Goal: Task Accomplishment & Management: Use online tool/utility

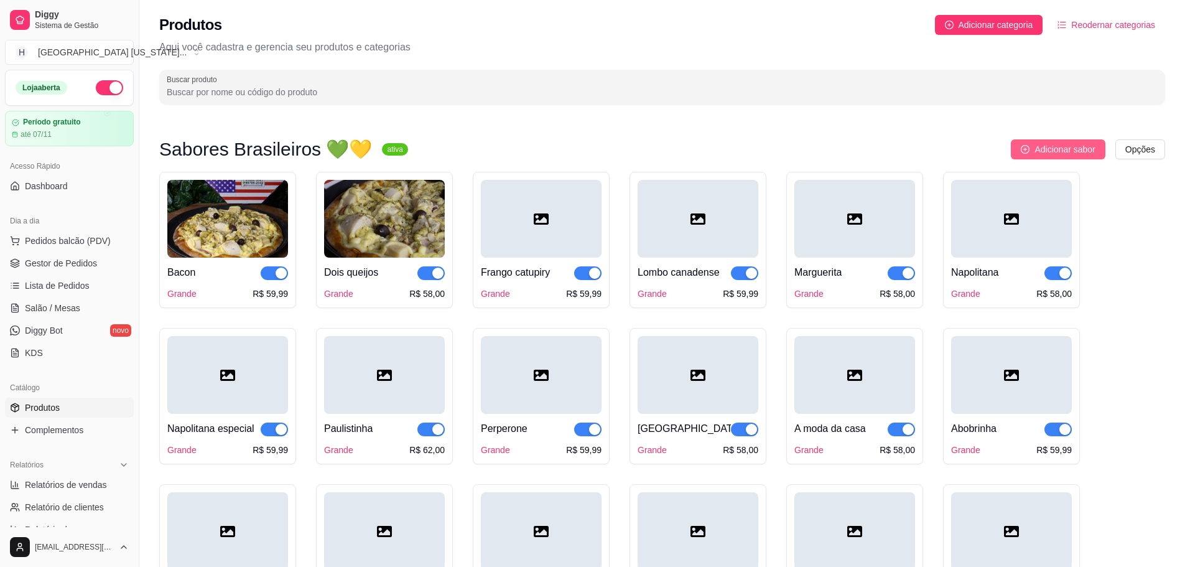
click at [1051, 154] on span "Adicionar sabor" at bounding box center [1064, 149] width 60 height 14
click at [1083, 144] on span "Adicionar sabor" at bounding box center [1064, 149] width 60 height 14
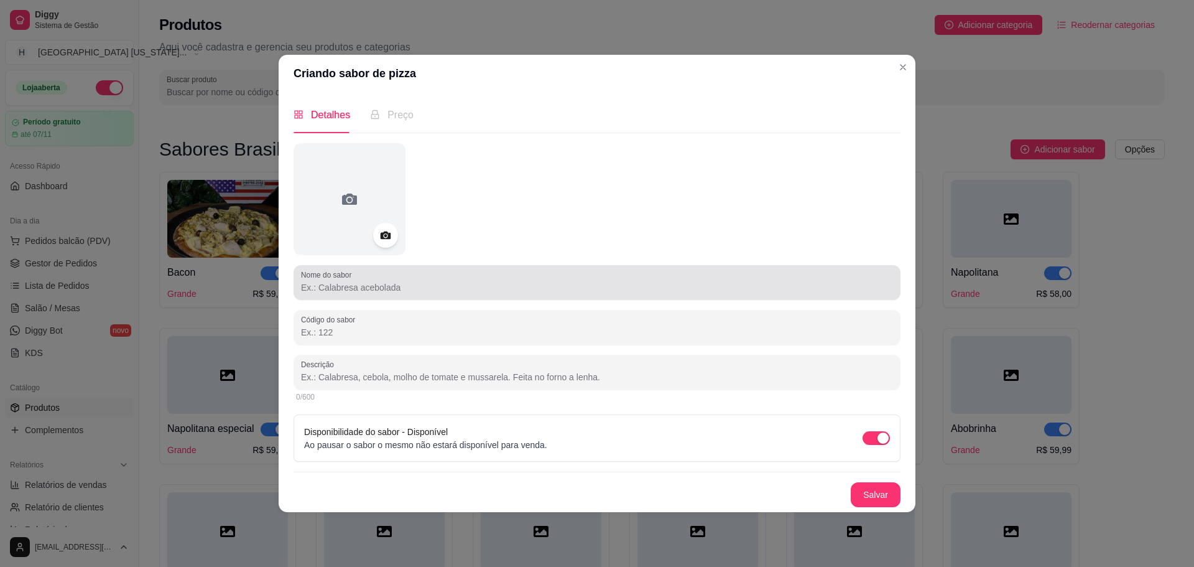
click at [392, 279] on div at bounding box center [597, 282] width 592 height 25
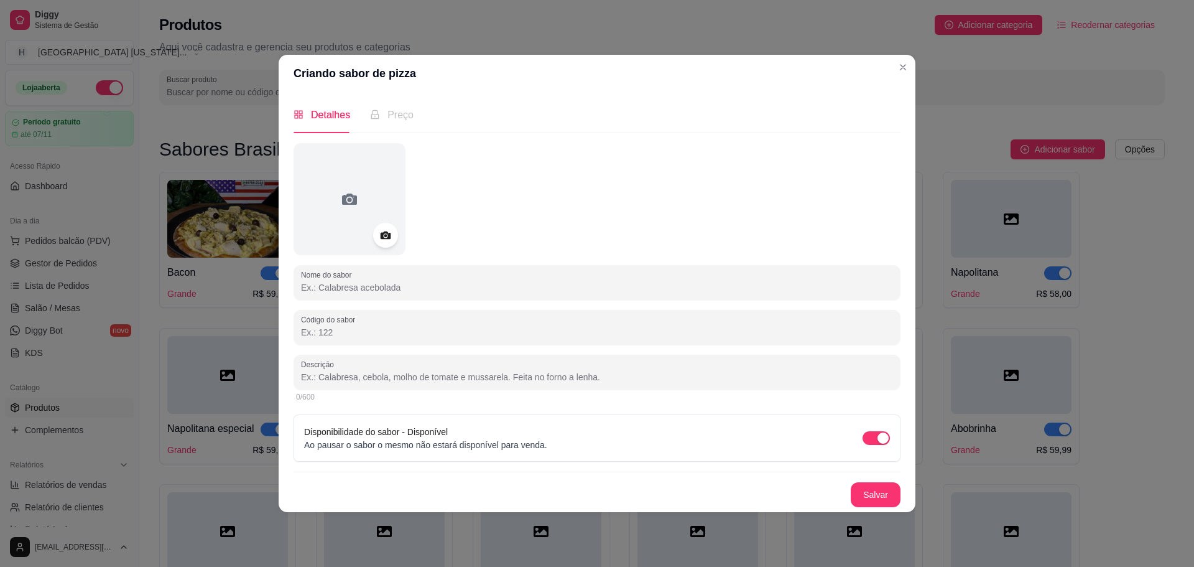
paste input "Brócolis especial"
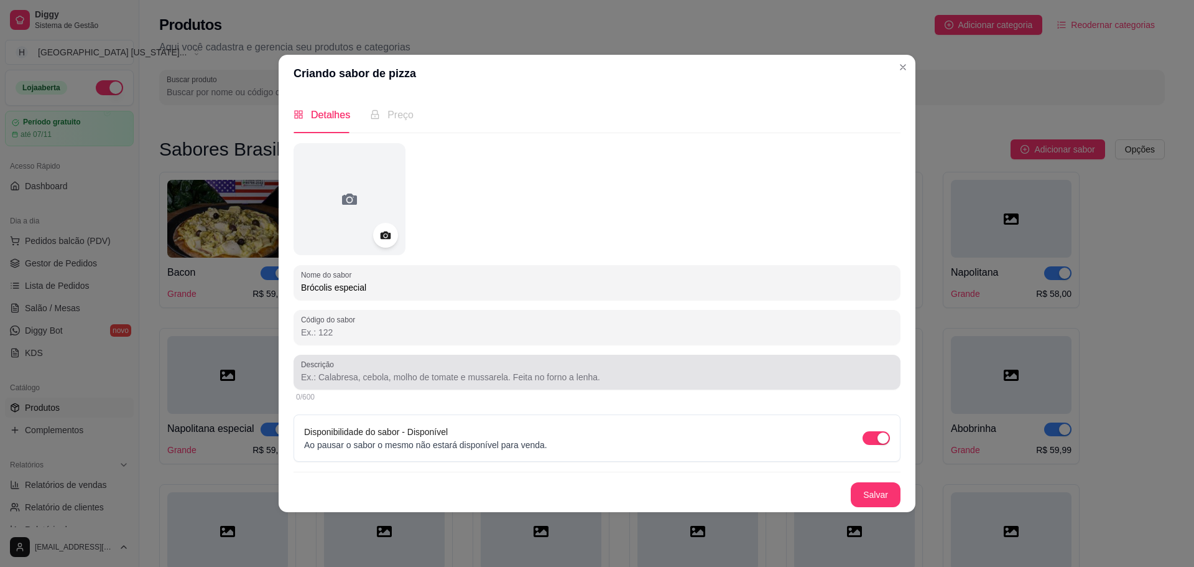
type input "Brócolis especial"
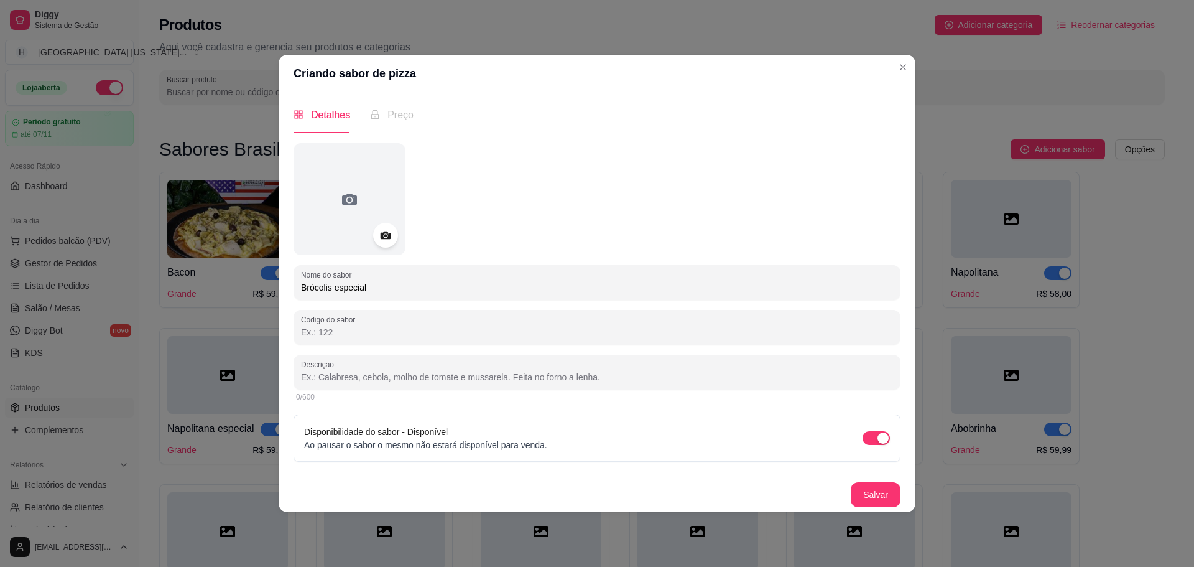
click at [391, 376] on input "Descrição" at bounding box center [597, 377] width 592 height 12
click at [453, 361] on div at bounding box center [597, 372] width 592 height 25
paste input "Brócolis, catupiry, bacon."
type input "Brócolis, catupiry, bacon."
click at [880, 491] on button "Salvar" at bounding box center [876, 494] width 50 height 25
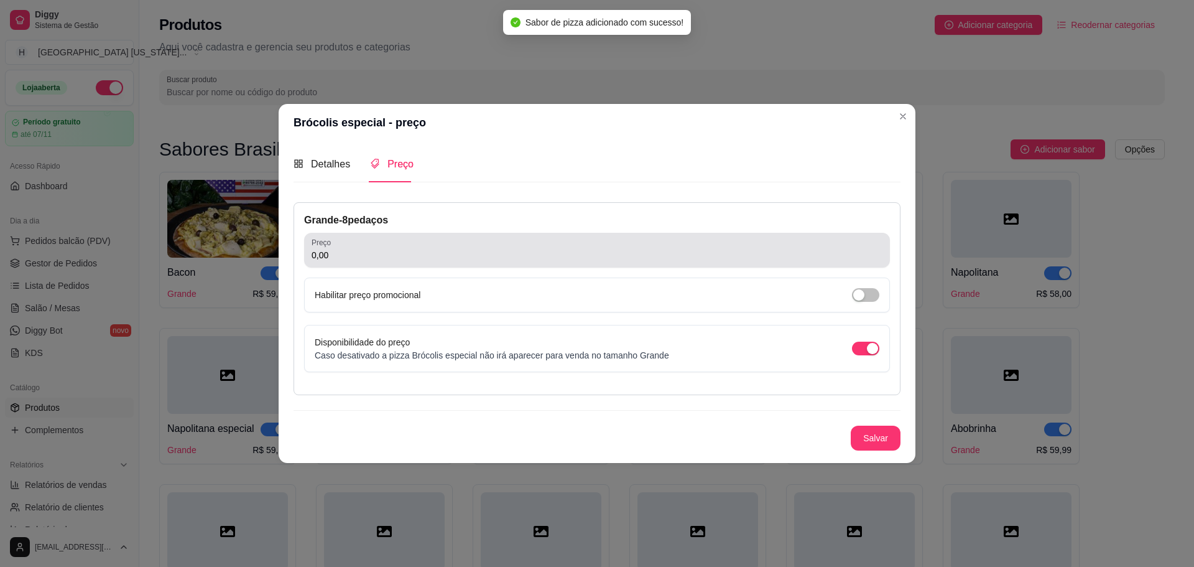
click at [383, 261] on div "0,00" at bounding box center [597, 250] width 571 height 25
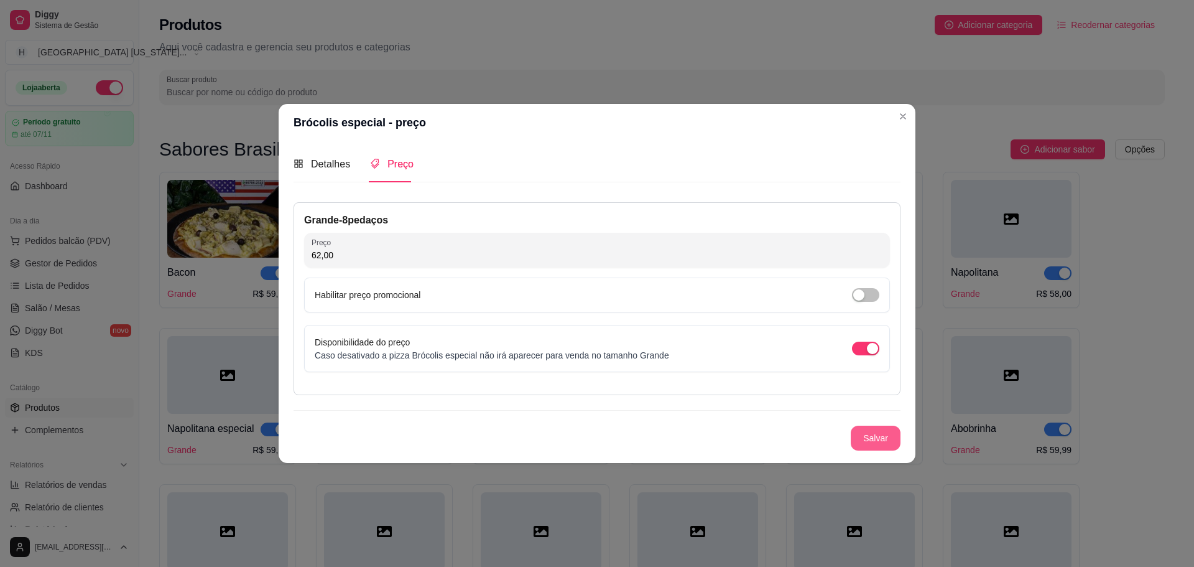
type input "62,00"
click at [890, 436] on button "Salvar" at bounding box center [876, 437] width 50 height 25
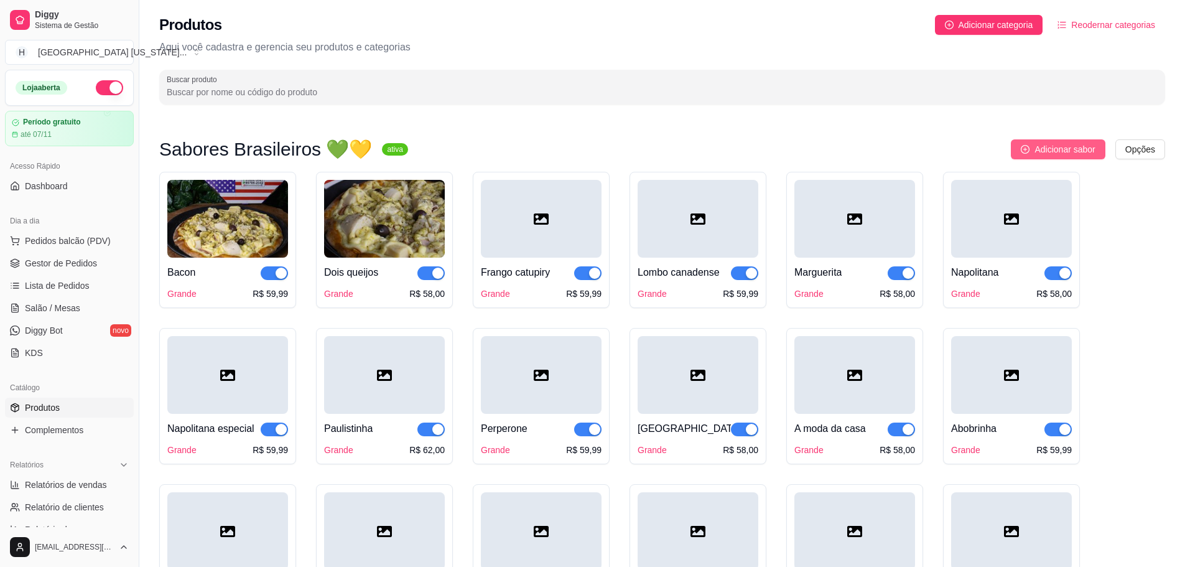
click at [1048, 148] on span "Adicionar sabor" at bounding box center [1064, 149] width 60 height 14
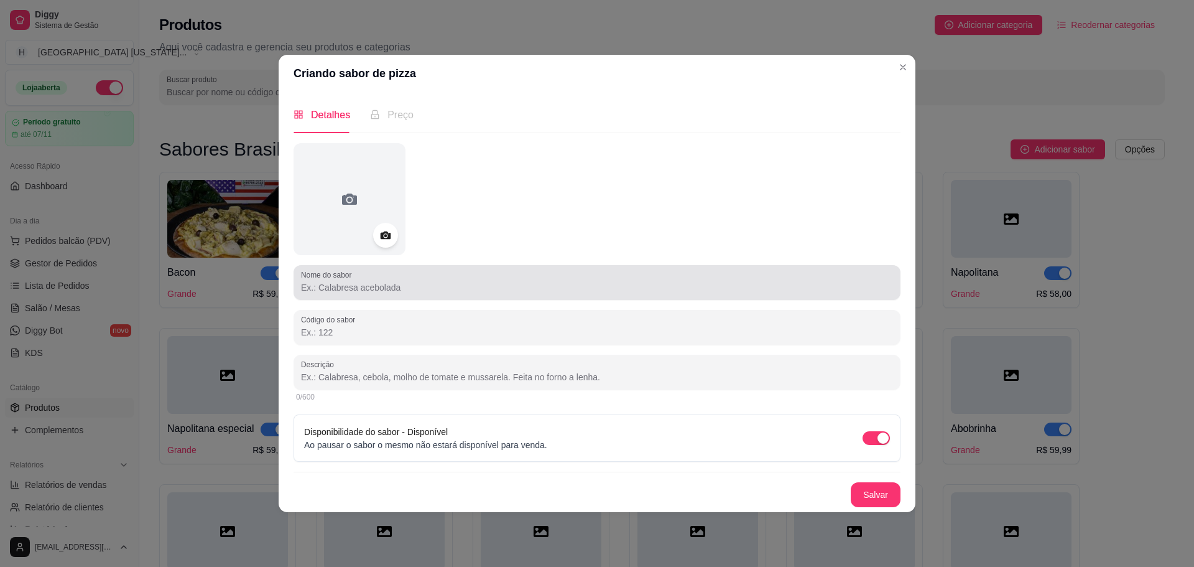
click at [432, 294] on div at bounding box center [597, 282] width 592 height 25
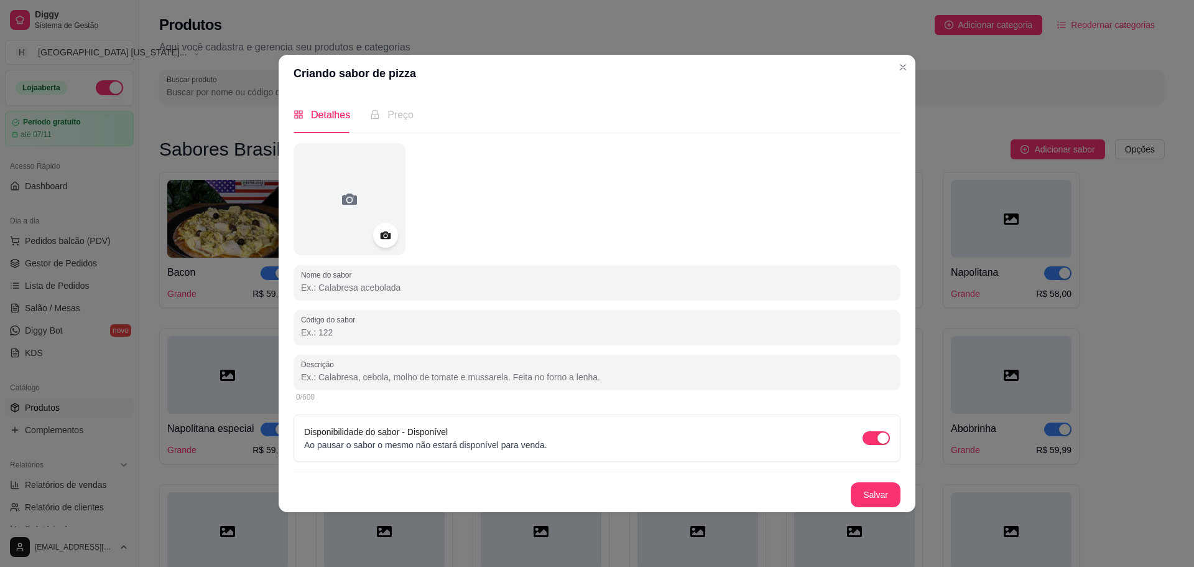
paste input "[GEOGRAPHIC_DATA]"
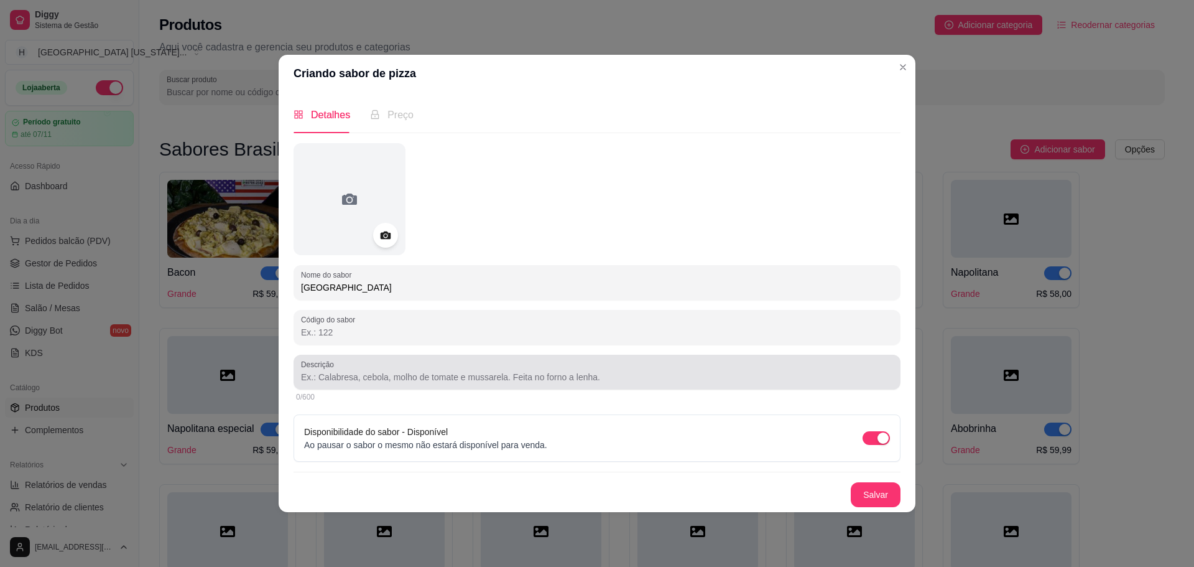
type input "[GEOGRAPHIC_DATA]"
click at [370, 365] on div at bounding box center [597, 372] width 592 height 25
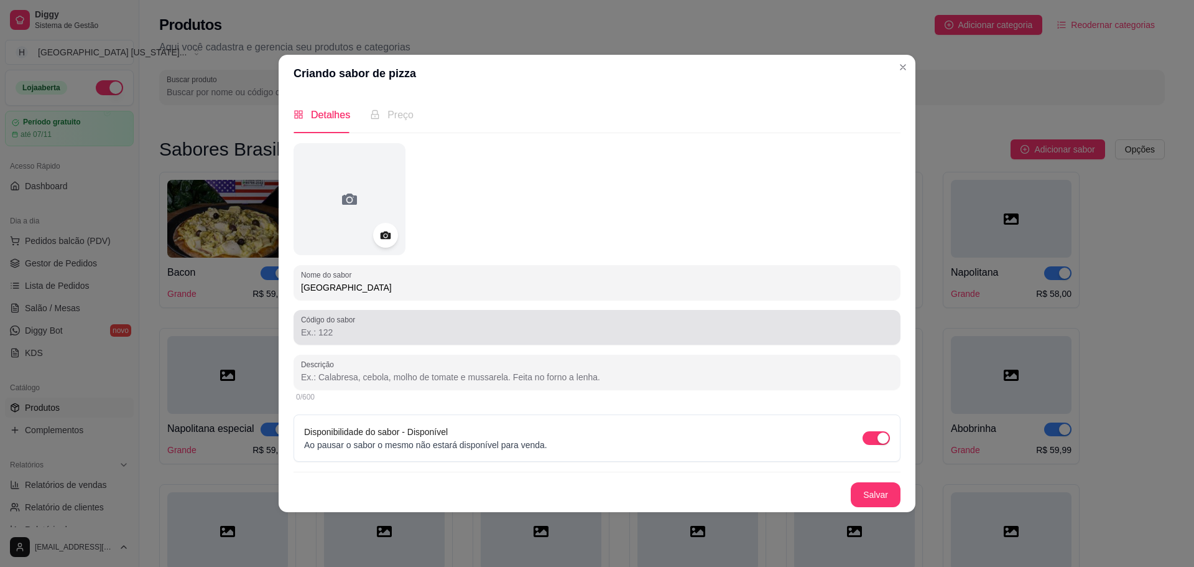
paste input "Catupiry, gorgonzola, bacon,parmesão."
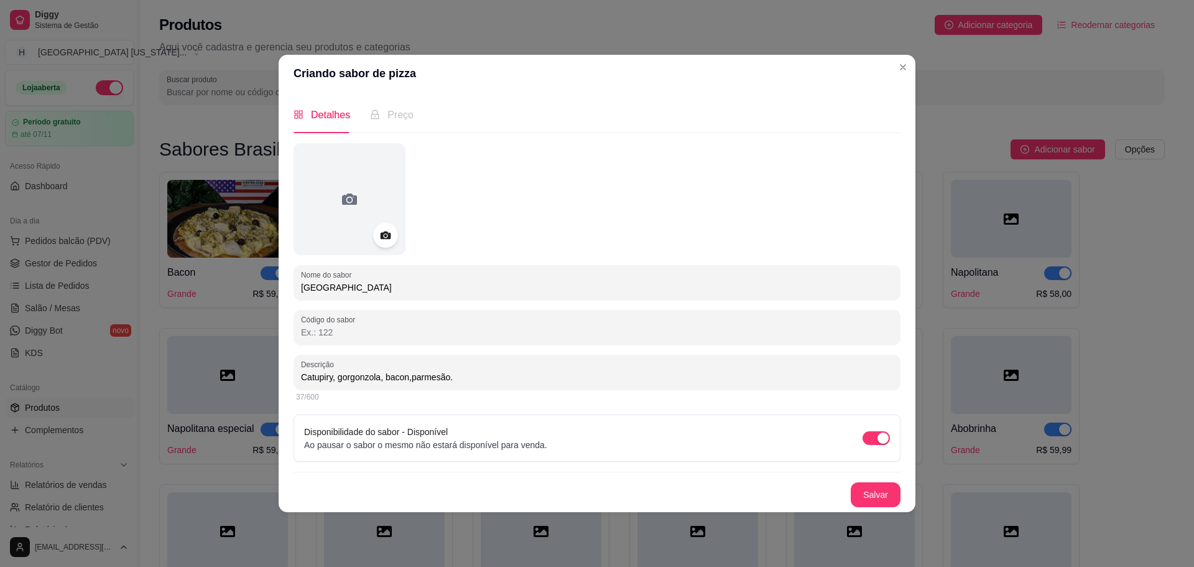
click at [412, 377] on input "Catupiry, gorgonzola, bacon,parmesão." at bounding box center [597, 377] width 592 height 12
type input "Catupiry, gorgonzola, bacon, parmesão."
click at [882, 495] on button "Salvar" at bounding box center [876, 494] width 50 height 25
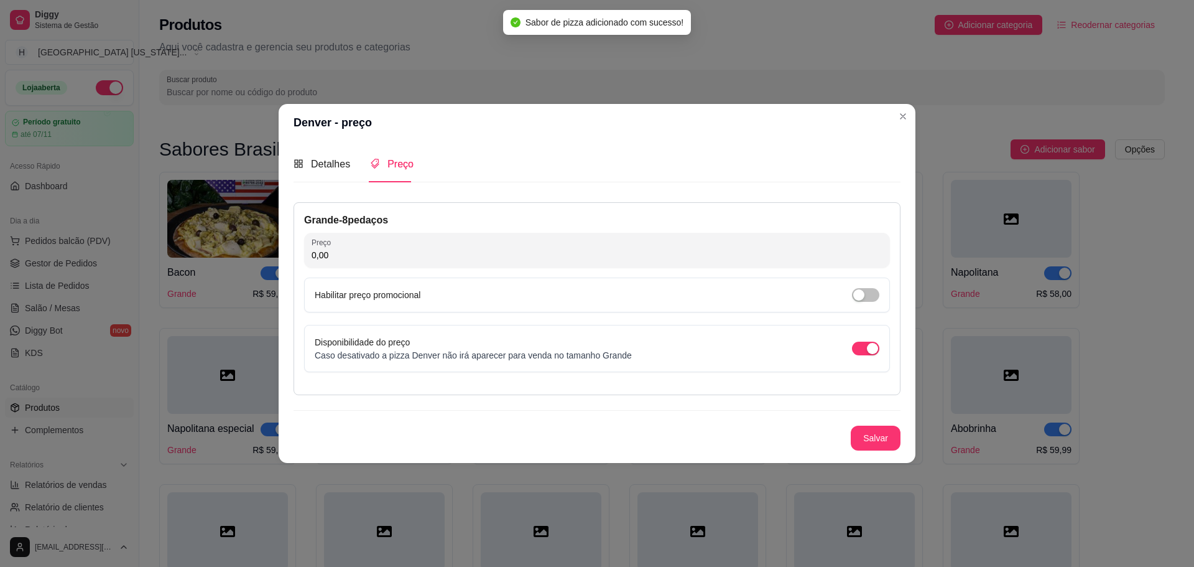
click at [379, 253] on input "0,00" at bounding box center [597, 255] width 571 height 12
type input "62,00"
click at [888, 449] on button "Salvar" at bounding box center [876, 437] width 49 height 24
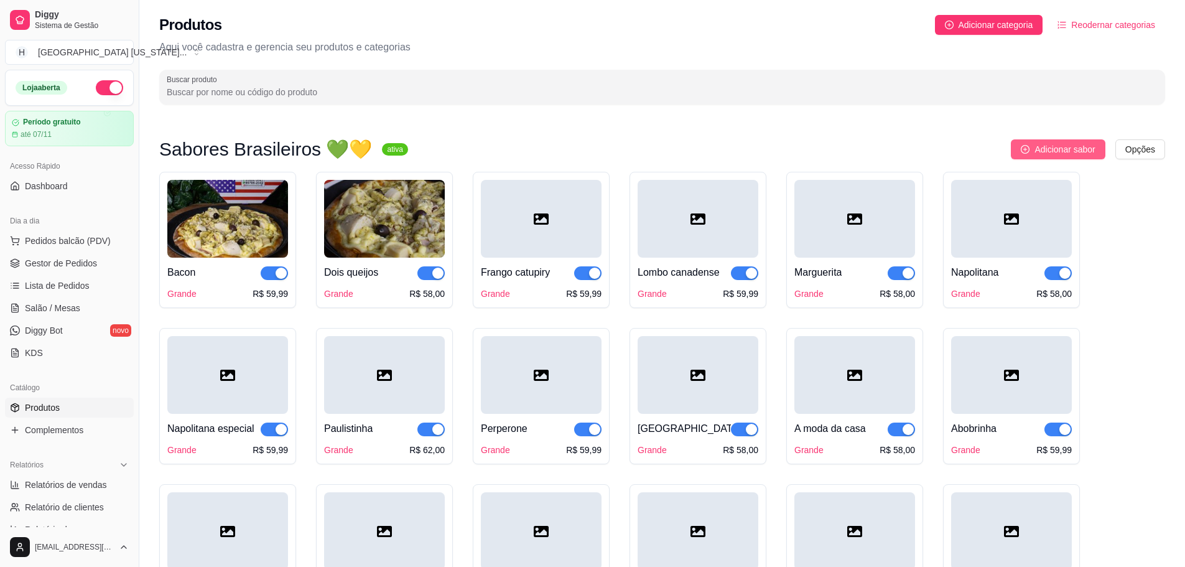
click at [1038, 142] on button "Adicionar sabor" at bounding box center [1058, 149] width 94 height 20
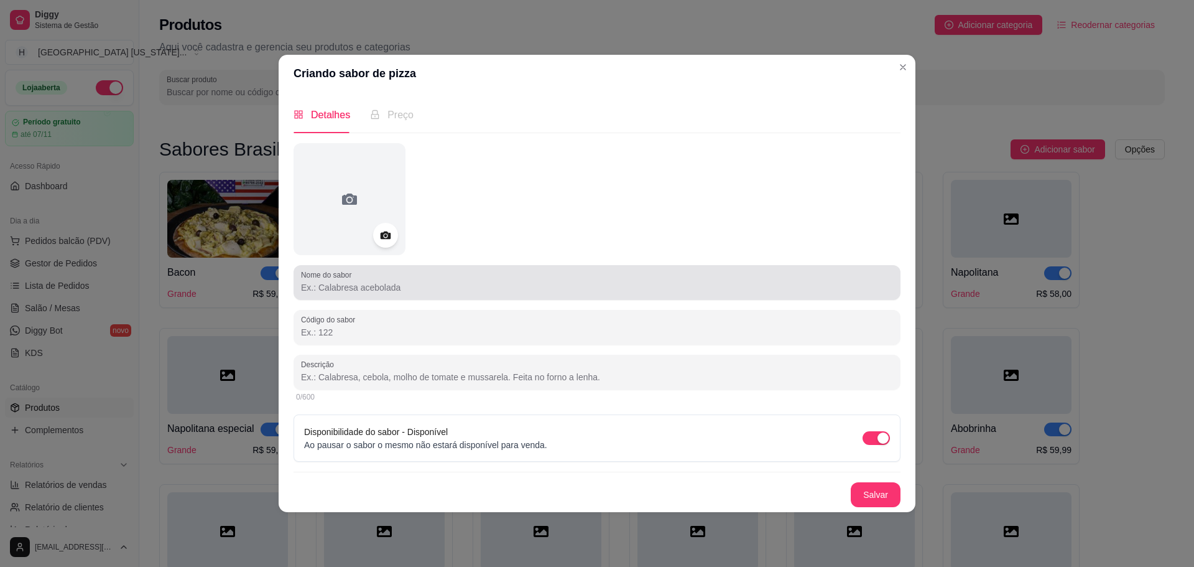
click at [354, 292] on input "Nome do sabor" at bounding box center [597, 287] width 592 height 12
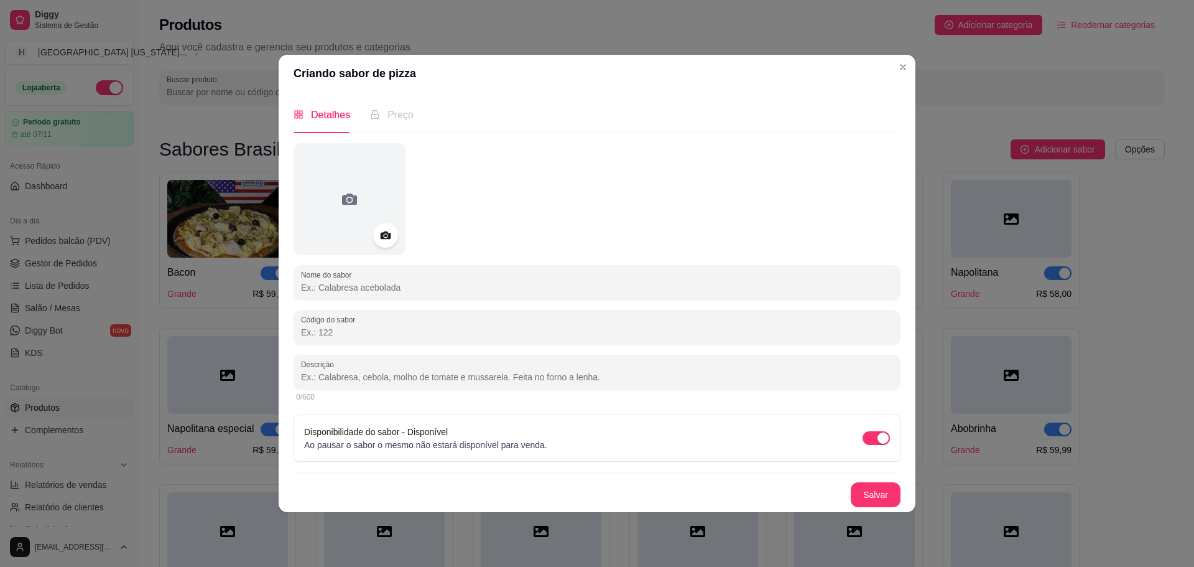
paste input "Columbus"
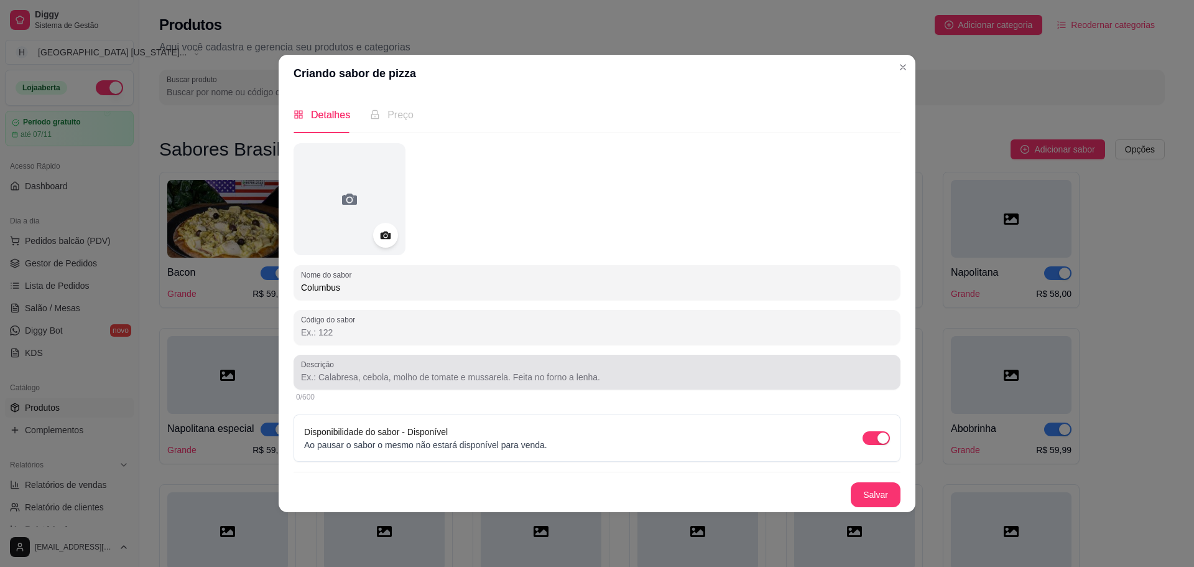
type input "Columbus"
click at [395, 377] on input "Descrição" at bounding box center [597, 377] width 592 height 12
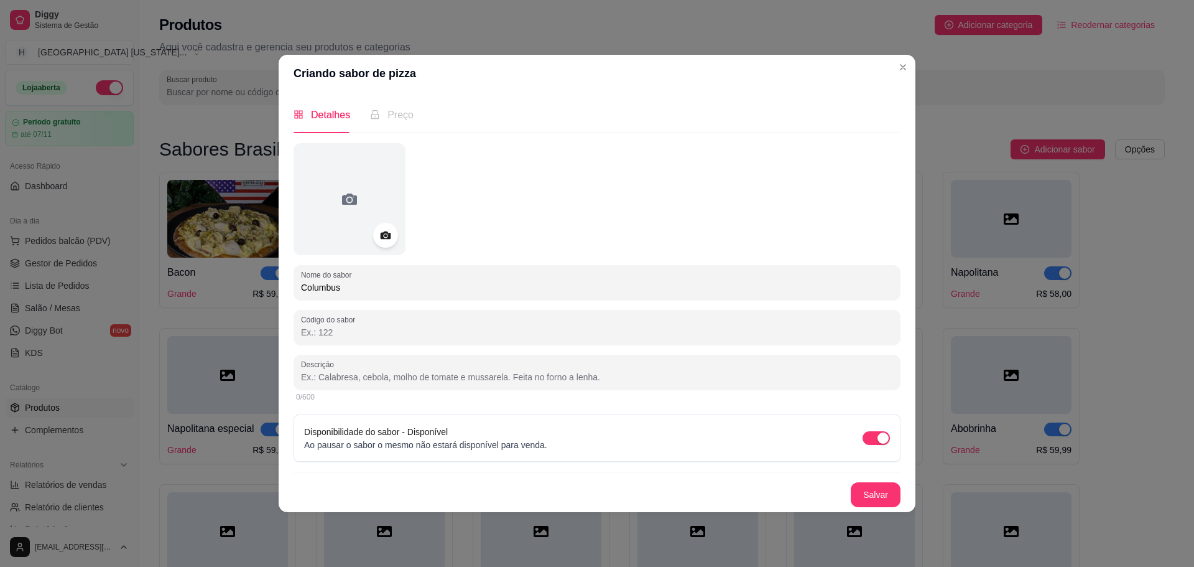
click at [426, 378] on input "Descrição" at bounding box center [597, 377] width 592 height 12
paste input "Lombo canadense, gorgonzola, bacon."
type input "Lombo canadense, gorgonzola, bacon."
drag, startPoint x: 875, startPoint y: 507, endPoint x: 868, endPoint y: 500, distance: 9.7
click at [874, 507] on div "Detalhes Preço Nome do sabor Columbus Código do sabor Descrição Lombo canadense…" at bounding box center [597, 301] width 637 height 419
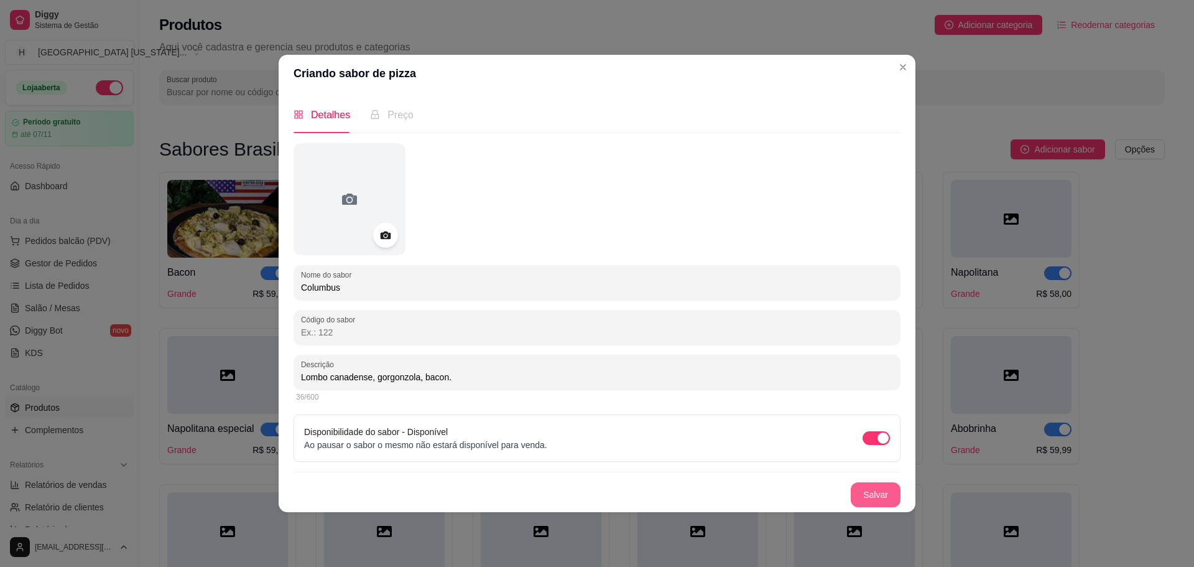
click at [868, 492] on button "Salvar" at bounding box center [876, 494] width 50 height 25
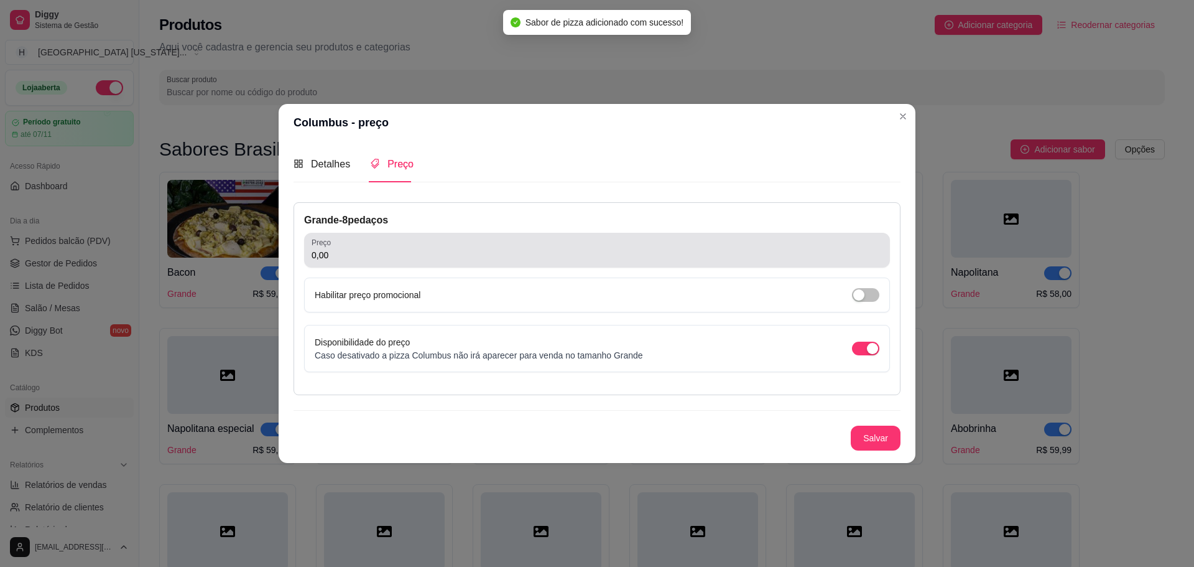
click at [404, 241] on div "0,00" at bounding box center [597, 250] width 571 height 25
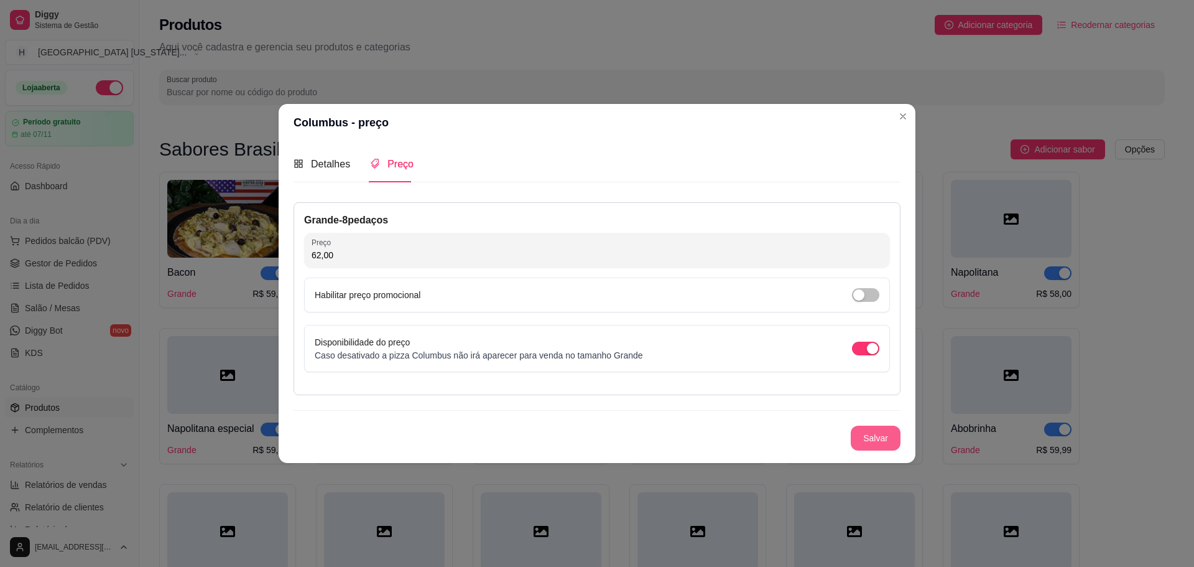
type input "62,00"
click at [885, 432] on button "Salvar" at bounding box center [876, 437] width 50 height 25
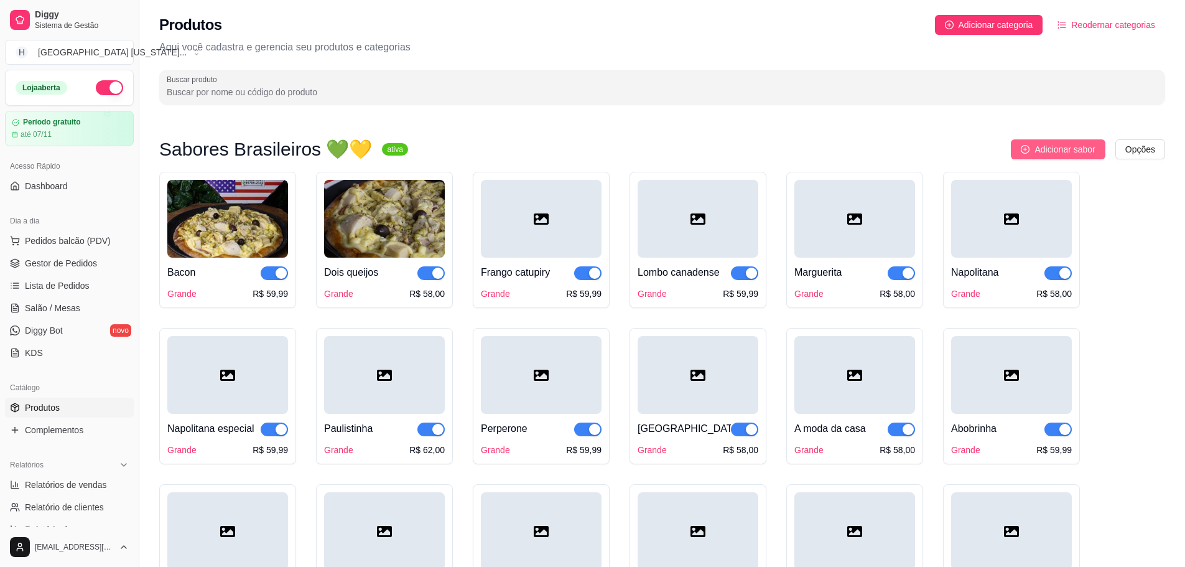
click at [1036, 147] on span "Adicionar sabor" at bounding box center [1064, 149] width 60 height 14
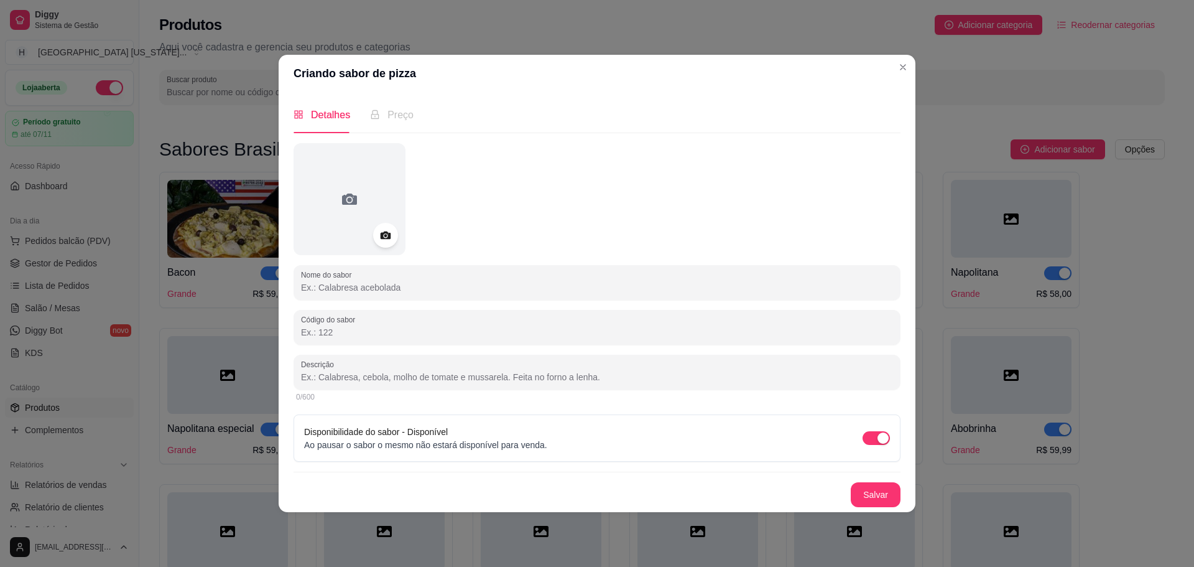
click at [441, 289] on input "Nome do sabor" at bounding box center [597, 287] width 592 height 12
paste input "[US_STATE]"
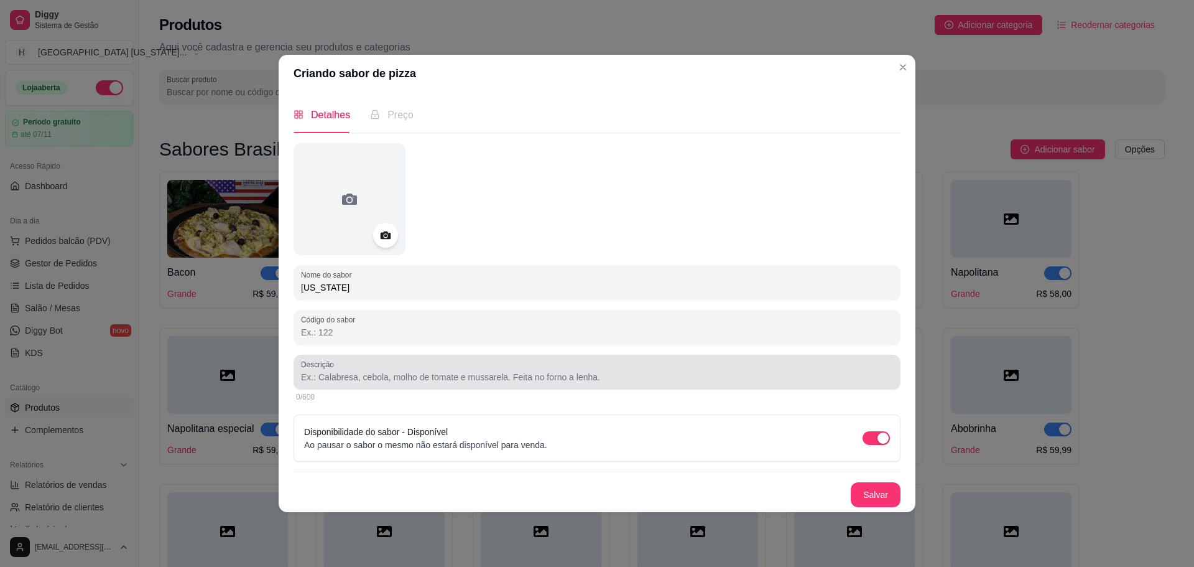
type input "[US_STATE]"
click at [383, 378] on input "Descrição" at bounding box center [597, 377] width 592 height 12
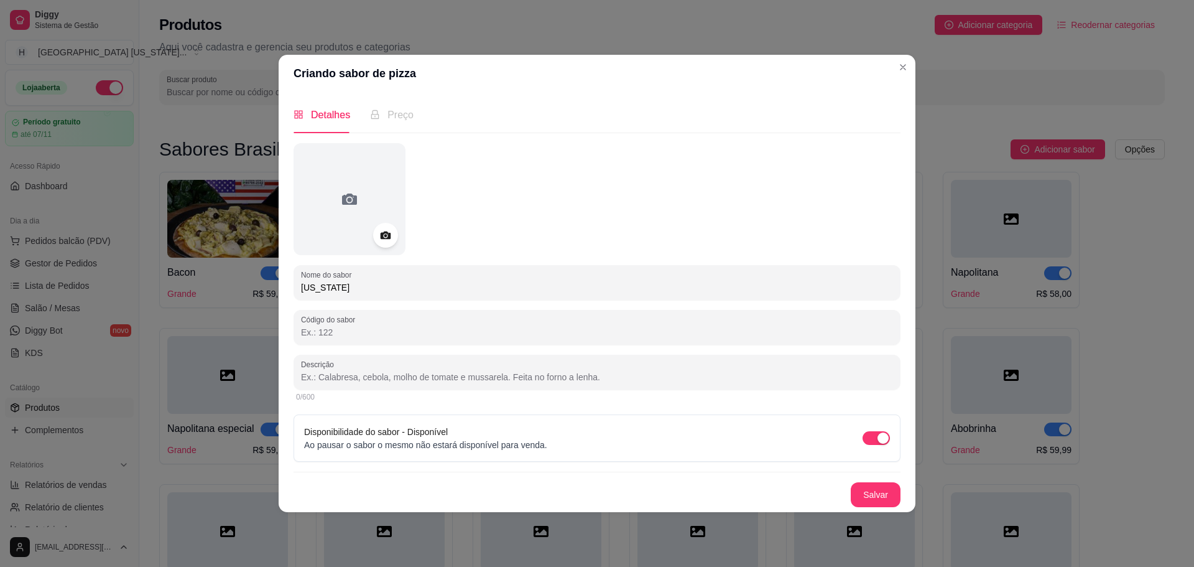
paste input "Catupiry, perperone, gorgonzola."
type input "Catupiry, perperone, gorgonzola."
click at [869, 492] on button "Salvar" at bounding box center [876, 494] width 50 height 25
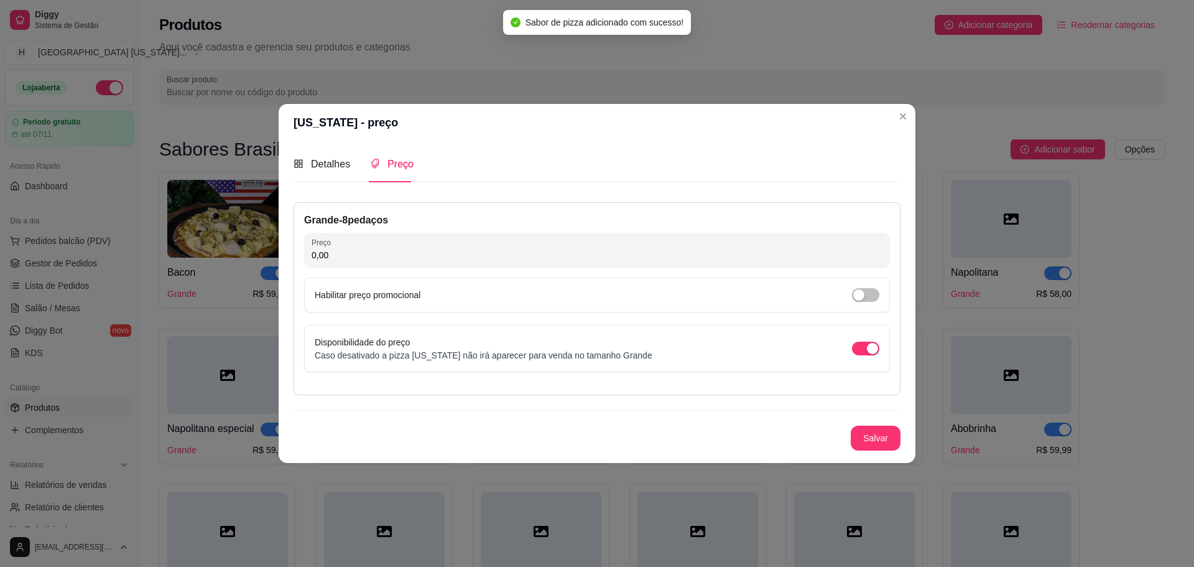
click at [464, 259] on input "0,00" at bounding box center [597, 255] width 571 height 12
type input "65,00"
click at [883, 445] on button "Salvar" at bounding box center [876, 437] width 49 height 24
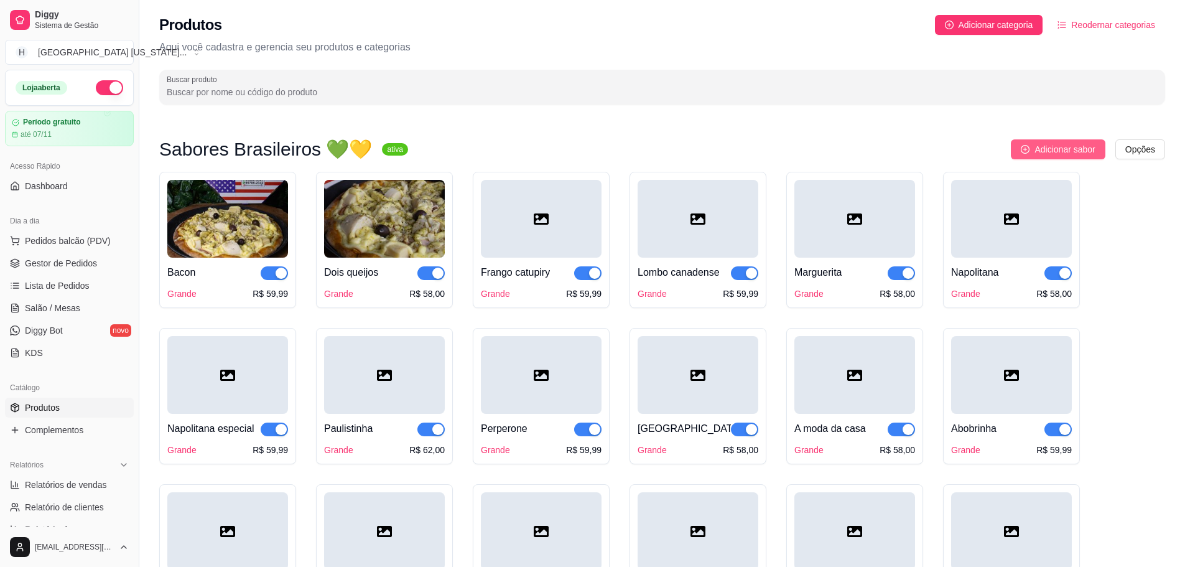
click at [1070, 147] on span "Adicionar sabor" at bounding box center [1064, 149] width 60 height 14
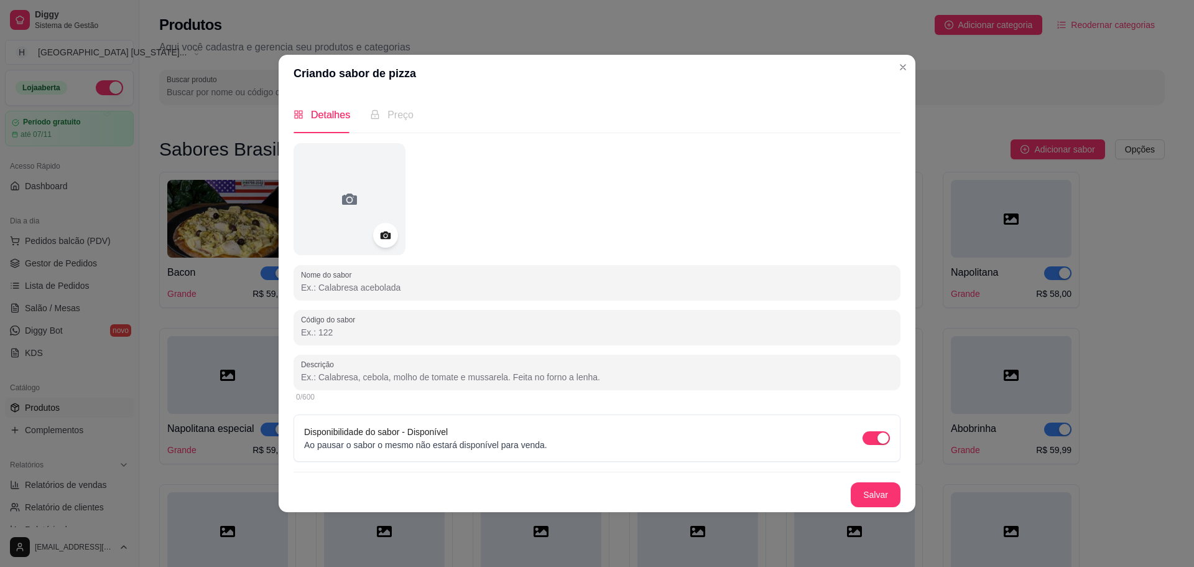
click at [565, 292] on input "Nome do sabor" at bounding box center [597, 287] width 592 height 12
click at [338, 292] on input "Nome do sabor" at bounding box center [597, 287] width 592 height 12
paste input "Ceciliana"
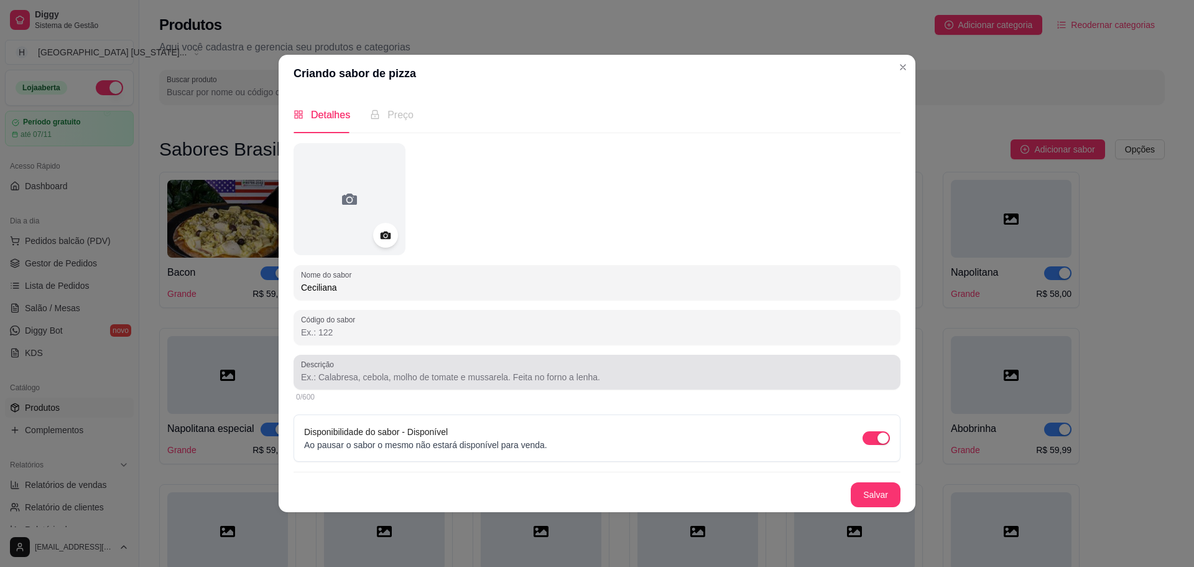
type input "Ceciliana"
click at [385, 384] on div at bounding box center [597, 372] width 592 height 25
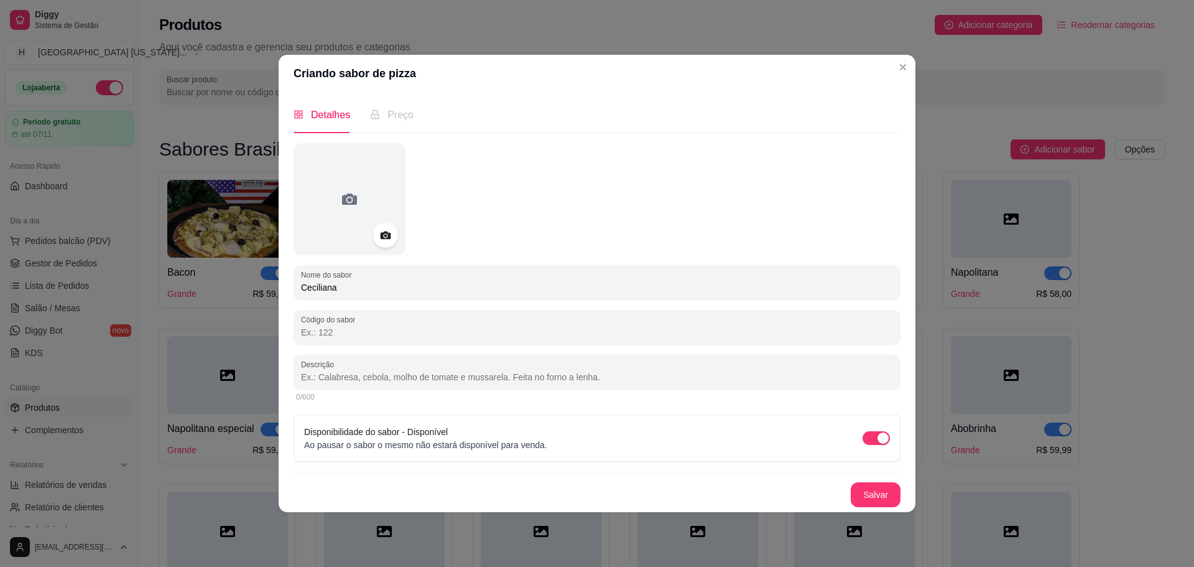
click at [422, 378] on input "Descrição" at bounding box center [597, 377] width 592 height 12
paste input "Champignon, mussarela, bacon, parmesão."
type input "Champignon, mussarela, bacon, parmesão."
click at [867, 495] on button "Salvar" at bounding box center [876, 494] width 49 height 24
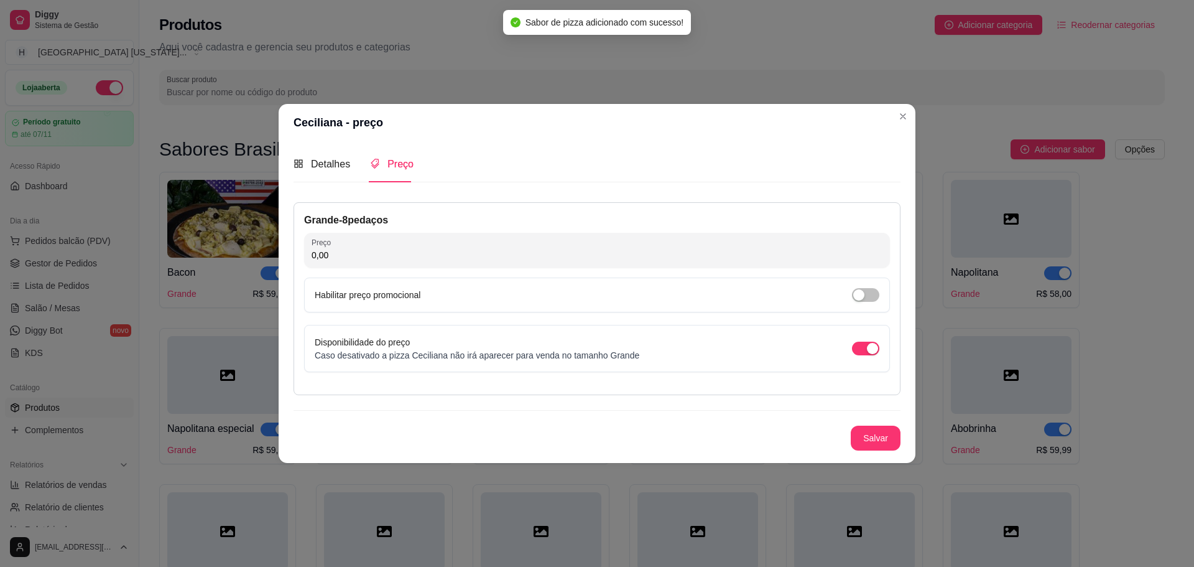
click at [395, 260] on input "0,00" at bounding box center [597, 255] width 571 height 12
click at [332, 164] on span "Detalhes" at bounding box center [330, 164] width 39 height 11
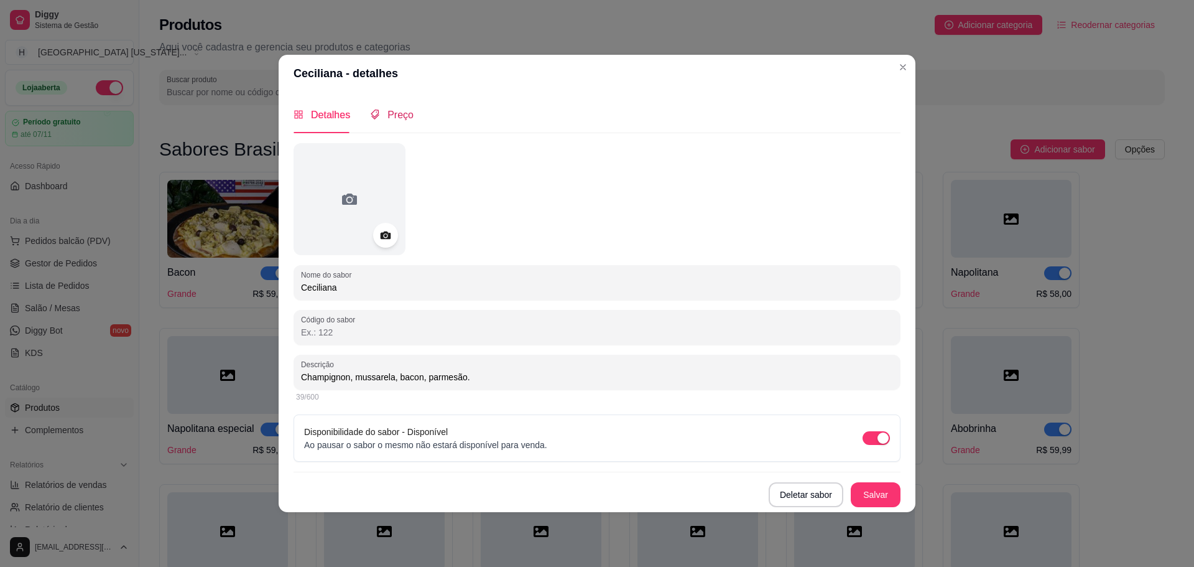
click at [399, 120] on span "Preço" at bounding box center [401, 114] width 26 height 11
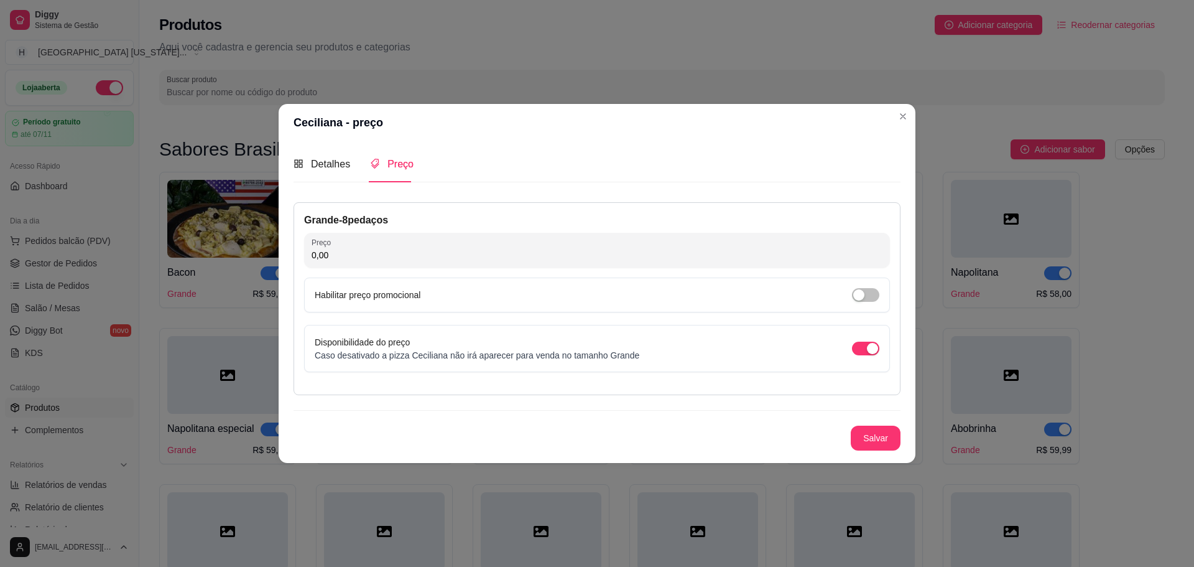
click at [397, 258] on input "0,00" at bounding box center [597, 255] width 571 height 12
type input "62,00"
click at [877, 430] on button "Salvar" at bounding box center [876, 437] width 49 height 24
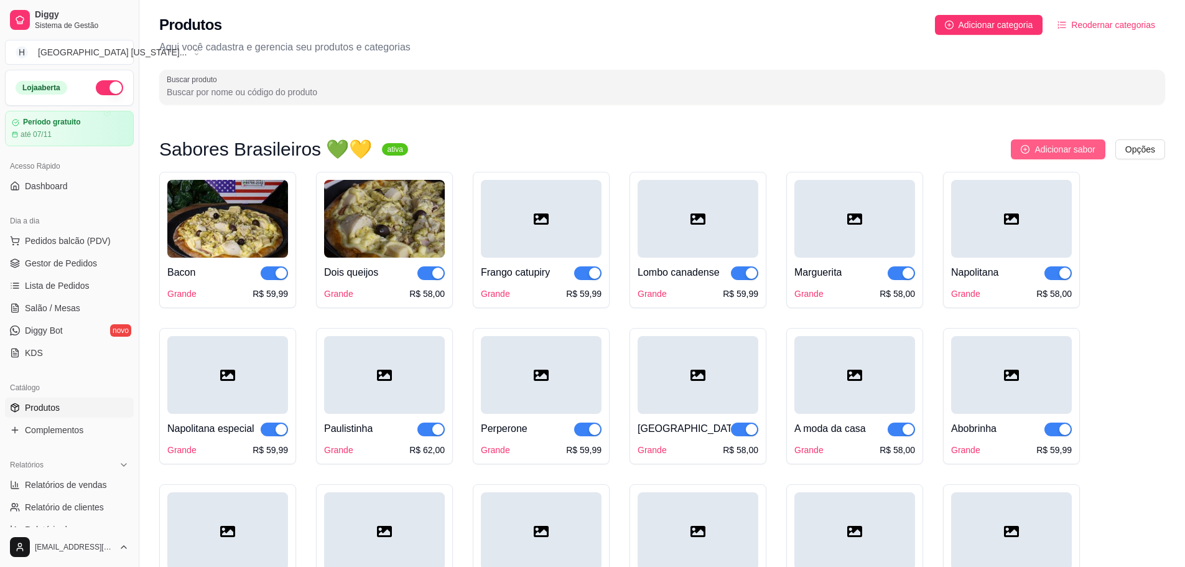
click at [1046, 154] on span "Adicionar sabor" at bounding box center [1064, 149] width 60 height 14
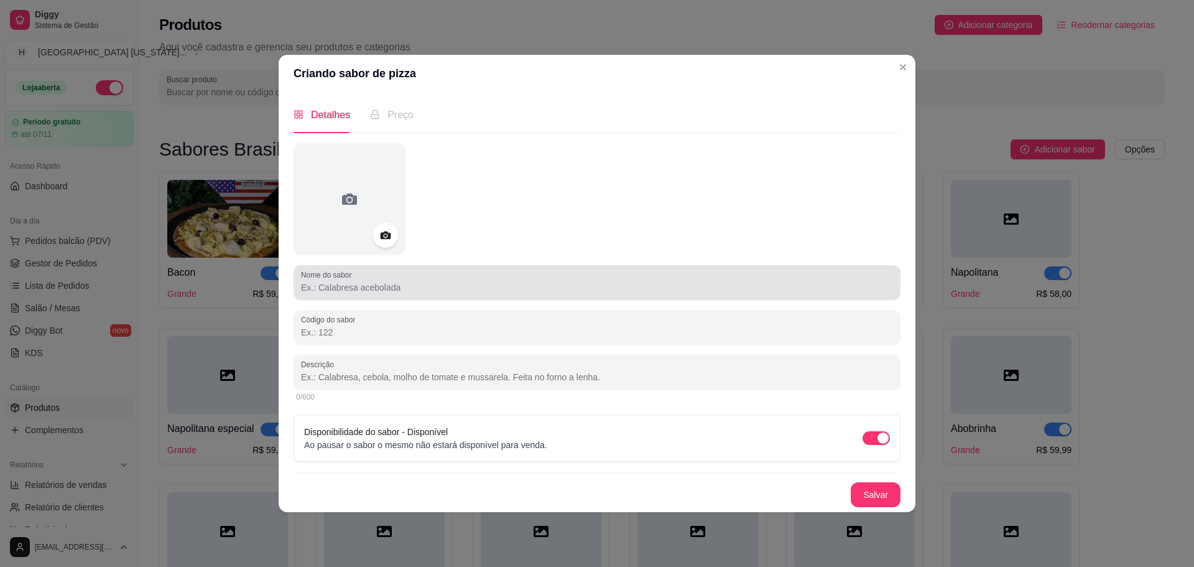
click at [408, 290] on input "Nome do sabor" at bounding box center [597, 287] width 592 height 12
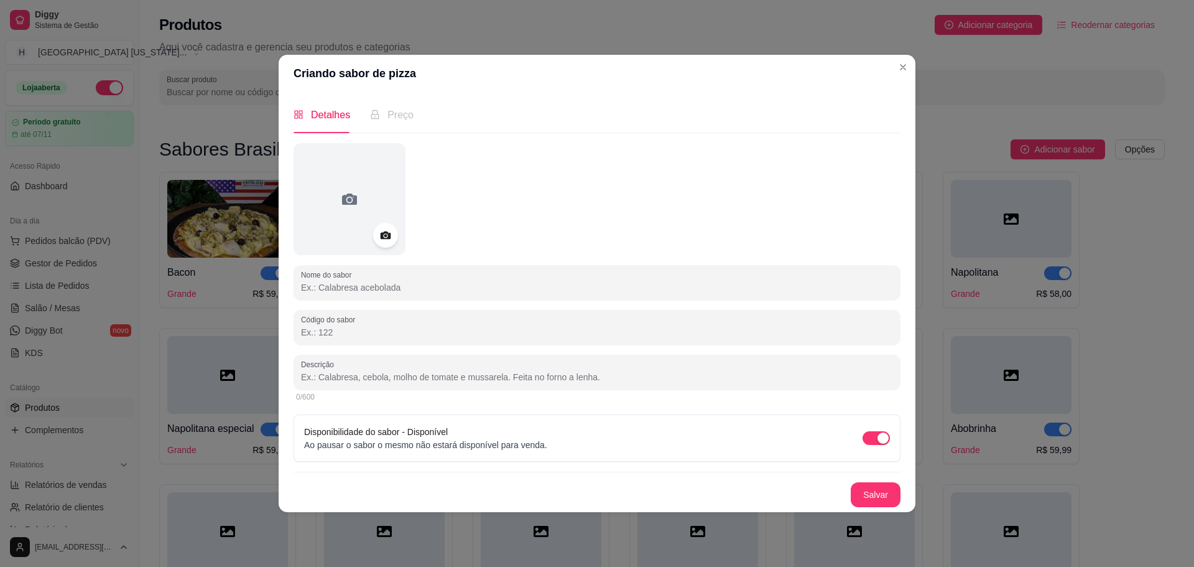
paste input "Italiana"
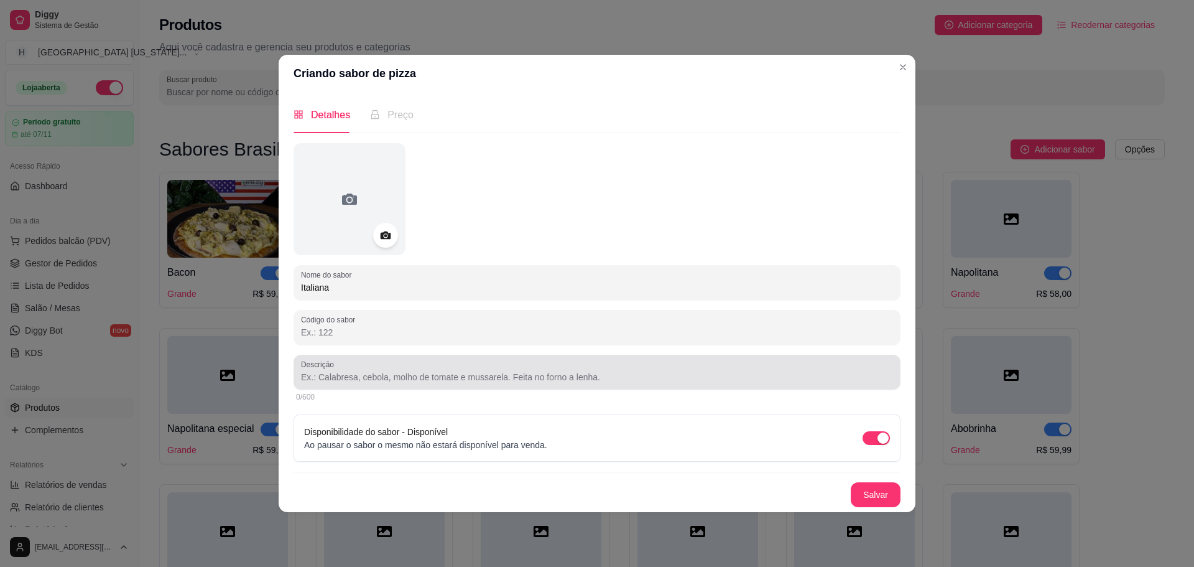
type input "Italiana"
click at [468, 361] on div at bounding box center [597, 372] width 592 height 25
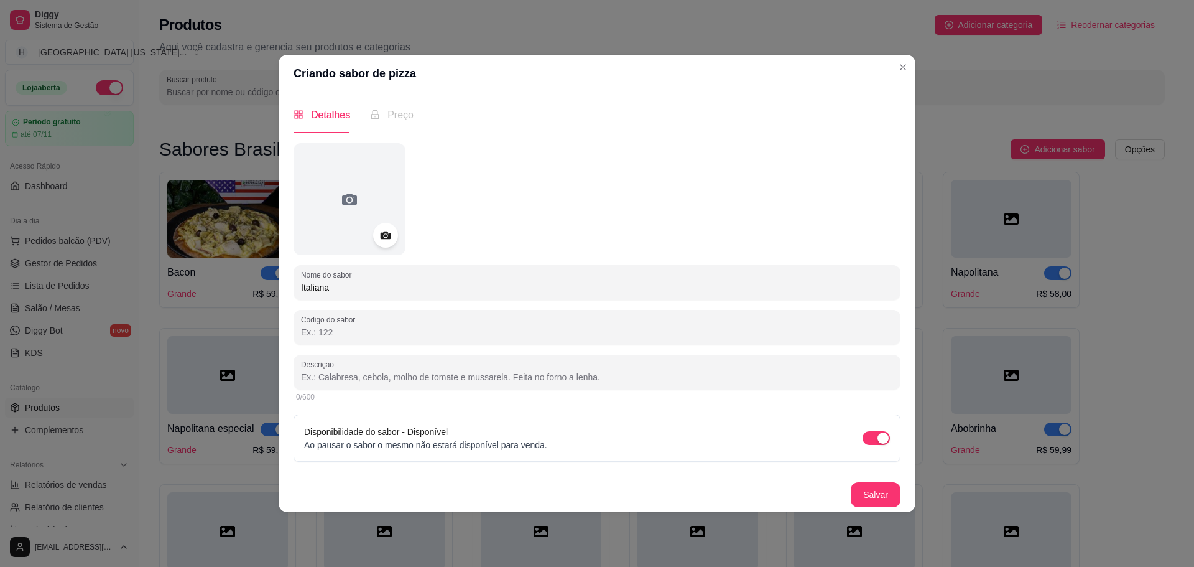
paste input "Lombo canadense, catupiry, bacon."
type input "Lombo canadense, catupiry, bacon."
click at [862, 500] on button "Salvar" at bounding box center [876, 494] width 49 height 24
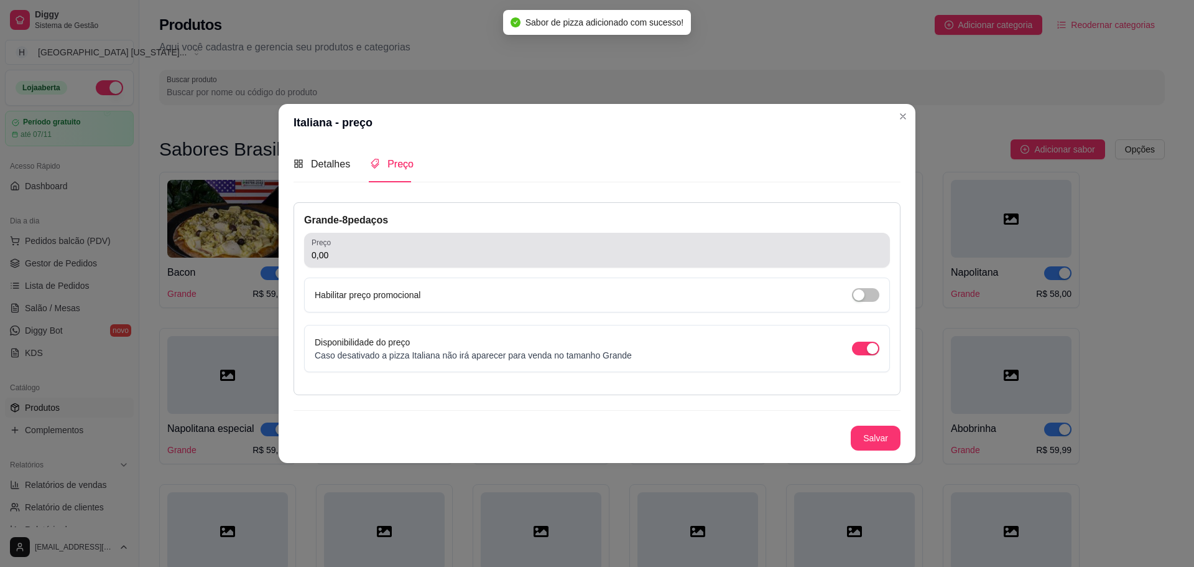
click at [391, 263] on div "Preço 0,00" at bounding box center [597, 250] width 586 height 35
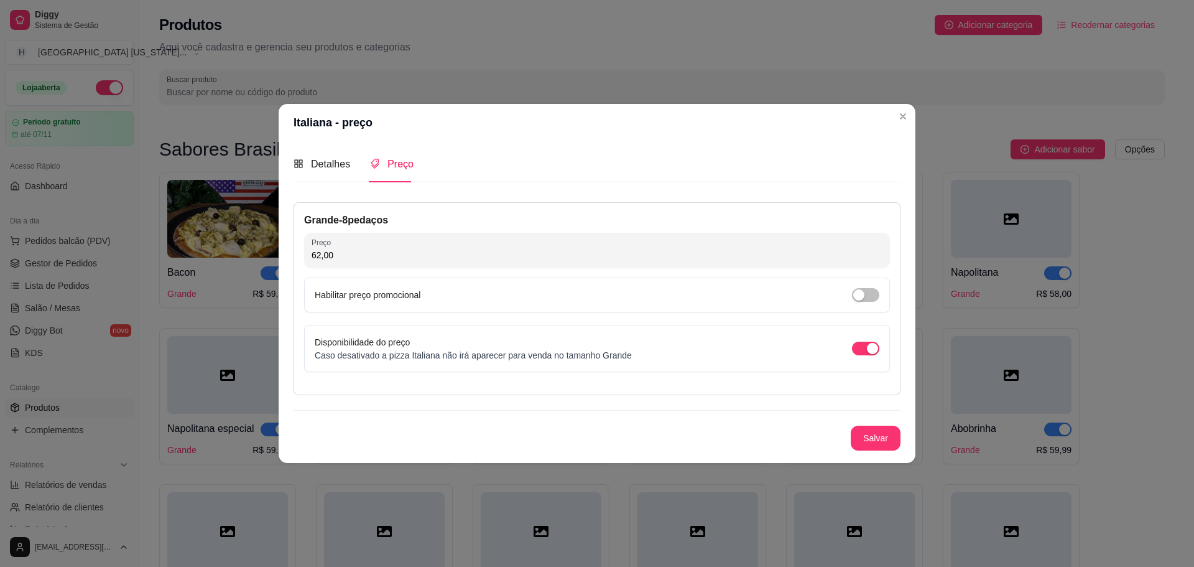
type input "62,00"
click at [876, 430] on button "Salvar" at bounding box center [876, 437] width 49 height 24
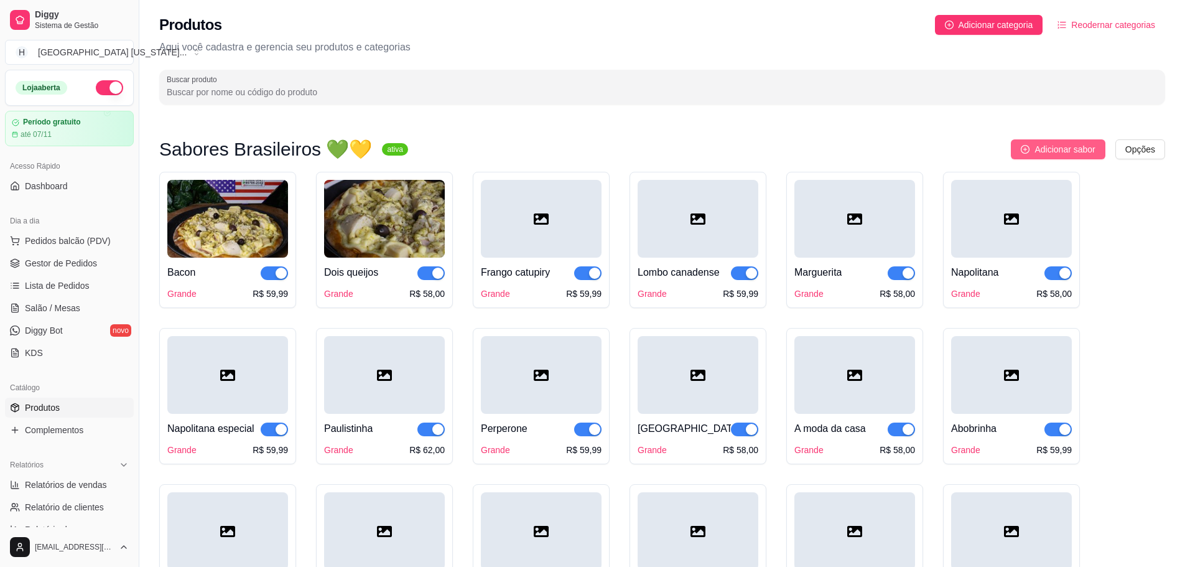
click at [1097, 141] on button "Adicionar sabor" at bounding box center [1058, 149] width 94 height 20
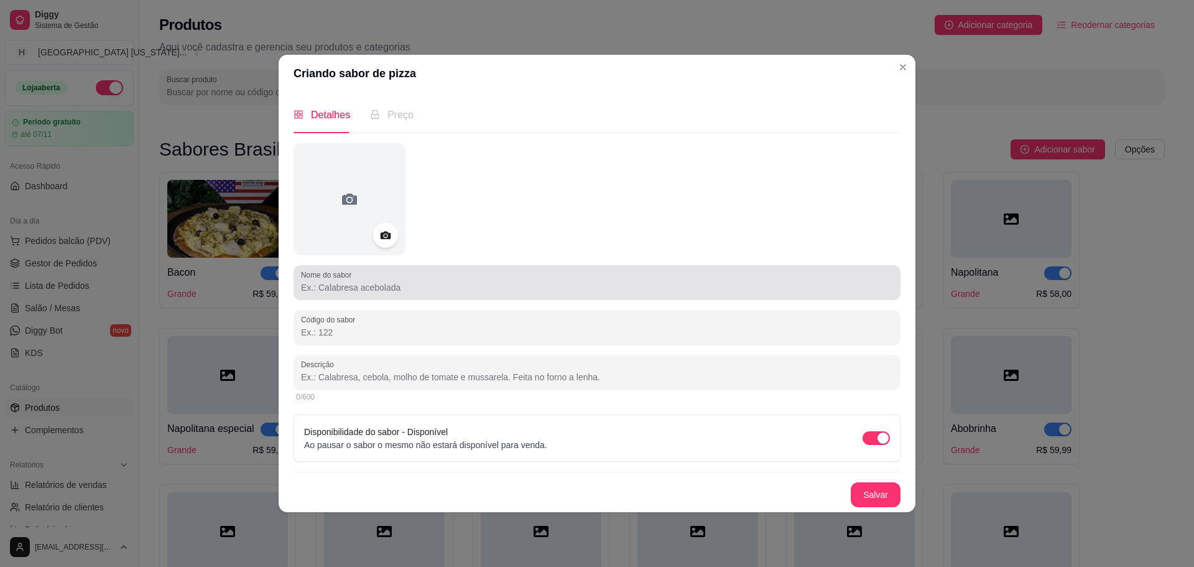
click at [461, 292] on input "Nome do sabor" at bounding box center [597, 287] width 592 height 12
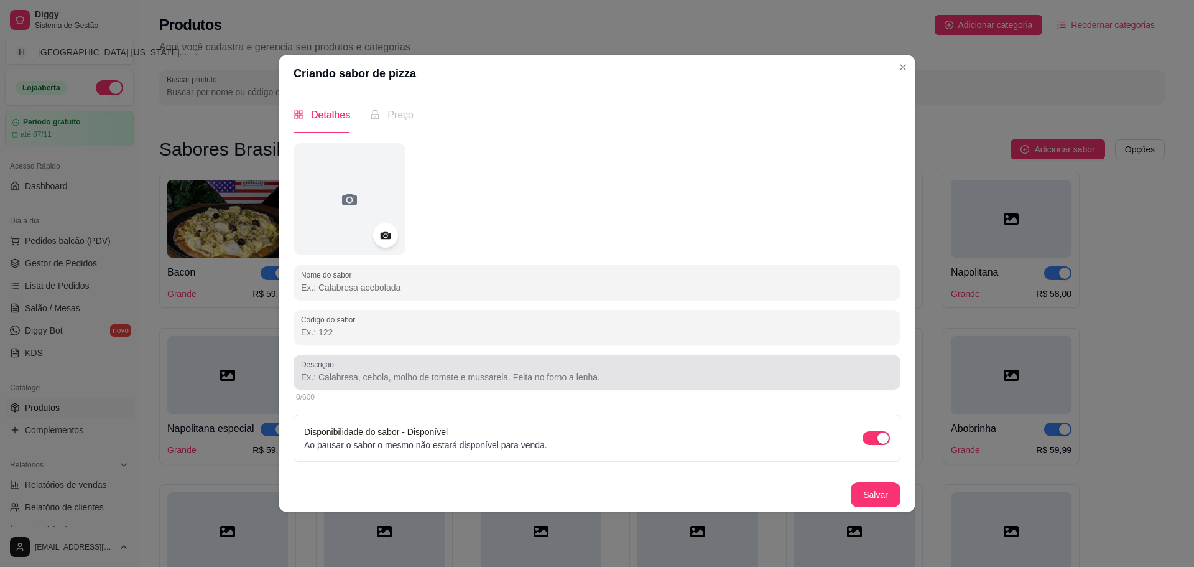
paste input "Mexicana"
type input "Mexicana"
click at [345, 373] on div at bounding box center [597, 372] width 592 height 25
click at [427, 365] on div at bounding box center [597, 372] width 592 height 25
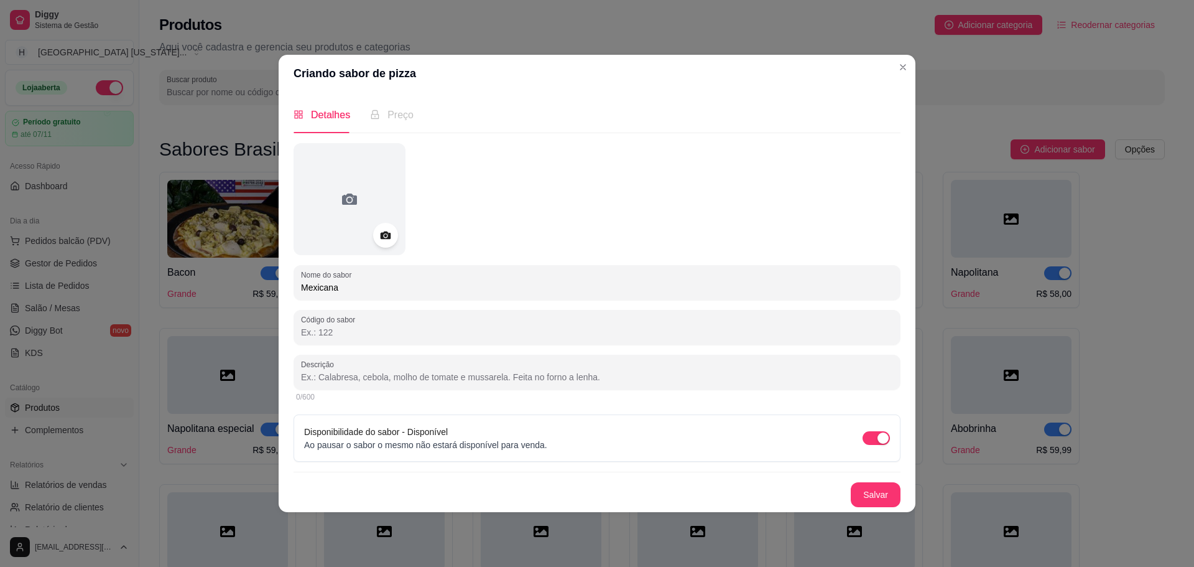
paste input "Mussarela, chedder, cebolinha, doritos, Pimenta biquinho."
type input "Mussarela, chedder, cebolinha, doritos, Pimenta biquinho."
click at [875, 496] on button "Salvar" at bounding box center [876, 494] width 49 height 24
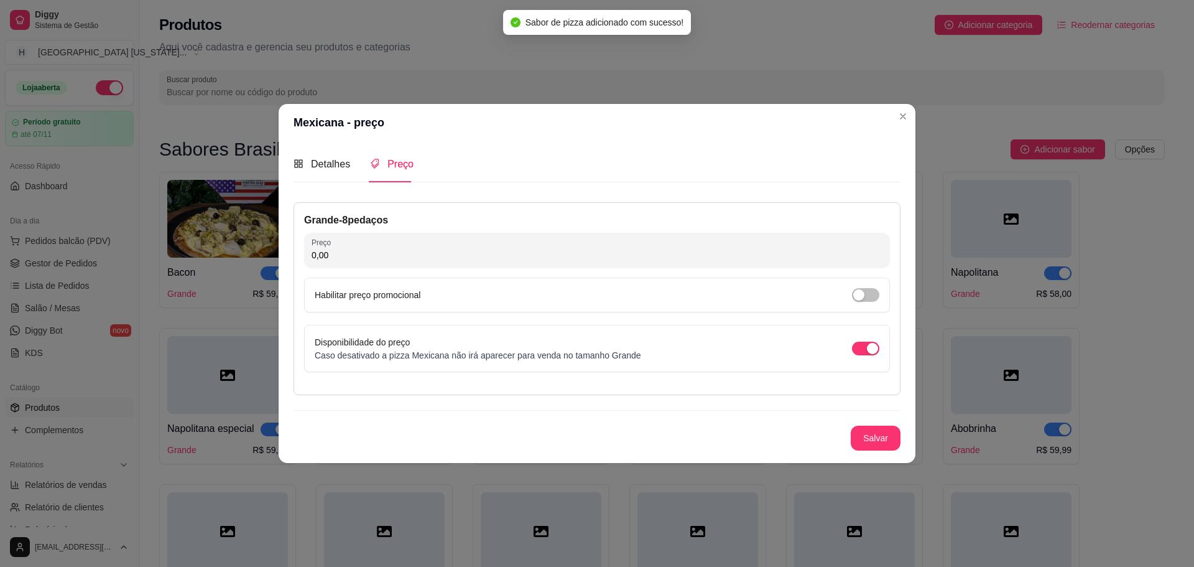
click at [384, 249] on input "0,00" at bounding box center [597, 255] width 571 height 12
type input "63,00"
click at [878, 444] on button "Salvar" at bounding box center [876, 437] width 50 height 25
click at [876, 449] on button "Salvar" at bounding box center [876, 437] width 50 height 25
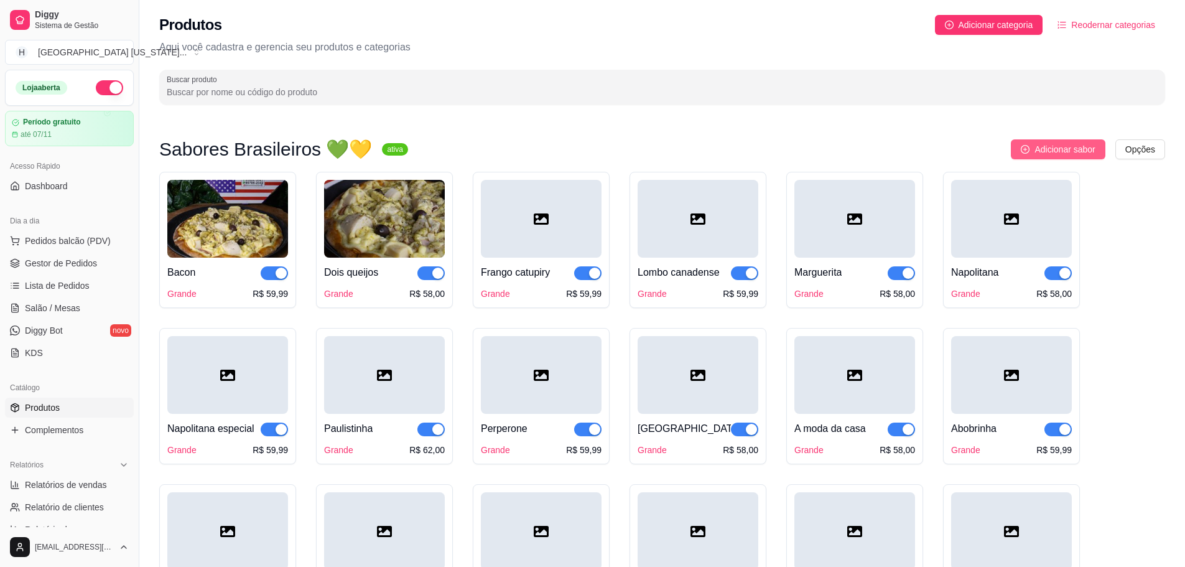
drag, startPoint x: 1059, startPoint y: 141, endPoint x: 1060, endPoint y: 148, distance: 6.9
click at [1060, 148] on button "Adicionar sabor" at bounding box center [1058, 149] width 94 height 20
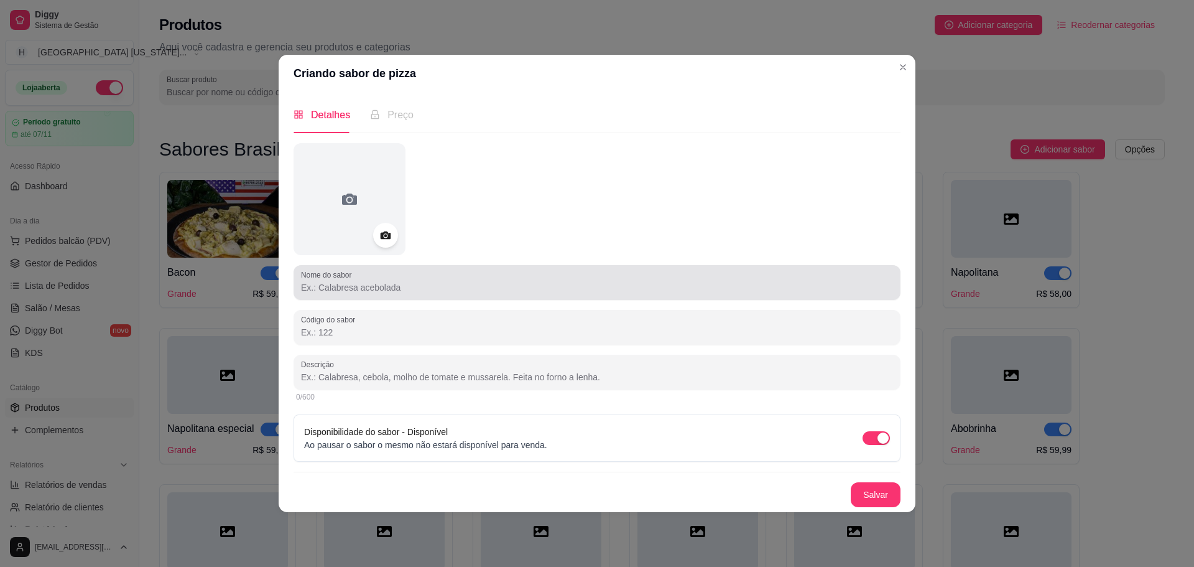
click at [448, 297] on div "Nome do sabor" at bounding box center [597, 282] width 607 height 35
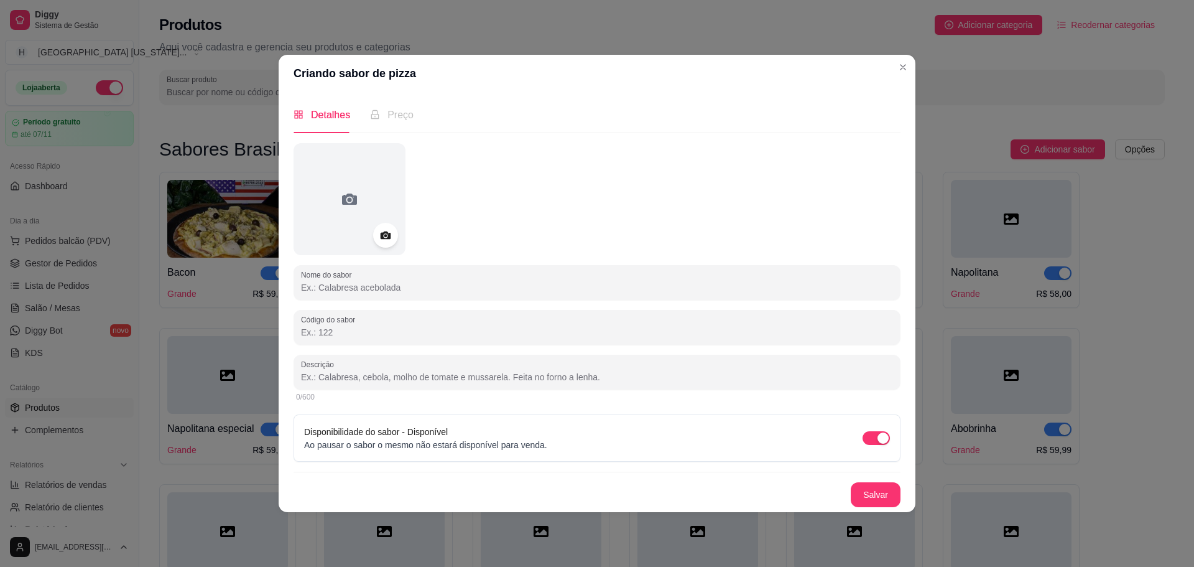
paste input "Carmela"
type input "Carmela"
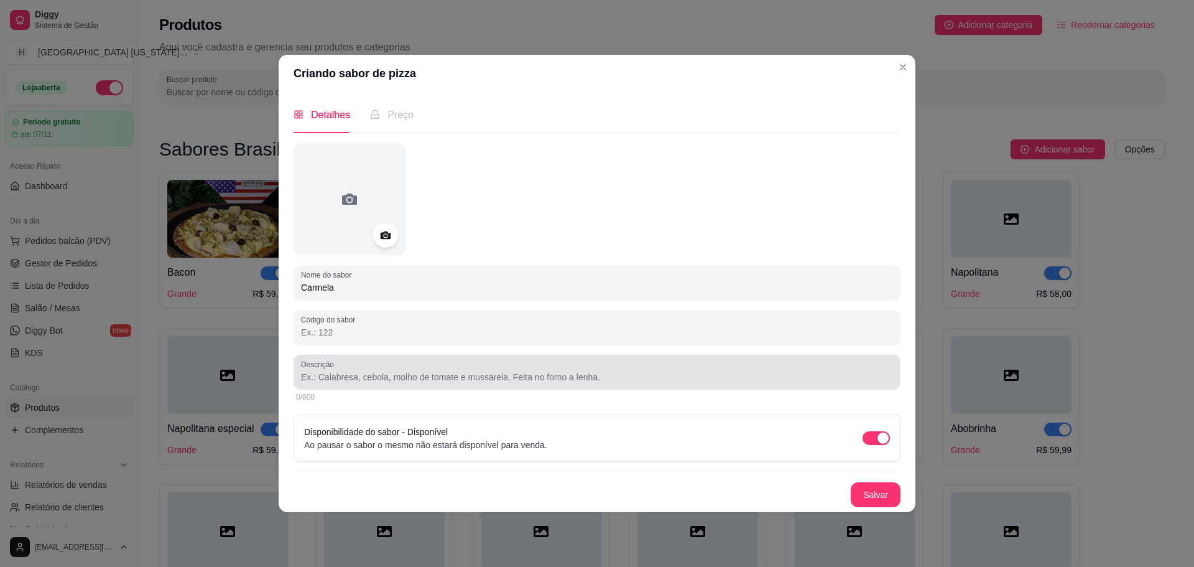
click at [332, 374] on input "Descrição" at bounding box center [597, 377] width 592 height 12
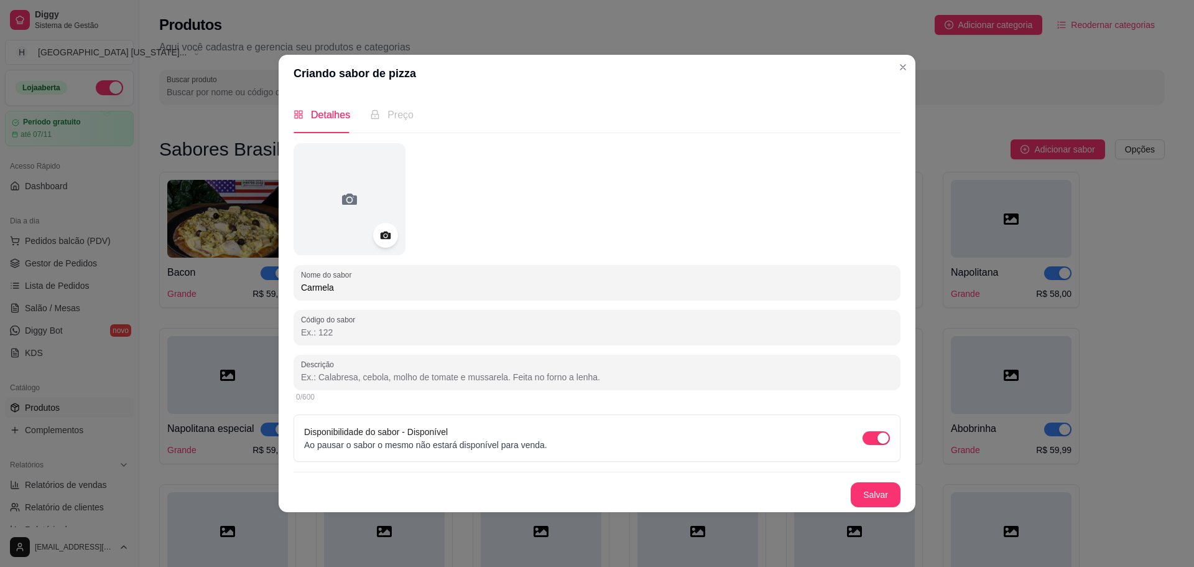
paste input "Presunto, palmito, catupiry, mussarela."
type input "Presunto, palmito, catupiry, mussarela."
click at [872, 492] on button "Salvar" at bounding box center [876, 494] width 50 height 25
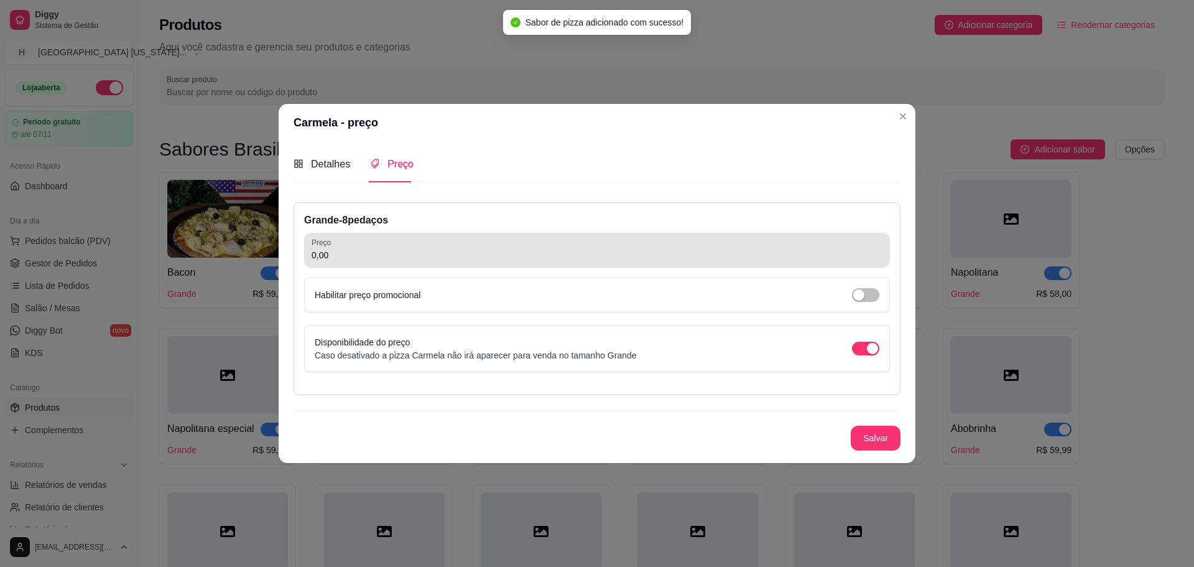
click at [430, 238] on div "0,00" at bounding box center [597, 250] width 571 height 25
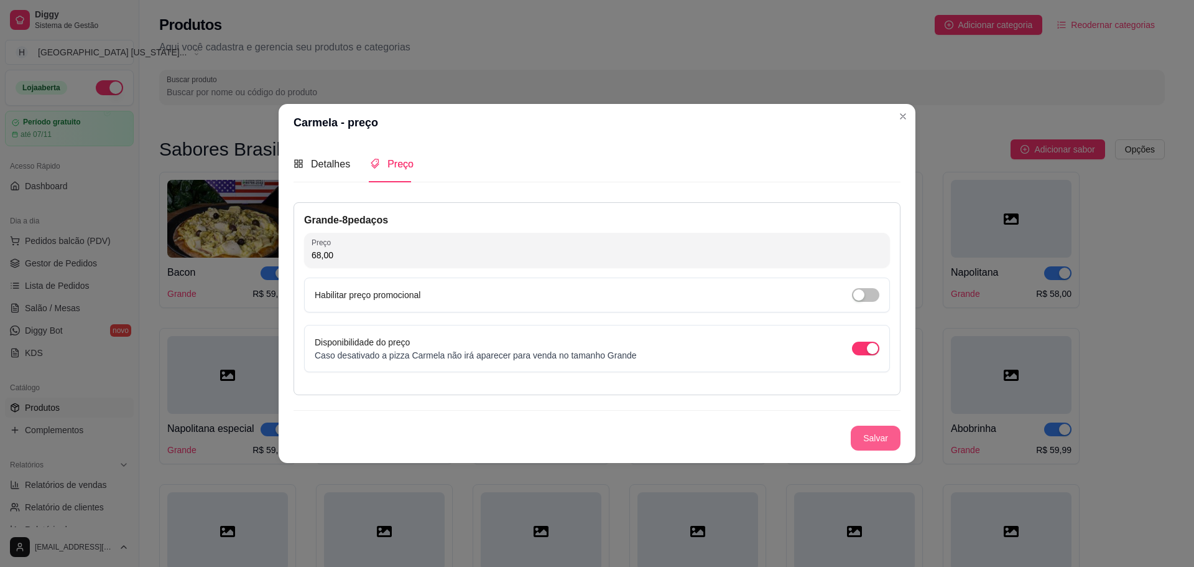
type input "68,00"
click at [885, 439] on button "Salvar" at bounding box center [876, 437] width 49 height 24
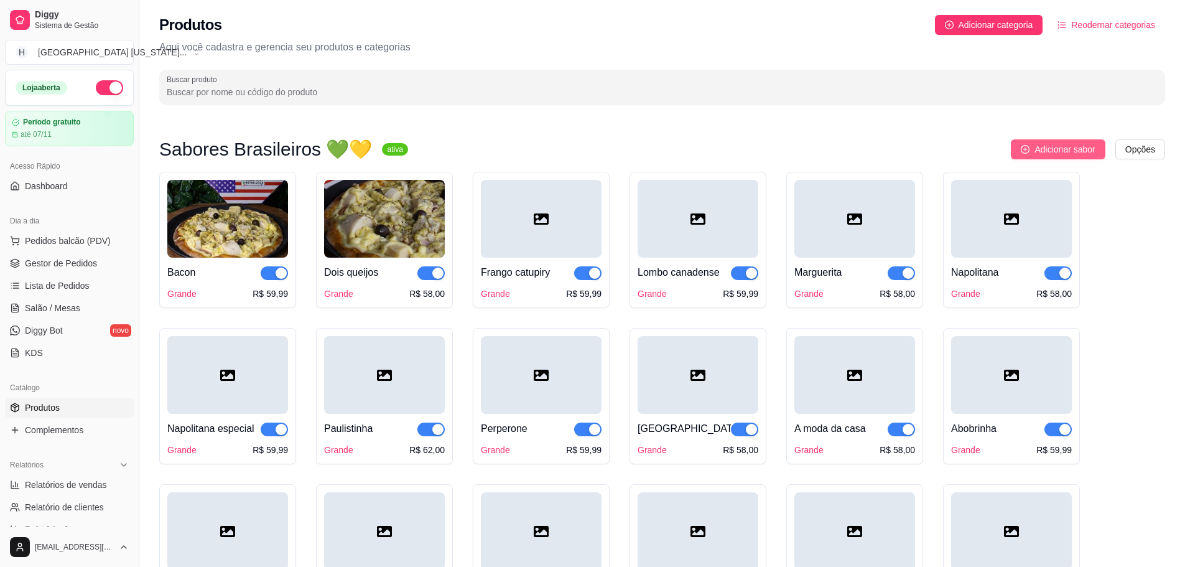
click at [1070, 142] on button "Adicionar sabor" at bounding box center [1058, 149] width 94 height 20
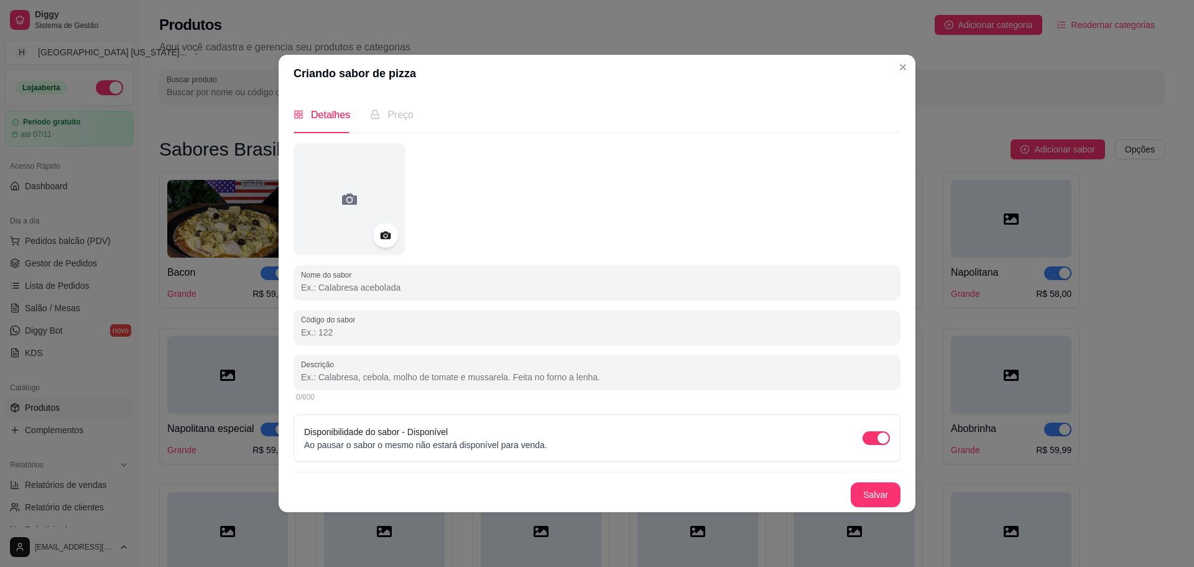
click at [365, 290] on input "Nome do sabor" at bounding box center [597, 287] width 592 height 12
paste input "Brócolis c/ camarão"
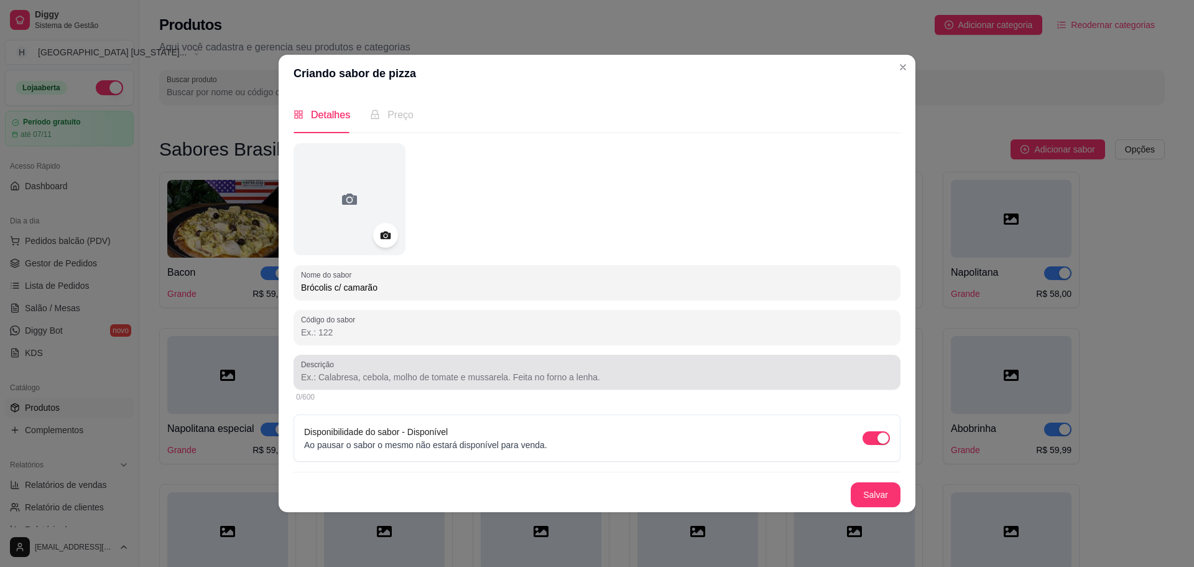
type input "Brócolis c/ camarão"
drag, startPoint x: 395, startPoint y: 374, endPoint x: 449, endPoint y: 242, distance: 142.5
click at [395, 371] on input "Descrição" at bounding box center [597, 377] width 592 height 12
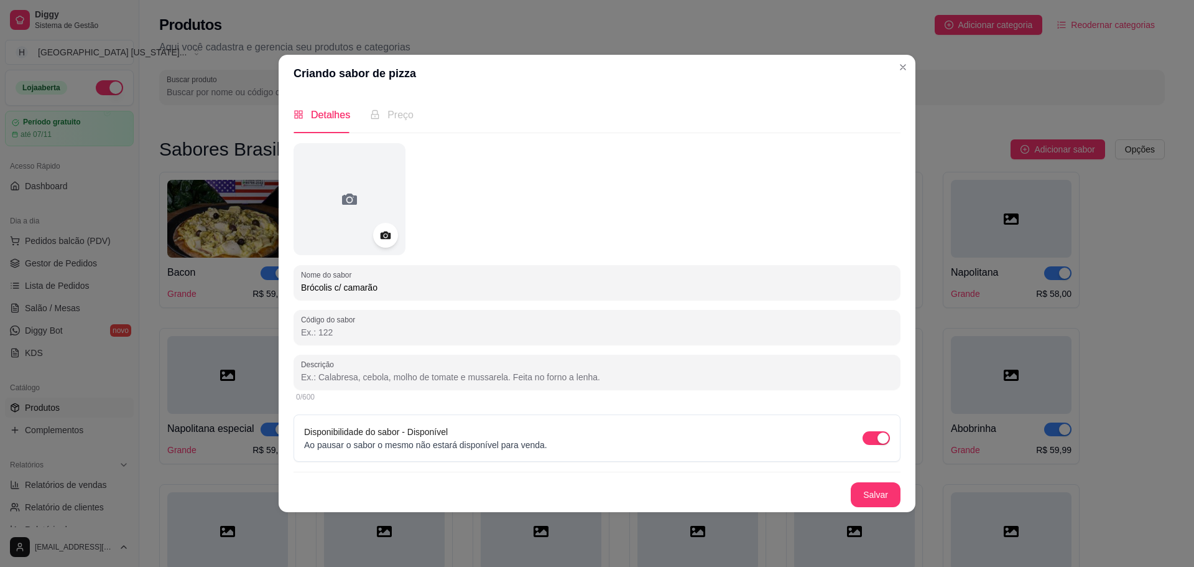
click at [357, 368] on div at bounding box center [597, 372] width 592 height 25
paste input "Brócolis c/ camarão refogado."
type input "Brócolis c/ camarão refogado."
click at [873, 498] on button "Salvar" at bounding box center [876, 494] width 50 height 25
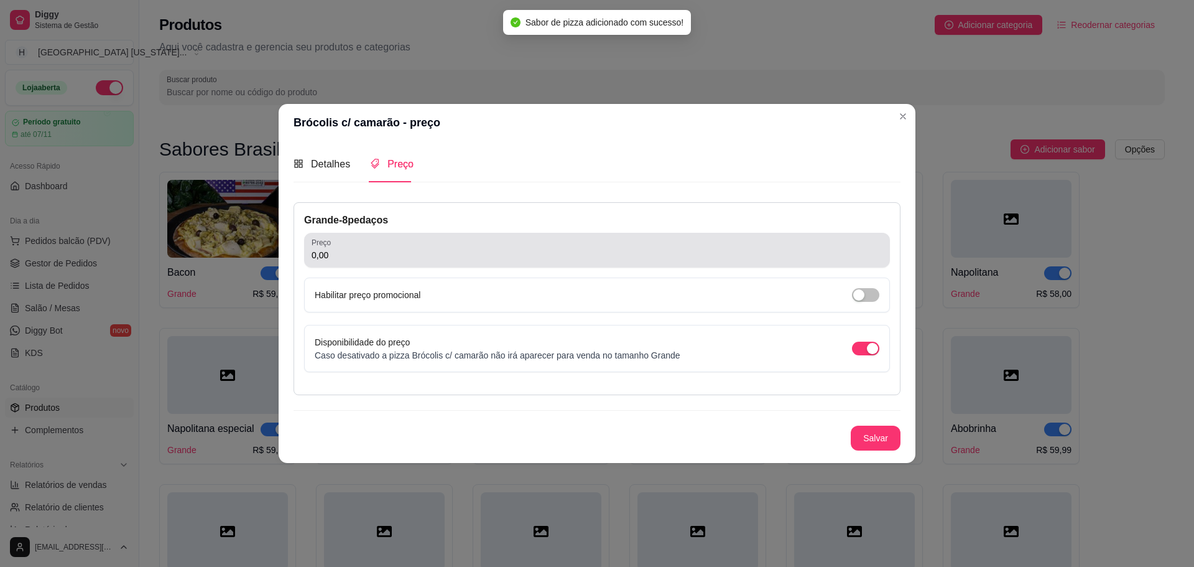
click at [438, 260] on input "0,00" at bounding box center [597, 255] width 571 height 12
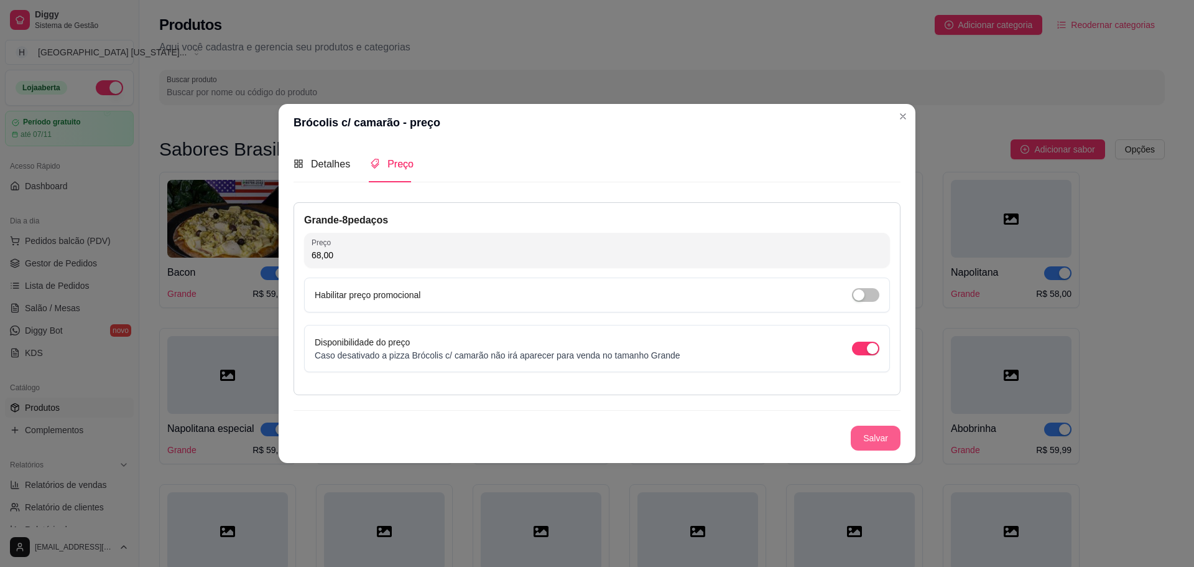
type input "68,00"
click at [886, 447] on button "Salvar" at bounding box center [876, 437] width 50 height 25
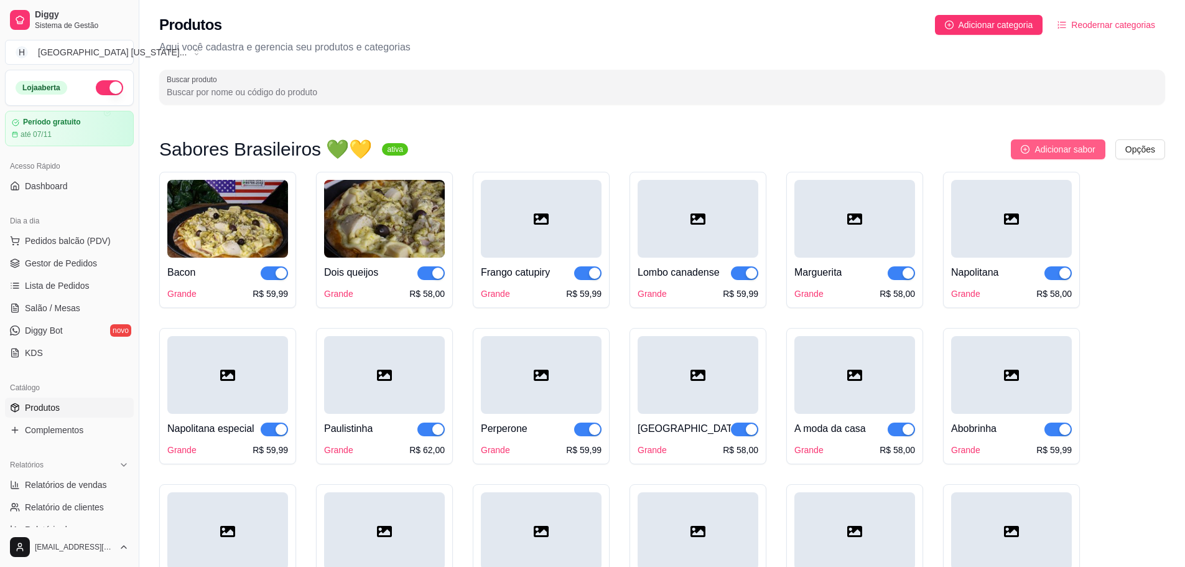
click at [1031, 149] on button "Adicionar sabor" at bounding box center [1058, 149] width 94 height 20
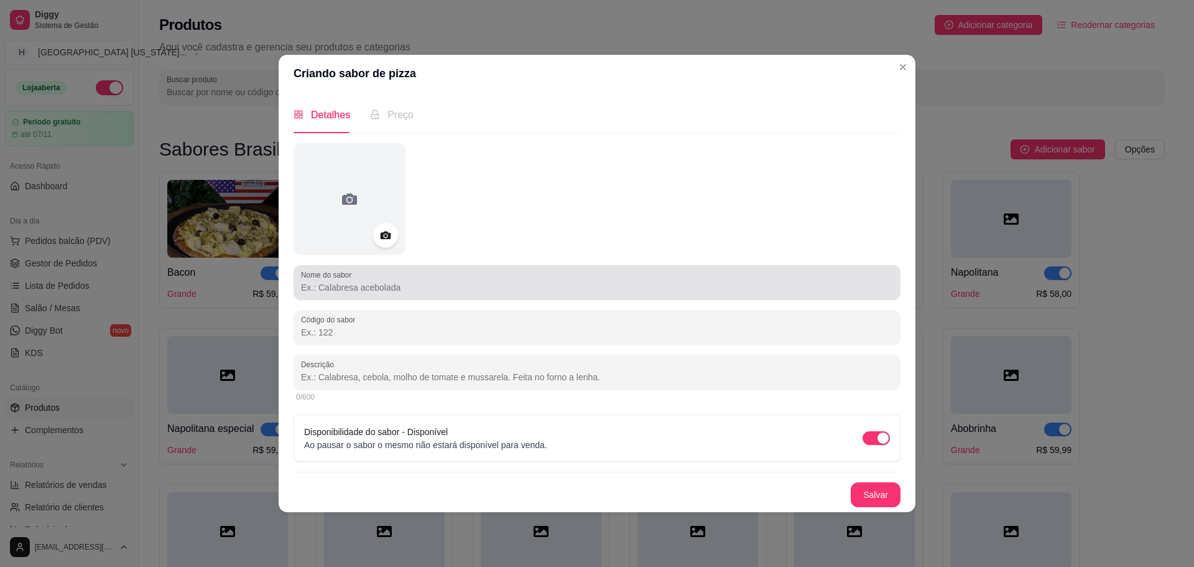
click at [406, 291] on input "Nome do sabor" at bounding box center [597, 287] width 592 height 12
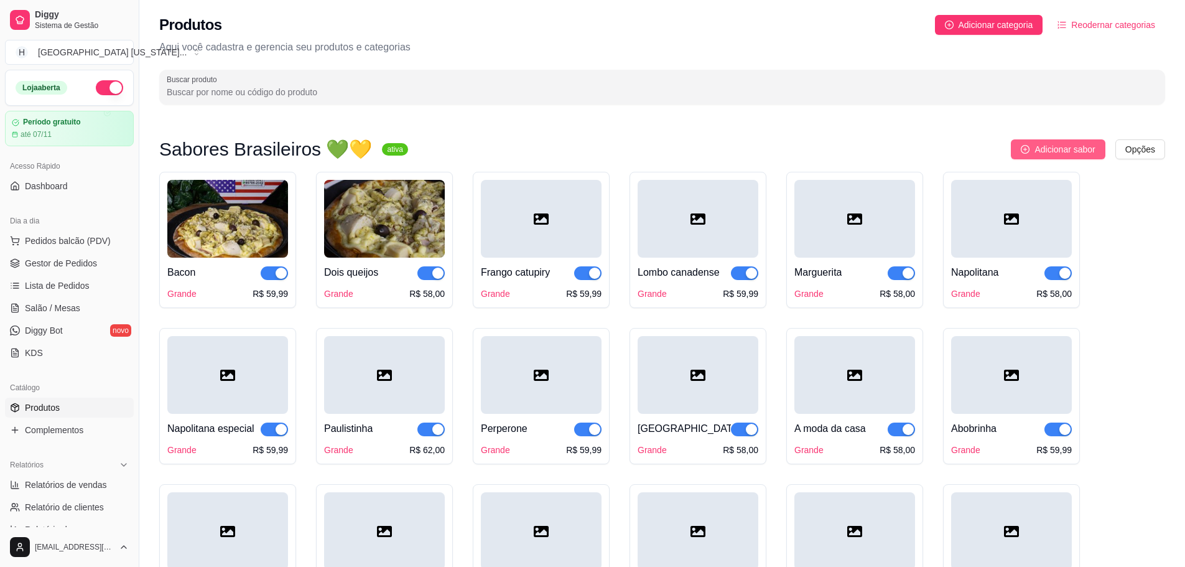
click at [1049, 147] on span "Adicionar sabor" at bounding box center [1064, 149] width 60 height 14
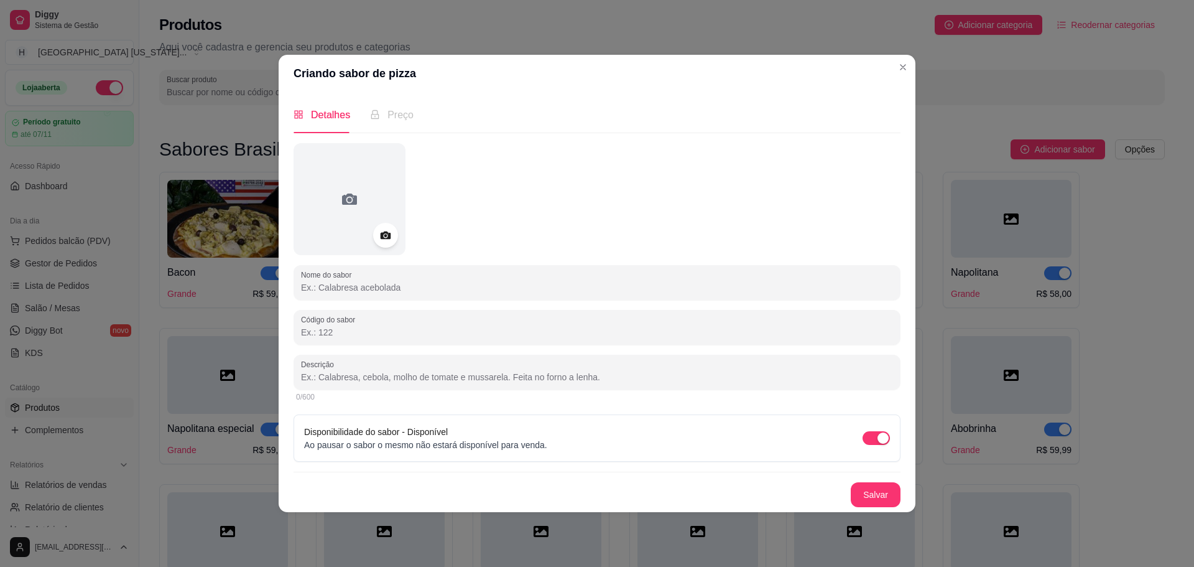
click at [592, 291] on input "Nome do sabor" at bounding box center [597, 287] width 592 height 12
paste input "Francesa"
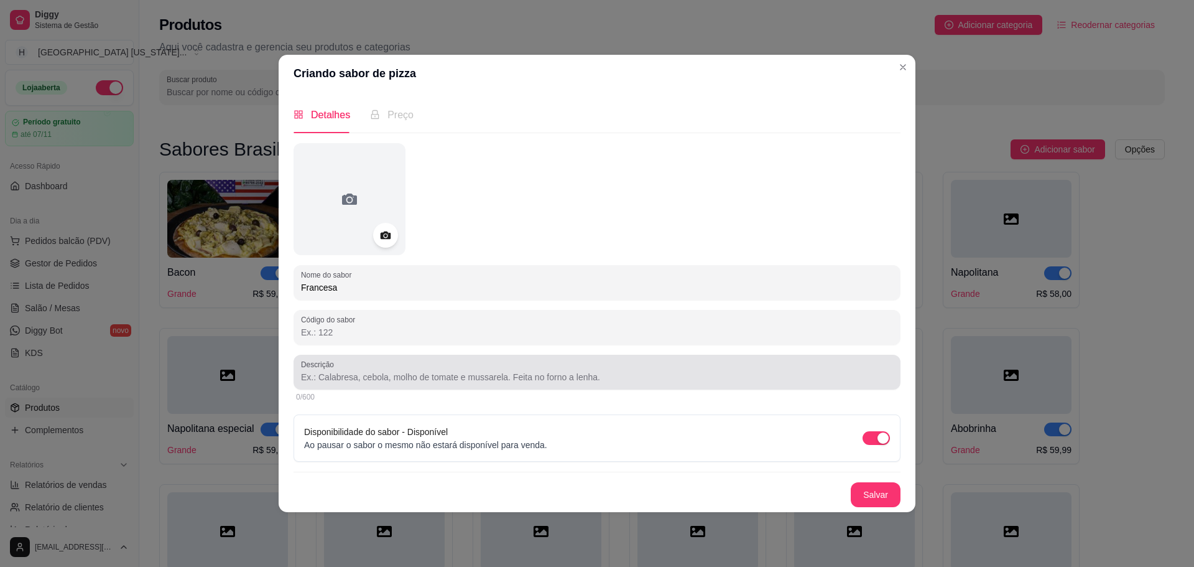
type input "Francesa"
click at [539, 374] on input "Descrição" at bounding box center [597, 377] width 592 height 12
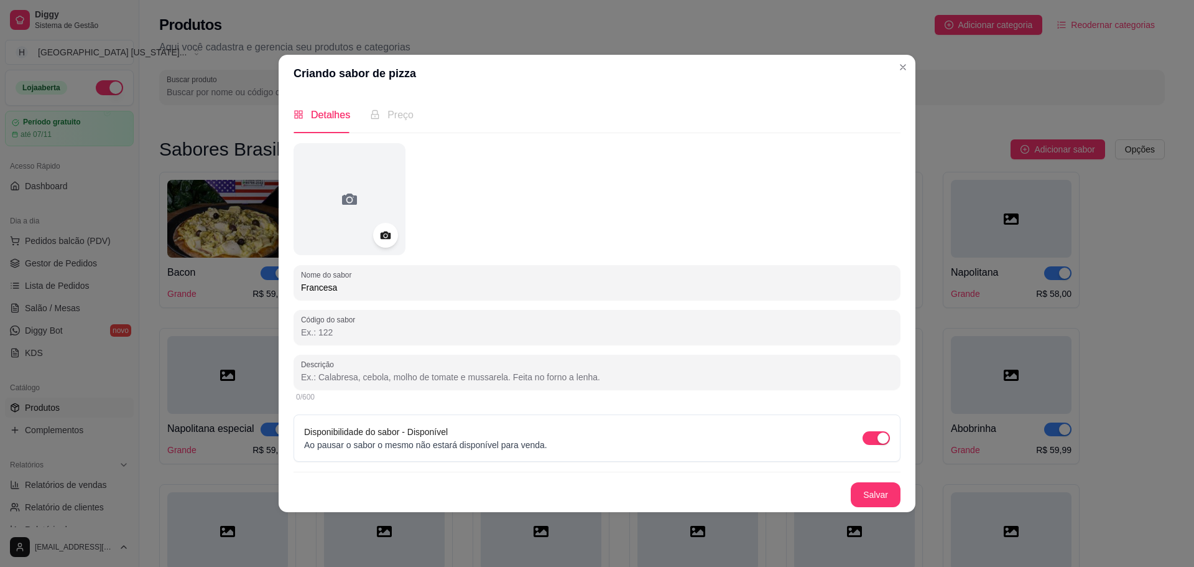
click at [404, 382] on input "Descrição" at bounding box center [597, 377] width 592 height 12
paste input "Peito de [GEOGRAPHIC_DATA], Atum, tomate, catupiry, mussarela."
type input "Peito de [GEOGRAPHIC_DATA], Atum, tomate, catupiry, mussarela."
click at [880, 486] on button "Salvar" at bounding box center [876, 494] width 50 height 25
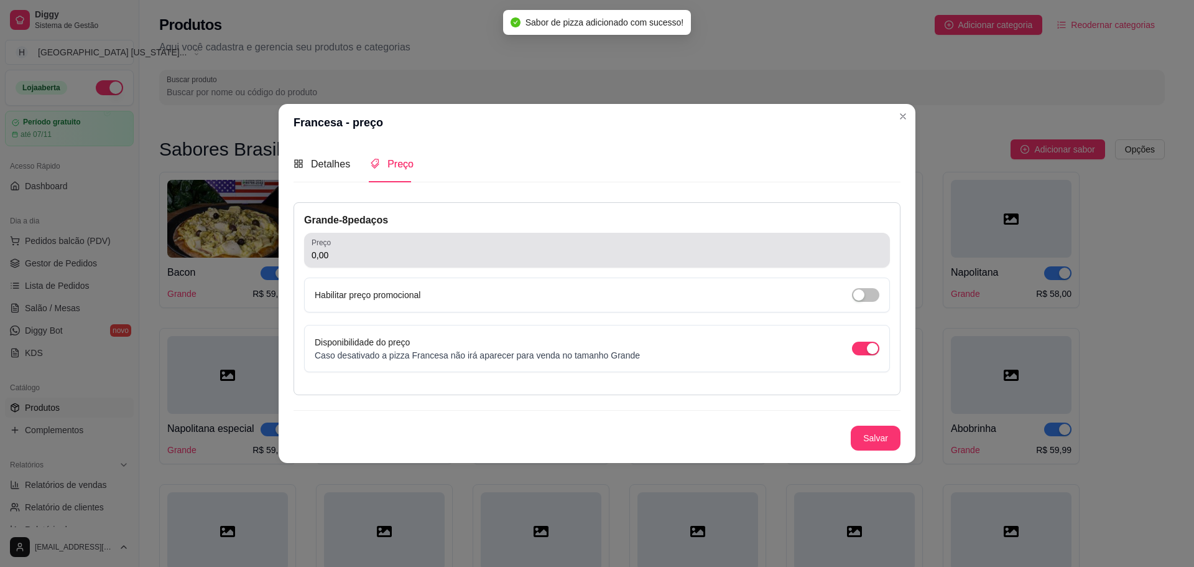
click at [434, 242] on div "0,00" at bounding box center [597, 250] width 571 height 25
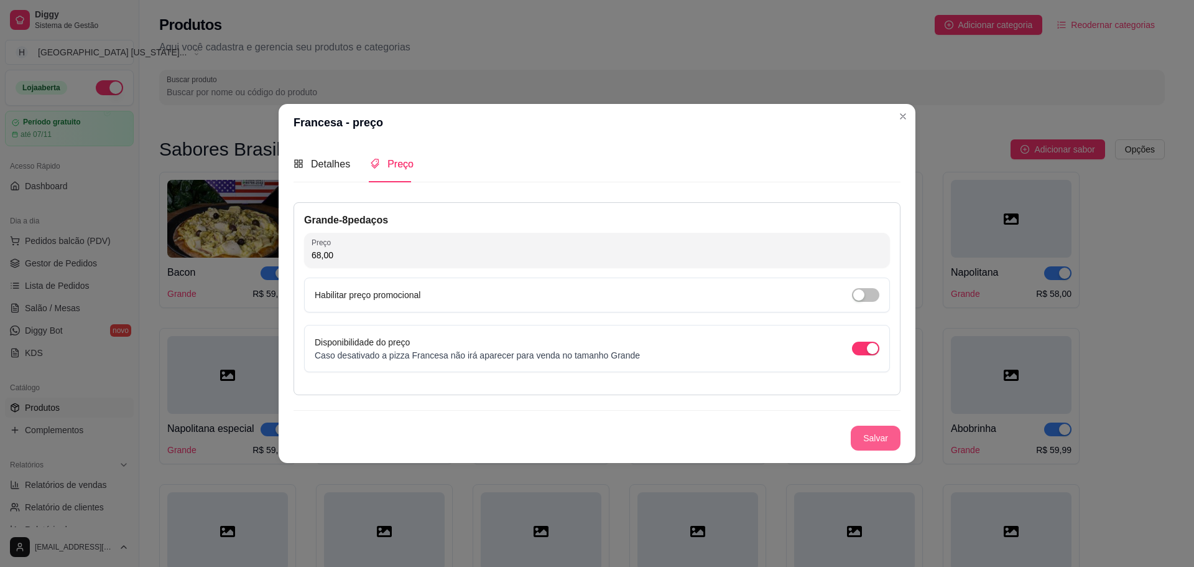
type input "68,00"
click at [890, 439] on button "Salvar" at bounding box center [876, 437] width 49 height 24
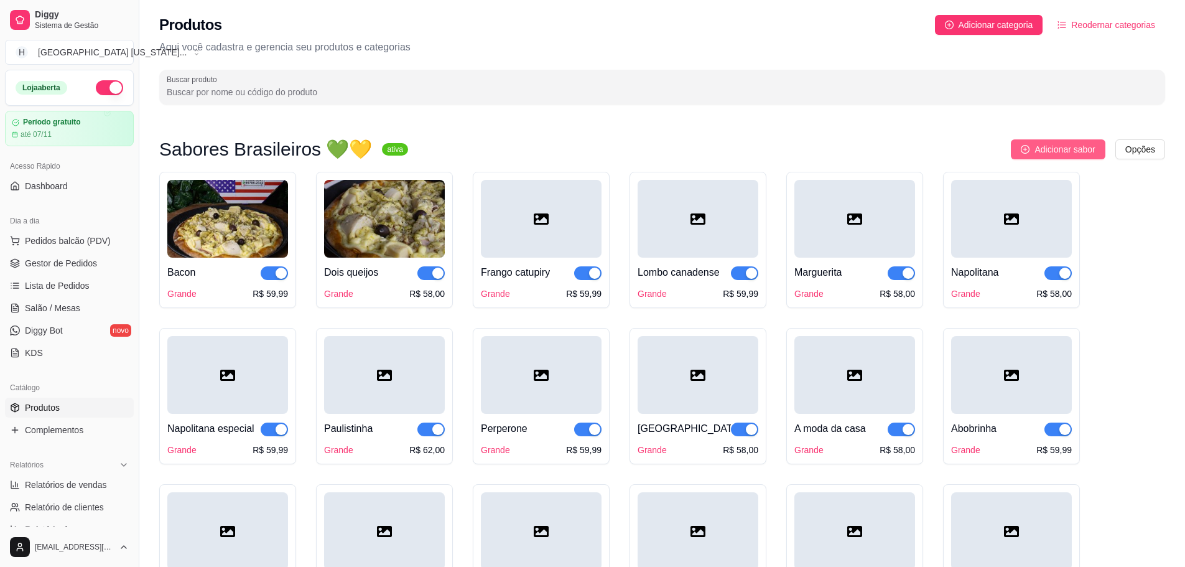
click at [1059, 143] on span "Adicionar sabor" at bounding box center [1064, 149] width 60 height 14
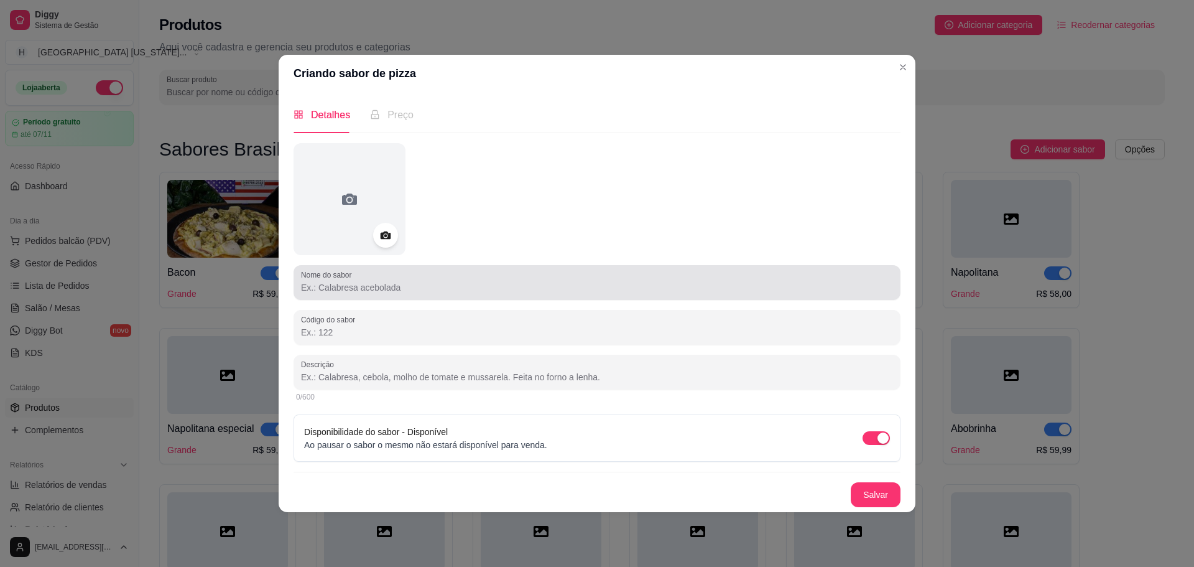
click at [671, 277] on div at bounding box center [597, 282] width 592 height 25
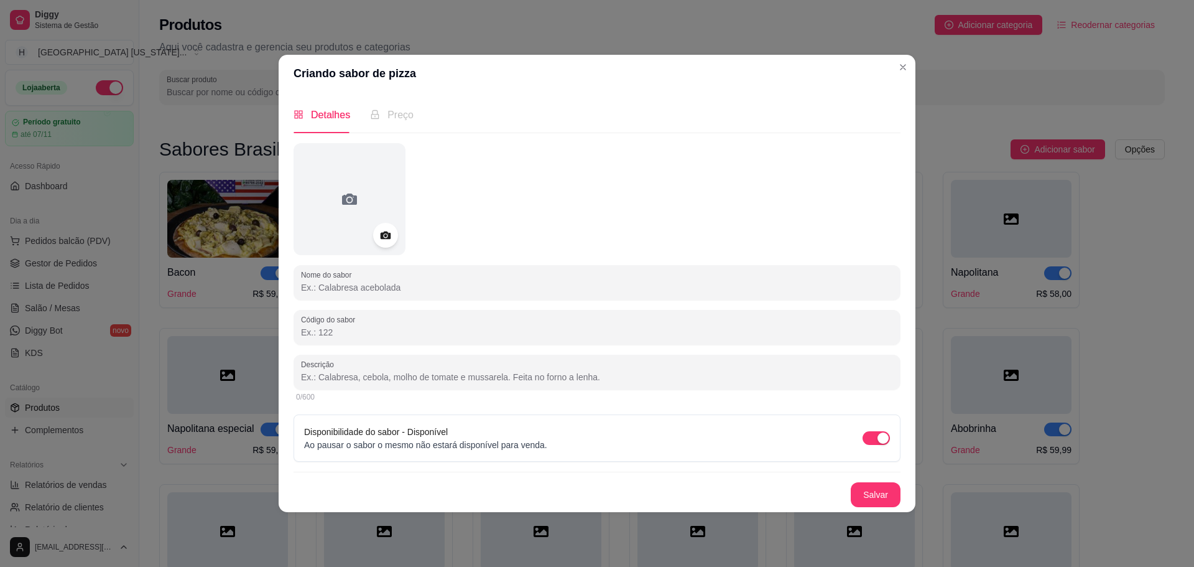
click at [635, 283] on input "Nome do sabor" at bounding box center [597, 287] width 592 height 12
paste input "Temaki"
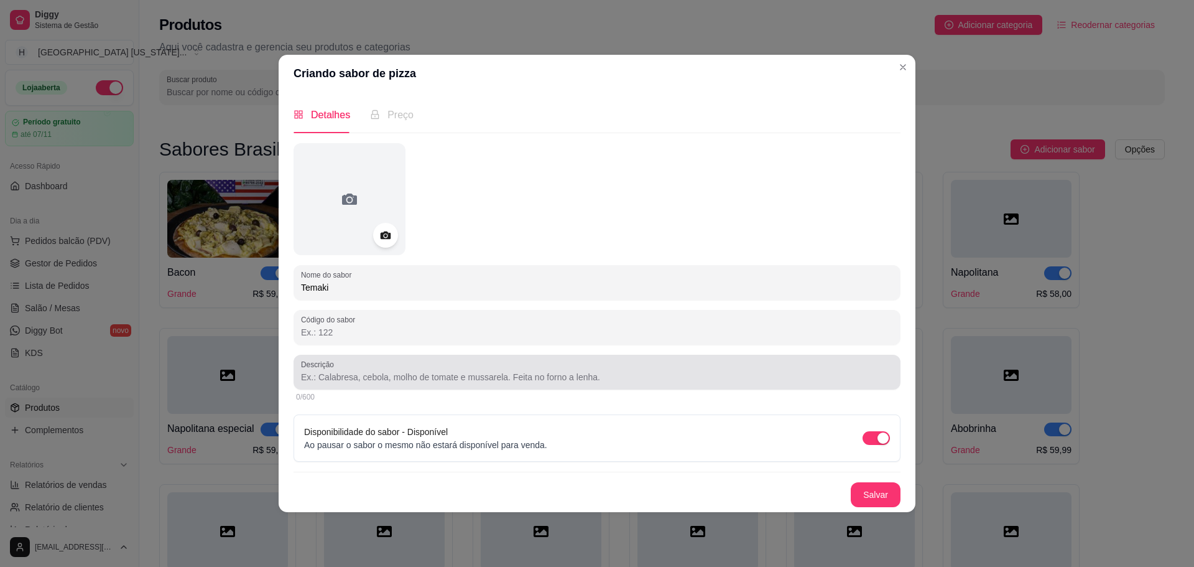
type input "Temaki"
drag, startPoint x: 484, startPoint y: 378, endPoint x: 510, endPoint y: 322, distance: 62.3
click at [484, 372] on input "Descrição" at bounding box center [597, 377] width 592 height 12
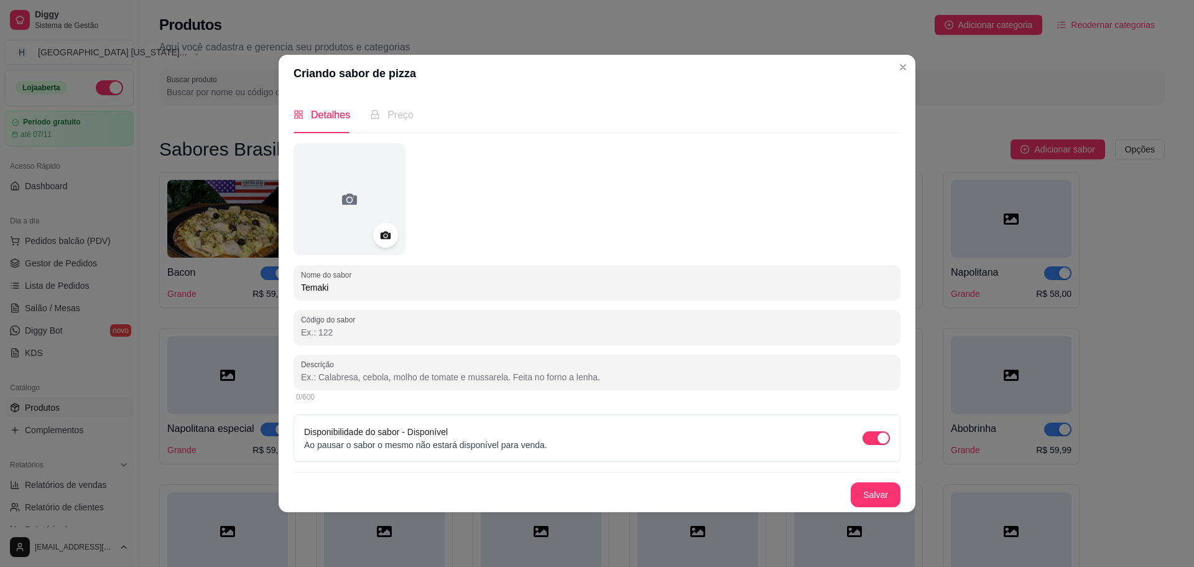
click at [440, 377] on input "Descrição" at bounding box center [597, 377] width 592 height 12
paste input "Atum sólido, cream cheese, molho taré, alho poró."
type input "Atum sólido, cream cheese, molho taré, alho poró."
click at [887, 493] on button "Salvar" at bounding box center [876, 494] width 50 height 25
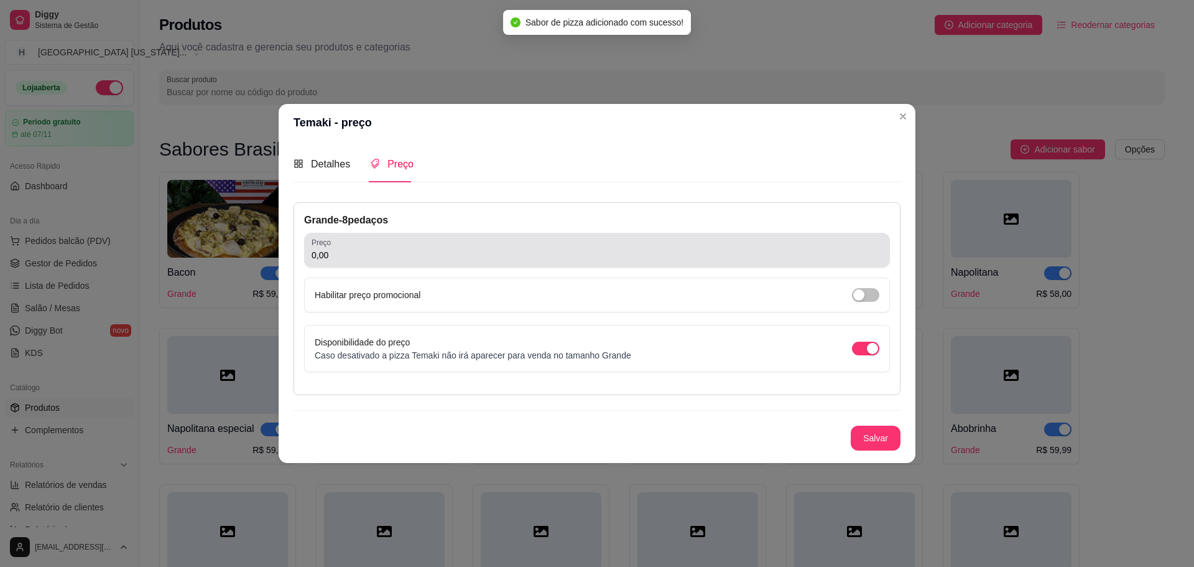
click at [421, 256] on input "0,00" at bounding box center [597, 255] width 571 height 12
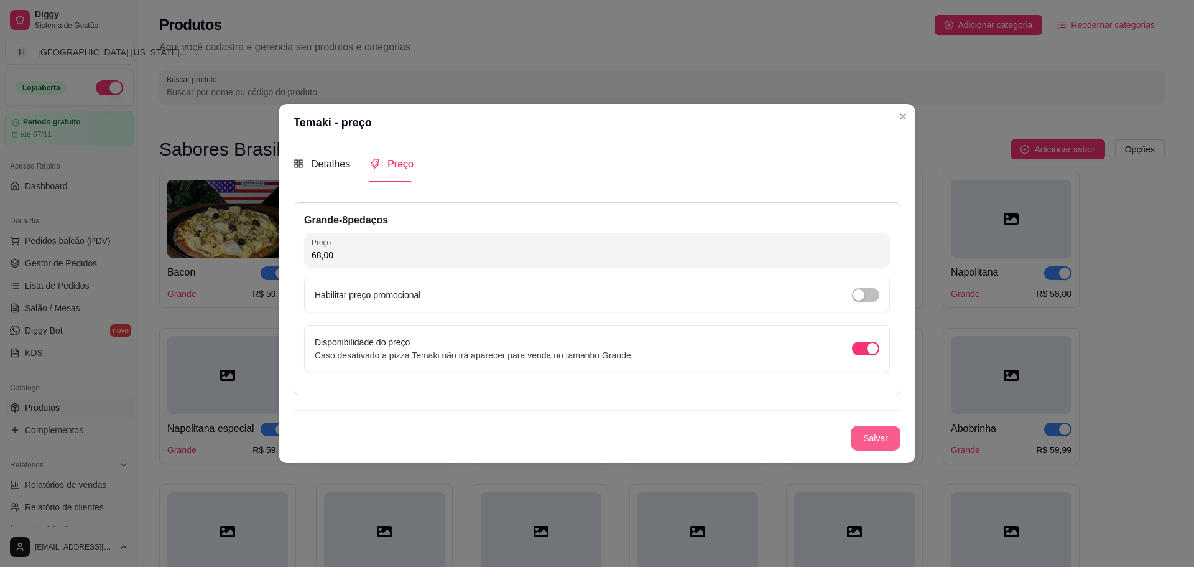
type input "68,00"
click at [883, 439] on button "Salvar" at bounding box center [876, 437] width 49 height 24
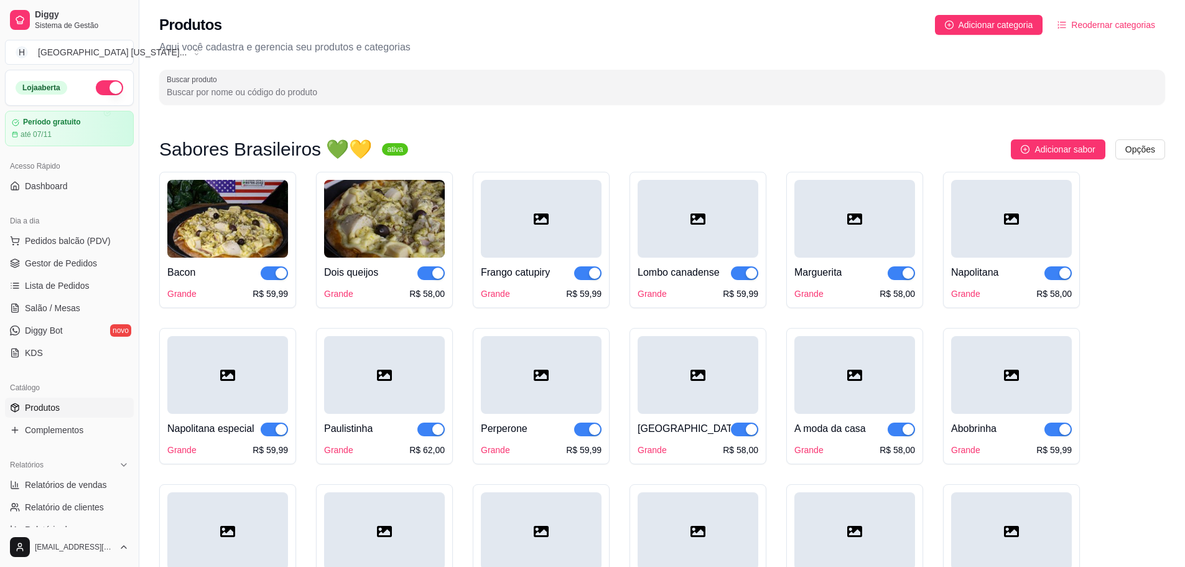
click at [1044, 148] on span "Adicionar sabor" at bounding box center [1064, 149] width 60 height 14
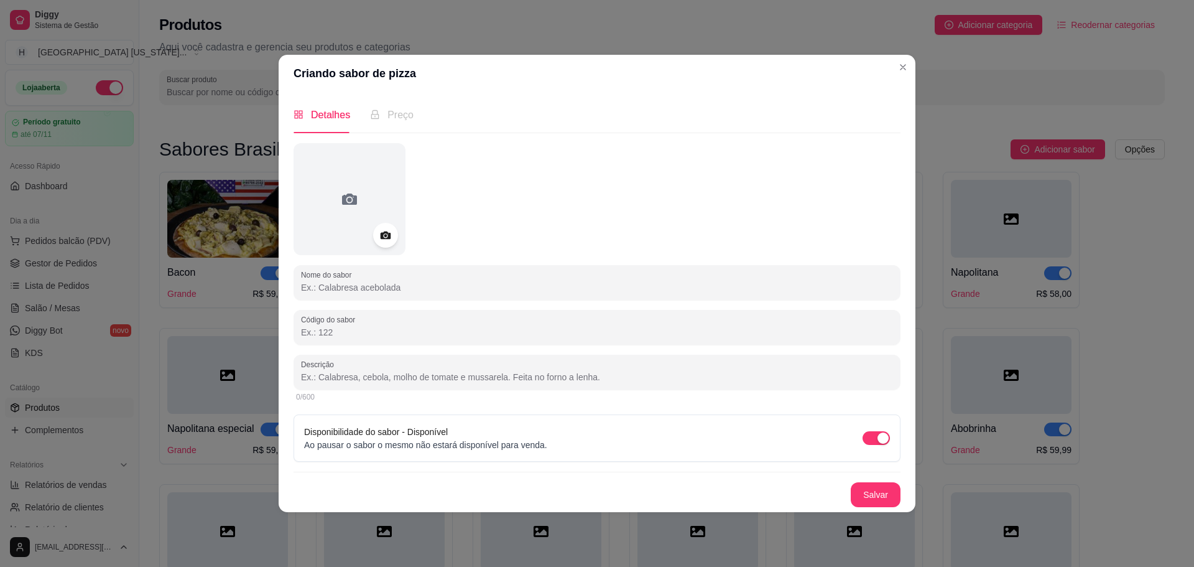
click at [588, 301] on div "Nome do sabor Código do sabor Descrição 0/600 Disponibilidade do sabor - Dispon…" at bounding box center [597, 325] width 607 height 364
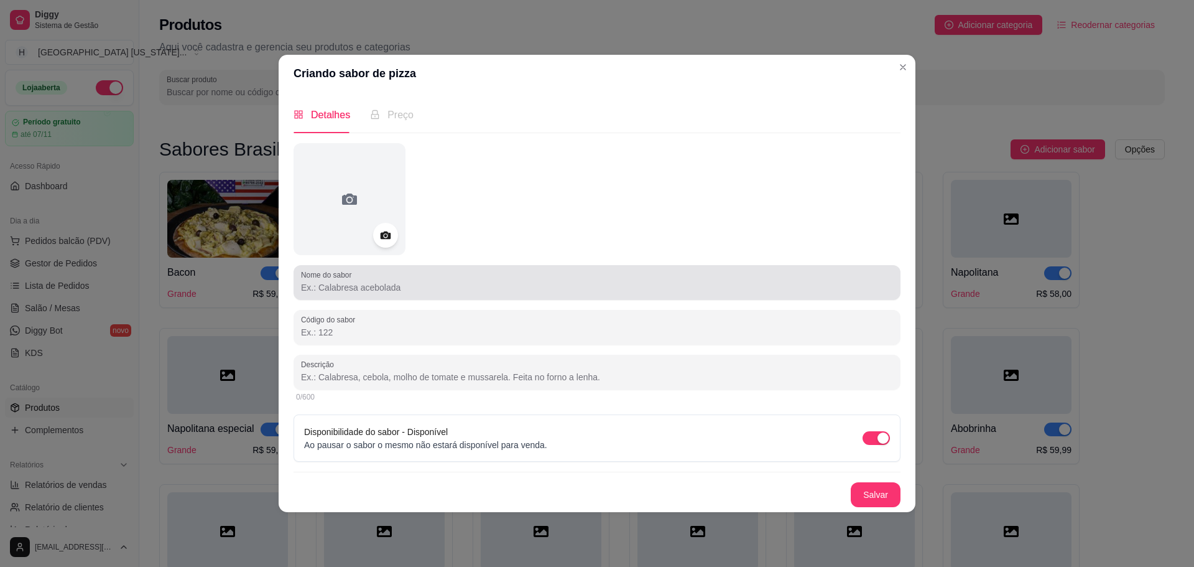
drag, startPoint x: 582, startPoint y: 278, endPoint x: 594, endPoint y: 187, distance: 92.3
click at [582, 277] on div at bounding box center [597, 282] width 592 height 25
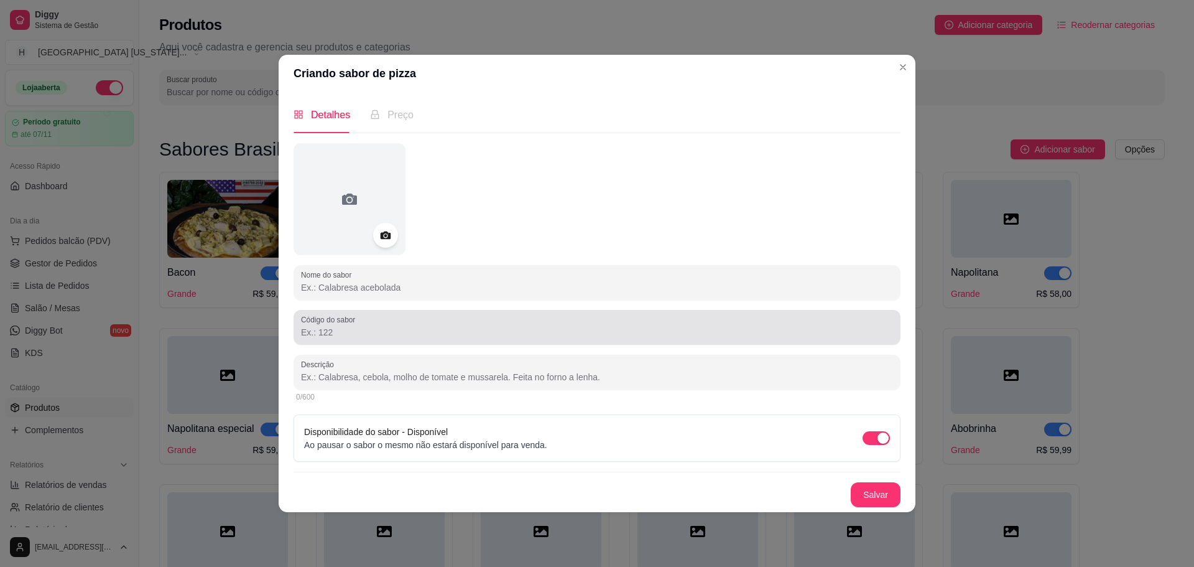
paste input "Atum Sólido c/Catupiry ou Mussarela"
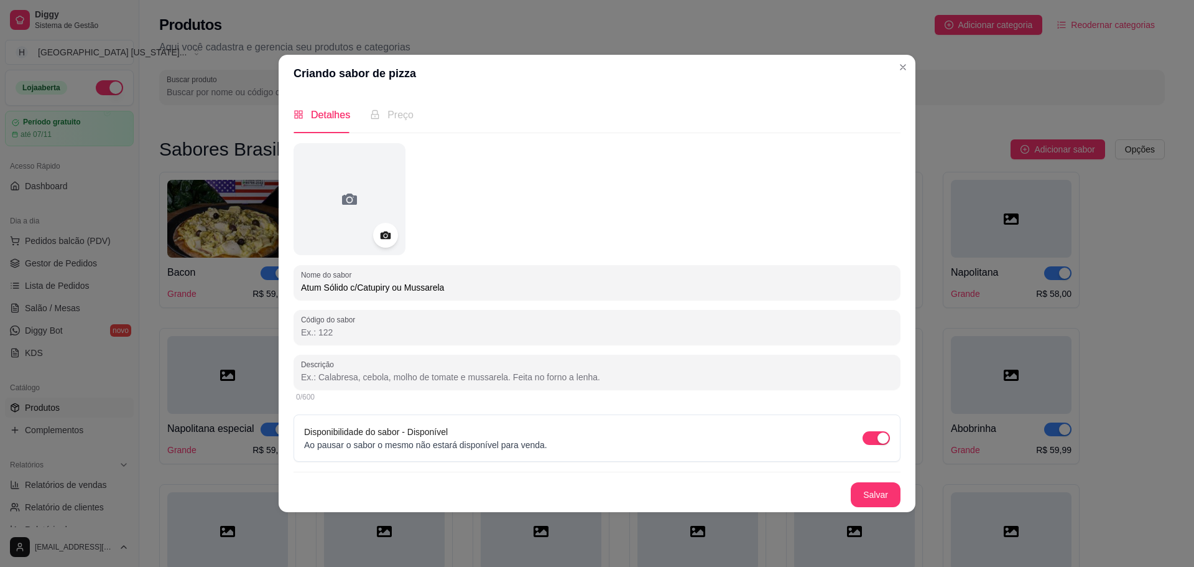
type input "Atum Sólido c/Catupiry ou Mussarela"
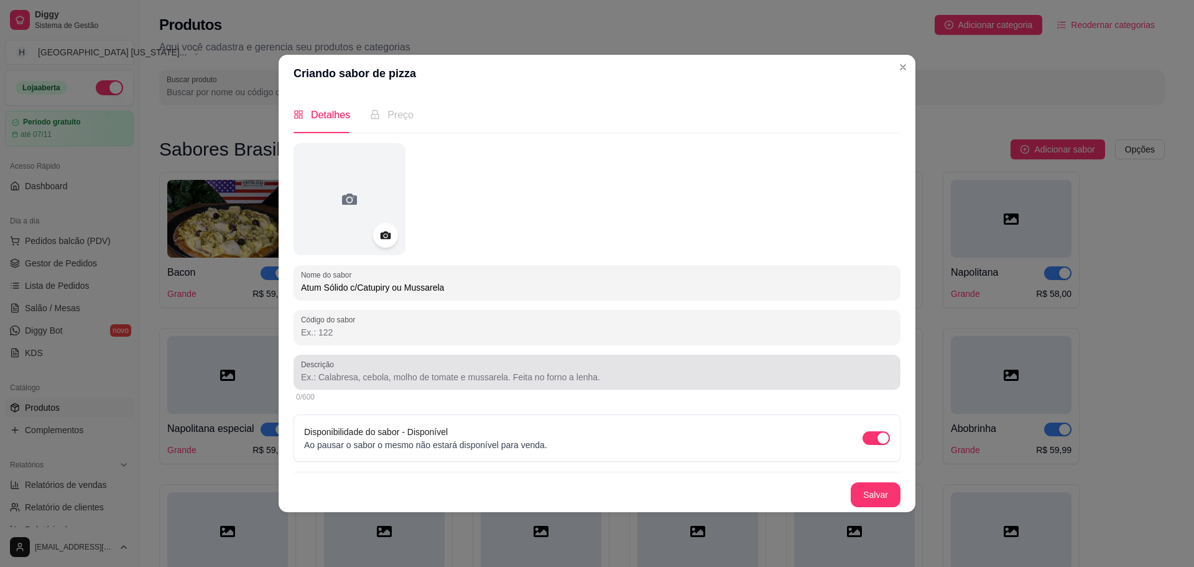
click at [422, 357] on div "Descrição" at bounding box center [597, 372] width 607 height 35
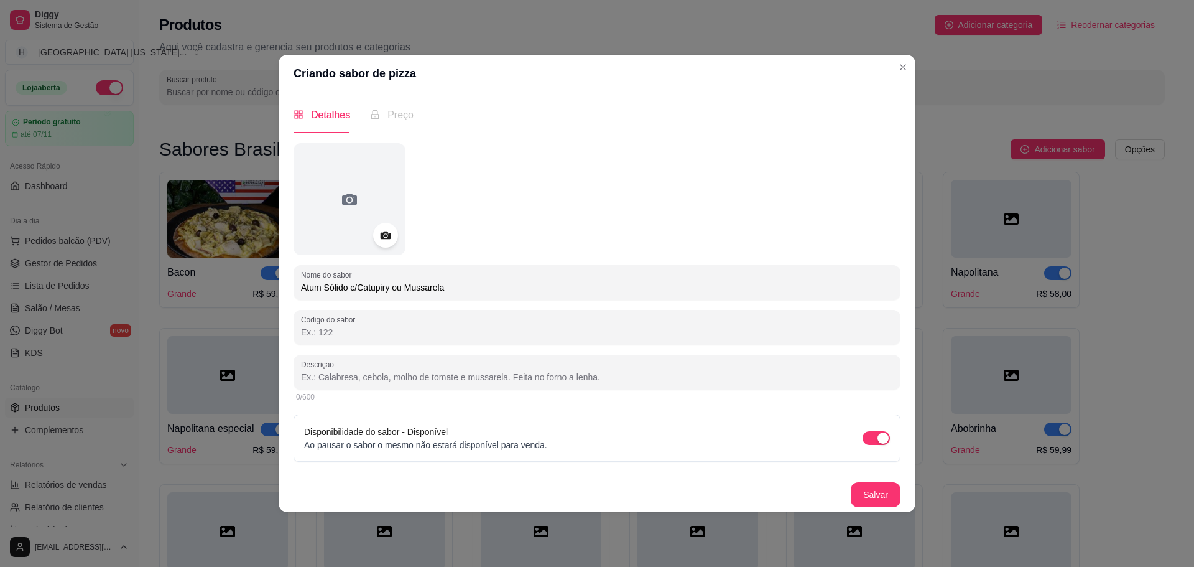
paste input "Atum sólido, mussarela ou catupiry."
type input "Atum sólido, mussarela ou catupiry."
click at [860, 490] on button "Salvar" at bounding box center [876, 494] width 50 height 25
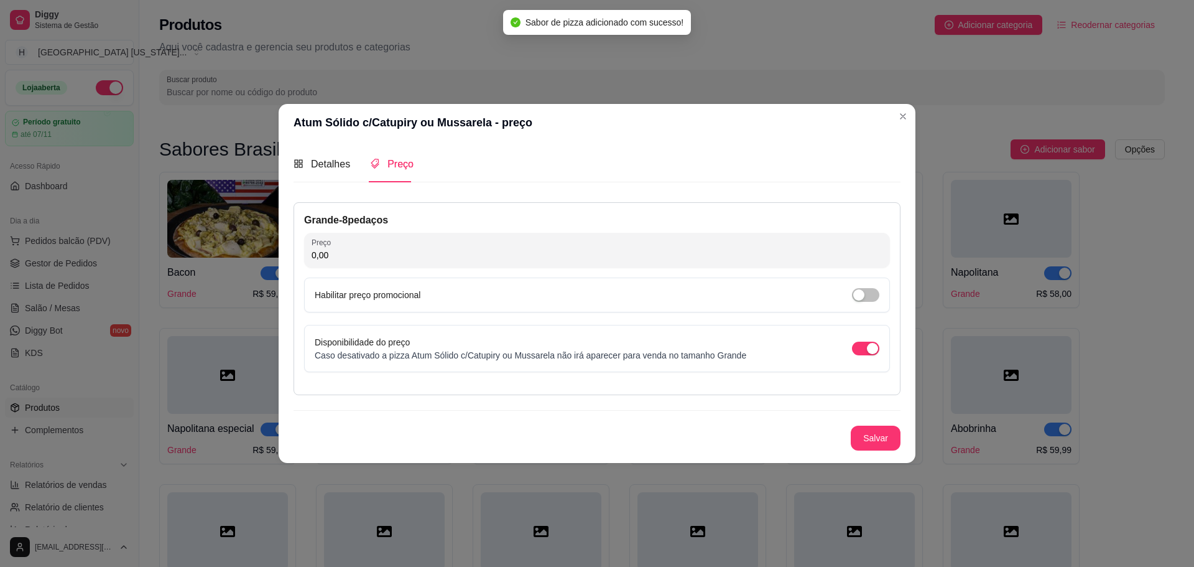
click at [364, 249] on input "0,00" at bounding box center [597, 255] width 571 height 12
type input "68,00"
click at [878, 437] on button "Salvar" at bounding box center [876, 437] width 49 height 24
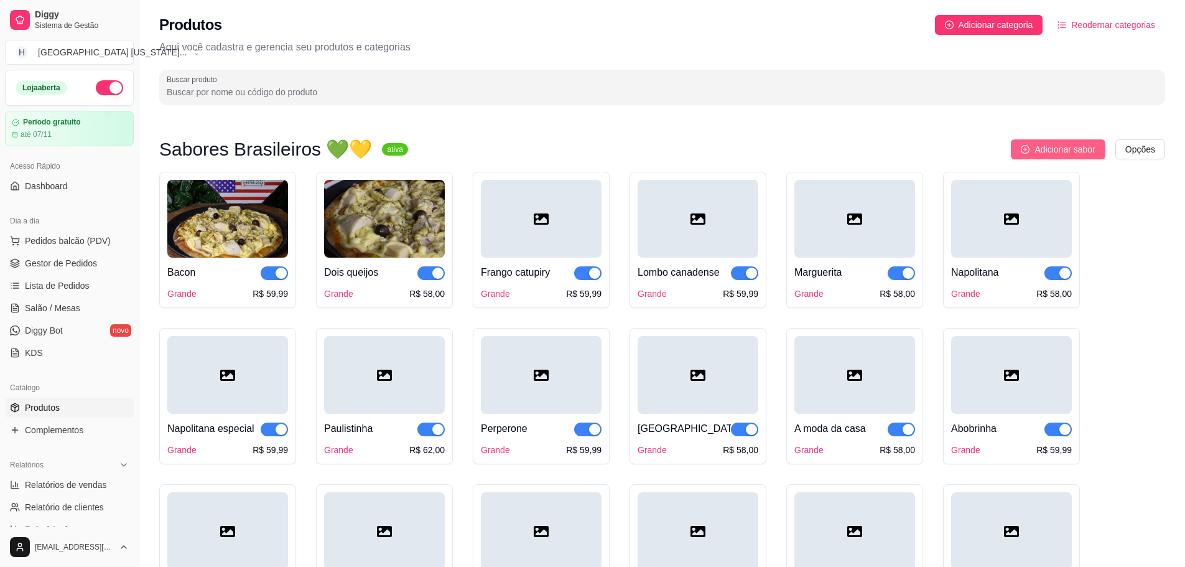
click at [1039, 149] on span "Adicionar sabor" at bounding box center [1064, 149] width 60 height 14
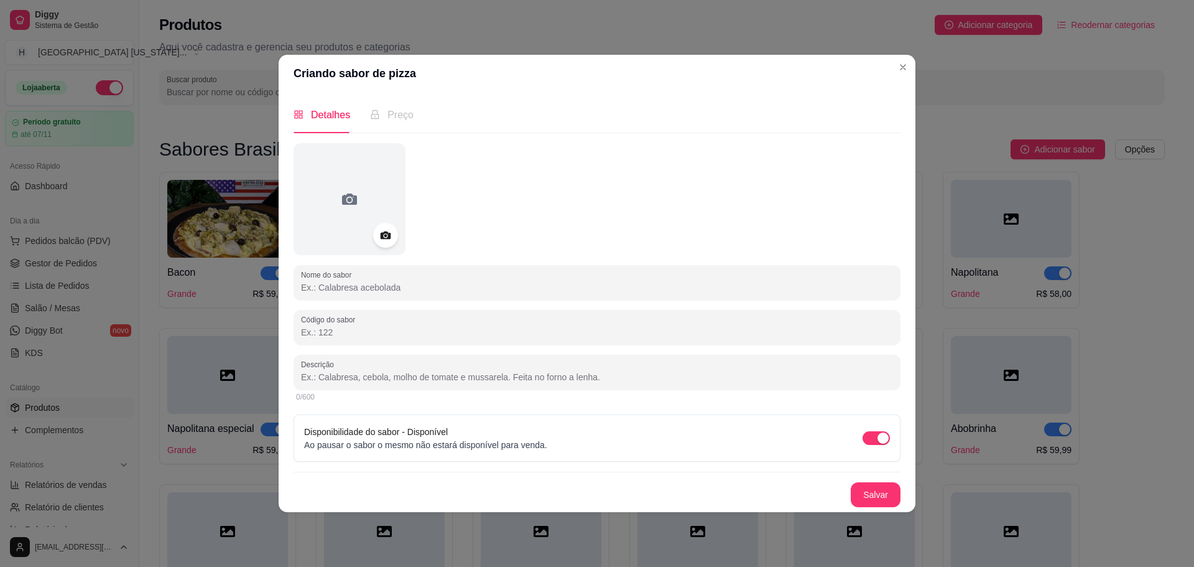
click at [444, 281] on input "Nome do sabor" at bounding box center [597, 287] width 592 height 12
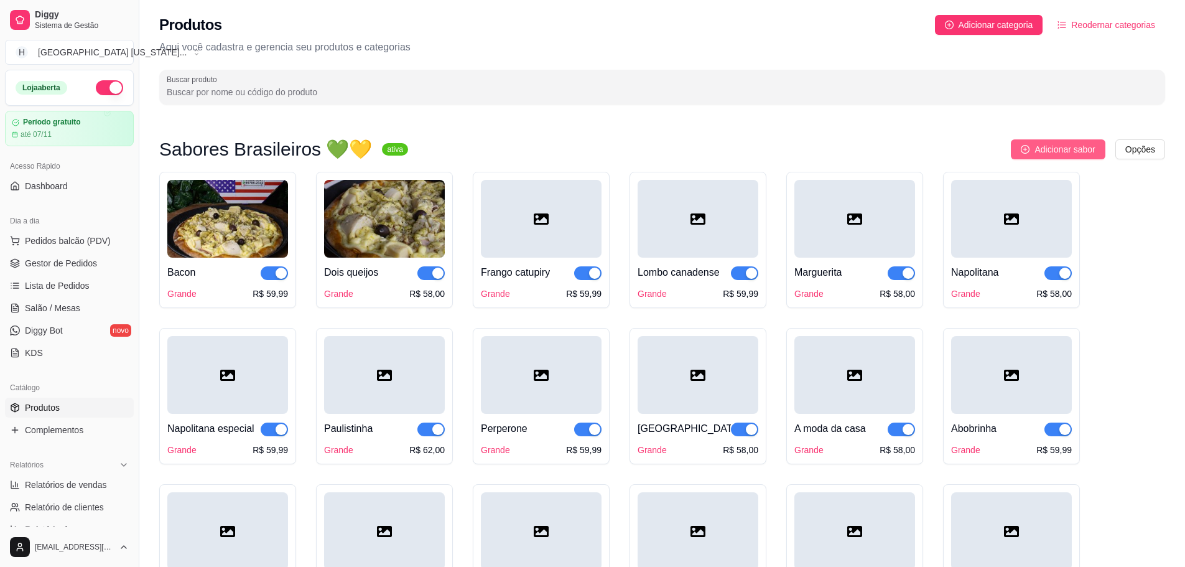
click at [1073, 142] on button "Adicionar sabor" at bounding box center [1058, 149] width 94 height 20
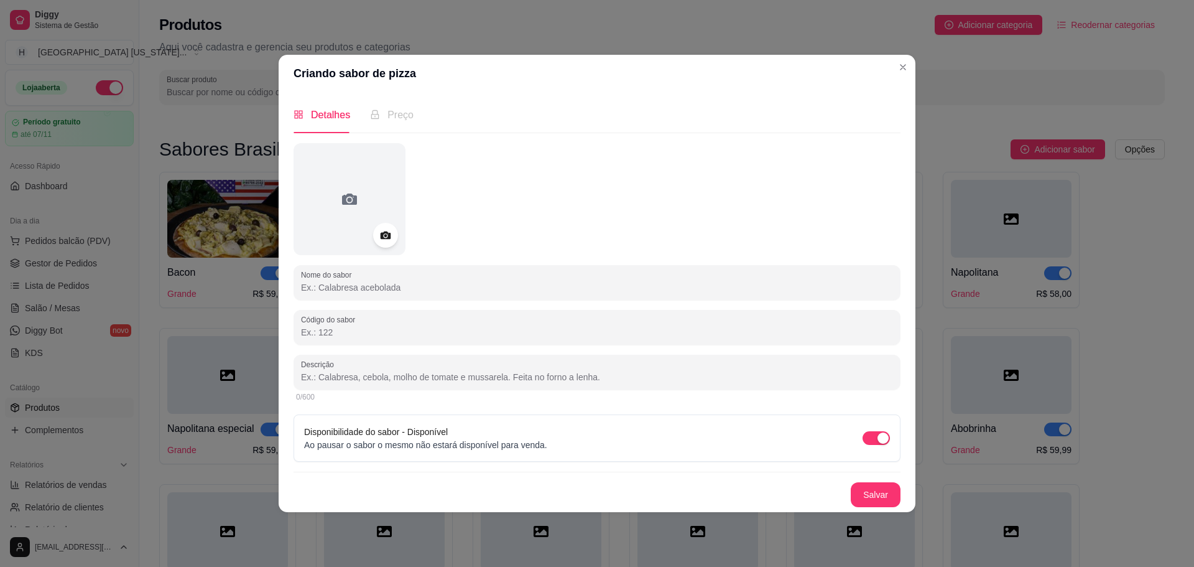
click at [437, 283] on input "Nome do sabor" at bounding box center [597, 287] width 592 height 12
paste input "Padre [PERSON_NAME]"
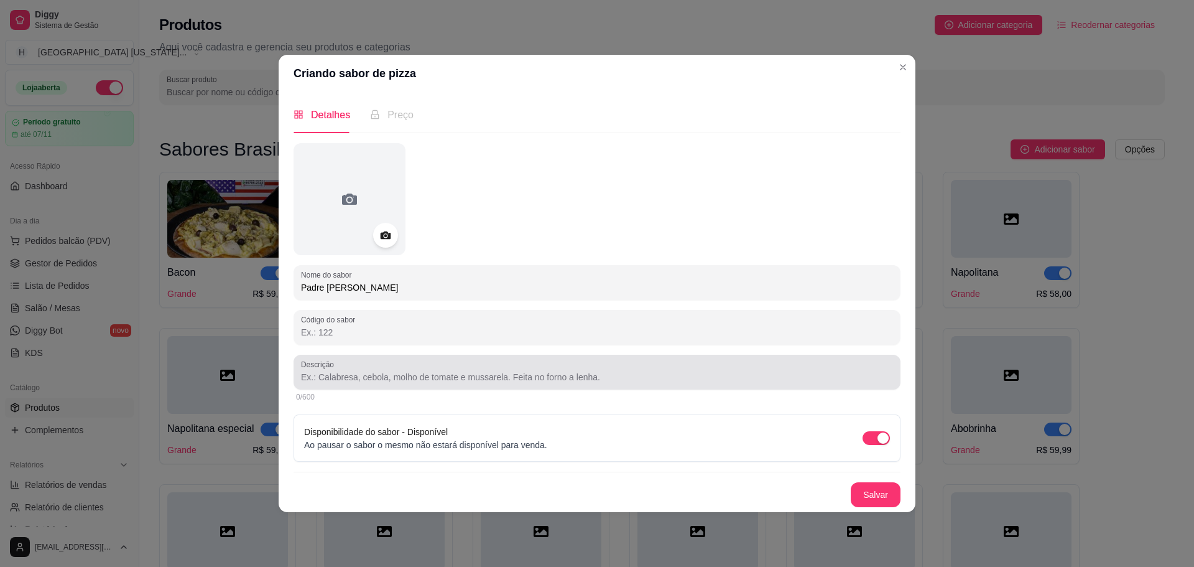
type input "Padre [PERSON_NAME]"
drag, startPoint x: 416, startPoint y: 376, endPoint x: 431, endPoint y: 298, distance: 79.3
click at [416, 372] on input "Descrição" at bounding box center [597, 377] width 592 height 12
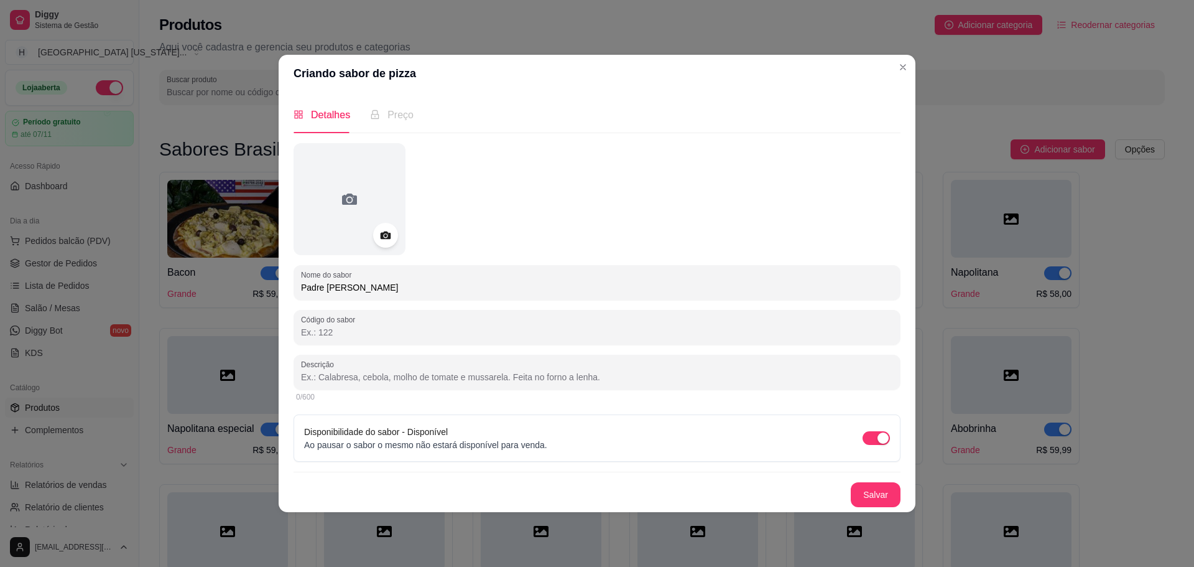
paste input "Atum sólido, [PERSON_NAME], alho poró."
type input "Atum sólido, [PERSON_NAME], alho poró."
click at [882, 488] on button "Salvar" at bounding box center [876, 494] width 50 height 25
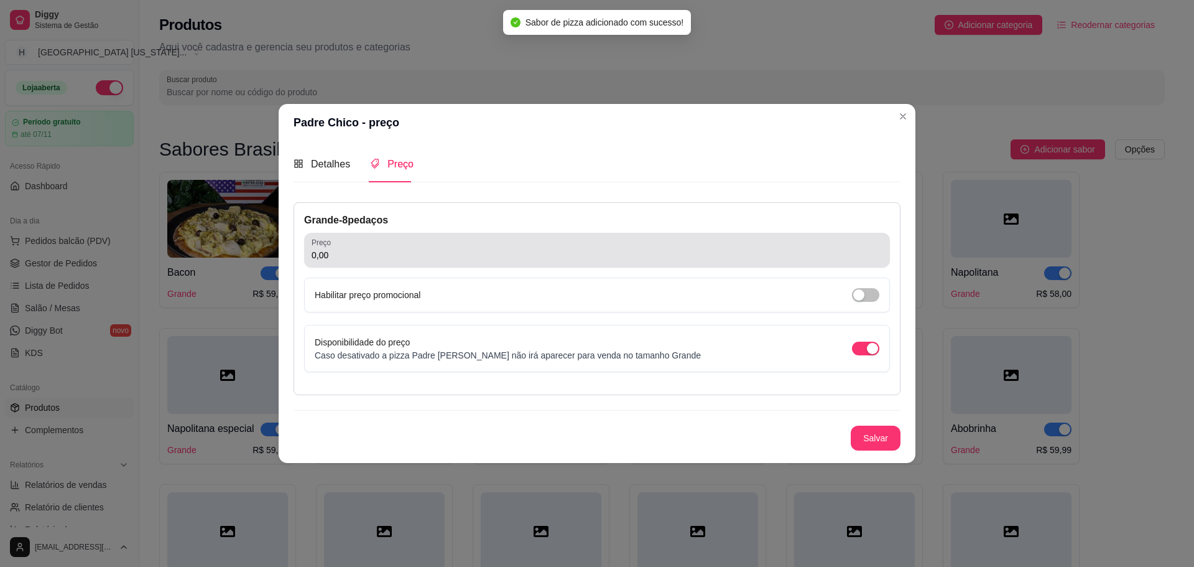
click at [424, 262] on div "0,00" at bounding box center [597, 250] width 571 height 25
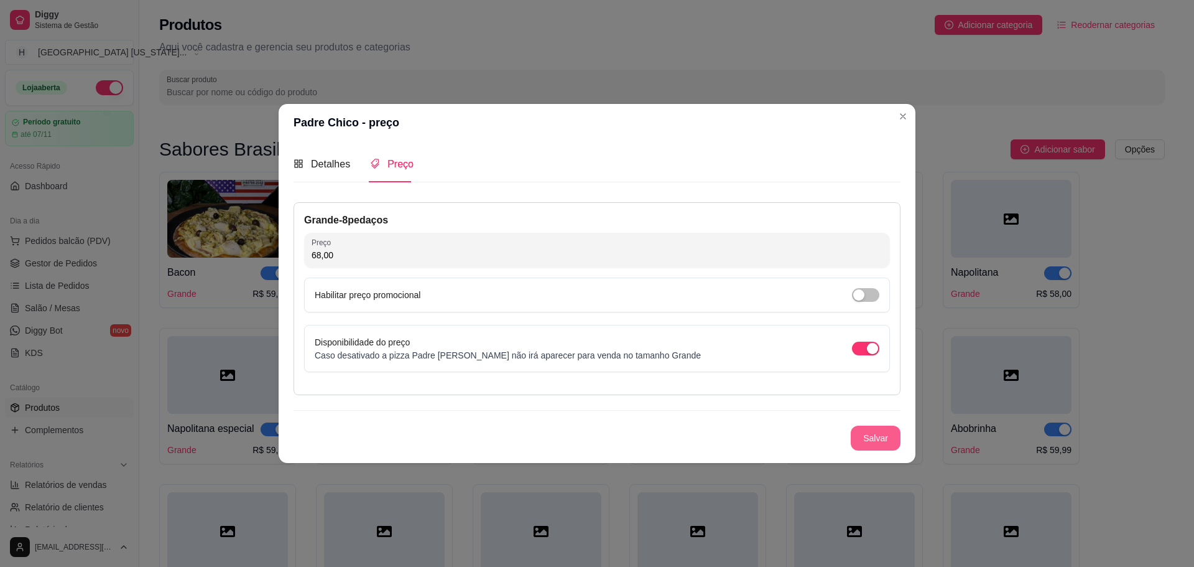
type input "68,00"
click at [895, 434] on button "Salvar" at bounding box center [876, 437] width 50 height 25
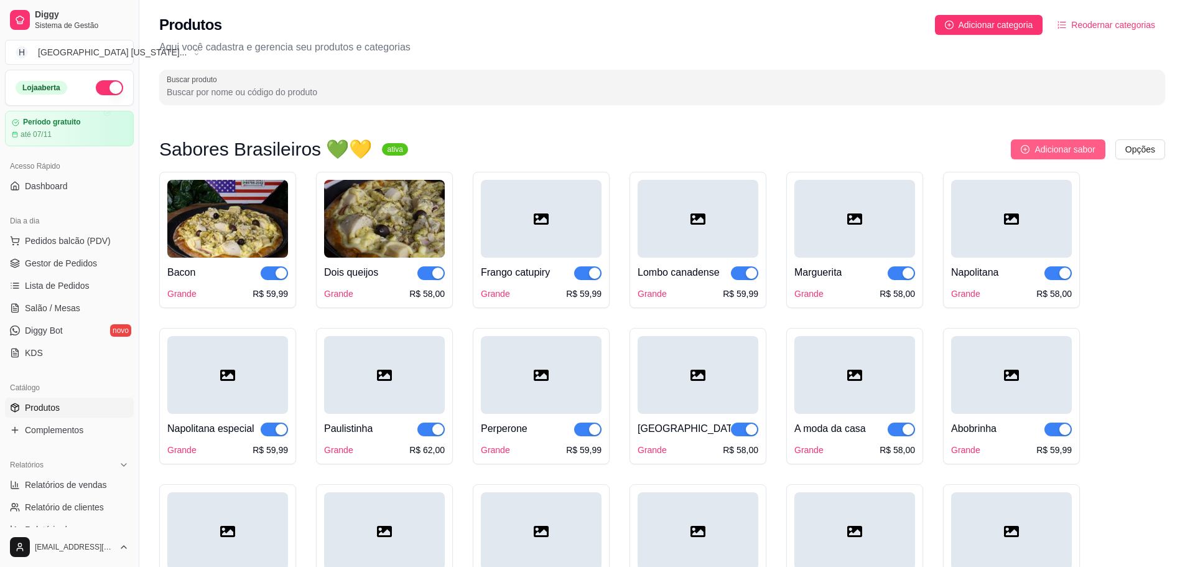
click at [1053, 143] on span "Adicionar sabor" at bounding box center [1064, 149] width 60 height 14
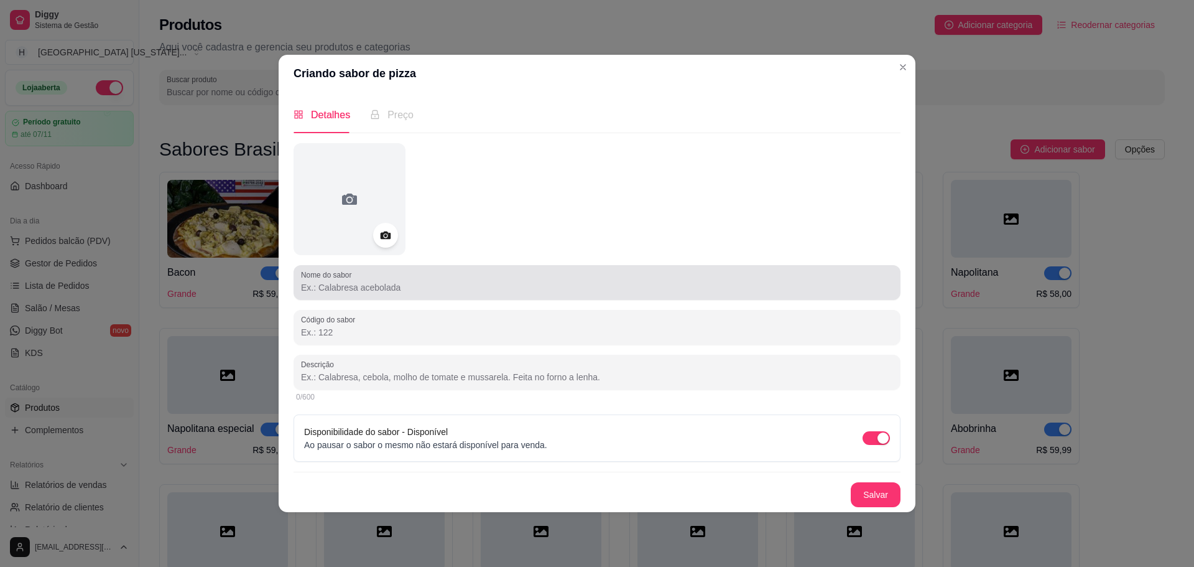
click at [346, 289] on input "Nome do sabor" at bounding box center [597, 287] width 592 height 12
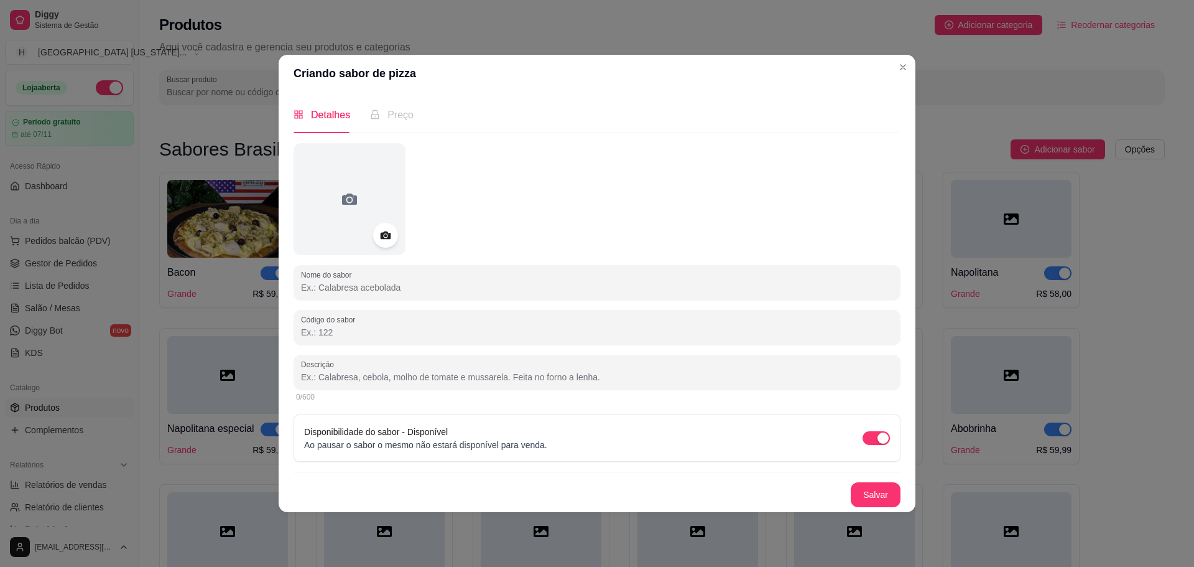
paste input "Camarão"
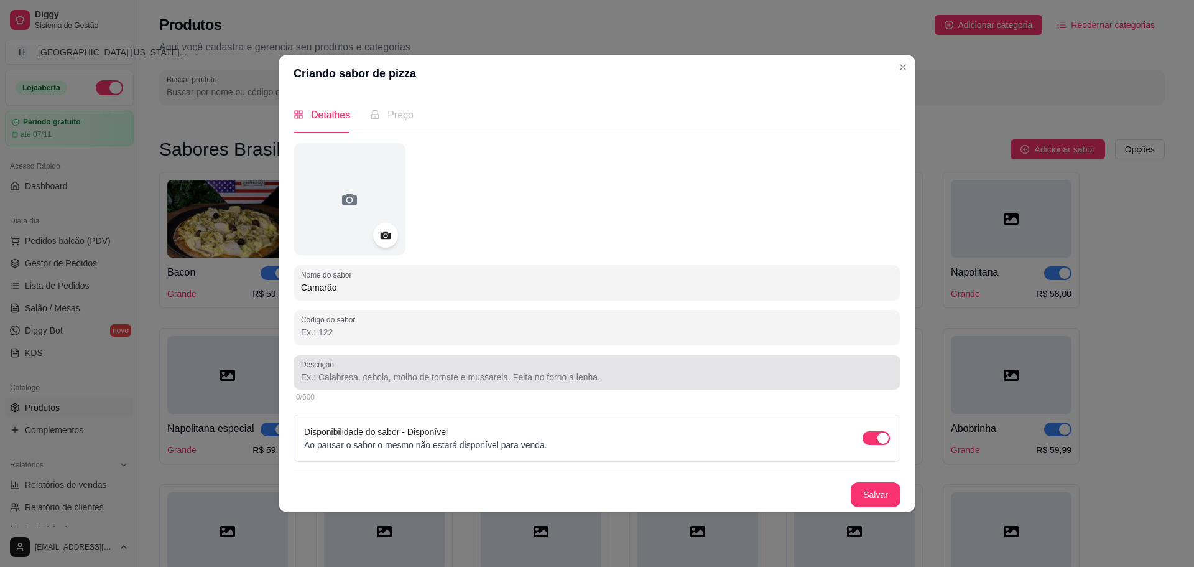
type input "Camarão"
click at [430, 374] on input "Descrição" at bounding box center [597, 377] width 592 height 12
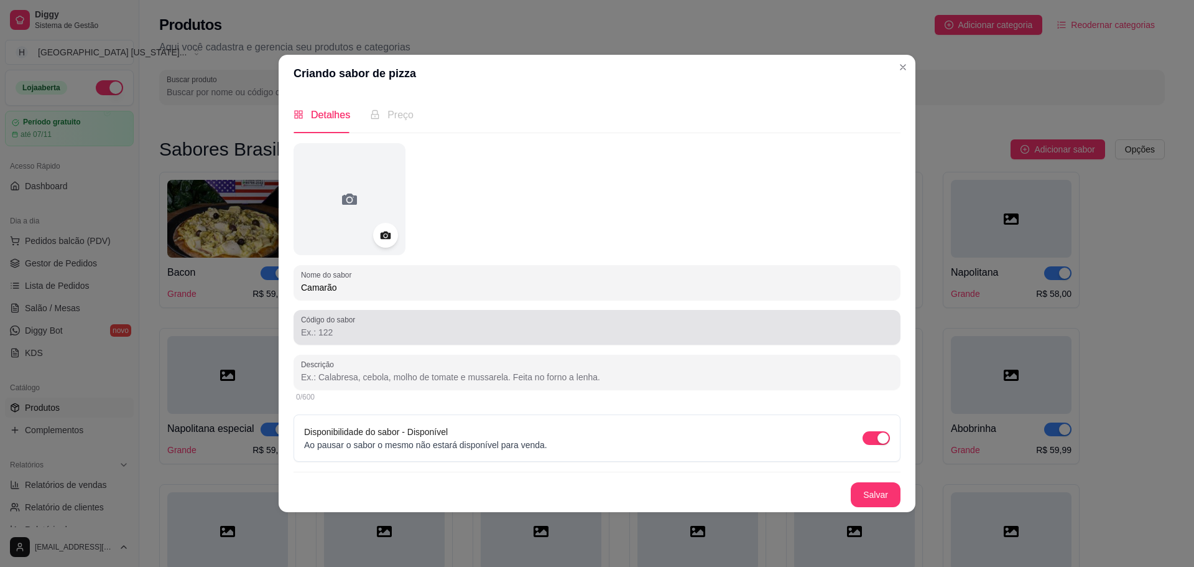
paste input "Com mussarela ou catupiry, camarão refogado na manteiga."
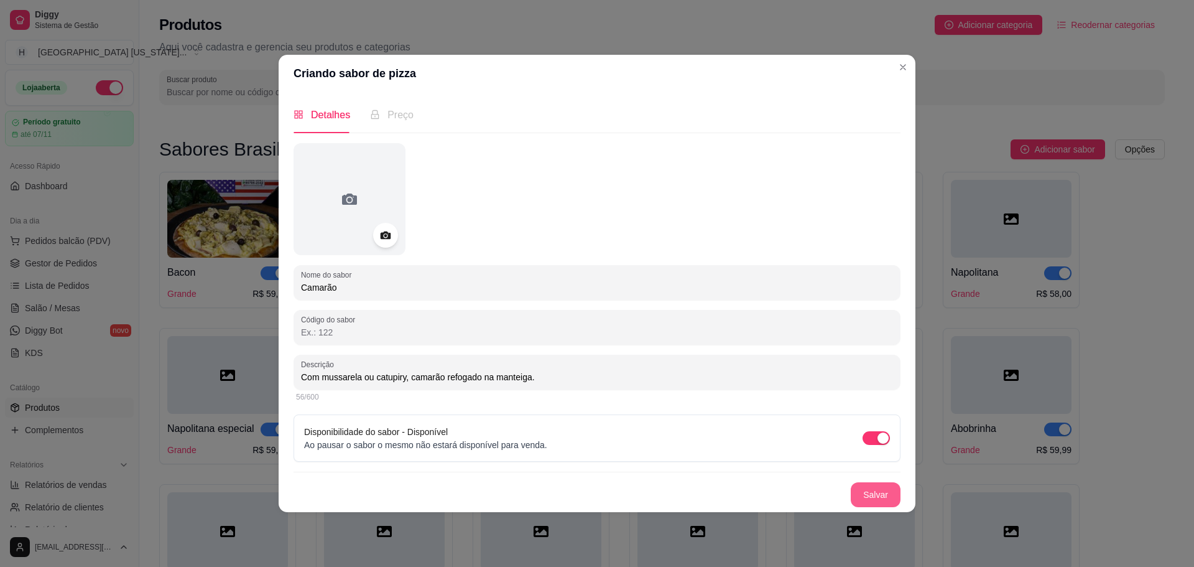
type input "Com mussarela ou catupiry, camarão refogado na manteiga."
click at [883, 490] on button "Salvar" at bounding box center [876, 494] width 50 height 25
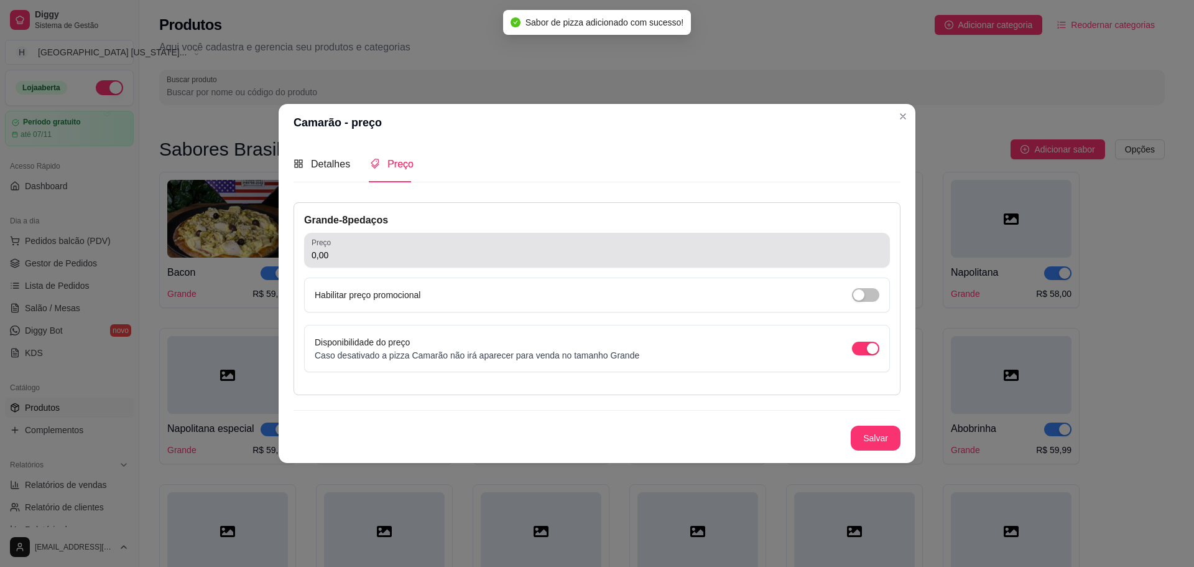
click at [407, 248] on div "0,00" at bounding box center [597, 250] width 571 height 25
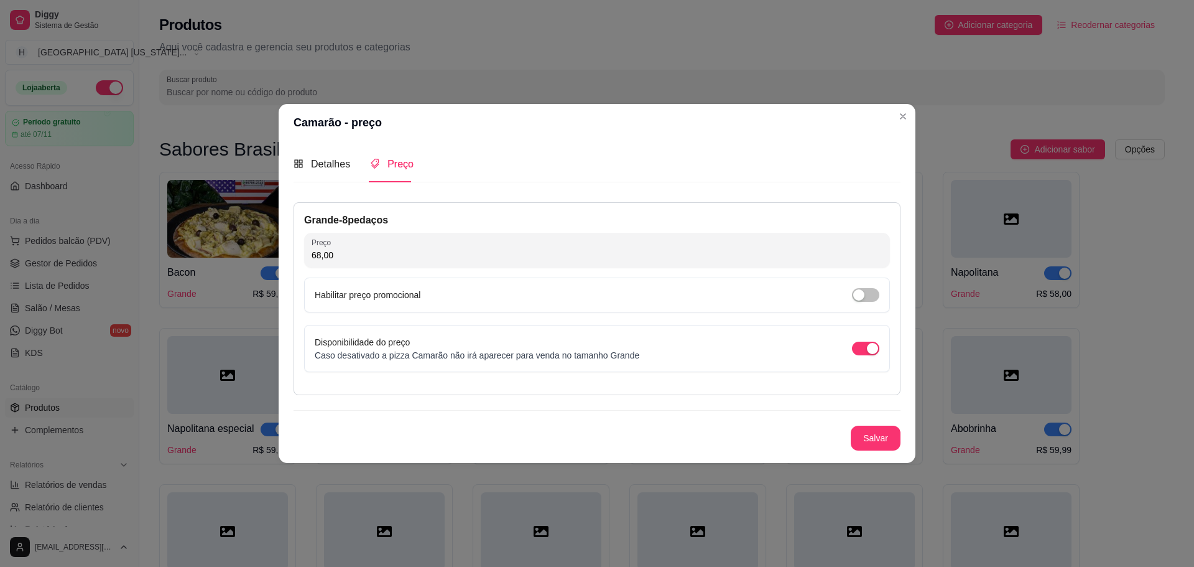
type input "68,00"
click at [881, 447] on button "Salvar" at bounding box center [876, 437] width 50 height 25
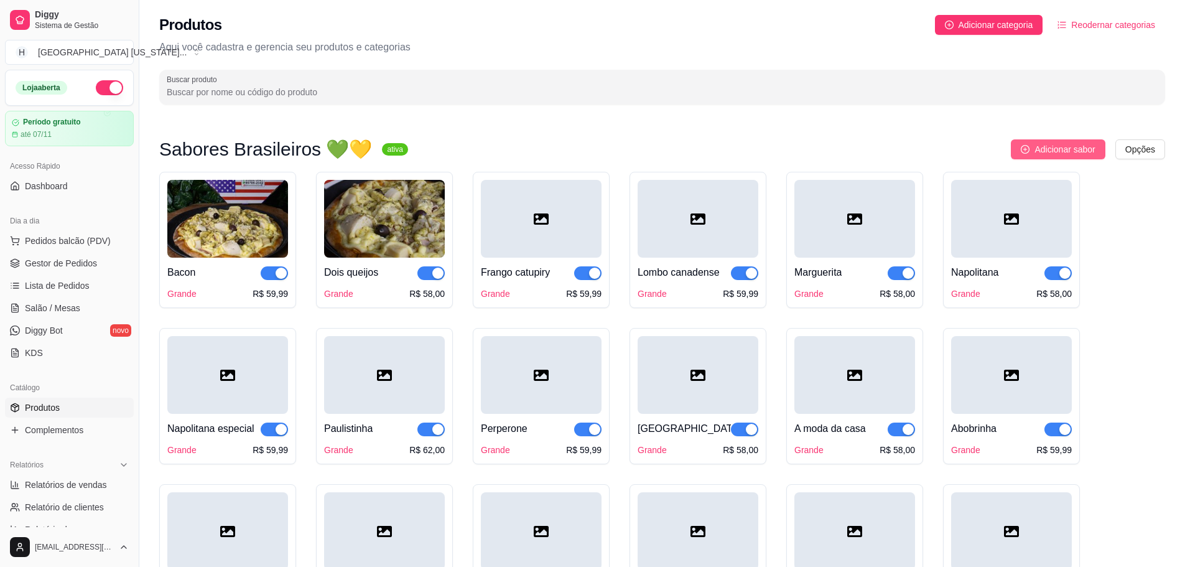
click at [1021, 149] on button "Adicionar sabor" at bounding box center [1058, 149] width 94 height 20
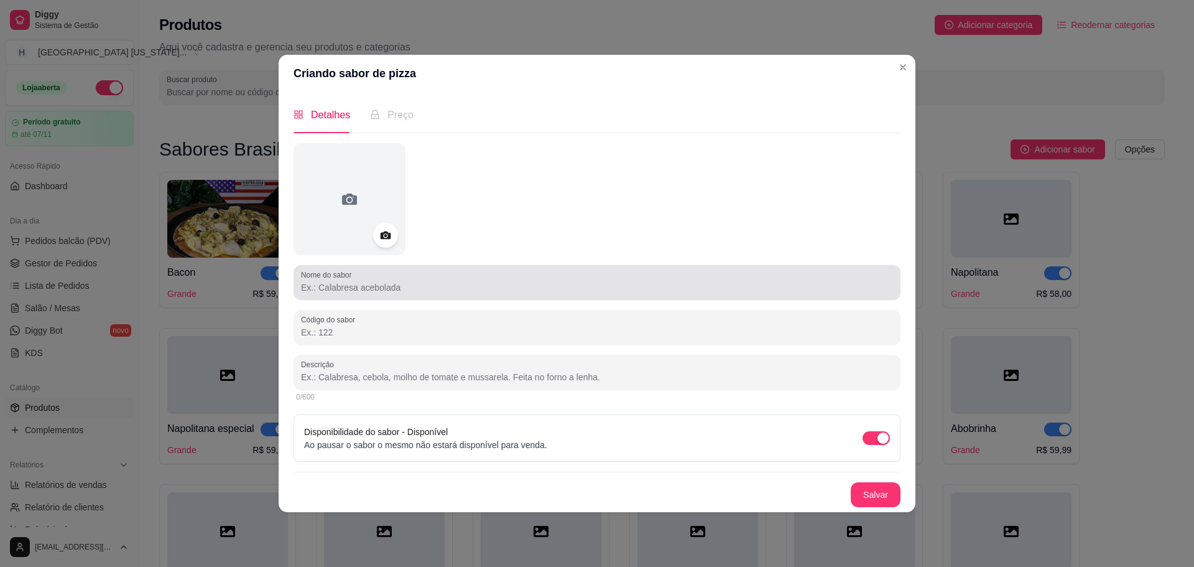
click at [371, 297] on div "Nome do sabor" at bounding box center [597, 282] width 607 height 35
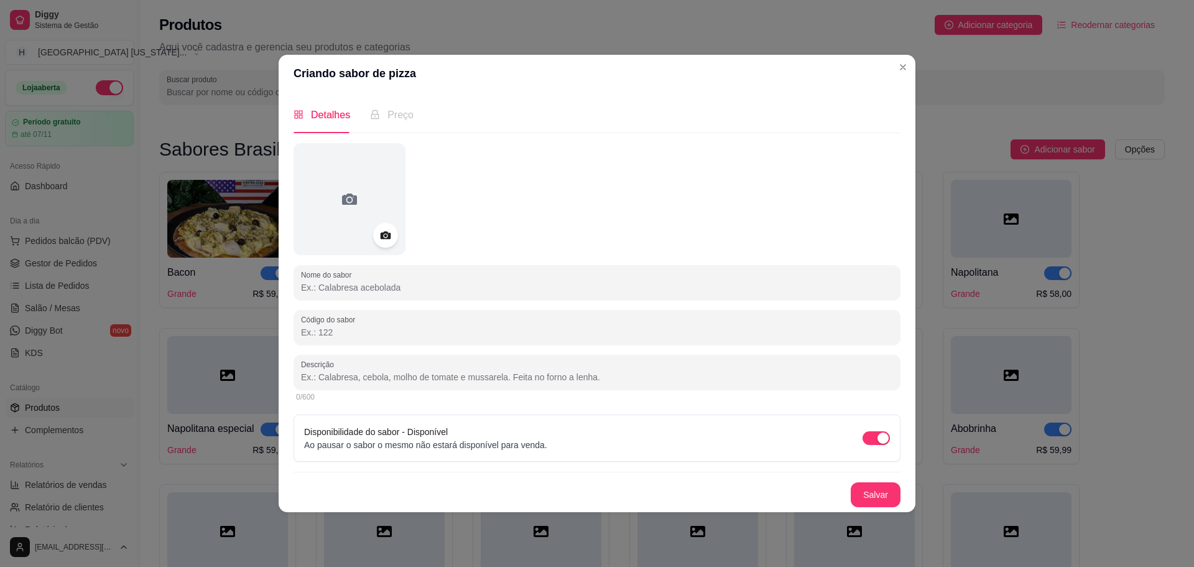
paste input "Nordestina"
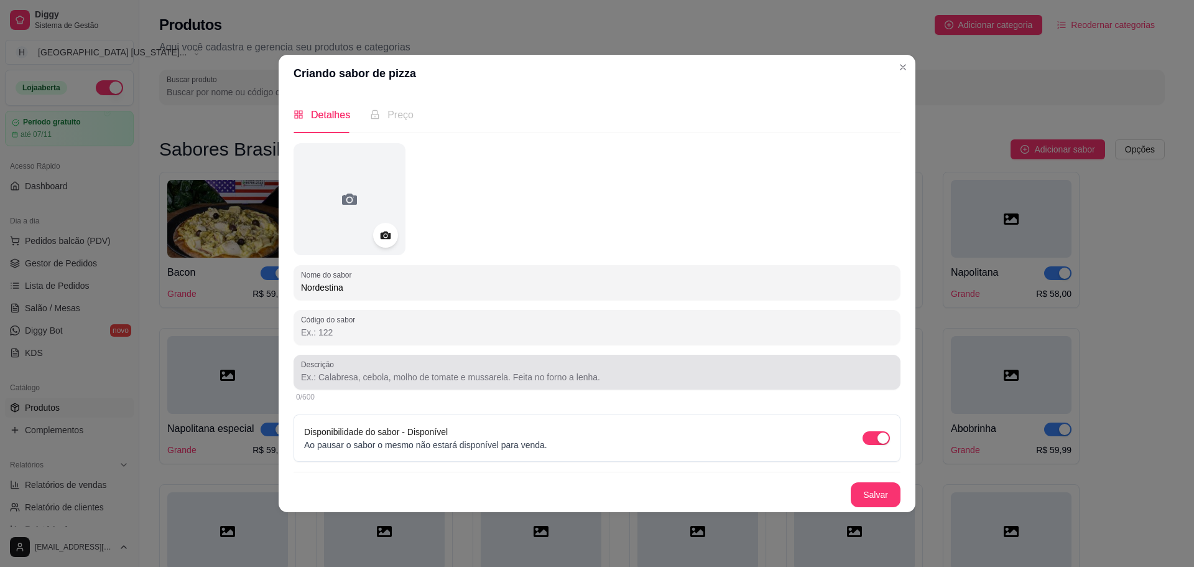
type input "Nordestina"
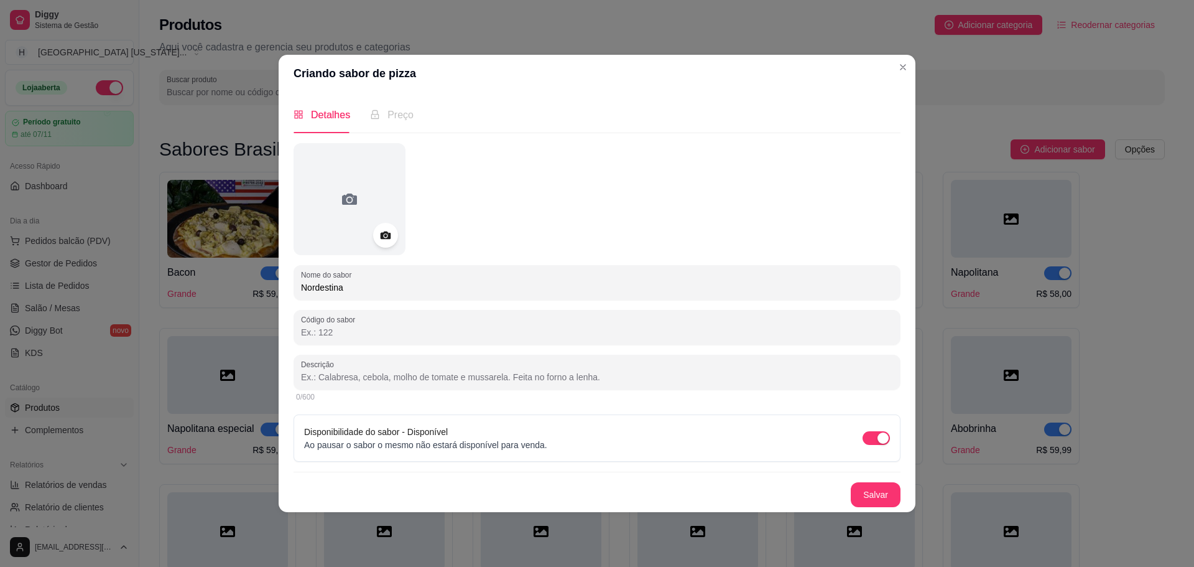
click at [356, 373] on input "Descrição" at bounding box center [597, 377] width 592 height 12
paste input "Carne seca desfiada, cebola, mussarela, bacon, pimenta biquinho."
type input "Carne seca desfiada, cebola, mussarela, bacon, pimenta biquinho."
click at [880, 503] on button "Salvar" at bounding box center [876, 494] width 50 height 25
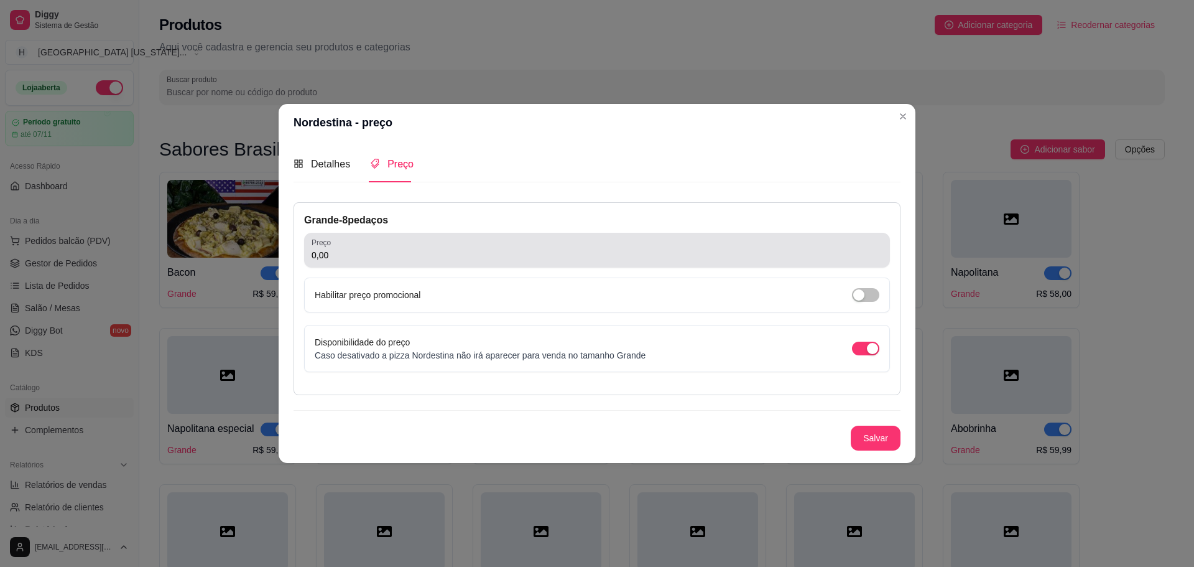
click at [338, 254] on input "0,00" at bounding box center [597, 255] width 571 height 12
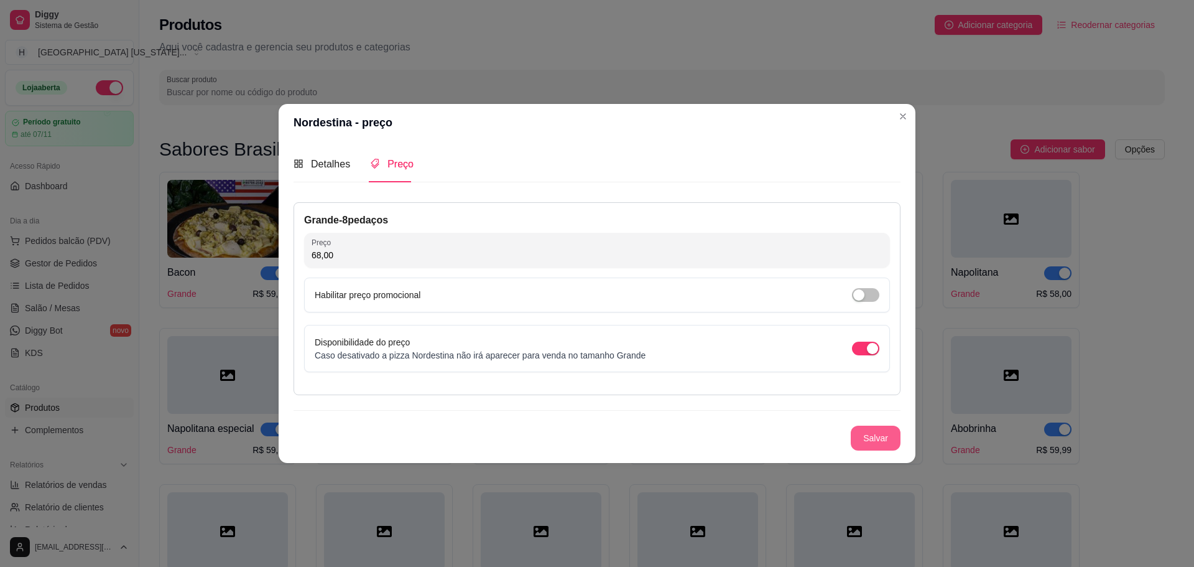
type input "68,00"
click at [893, 447] on button "Salvar" at bounding box center [876, 437] width 50 height 25
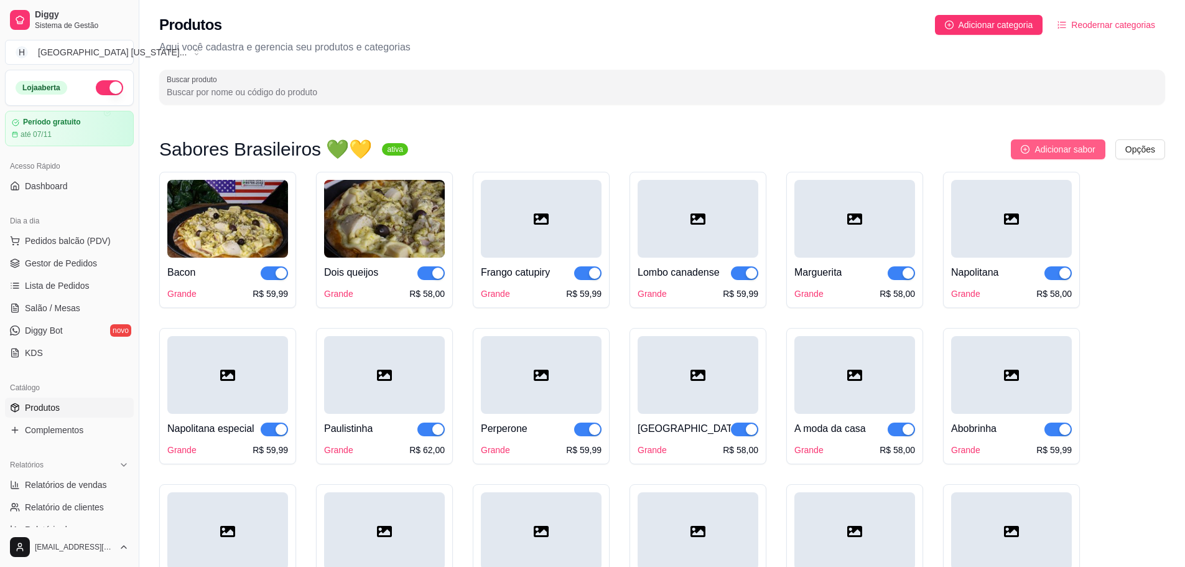
click at [1066, 147] on span "Adicionar sabor" at bounding box center [1064, 149] width 60 height 14
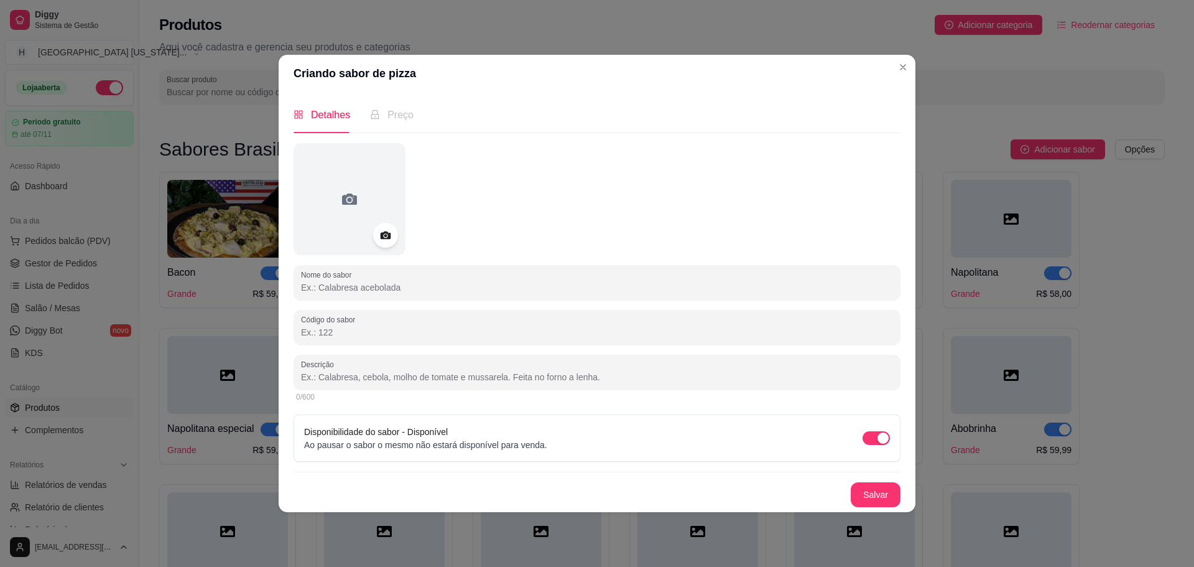
click at [346, 290] on input "Nome do sabor" at bounding box center [597, 287] width 592 height 12
paste input "Carne Seca"
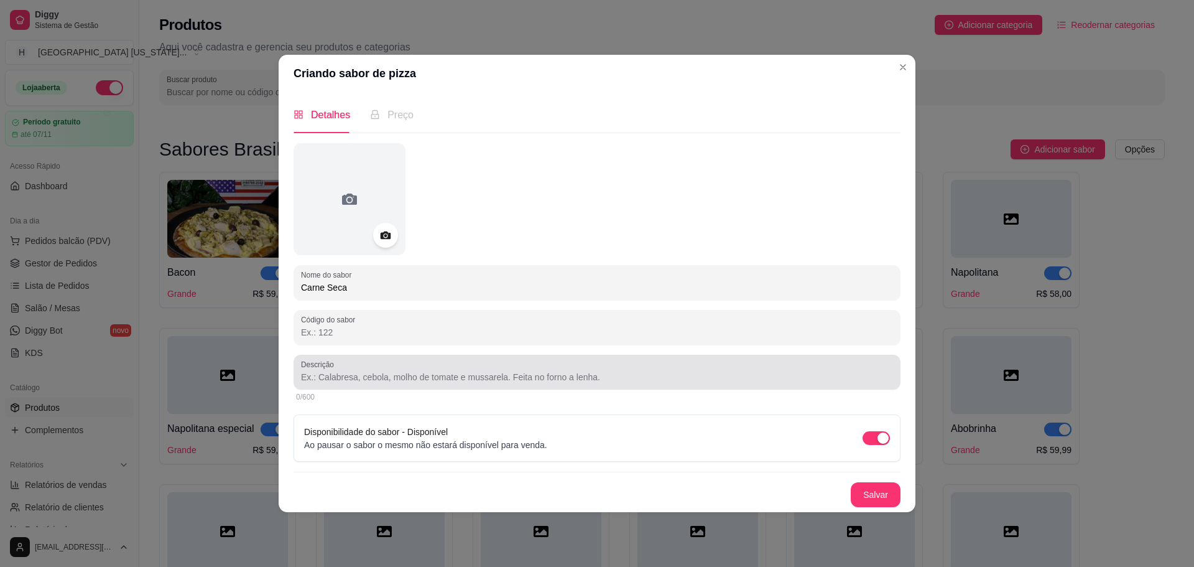
type input "Carne Seca"
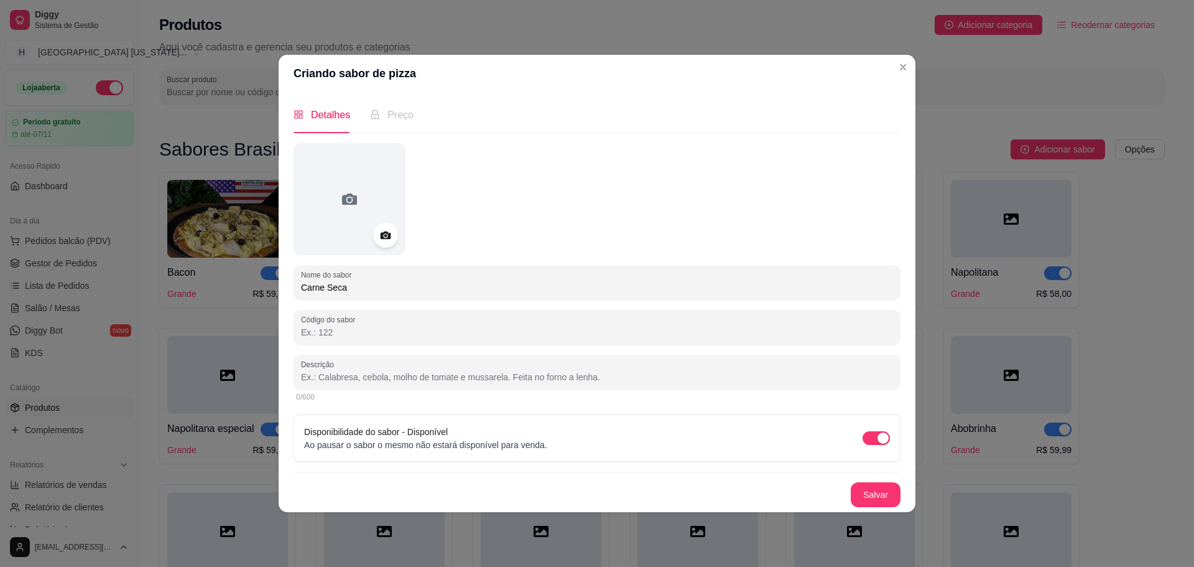
click at [383, 378] on input "Descrição" at bounding box center [597, 377] width 592 height 12
paste input "Carne seca ,cebola, mussarela."
type input "Carne seca ,cebola, mussarela."
click at [879, 493] on button "Salvar" at bounding box center [876, 494] width 50 height 25
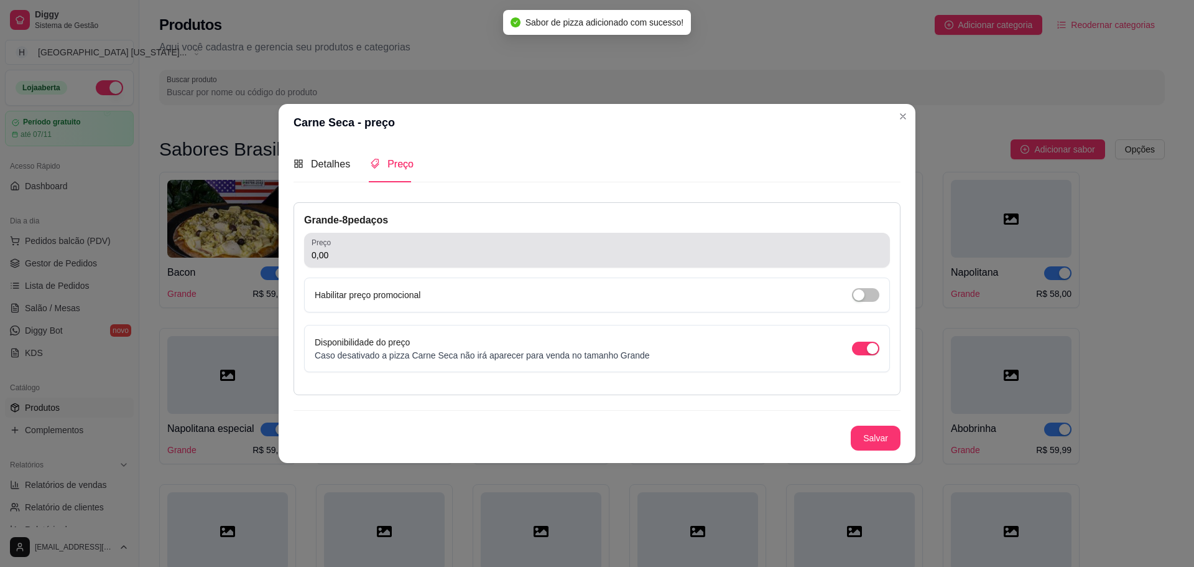
click at [419, 257] on input "0,00" at bounding box center [597, 255] width 571 height 12
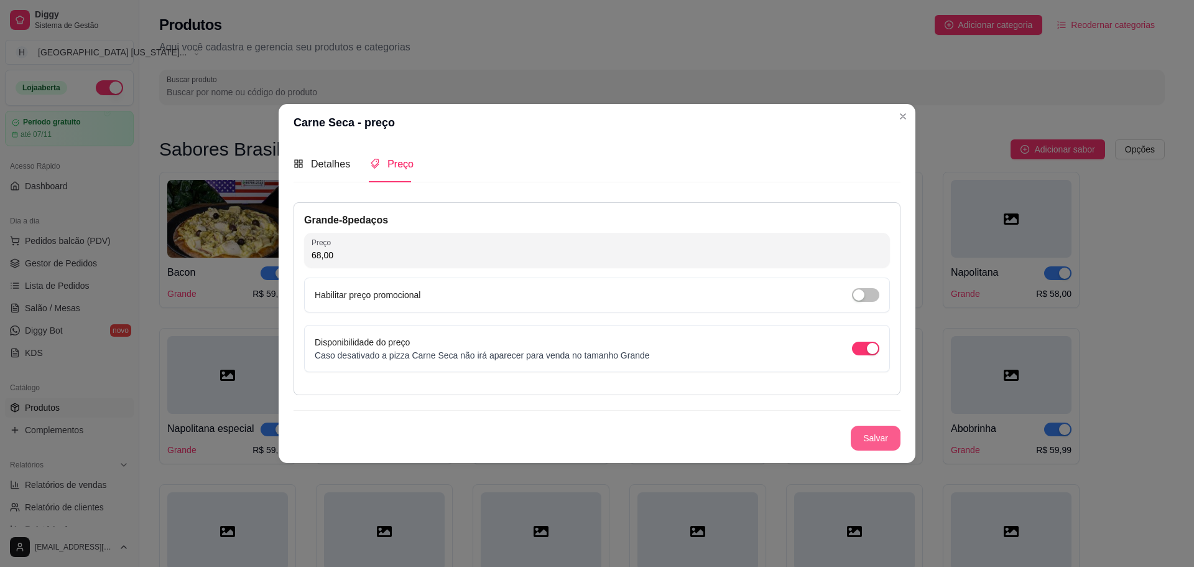
type input "68,00"
click at [885, 439] on button "Salvar" at bounding box center [876, 437] width 50 height 25
click at [891, 443] on button "Salvar" at bounding box center [876, 437] width 49 height 24
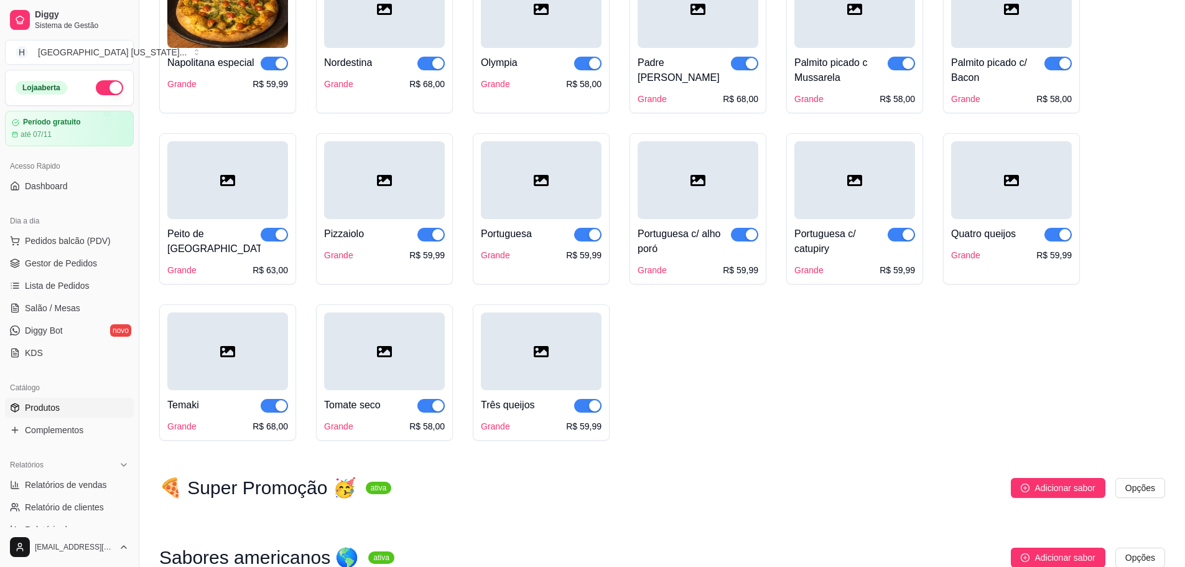
scroll to position [1496, 0]
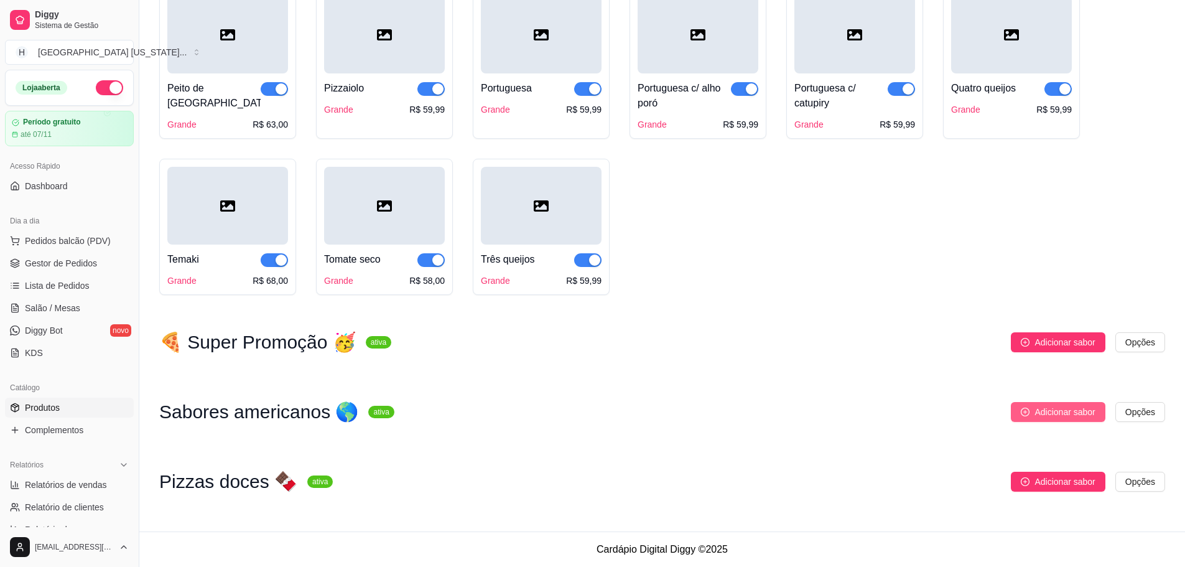
click at [1045, 419] on button "Adicionar sabor" at bounding box center [1058, 412] width 94 height 20
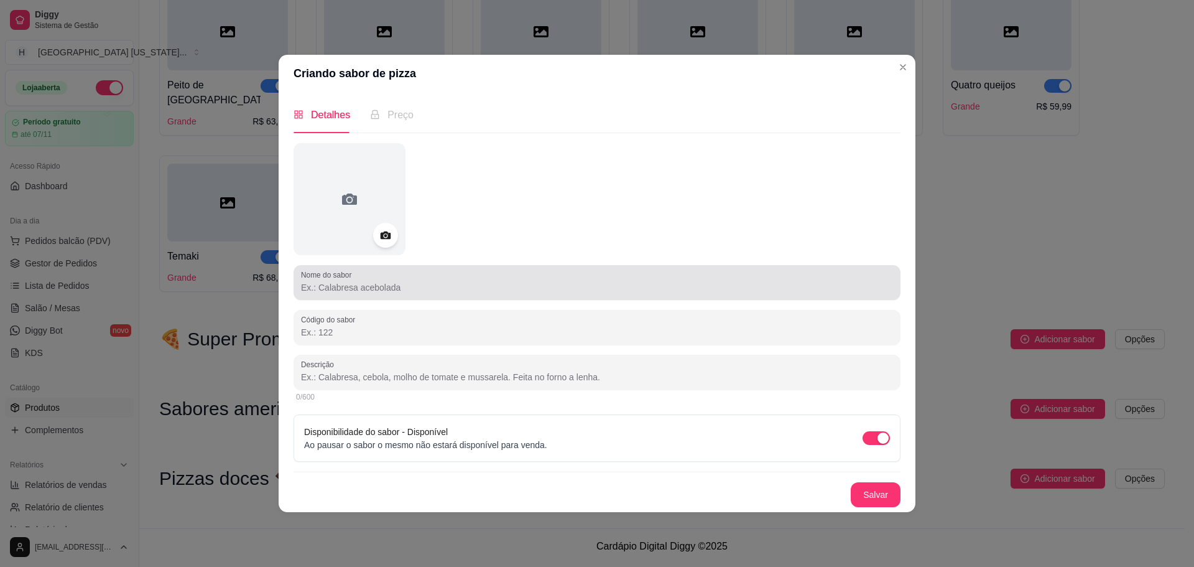
click at [379, 274] on div at bounding box center [597, 282] width 592 height 25
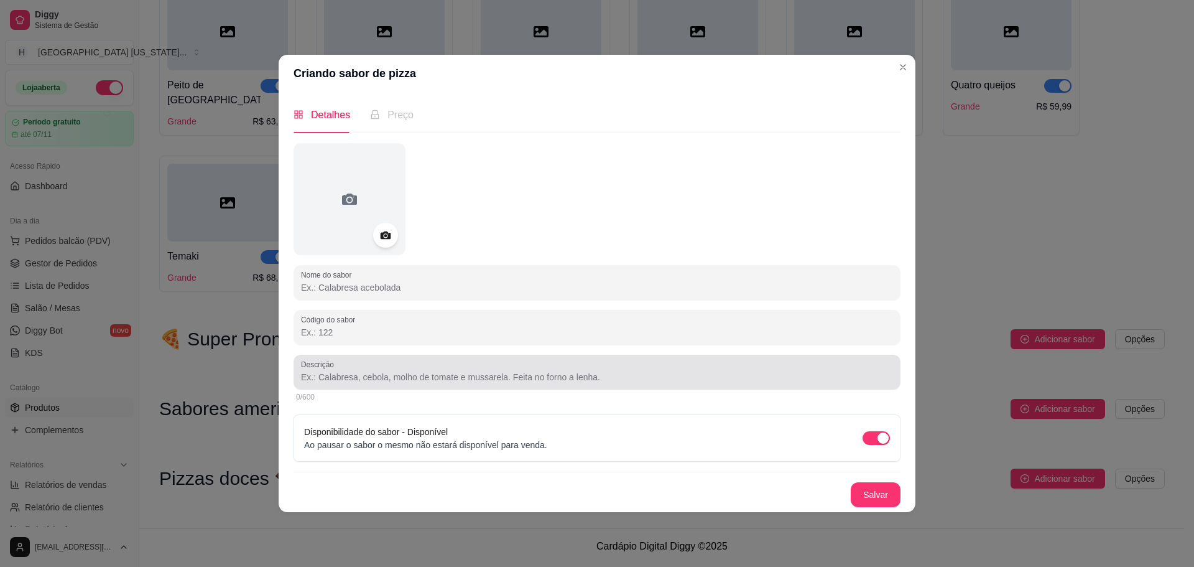
paste input "[US_STATE]"
type input "[US_STATE]"
click at [525, 361] on div at bounding box center [597, 372] width 592 height 25
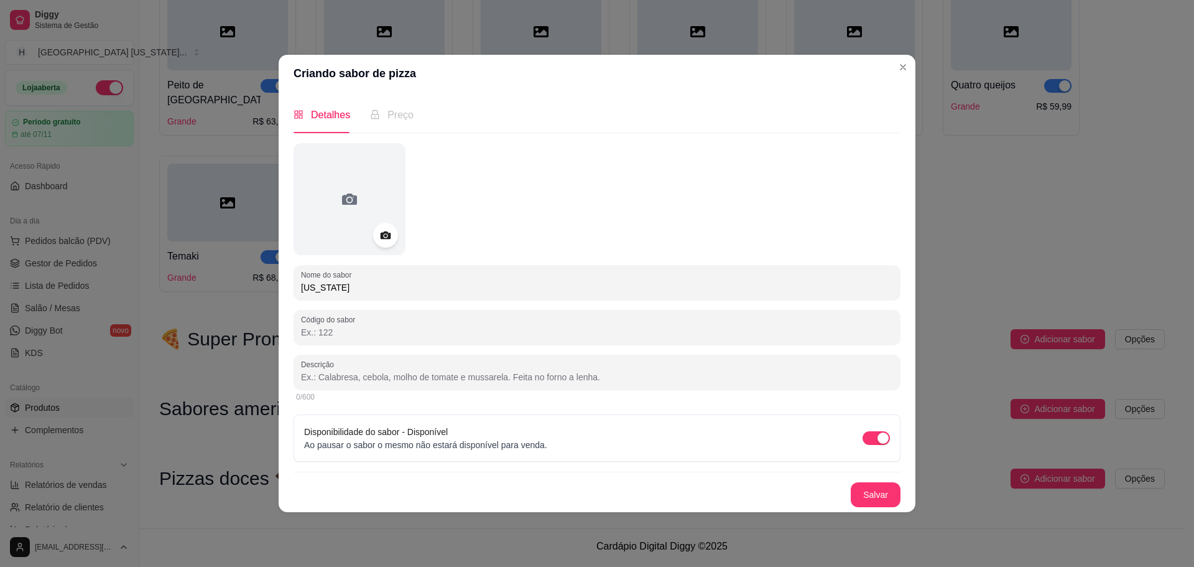
paste input "Molho barbecue, filé mignon, cebola refogada, pimentão, mussarela, bacon e pepp…"
type input "Molho barbecue, filé mignon, cebola refogada, pimentão, mussarela, bacon e pepp…"
click at [870, 493] on button "Salvar" at bounding box center [876, 494] width 49 height 24
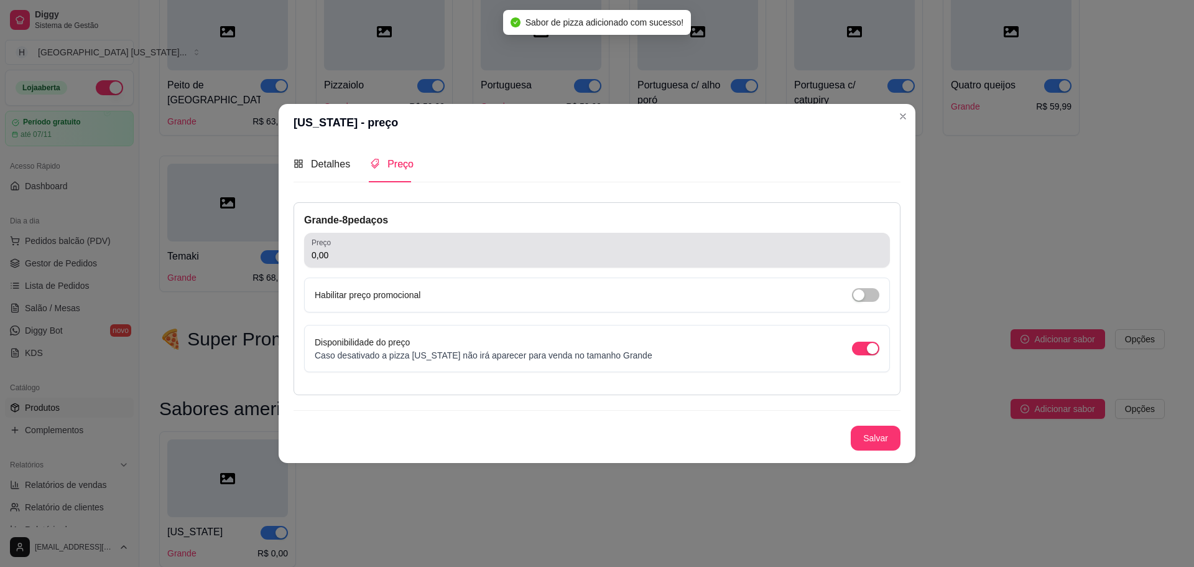
click at [796, 249] on input "0,00" at bounding box center [597, 255] width 571 height 12
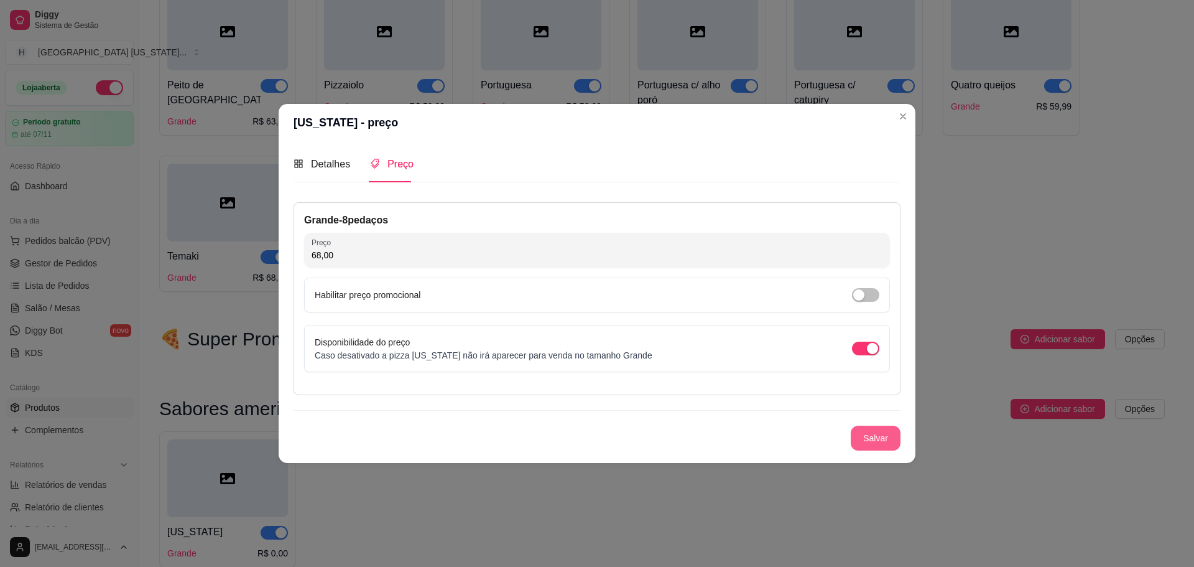
type input "68,00"
click at [865, 434] on button "Salvar" at bounding box center [876, 437] width 49 height 24
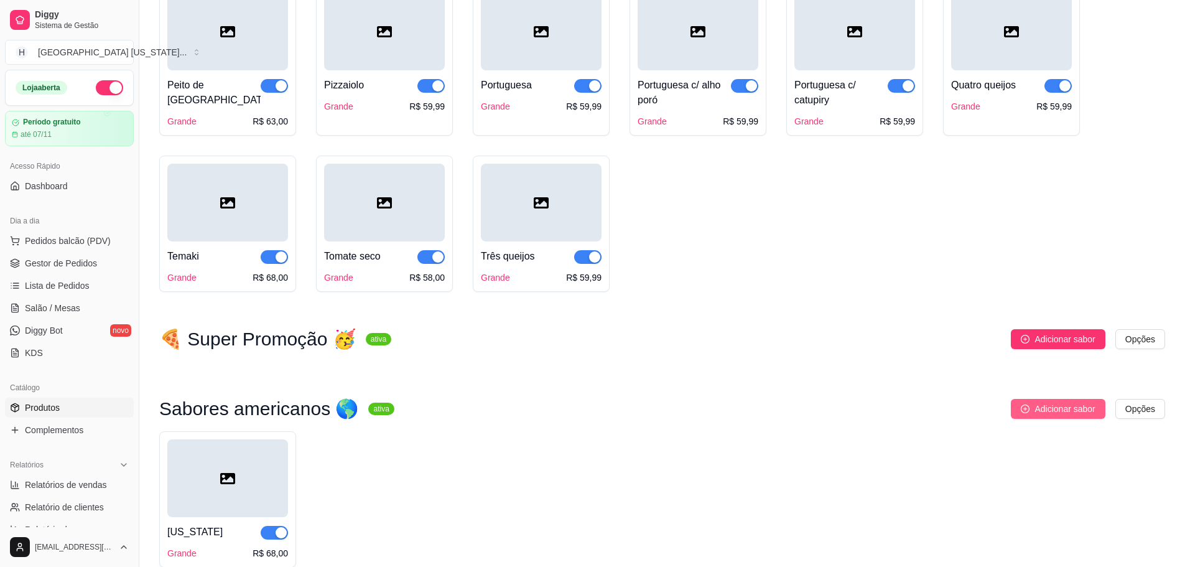
click at [1032, 409] on button "Adicionar sabor" at bounding box center [1058, 409] width 94 height 20
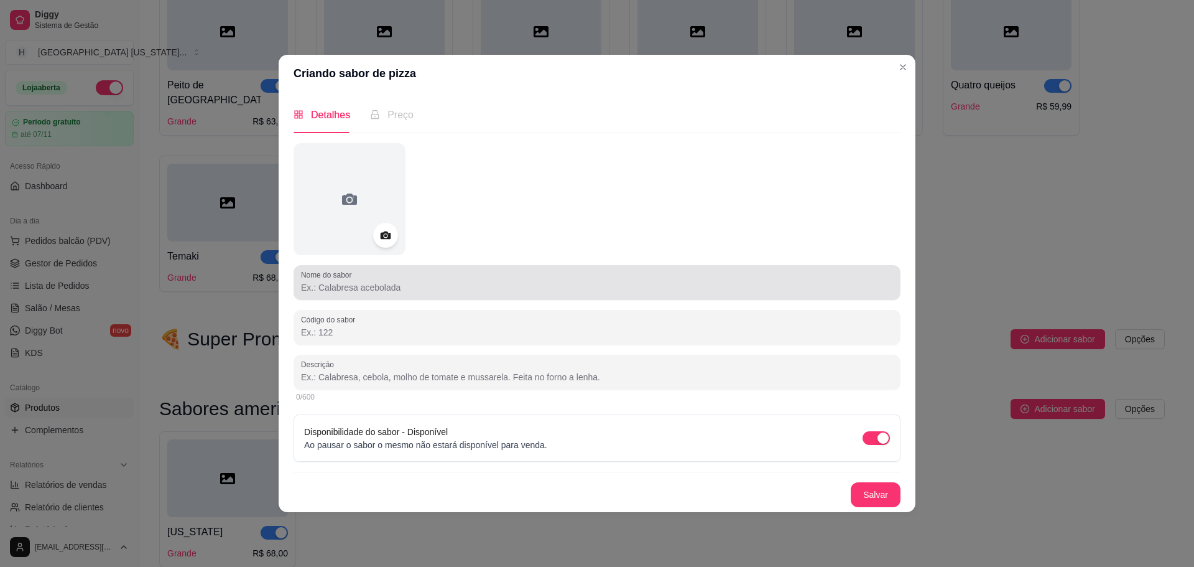
click at [439, 279] on div at bounding box center [597, 282] width 592 height 25
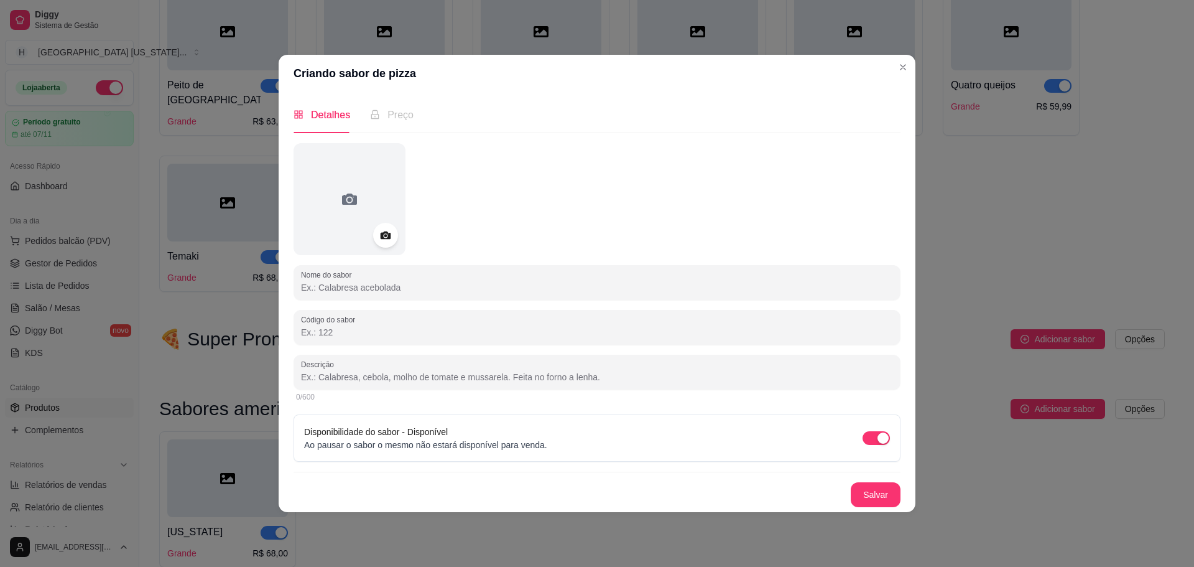
paste input "[US_STATE]"
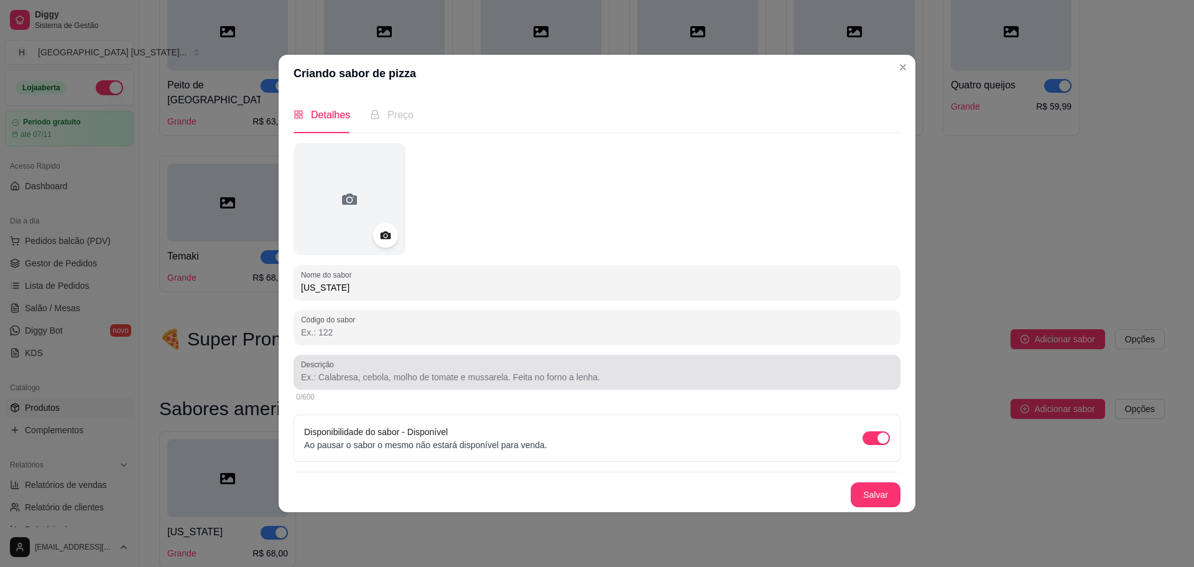
type input "[US_STATE]"
click at [440, 365] on div at bounding box center [597, 372] width 592 height 25
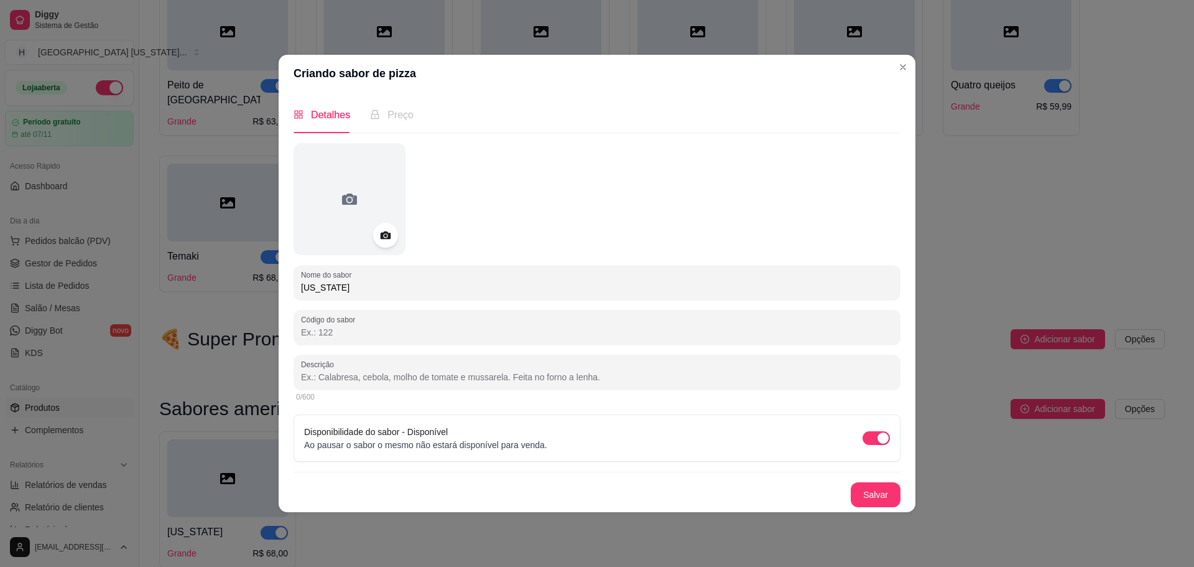
paste input "Molho barbecue, filé mignon, cebola reforgada, pimentão,champignon, mussarela, …"
type input "Molho barbecue, filé mignon, cebola reforgada, pimentão,champignon, mussarela, …"
drag, startPoint x: 850, startPoint y: 484, endPoint x: 859, endPoint y: 491, distance: 11.1
click at [854, 488] on div "Salvar" at bounding box center [597, 494] width 607 height 25
click at [865, 490] on button "Salvar" at bounding box center [876, 494] width 50 height 25
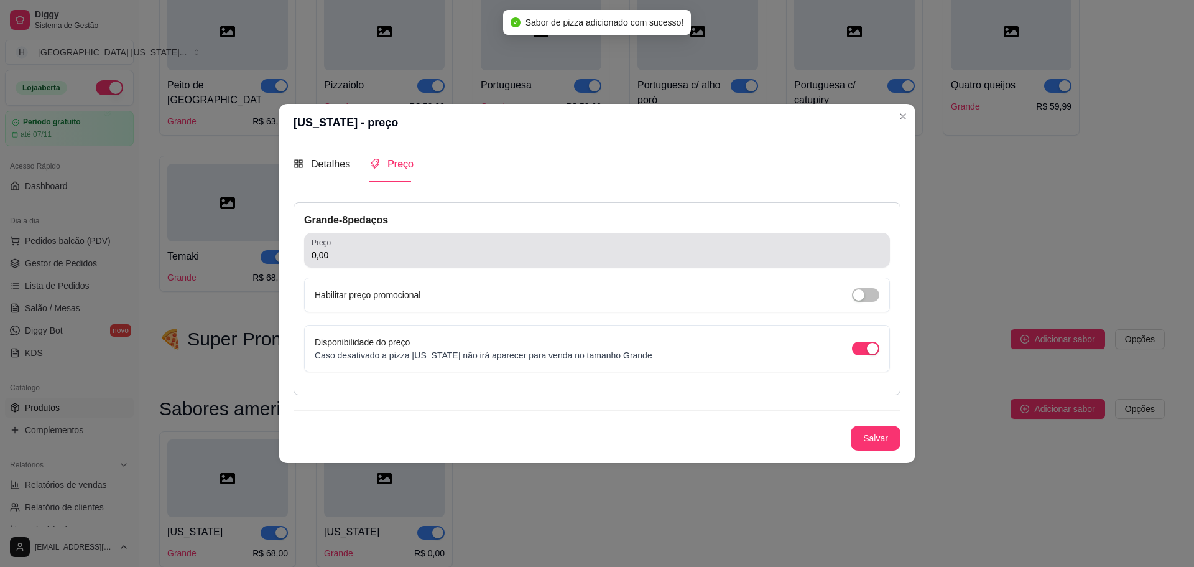
click at [518, 255] on input "0,00" at bounding box center [597, 255] width 571 height 12
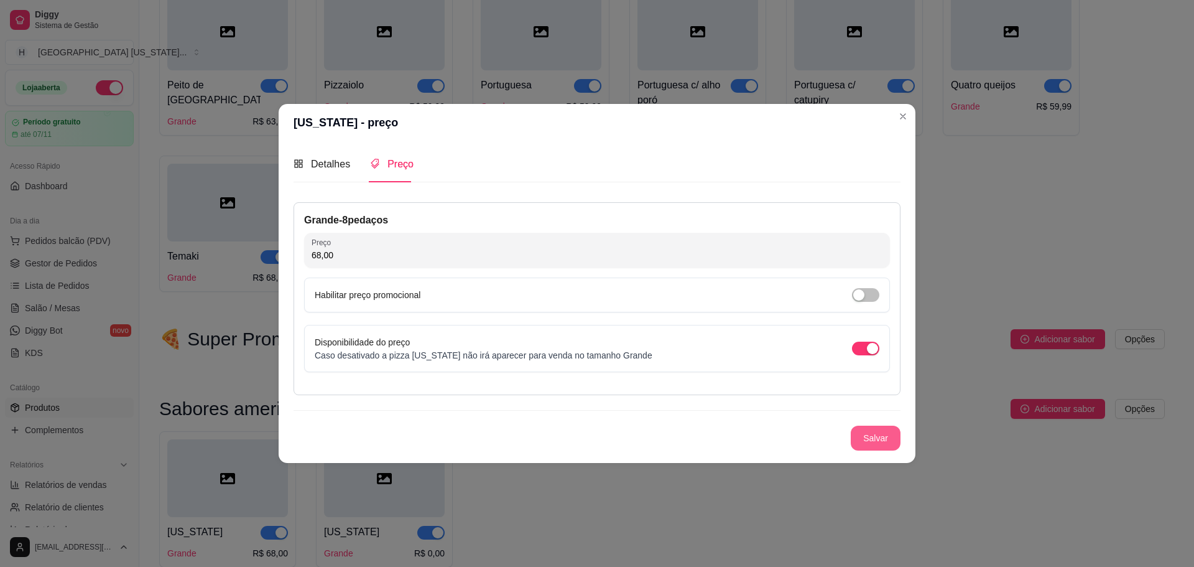
type input "68,00"
click at [878, 436] on button "Salvar" at bounding box center [876, 437] width 50 height 25
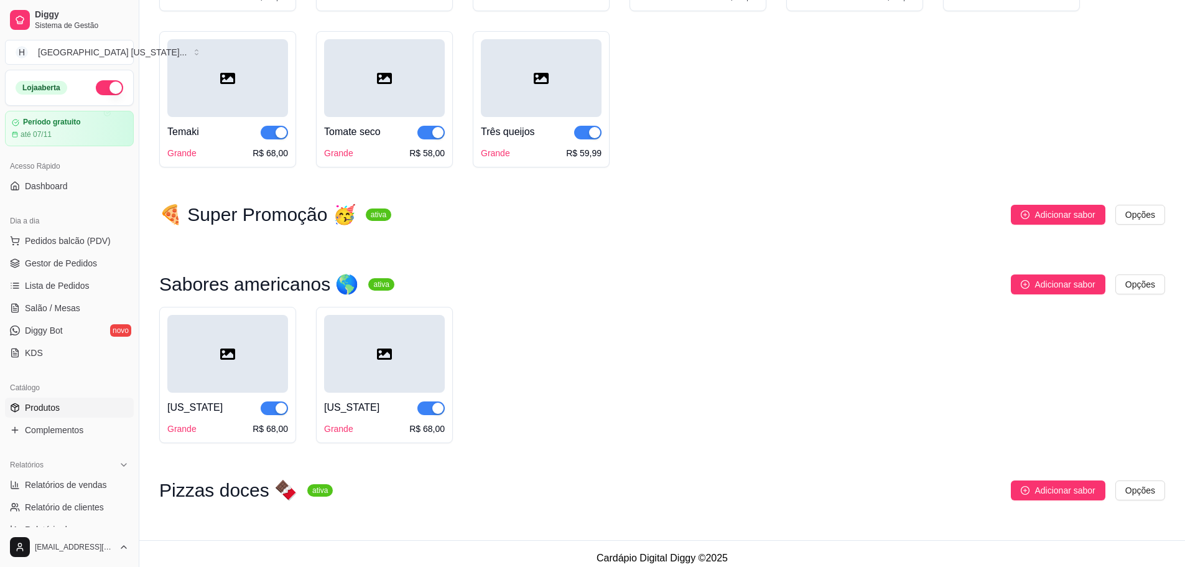
scroll to position [1633, 0]
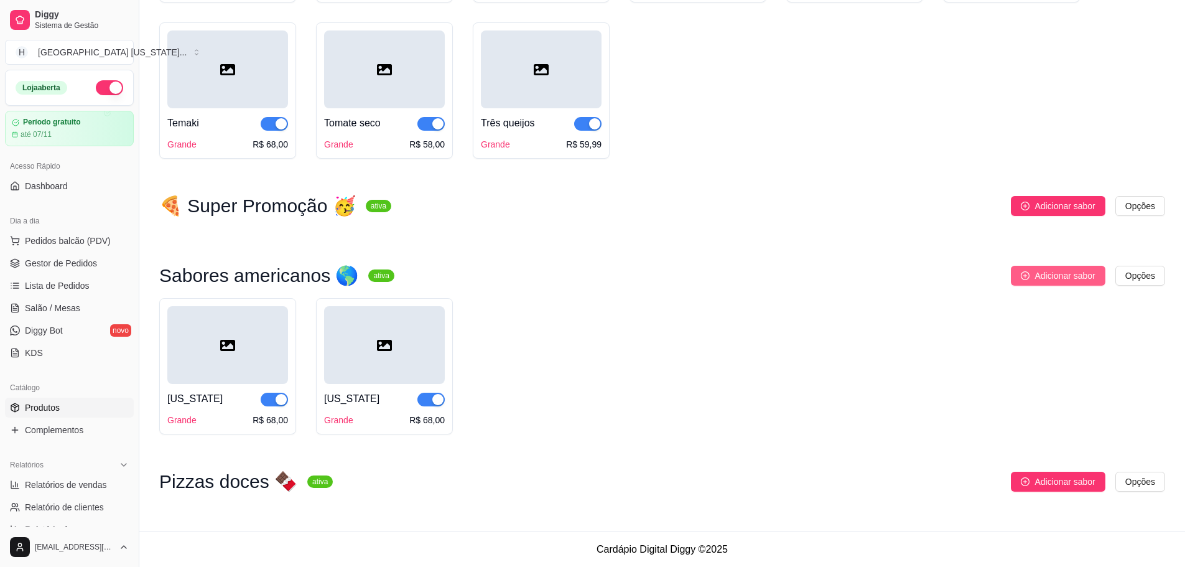
click at [1065, 281] on span "Adicionar sabor" at bounding box center [1064, 276] width 60 height 14
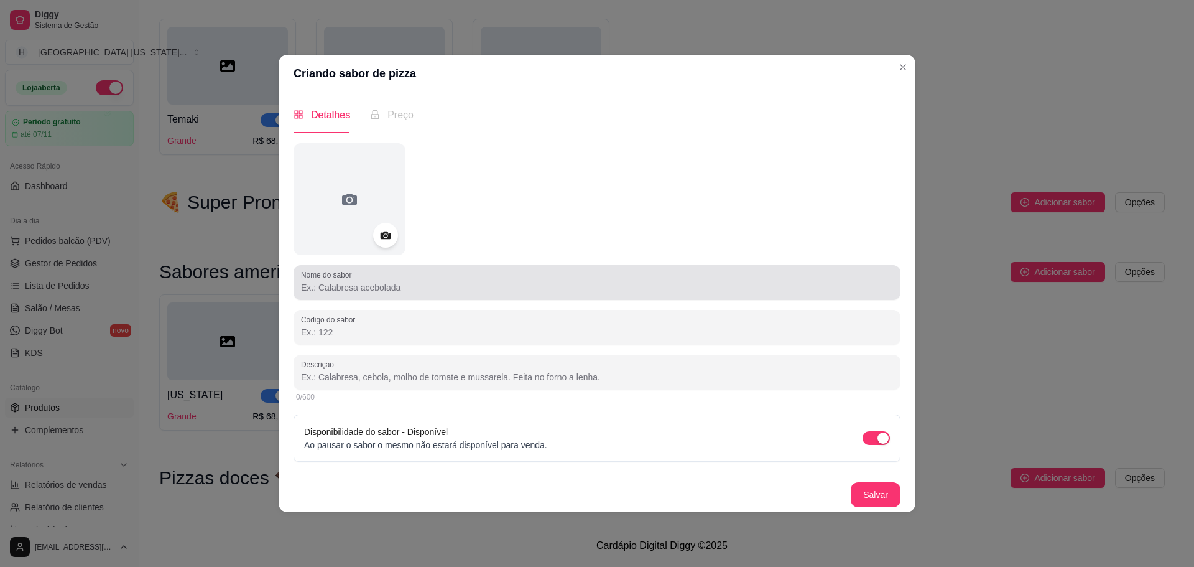
click at [704, 299] on div "Nome do sabor" at bounding box center [597, 282] width 607 height 35
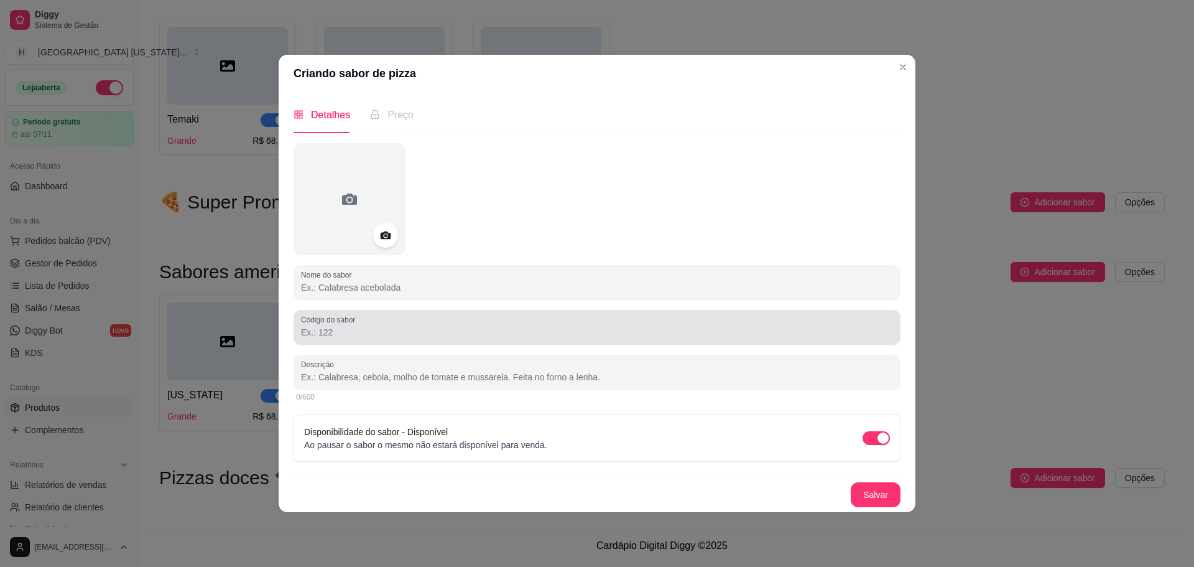
paste input "[US_STATE]"
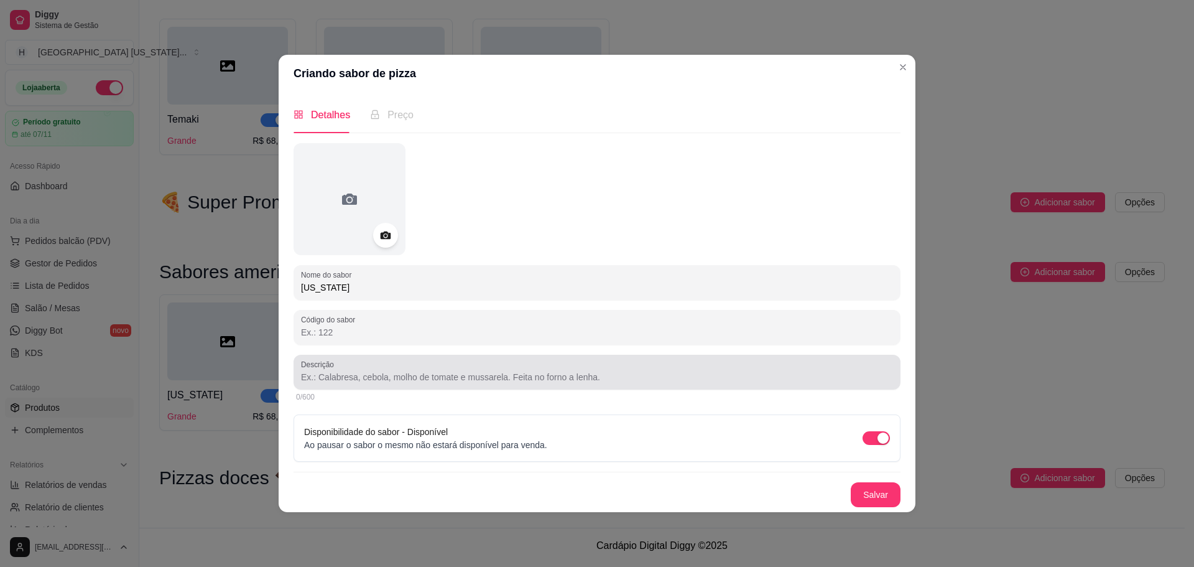
type input "[US_STATE]"
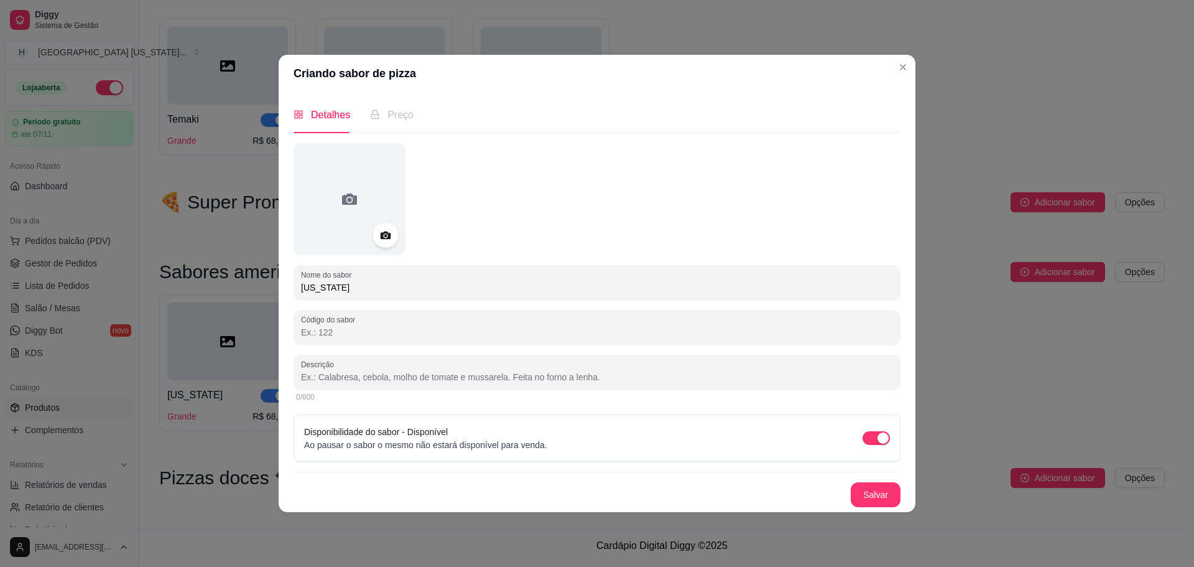
click at [521, 383] on input "Descrição" at bounding box center [597, 377] width 592 height 12
paste input "Molho barbecue, filé mignon, mussarela, bacon e abacaxi."
type input "Molho barbecue, filé mignon, mussarela, bacon e abacaxi."
click at [872, 508] on div "Detalhes Preço Nome do sabor [US_STATE] Código do sabor Descrição Molho barbecu…" at bounding box center [597, 301] width 637 height 419
click at [868, 496] on button "Salvar" at bounding box center [876, 494] width 50 height 25
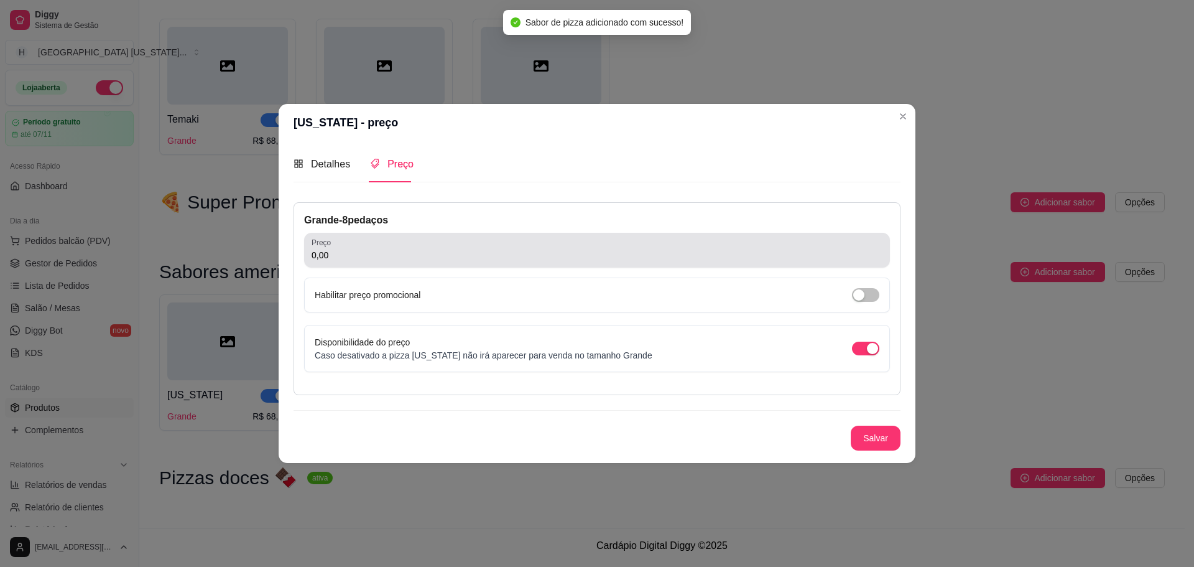
click at [435, 256] on input "0,00" at bounding box center [597, 255] width 571 height 12
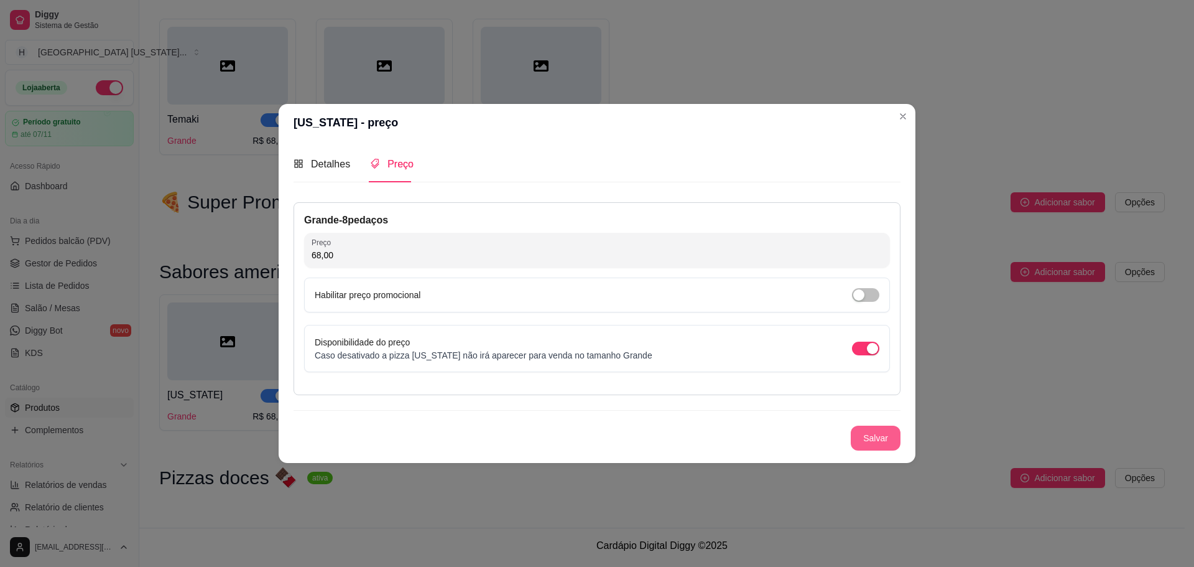
type input "68,00"
click at [878, 437] on button "Salvar" at bounding box center [876, 437] width 50 height 25
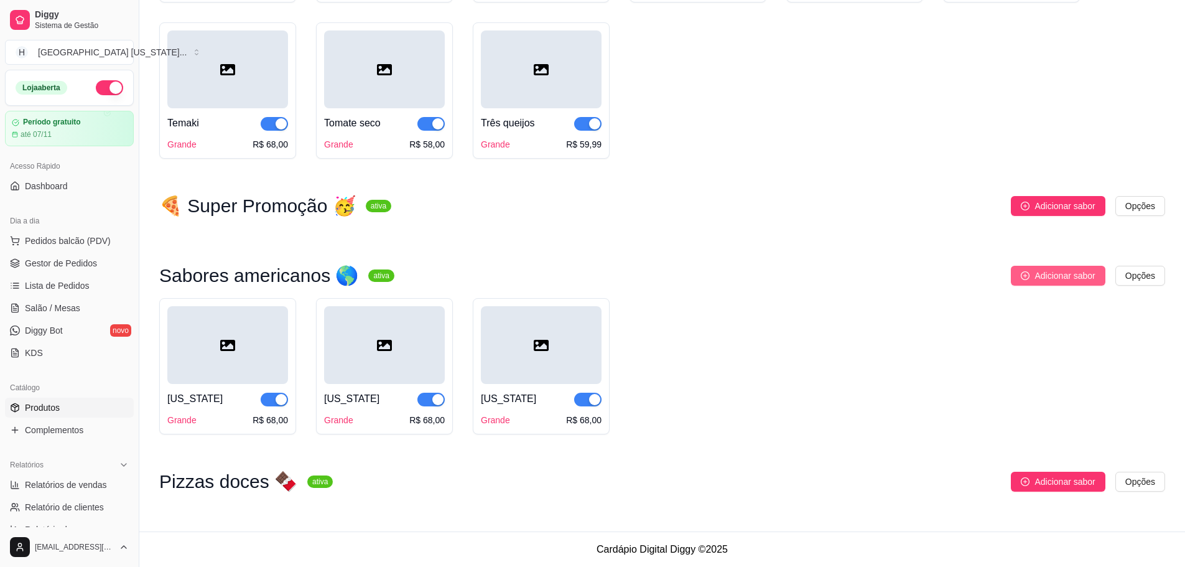
click at [1052, 277] on span "Adicionar sabor" at bounding box center [1064, 276] width 60 height 14
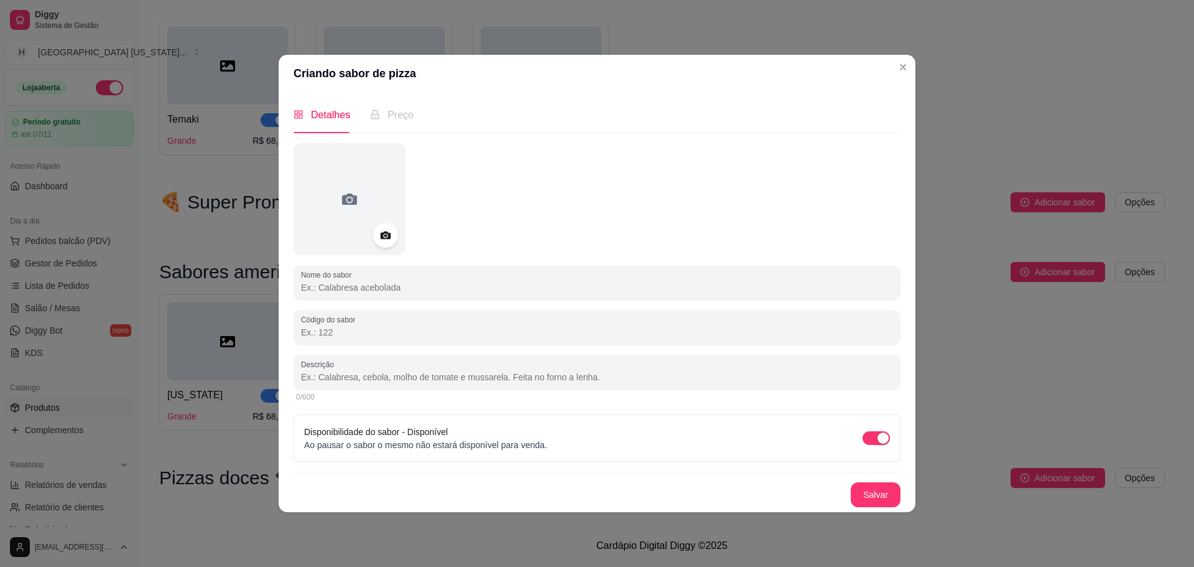
click at [447, 289] on input "Nome do sabor" at bounding box center [597, 287] width 592 height 12
paste input "[US_STATE]"
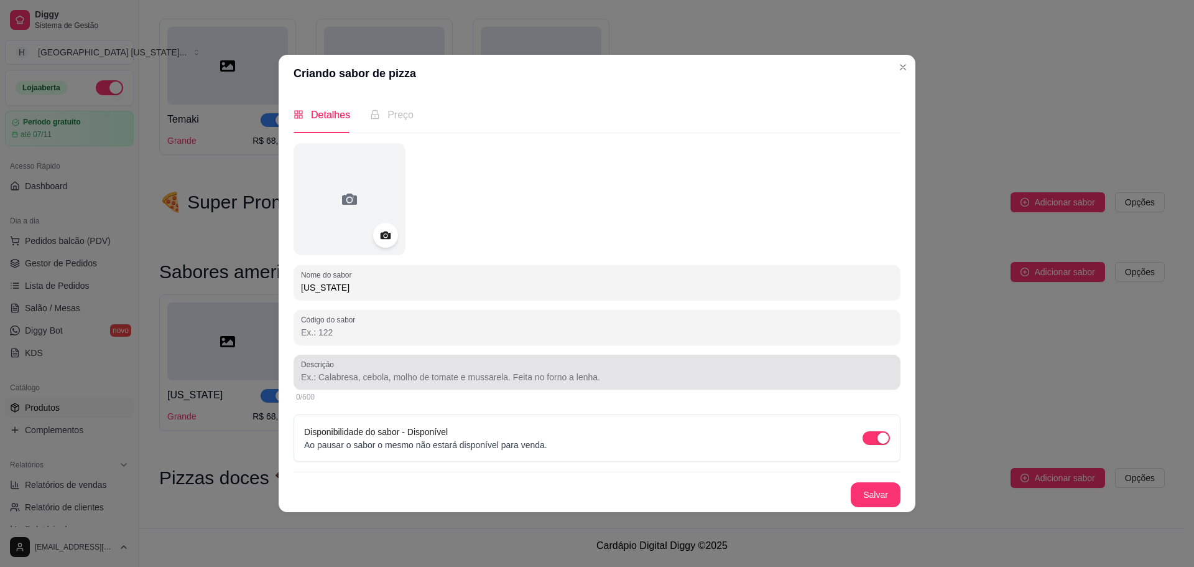
type input "[US_STATE]"
click at [415, 368] on div at bounding box center [597, 372] width 592 height 25
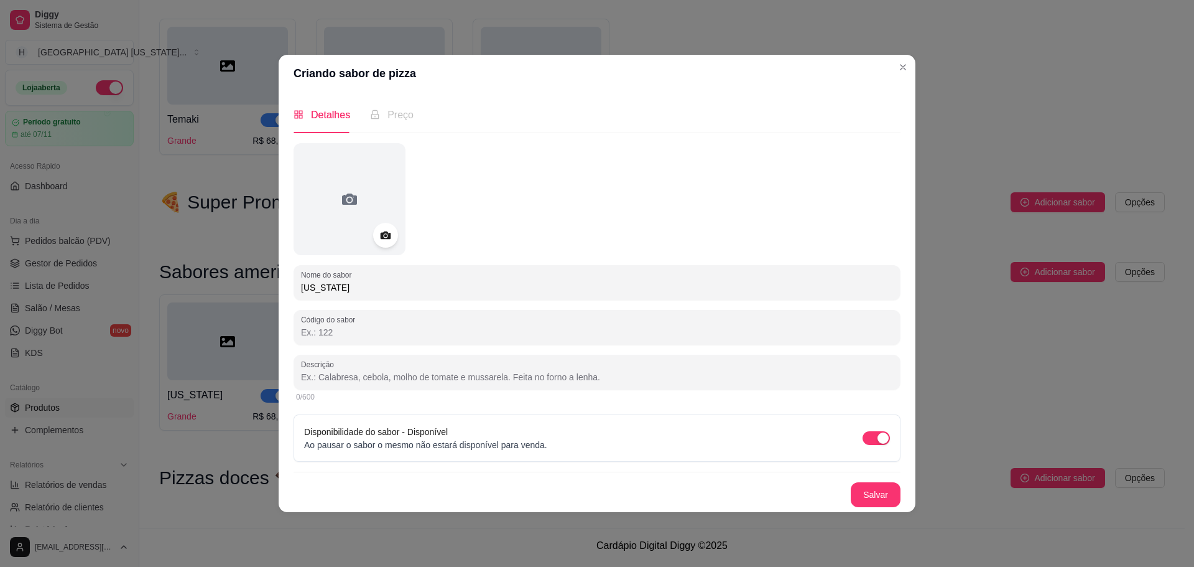
paste input "Molho de tomate, filé mignon, mussarela, bacon, pepperoni, alho frito."
type input "Molho de tomate, filé mignon, mussarela, bacon, pepperoni, alho frito."
click at [870, 490] on button "Salvar" at bounding box center [876, 494] width 50 height 25
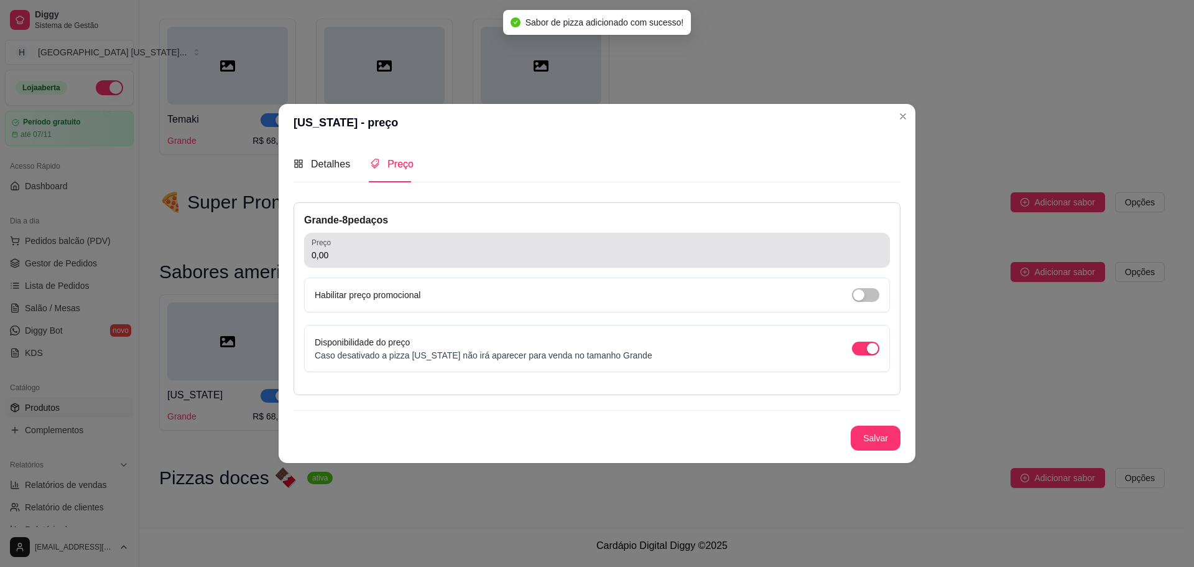
click at [417, 261] on div "0,00" at bounding box center [597, 250] width 571 height 25
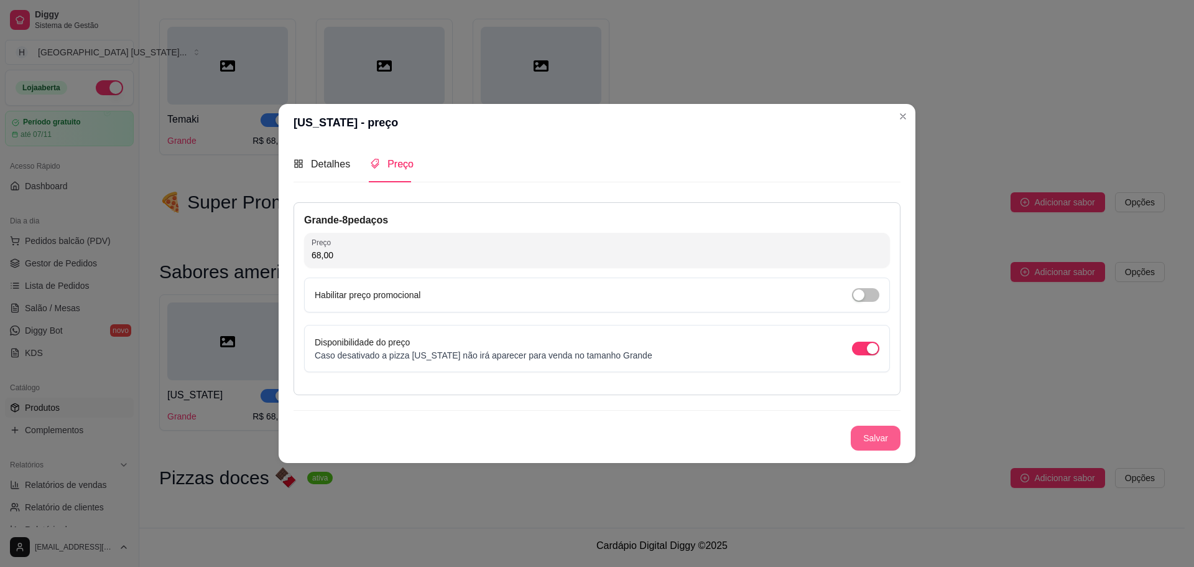
type input "68,00"
click at [885, 434] on button "Salvar" at bounding box center [876, 437] width 50 height 25
click at [886, 432] on button "Salvar" at bounding box center [876, 437] width 50 height 25
click at [326, 166] on span "Detalhes" at bounding box center [330, 164] width 39 height 11
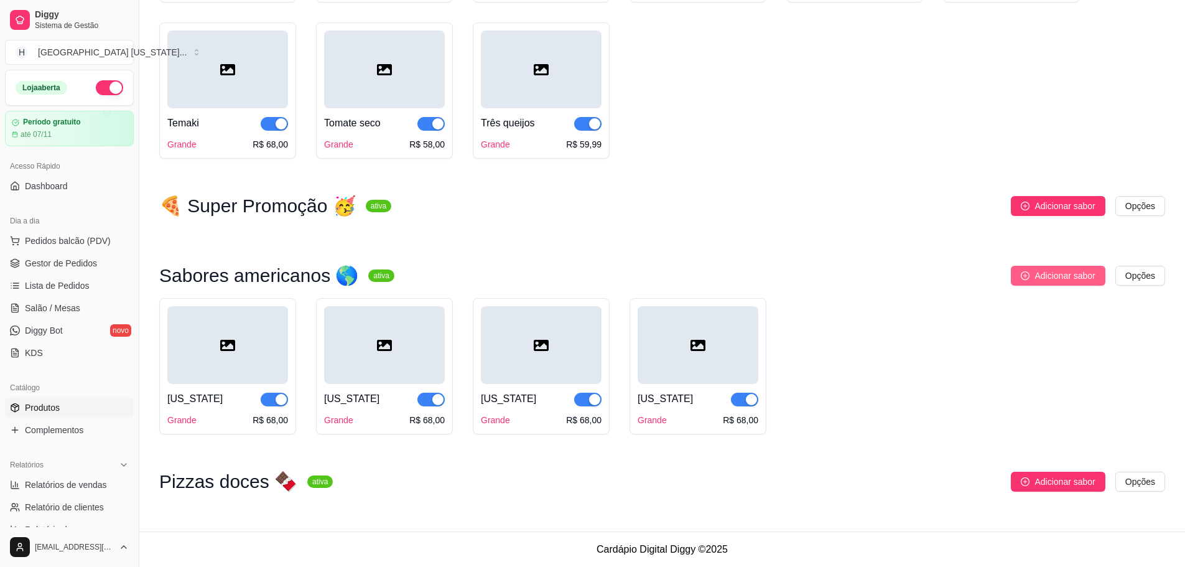
click at [1043, 277] on span "Adicionar sabor" at bounding box center [1064, 276] width 60 height 14
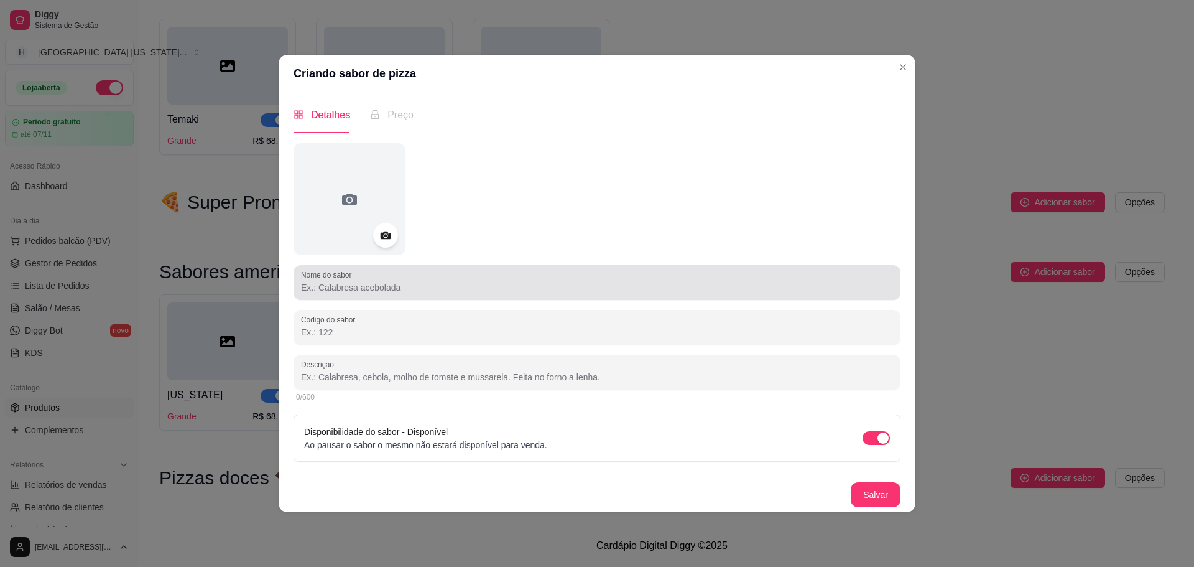
click at [431, 286] on input "Nome do sabor" at bounding box center [597, 287] width 592 height 12
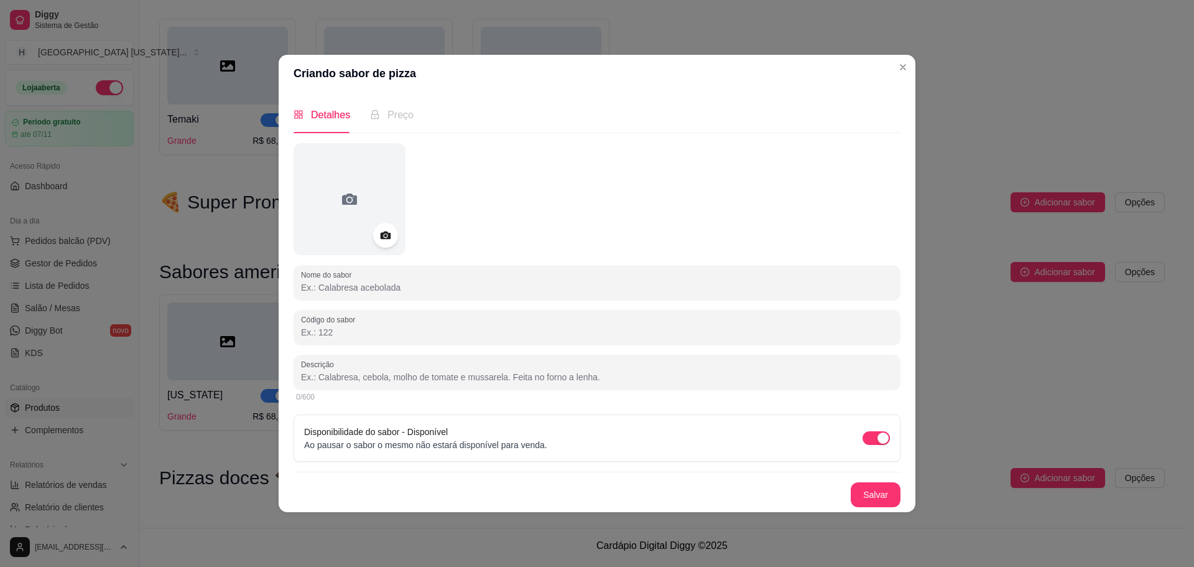
paste input "[GEOGRAPHIC_DATA]"
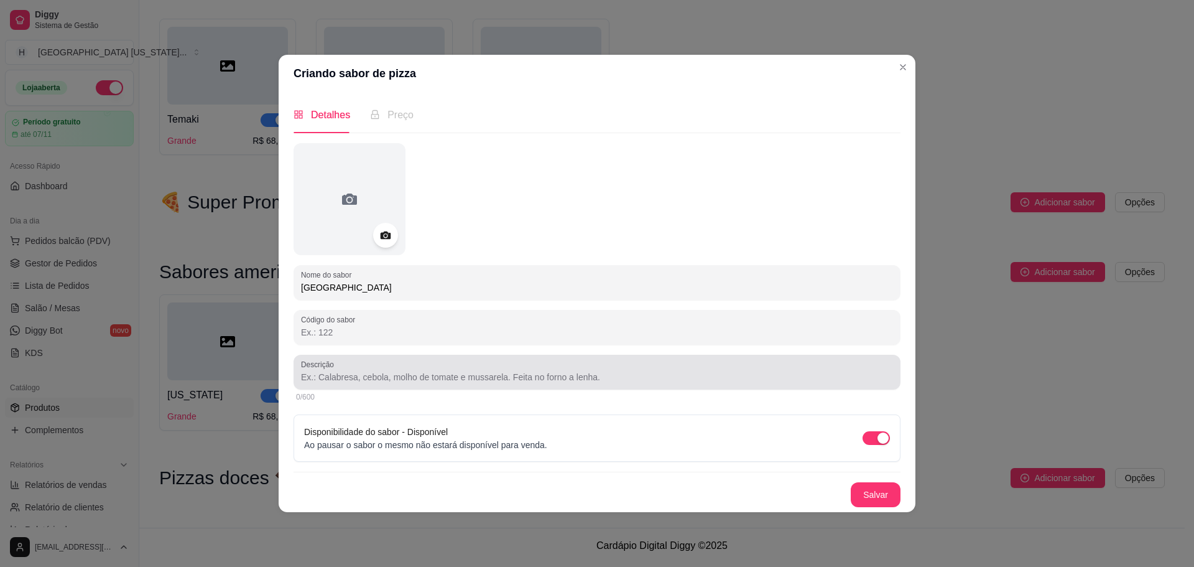
type input "[GEOGRAPHIC_DATA]"
click at [407, 371] on input "Descrição" at bounding box center [597, 377] width 592 height 12
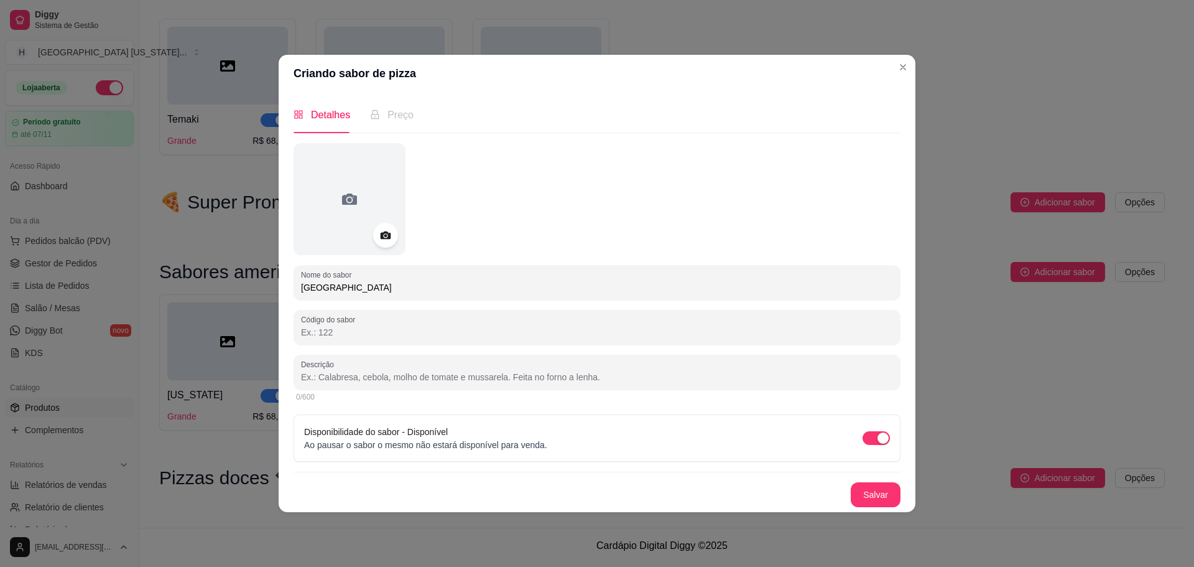
paste input "Molho de tomate, palmito, mussarela, [PERSON_NAME], alho frito."
type input "Molho de tomate, palmito, mussarela, [PERSON_NAME], alho frito."
click at [896, 497] on button "Salvar" at bounding box center [876, 494] width 50 height 25
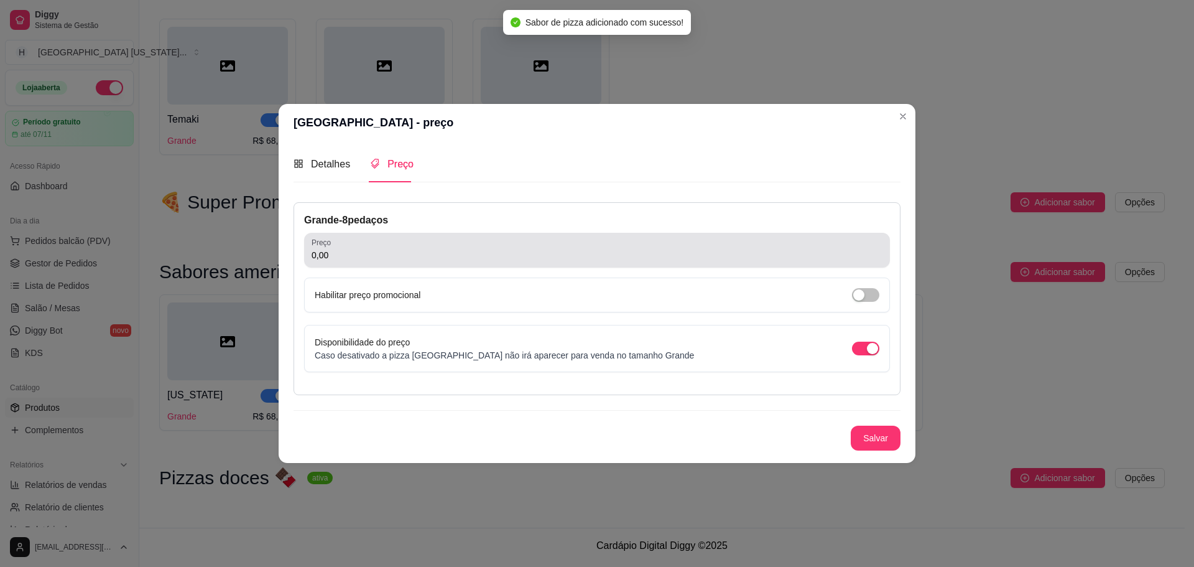
click at [404, 261] on div "0,00" at bounding box center [597, 250] width 571 height 25
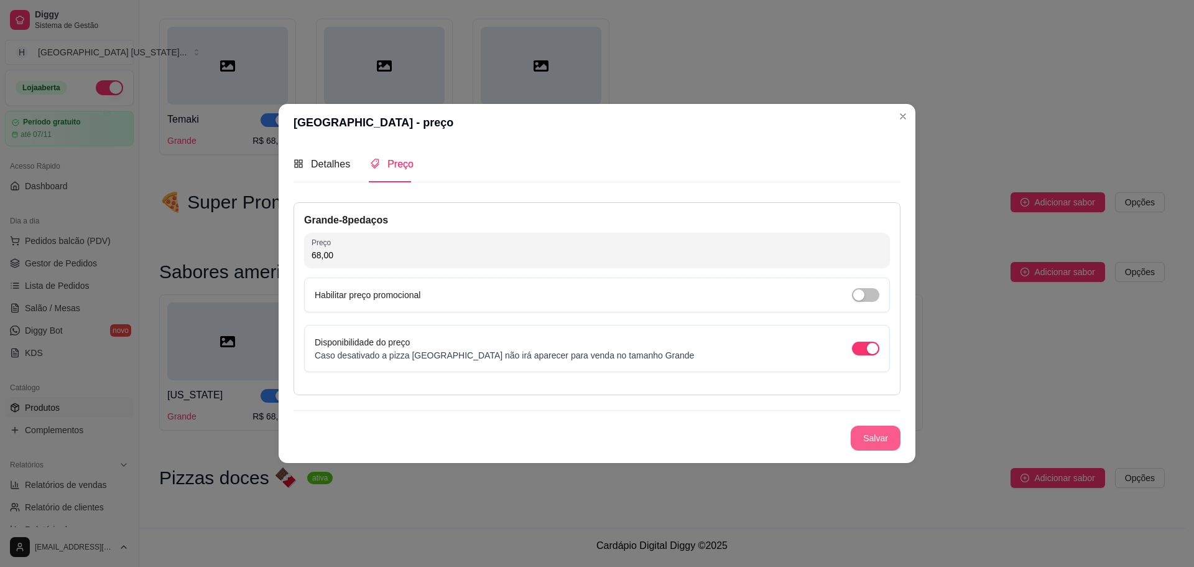
type input "68,00"
click at [871, 435] on button "Salvar" at bounding box center [876, 437] width 50 height 25
drag, startPoint x: 878, startPoint y: 452, endPoint x: 873, endPoint y: 435, distance: 16.9
click at [878, 450] on div "Nome do sabor [GEOGRAPHIC_DATA] Código do sabor Descrição Molho de tomate, palm…" at bounding box center [597, 325] width 607 height 266
click at [874, 434] on button "Salvar" at bounding box center [876, 437] width 50 height 25
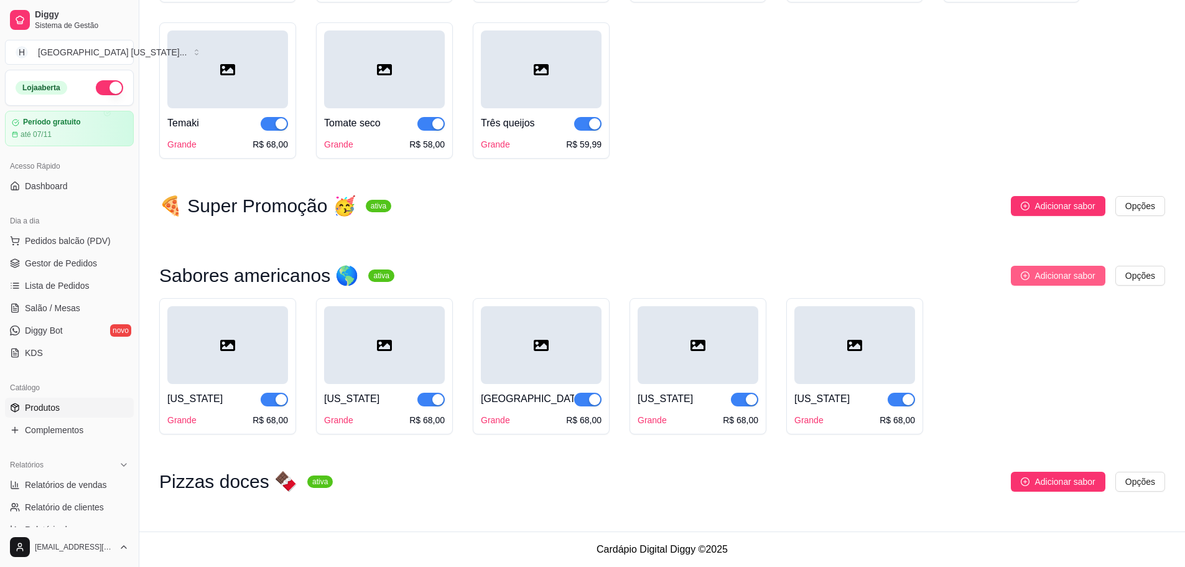
click at [1066, 272] on span "Adicionar sabor" at bounding box center [1064, 276] width 60 height 14
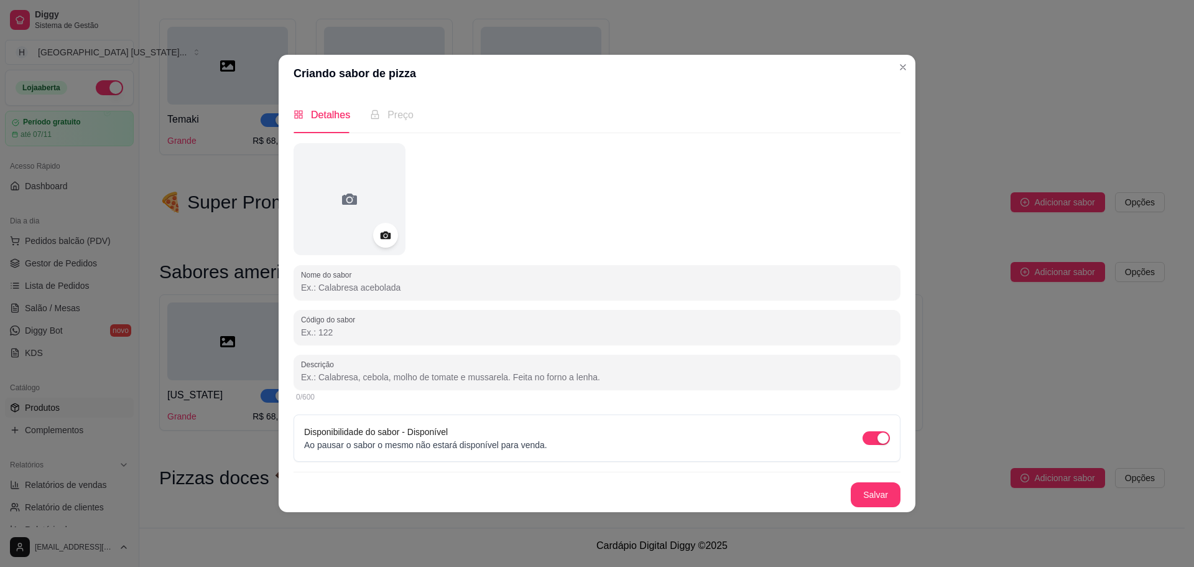
click at [597, 290] on input "Nome do sabor" at bounding box center [597, 287] width 592 height 12
paste input "Palmito c/ [GEOGRAPHIC_DATA]"
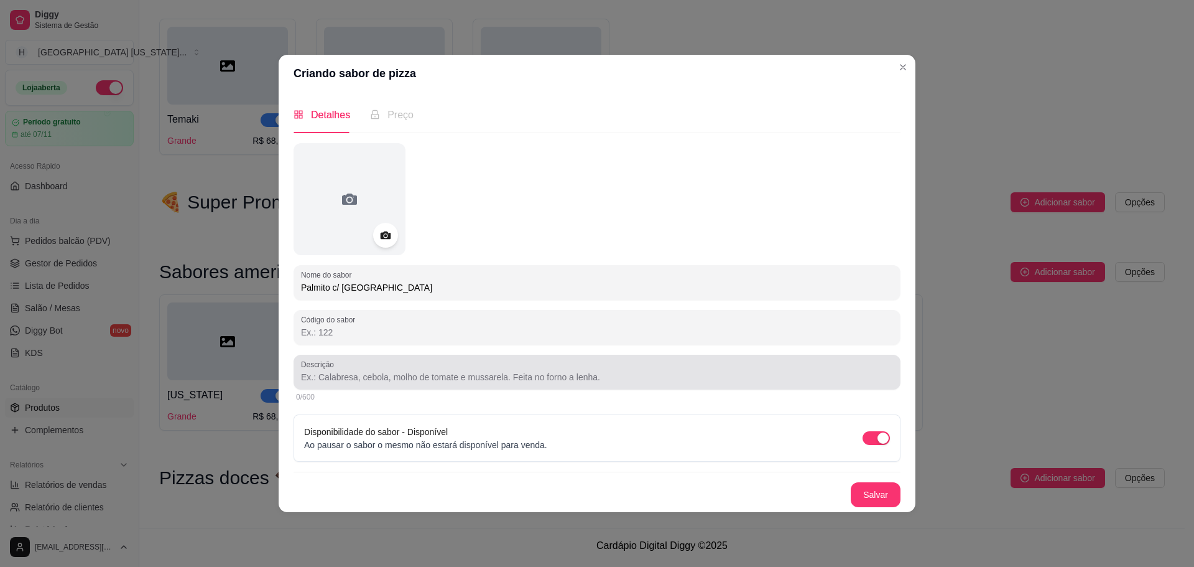
type input "Palmito c/ [GEOGRAPHIC_DATA]"
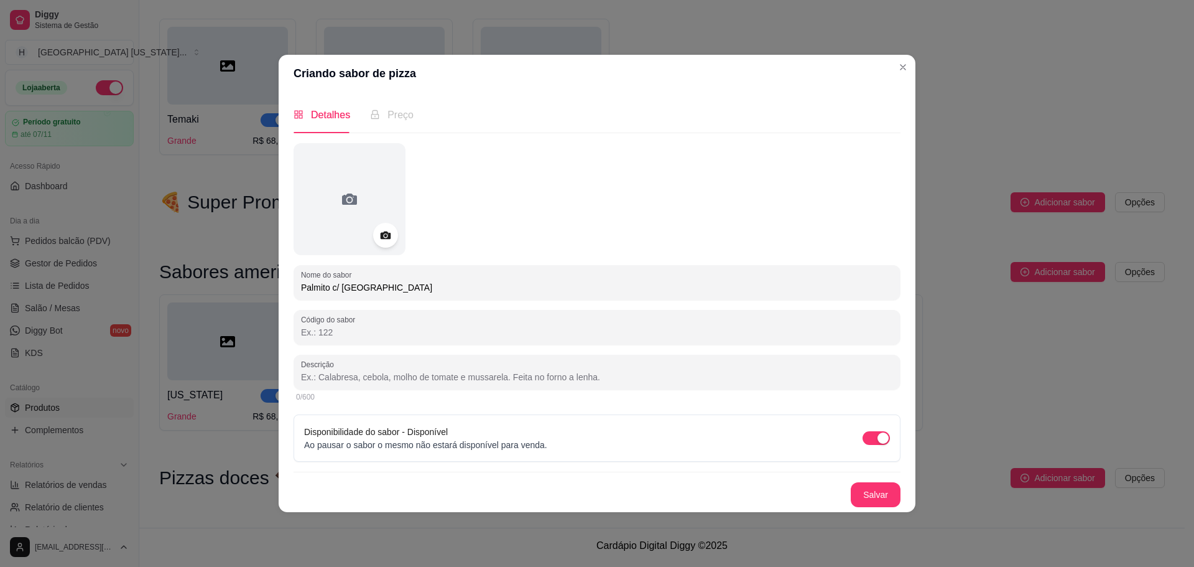
click at [641, 381] on input "Descrição" at bounding box center [597, 377] width 592 height 12
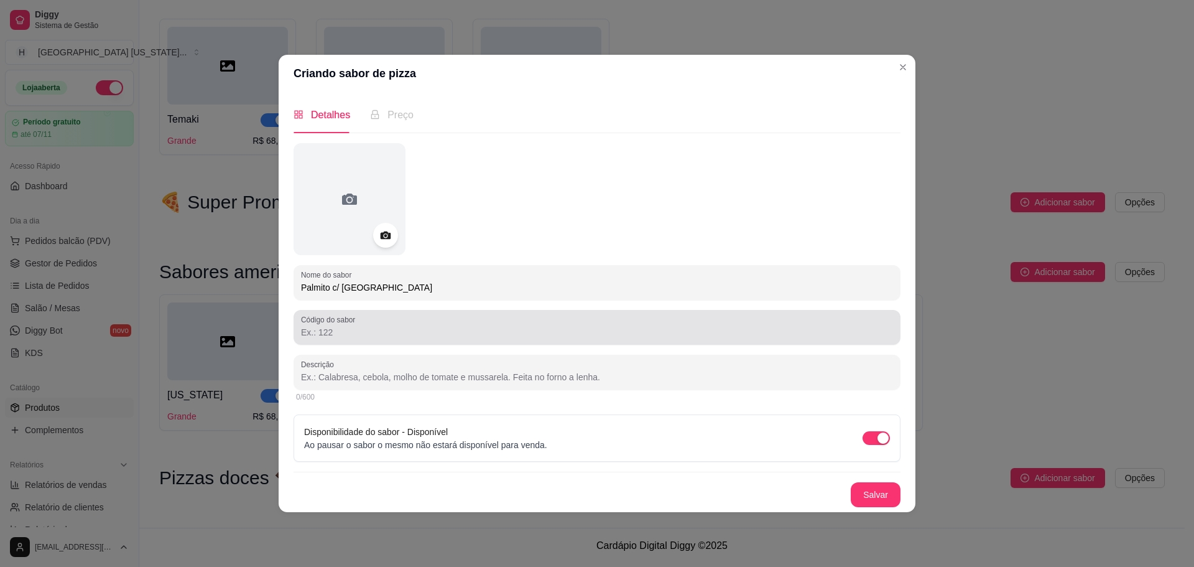
paste input "Molho de tomate, palmito, brócolis, mussarela."
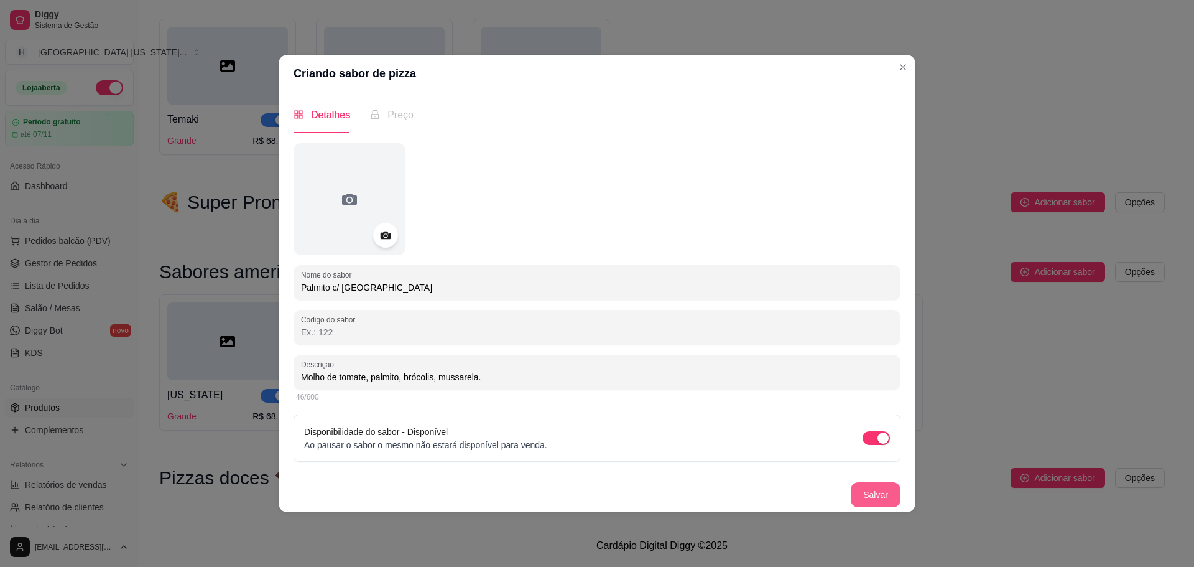
type input "Molho de tomate, palmito, brócolis, mussarela."
click at [893, 494] on button "Salvar" at bounding box center [876, 494] width 49 height 24
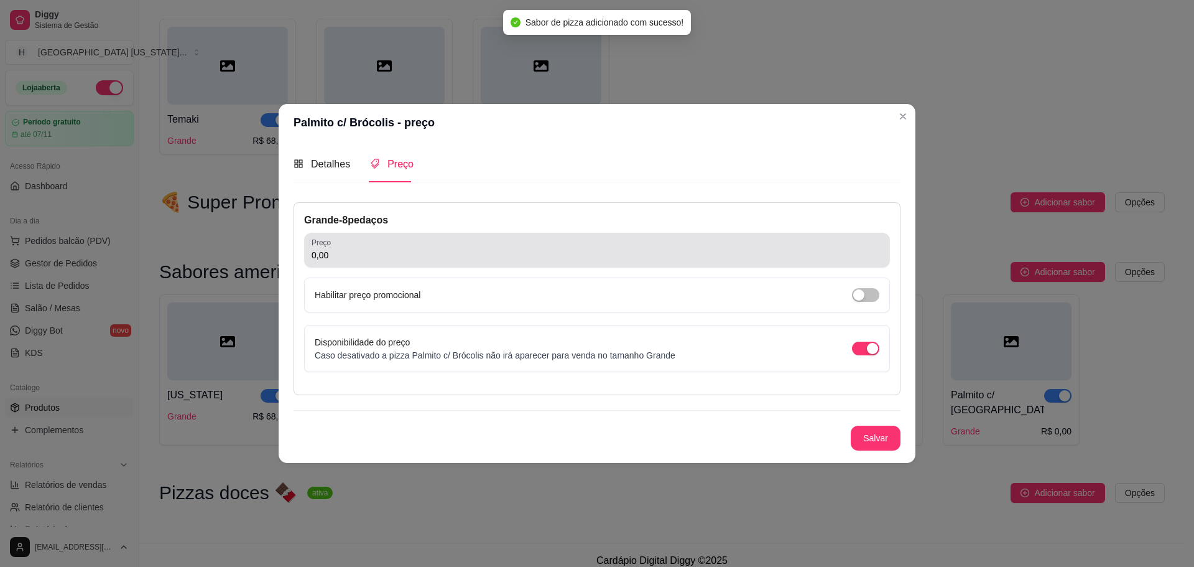
click at [435, 254] on input "0,00" at bounding box center [597, 255] width 571 height 12
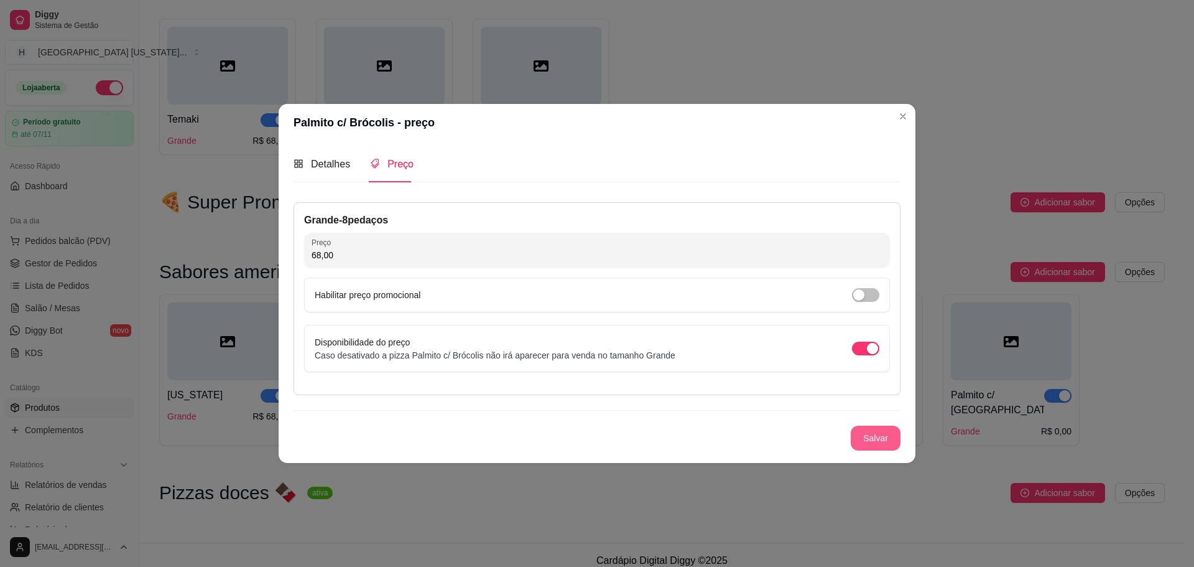
type input "68,00"
click at [867, 428] on button "Salvar" at bounding box center [876, 437] width 49 height 24
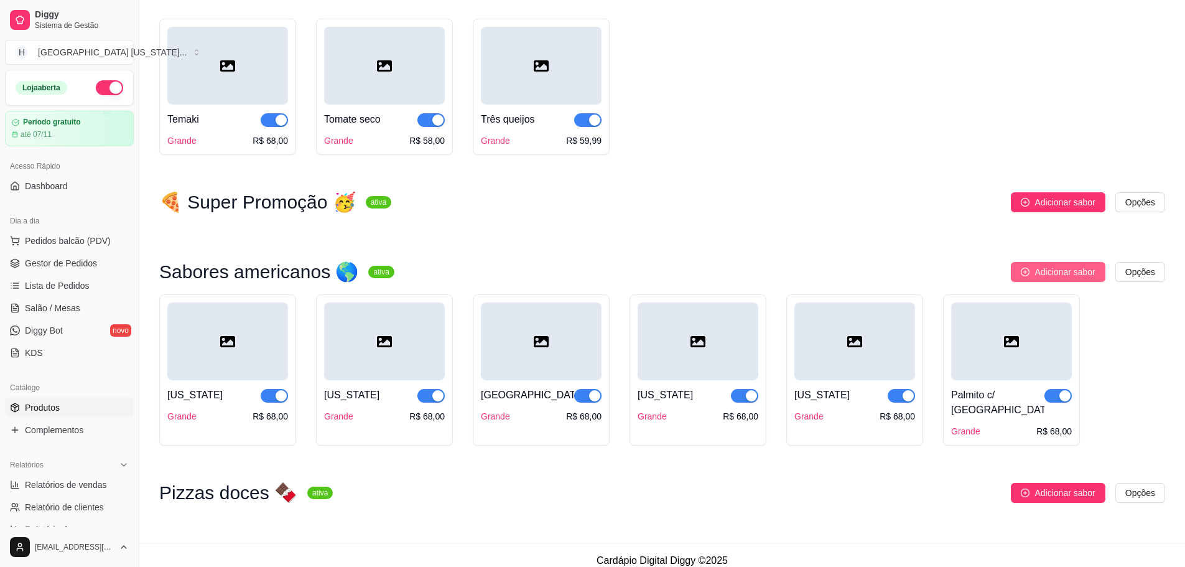
click at [1022, 276] on icon "plus-circle" at bounding box center [1025, 271] width 9 height 9
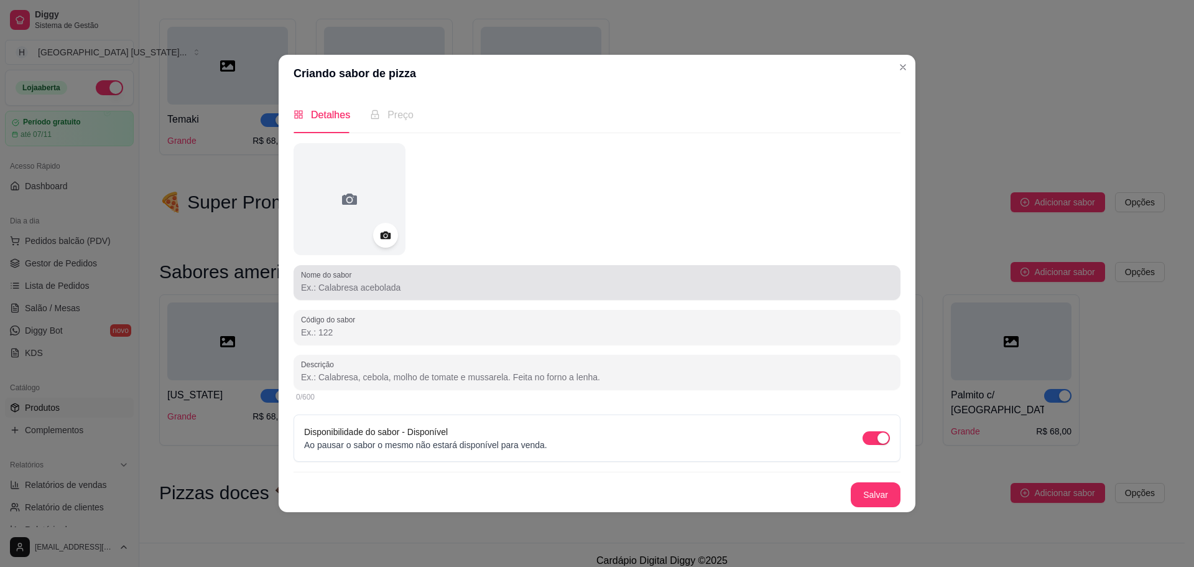
click at [577, 296] on div "Nome do sabor" at bounding box center [597, 282] width 607 height 35
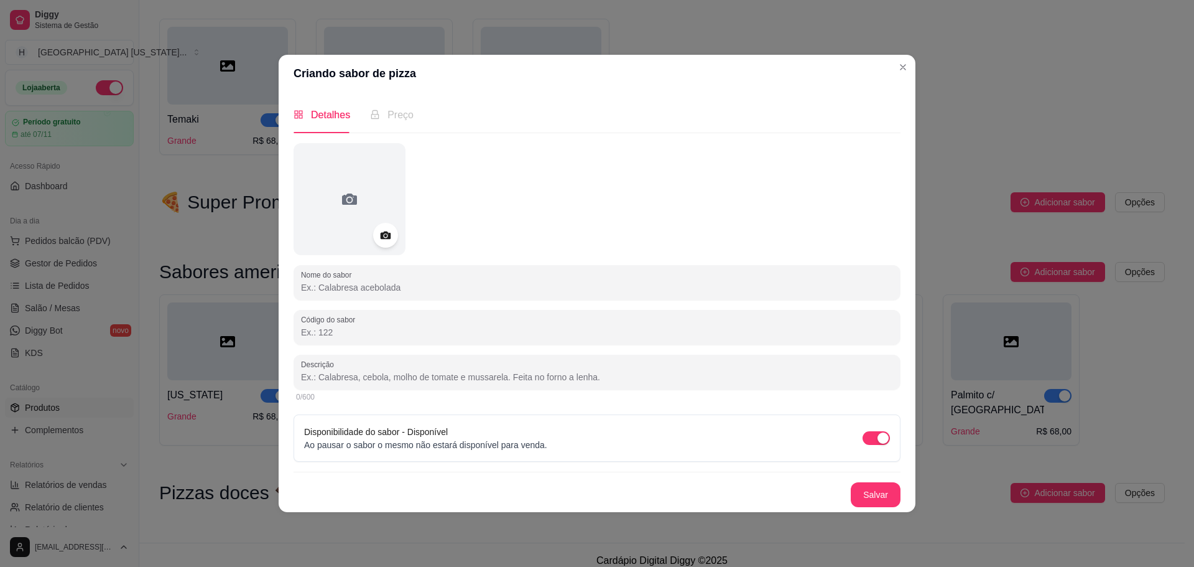
paste input "Mississipi"
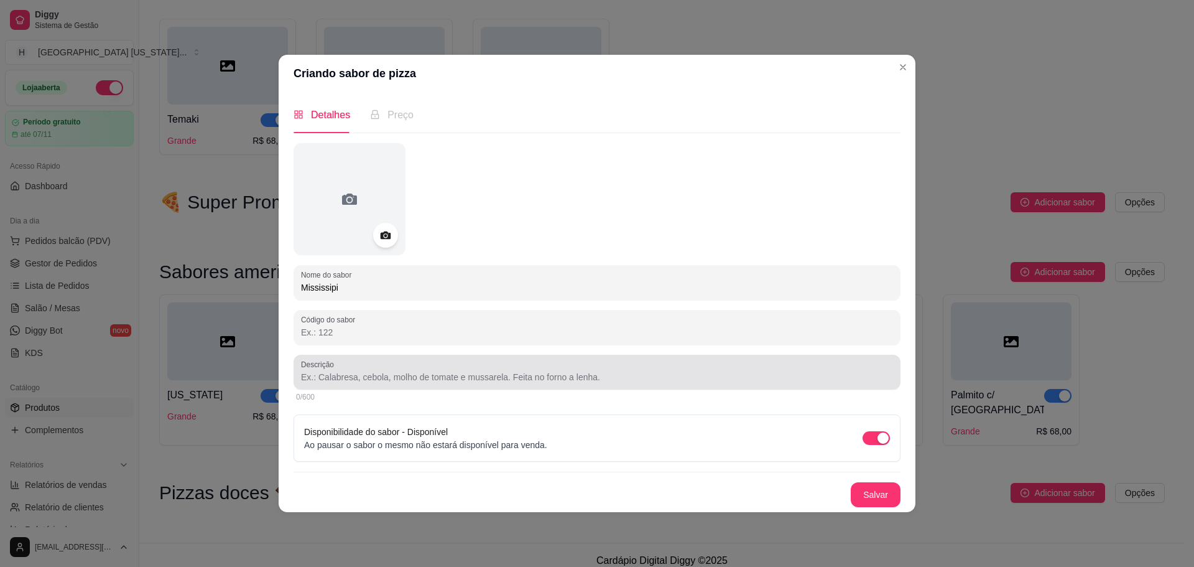
type input "Mississipi"
drag, startPoint x: 450, startPoint y: 376, endPoint x: 453, endPoint y: 391, distance: 14.6
click at [450, 381] on input "Descrição" at bounding box center [597, 377] width 592 height 12
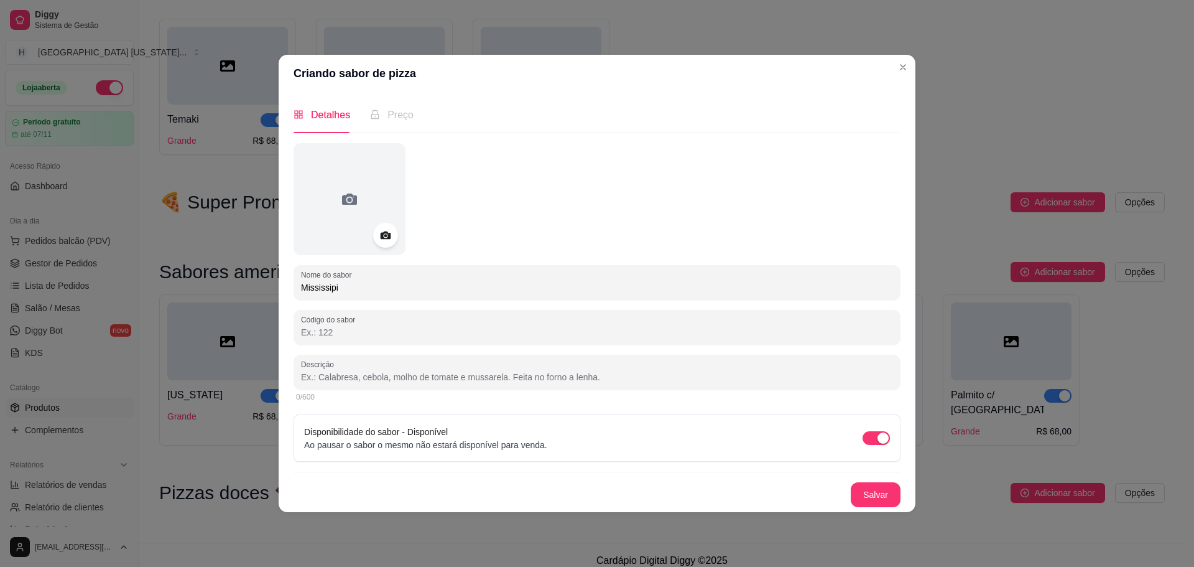
paste input "Molho de tomate, palmito, catupiry, bacon."
type input "Molho de tomate, palmito, catupiry, bacon."
click at [878, 486] on button "Salvar" at bounding box center [876, 494] width 50 height 25
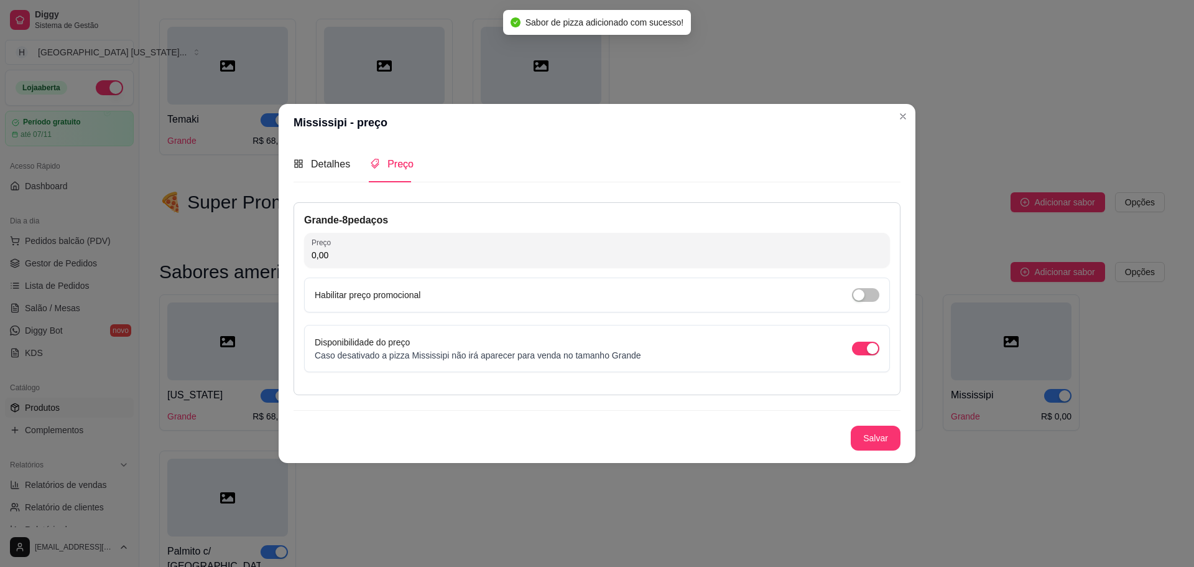
click at [421, 255] on input "0,00" at bounding box center [597, 255] width 571 height 12
type input "68,00"
click at [888, 431] on button "Salvar" at bounding box center [876, 437] width 49 height 24
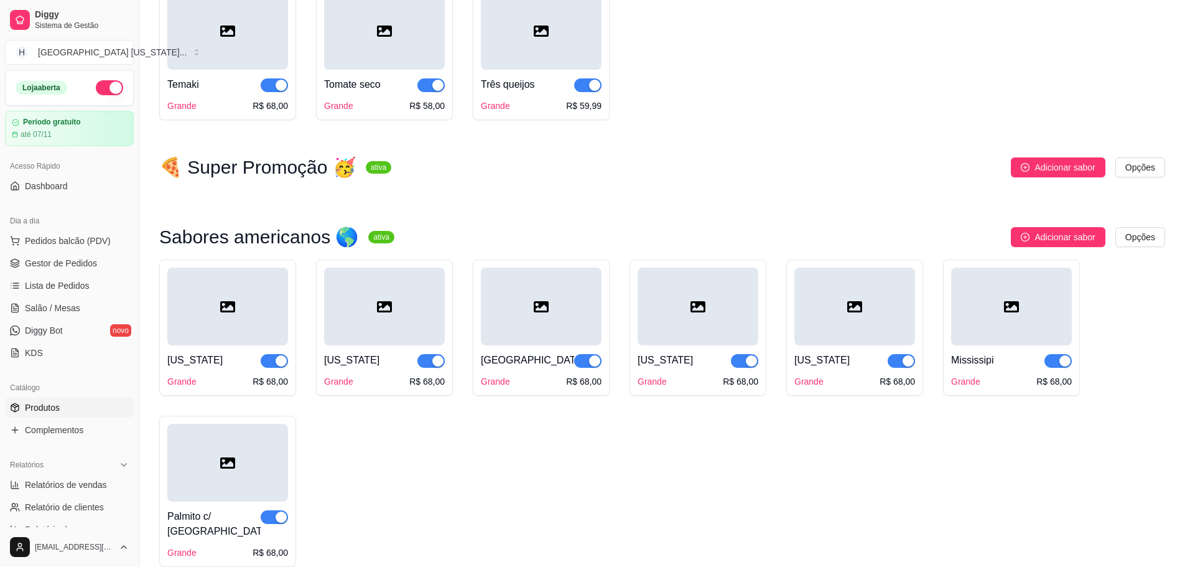
scroll to position [1695, 0]
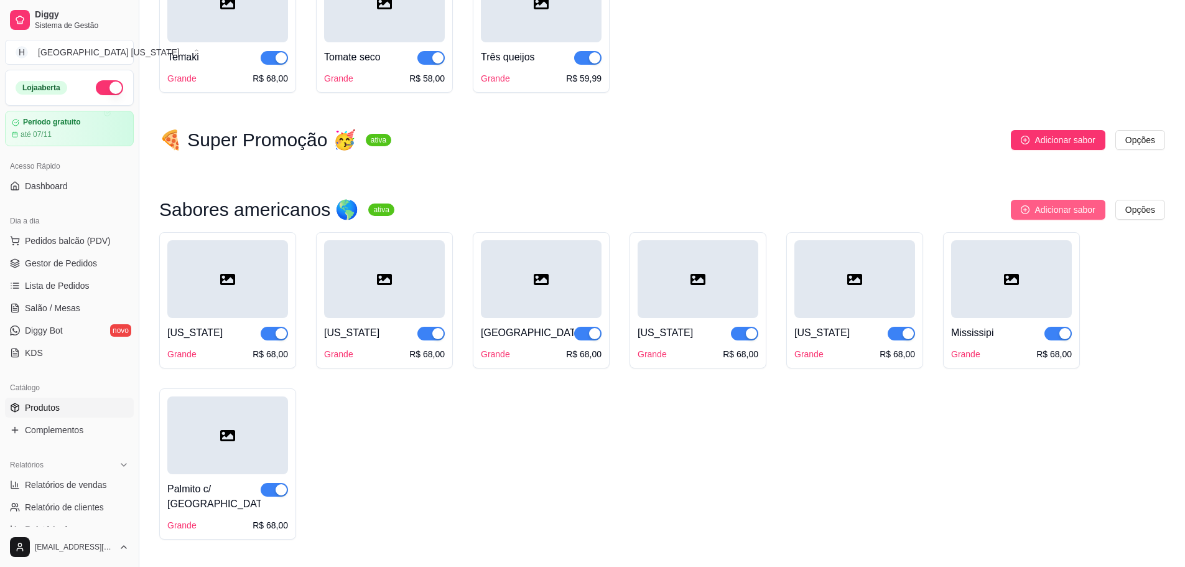
click at [1058, 213] on span "Adicionar sabor" at bounding box center [1064, 210] width 60 height 14
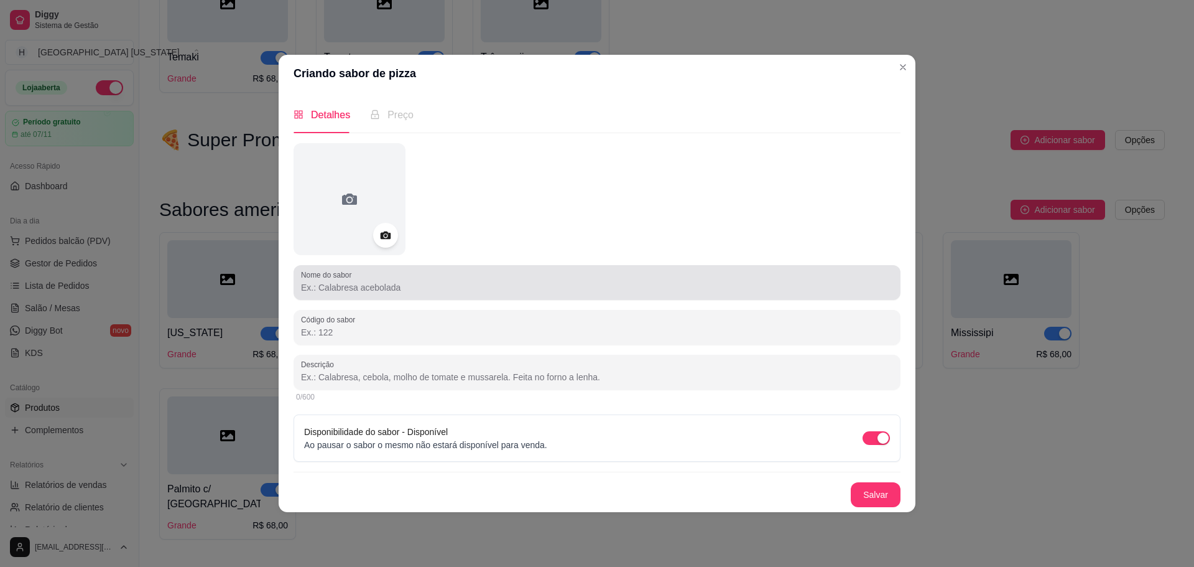
click at [403, 286] on input "Nome do sabor" at bounding box center [597, 287] width 592 height 12
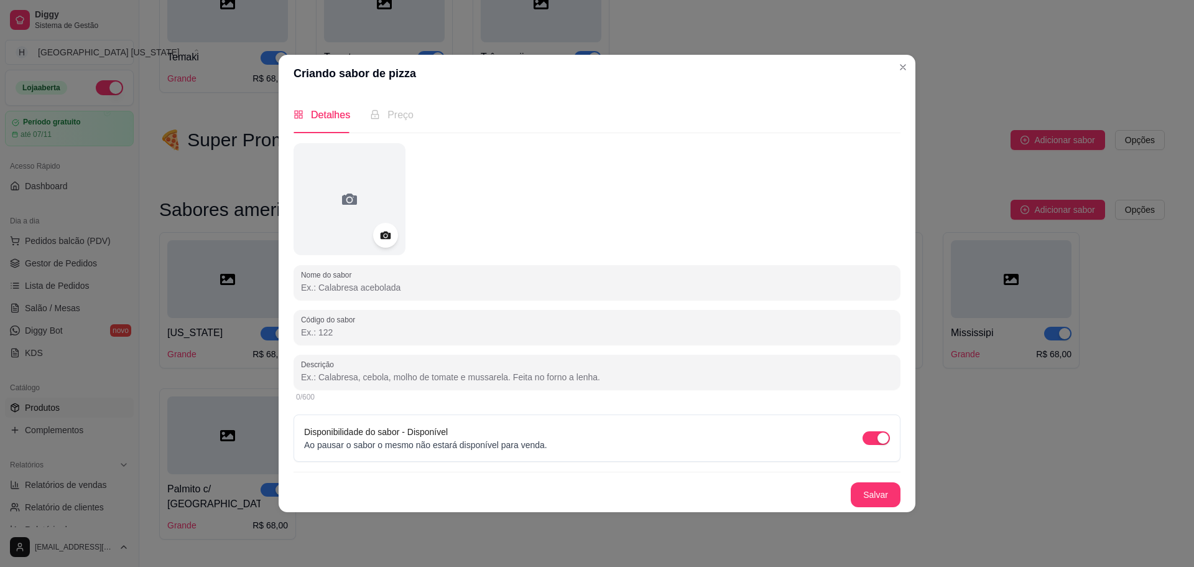
paste input "Charlotte"
type input "Charlotte"
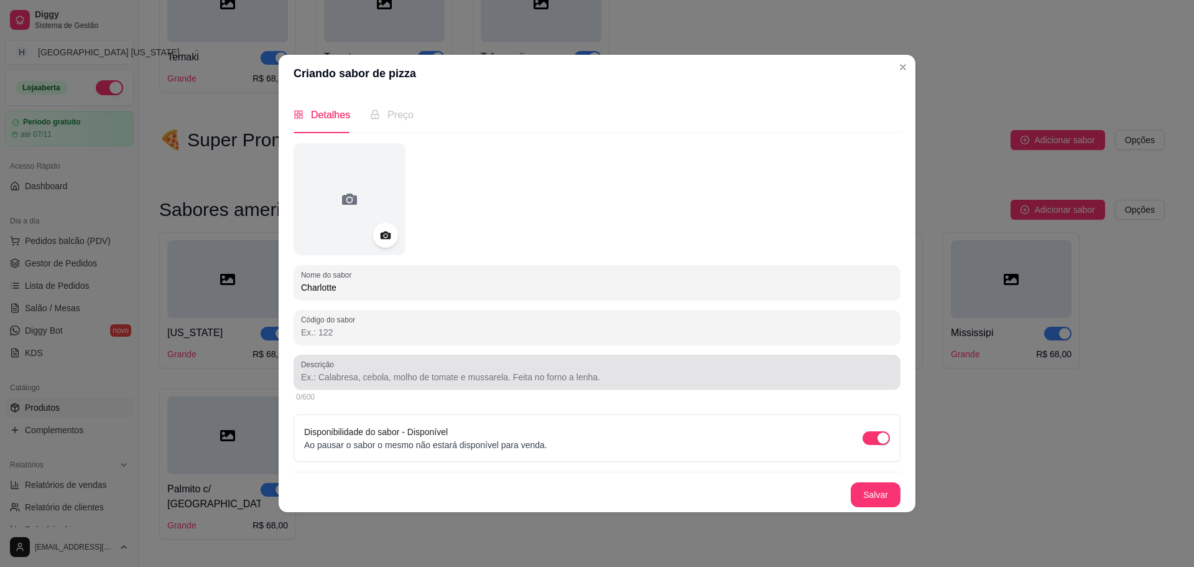
click at [423, 384] on div at bounding box center [597, 372] width 592 height 25
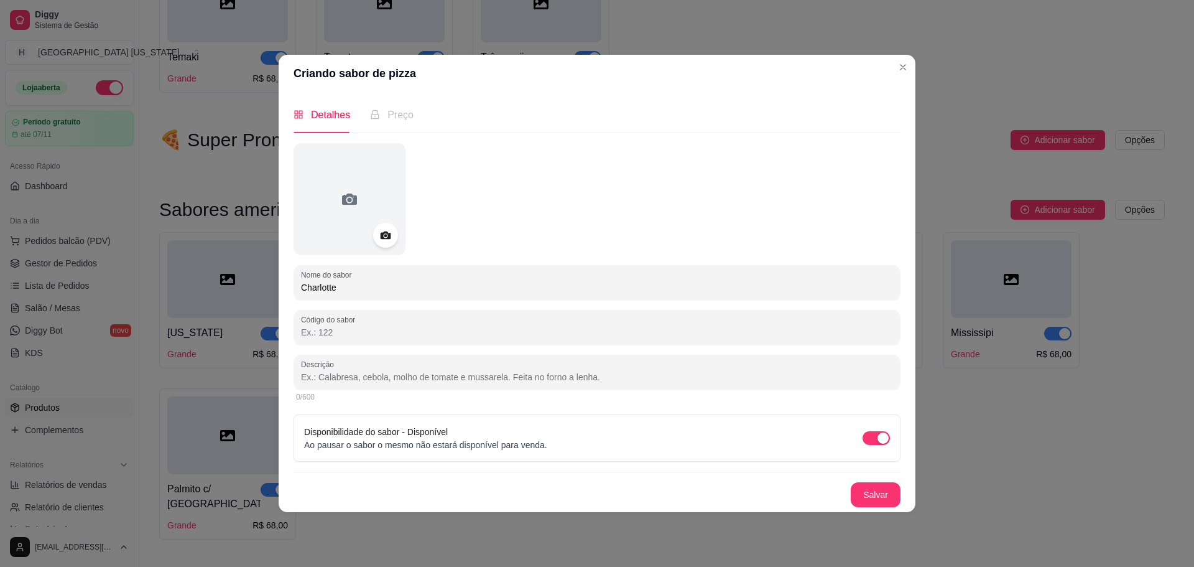
paste input "Molho de tomate, palmito, bacon, gorgonzola."
type input "Molho de tomate, palmito, bacon, gorgonzola."
click at [895, 491] on button "Salvar" at bounding box center [876, 494] width 49 height 24
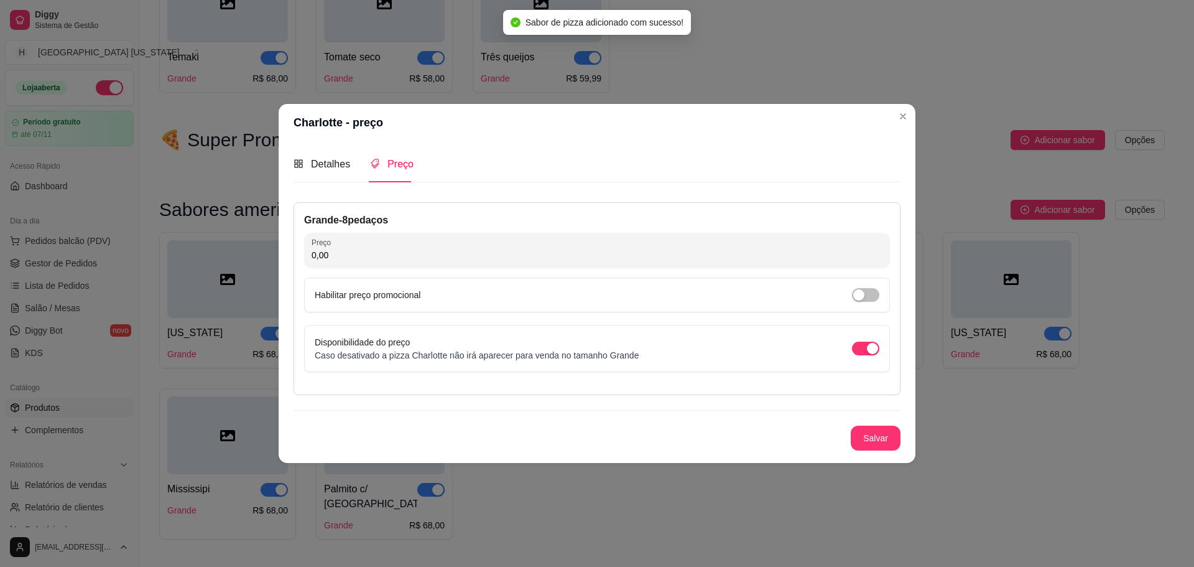
click at [383, 254] on input "0,00" at bounding box center [597, 255] width 571 height 12
type input "68,00"
click at [888, 432] on button "Salvar" at bounding box center [876, 437] width 49 height 24
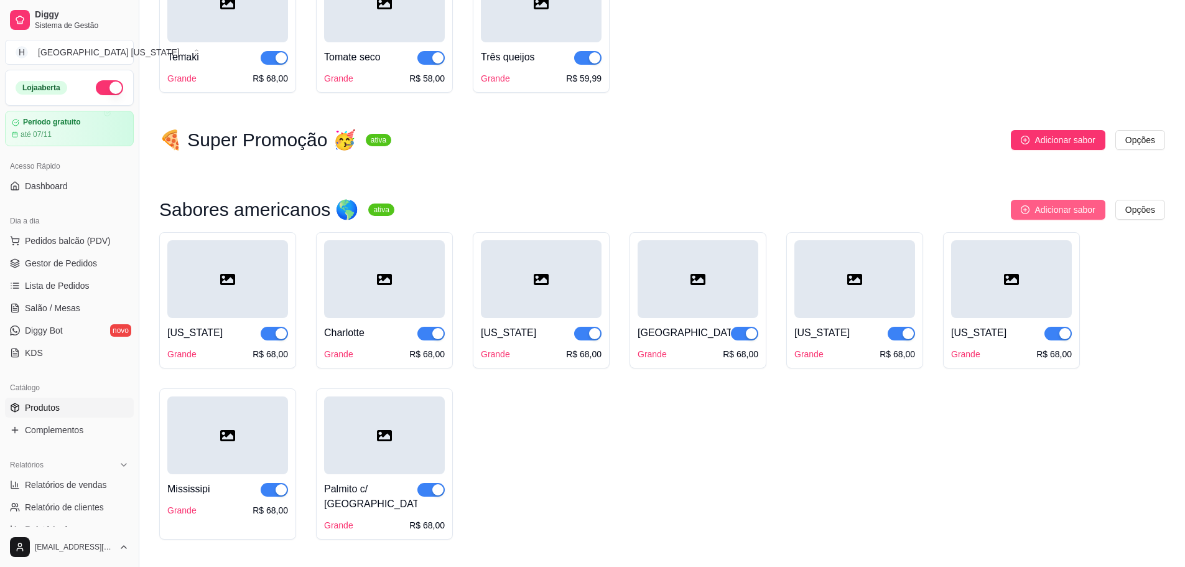
click at [1059, 216] on span "Adicionar sabor" at bounding box center [1064, 210] width 60 height 14
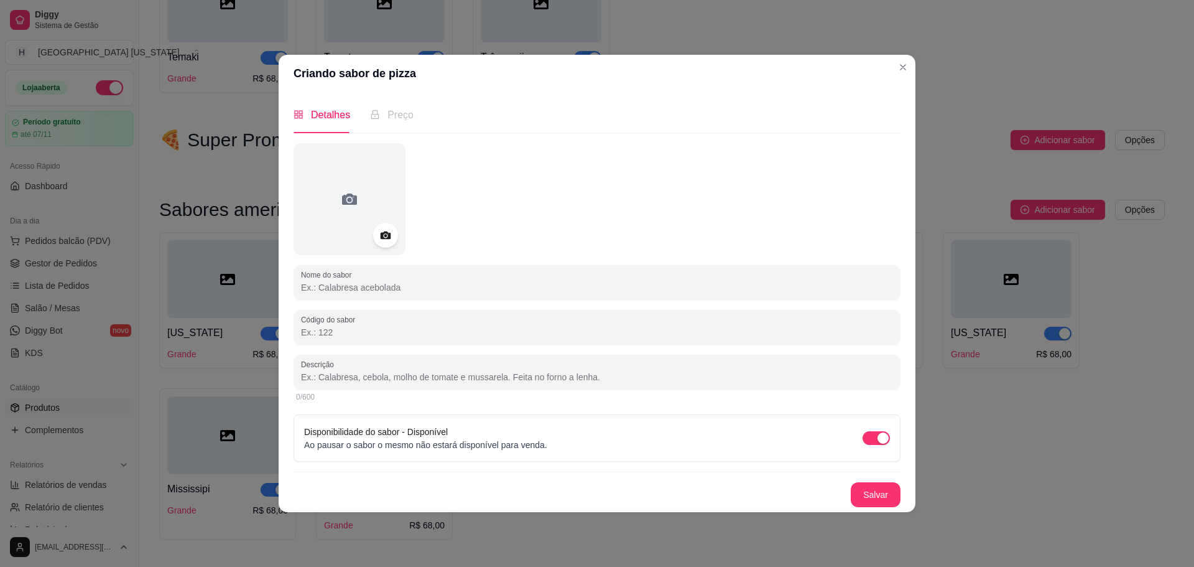
click at [586, 283] on input "Nome do sabor" at bounding box center [597, 287] width 592 height 12
paste input "Americana"
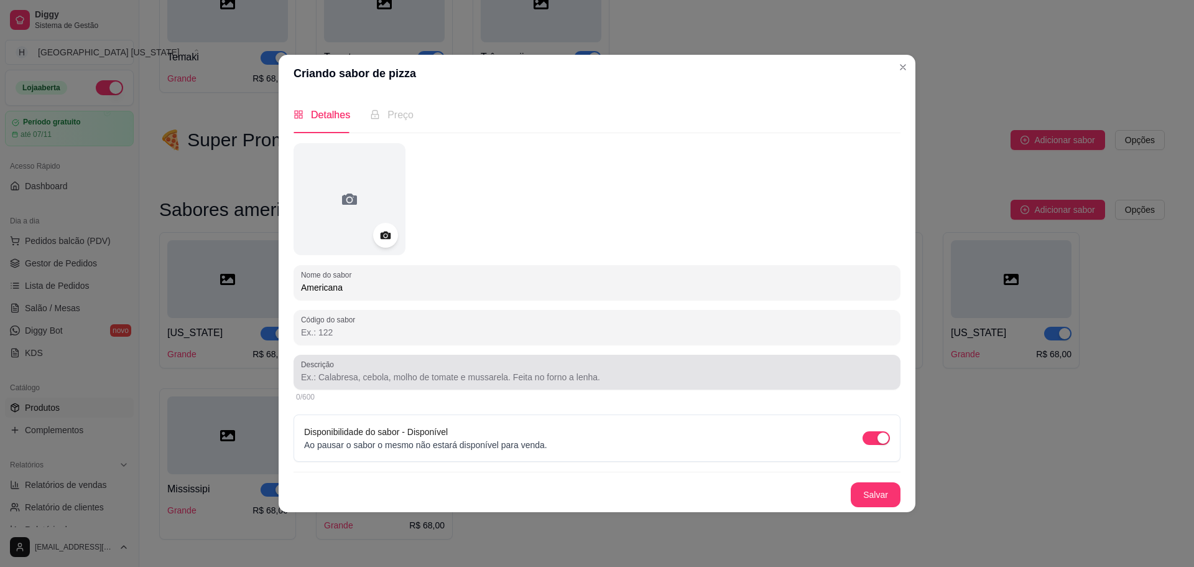
type input "Americana"
click at [406, 363] on div at bounding box center [597, 372] width 592 height 25
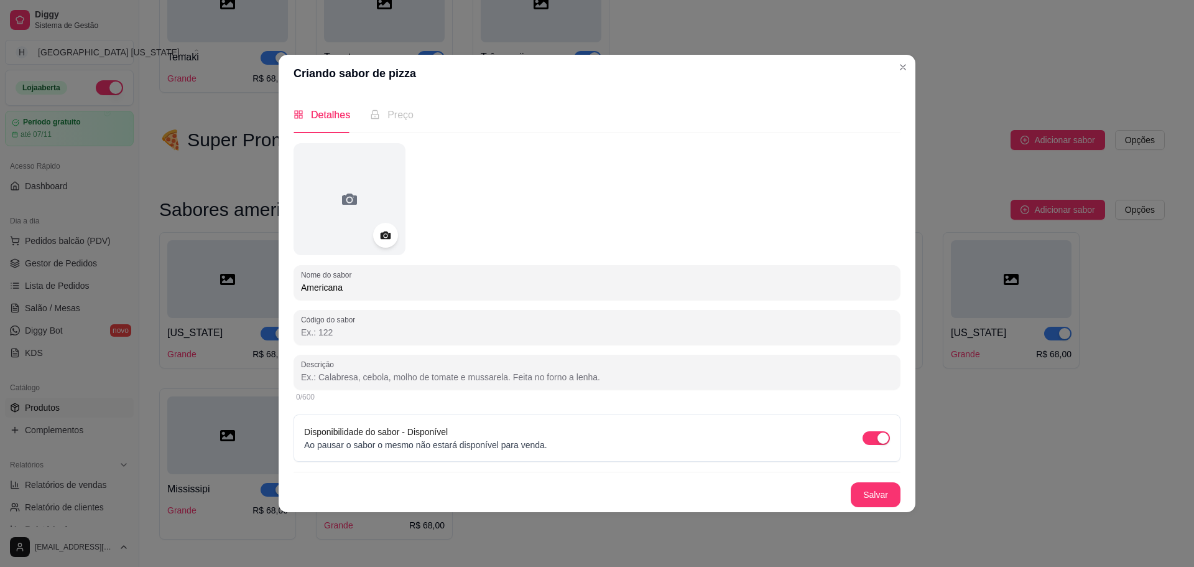
paste input "Molho de tomate, palmito, atum, [GEOGRAPHIC_DATA], mussarela."
type input "Molho de tomate, palmito, atum, [GEOGRAPHIC_DATA], mussarela."
click at [881, 491] on button "Salvar" at bounding box center [876, 494] width 50 height 25
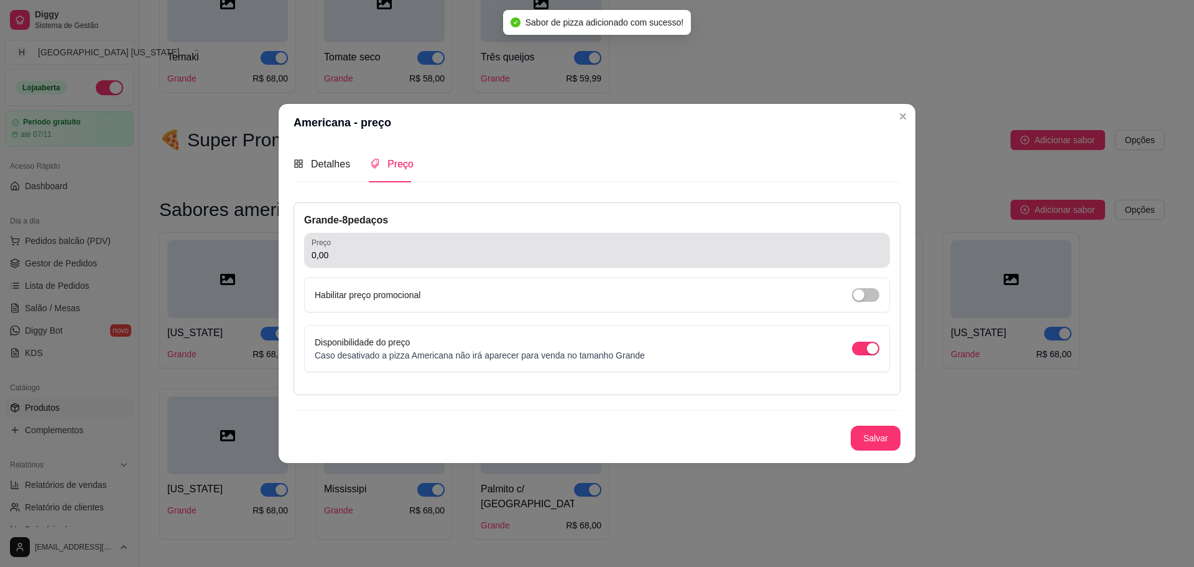
click at [607, 242] on div "0,00" at bounding box center [597, 250] width 571 height 25
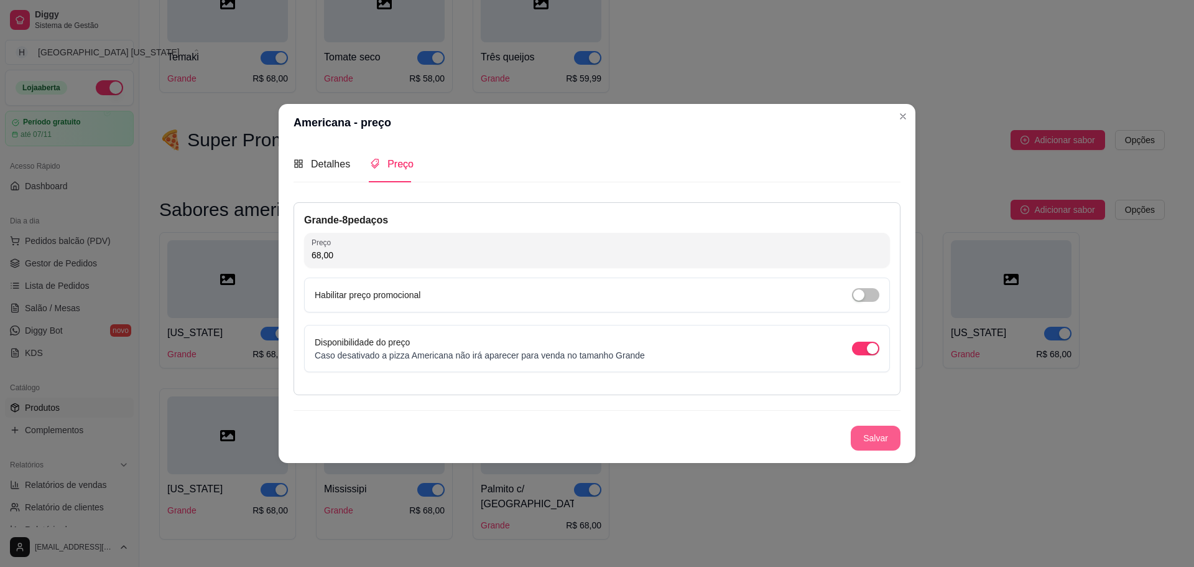
type input "68,00"
click at [869, 431] on button "Salvar" at bounding box center [876, 437] width 50 height 25
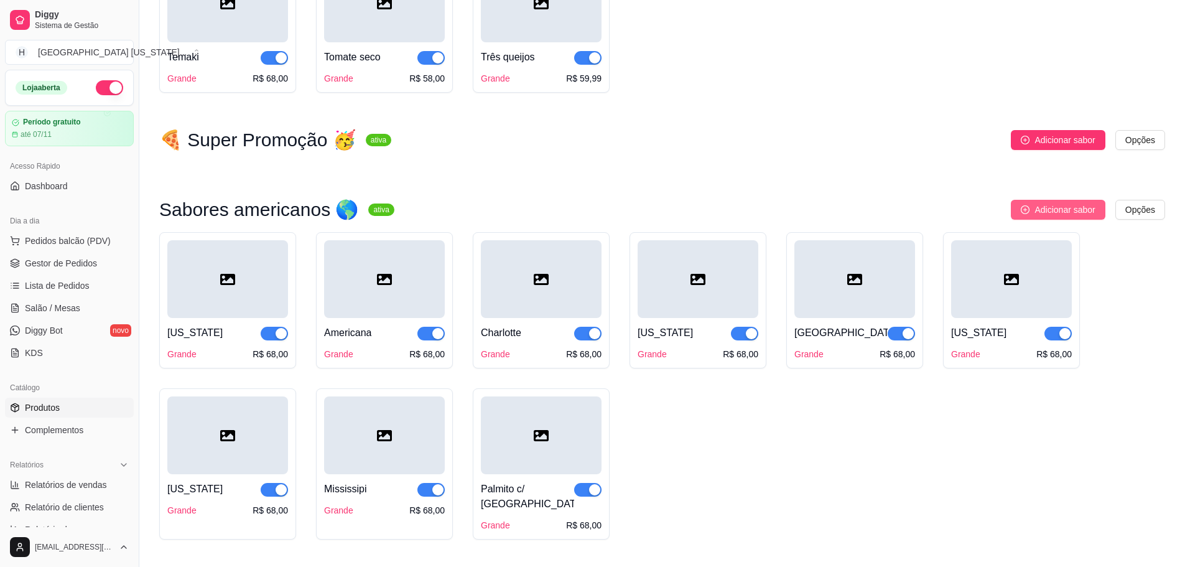
click at [1046, 205] on button "Adicionar sabor" at bounding box center [1058, 210] width 94 height 20
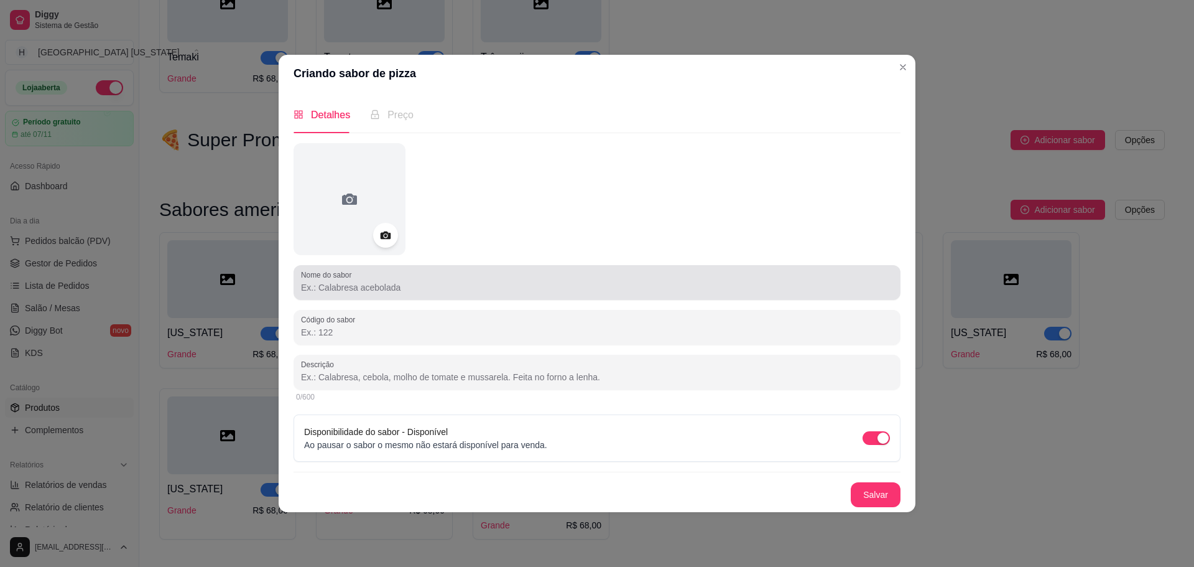
drag, startPoint x: 506, startPoint y: 295, endPoint x: 547, endPoint y: 54, distance: 244.2
click at [506, 292] on div "Nome do sabor" at bounding box center [597, 282] width 607 height 35
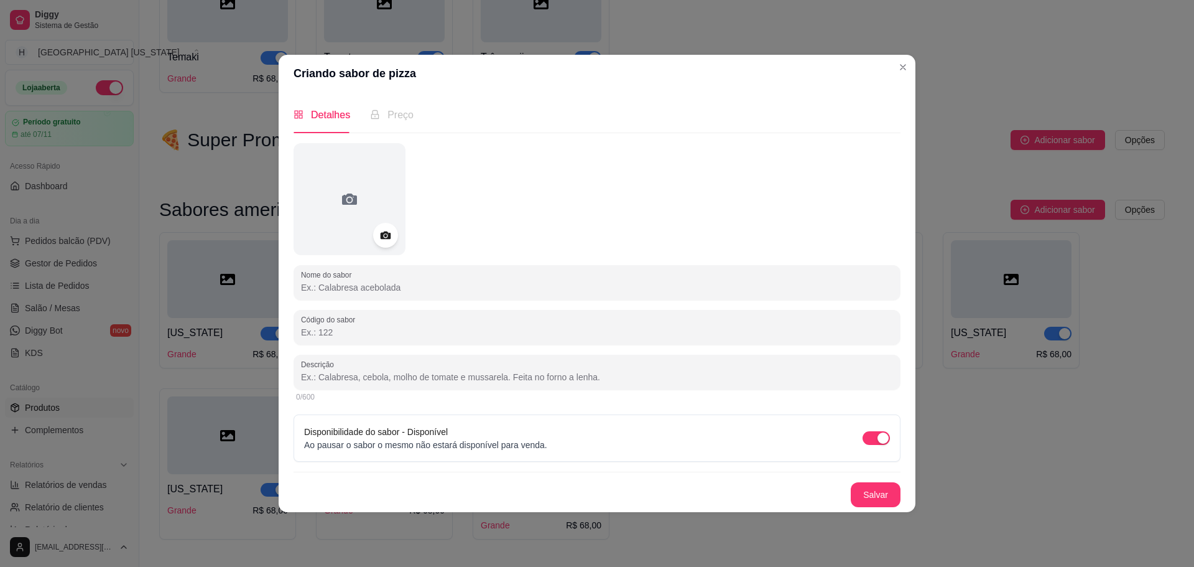
paste input "[GEOGRAPHIC_DATA]"
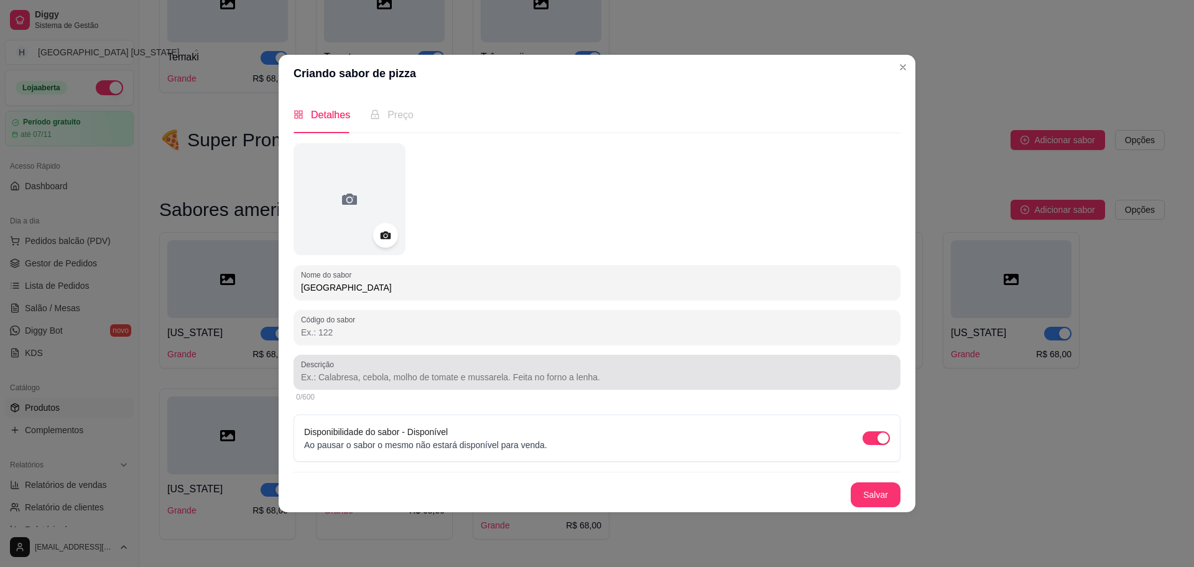
type input "[GEOGRAPHIC_DATA]"
drag, startPoint x: 450, startPoint y: 373, endPoint x: 457, endPoint y: 359, distance: 15.6
click at [450, 371] on input "Descrição" at bounding box center [597, 377] width 592 height 12
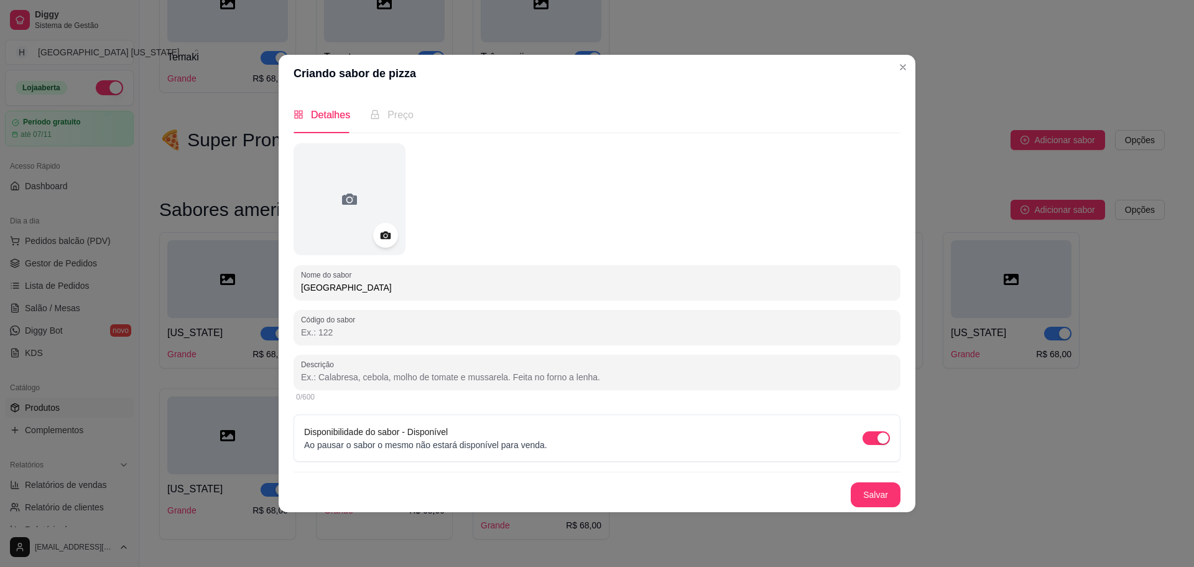
paste input "Molho de tomate, peito de peru, palmito e champignon, catupiry."
type input "Molho de tomate, peito de peru, palmito e champignon, catupiry."
click at [862, 495] on button "Salvar" at bounding box center [876, 494] width 50 height 25
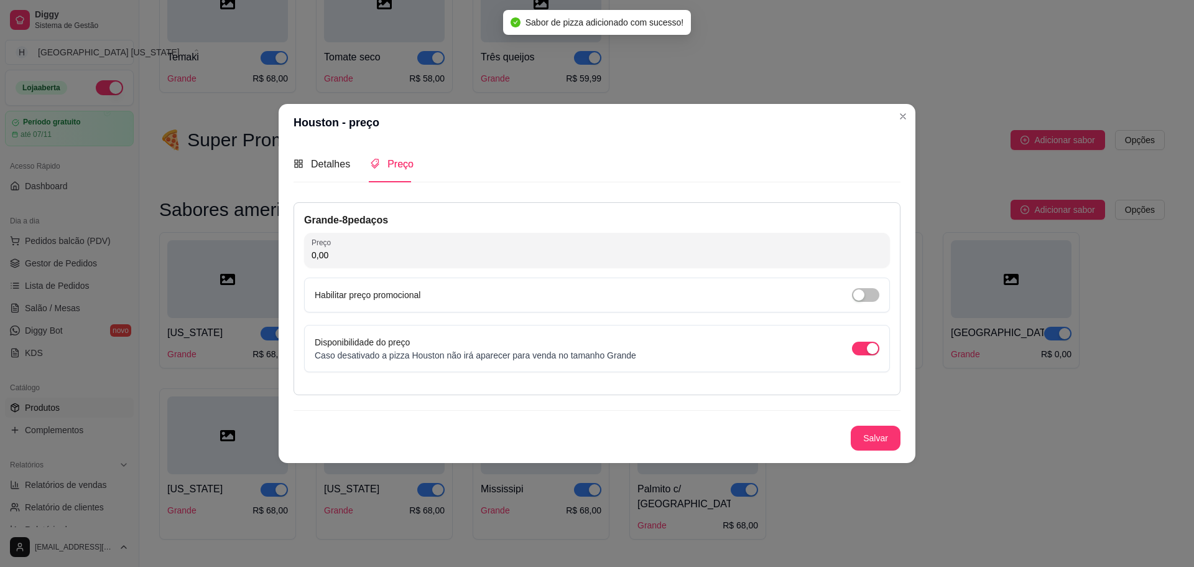
click at [395, 259] on input "0,00" at bounding box center [597, 255] width 571 height 12
type input "68,00"
click at [862, 437] on button "Salvar" at bounding box center [876, 437] width 50 height 25
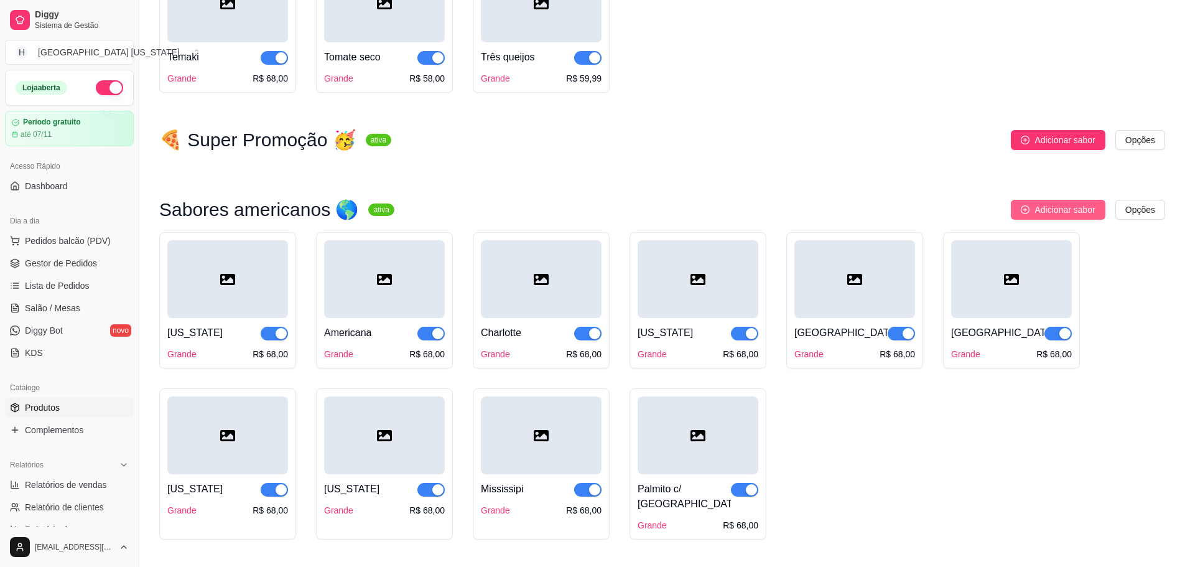
click at [1092, 216] on span "Adicionar sabor" at bounding box center [1064, 210] width 60 height 14
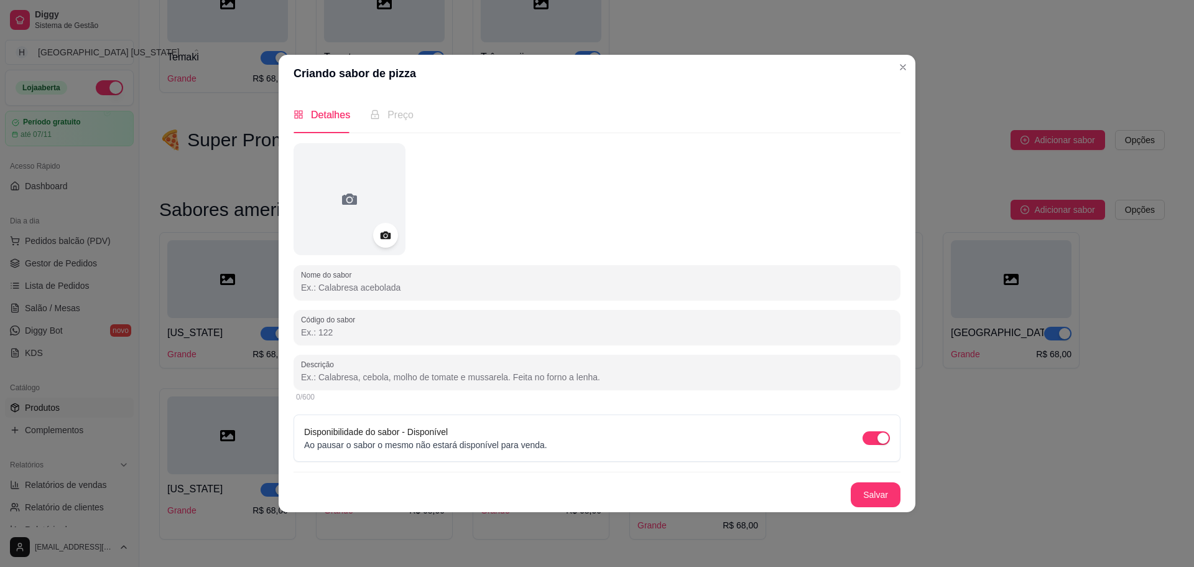
click at [473, 292] on input "Nome do sabor" at bounding box center [597, 287] width 592 height 12
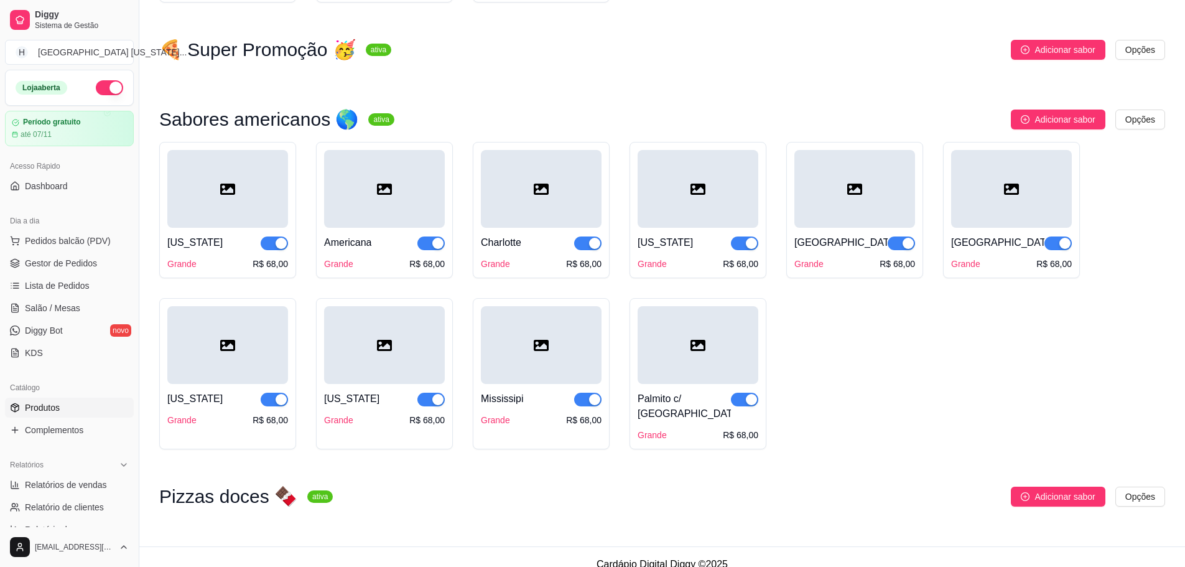
scroll to position [1790, 0]
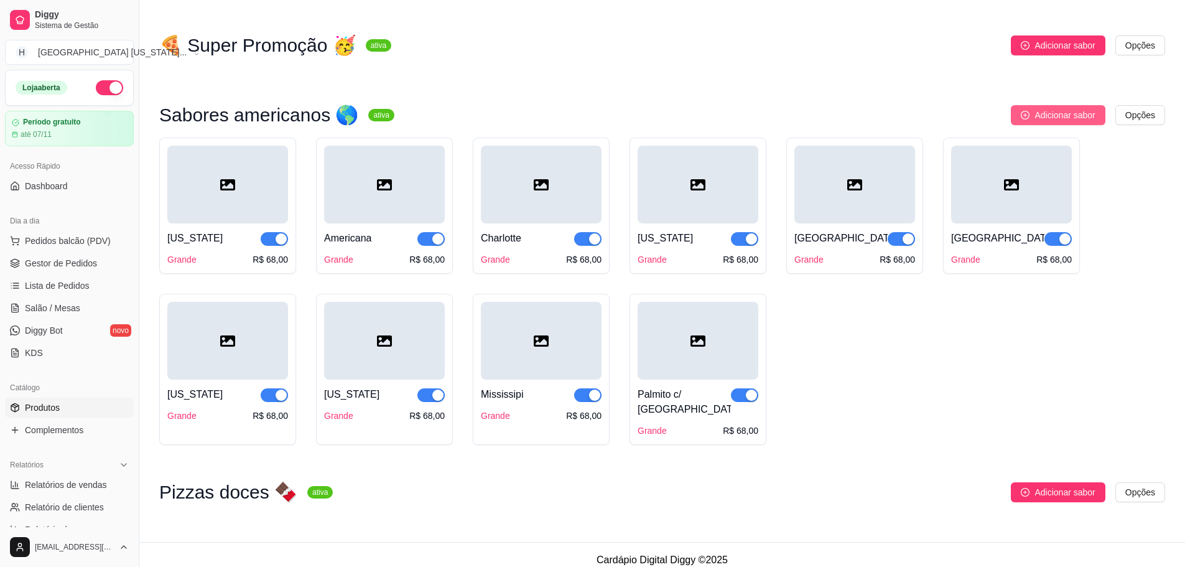
click at [1023, 116] on icon "plus-circle" at bounding box center [1025, 115] width 9 height 9
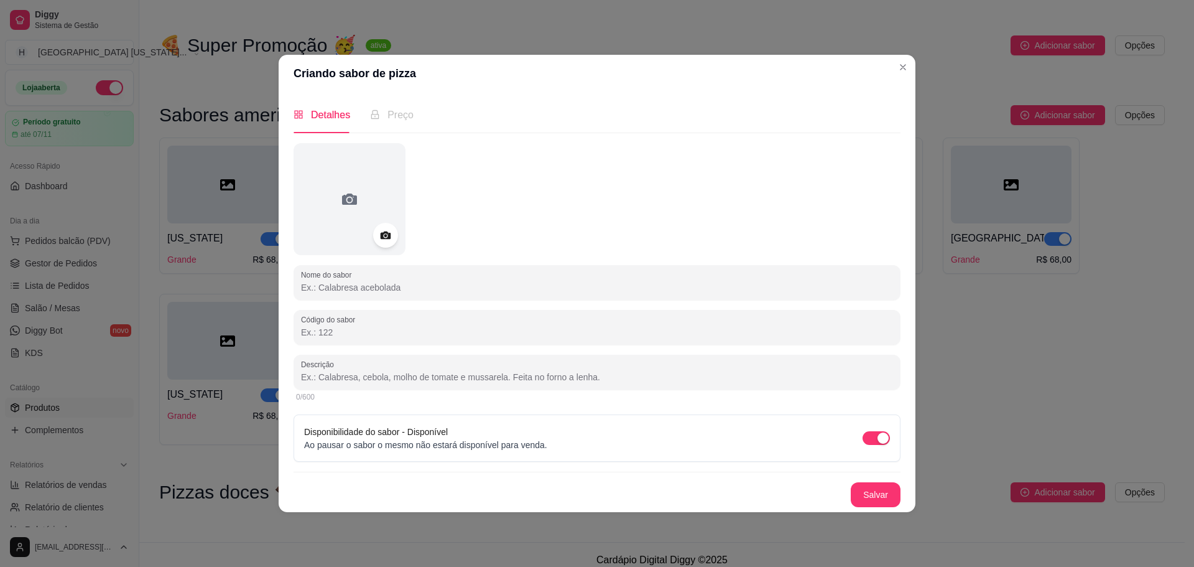
click at [369, 289] on input "Nome do sabor" at bounding box center [597, 287] width 592 height 12
paste input "Palmito c/ Catupiry"
type input "Palmito c/ Catupiry"
click at [496, 373] on input "Descrição" at bounding box center [597, 377] width 592 height 12
paste input "Molho de tomate, palmito, catupiry, mussarela"
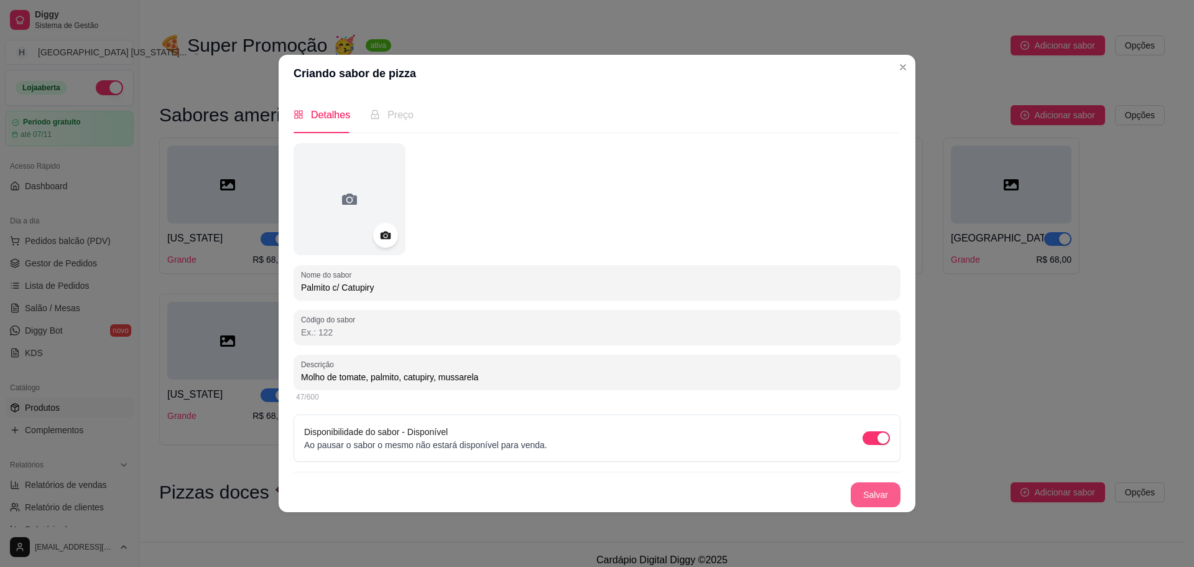
type input "Molho de tomate, palmito, catupiry, mussarela"
click at [875, 484] on button "Salvar" at bounding box center [876, 494] width 50 height 25
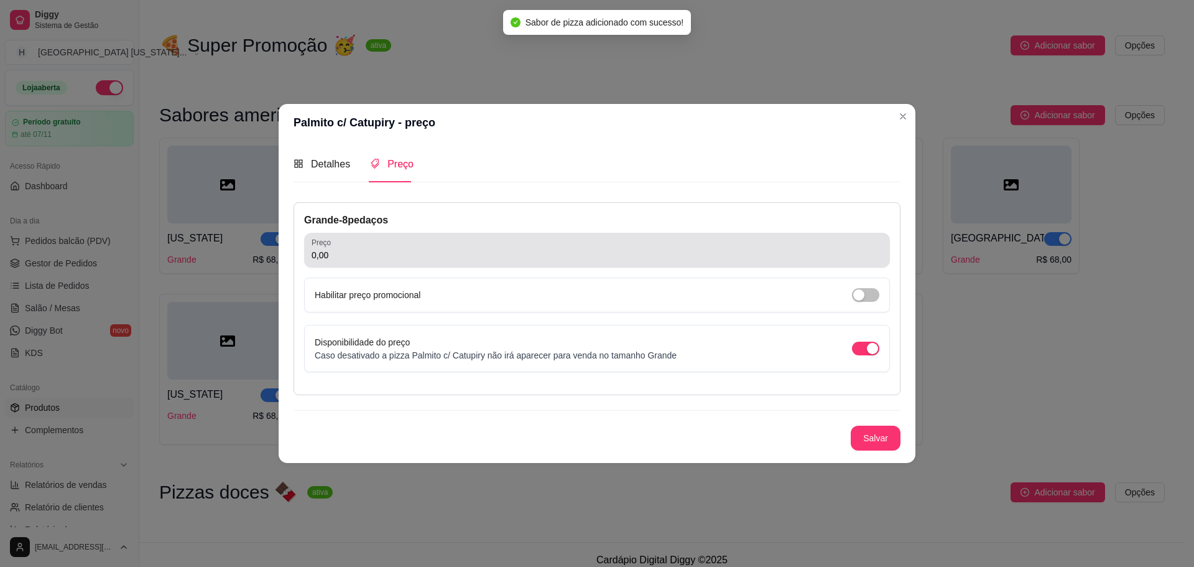
click at [408, 255] on input "0,00" at bounding box center [597, 255] width 571 height 12
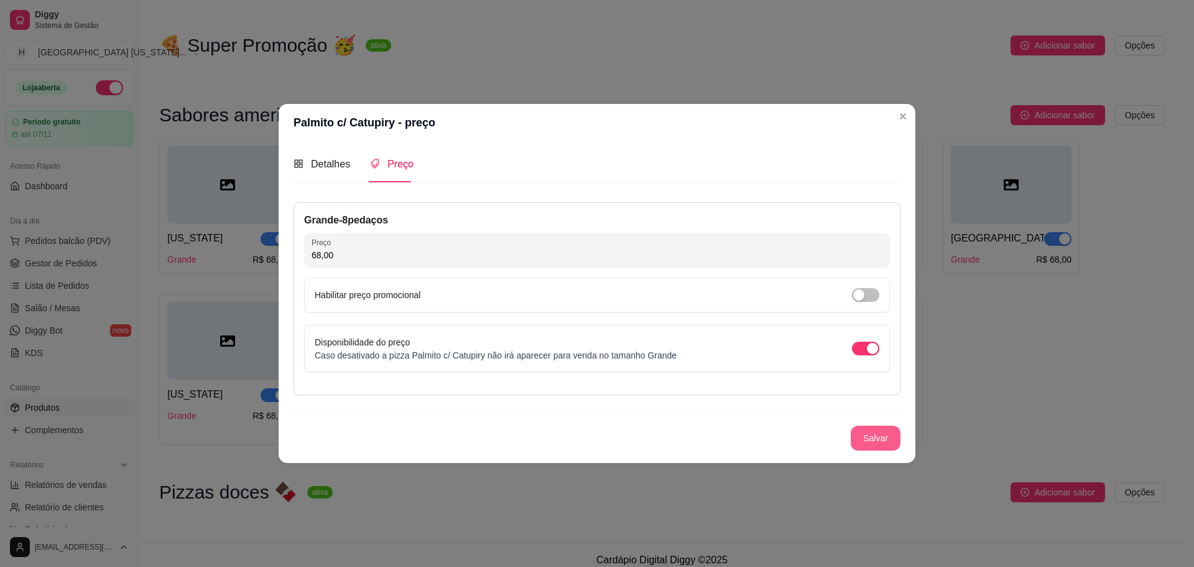
type input "68,00"
click at [867, 437] on button "Salvar" at bounding box center [876, 437] width 50 height 25
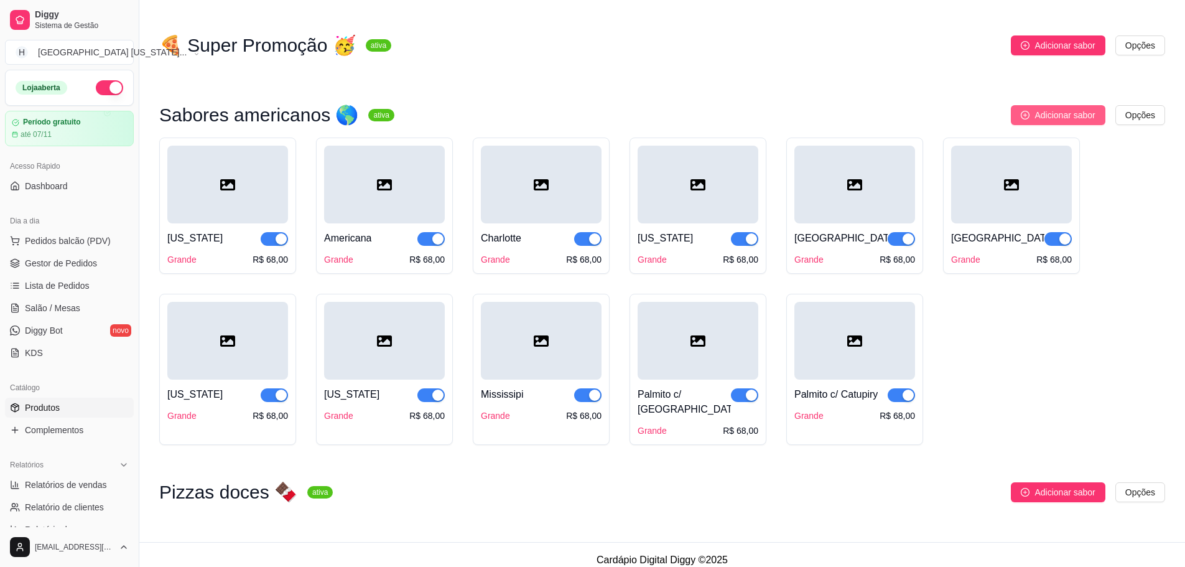
click at [1036, 122] on span "Adicionar sabor" at bounding box center [1064, 115] width 60 height 14
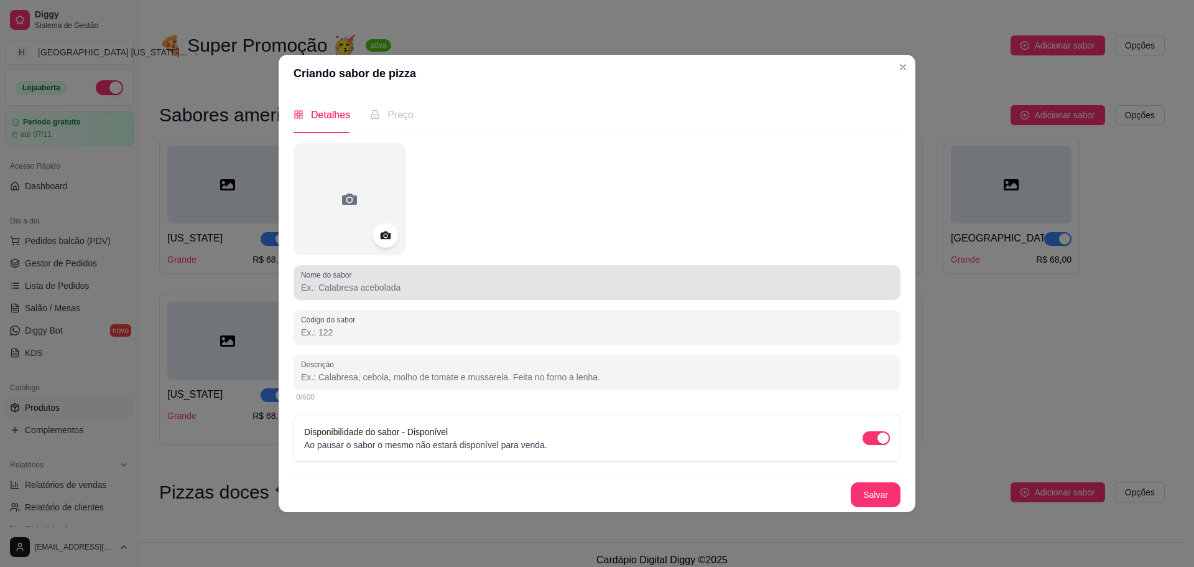
drag, startPoint x: 598, startPoint y: 286, endPoint x: 620, endPoint y: 169, distance: 118.3
click at [598, 283] on input "Nome do sabor" at bounding box center [597, 287] width 592 height 12
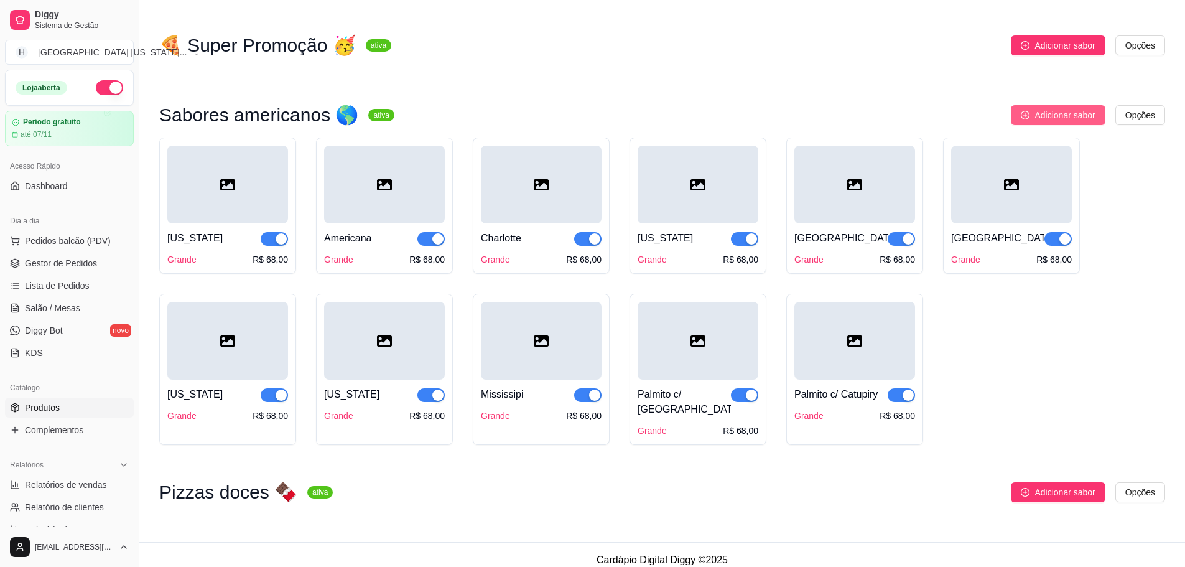
click at [1062, 121] on span "Adicionar sabor" at bounding box center [1064, 115] width 60 height 14
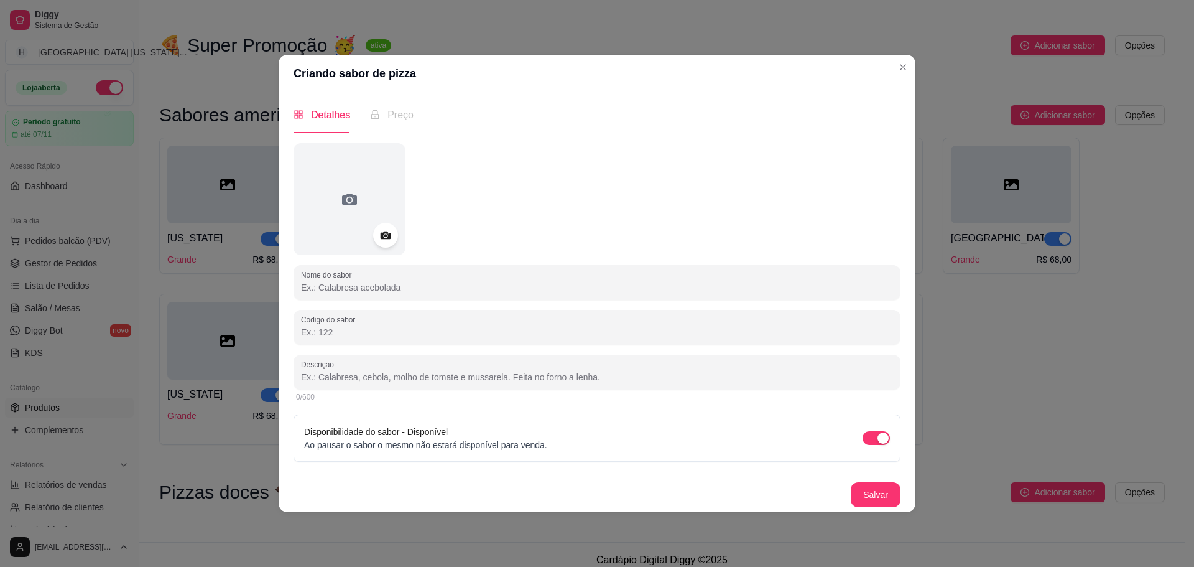
click at [646, 289] on input "Nome do sabor" at bounding box center [597, 287] width 592 height 12
paste input "Palmito c/ Mussarela"
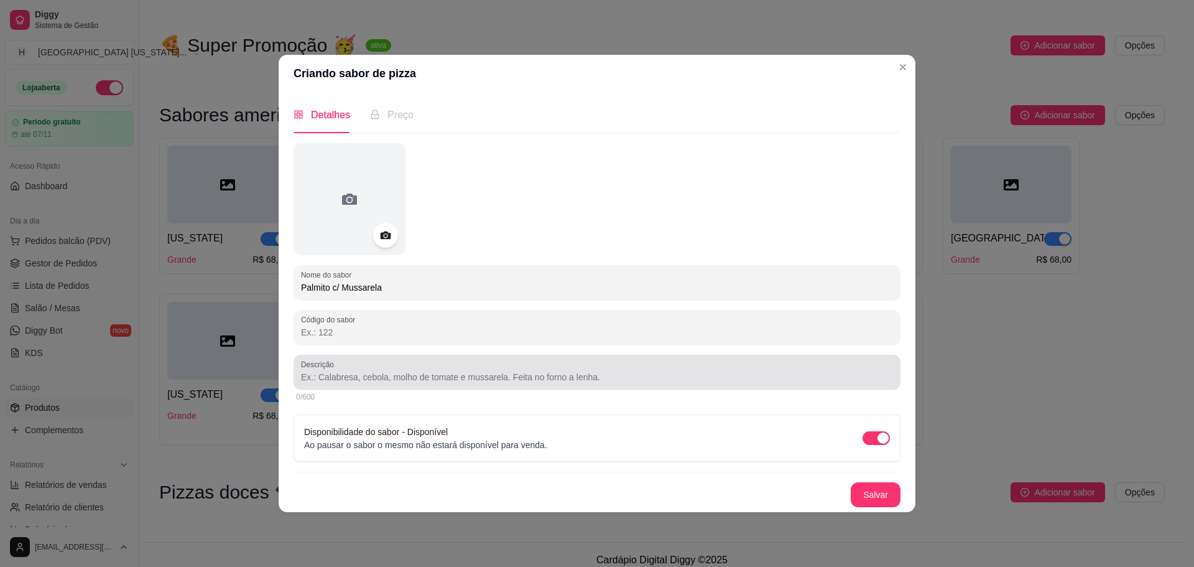
type input "Palmito c/ Mussarela"
click at [514, 376] on input "Descrição" at bounding box center [597, 377] width 592 height 12
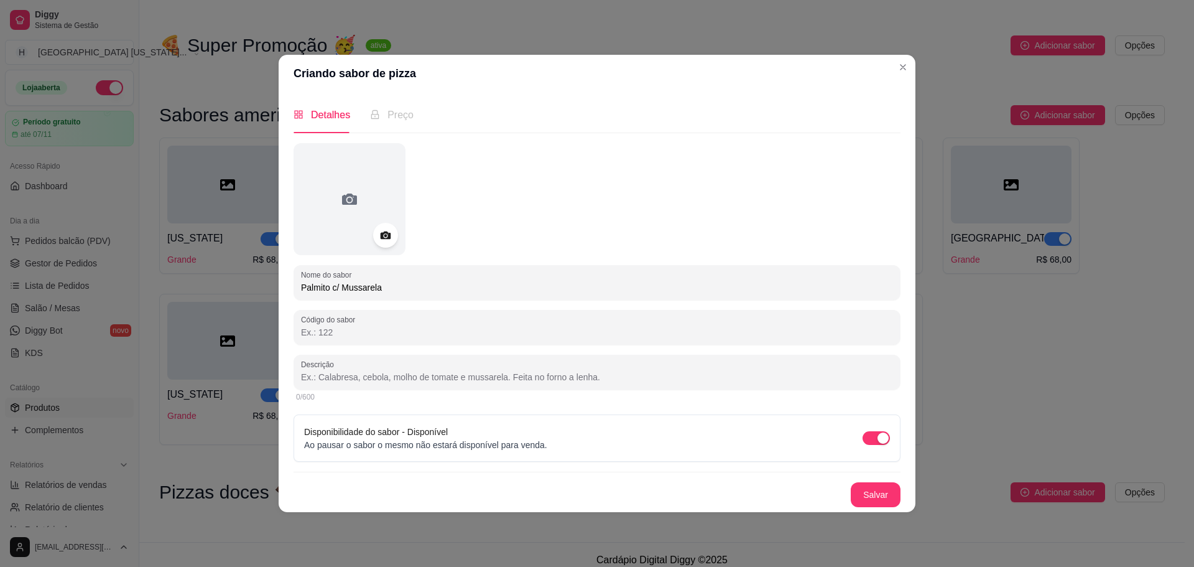
click at [433, 362] on div at bounding box center [597, 372] width 592 height 25
paste input "Molho de tomate, palmito, cebola, mussarela, alho frito."
type input "Molho de tomate, palmito, cebola, mussarela, alho frito."
click at [884, 499] on button "Salvar" at bounding box center [876, 494] width 50 height 25
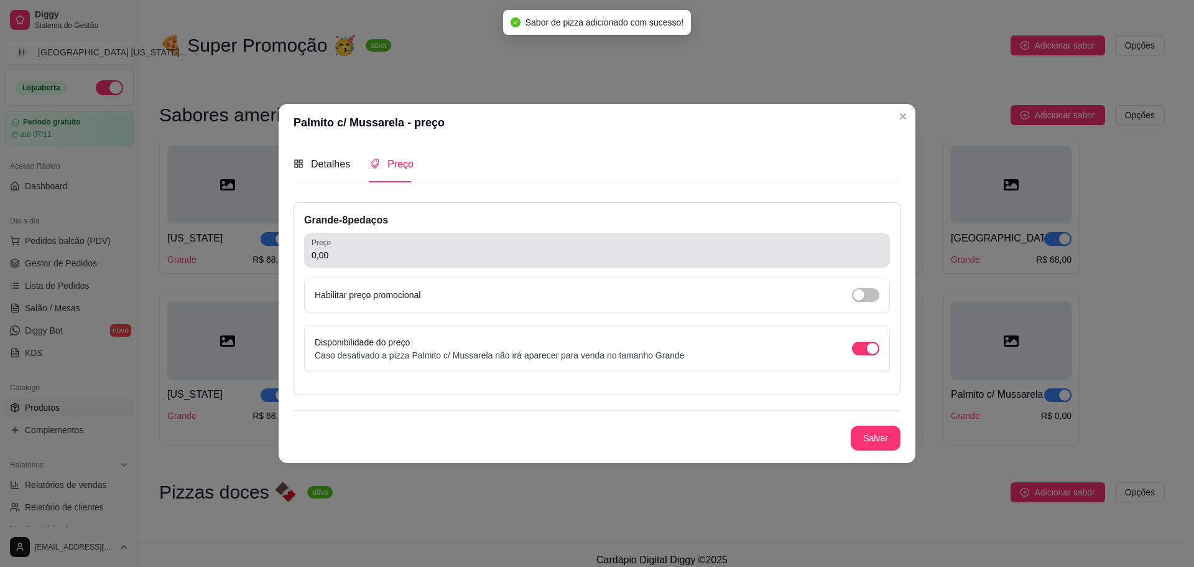
click at [457, 254] on input "0,00" at bounding box center [597, 255] width 571 height 12
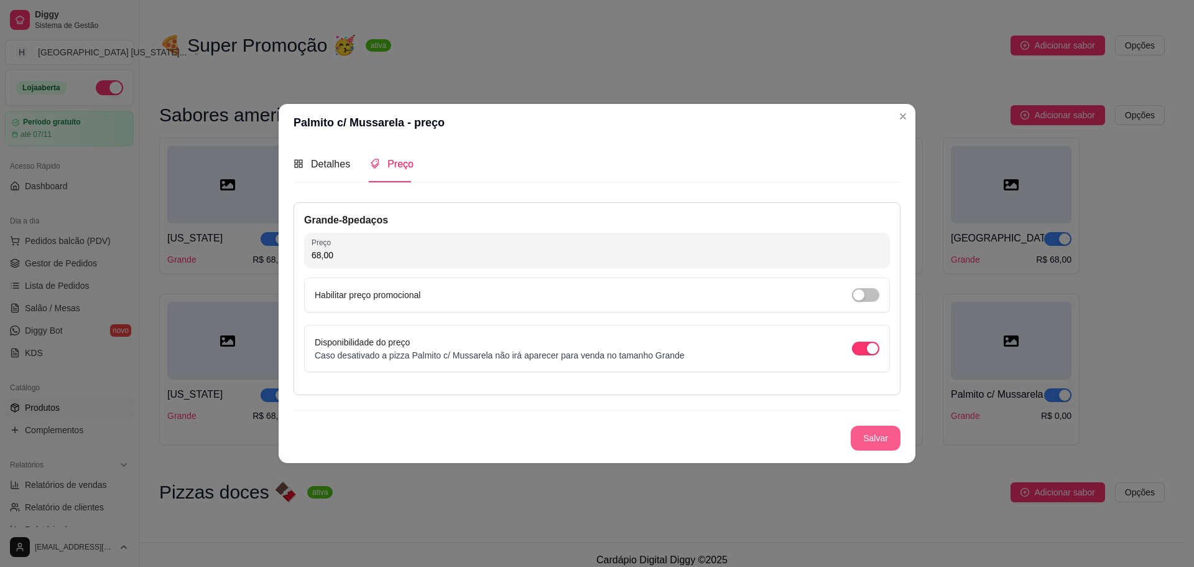
type input "68,00"
click at [894, 434] on button "Salvar" at bounding box center [876, 437] width 50 height 25
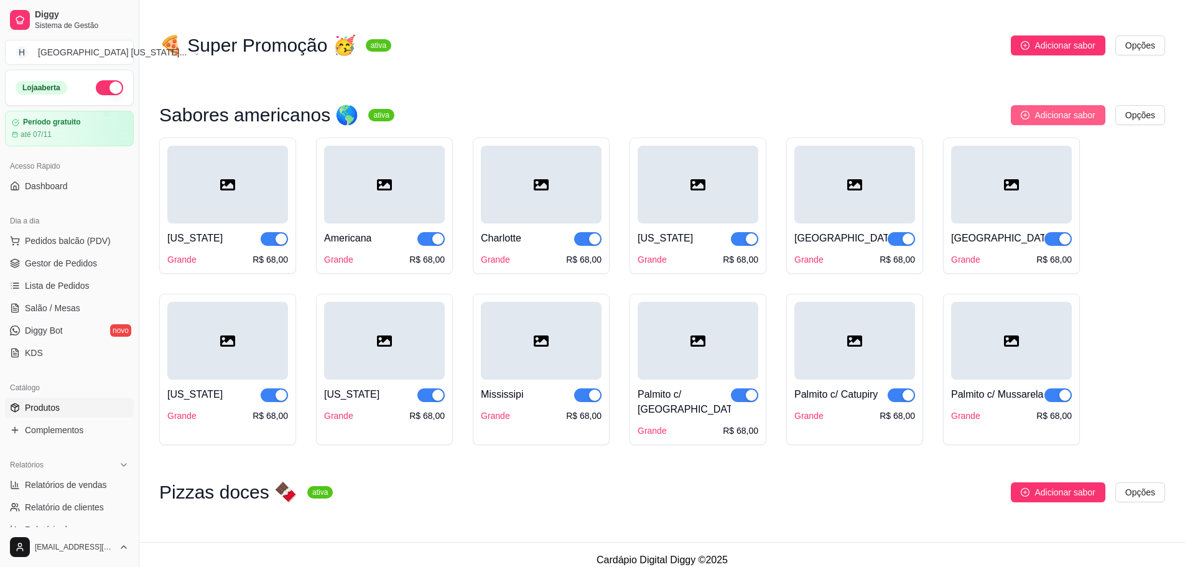
click at [1094, 116] on span "Adicionar sabor" at bounding box center [1064, 115] width 60 height 14
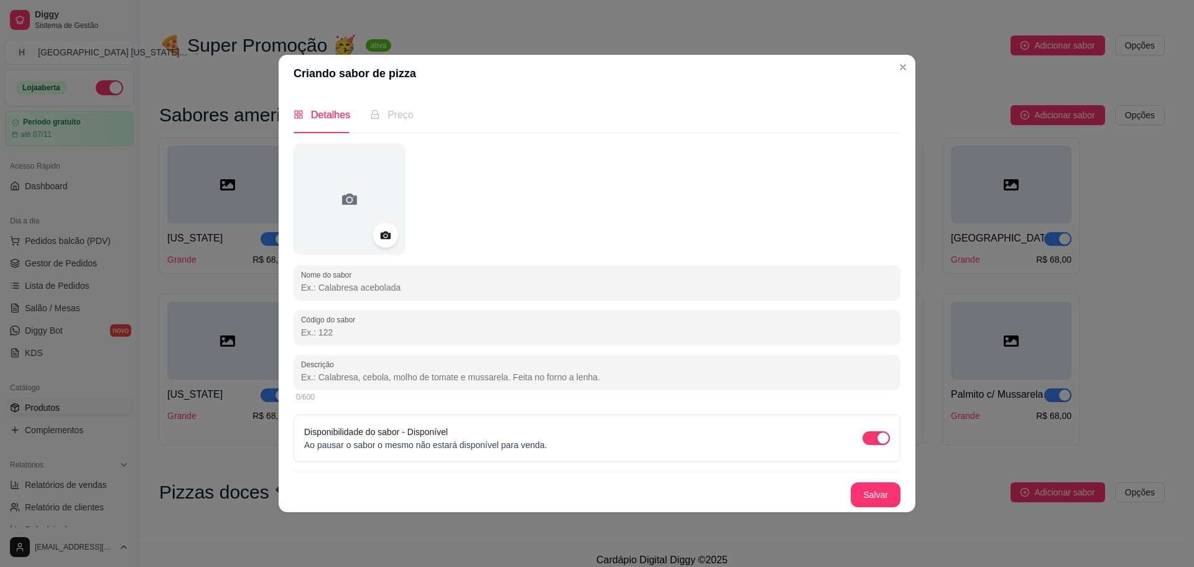
click at [562, 289] on input "Nome do sabor" at bounding box center [597, 287] width 592 height 12
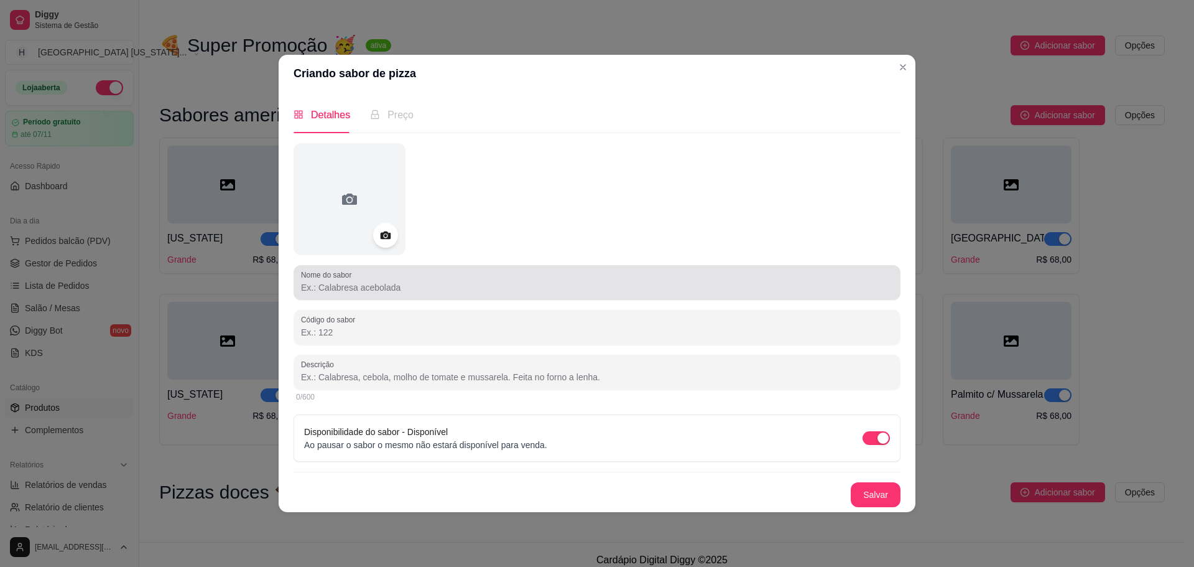
click at [386, 278] on div at bounding box center [597, 282] width 592 height 25
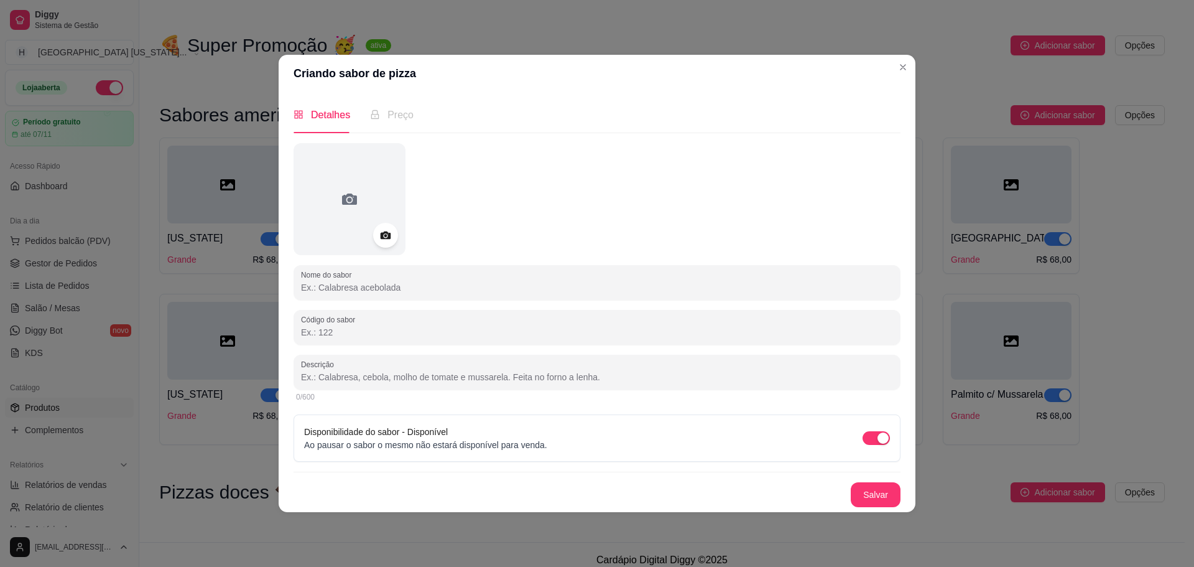
paste input "[GEOGRAPHIC_DATA]"
type input "[GEOGRAPHIC_DATA]"
click at [346, 380] on input "Descrição" at bounding box center [597, 377] width 592 height 12
paste input "Molho de tomate, toscana assada, azeitonas verdes fatiadas, mussarela, cebola r…"
type input "Molho de tomate, toscana assada, azeitonas verdes fatiadas, mussarela, cebola r…"
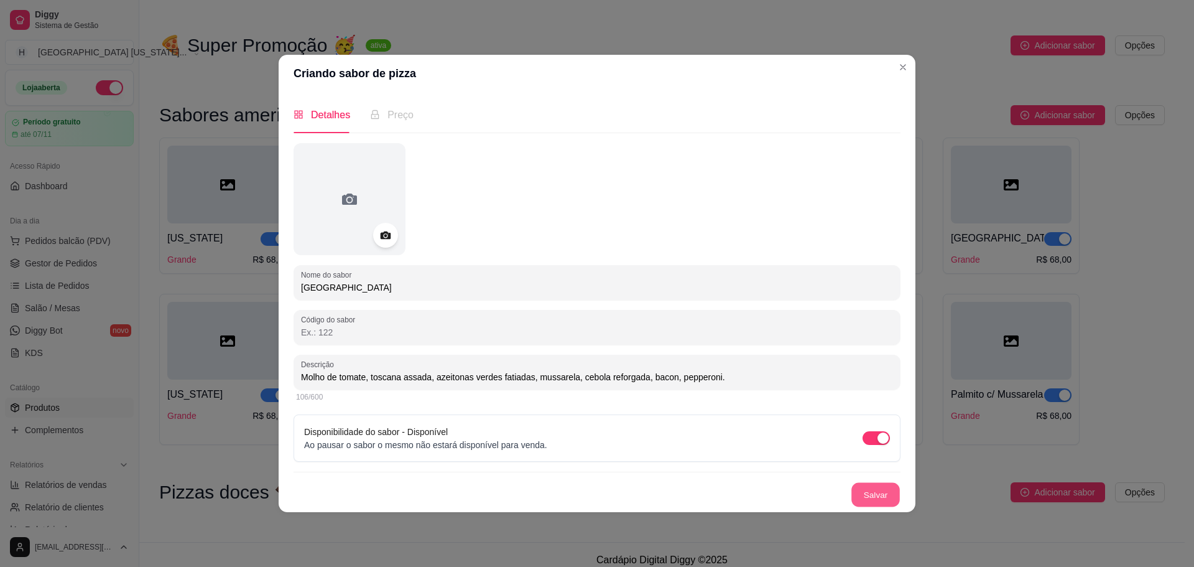
click at [893, 499] on button "Salvar" at bounding box center [876, 494] width 49 height 24
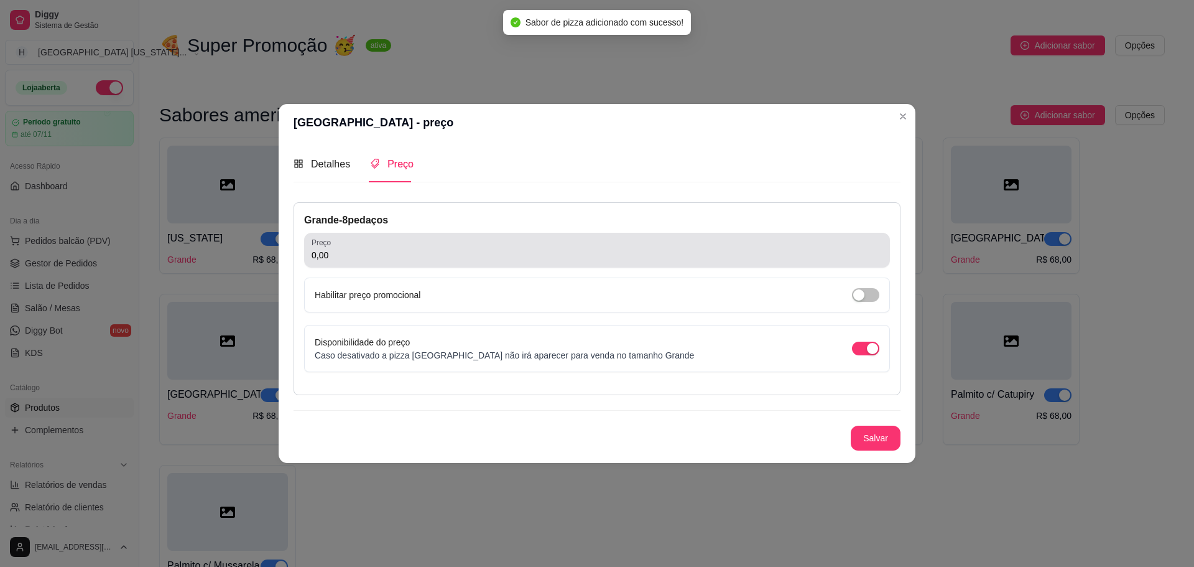
click at [448, 264] on div "Preço 0,00" at bounding box center [597, 250] width 586 height 35
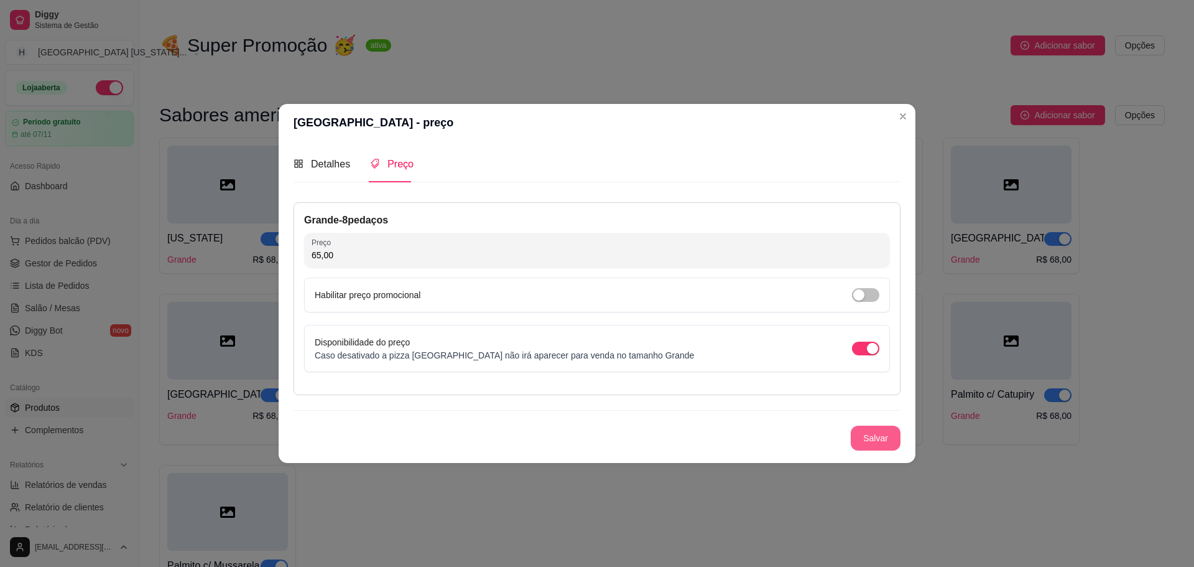
type input "65,00"
click at [893, 432] on button "Salvar" at bounding box center [876, 437] width 50 height 25
click at [324, 173] on div "Detalhes" at bounding box center [322, 163] width 57 height 35
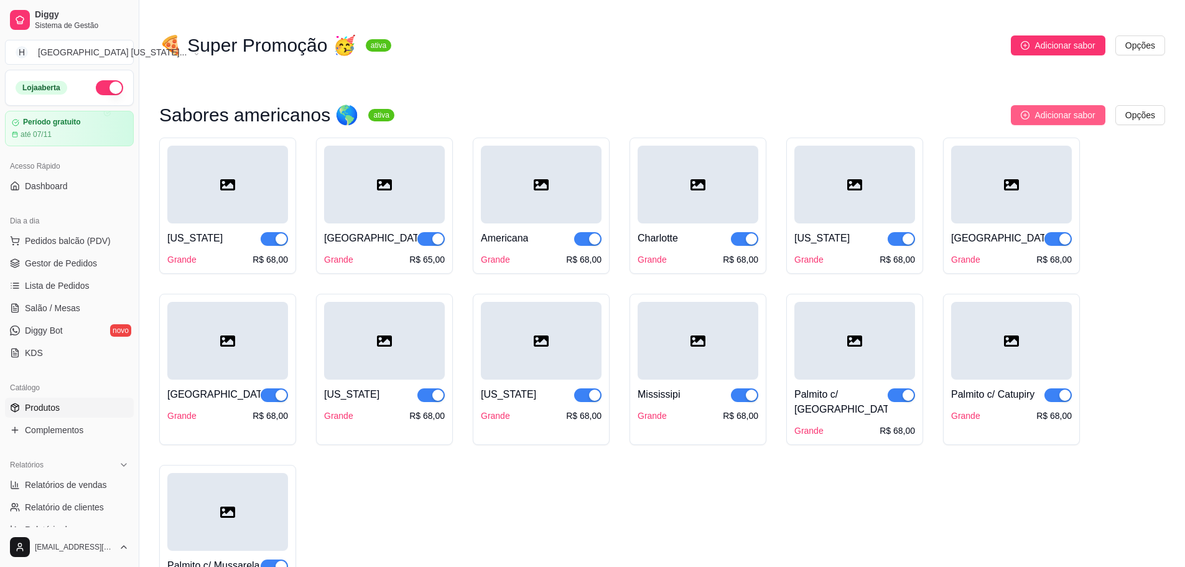
click at [1044, 117] on span "Adicionar sabor" at bounding box center [1064, 115] width 60 height 14
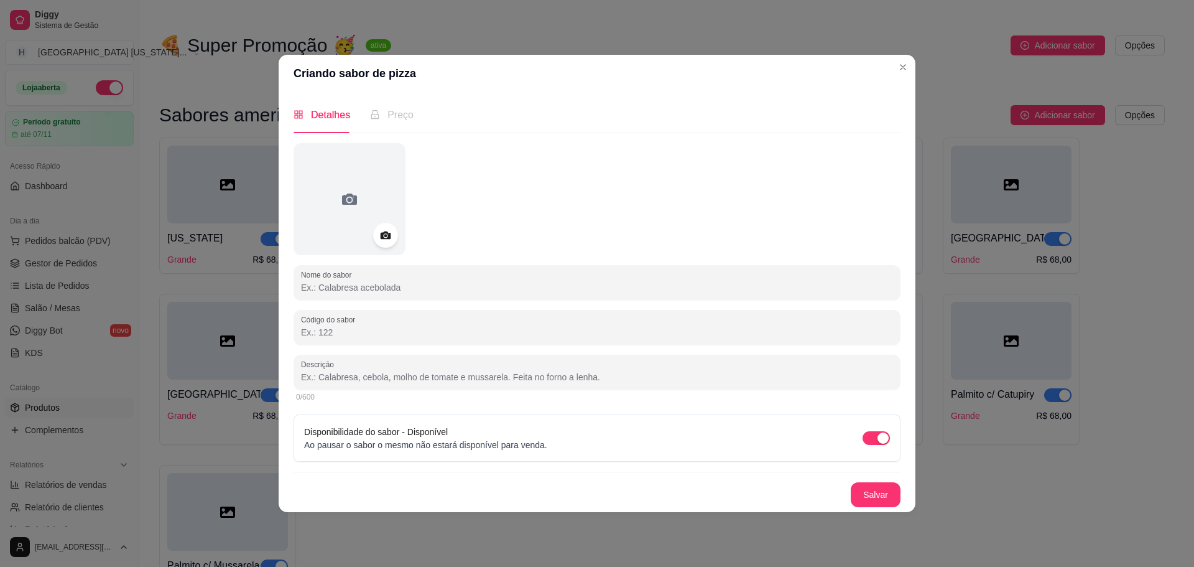
click at [402, 284] on input "Nome do sabor" at bounding box center [597, 287] width 592 height 12
paste input "[GEOGRAPHIC_DATA]"
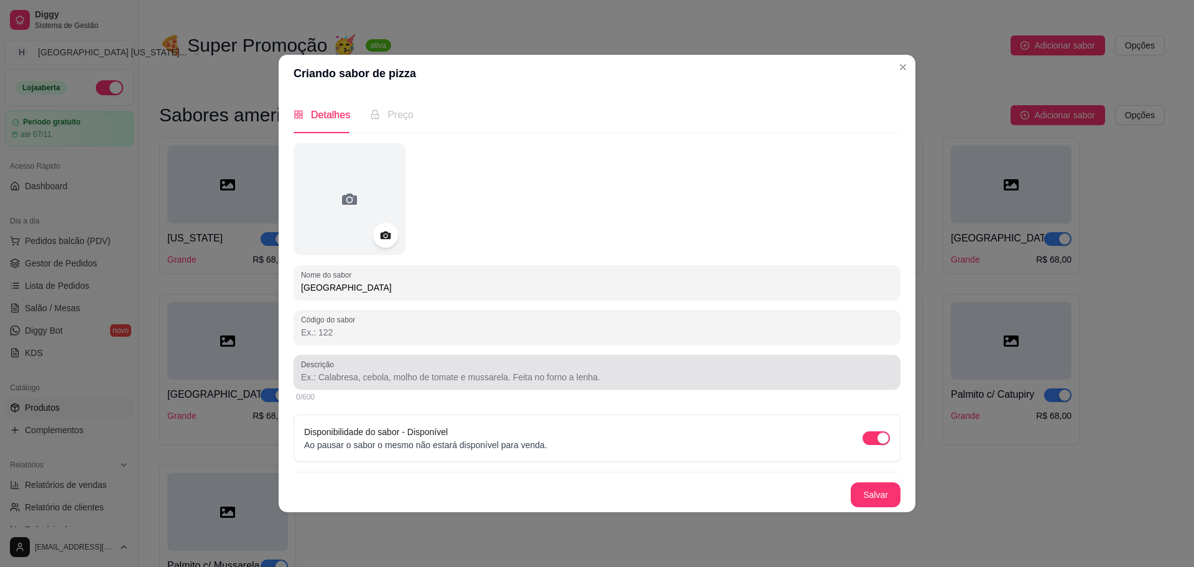
type input "[GEOGRAPHIC_DATA]"
click at [433, 376] on input "Descrição" at bounding box center [597, 377] width 592 height 12
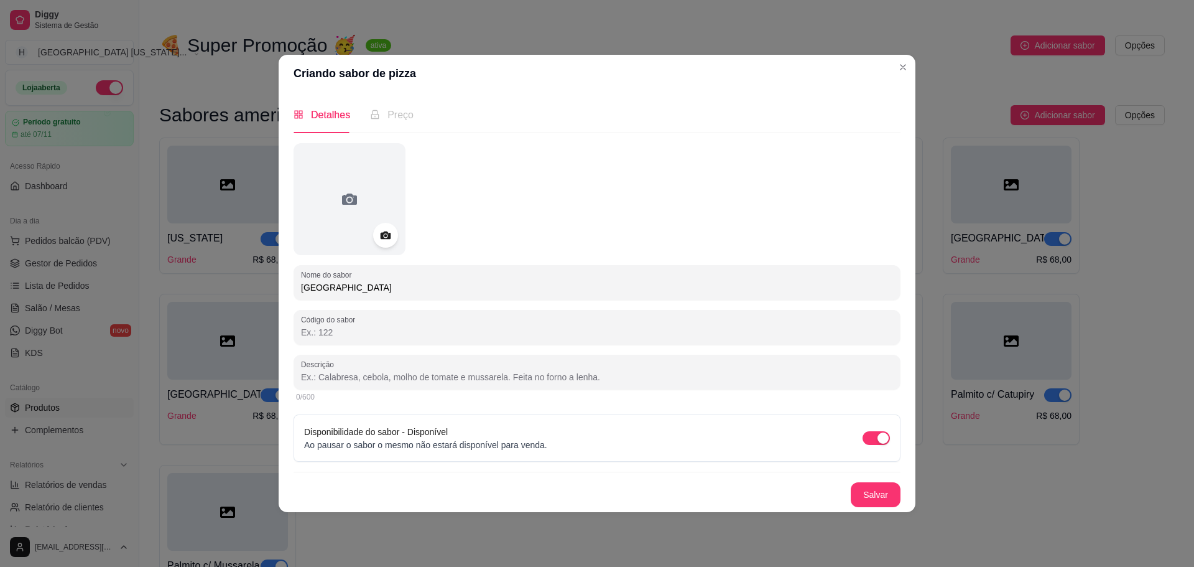
drag, startPoint x: 401, startPoint y: 365, endPoint x: 406, endPoint y: 351, distance: 14.2
click at [402, 365] on div at bounding box center [597, 372] width 592 height 25
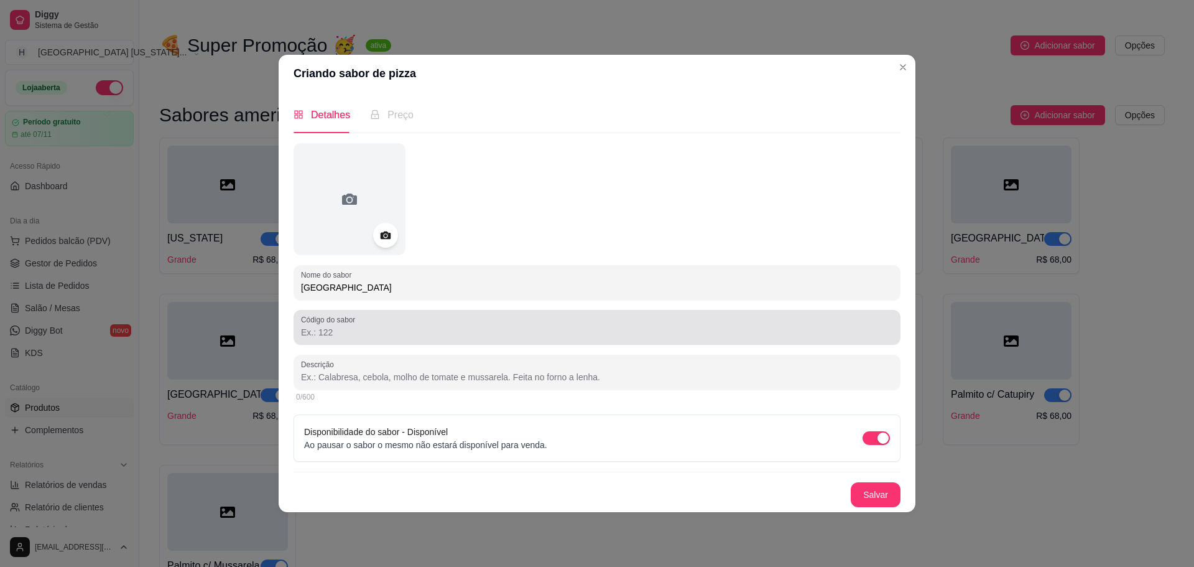
paste input "Molho de tomate, [GEOGRAPHIC_DATA] assada, champignon, catupiry, mussarela, bac…"
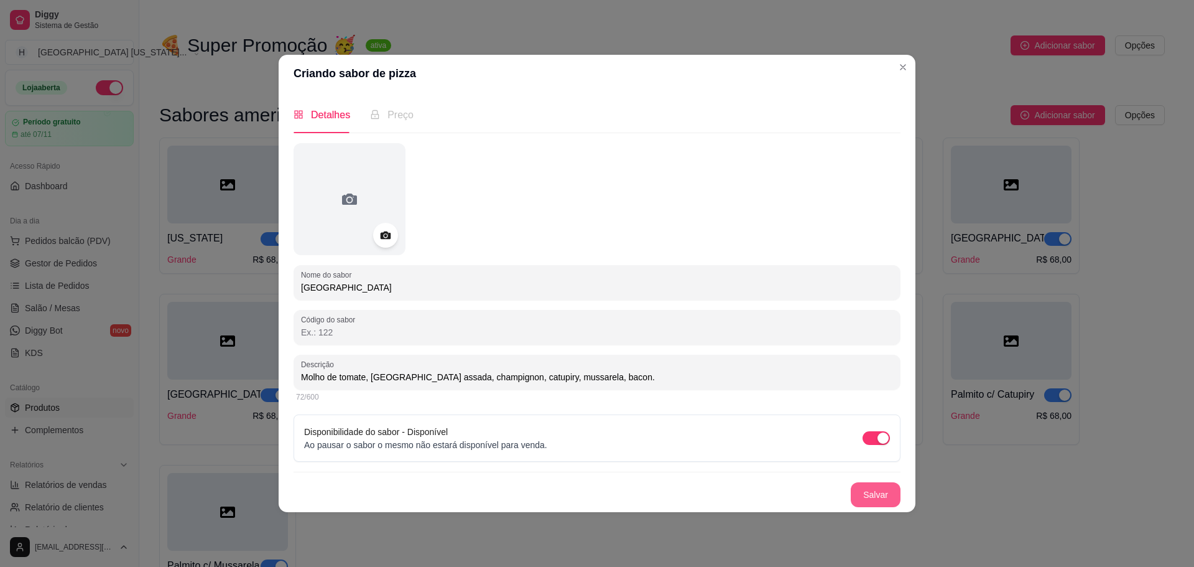
type input "Molho de tomate, [GEOGRAPHIC_DATA] assada, champignon, catupiry, mussarela, bac…"
click at [888, 499] on button "Salvar" at bounding box center [876, 494] width 50 height 25
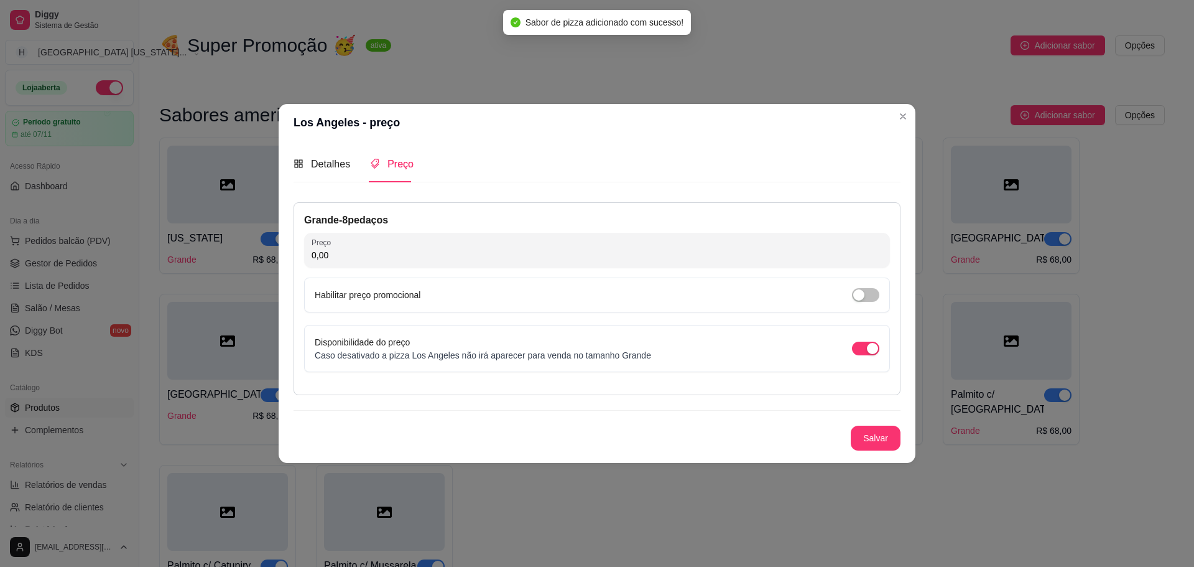
click at [416, 228] on div "Grande - 8 pedaços Preço 0,00 Habilitar preço promocional Disponibilidade do pr…" at bounding box center [597, 298] width 607 height 193
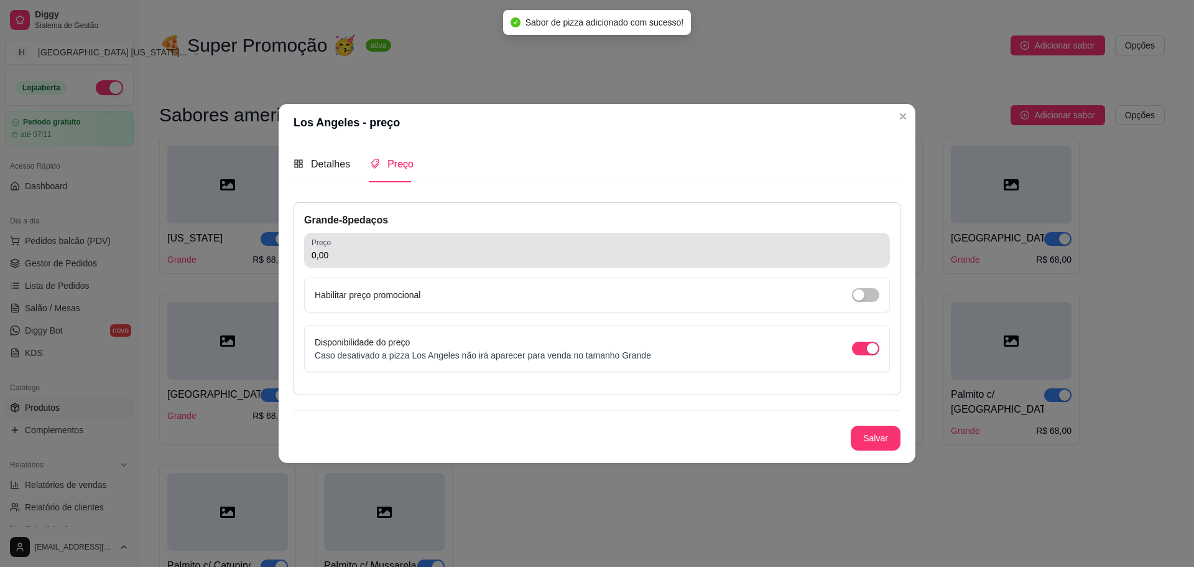
click at [409, 261] on div "0,00" at bounding box center [597, 250] width 571 height 25
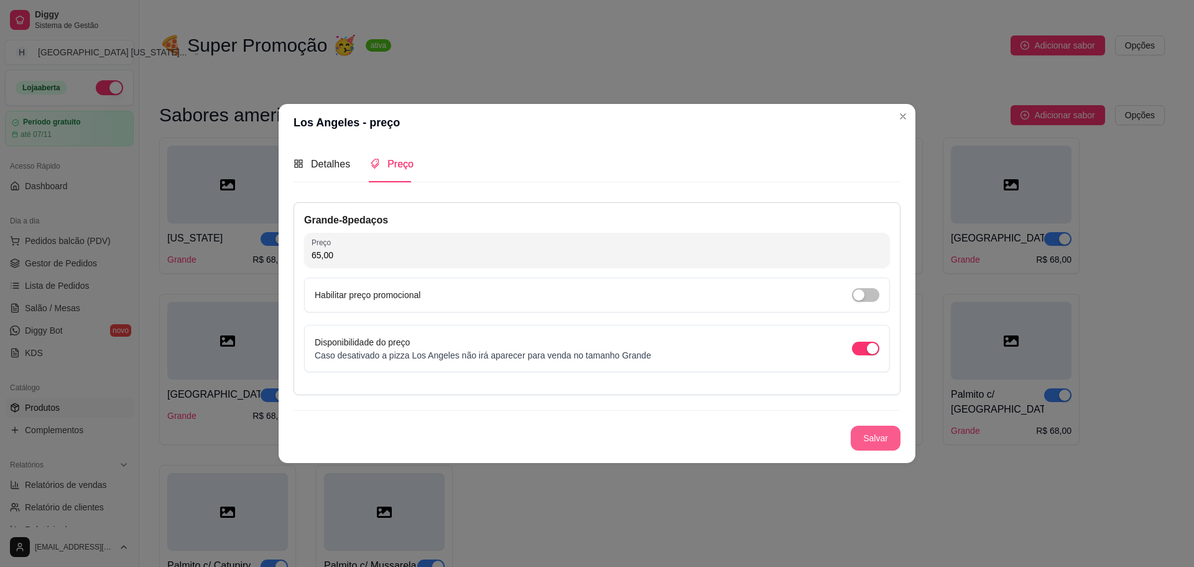
type input "65,00"
click at [851, 425] on button "Salvar" at bounding box center [876, 437] width 50 height 25
click at [864, 434] on div "Salvar" at bounding box center [597, 437] width 607 height 25
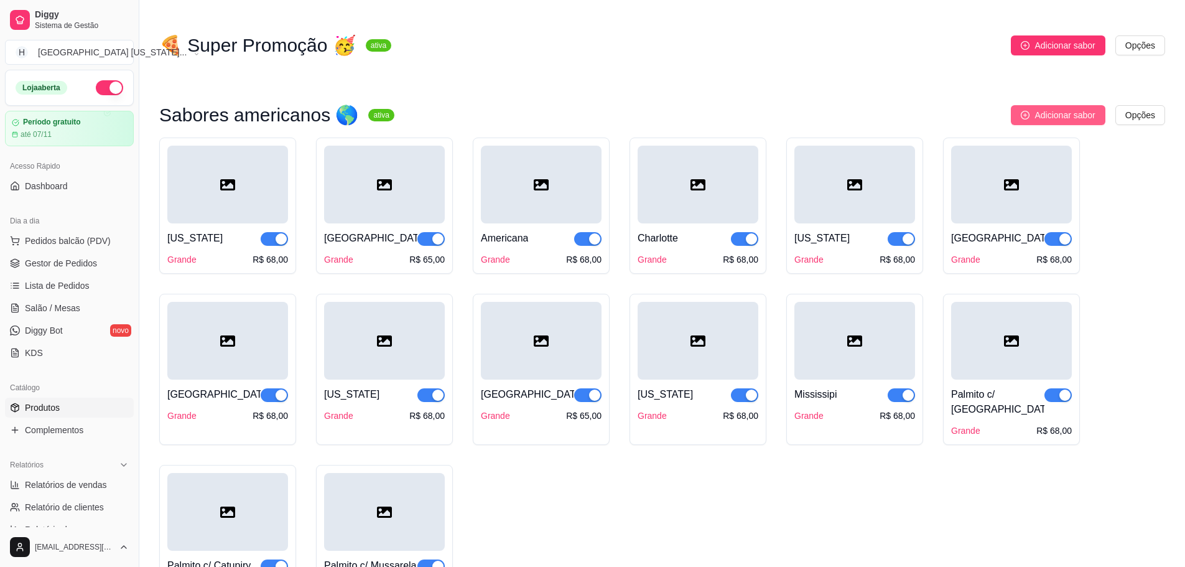
click at [1061, 109] on button "Adicionar sabor" at bounding box center [1058, 115] width 94 height 20
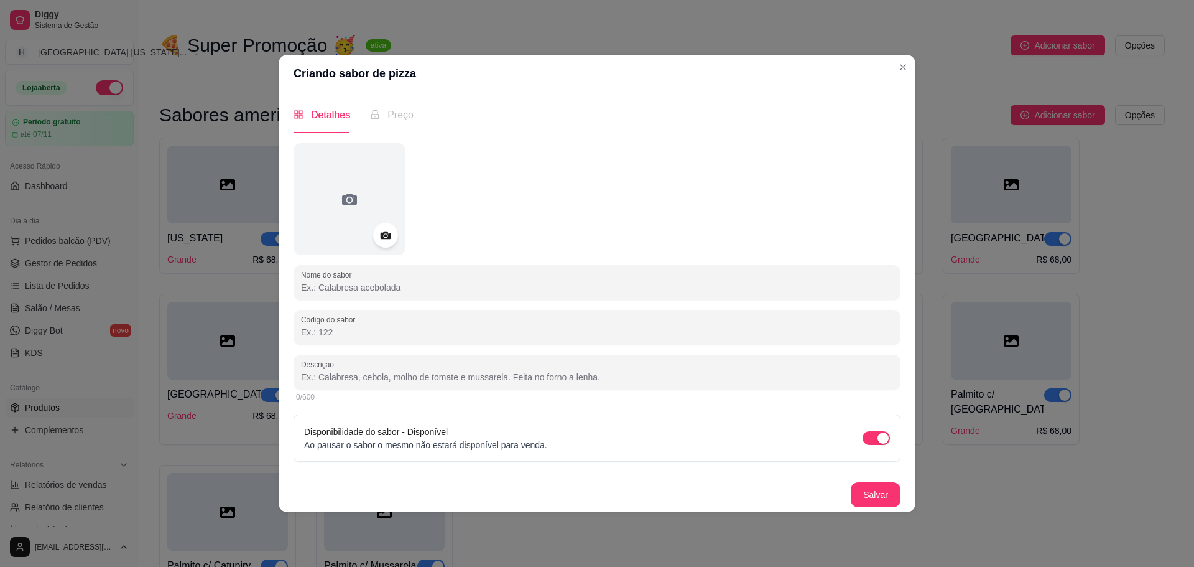
click at [326, 281] on input "Nome do sabor" at bounding box center [597, 287] width 592 height 12
paste input "[GEOGRAPHIC_DATA]"
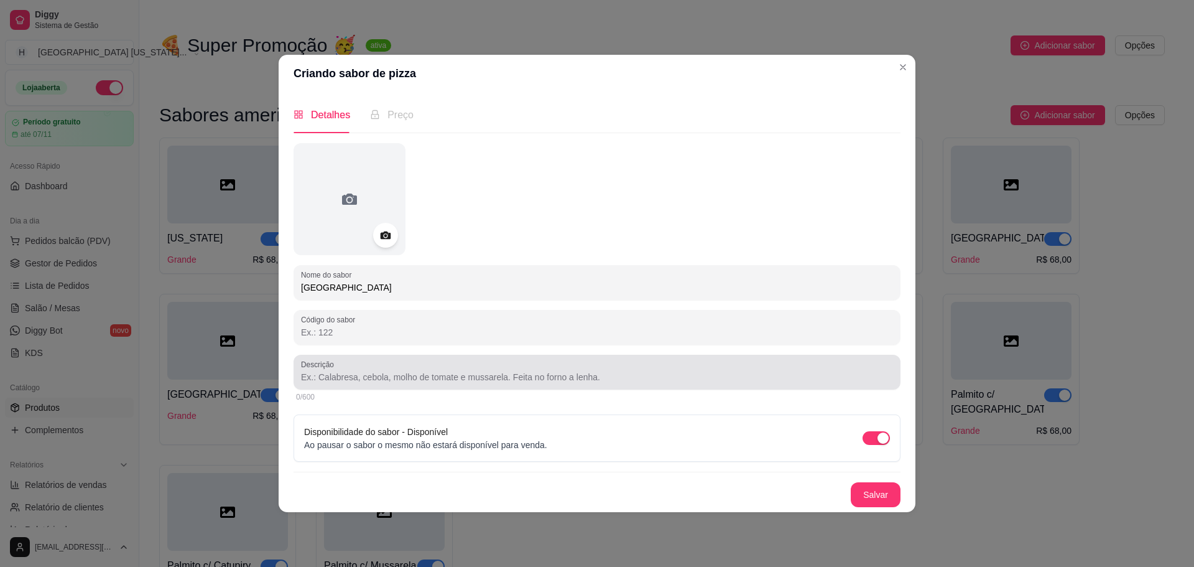
type input "[GEOGRAPHIC_DATA]"
click at [374, 381] on input "Descrição" at bounding box center [597, 377] width 592 height 12
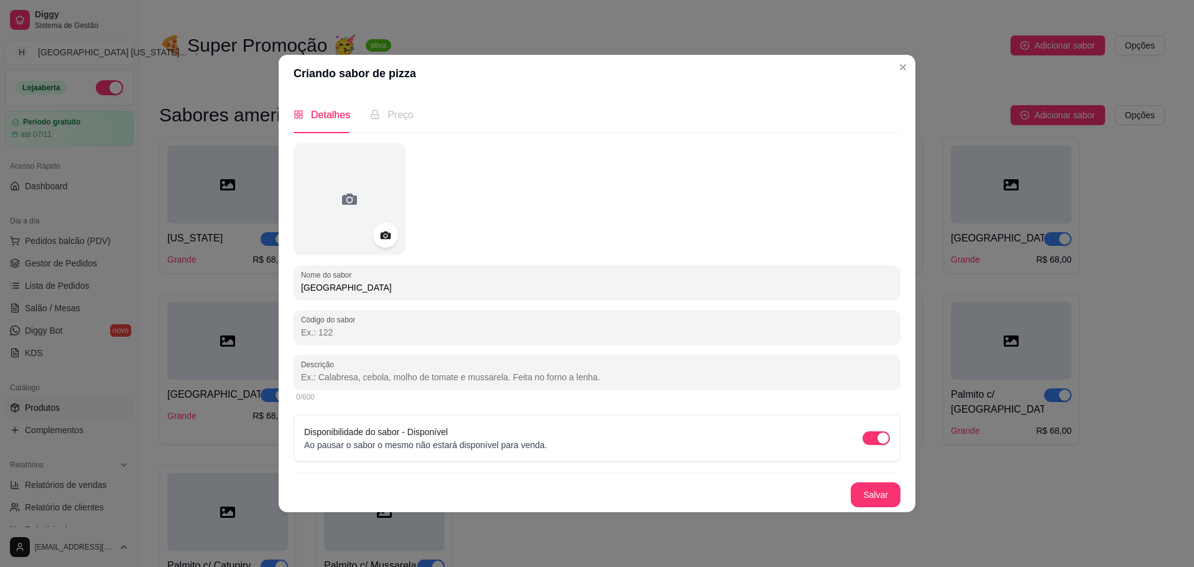
click at [336, 378] on input "Descrição" at bounding box center [597, 377] width 592 height 12
paste input "Molho barbecue, [GEOGRAPHIC_DATA] assada, cebola reforgada, mussarela, bacon, p…"
type input "Molho barbecue, [GEOGRAPHIC_DATA] assada, cebola reforgada, mussarela, bacon, p…"
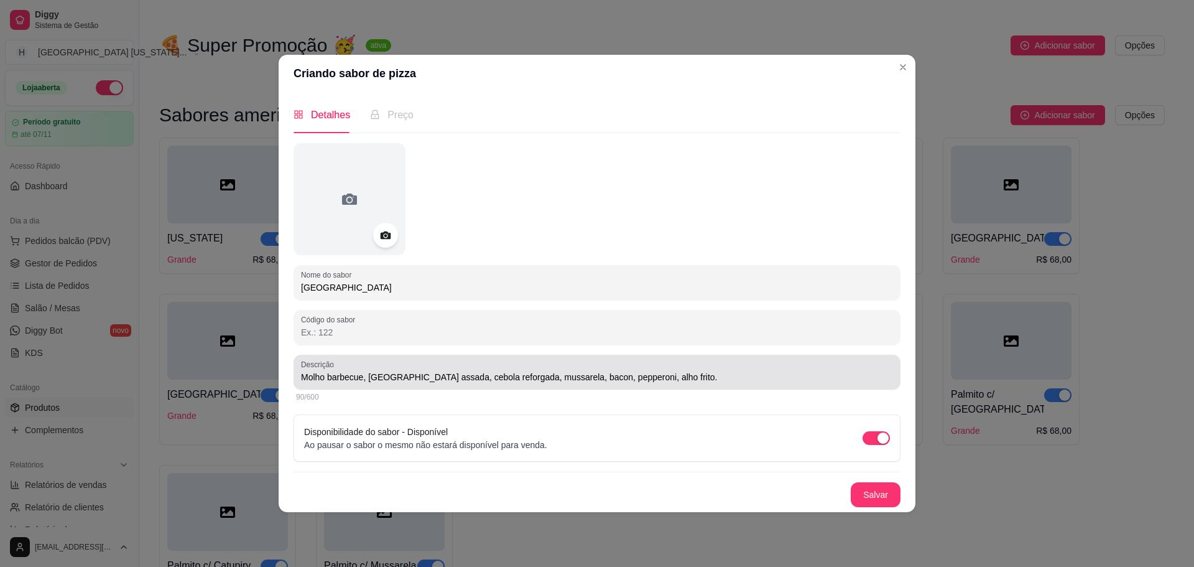
click at [875, 496] on button "Salvar" at bounding box center [876, 494] width 50 height 25
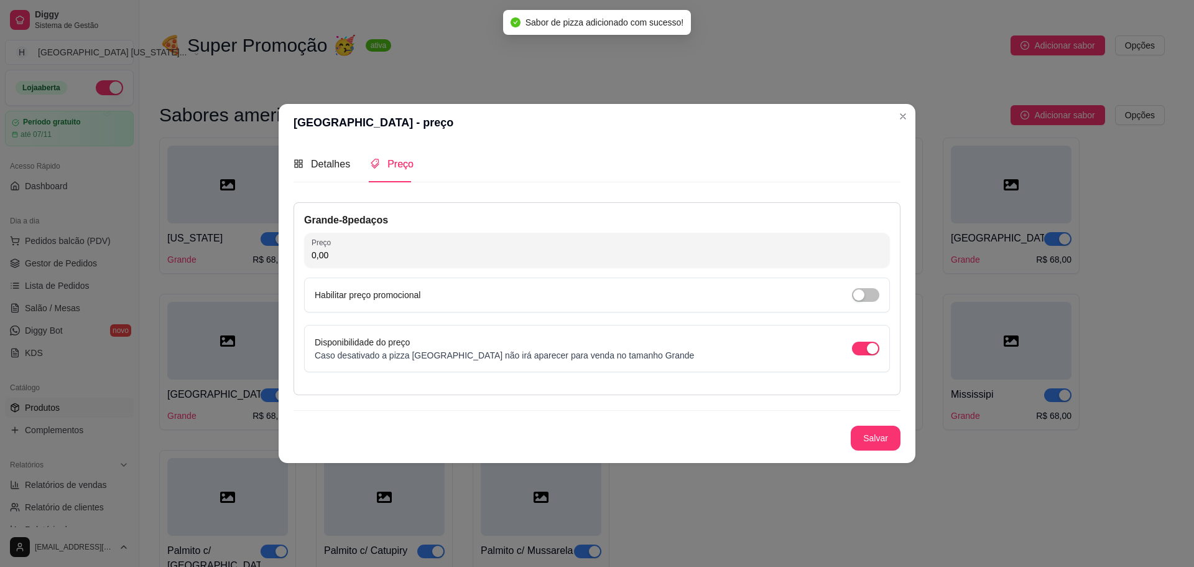
click at [543, 261] on input "0,00" at bounding box center [597, 255] width 571 height 12
type input "65,00"
click at [872, 432] on button "Salvar" at bounding box center [876, 437] width 50 height 25
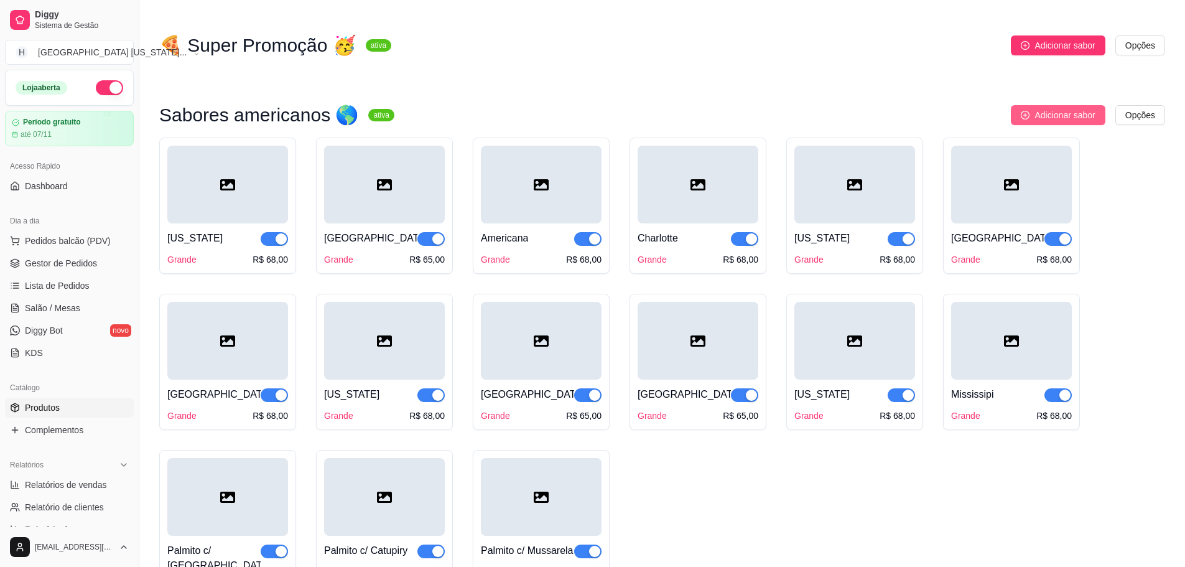
click at [1080, 113] on span "Adicionar sabor" at bounding box center [1064, 115] width 60 height 14
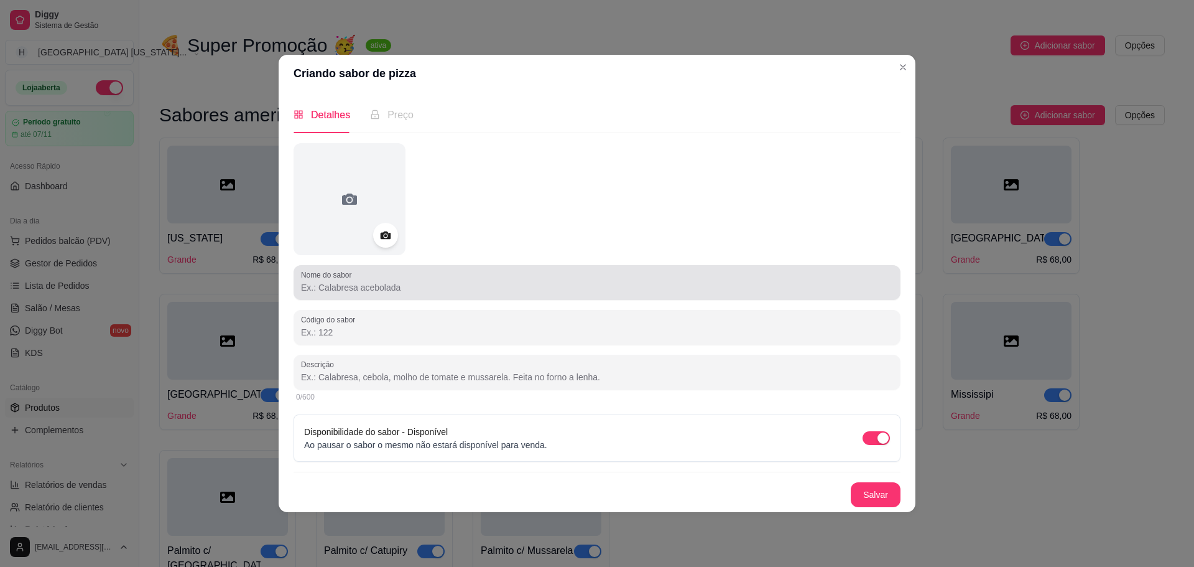
click at [383, 281] on input "Nome do sabor" at bounding box center [597, 287] width 592 height 12
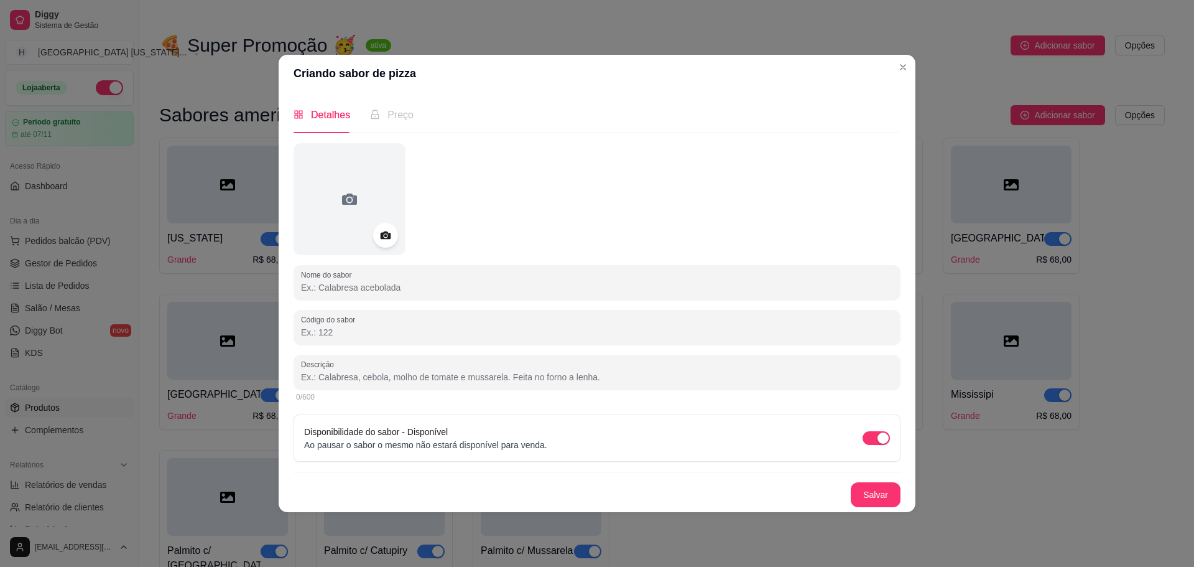
paste input "Miami Beach Lovers"
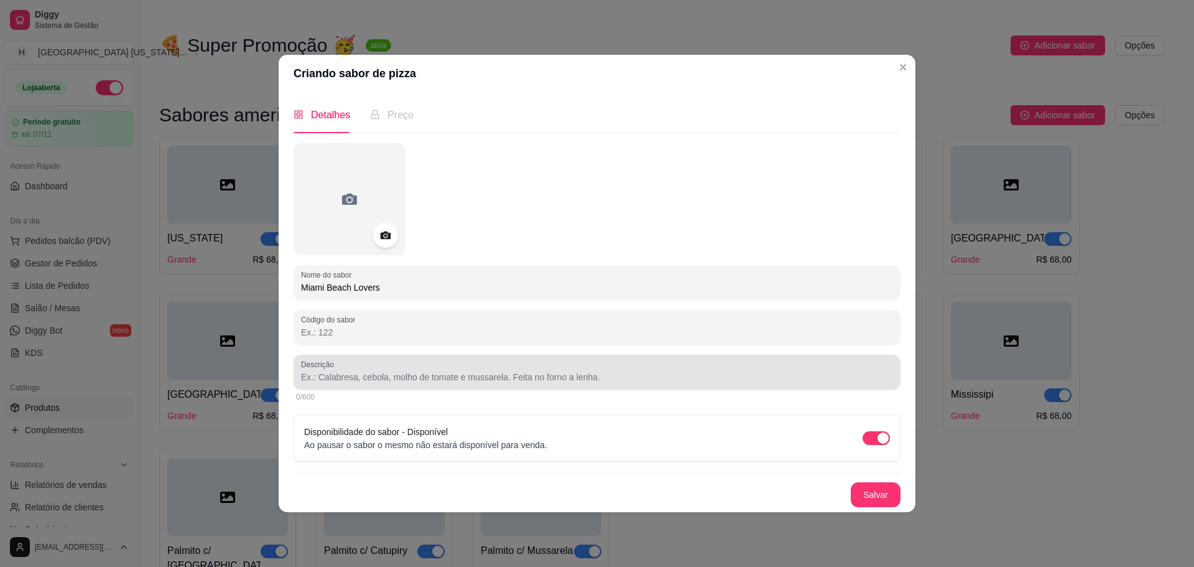
type input "Miami Beach Lovers"
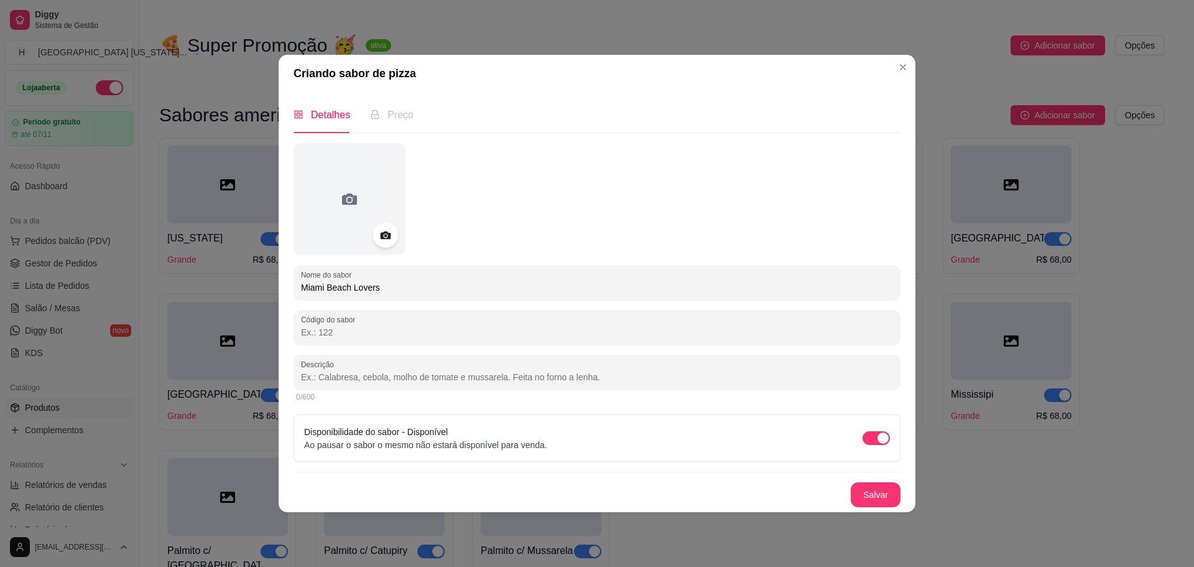
drag, startPoint x: 379, startPoint y: 378, endPoint x: 378, endPoint y: 359, distance: 19.3
click at [378, 371] on input "Descrição" at bounding box center [597, 377] width 592 height 12
click at [397, 371] on input "Descrição" at bounding box center [597, 377] width 592 height 12
paste input "Molho de tomate, toscana assada, mussarela, bacon, pepperoni."
type input "Molho de tomate, toscana assada, mussarela, bacon, pepperoni."
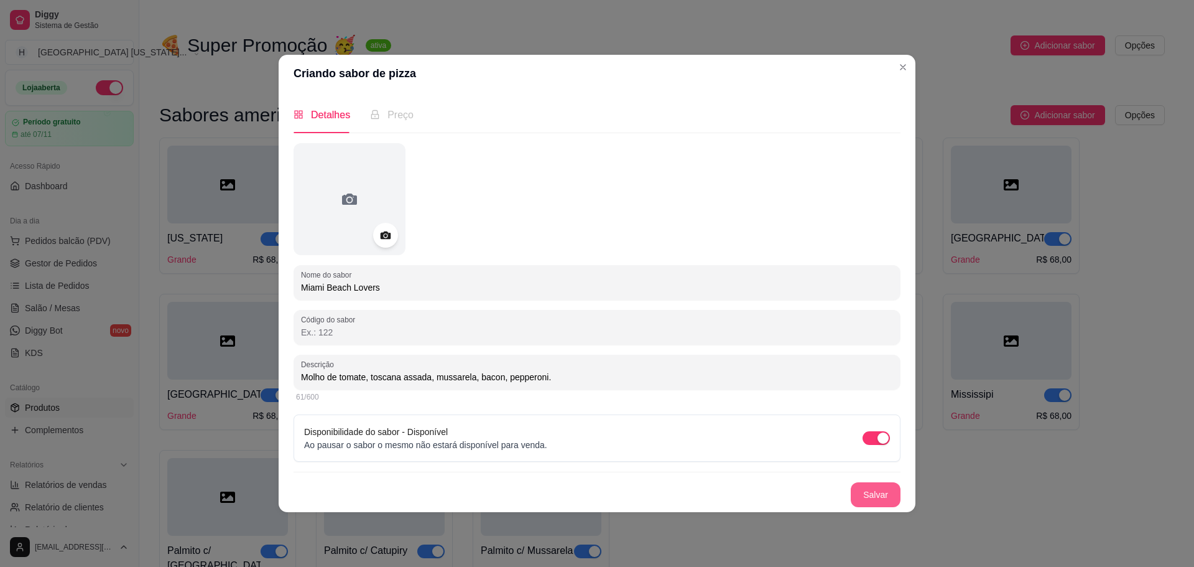
click at [862, 485] on button "Salvar" at bounding box center [876, 494] width 50 height 25
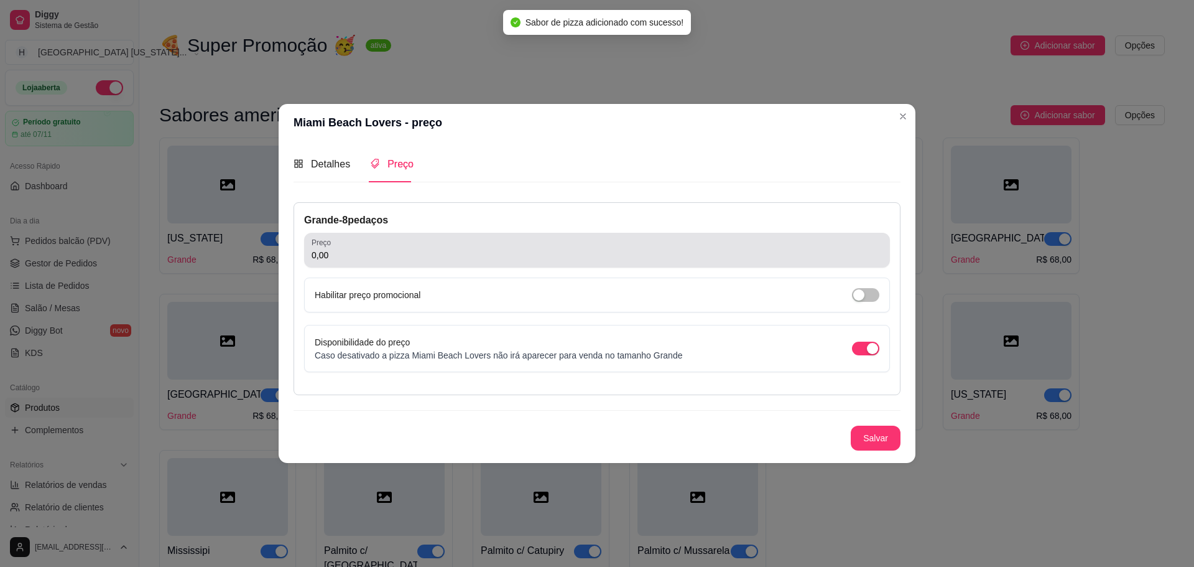
click at [420, 243] on div "0,00" at bounding box center [597, 250] width 571 height 25
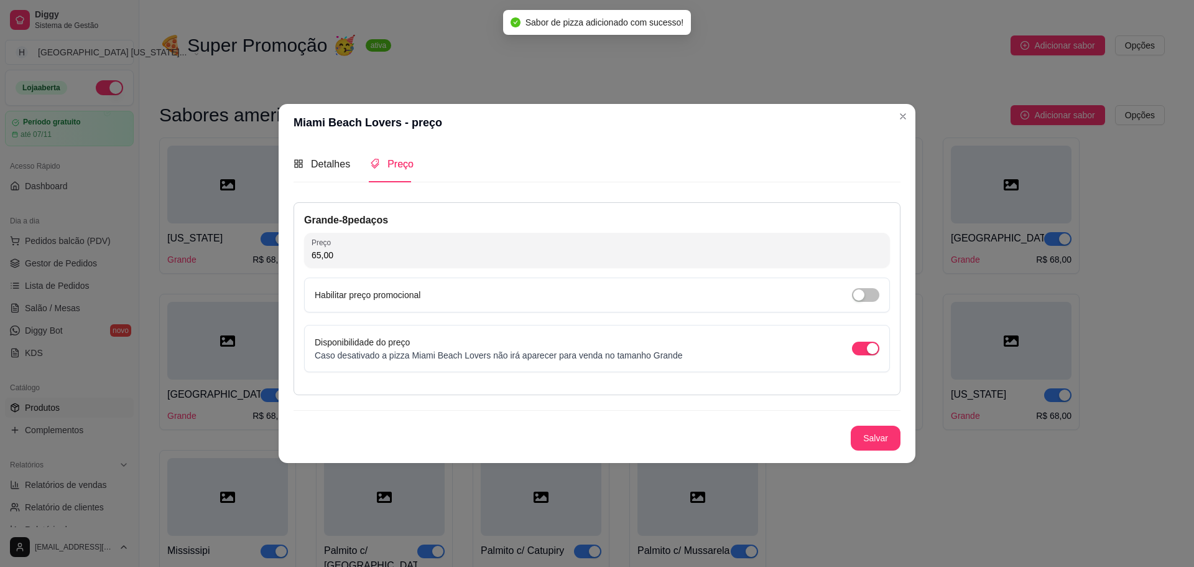
type input "65,00"
click at [851, 425] on button "Salvar" at bounding box center [876, 437] width 50 height 25
click at [876, 430] on div "Salvar" at bounding box center [597, 437] width 607 height 25
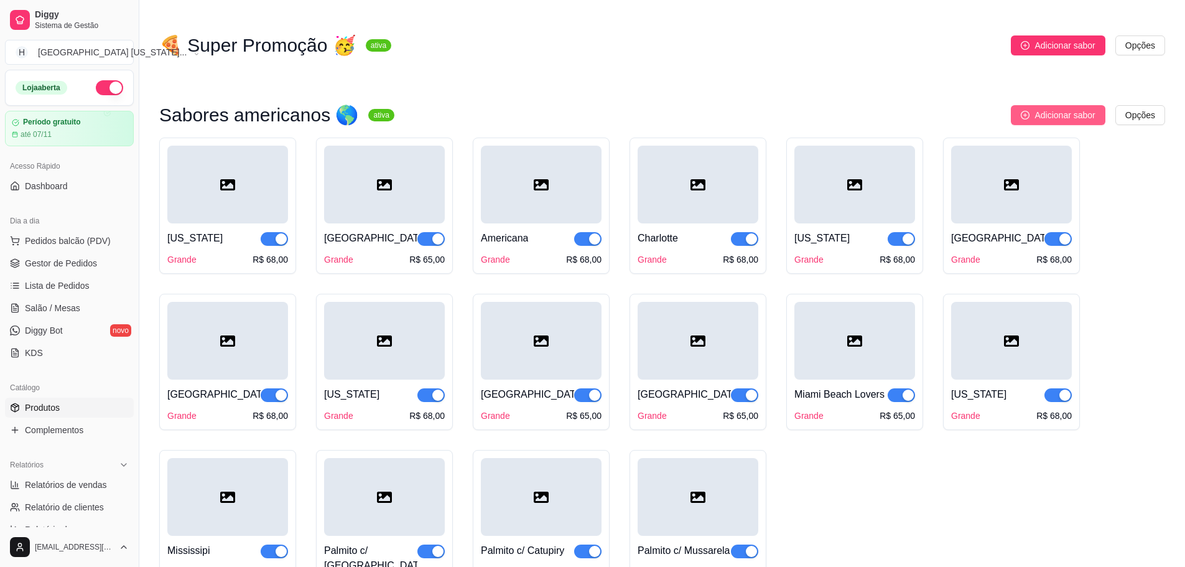
drag, startPoint x: 1103, startPoint y: 119, endPoint x: 1082, endPoint y: 123, distance: 21.5
click at [1082, 123] on button "Adicionar sabor" at bounding box center [1058, 115] width 94 height 20
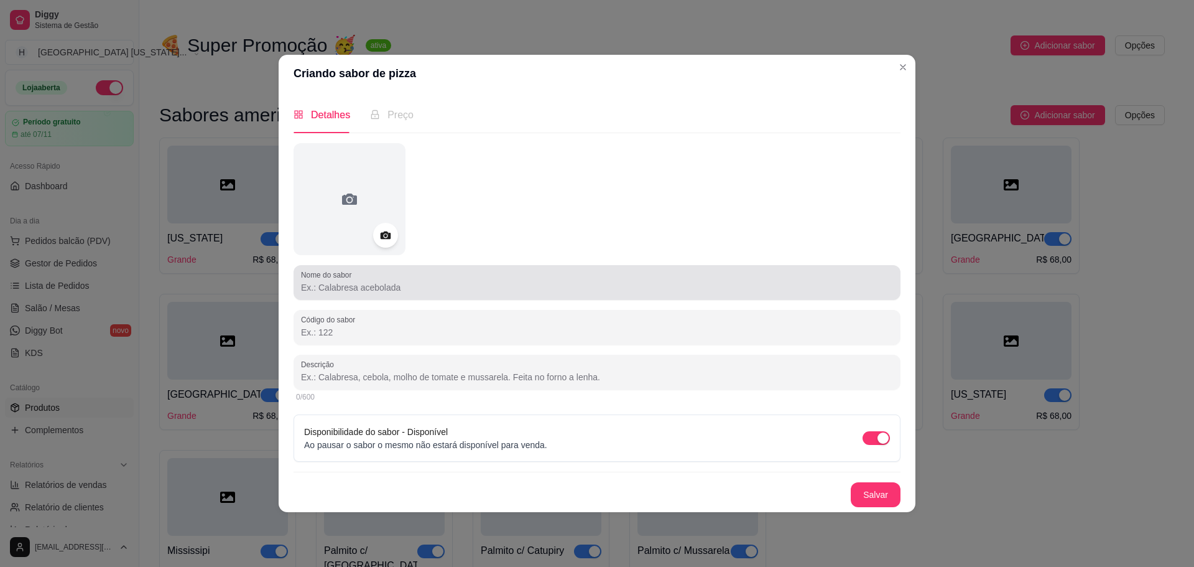
click at [477, 274] on div at bounding box center [597, 282] width 592 height 25
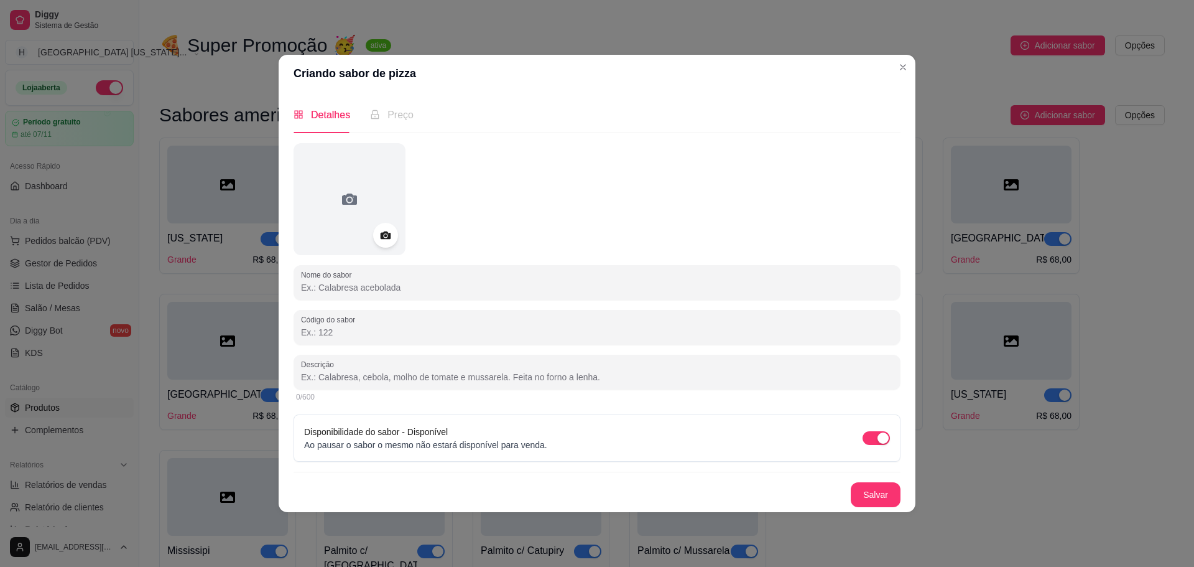
paste input "[GEOGRAPHIC_DATA]"
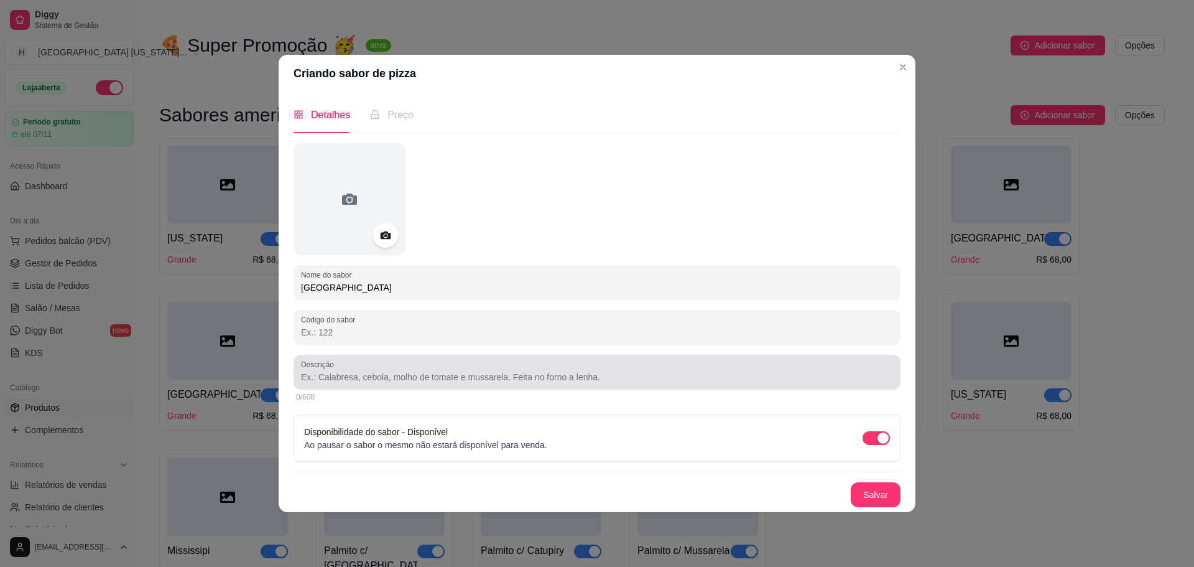
type input "[GEOGRAPHIC_DATA]"
click at [380, 369] on div at bounding box center [597, 372] width 592 height 25
click at [456, 367] on div at bounding box center [597, 372] width 592 height 25
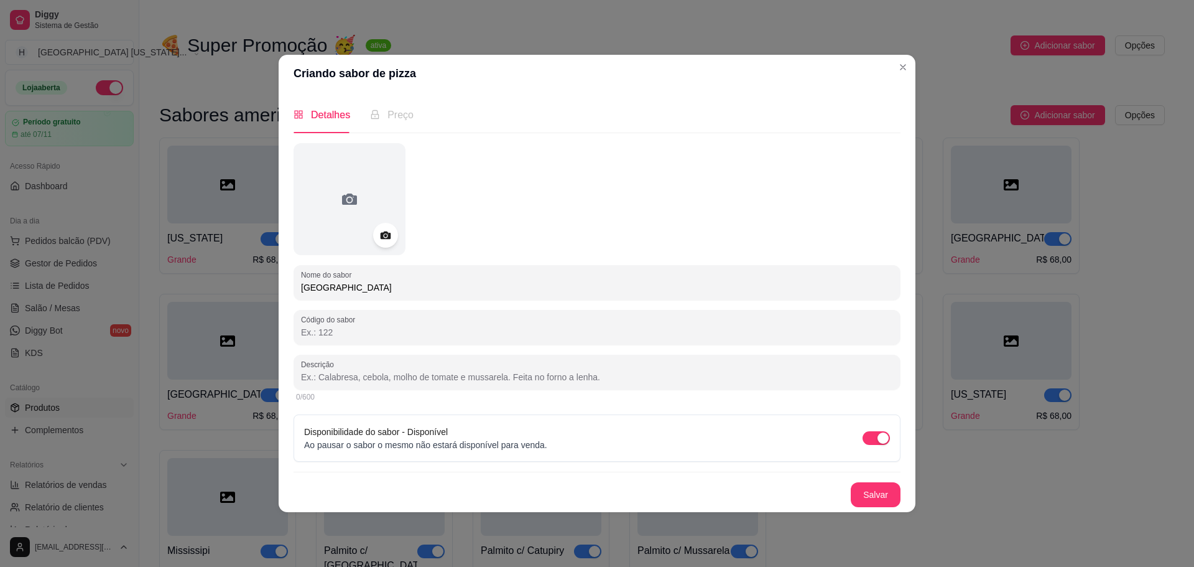
paste input "Molho de tomate, mussarela, lombo canadense Bacon, abacaxi."
type input "Molho de tomate, mussarela, lombo canadense Bacon, abacaxi."
click at [886, 489] on button "Salvar" at bounding box center [876, 494] width 49 height 24
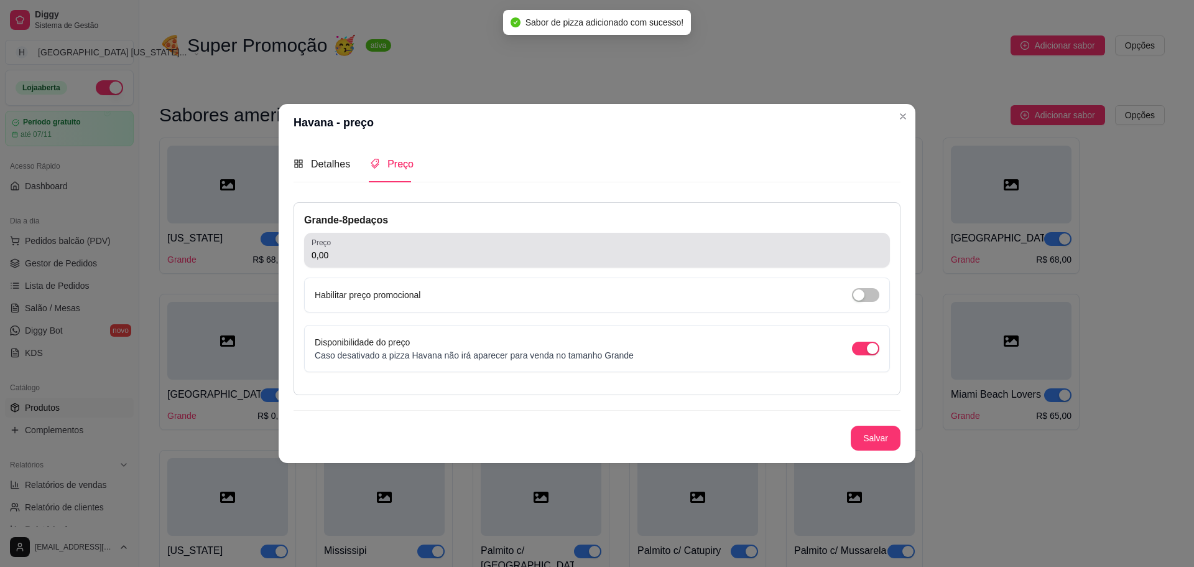
click at [399, 254] on input "0,00" at bounding box center [597, 255] width 571 height 12
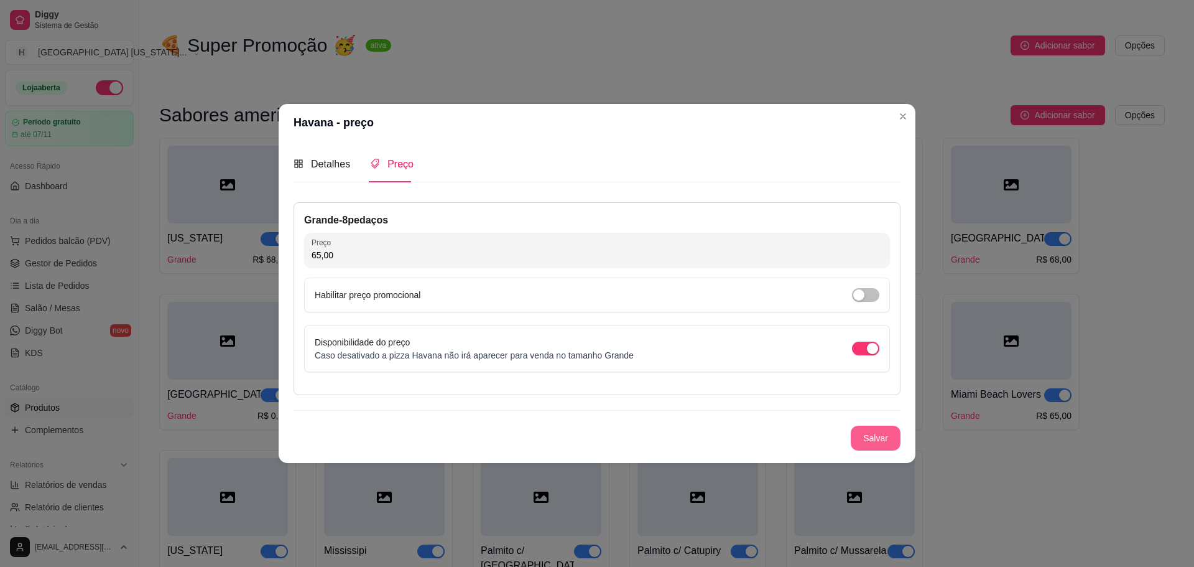
type input "65,00"
click at [851, 425] on button "Salvar" at bounding box center [876, 437] width 50 height 25
click at [875, 449] on div "Salvar" at bounding box center [597, 437] width 607 height 25
click at [862, 438] on button "Salvar" at bounding box center [876, 437] width 49 height 24
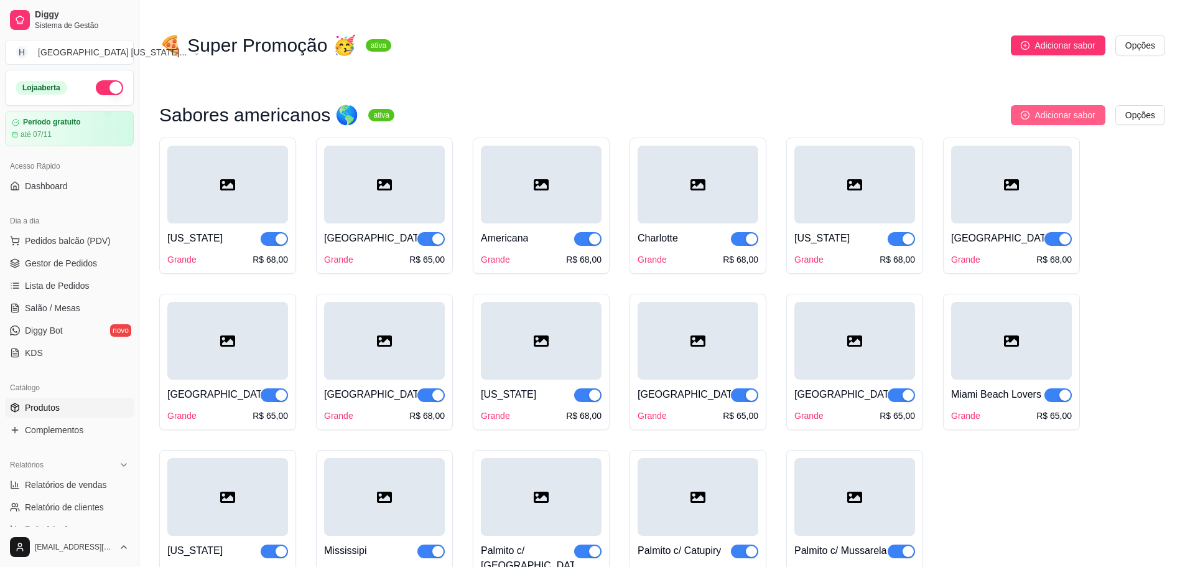
click at [1034, 121] on button "Adicionar sabor" at bounding box center [1058, 115] width 94 height 20
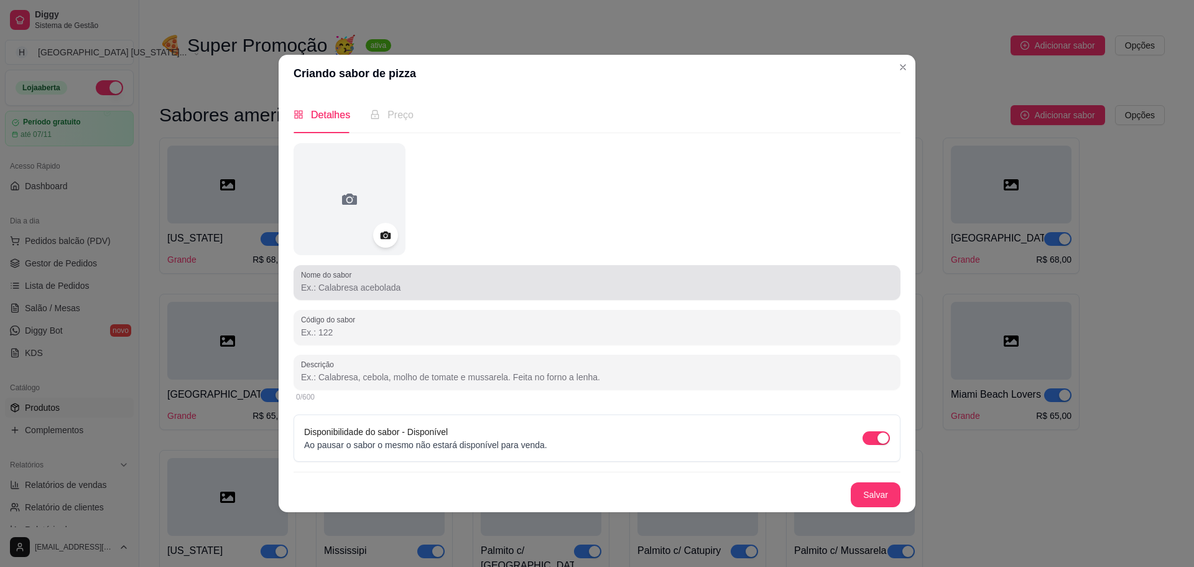
click at [407, 269] on div "Nome do sabor" at bounding box center [597, 282] width 607 height 35
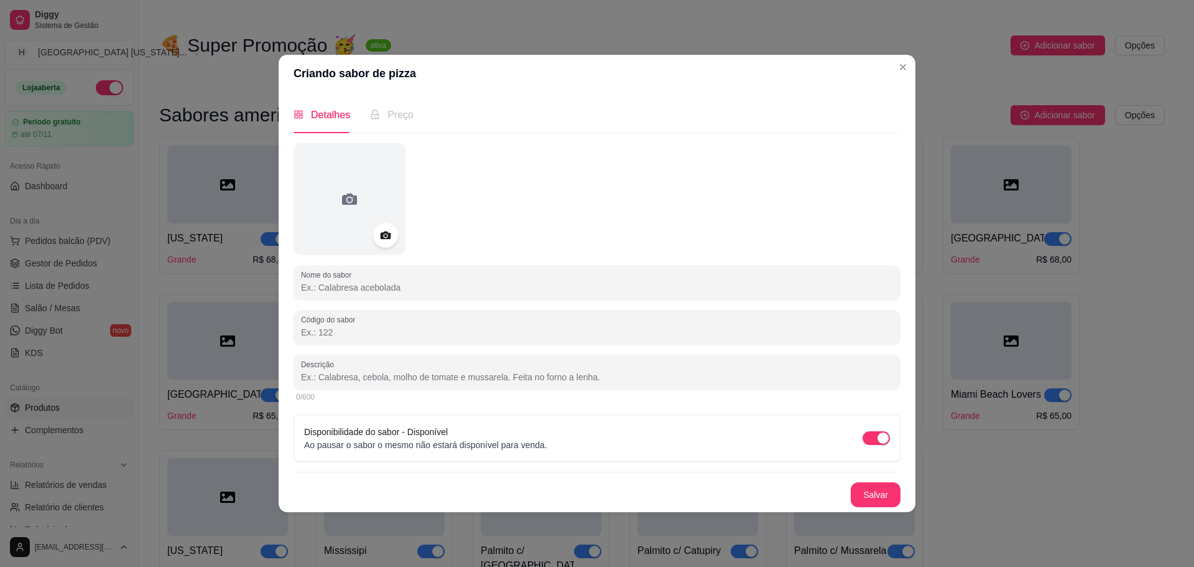
paste input "[GEOGRAPHIC_DATA]"
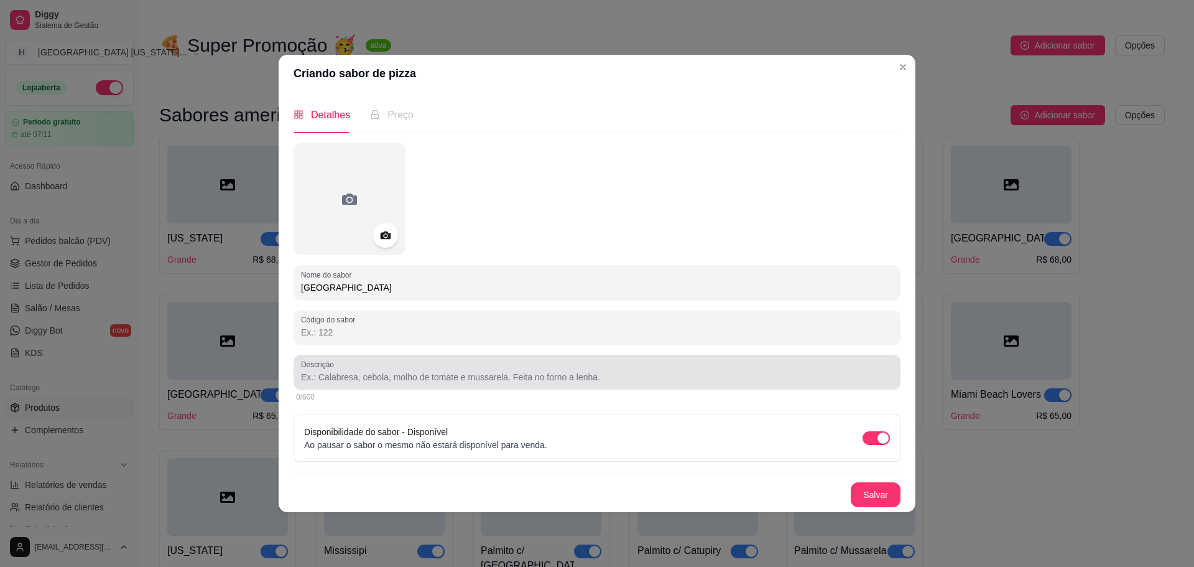
type input "[GEOGRAPHIC_DATA]"
click at [452, 381] on input "Descrição" at bounding box center [597, 377] width 592 height 12
click at [342, 387] on div "Descrição" at bounding box center [597, 372] width 607 height 35
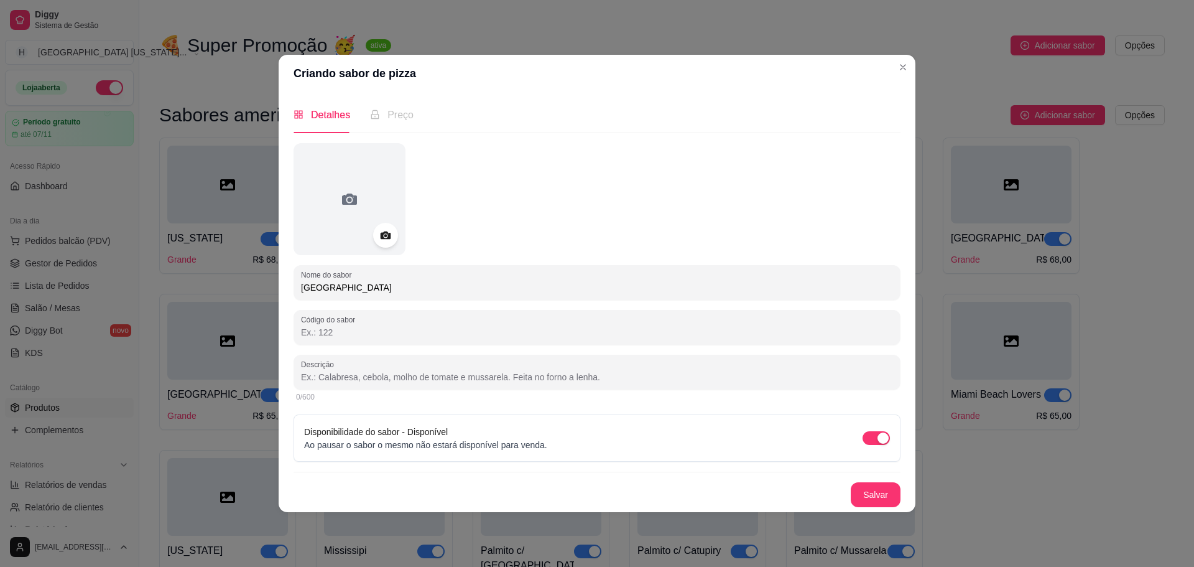
paste input "Molho barbecue, cebola reforgada, mussarela, bacon, pepperoni."
type input "Molho barbecue, cebola reforgada, mussarela, bacon, pepperoni."
click at [874, 488] on button "Salvar" at bounding box center [876, 494] width 50 height 25
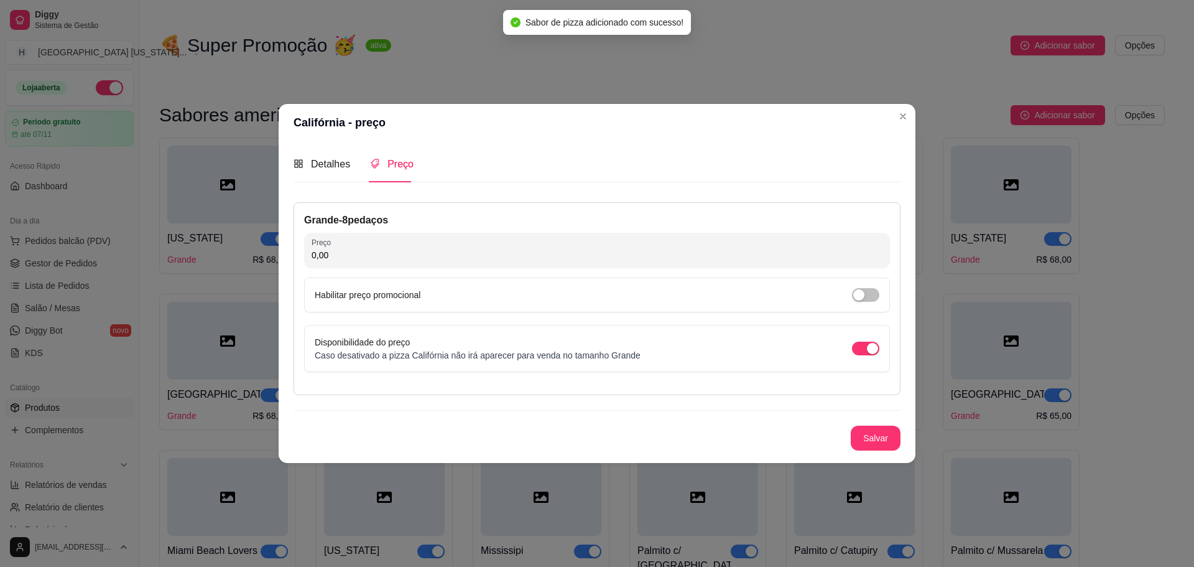
click at [378, 250] on input "0,00" at bounding box center [597, 255] width 571 height 12
type input "65,00"
click at [878, 446] on button "Salvar" at bounding box center [876, 437] width 50 height 25
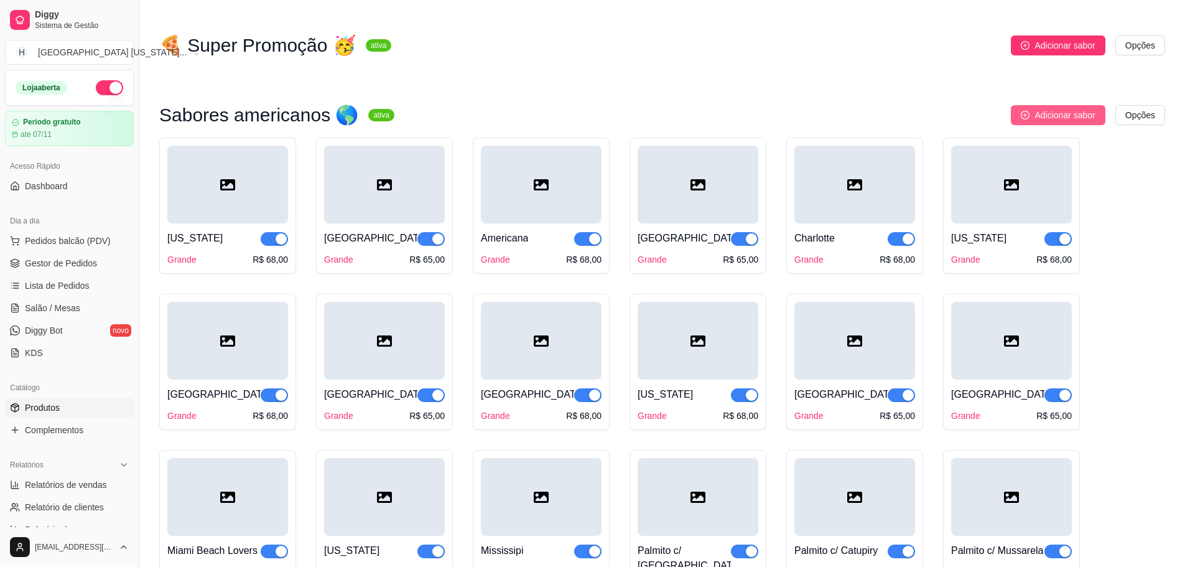
click at [1078, 125] on button "Adicionar sabor" at bounding box center [1058, 115] width 94 height 20
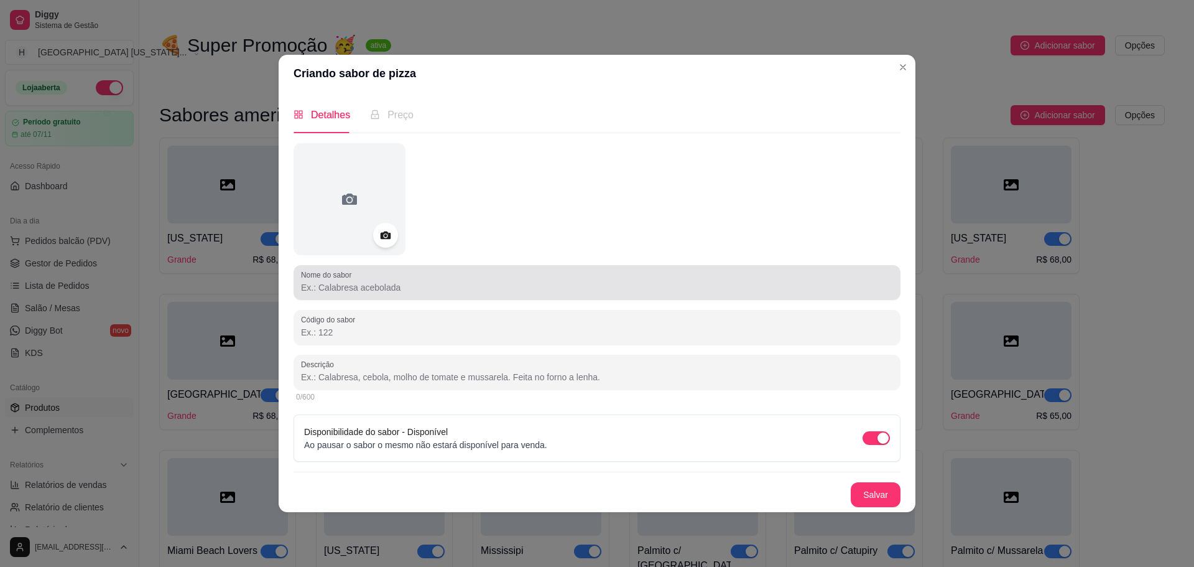
click at [323, 297] on div "Nome do sabor" at bounding box center [597, 282] width 607 height 35
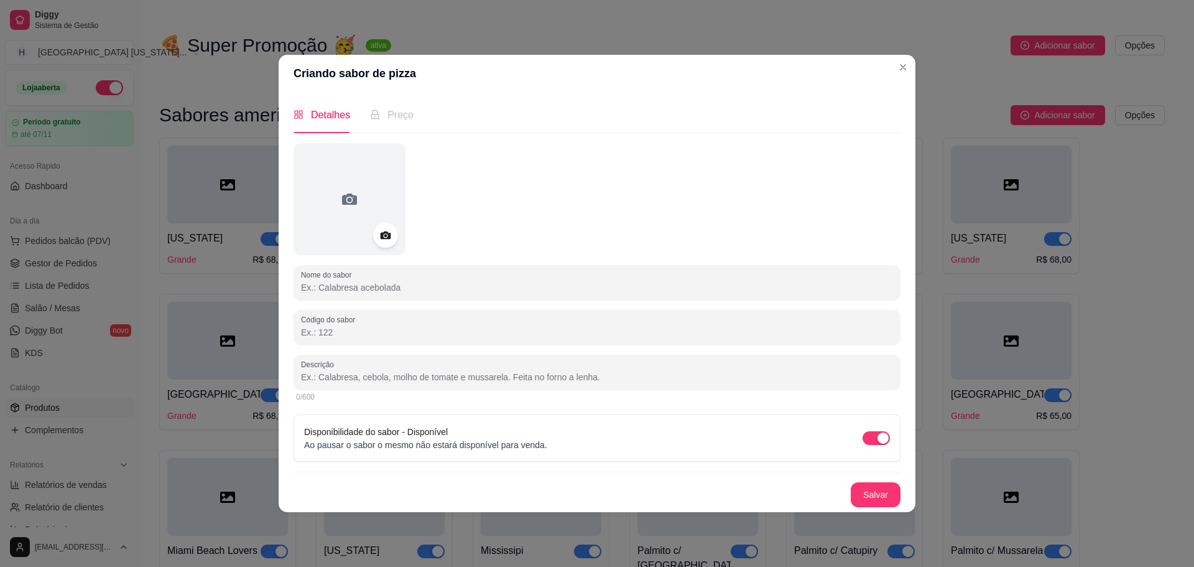
paste input "[US_STATE]"
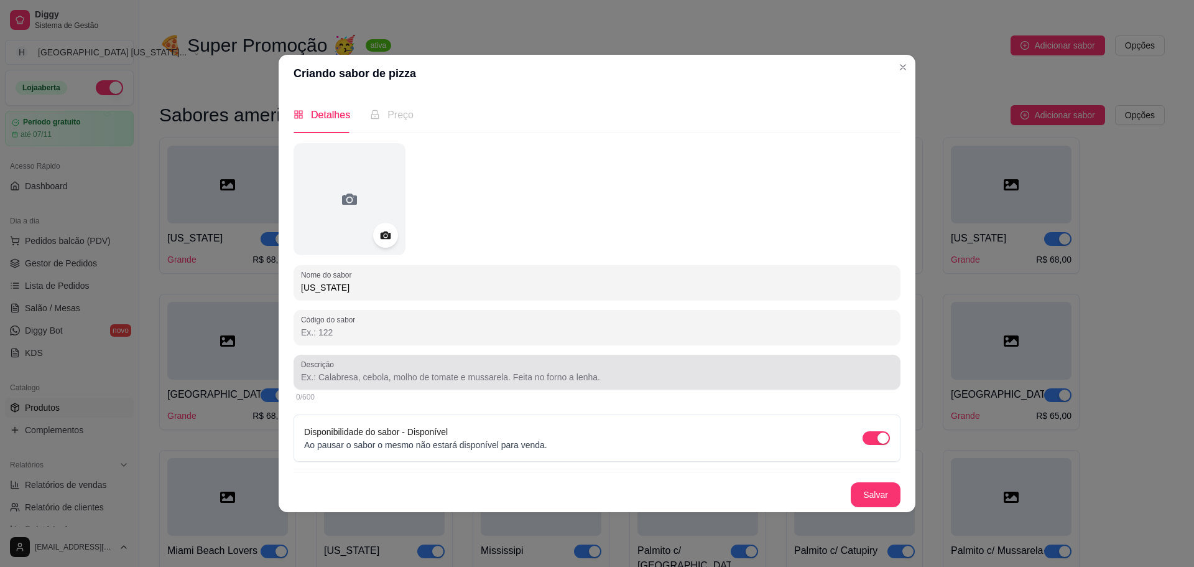
type input "[US_STATE]"
click at [368, 368] on div at bounding box center [597, 372] width 592 height 25
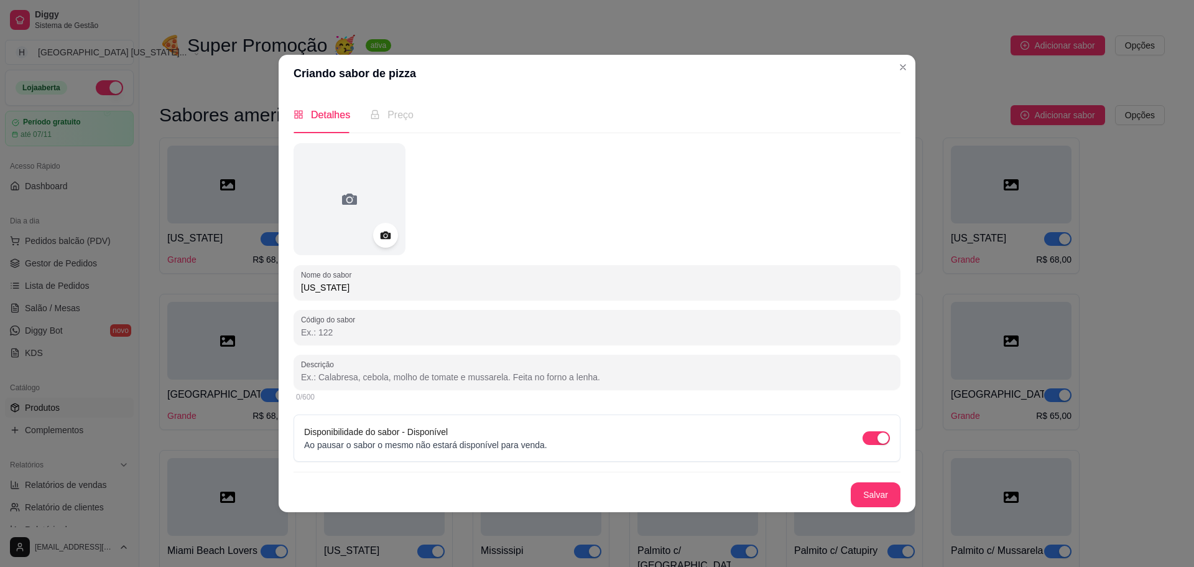
click at [370, 370] on div at bounding box center [597, 372] width 592 height 25
paste input "Molho de tomate, toscana assada, lombo canadense, catupiry, mussarela, bacon."
type input "Molho de tomate, toscana assada, lombo canadense, catupiry, mussarela, bacon."
click at [887, 484] on button "Salvar" at bounding box center [876, 494] width 50 height 25
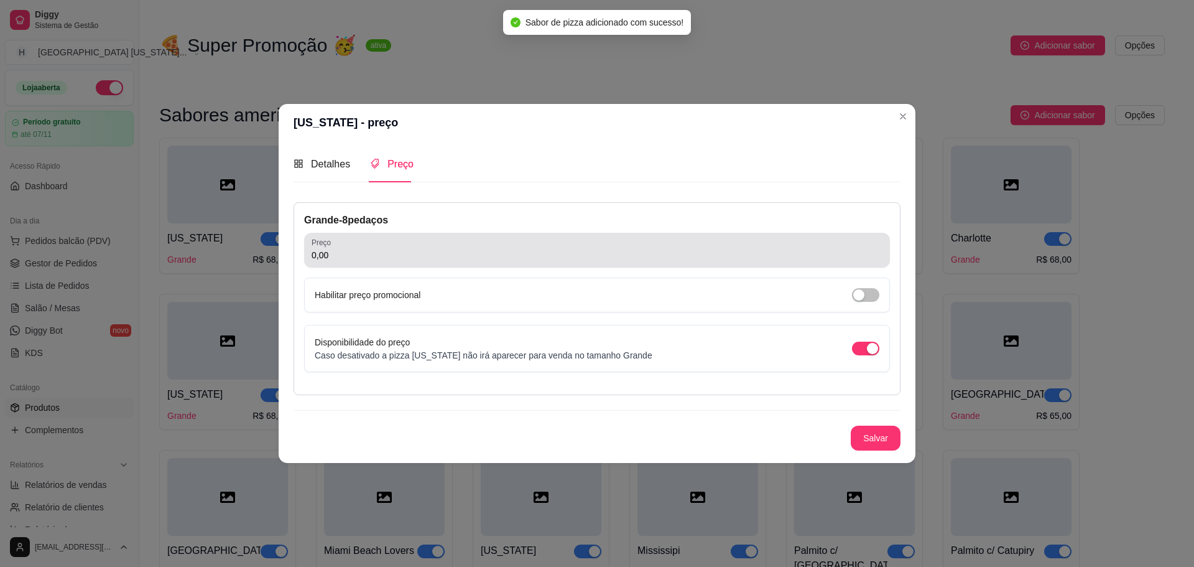
click at [396, 246] on div "0,00" at bounding box center [597, 250] width 571 height 25
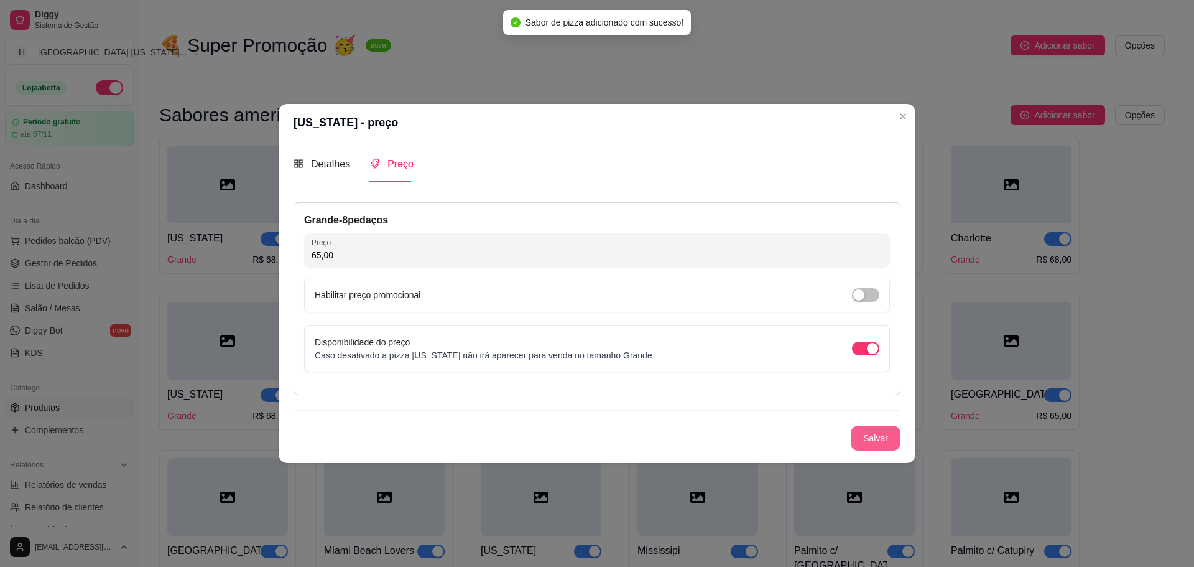
type input "65,00"
click at [895, 430] on button "Salvar" at bounding box center [876, 437] width 49 height 24
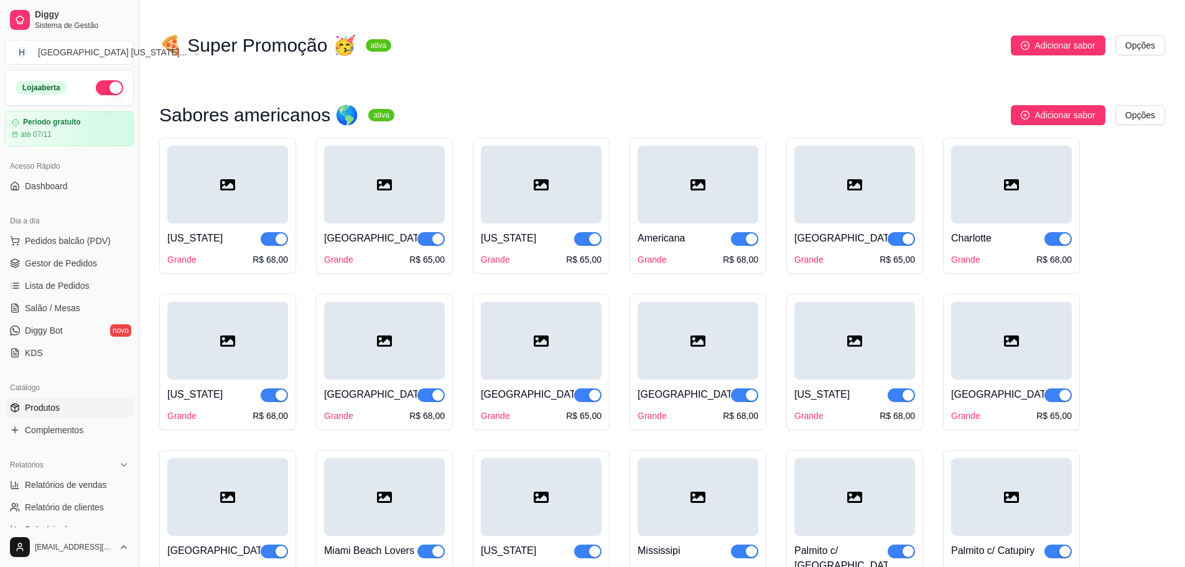
click at [1064, 135] on div "Sabores americanos 🌎 ativa Adicionar sabor Opções [US_STATE] Grande R$ 68,00 [G…" at bounding box center [662, 431] width 1006 height 652
click at [1058, 113] on span "Adicionar sabor" at bounding box center [1064, 115] width 60 height 14
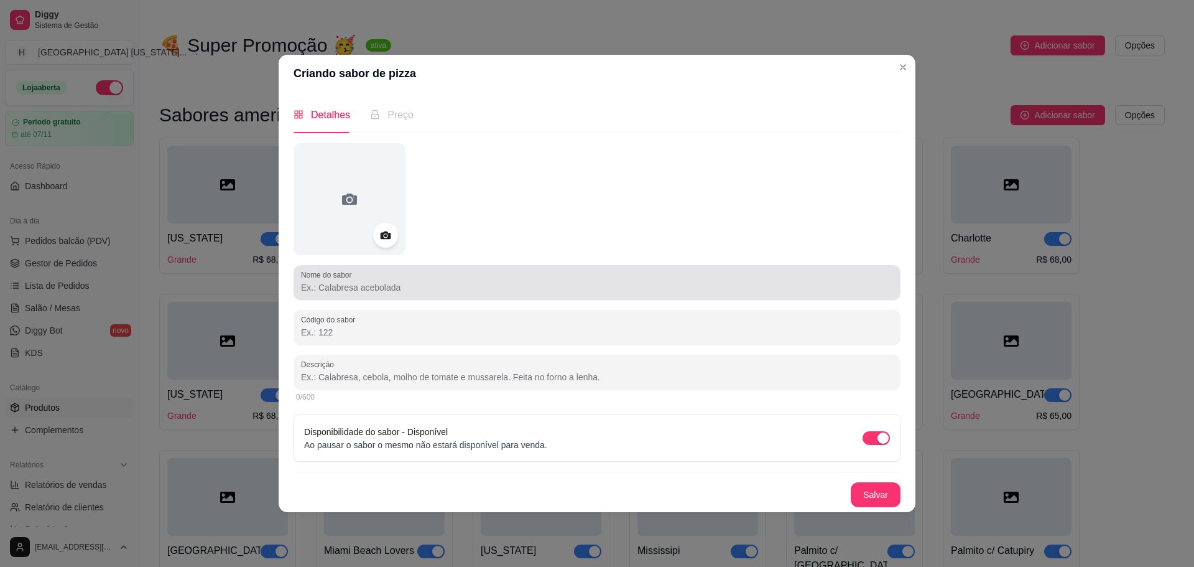
click at [442, 297] on div "Nome do sabor" at bounding box center [597, 282] width 607 height 35
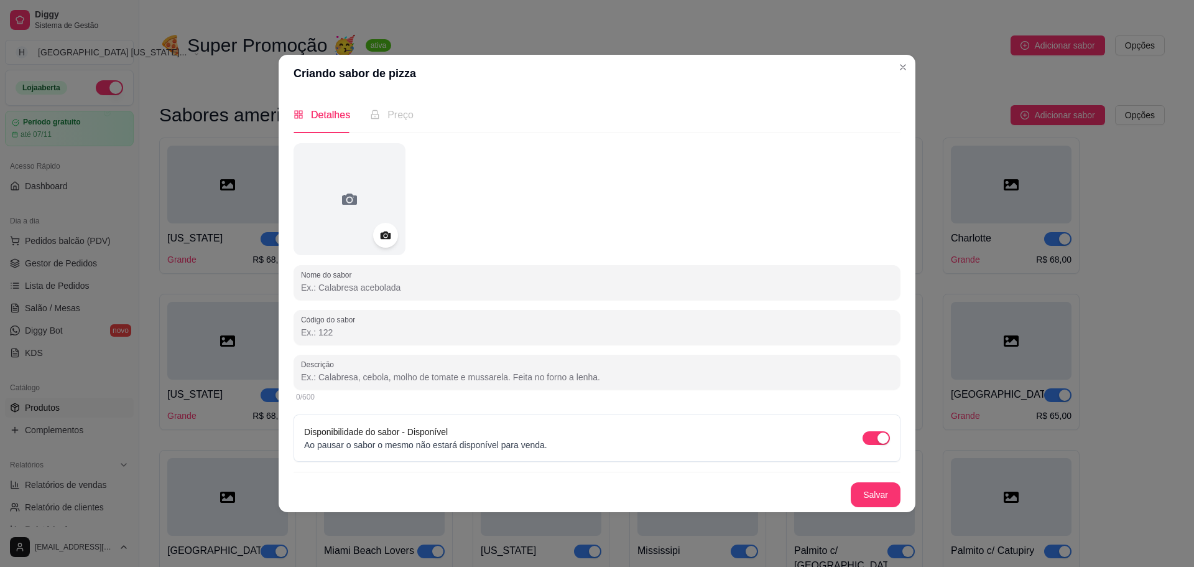
paste input "Tennesse"
type input "Tennesse"
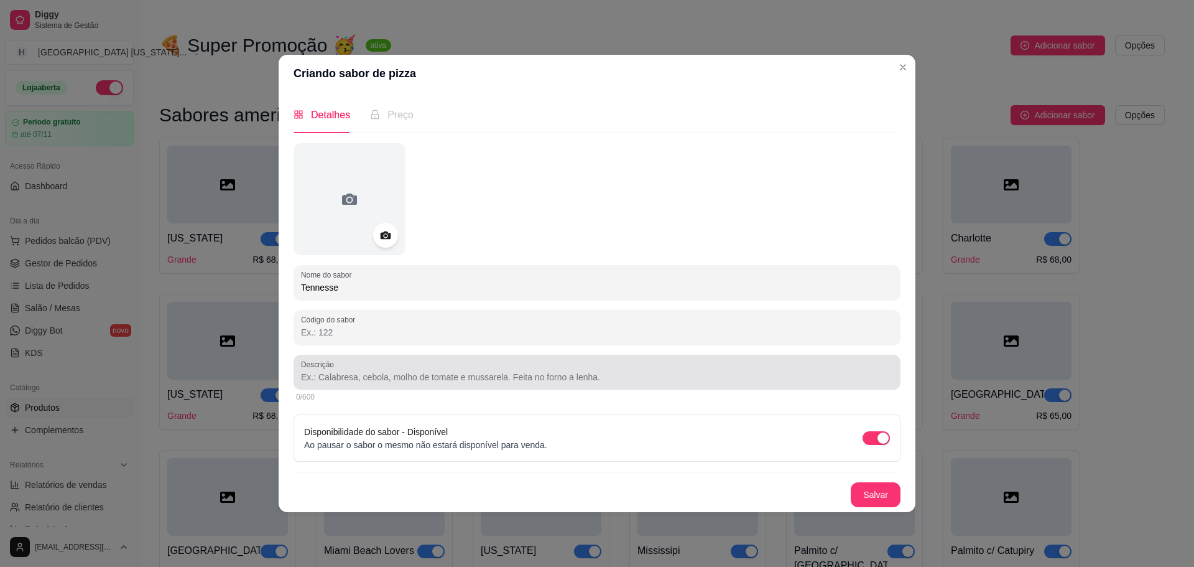
click at [444, 388] on div "Descrição" at bounding box center [597, 372] width 607 height 35
click at [359, 366] on div at bounding box center [597, 372] width 592 height 25
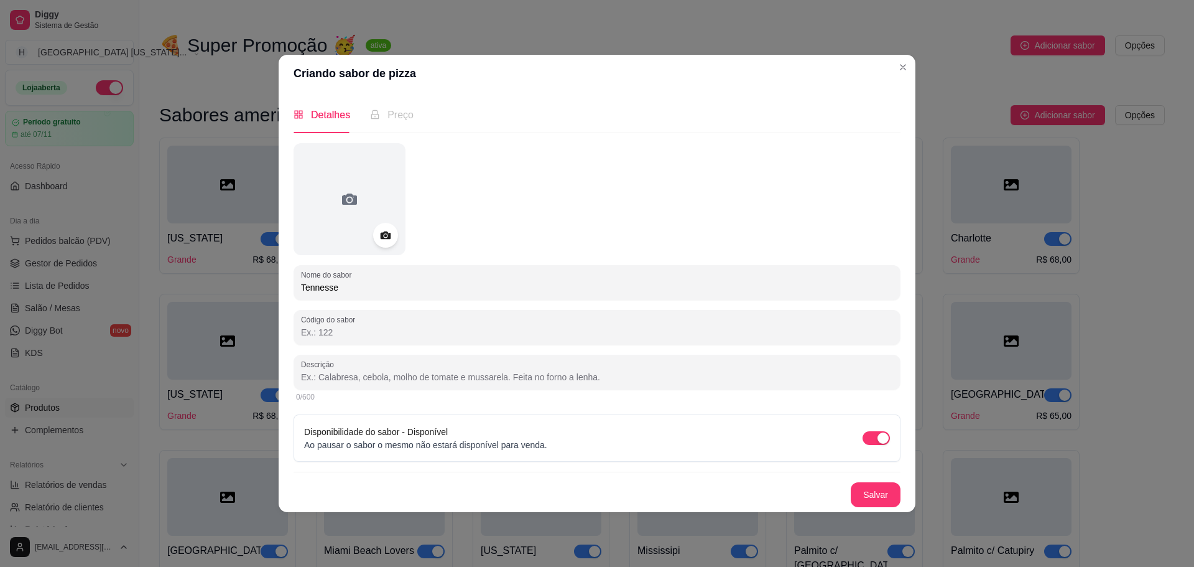
paste input "Molho de tomate, mussarela, Toscana assada, catupiry, pepperoni e bacon."
type input "Molho de tomate, mussarela, Toscana assada, catupiry, pepperoni e bacon."
click at [881, 497] on button "Salvar" at bounding box center [876, 494] width 50 height 25
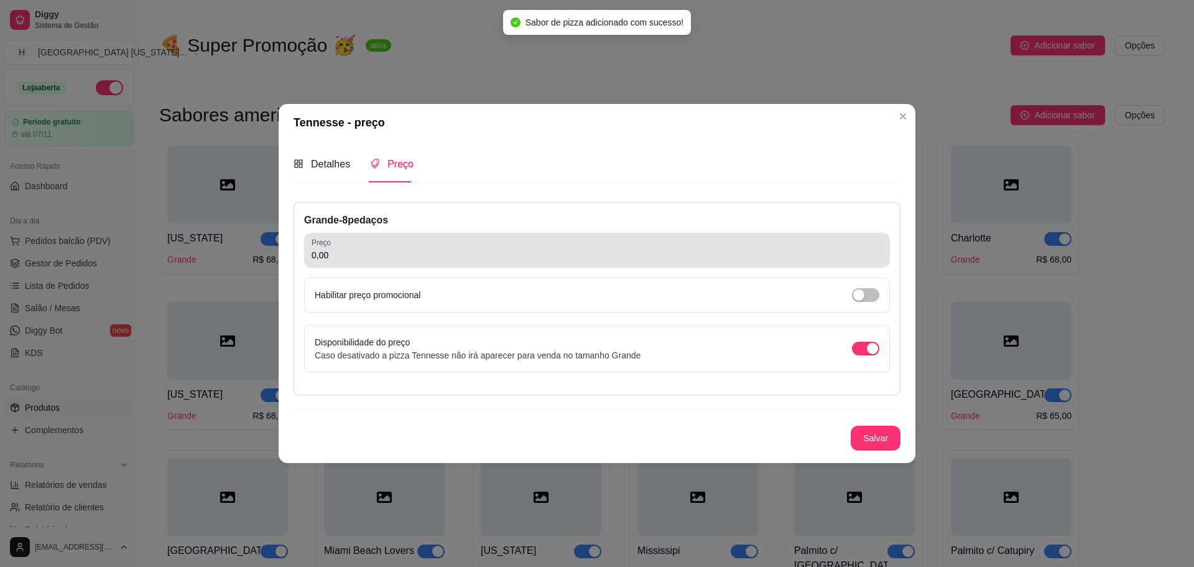
click at [410, 251] on input "0,00" at bounding box center [597, 255] width 571 height 12
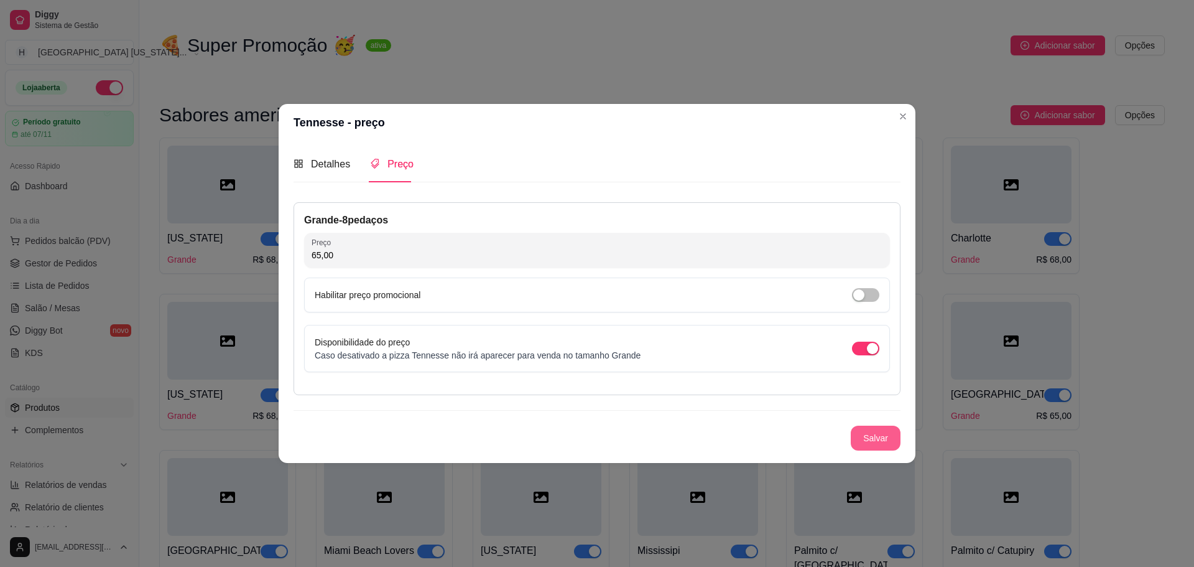
type input "65,00"
click at [873, 433] on button "Salvar" at bounding box center [876, 437] width 50 height 25
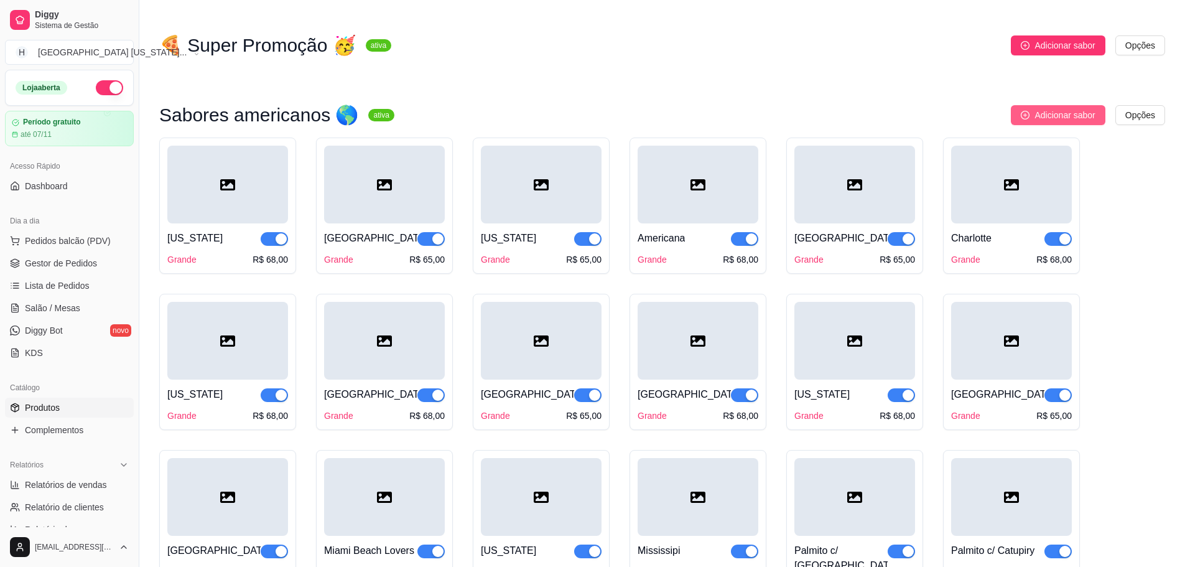
click at [1028, 119] on icon "plus-circle" at bounding box center [1025, 115] width 9 height 9
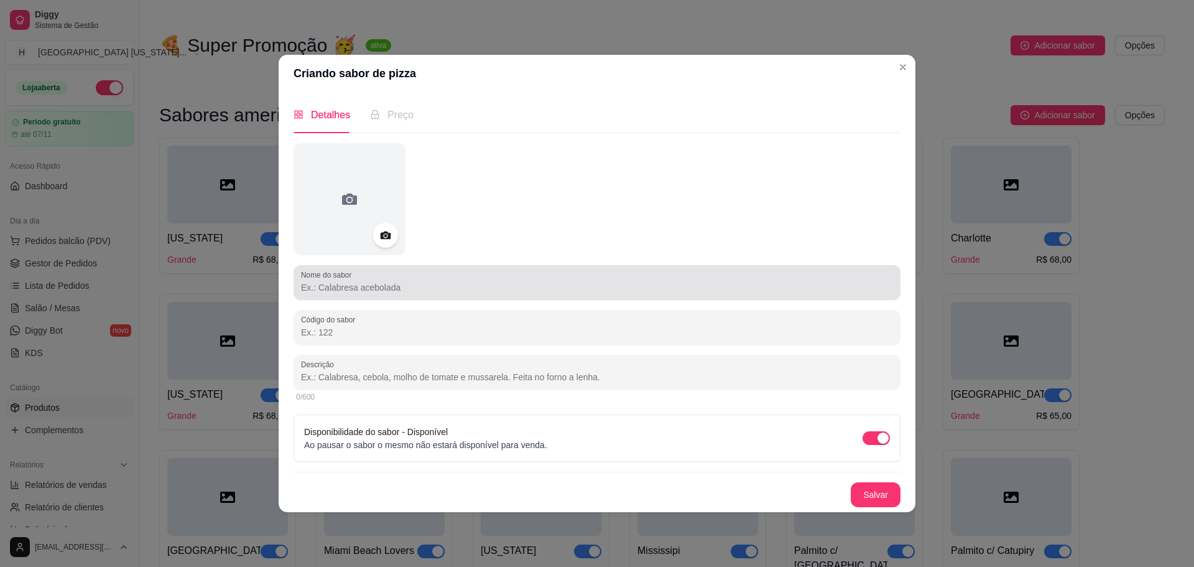
click at [341, 284] on input "Nome do sabor" at bounding box center [597, 287] width 592 height 12
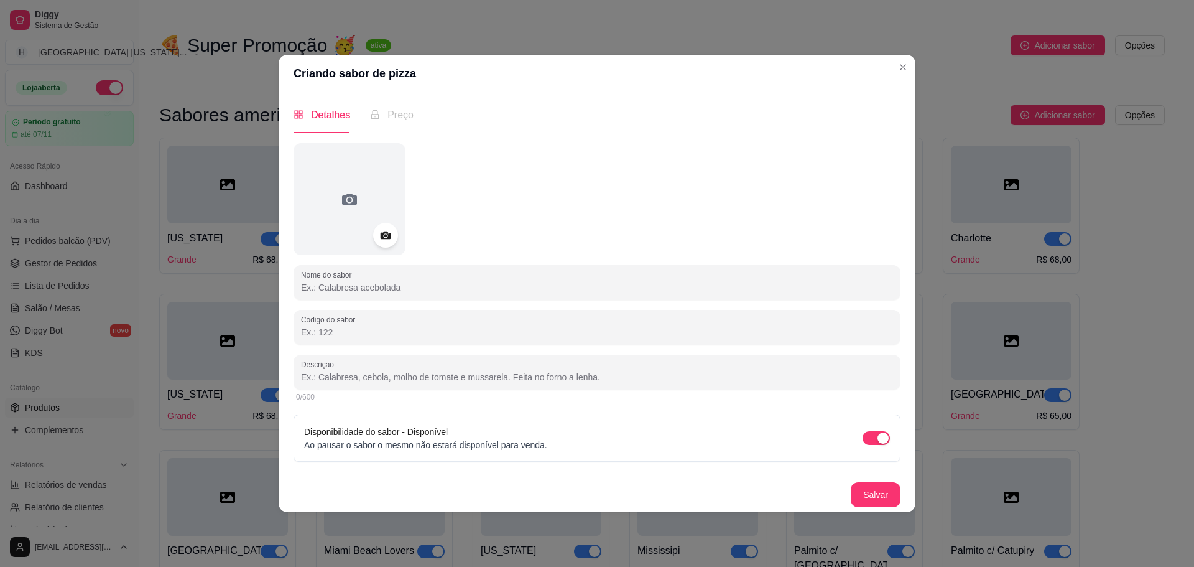
paste input "[US_STATE]"
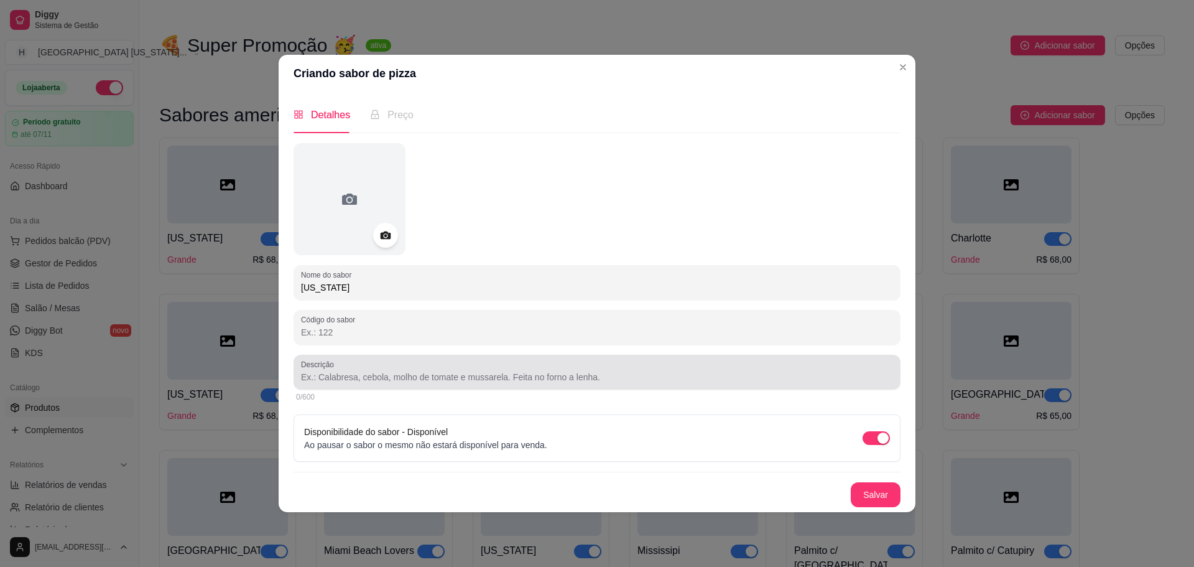
type input "[US_STATE]"
click at [493, 388] on div "Descrição" at bounding box center [597, 372] width 607 height 35
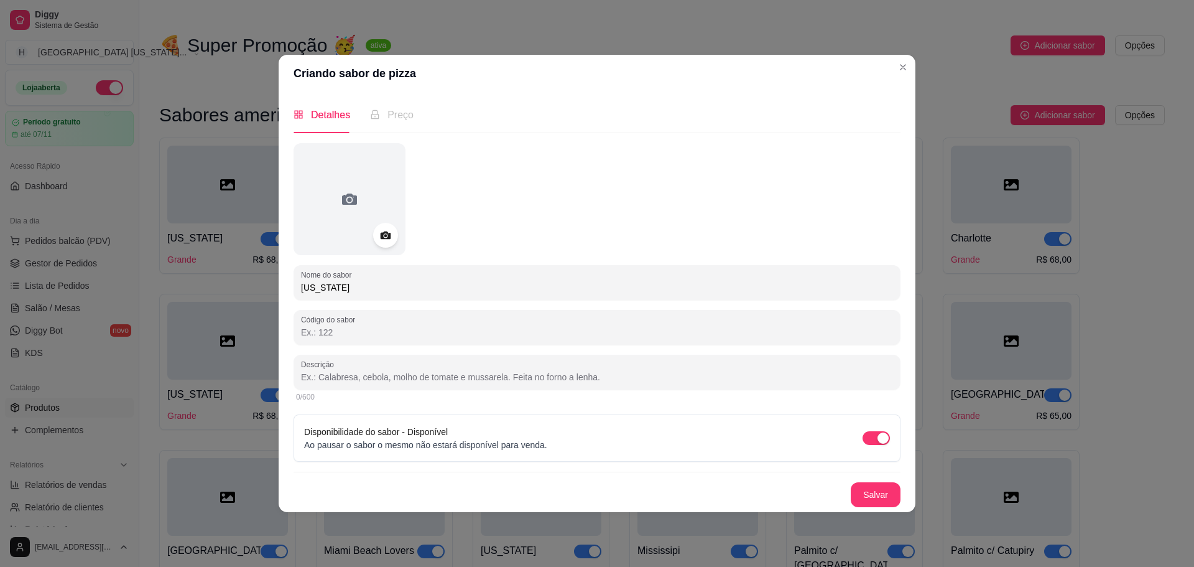
click at [365, 383] on div at bounding box center [597, 372] width 592 height 25
paste input "Molho de tomate, toscana assada, catupiry, mussarela, bacon, alho frito."
type input "Molho de tomate, toscana assada, catupiry, mussarela, bacon, alho frito."
click at [862, 482] on button "Salvar" at bounding box center [876, 494] width 49 height 24
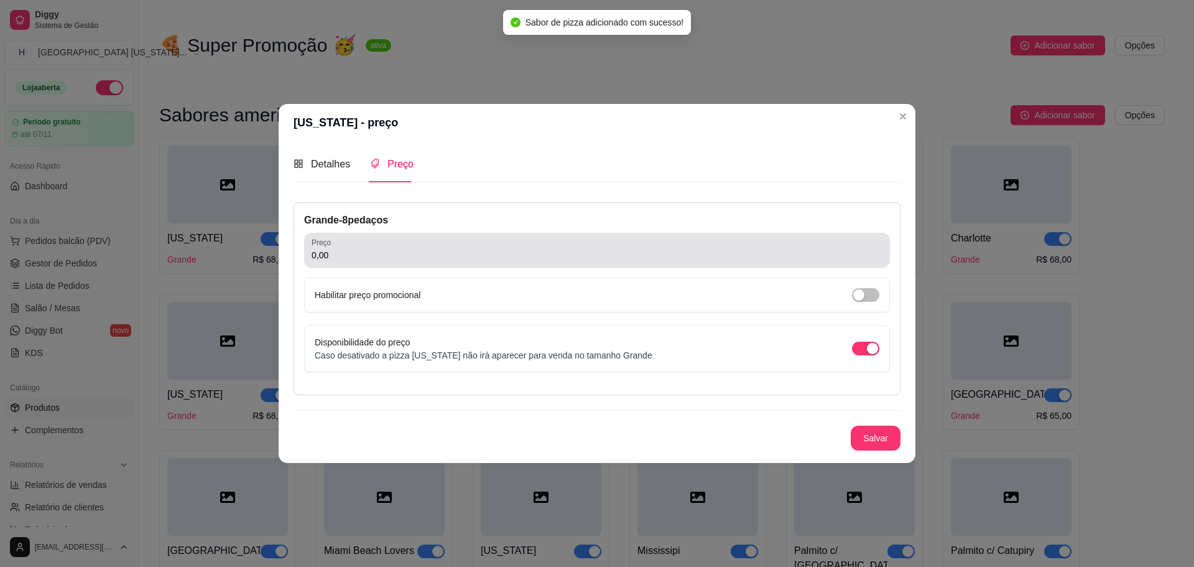
click at [454, 239] on div "0,00" at bounding box center [597, 250] width 571 height 25
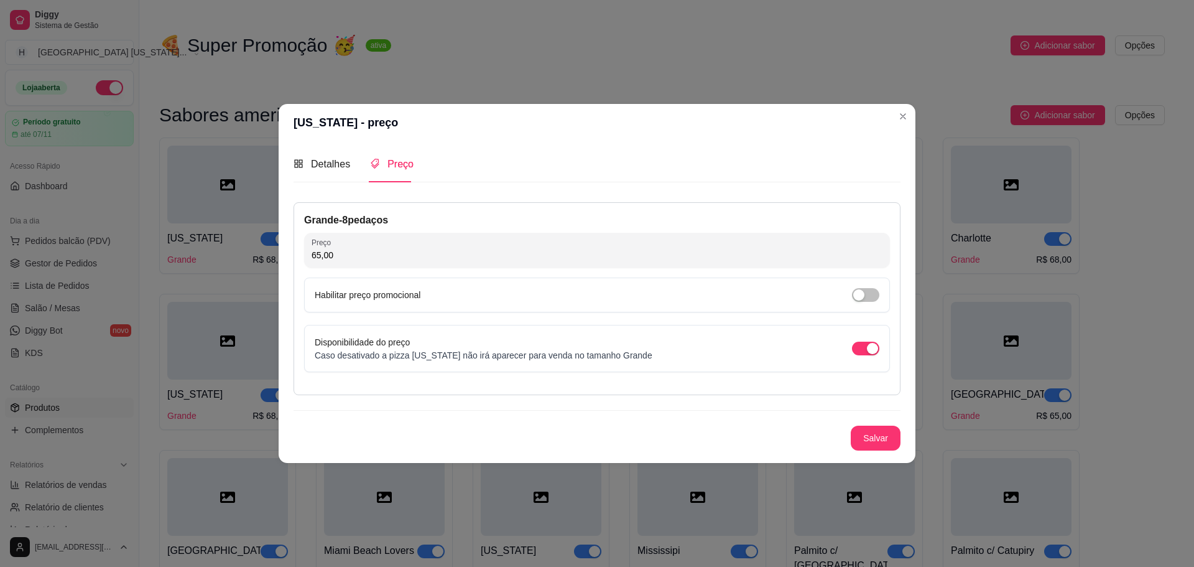
type input "65,00"
click at [885, 433] on button "Salvar" at bounding box center [876, 437] width 49 height 24
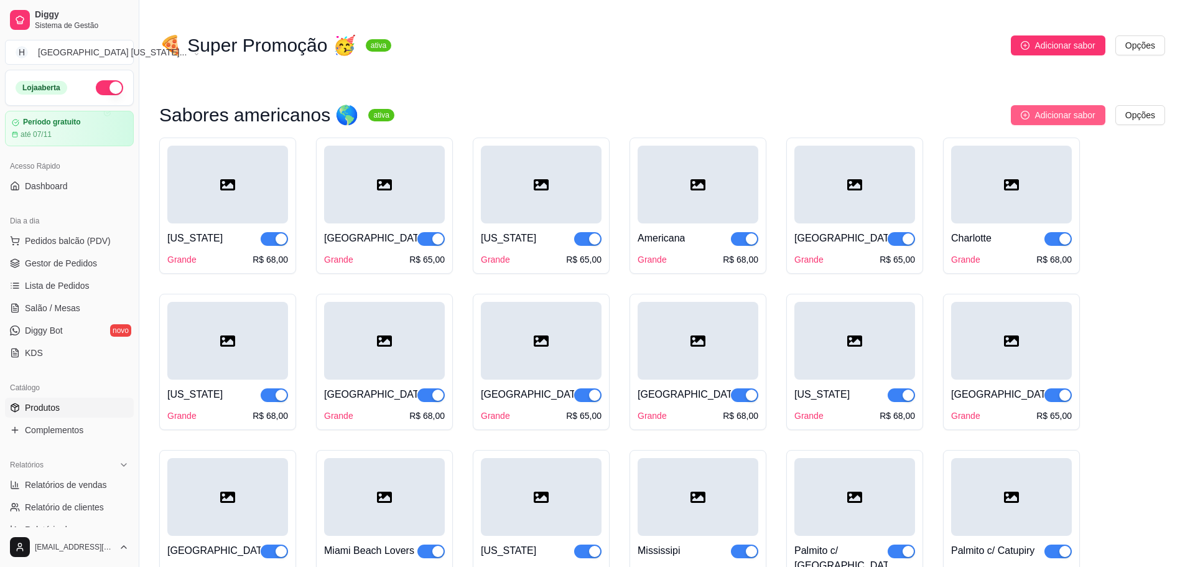
click at [1046, 121] on span "Adicionar sabor" at bounding box center [1064, 115] width 60 height 14
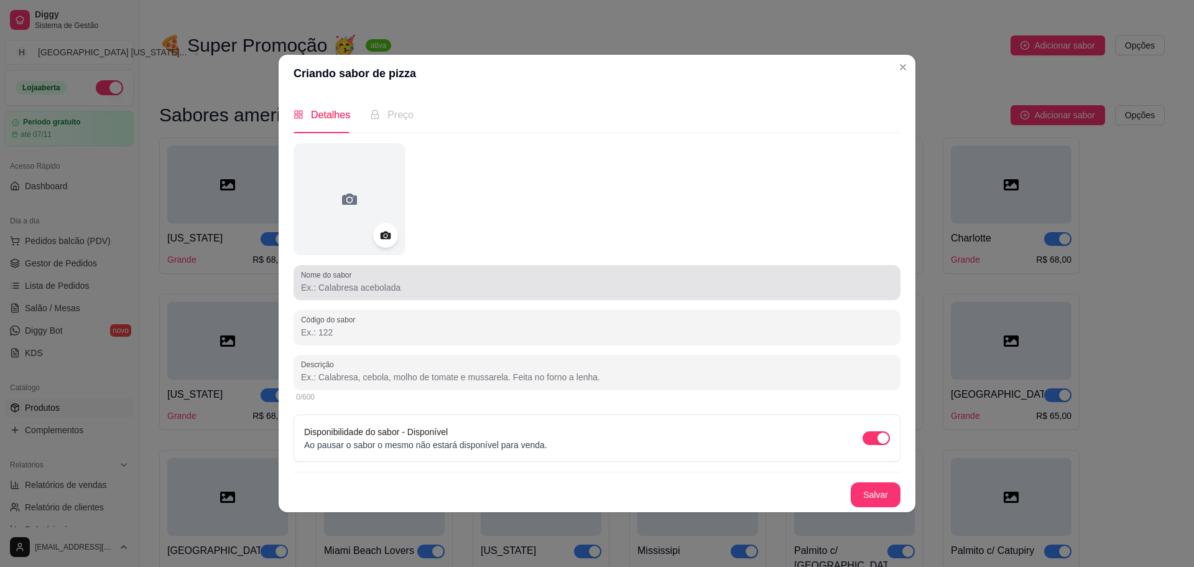
click at [355, 276] on label "Nome do sabor" at bounding box center [328, 274] width 55 height 11
click at [355, 281] on input "Nome do sabor" at bounding box center [597, 287] width 592 height 12
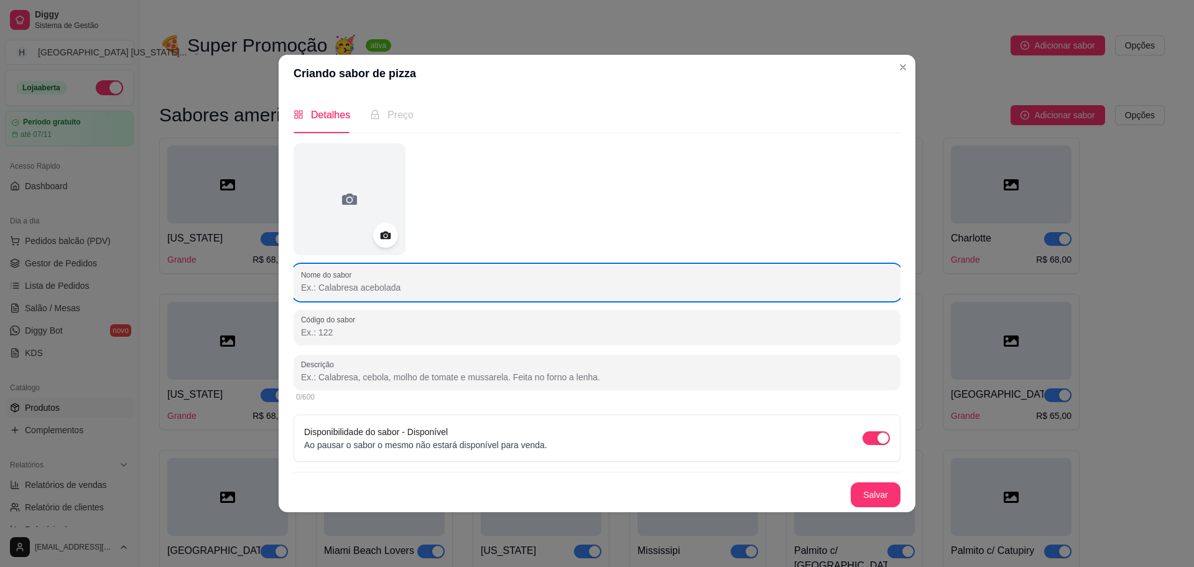
paste input "[US_STATE]"
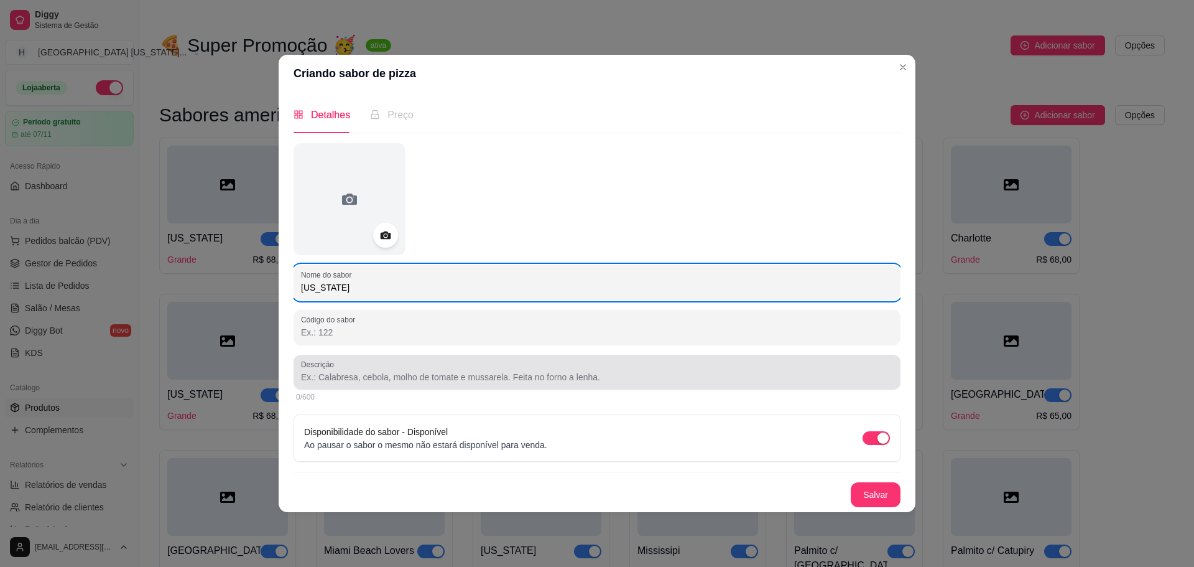
type input "[US_STATE]"
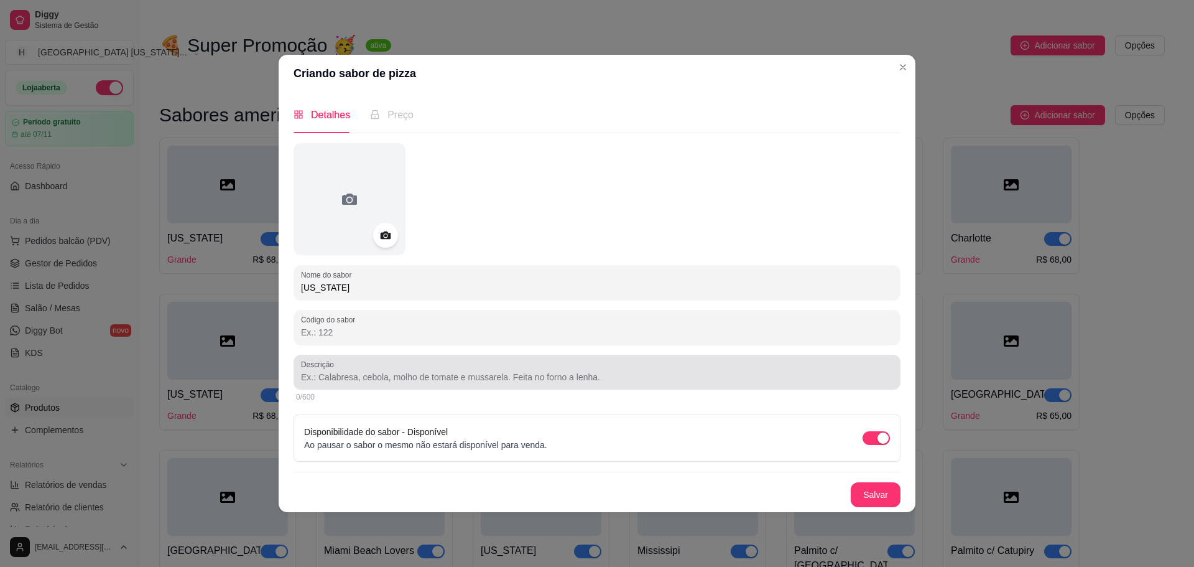
click at [371, 369] on div at bounding box center [597, 372] width 592 height 25
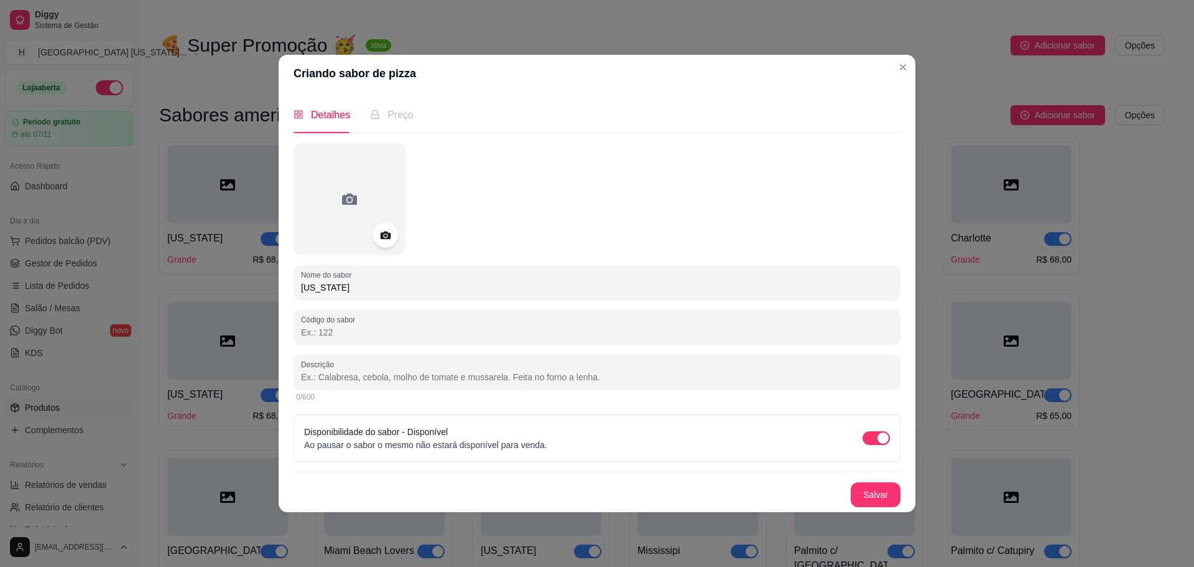
click at [363, 350] on div "Nome do sabor [US_STATE] Código do sabor Descrição 0/600 Disponibilidade do sab…" at bounding box center [597, 325] width 607 height 364
click at [333, 389] on div "0/600" at bounding box center [597, 396] width 607 height 15
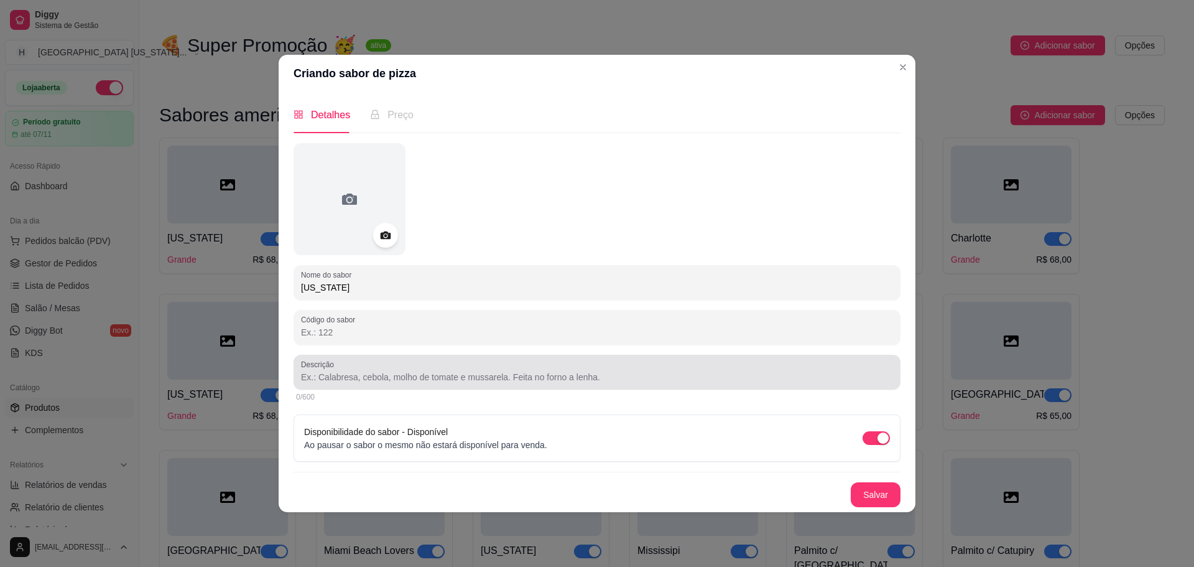
click at [332, 380] on input "Descrição" at bounding box center [597, 377] width 592 height 12
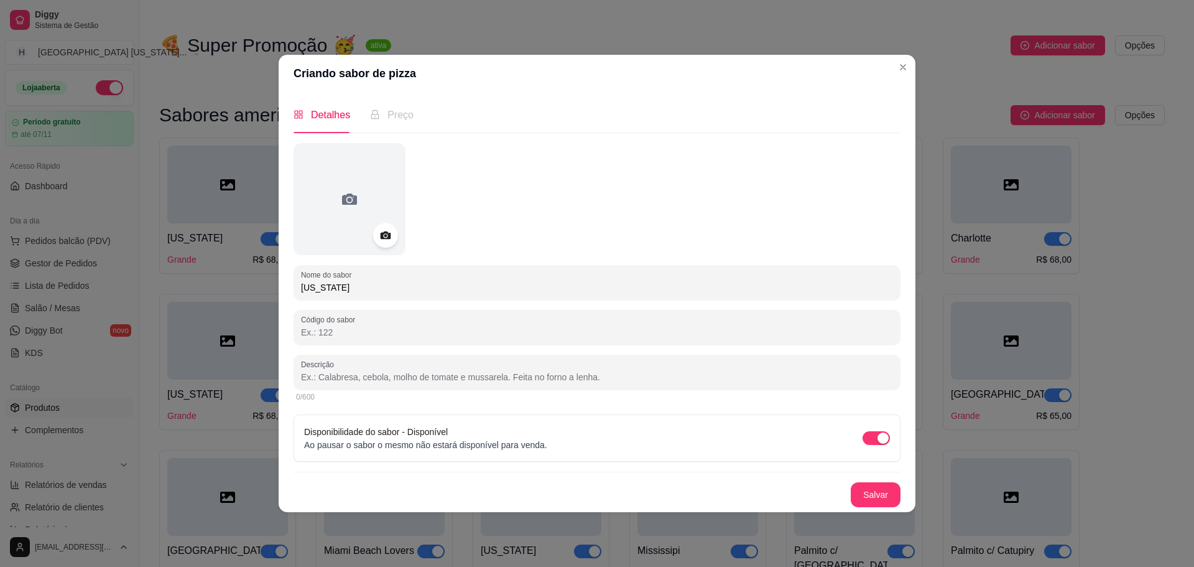
paste input "Molho de tomate, mussarela, linguíça Toscana assada, zeitonas verdes, pepperoni…"
type input "Molho de tomate, mussarela, linguíça Toscana assada, zeitonas verdes, pepperoni…"
click at [885, 496] on button "Salvar" at bounding box center [876, 494] width 49 height 24
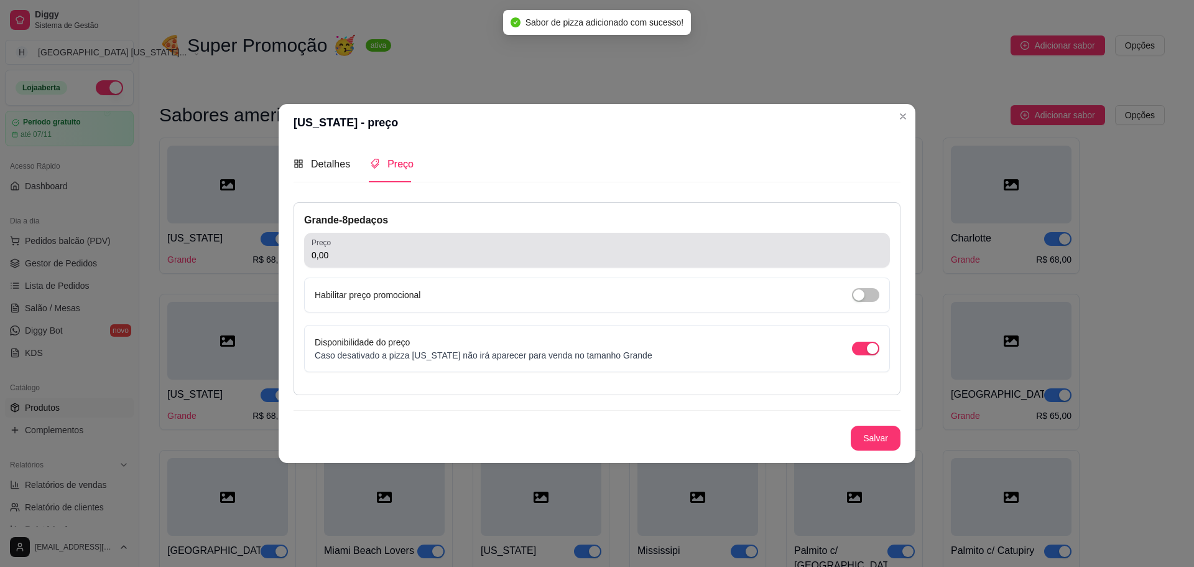
click at [424, 260] on input "0,00" at bounding box center [597, 255] width 571 height 12
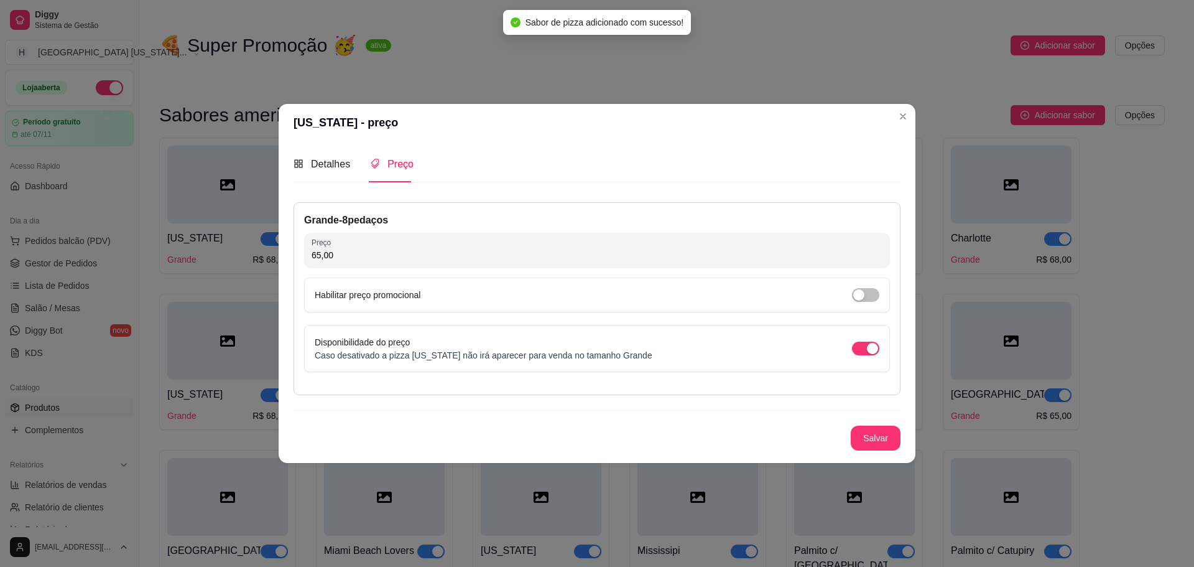
type input "65,00"
click at [885, 444] on button "Salvar" at bounding box center [876, 437] width 49 height 24
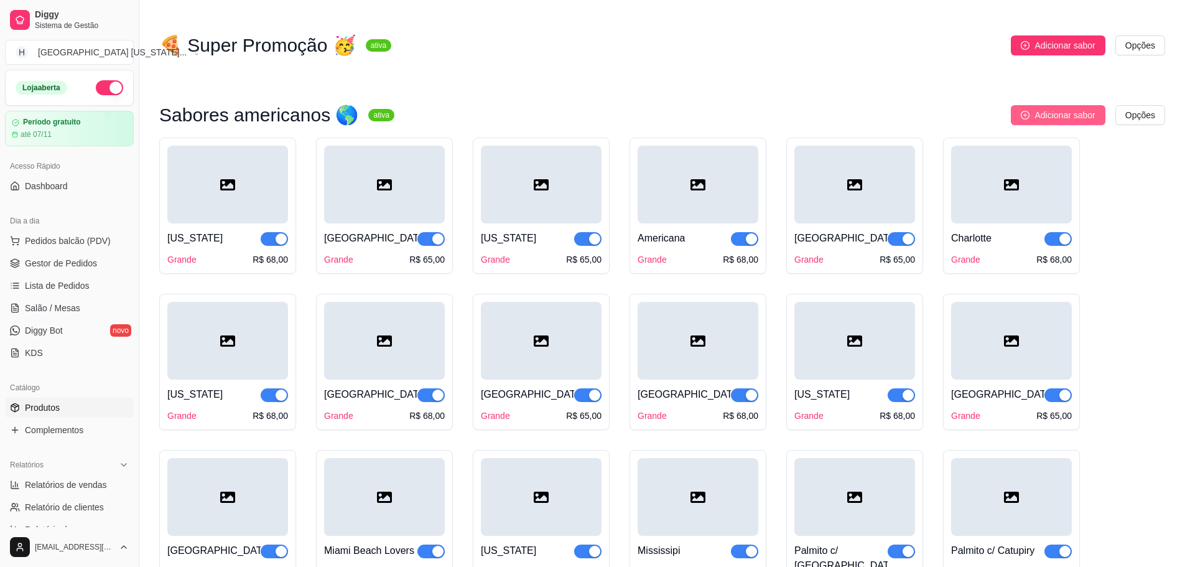
click at [1055, 125] on button "Adicionar sabor" at bounding box center [1058, 115] width 94 height 20
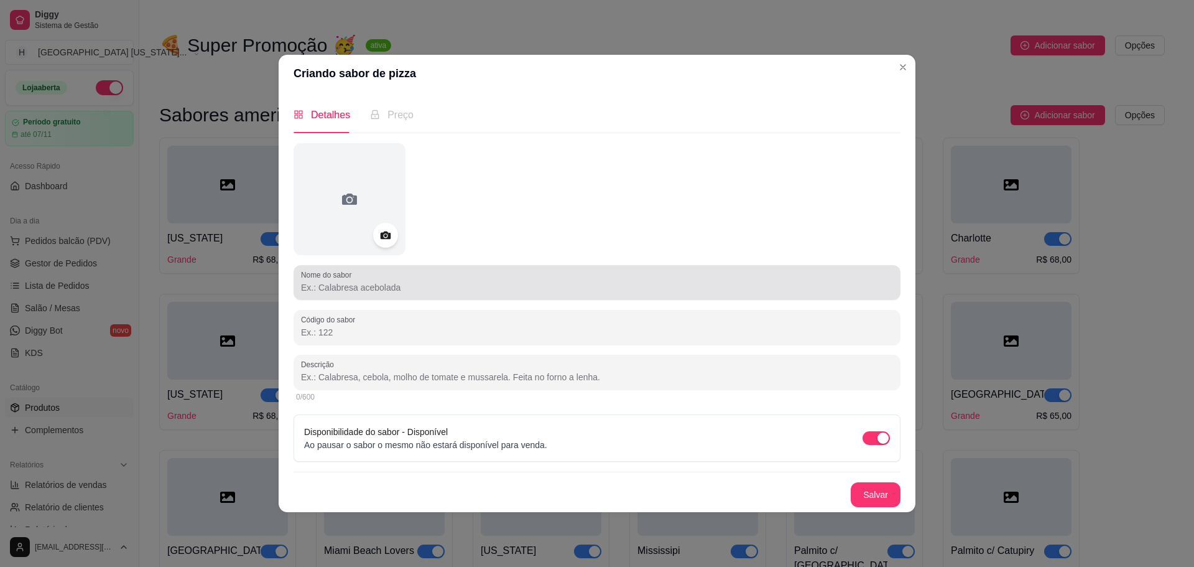
click at [389, 277] on div at bounding box center [597, 282] width 592 height 25
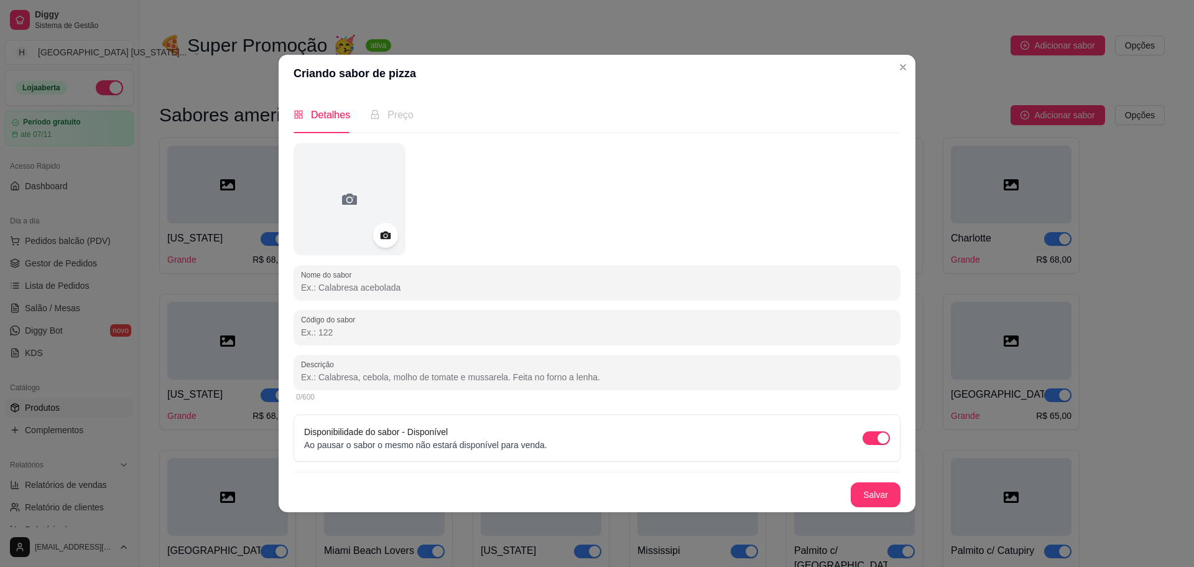
paste input "[GEOGRAPHIC_DATA]"
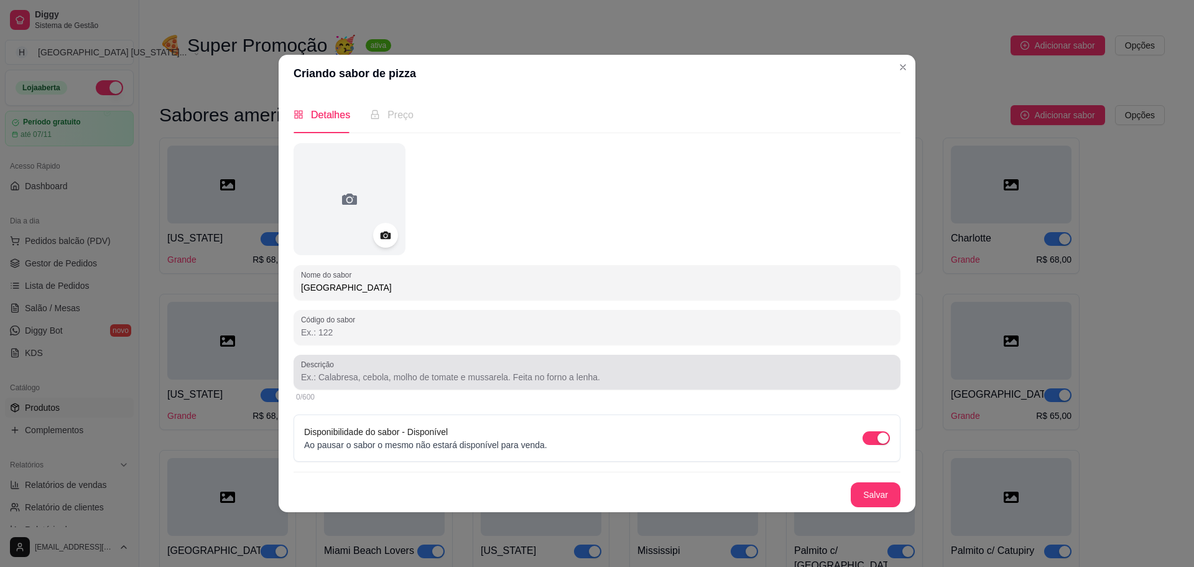
type input "[GEOGRAPHIC_DATA]"
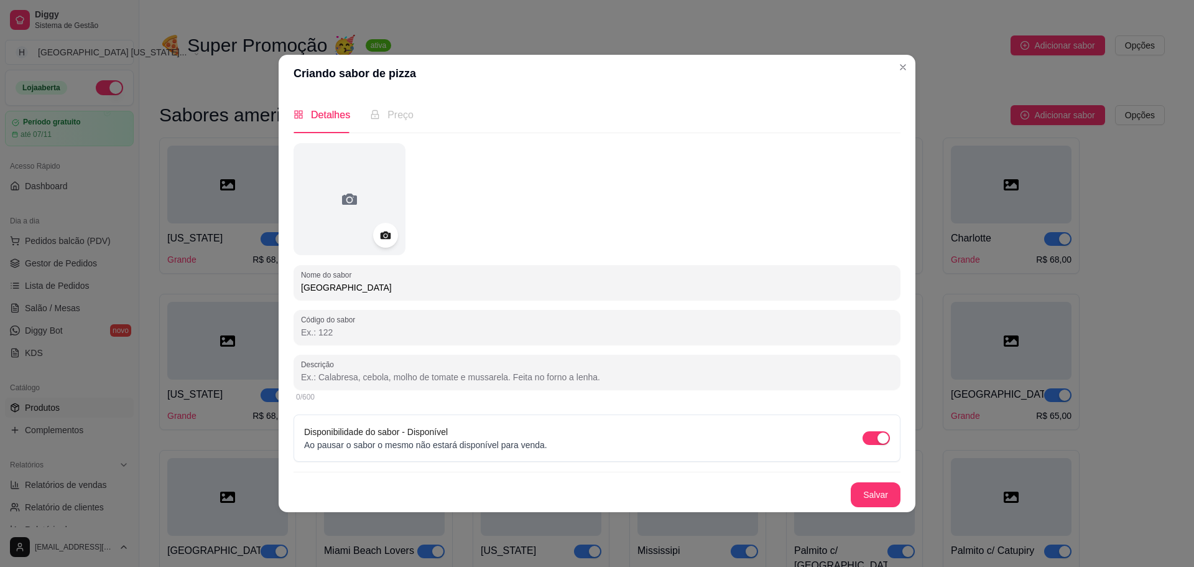
click at [429, 374] on input "Descrição" at bounding box center [597, 377] width 592 height 12
click at [370, 373] on input "Descrição" at bounding box center [597, 377] width 592 height 12
paste input "Molho barbecue, [GEOGRAPHIC_DATA] assada, mussarela, bacon, abacaxi."
type input "Molho barbecue, [GEOGRAPHIC_DATA] assada, mussarela, bacon, abacaxi."
click at [872, 496] on button "Salvar" at bounding box center [876, 494] width 49 height 24
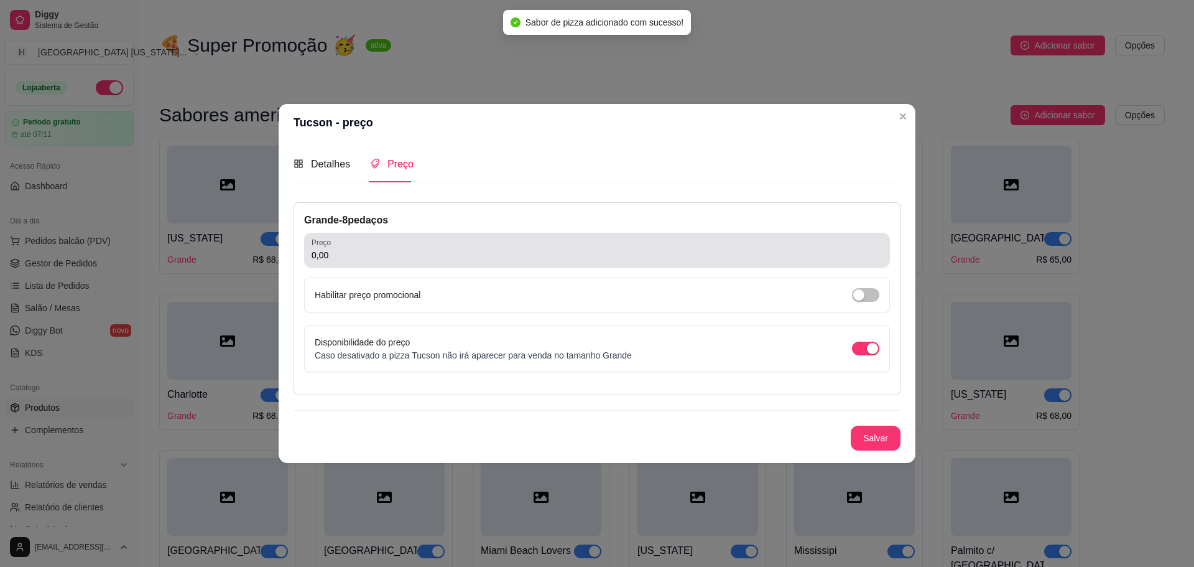
click at [464, 244] on div "0,00" at bounding box center [597, 250] width 571 height 25
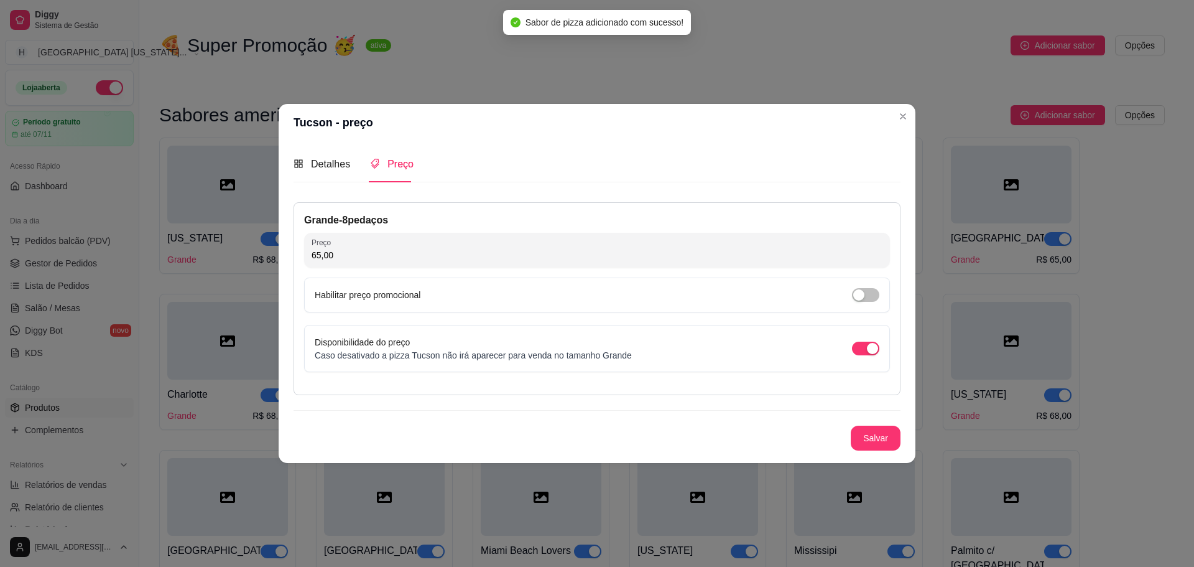
type input "65,00"
click at [885, 434] on button "Salvar" at bounding box center [876, 437] width 49 height 24
click at [889, 440] on button "Salvar" at bounding box center [876, 437] width 50 height 25
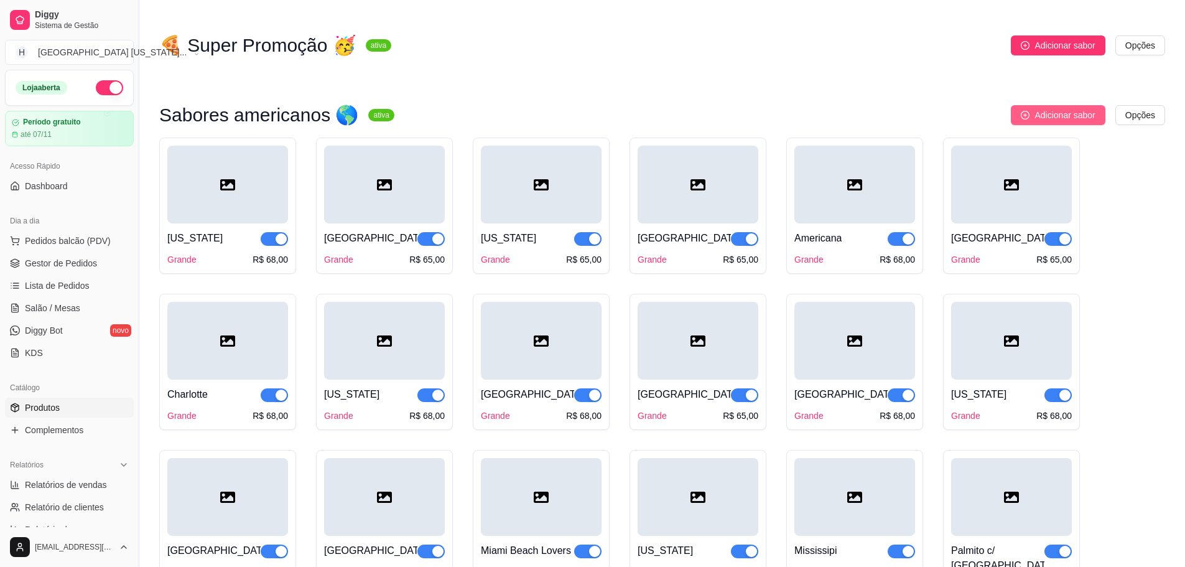
click at [1030, 116] on icon "plus-circle" at bounding box center [1025, 115] width 9 height 9
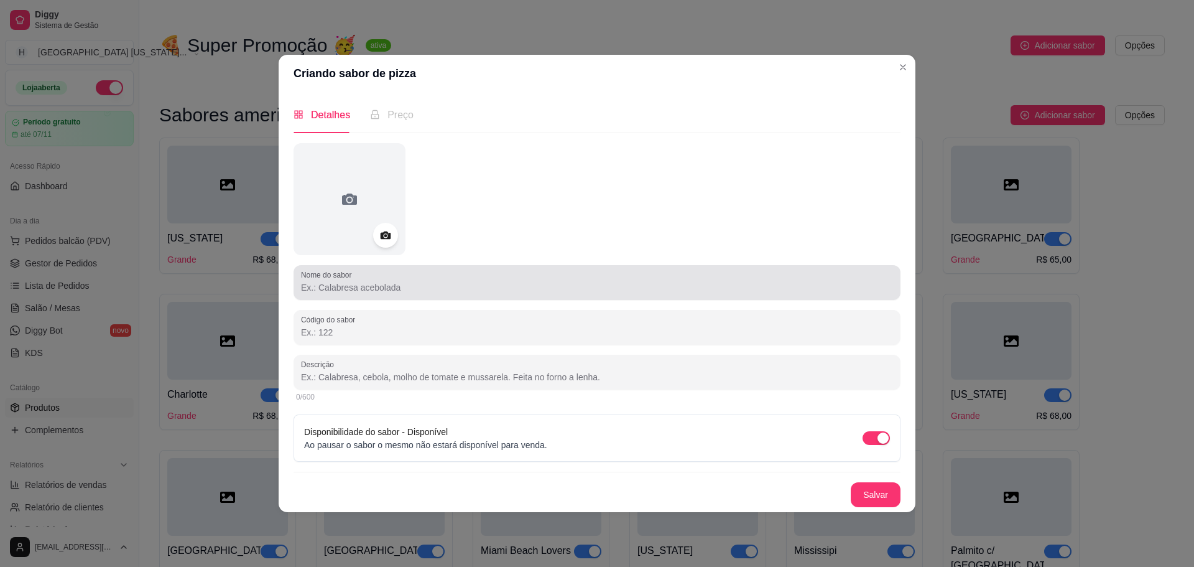
click at [434, 277] on div at bounding box center [597, 282] width 592 height 25
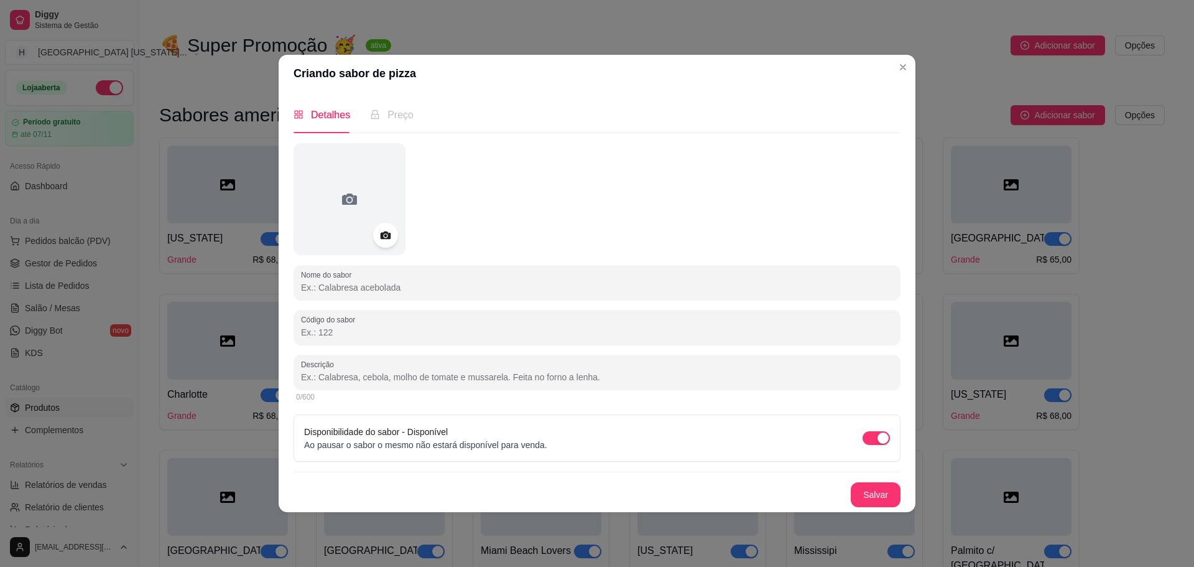
paste input "[GEOGRAPHIC_DATA]"
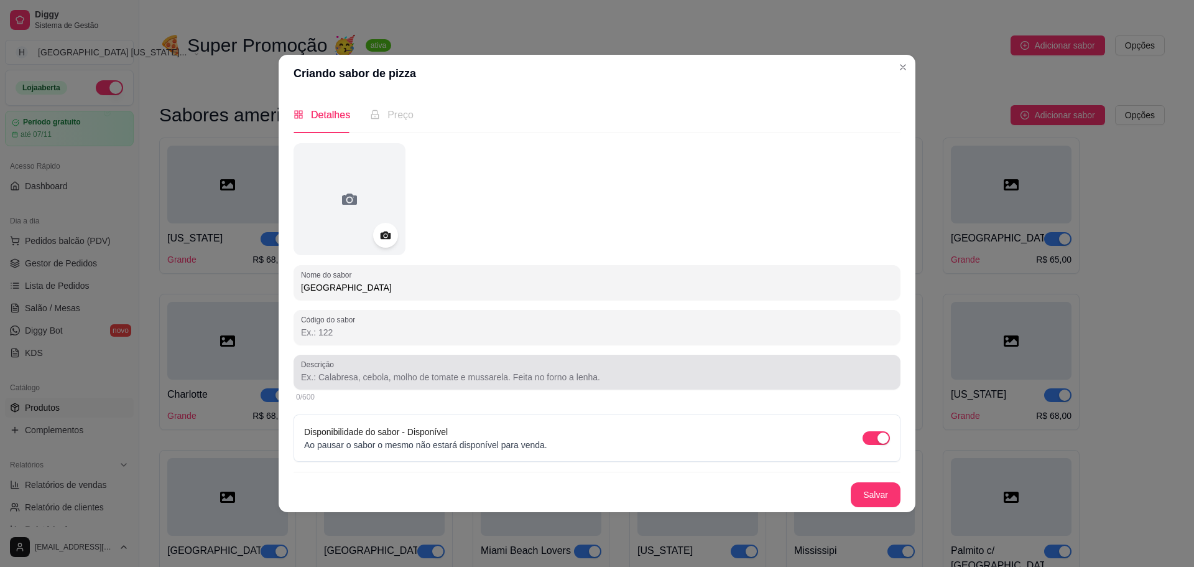
type input "[GEOGRAPHIC_DATA]"
click at [424, 371] on input "Descrição" at bounding box center [597, 377] width 592 height 12
click at [350, 363] on div at bounding box center [597, 372] width 592 height 25
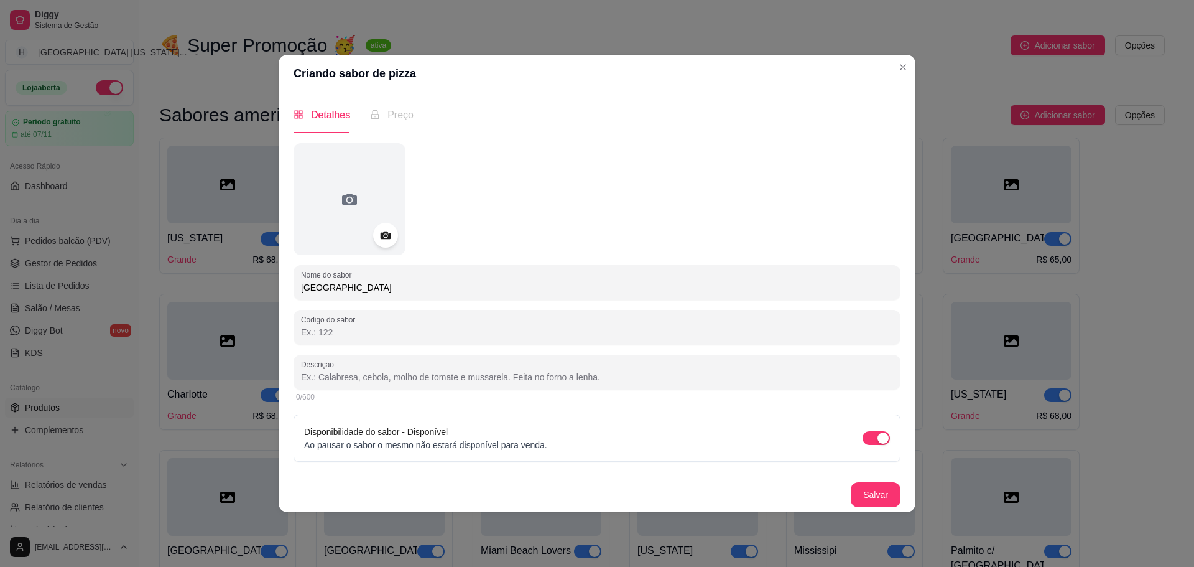
paste input "Molho de tomate, mussarela, bacon, manjericão, alho frito."
type input "Molho de tomate, mussarela, bacon, manjericão, alho frito."
click at [884, 497] on button "Salvar" at bounding box center [876, 494] width 49 height 24
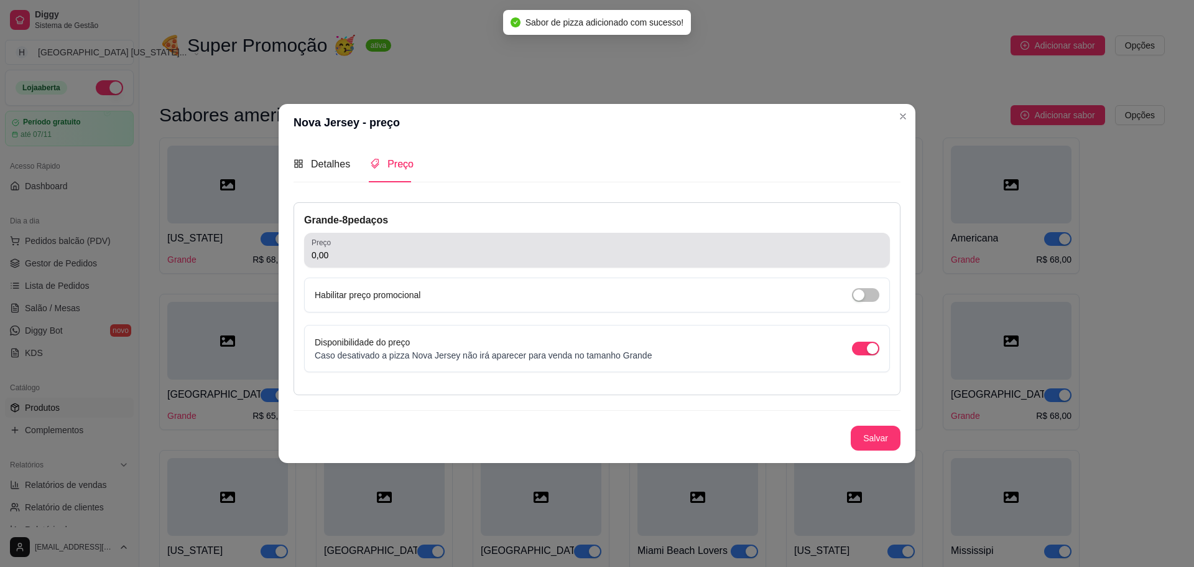
click at [388, 266] on div "Preço 0,00" at bounding box center [597, 250] width 586 height 35
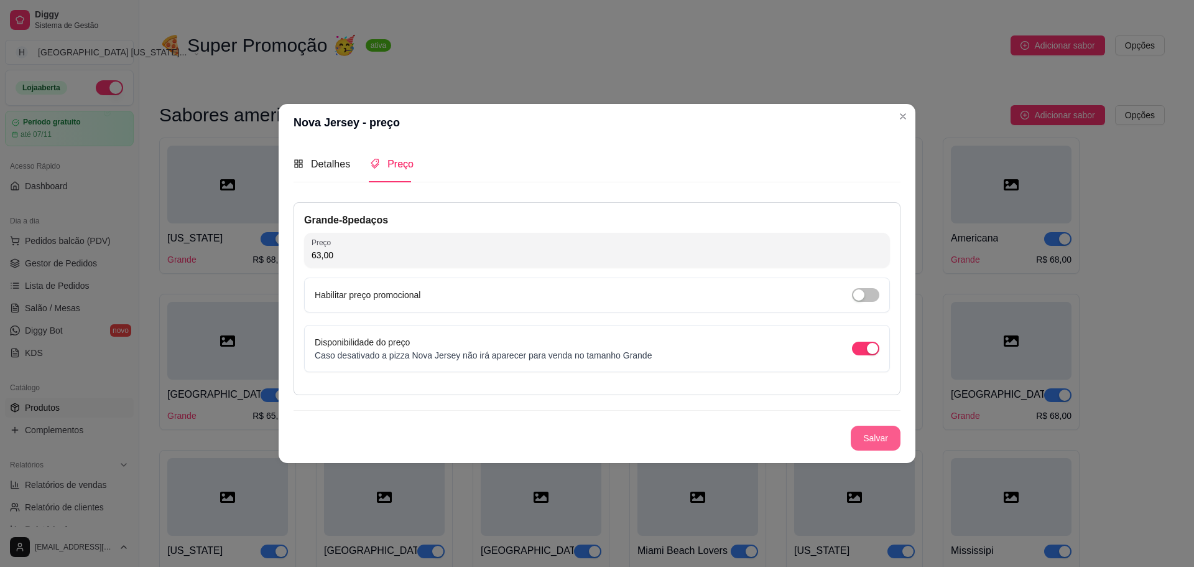
type input "63,00"
click at [902, 447] on div "Detalhes Preço Nome do sabor Nova Jersey Código do sabor Descrição Molho de tom…" at bounding box center [597, 301] width 637 height 321
click at [876, 433] on button "Salvar" at bounding box center [876, 437] width 50 height 25
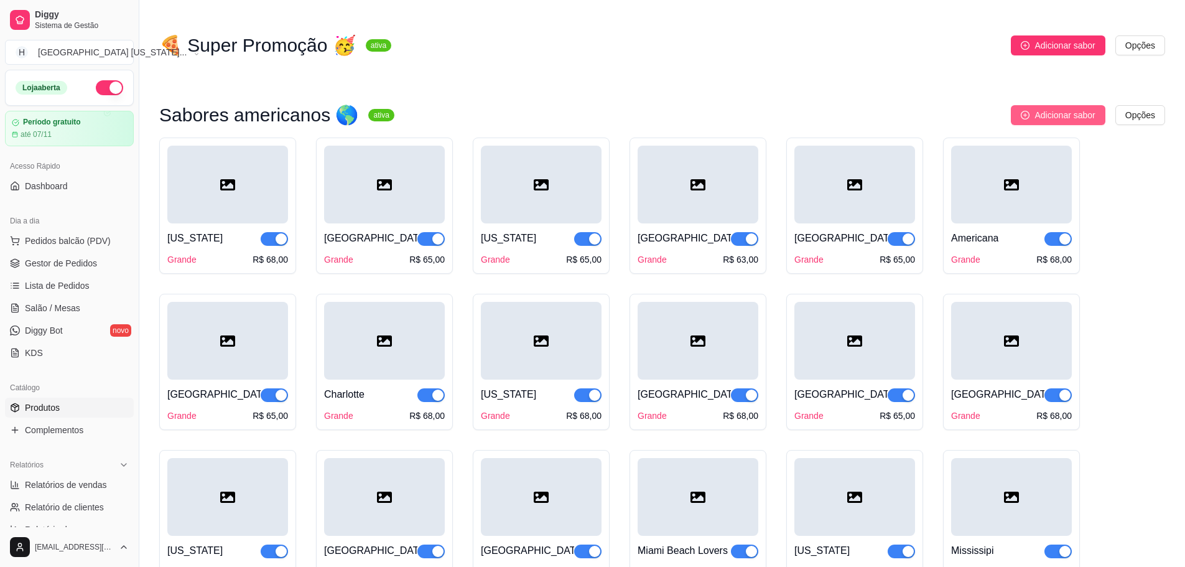
click at [1067, 111] on span "Adicionar sabor" at bounding box center [1064, 115] width 60 height 14
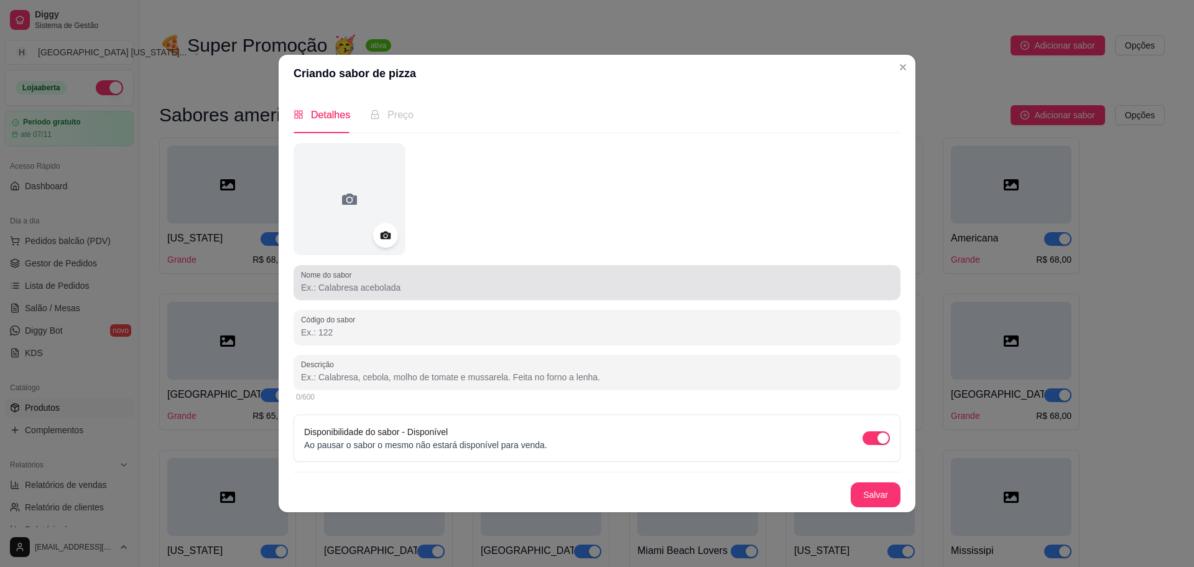
click at [394, 272] on div at bounding box center [597, 282] width 592 height 25
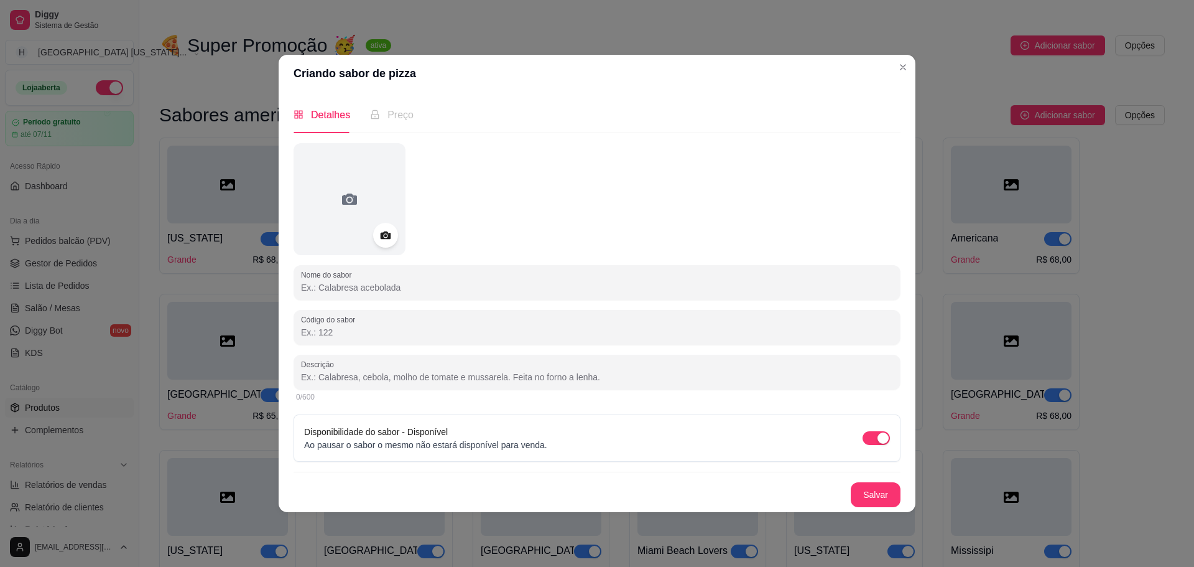
paste input "[GEOGRAPHIC_DATA]"
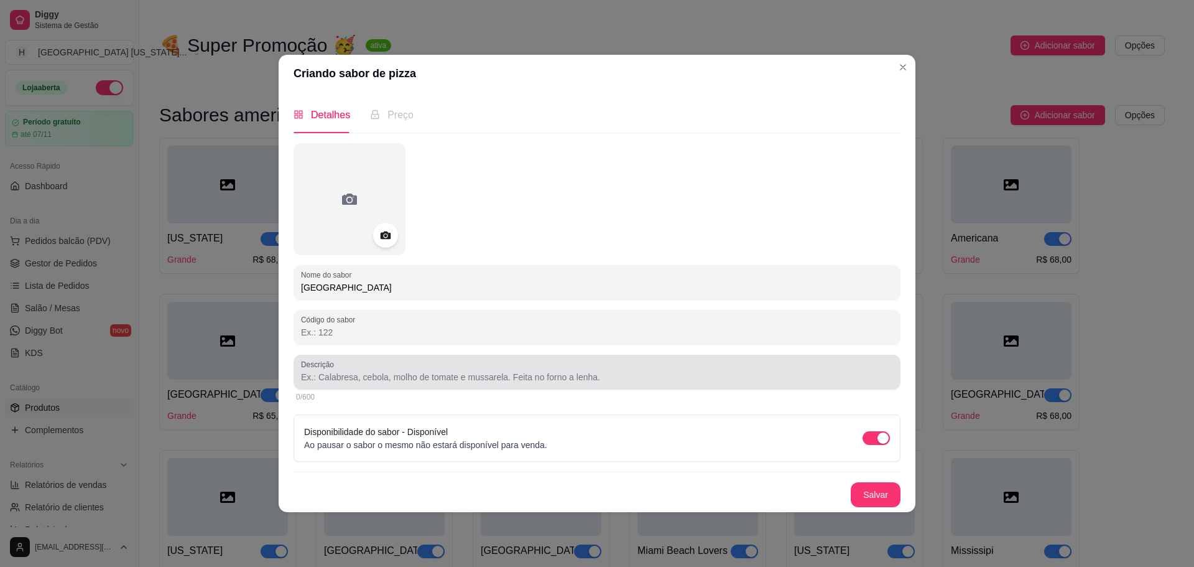
type input "[GEOGRAPHIC_DATA]"
click at [373, 358] on div "Descrição" at bounding box center [597, 372] width 607 height 35
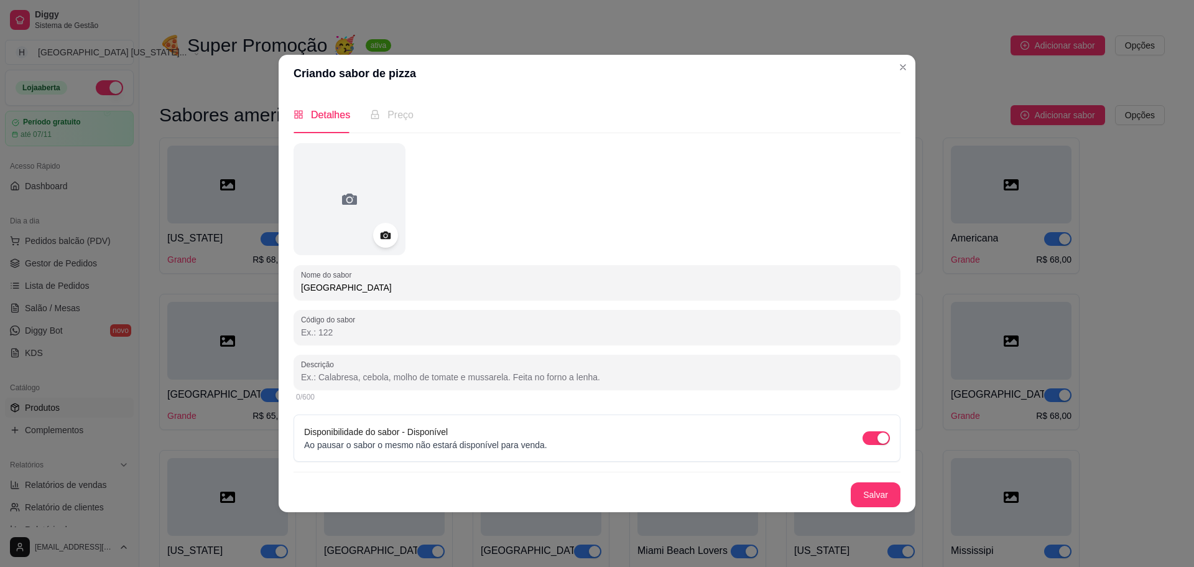
click at [356, 376] on input "Descrição" at bounding box center [597, 377] width 592 height 12
paste input "Molho barbecue, cebola refogada, mussarela, bacon."
type input "Molho barbecue, cebola refogada, mussarela, bacon."
click at [875, 489] on button "Salvar" at bounding box center [876, 494] width 50 height 25
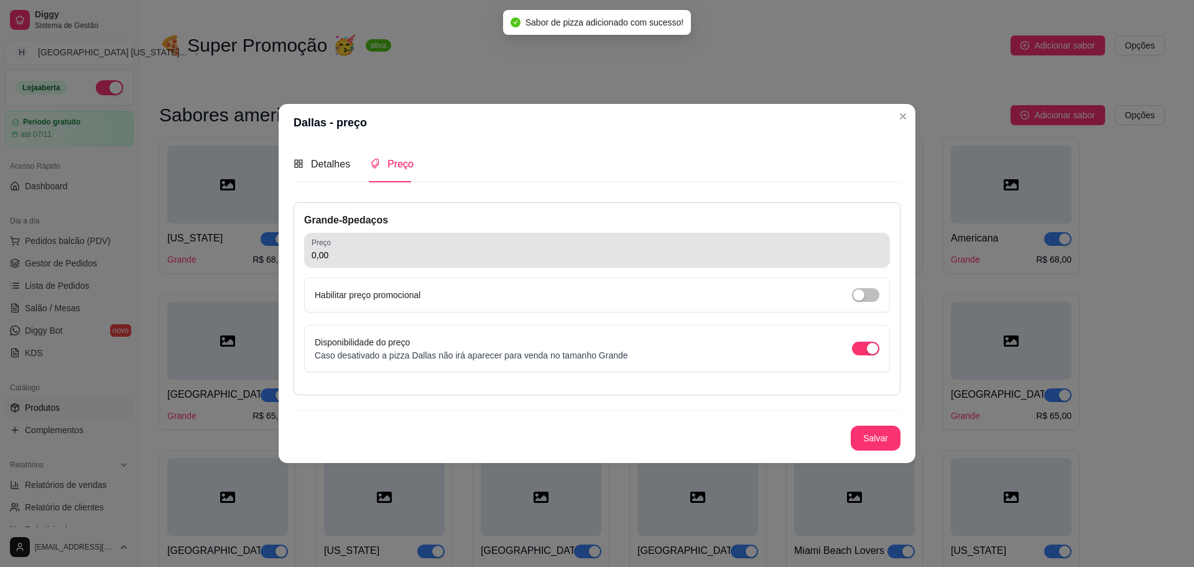
drag, startPoint x: 402, startPoint y: 233, endPoint x: 396, endPoint y: 252, distance: 19.7
click at [397, 249] on div "Preço 0,00" at bounding box center [597, 250] width 586 height 35
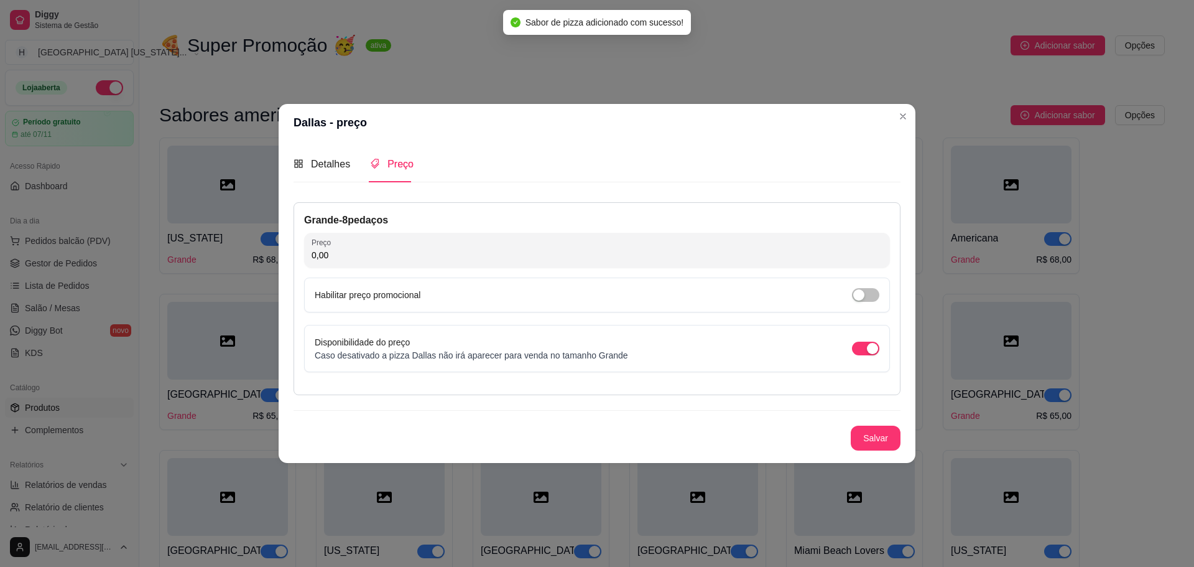
click at [396, 252] on input "0,00" at bounding box center [597, 255] width 571 height 12
type input "63,00"
click at [858, 442] on button "Salvar" at bounding box center [876, 437] width 50 height 25
drag, startPoint x: 883, startPoint y: 452, endPoint x: 879, endPoint y: 428, distance: 23.9
click at [883, 441] on div "Nome do sabor Dallas Código do sabor Descrição Molho barbecue, cebola refogada,…" at bounding box center [597, 325] width 607 height 266
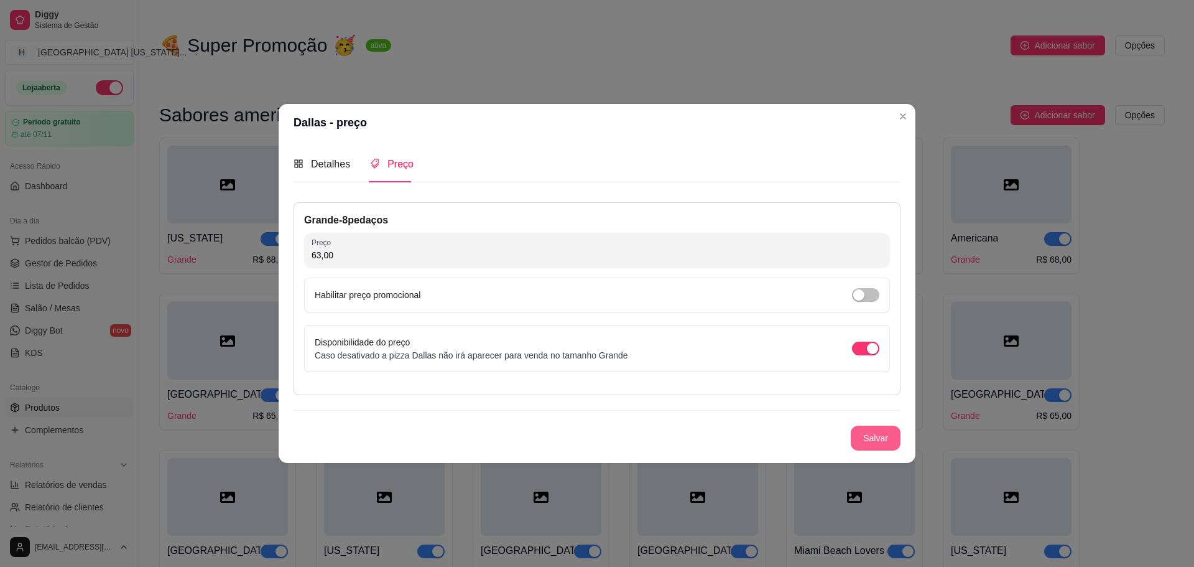
click at [879, 428] on button "Salvar" at bounding box center [876, 437] width 50 height 25
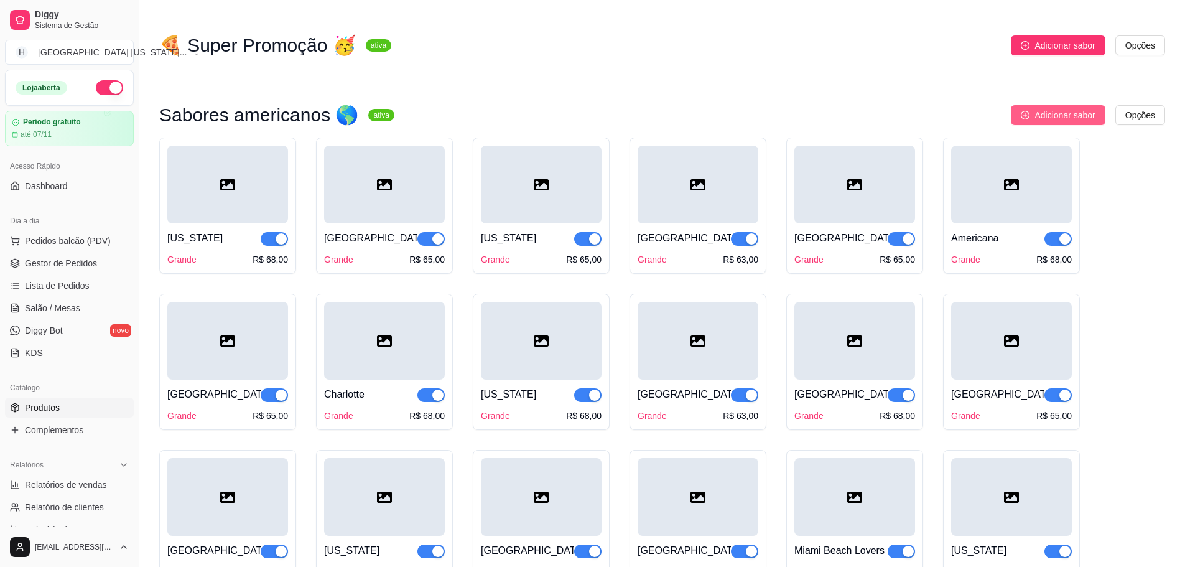
click at [1060, 121] on span "Adicionar sabor" at bounding box center [1064, 115] width 60 height 14
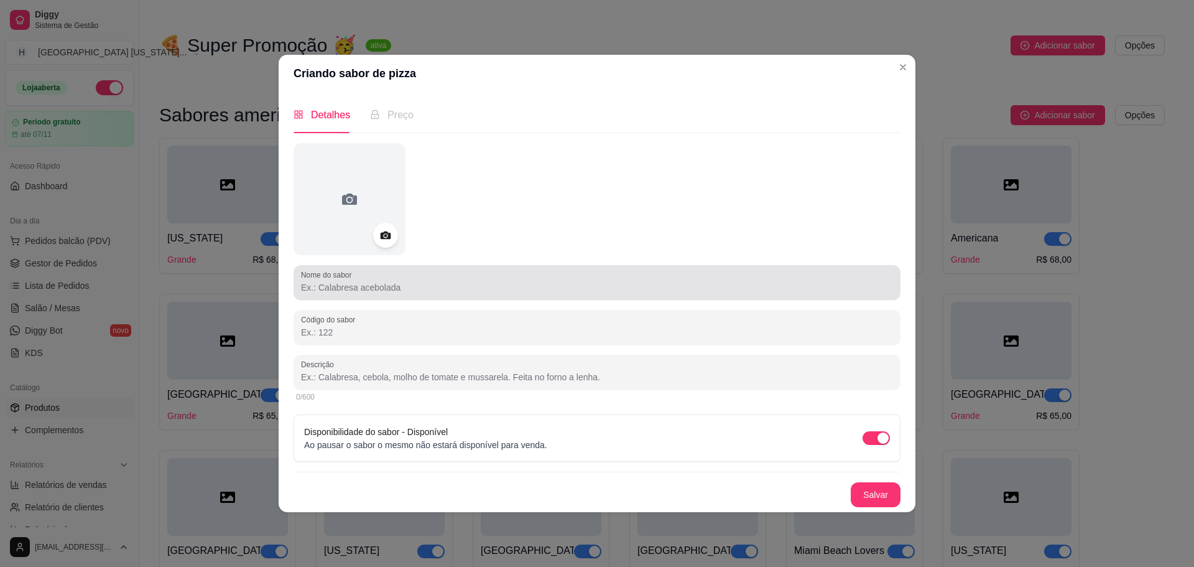
click at [551, 296] on div "Nome do sabor" at bounding box center [597, 282] width 607 height 35
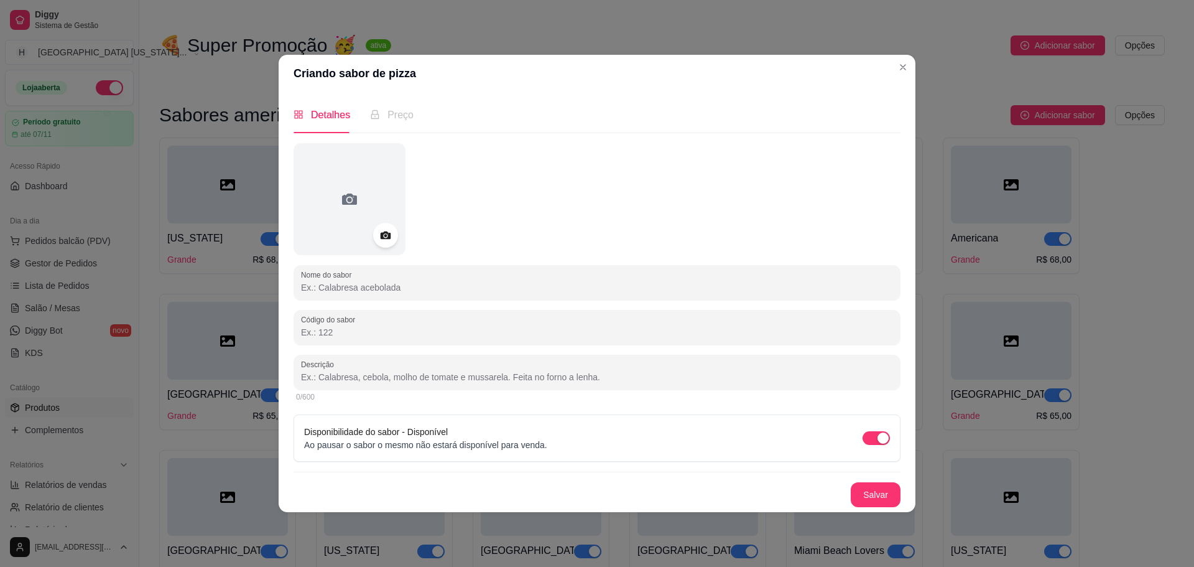
paste input "[GEOGRAPHIC_DATA]"
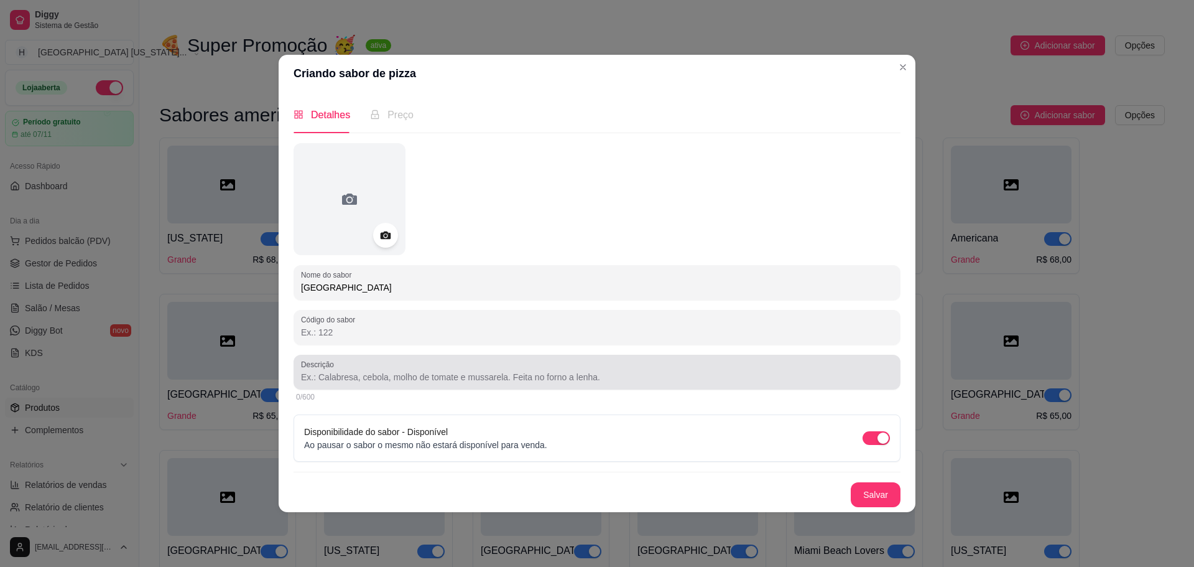
type input "[GEOGRAPHIC_DATA]"
click at [532, 376] on input "Descrição" at bounding box center [597, 377] width 592 height 12
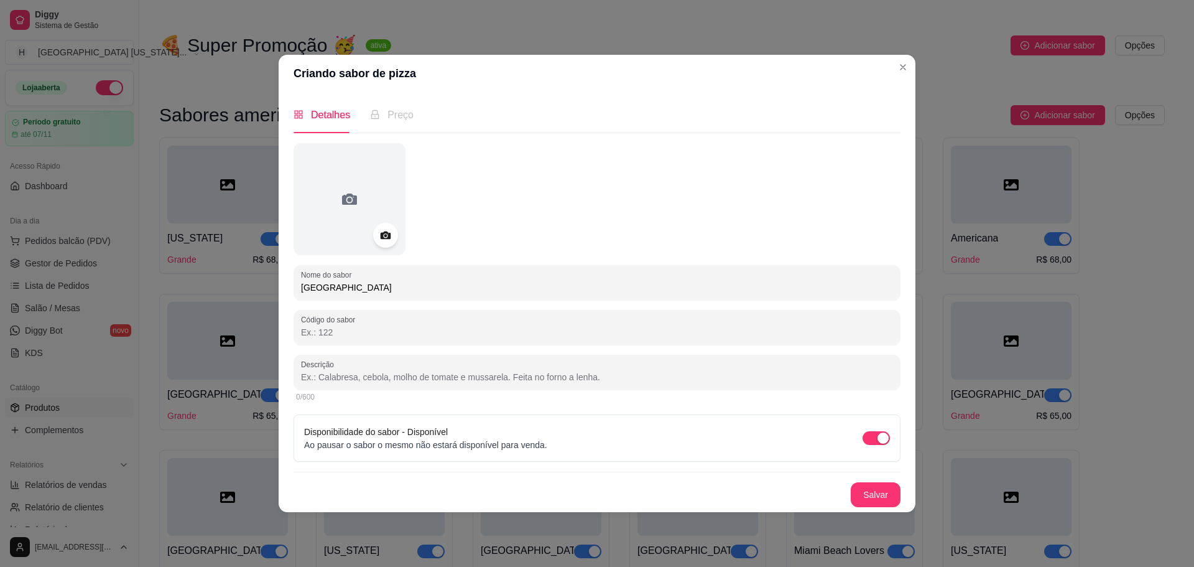
click at [323, 381] on input "Descrição" at bounding box center [597, 377] width 592 height 12
paste input "Molho de tomate, catupiry, tomate, gorgonzola e bacon."
type input "Molho de tomate, catupiry, tomate, gorgonzola e bacon."
click at [858, 491] on button "Salvar" at bounding box center [876, 494] width 50 height 25
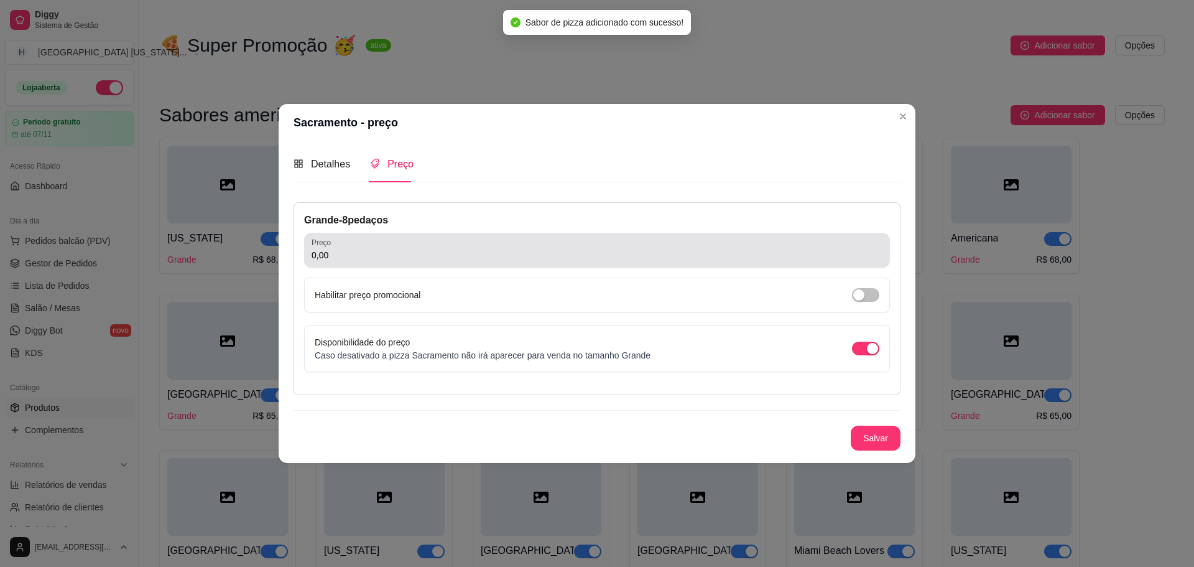
click at [371, 263] on div "Preço 0,00" at bounding box center [597, 250] width 586 height 35
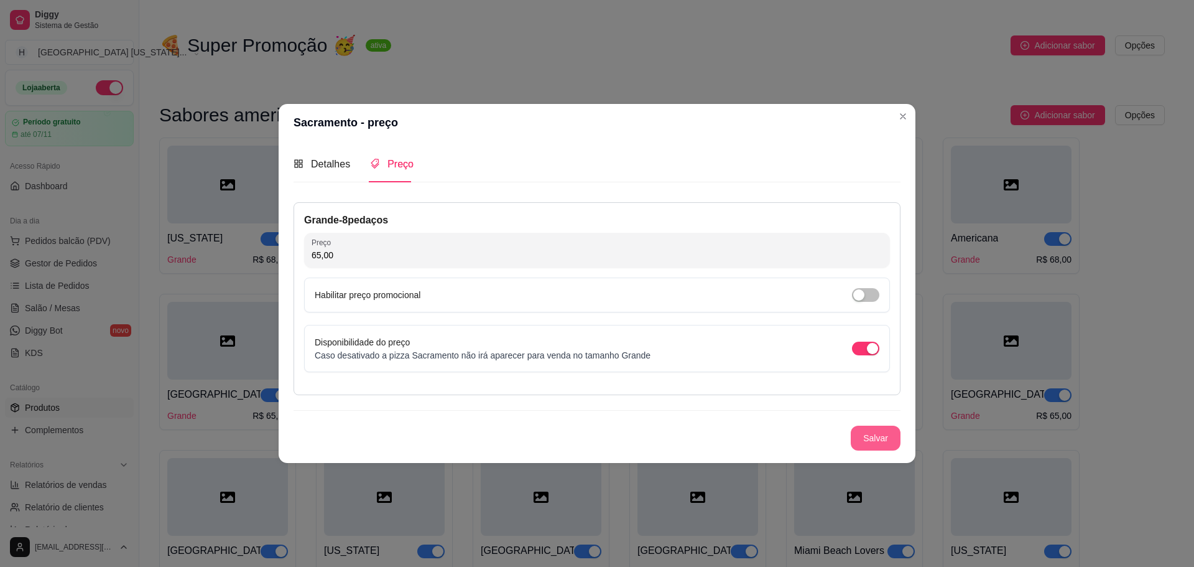
type input "65,00"
click at [878, 437] on button "Salvar" at bounding box center [876, 437] width 49 height 24
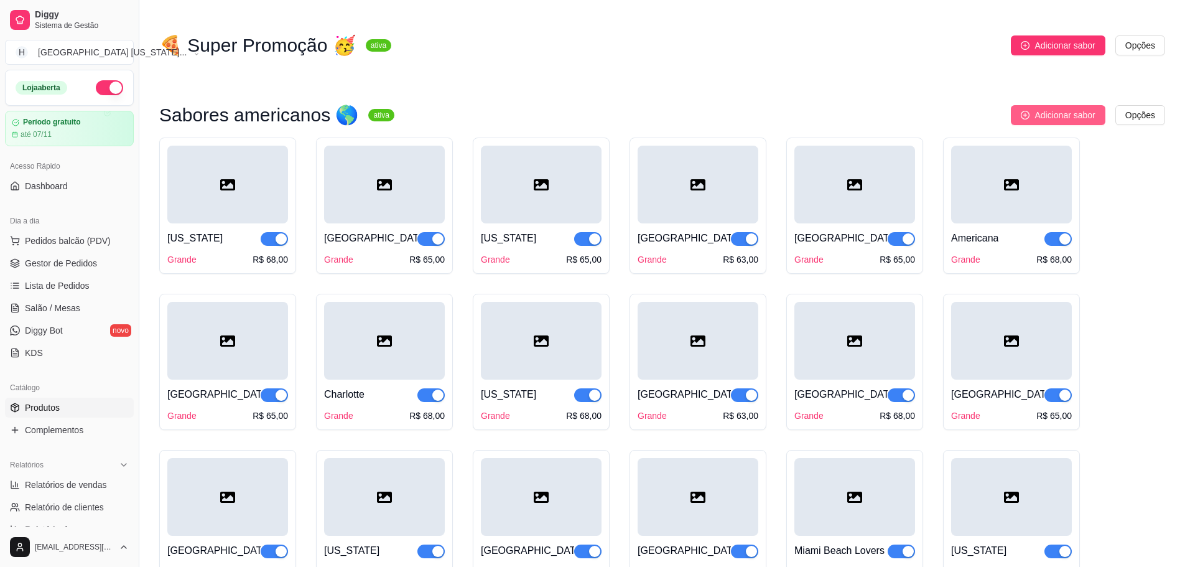
click at [1041, 109] on button "Adicionar sabor" at bounding box center [1058, 115] width 94 height 20
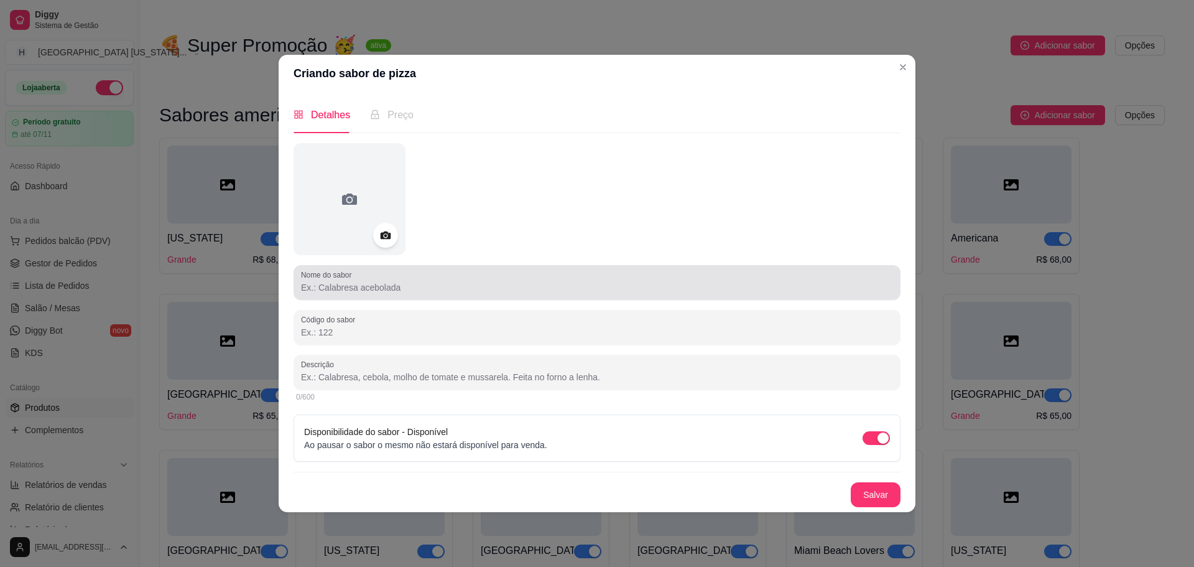
click at [391, 294] on div at bounding box center [597, 282] width 592 height 25
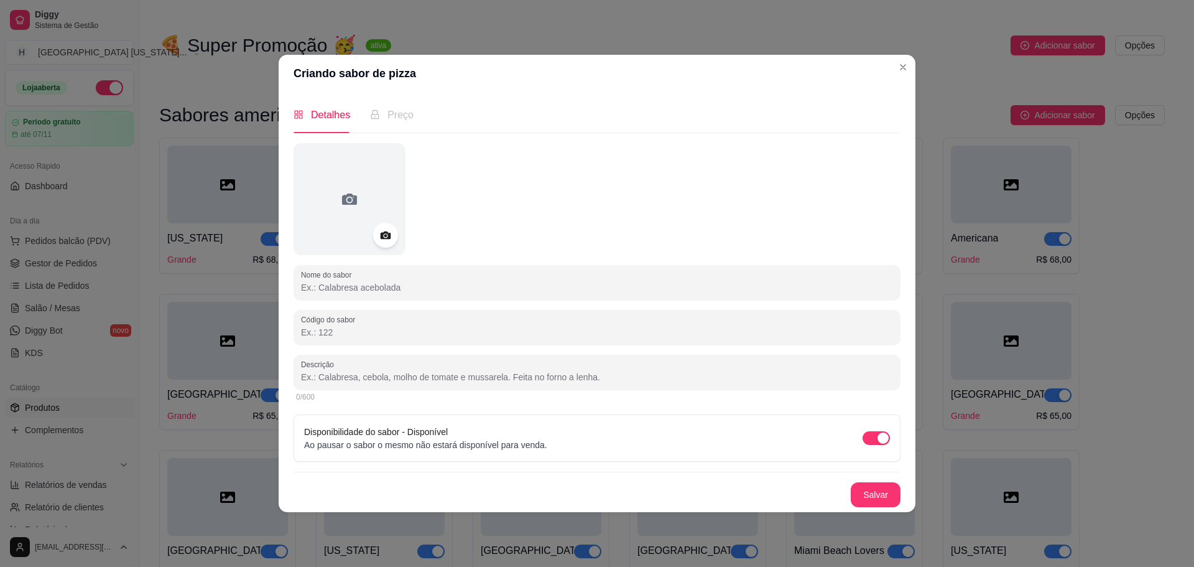
paste input "[US_STATE]"
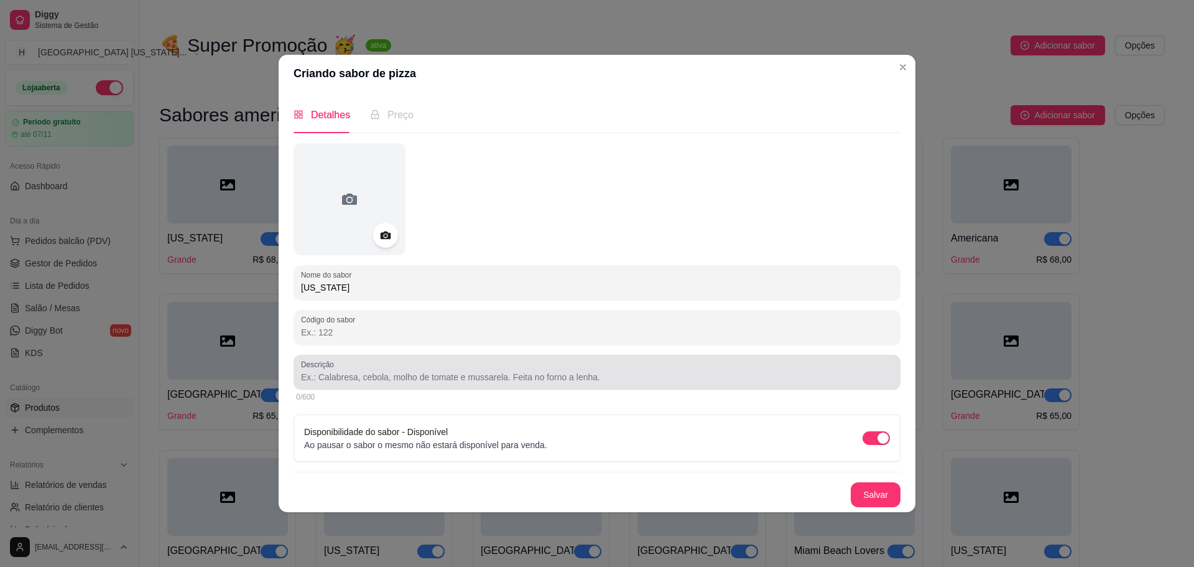
type input "[US_STATE]"
click at [407, 377] on input "Descrição" at bounding box center [597, 377] width 592 height 12
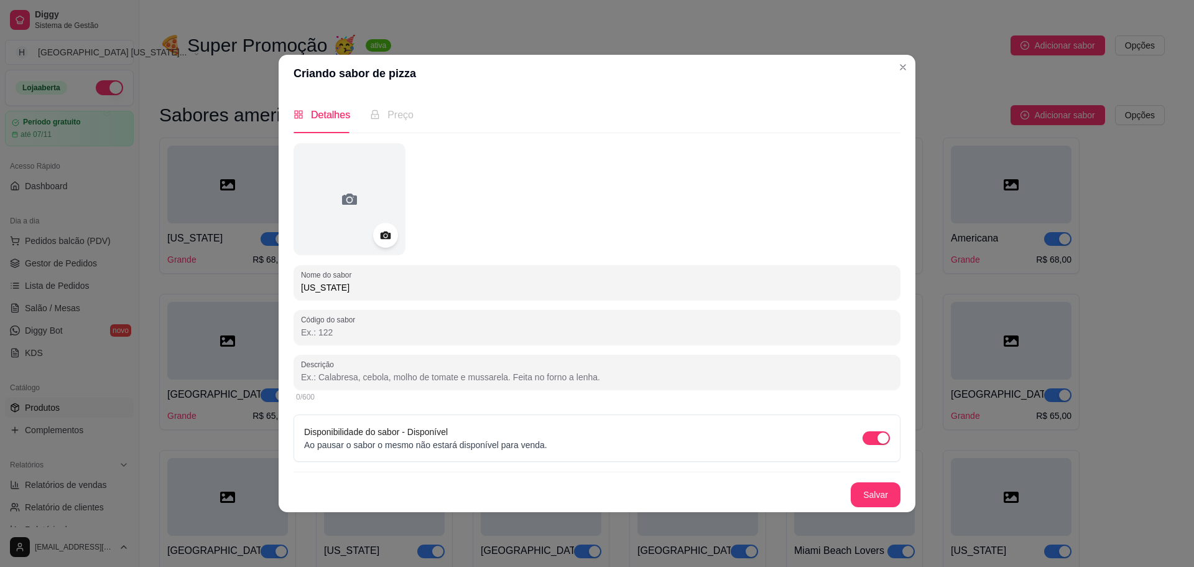
click at [374, 371] on input "Descrição" at bounding box center [597, 377] width 592 height 12
paste input "Molho de tomate, calabresa, cebola, catupiry."
type input "Molho de tomate, calabresa, cebola, catupiry."
click at [876, 495] on button "Salvar" at bounding box center [876, 494] width 50 height 25
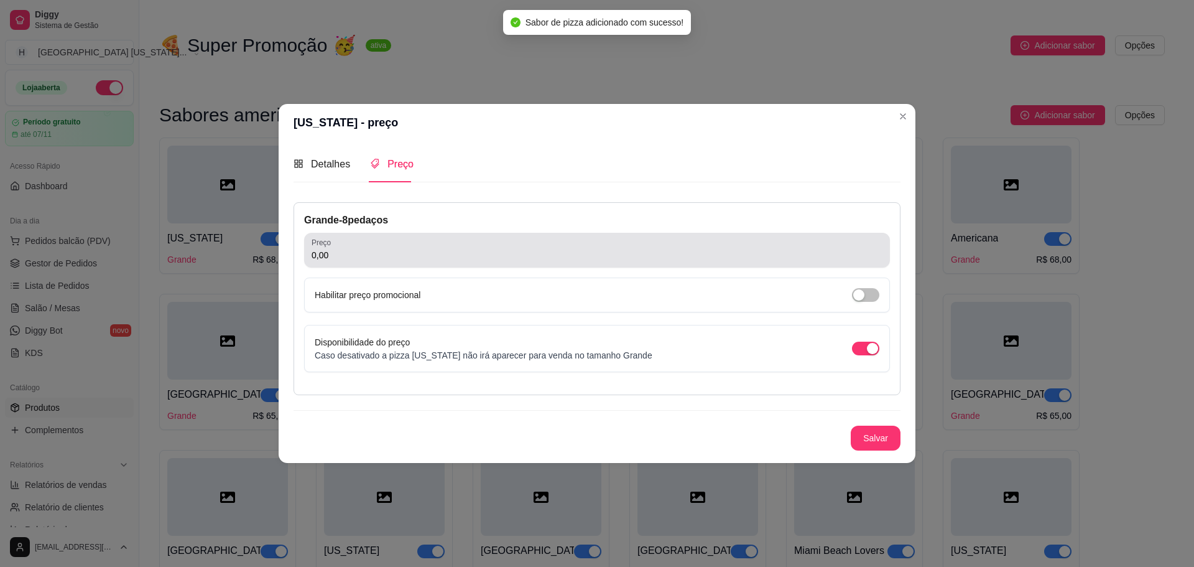
click at [376, 245] on div "0,00" at bounding box center [597, 250] width 571 height 25
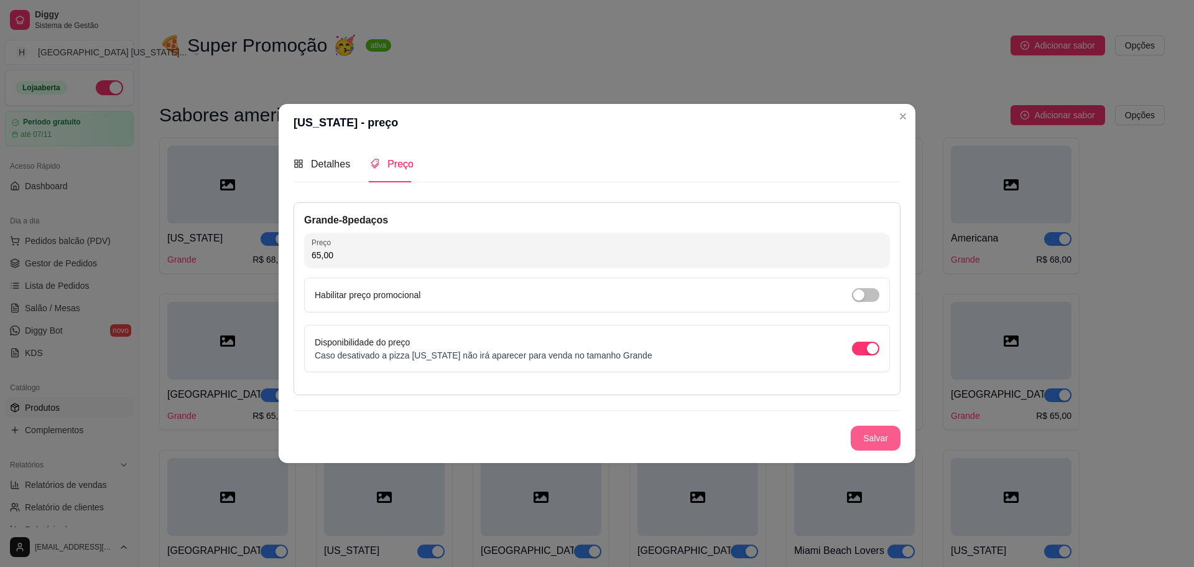
type input "65,00"
click at [874, 427] on button "Salvar" at bounding box center [876, 437] width 50 height 25
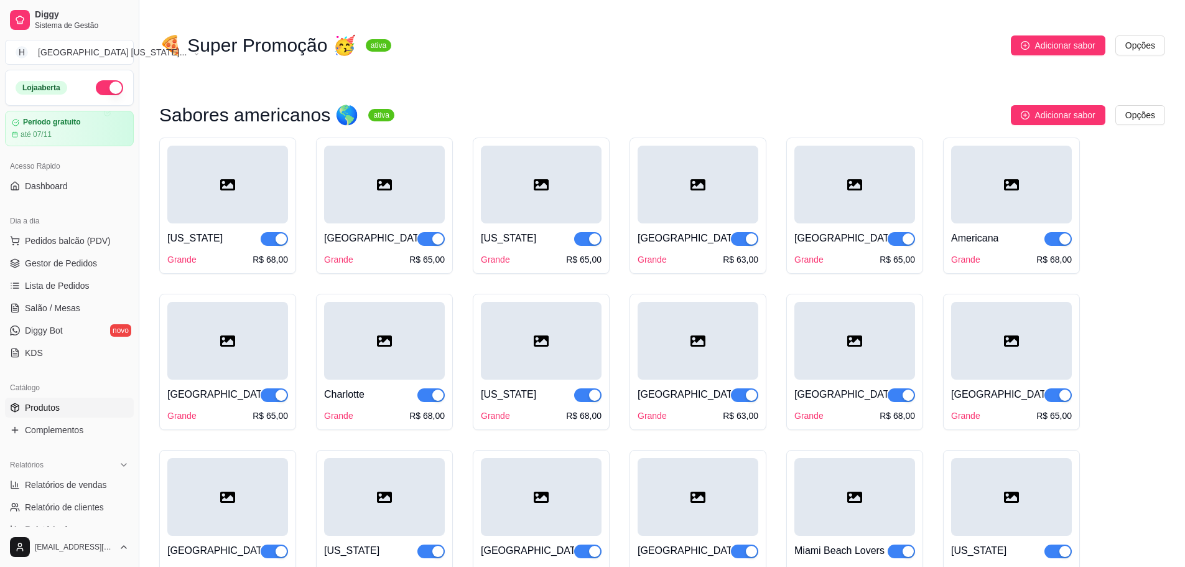
click at [1010, 115] on div "Adicionar sabor Opções" at bounding box center [784, 115] width 761 height 20
click at [1033, 109] on button "Adicionar sabor" at bounding box center [1058, 115] width 94 height 20
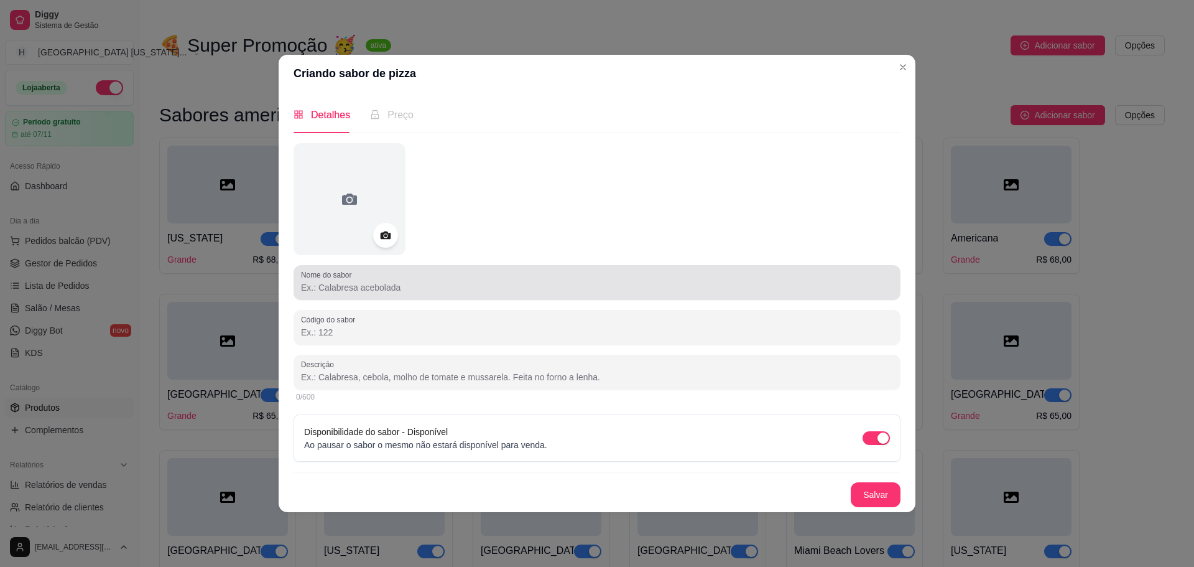
click at [371, 289] on input "Nome do sabor" at bounding box center [597, 287] width 592 height 12
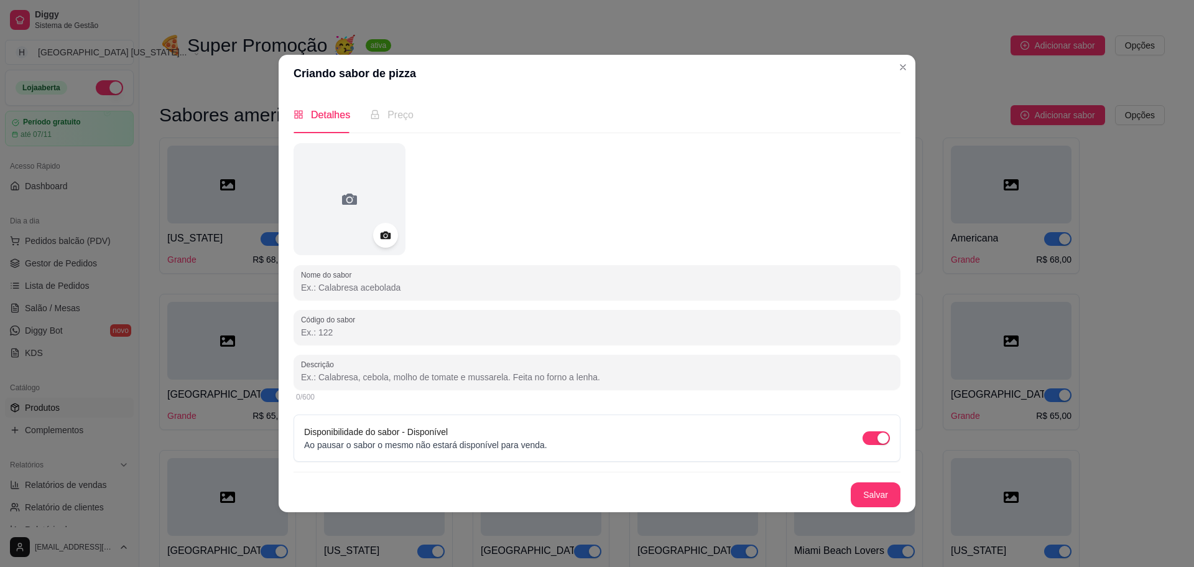
paste input "ndianopolis"
click at [301, 287] on input "ndianopolis" at bounding box center [597, 287] width 592 height 12
type input "[GEOGRAPHIC_DATA]"
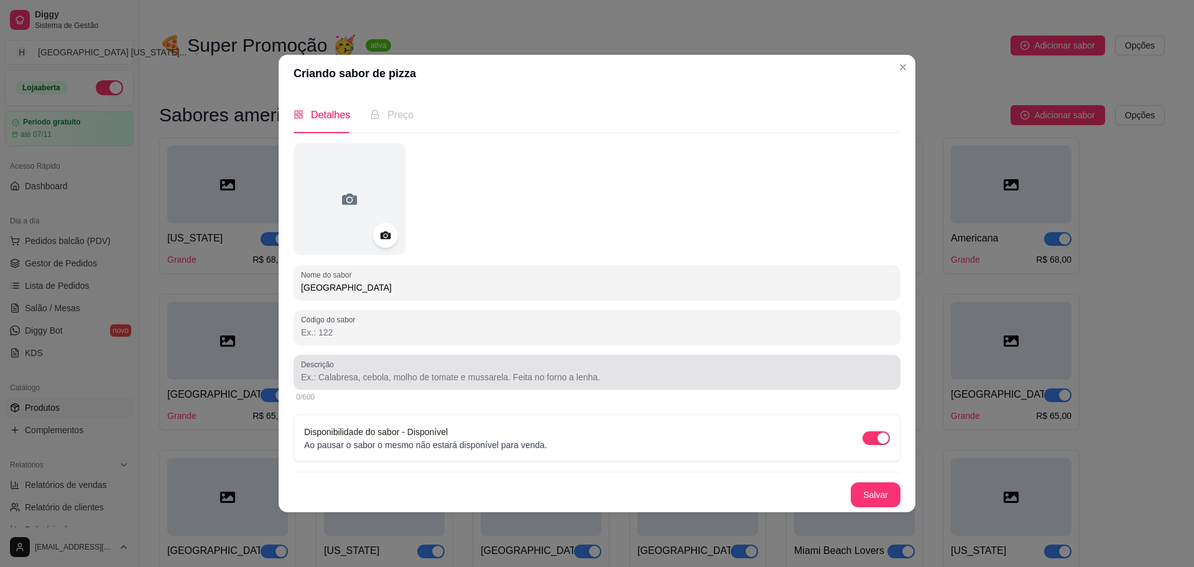
click at [366, 368] on div at bounding box center [597, 372] width 592 height 25
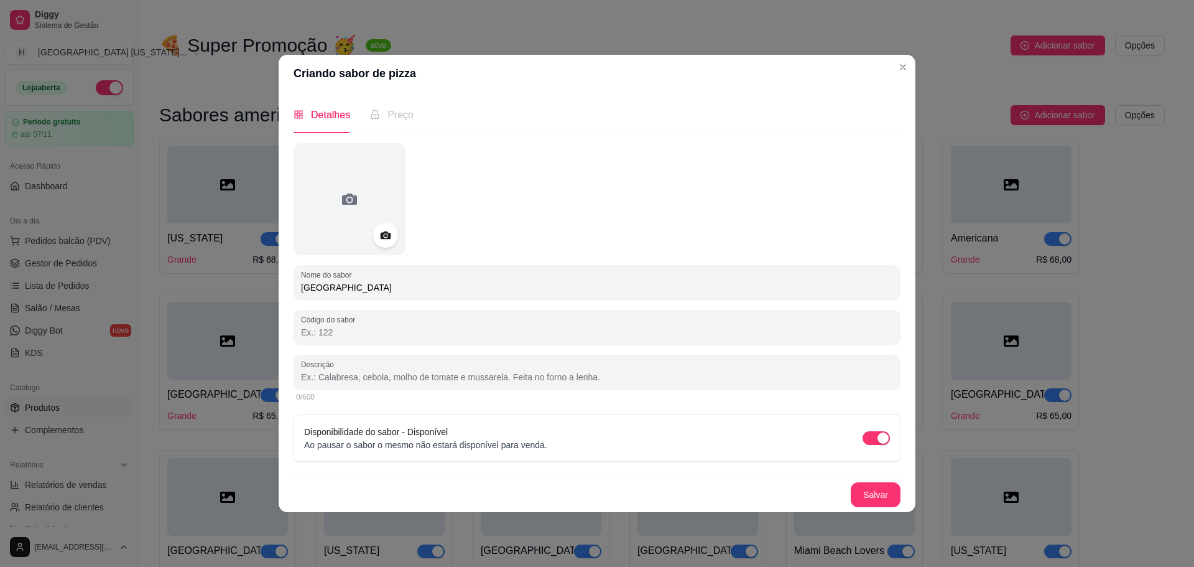
paste input "Molho barbecue, frango desfiado, cebola refogada, mussarela, bacon, pepperoni."
type input "Molho barbecue, frango desfiado, cebola refogada, mussarela, bacon, pepperoni."
click at [895, 503] on button "Salvar" at bounding box center [876, 494] width 49 height 24
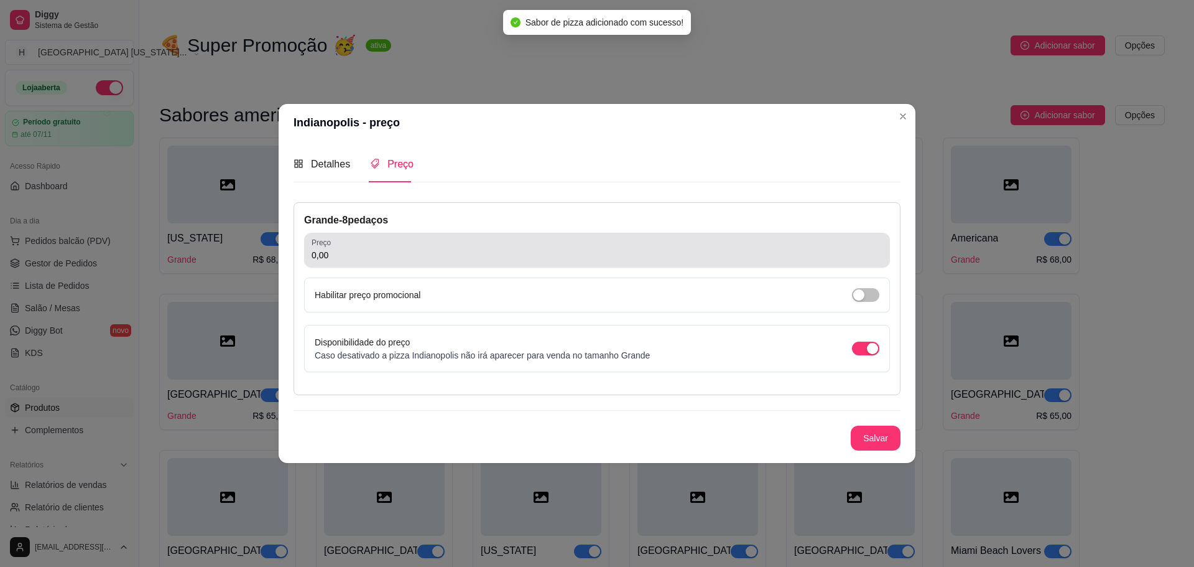
click at [387, 246] on div "0,00" at bounding box center [597, 250] width 571 height 25
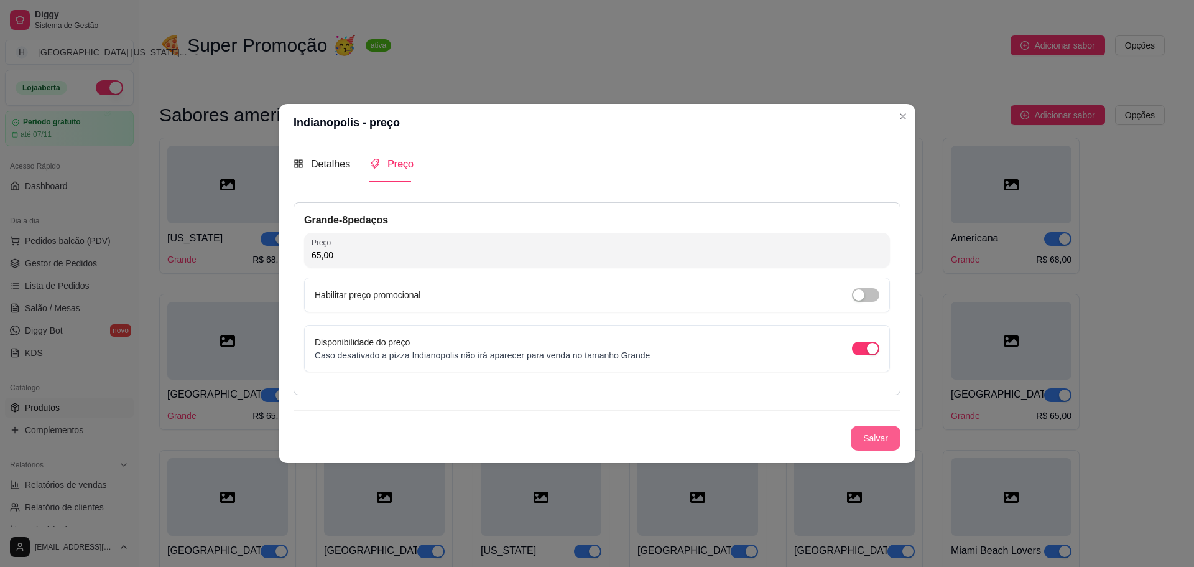
type input "65,00"
click at [863, 437] on button "Salvar" at bounding box center [876, 437] width 49 height 24
click at [898, 442] on button "Salvar" at bounding box center [876, 437] width 50 height 25
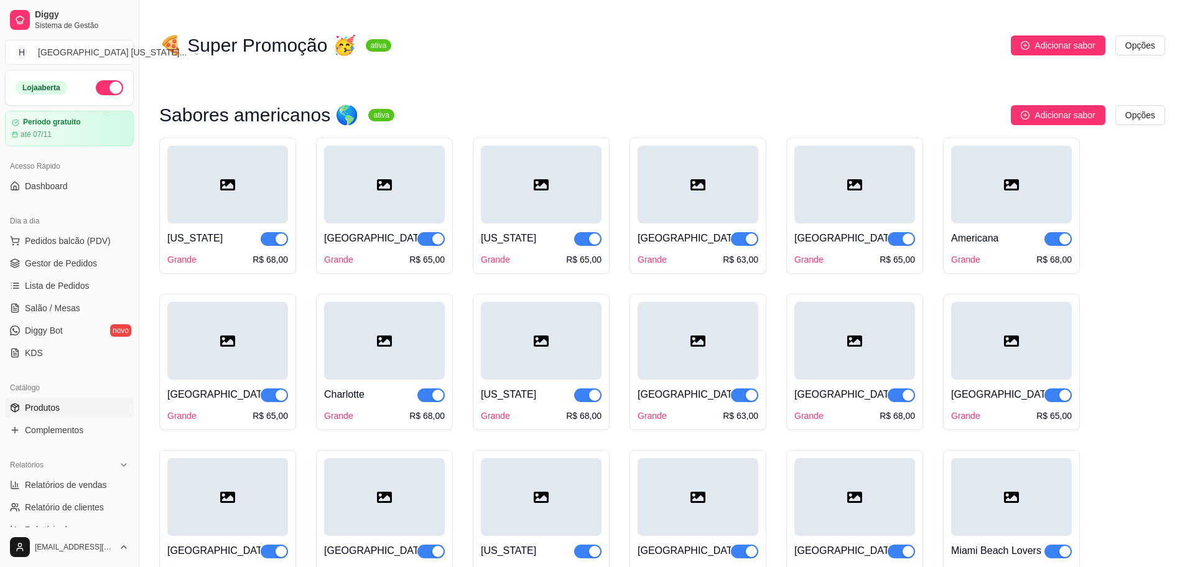
click at [1023, 143] on div "Sabores americanos 🌎 ativa Adicionar sabor Opções [US_STATE] Grande R$ 68,00 [G…" at bounding box center [662, 509] width 1006 height 808
click at [1034, 119] on button "Adicionar sabor" at bounding box center [1058, 115] width 94 height 20
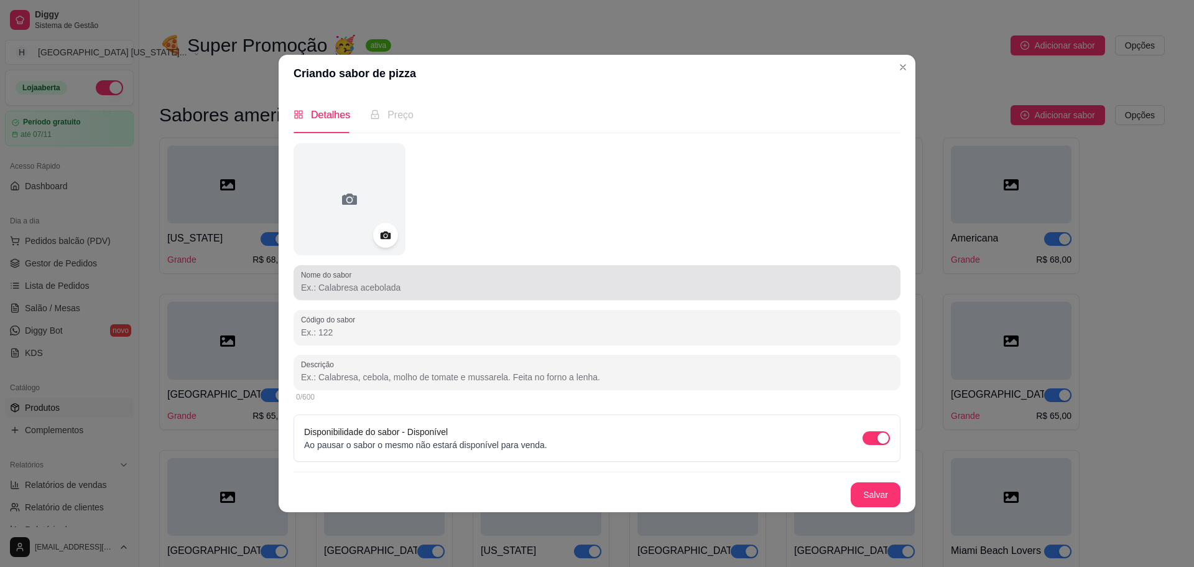
click at [533, 294] on div at bounding box center [597, 282] width 592 height 25
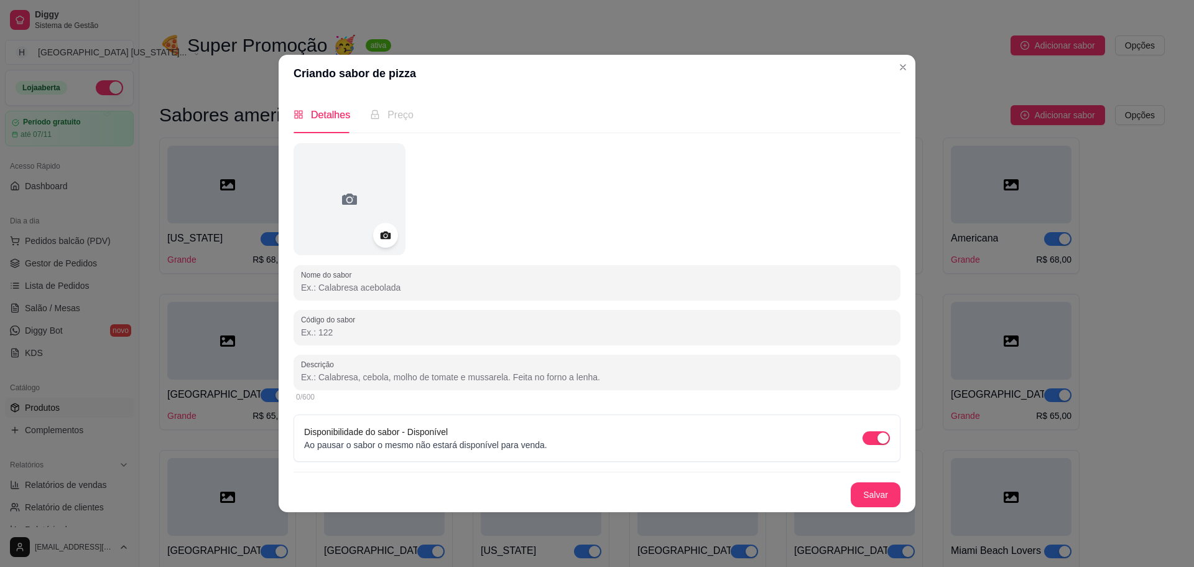
paste input "[US_STATE]"
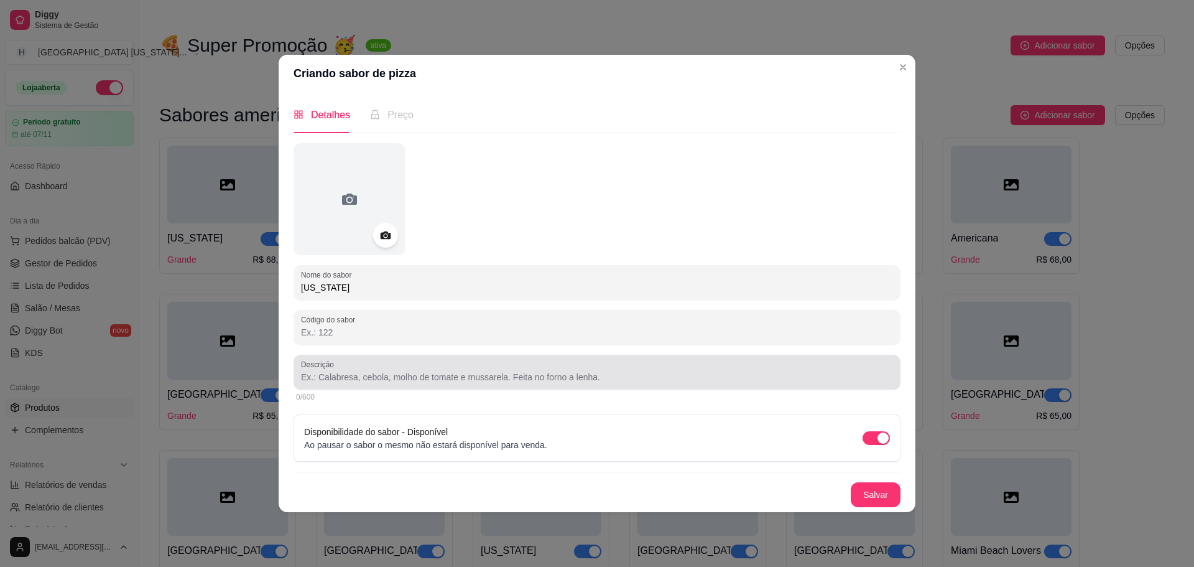
type input "[US_STATE]"
click at [537, 369] on div at bounding box center [597, 372] width 592 height 25
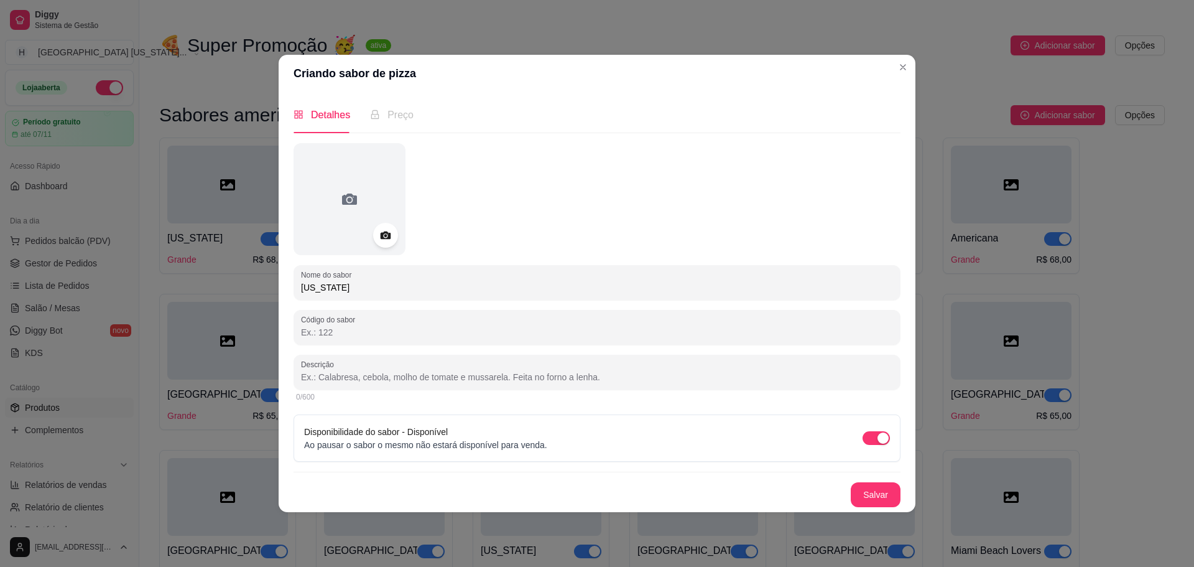
click at [393, 375] on input "Descrição" at bounding box center [597, 377] width 592 height 12
paste input "Molho de tomate, catupiry, queijo brie em fatias, geléia de amora e nozes moída."
type input "Molho de tomate, catupiry, queijo brie em fatias, geléia de amora e nozes moída."
click at [875, 490] on button "Salvar" at bounding box center [876, 494] width 50 height 25
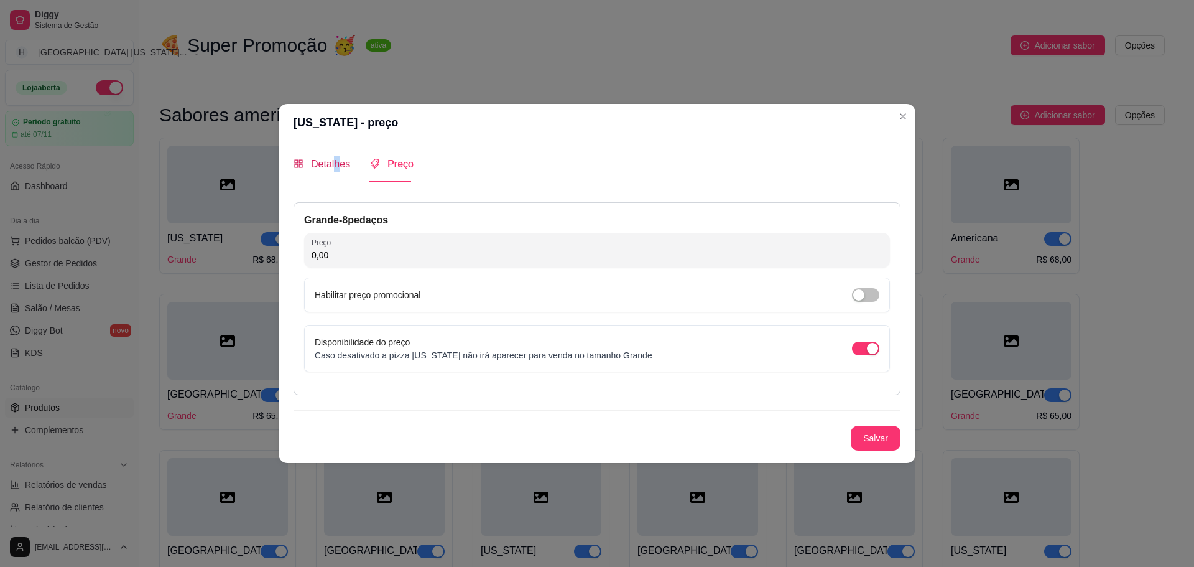
click at [337, 159] on span "Detalhes" at bounding box center [330, 164] width 39 height 11
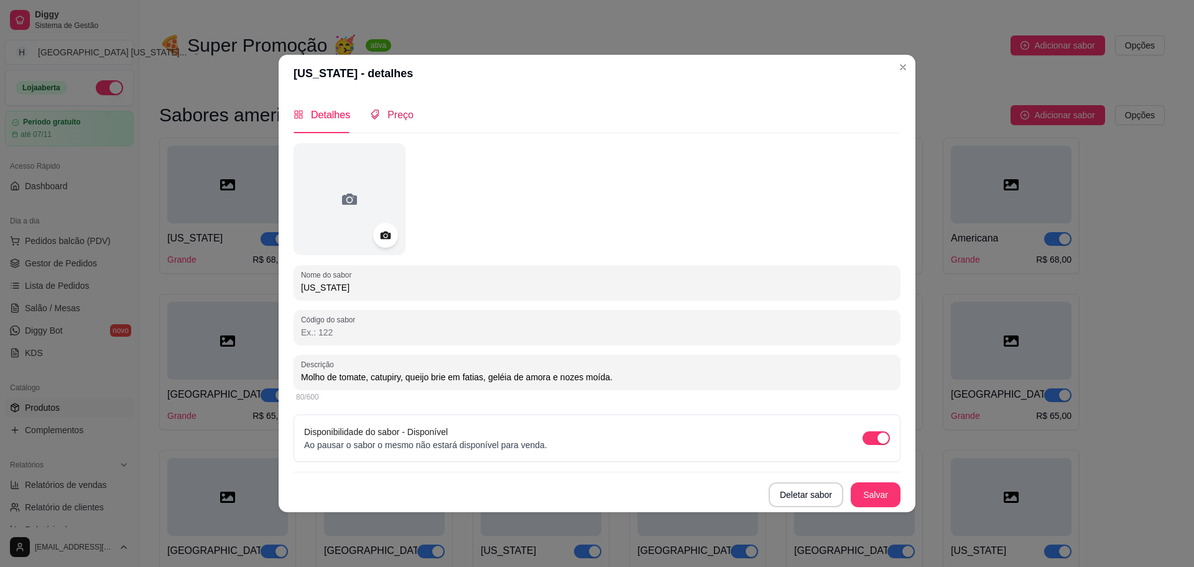
click at [402, 123] on div "Preço" at bounding box center [392, 115] width 44 height 16
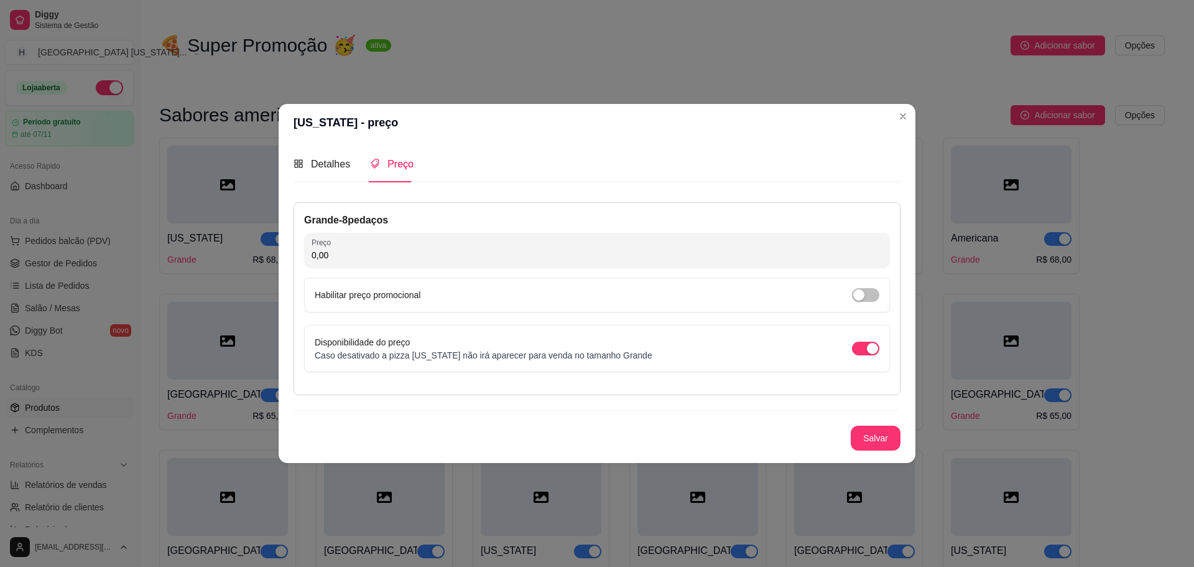
drag, startPoint x: 450, startPoint y: 221, endPoint x: 441, endPoint y: 231, distance: 13.2
click at [449, 226] on div "Grande - 8 pedaços" at bounding box center [597, 220] width 586 height 15
click at [322, 174] on div "Detalhes" at bounding box center [322, 163] width 57 height 35
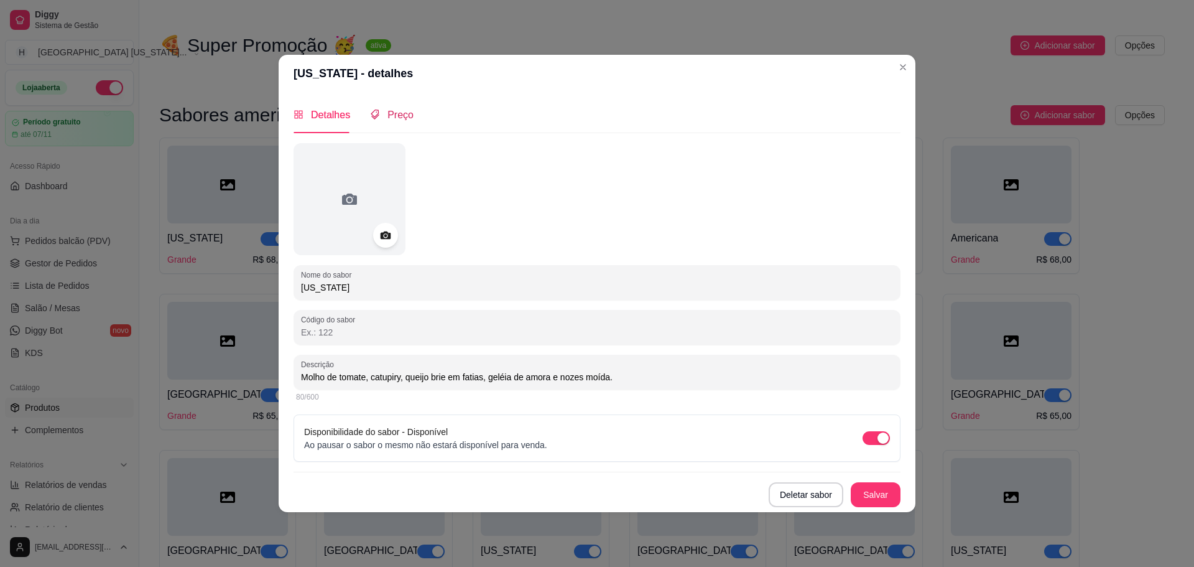
drag, startPoint x: 404, startPoint y: 114, endPoint x: 406, endPoint y: 139, distance: 25.5
click at [404, 115] on span "Preço" at bounding box center [401, 114] width 26 height 11
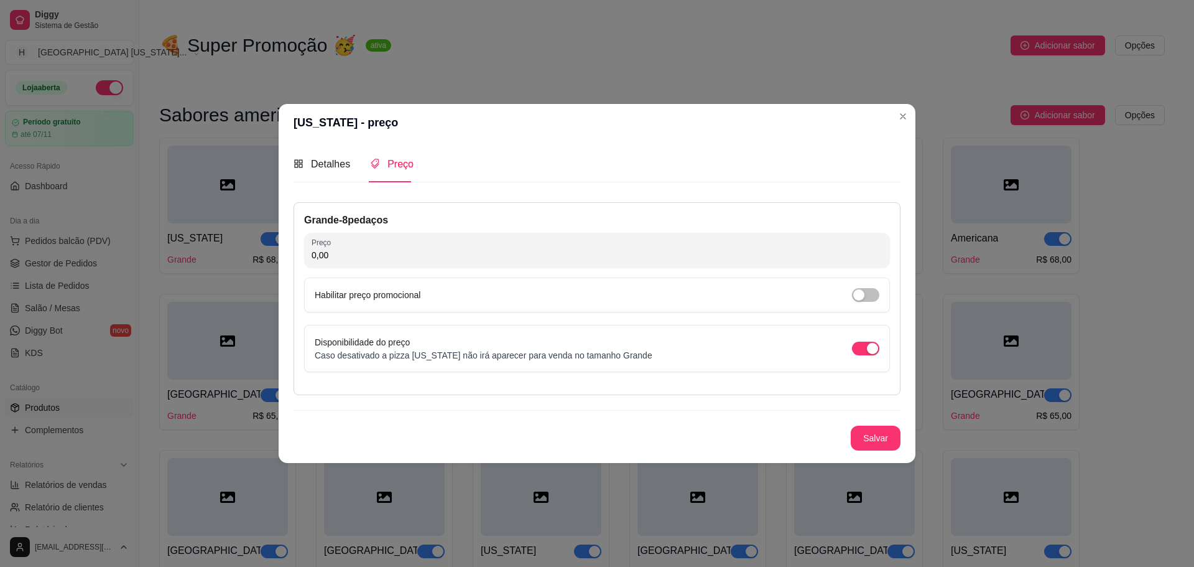
drag, startPoint x: 438, startPoint y: 228, endPoint x: 432, endPoint y: 253, distance: 26.1
click at [432, 252] on div "Grande - 8 pedaços Preço 0,00 Habilitar preço promocional Disponibilidade do pr…" at bounding box center [597, 298] width 607 height 193
click at [432, 254] on input "0,00" at bounding box center [597, 255] width 571 height 12
type input "68,00"
click at [855, 422] on div "Grande - 8 pedaços Preço 68,00 Habilitar preço promocional Disponibilidade do p…" at bounding box center [597, 326] width 607 height 248
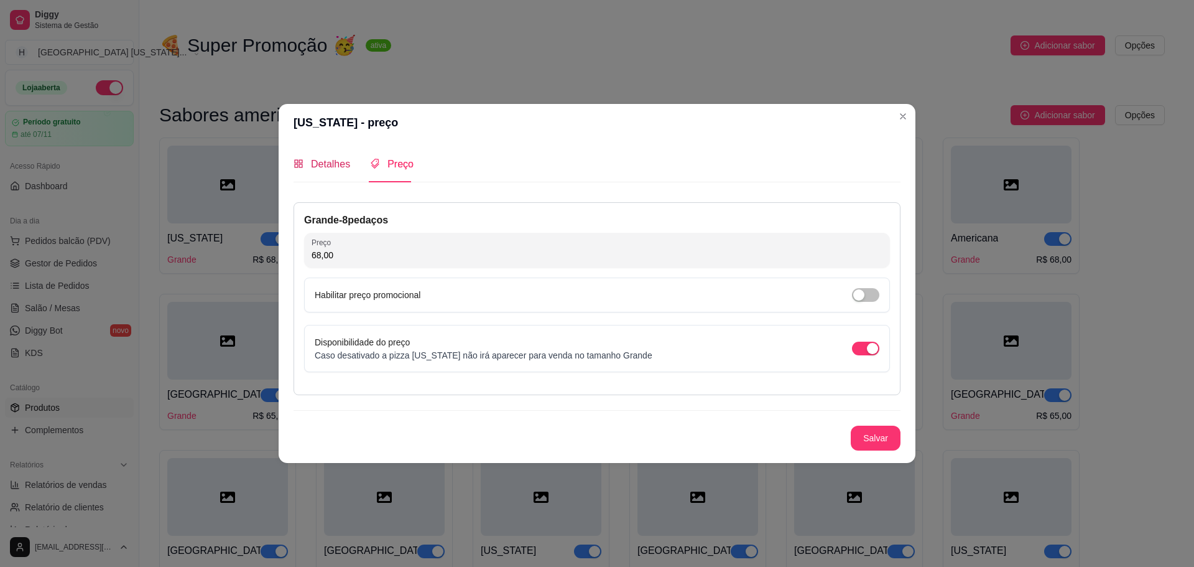
drag, startPoint x: 334, startPoint y: 164, endPoint x: 384, endPoint y: 164, distance: 50.4
click at [347, 164] on span "Detalhes" at bounding box center [330, 164] width 39 height 11
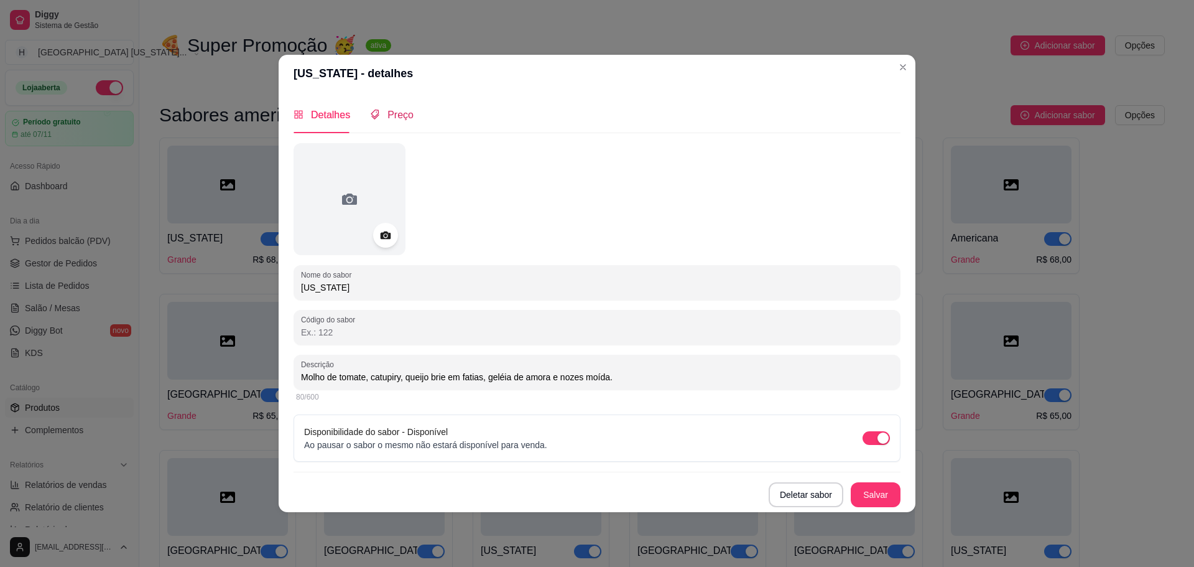
click at [384, 121] on div "Preço" at bounding box center [392, 115] width 44 height 16
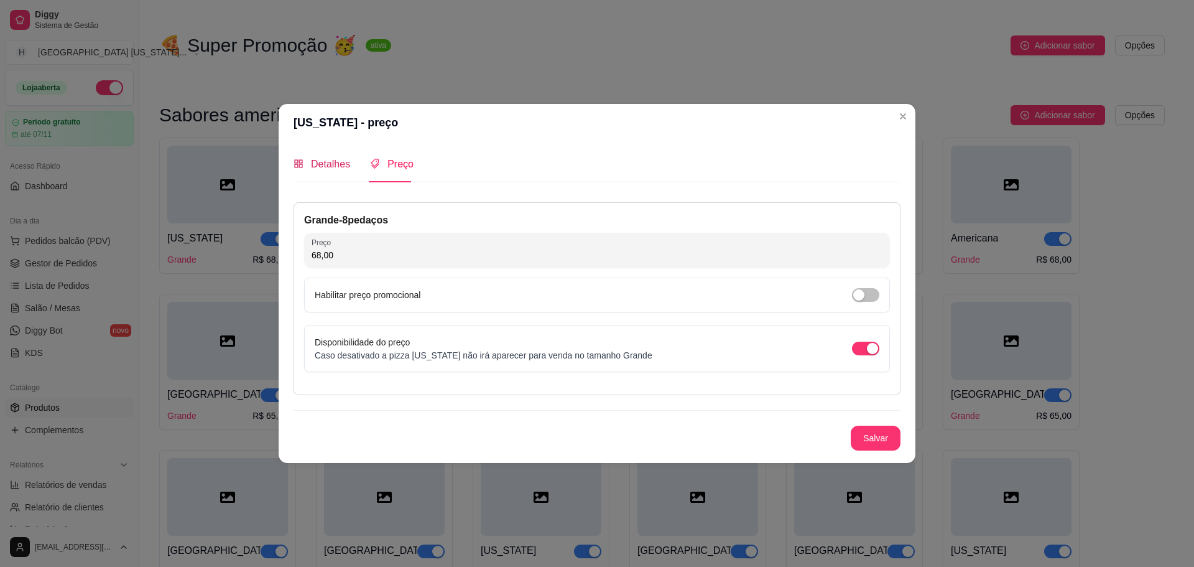
click at [313, 160] on span "Detalhes" at bounding box center [330, 164] width 39 height 11
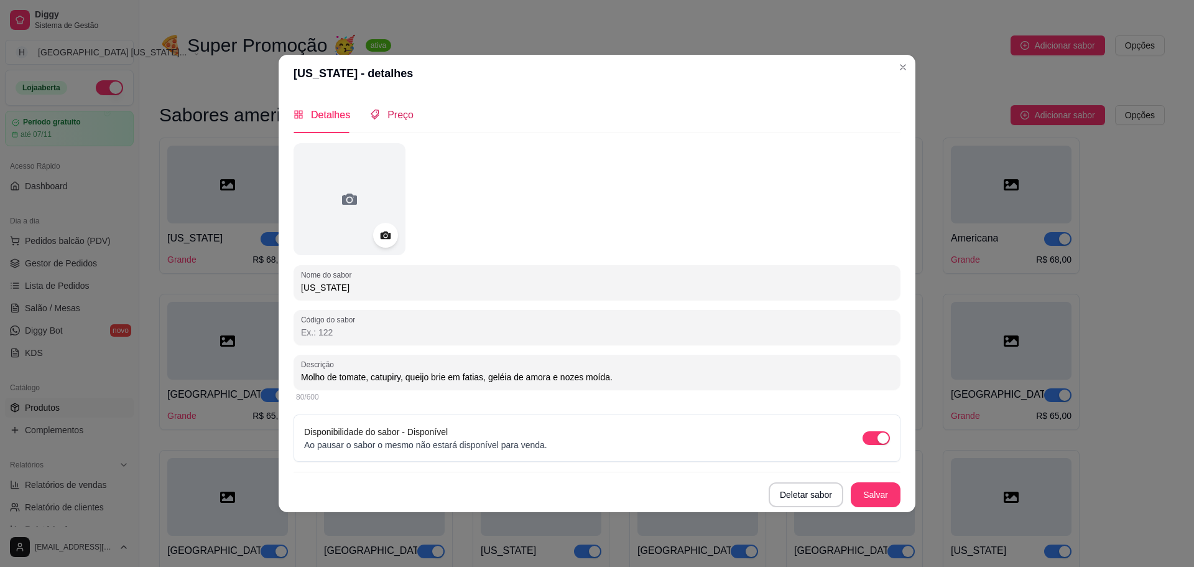
click at [383, 117] on div "Preço" at bounding box center [392, 115] width 44 height 16
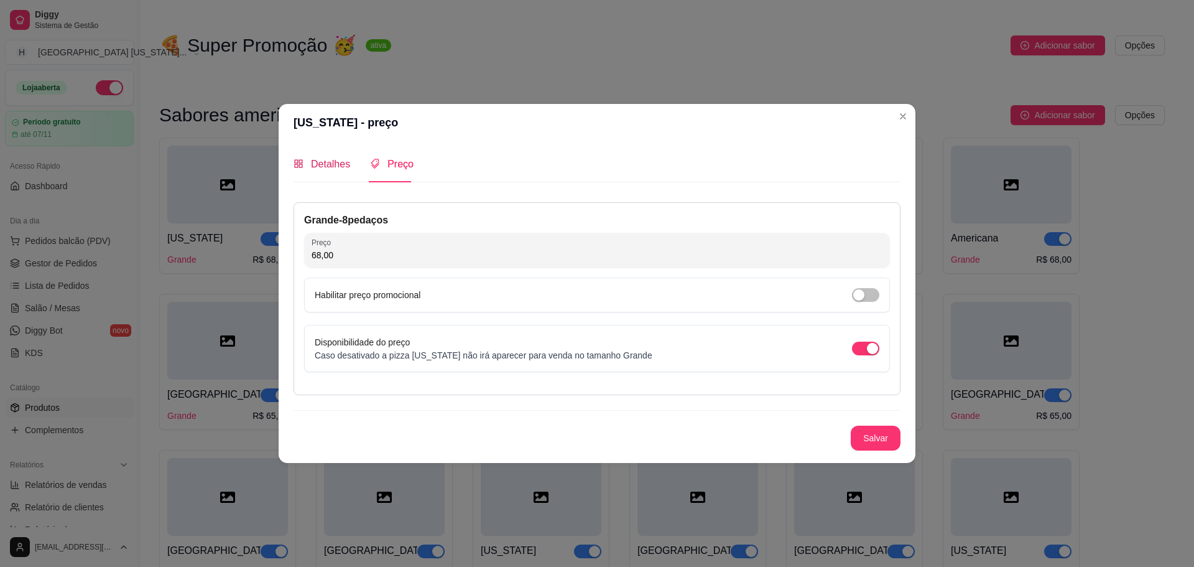
click at [343, 164] on span "Detalhes" at bounding box center [330, 164] width 39 height 11
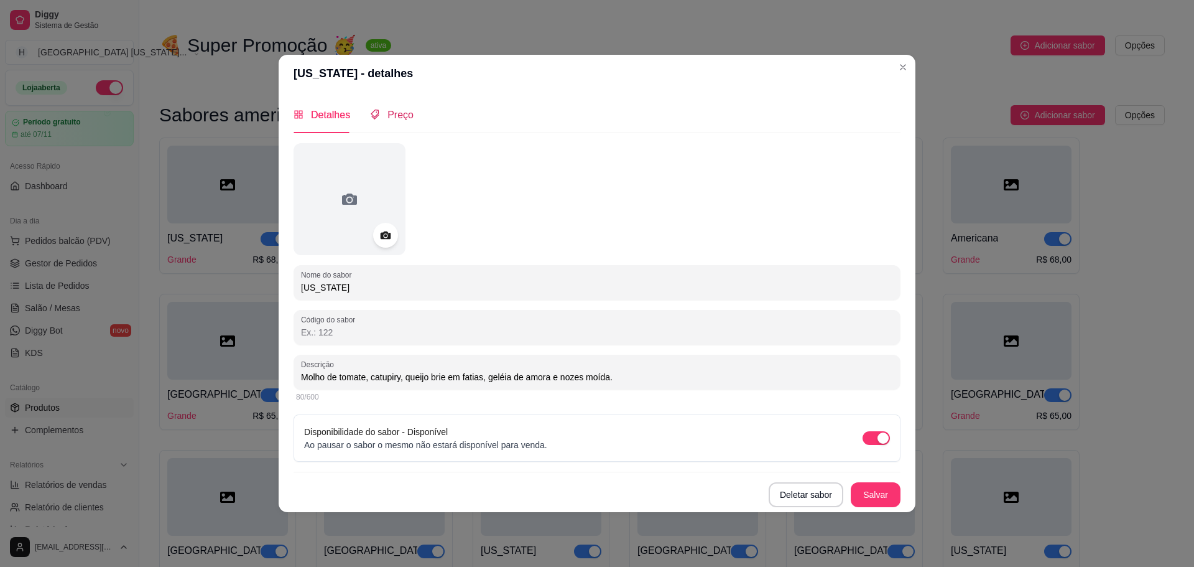
click at [393, 118] on span "Preço" at bounding box center [401, 114] width 26 height 11
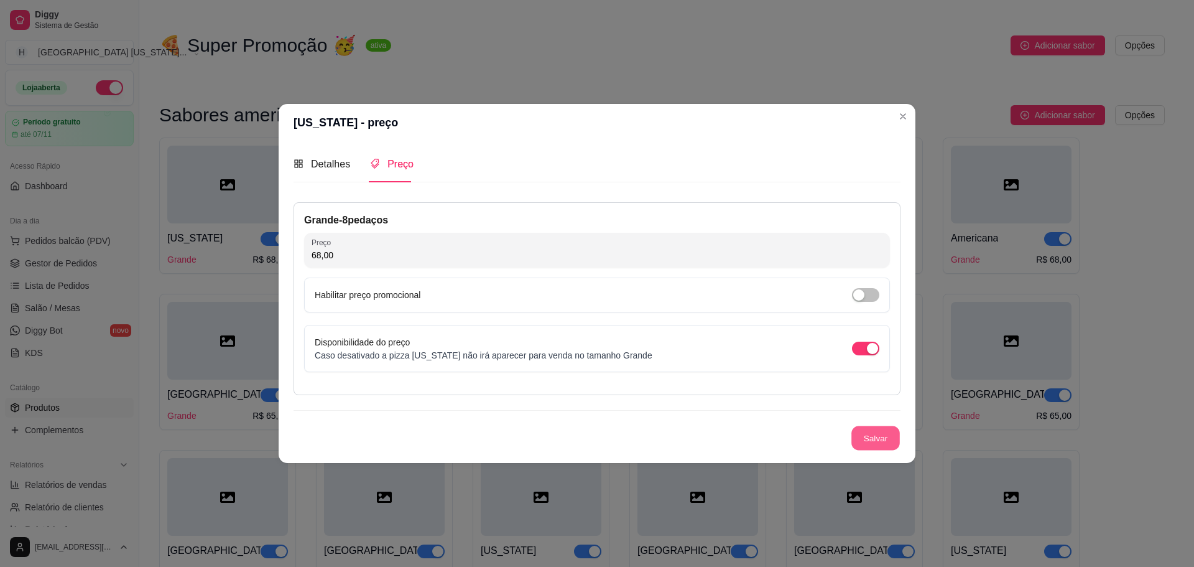
click at [886, 428] on button "Salvar" at bounding box center [876, 437] width 49 height 24
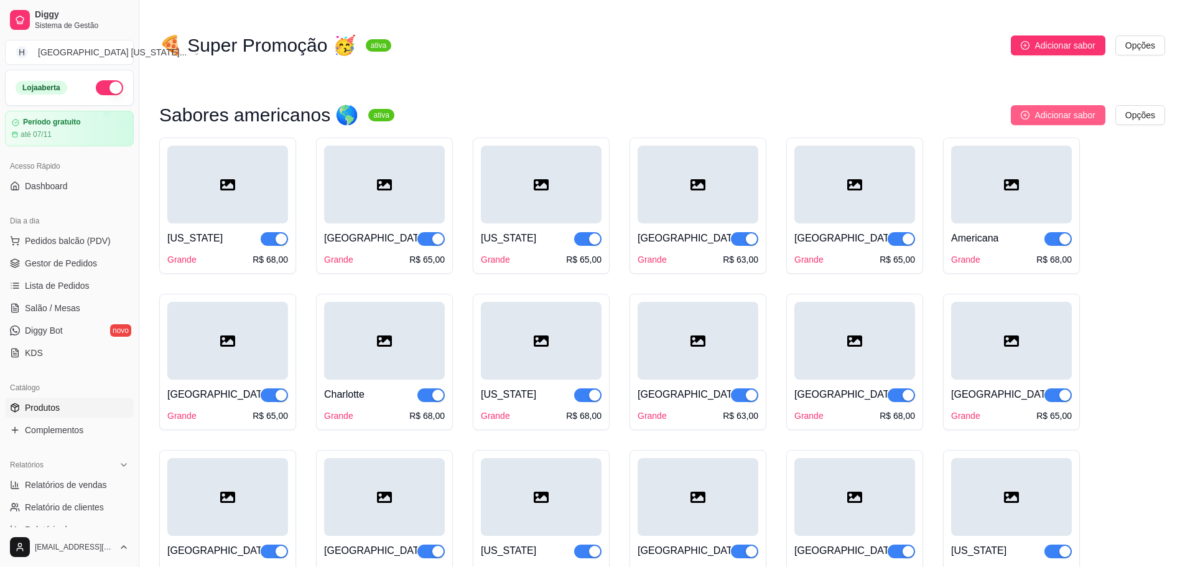
click at [1046, 114] on span "Adicionar sabor" at bounding box center [1064, 115] width 60 height 14
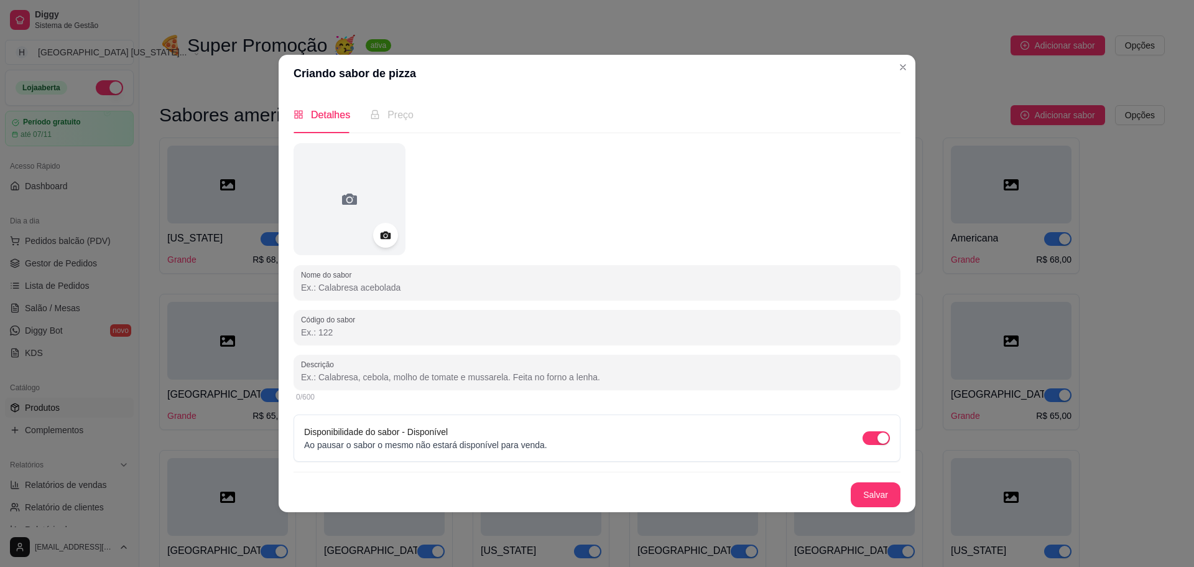
click at [360, 293] on input "Nome do sabor" at bounding box center [597, 287] width 592 height 12
paste input "[US_STATE]"
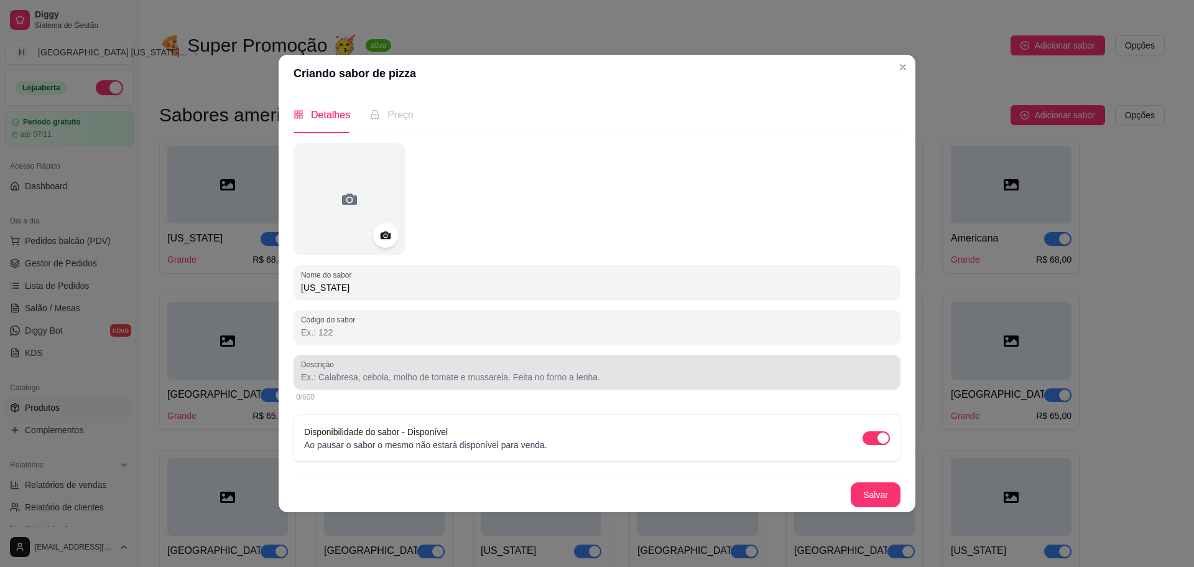
type input "[US_STATE]"
click at [380, 373] on input "Descrição" at bounding box center [597, 377] width 592 height 12
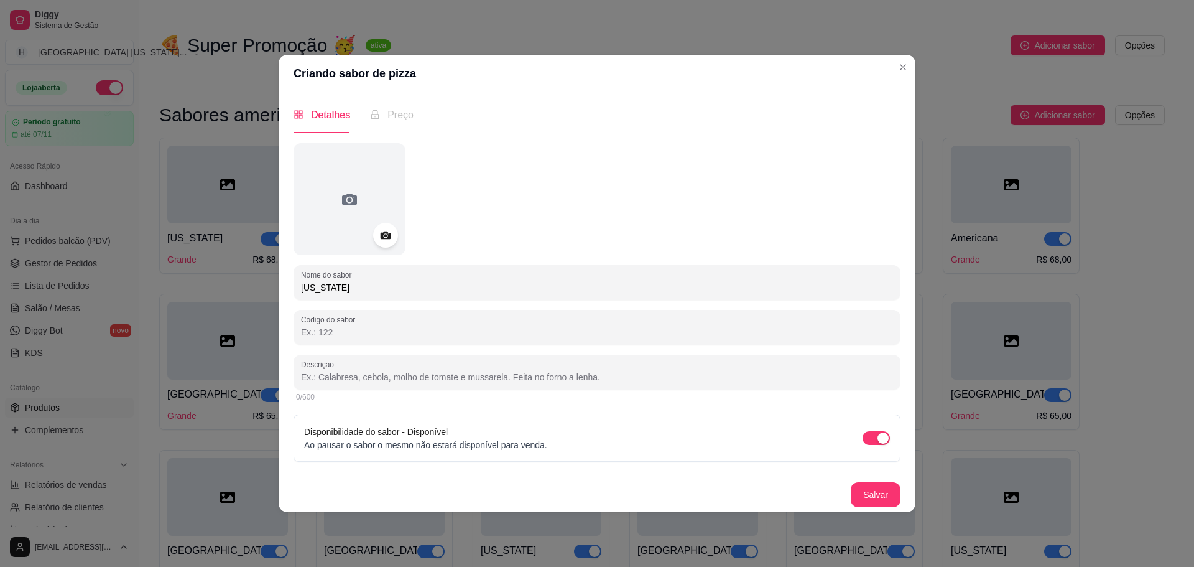
click at [337, 372] on input "Descrição" at bounding box center [597, 377] width 592 height 12
paste input "Molho de tomate, catupiry, queijo brie e geléia de pimenta."
type input "Molho de tomate, catupiry, queijo brie e geléia de pimenta."
click at [865, 496] on button "Salvar" at bounding box center [876, 494] width 49 height 24
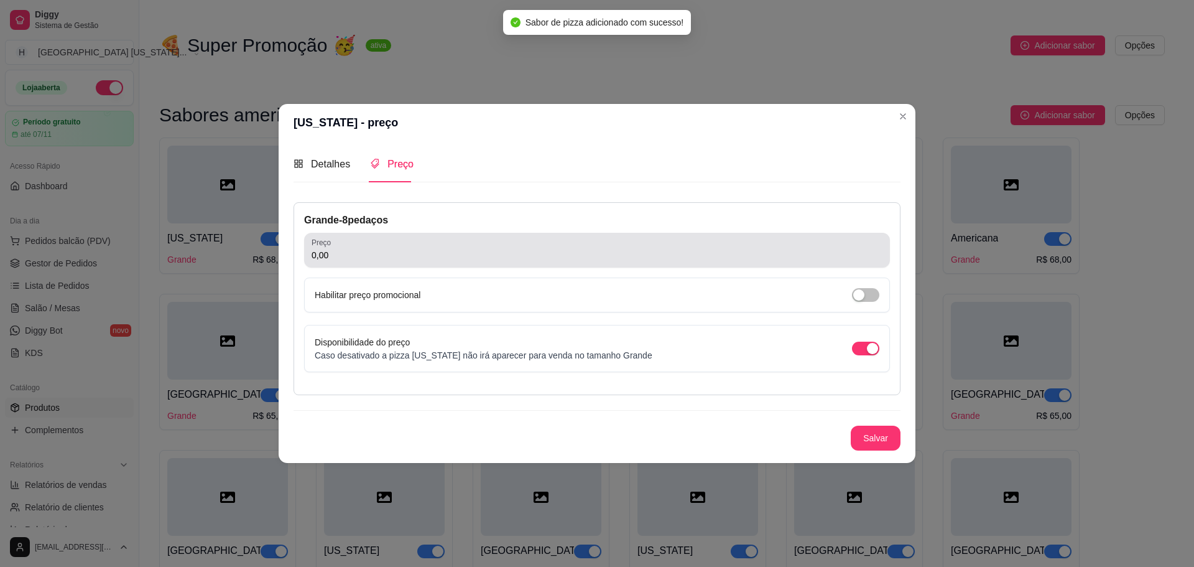
click at [412, 235] on div "Preço 0,00" at bounding box center [597, 250] width 586 height 35
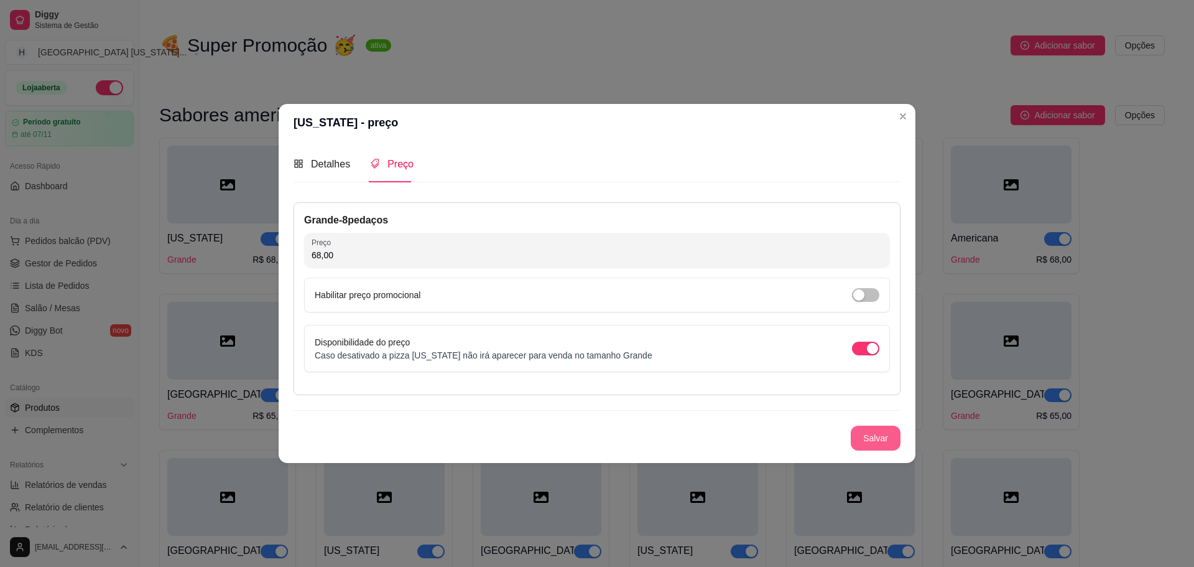
type input "68,00"
click at [861, 429] on button "Salvar" at bounding box center [876, 437] width 50 height 25
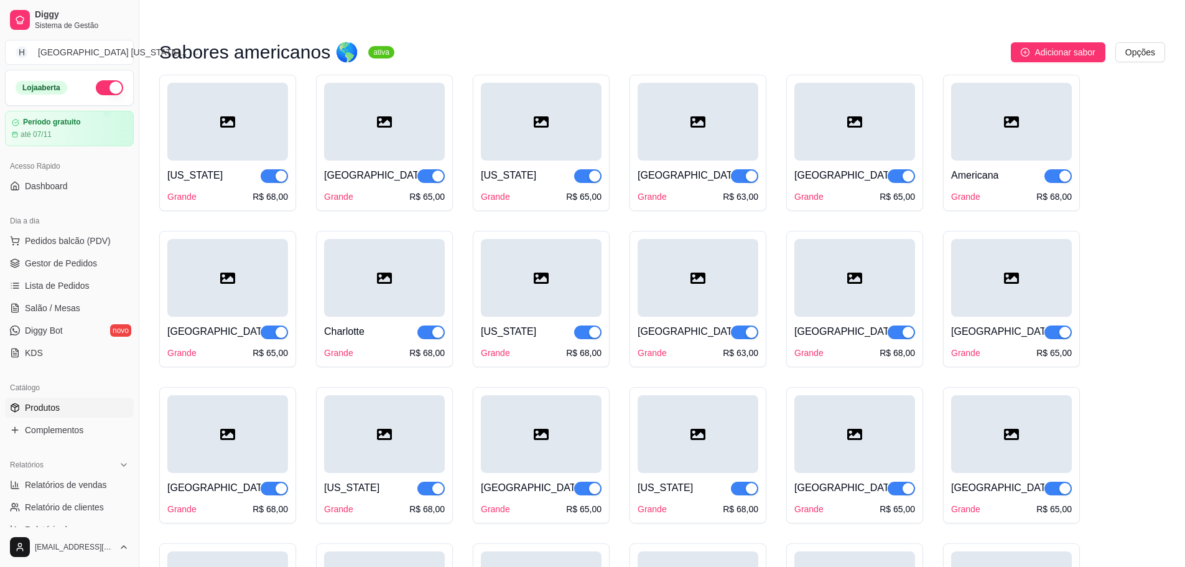
scroll to position [1777, 0]
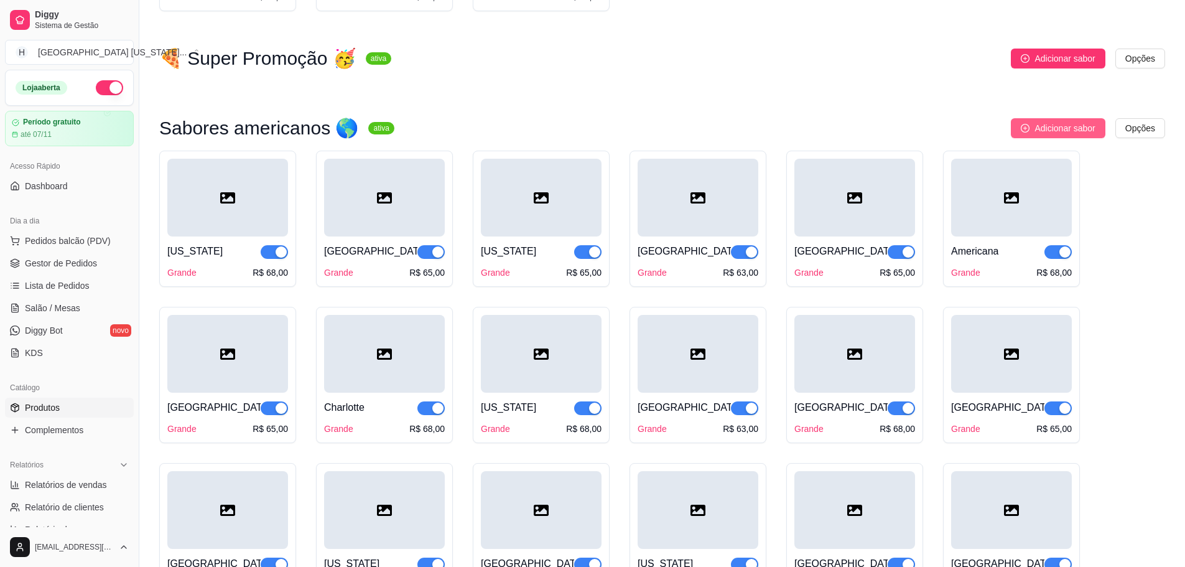
click at [1064, 135] on span "Adicionar sabor" at bounding box center [1064, 128] width 60 height 14
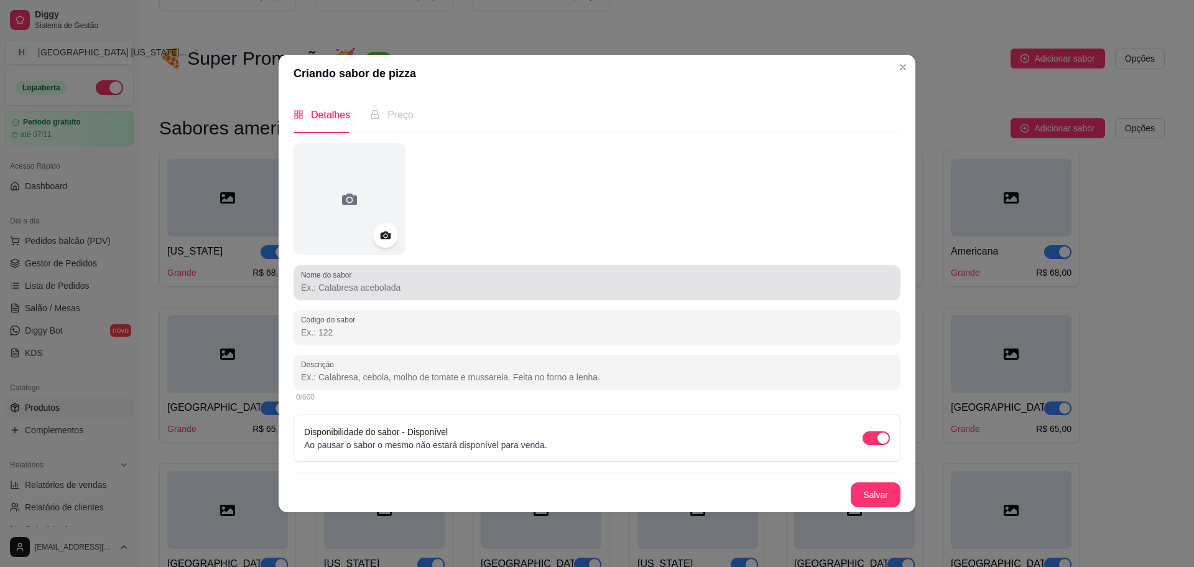
click at [432, 289] on input "Nome do sabor" at bounding box center [597, 287] width 592 height 12
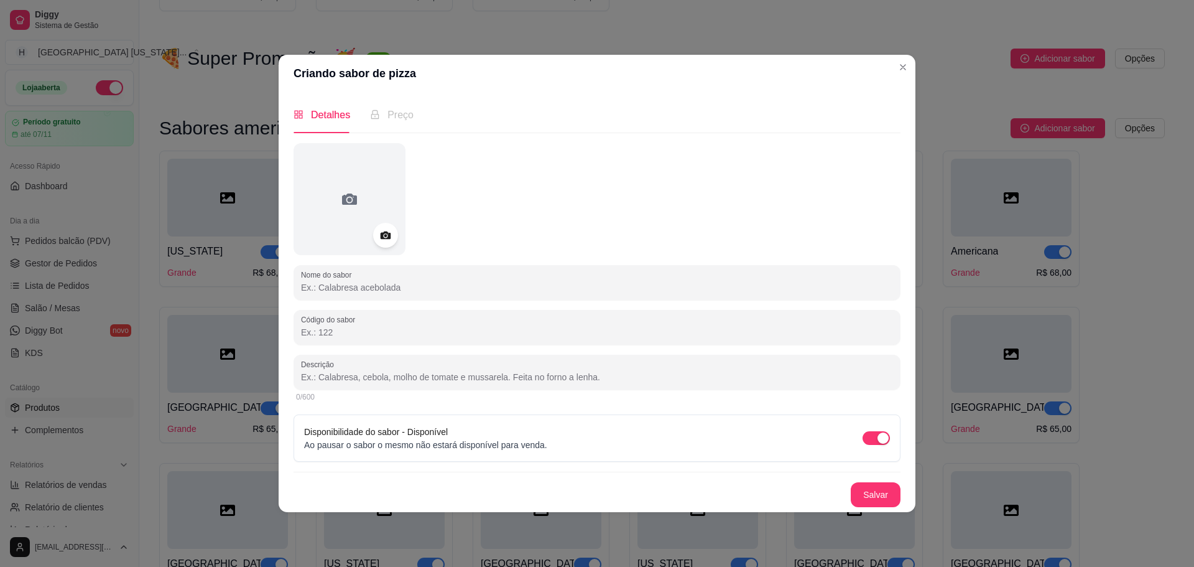
paste input "Pericles Especial"
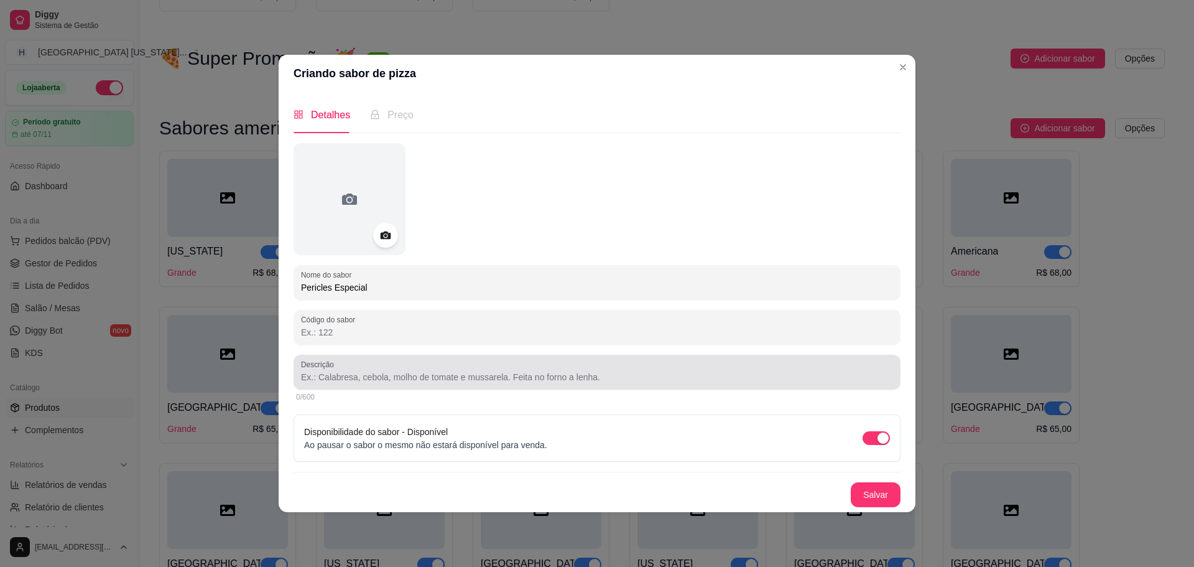
type input "Pericles Especial"
click at [473, 368] on div at bounding box center [597, 372] width 592 height 25
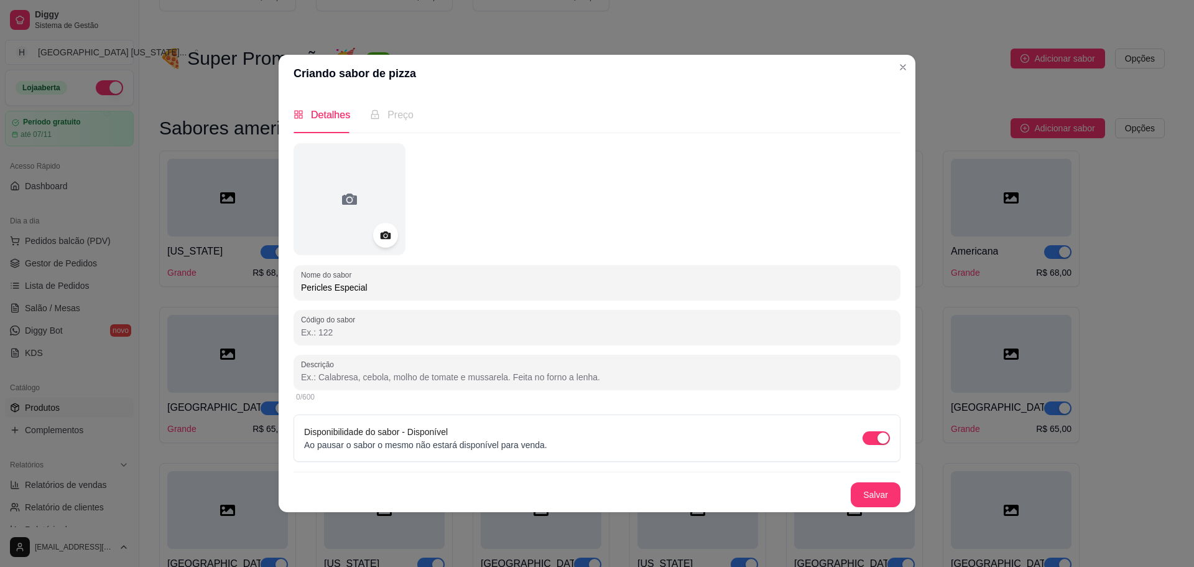
click at [408, 360] on div at bounding box center [597, 372] width 592 height 25
paste input "Queijo brie, tomate cereja, manjericão e parmesão."
type input "Queijo brie, tomate cereja, manjericão e parmesão."
click at [868, 496] on button "Salvar" at bounding box center [876, 494] width 50 height 25
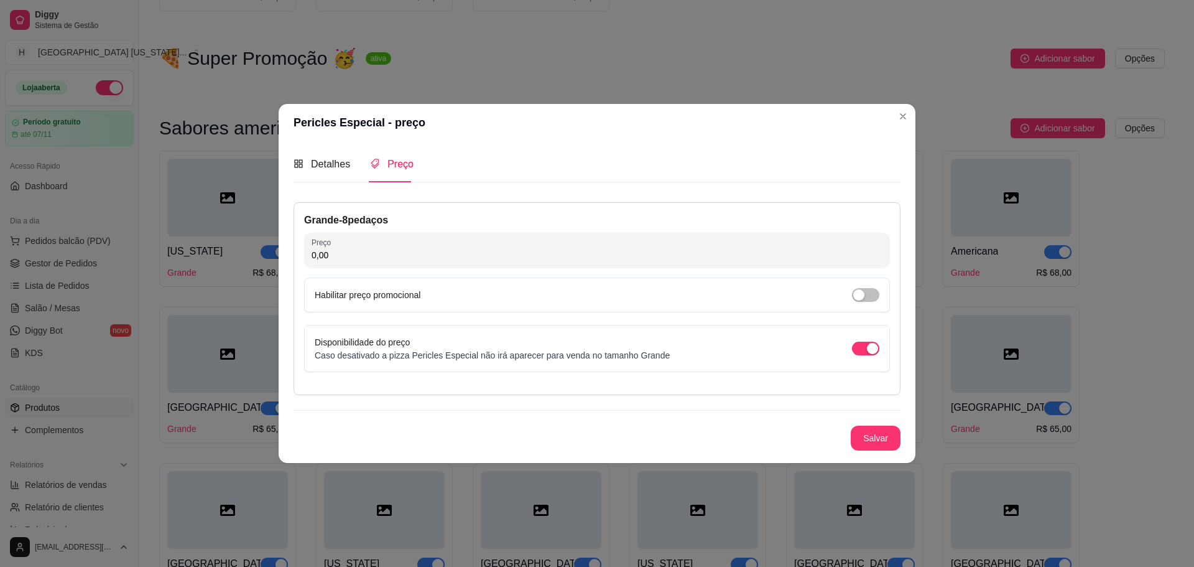
drag, startPoint x: 401, startPoint y: 230, endPoint x: 399, endPoint y: 246, distance: 16.3
click at [399, 241] on div "Grande - 8 pedaços Preço 0,00 Habilitar preço promocional Disponibilidade do pr…" at bounding box center [597, 298] width 607 height 193
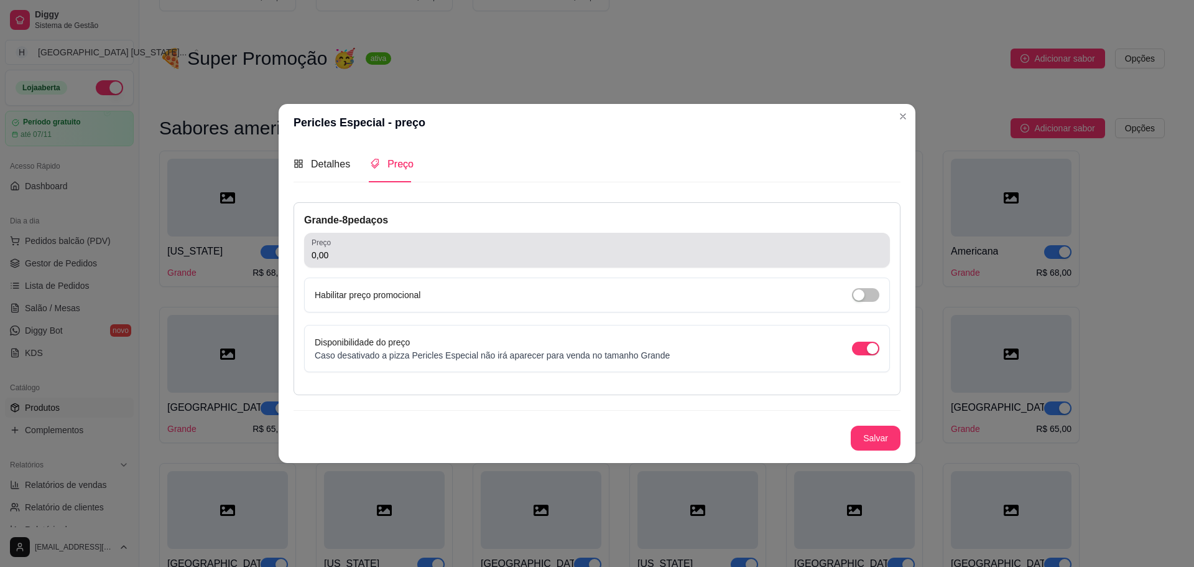
click at [399, 244] on div "0,00" at bounding box center [597, 250] width 571 height 25
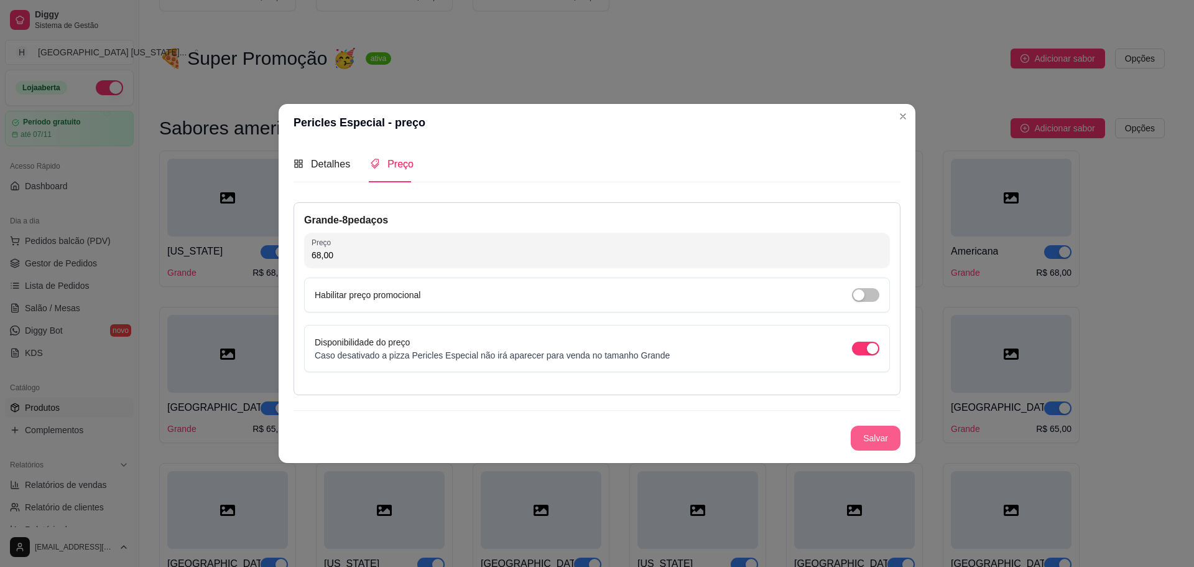
type input "68,00"
click at [855, 436] on button "Salvar" at bounding box center [876, 437] width 50 height 25
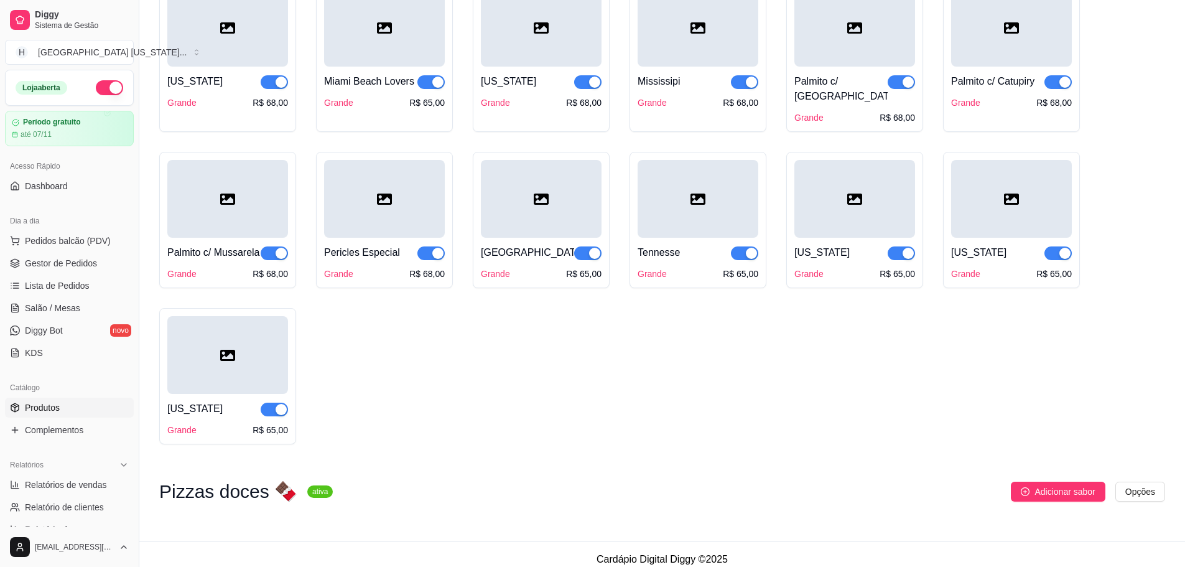
scroll to position [2431, 0]
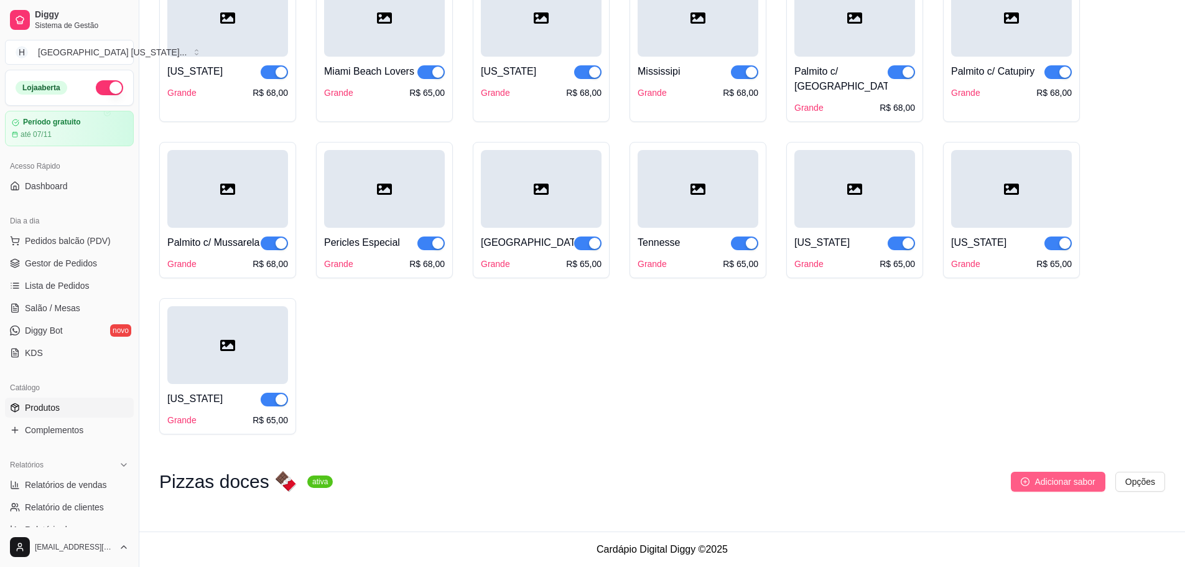
click at [1067, 478] on span "Adicionar sabor" at bounding box center [1064, 482] width 60 height 14
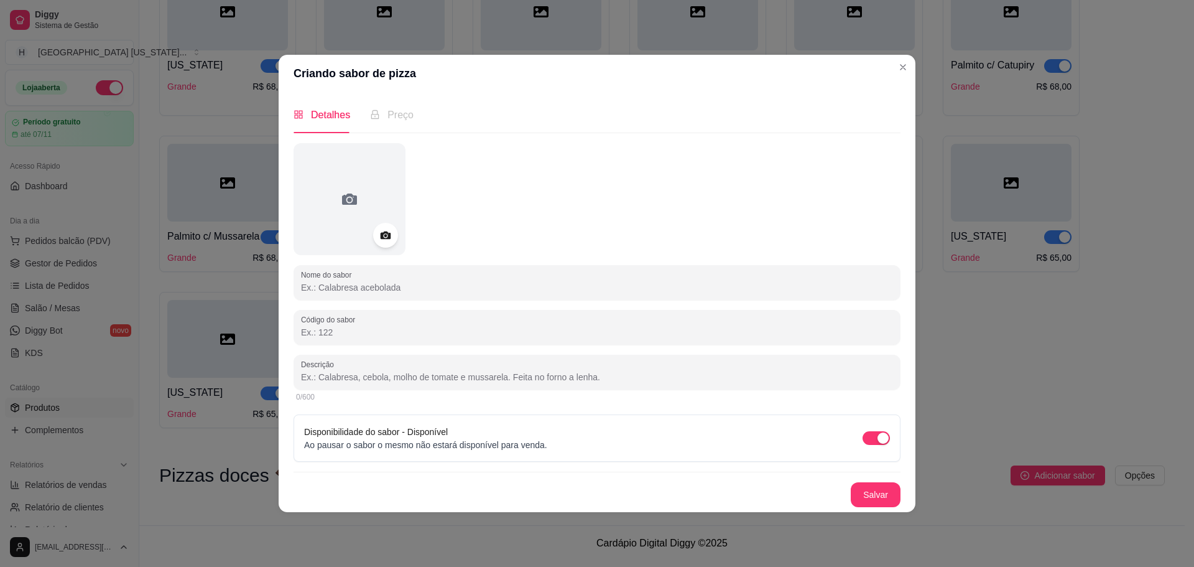
click at [343, 289] on input "Nome do sabor" at bounding box center [597, 287] width 592 height 12
paste input "Nutella"
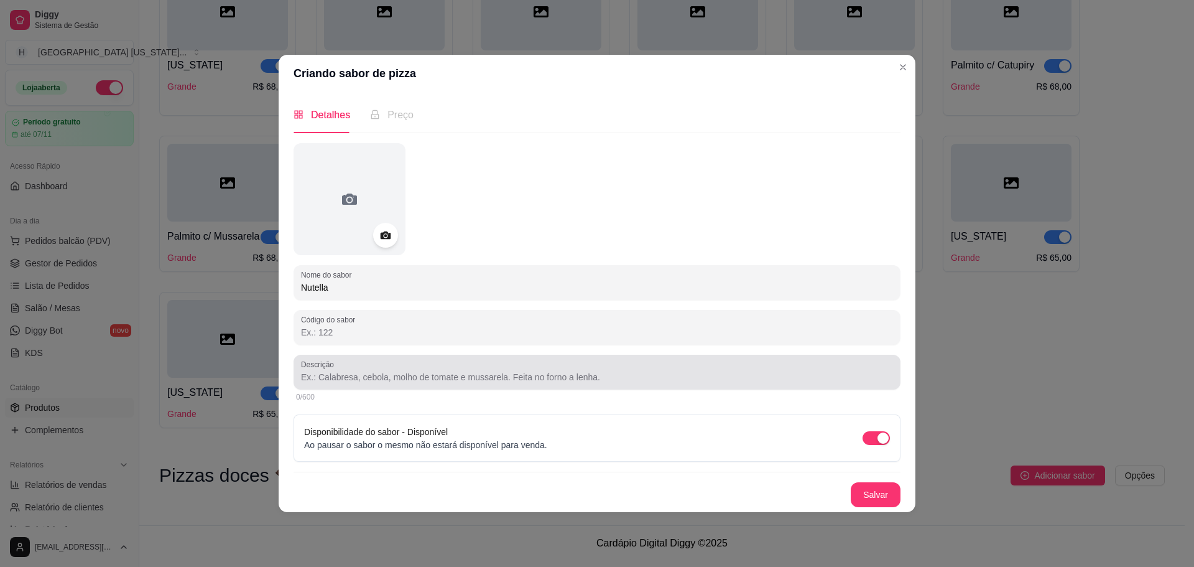
type input "Nutella"
click at [361, 369] on div at bounding box center [597, 372] width 592 height 25
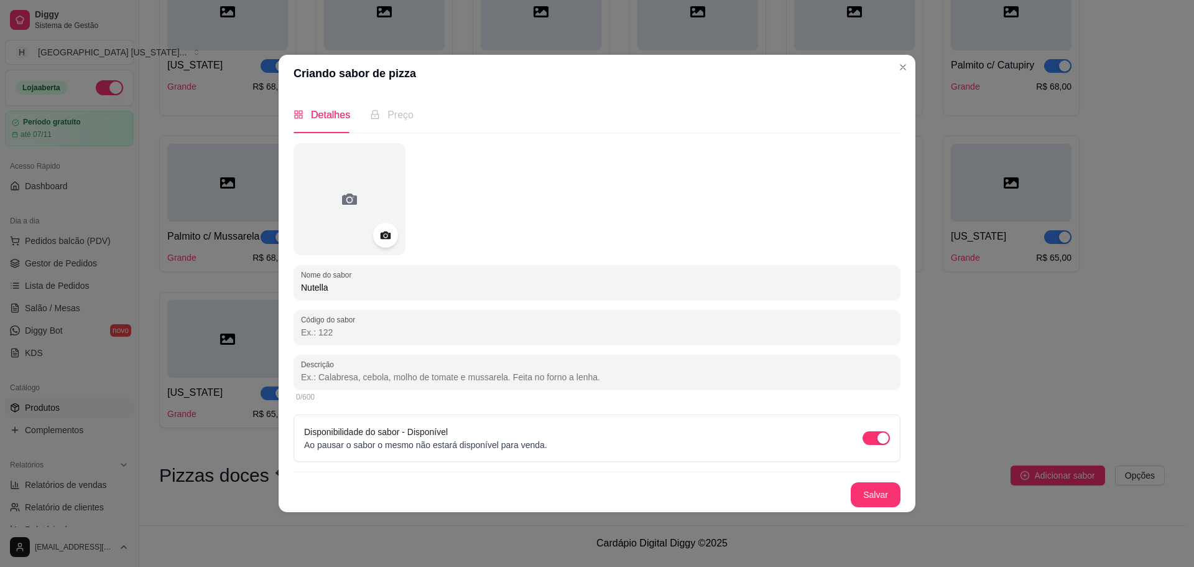
click at [387, 368] on div at bounding box center [597, 372] width 592 height 25
paste input "Nutella c/ morango ou banana."
type input "Nutella c/ morango ou banana."
click at [875, 499] on button "Salvar" at bounding box center [876, 494] width 50 height 25
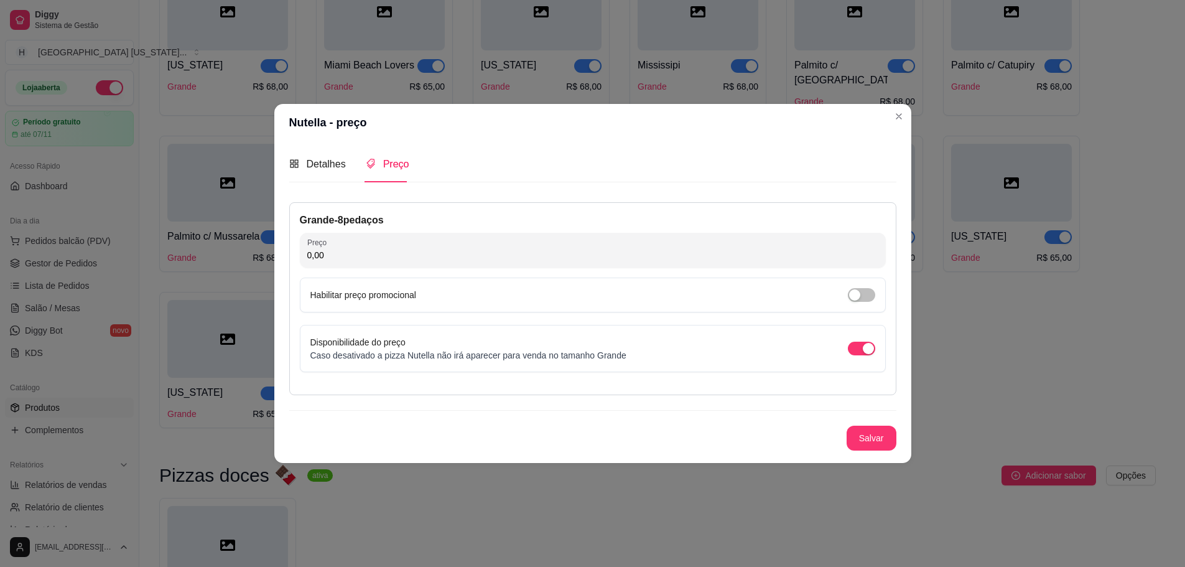
scroll to position [2568, 0]
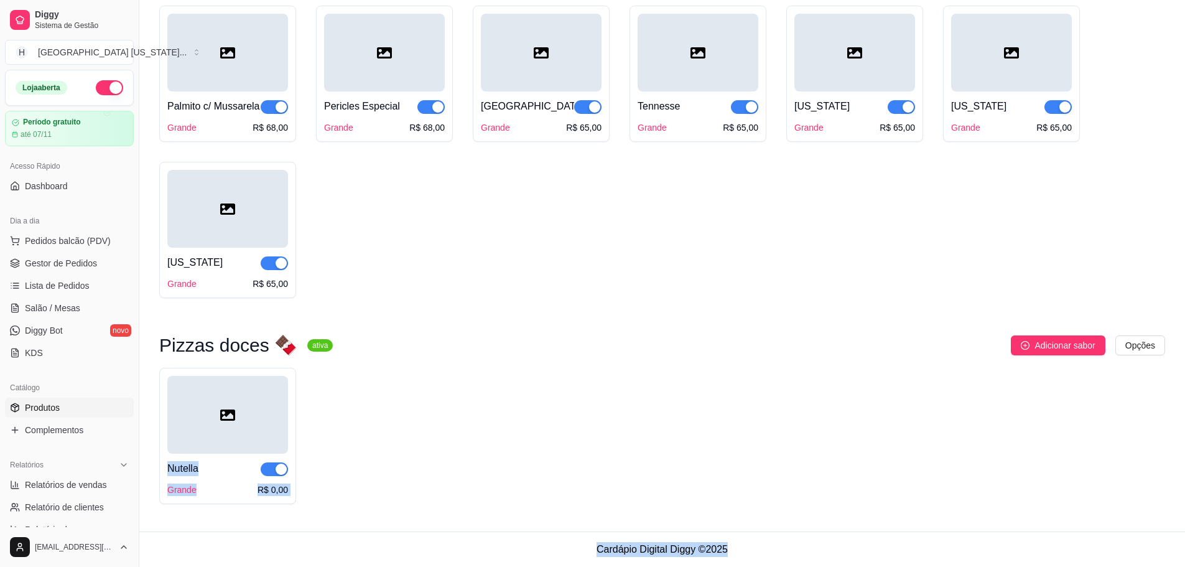
click at [1026, 342] on icon "plus-circle" at bounding box center [1025, 345] width 9 height 9
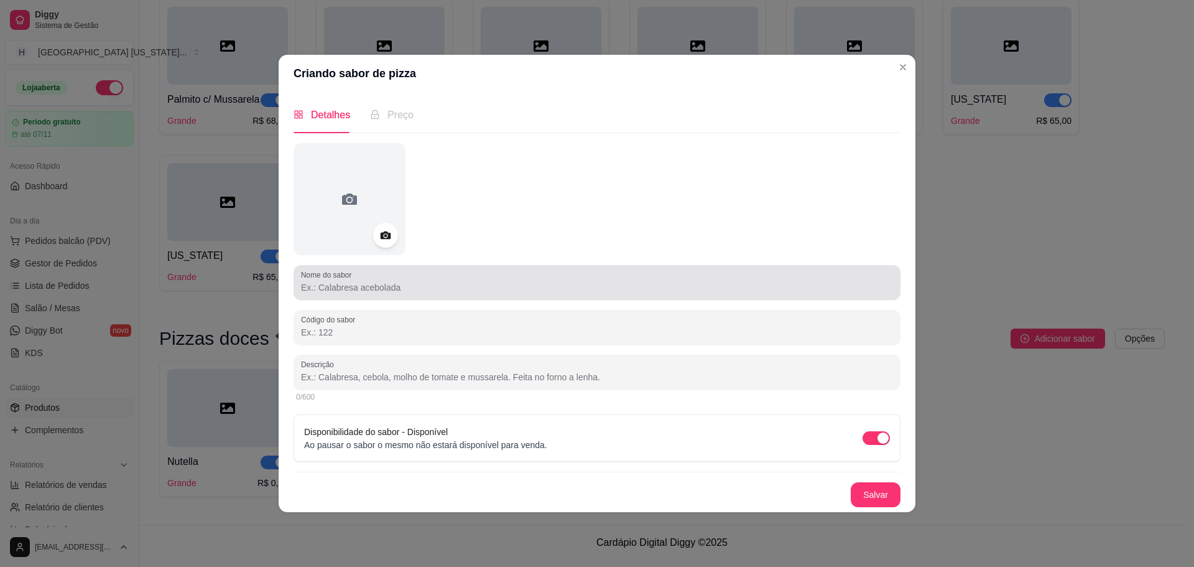
click at [514, 278] on div at bounding box center [597, 282] width 592 height 25
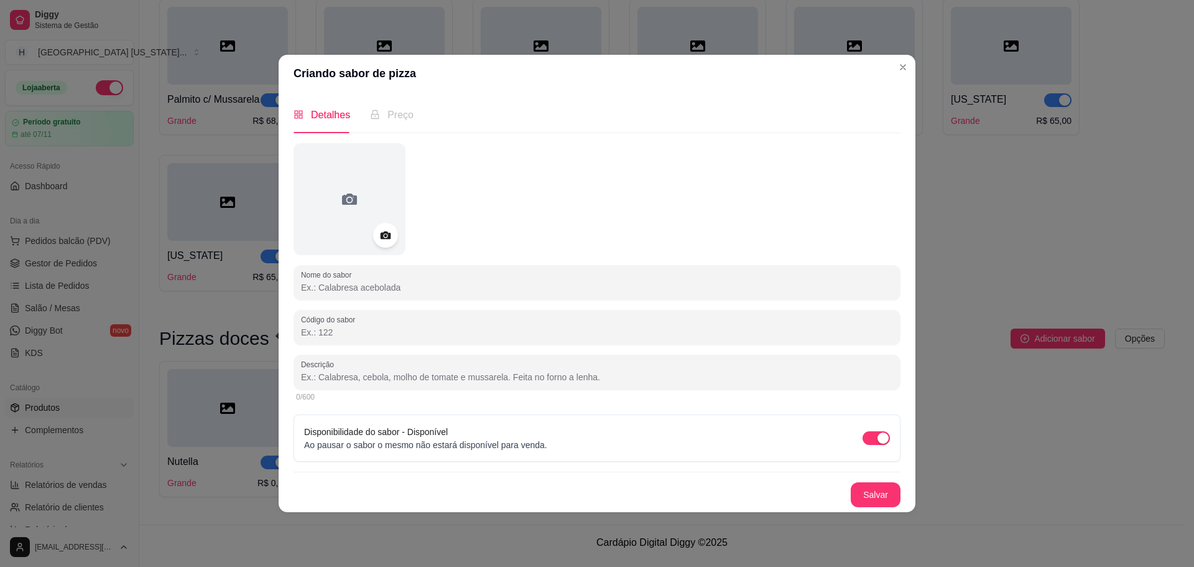
paste input "Tropical"
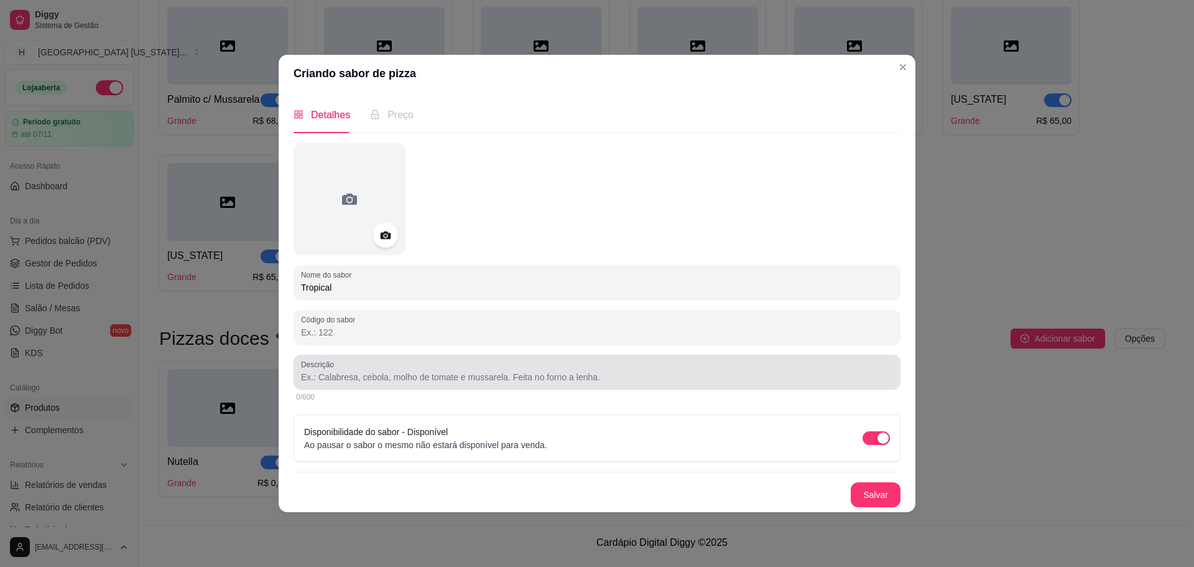
type input "Tropical"
click at [472, 360] on div at bounding box center [597, 372] width 592 height 25
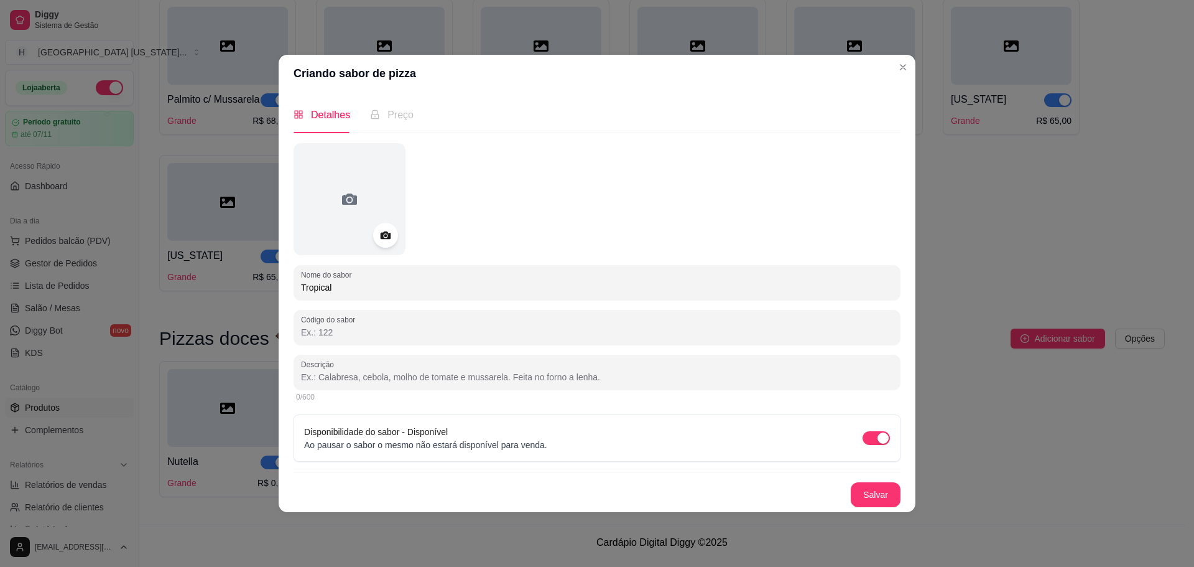
click at [327, 385] on div "Descrição" at bounding box center [597, 372] width 607 height 35
paste input "Mussarela, doce de leite, abacaxi, coco ralado."
type input "Mussarela, doce de leite, abacaxi, coco ralado."
click at [886, 495] on button "Salvar" at bounding box center [876, 494] width 49 height 24
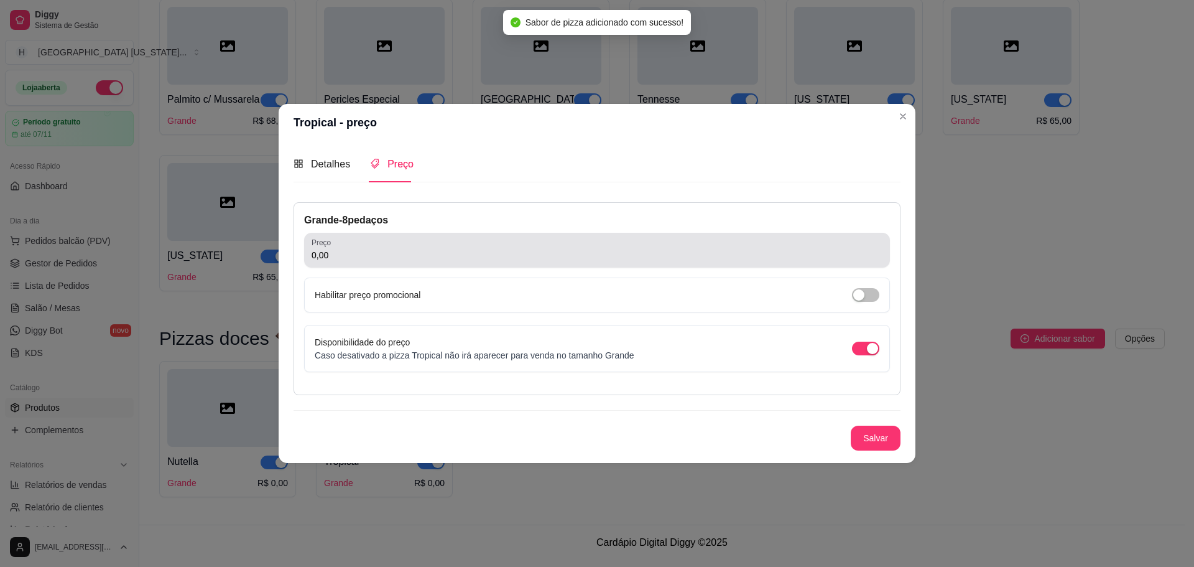
click at [429, 254] on input "0,00" at bounding box center [597, 255] width 571 height 12
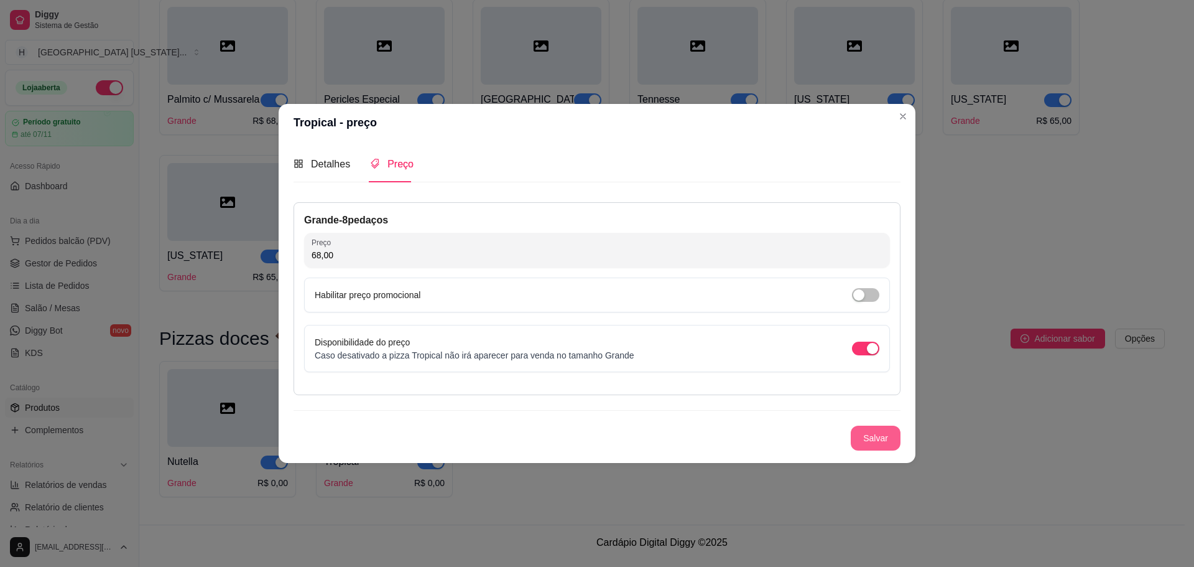
type input "68,00"
click at [862, 439] on button "Salvar" at bounding box center [876, 437] width 50 height 25
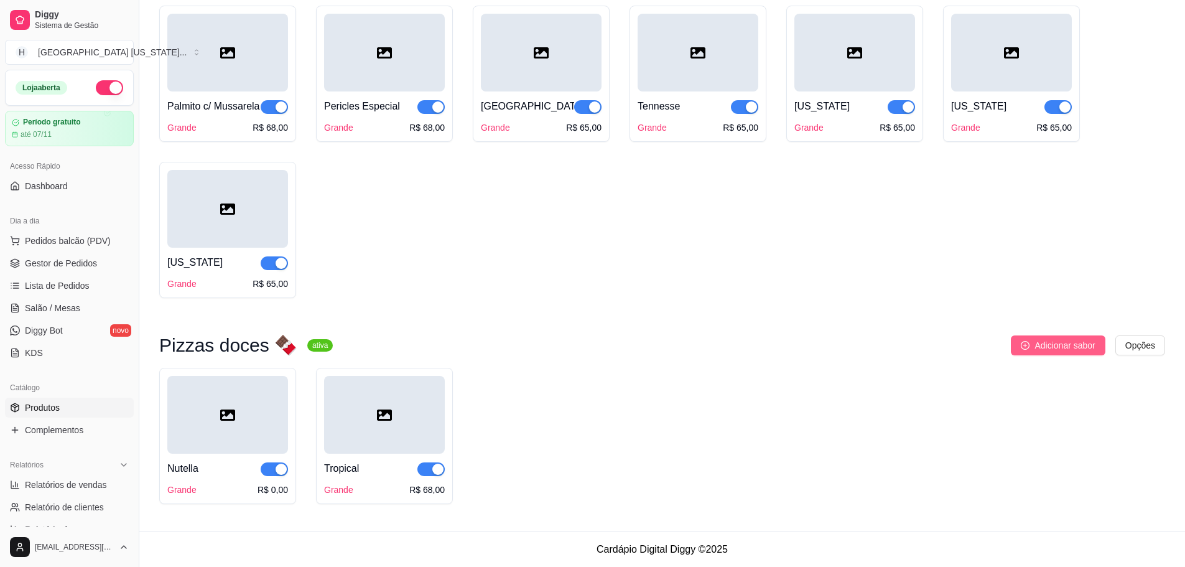
click at [1048, 345] on span "Adicionar sabor" at bounding box center [1064, 345] width 60 height 14
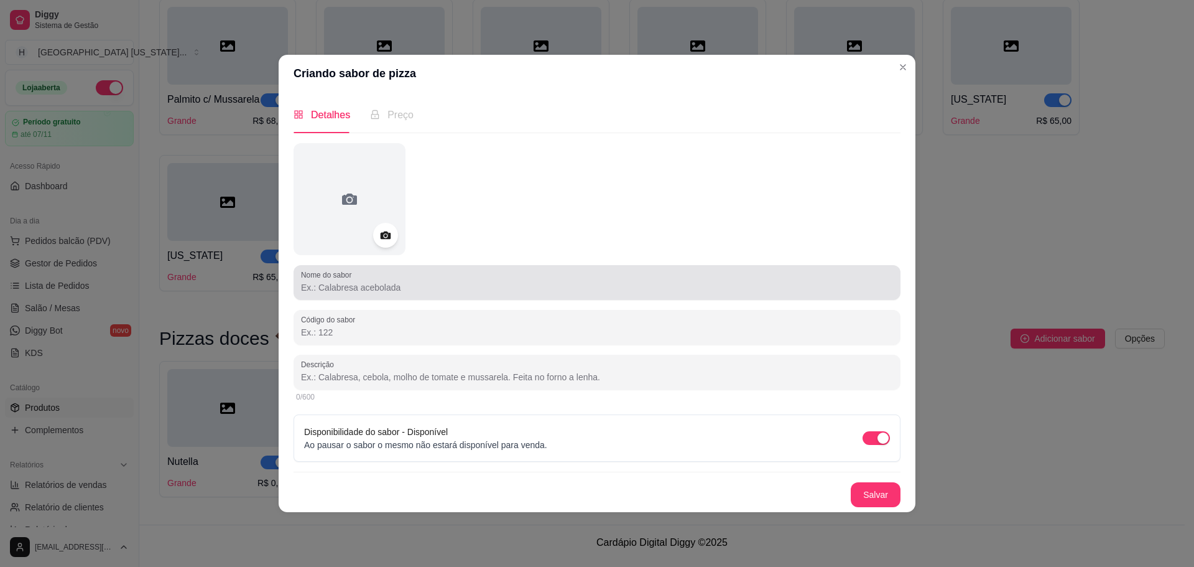
click at [429, 281] on input "Nome do sabor" at bounding box center [597, 287] width 592 height 12
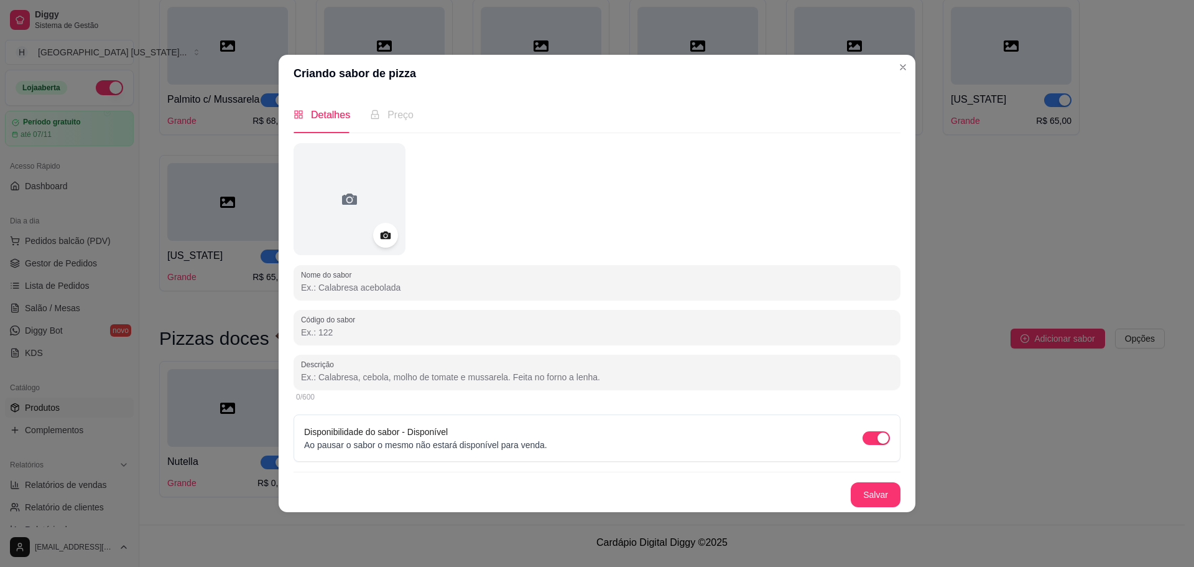
paste input "[PERSON_NAME] e [PERSON_NAME]"
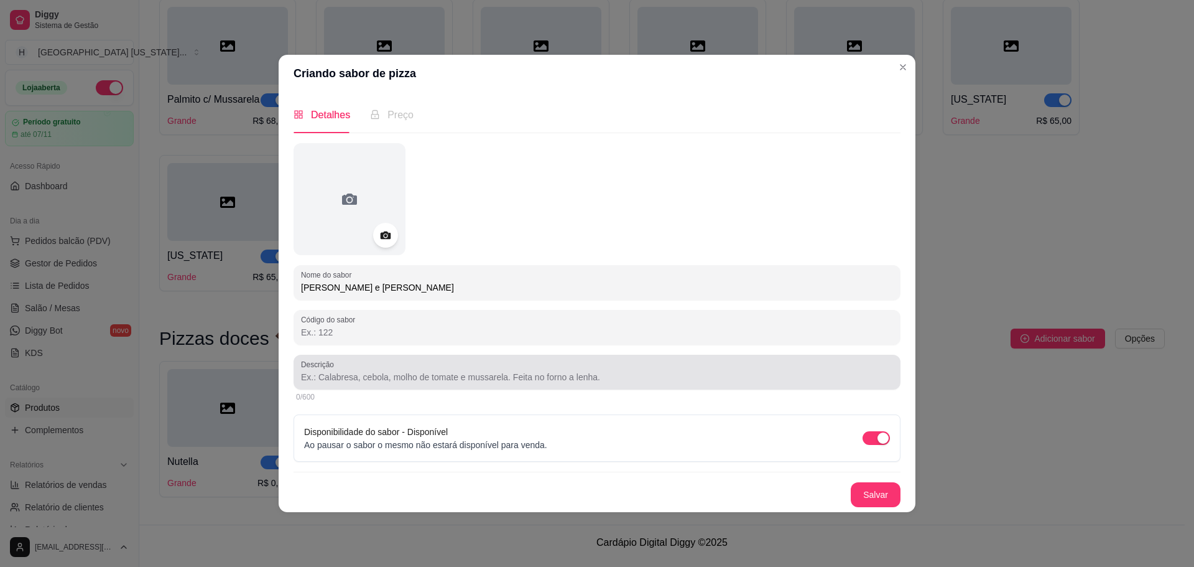
type input "[PERSON_NAME] e [PERSON_NAME]"
click at [443, 376] on input "Descrição" at bounding box center [597, 377] width 592 height 12
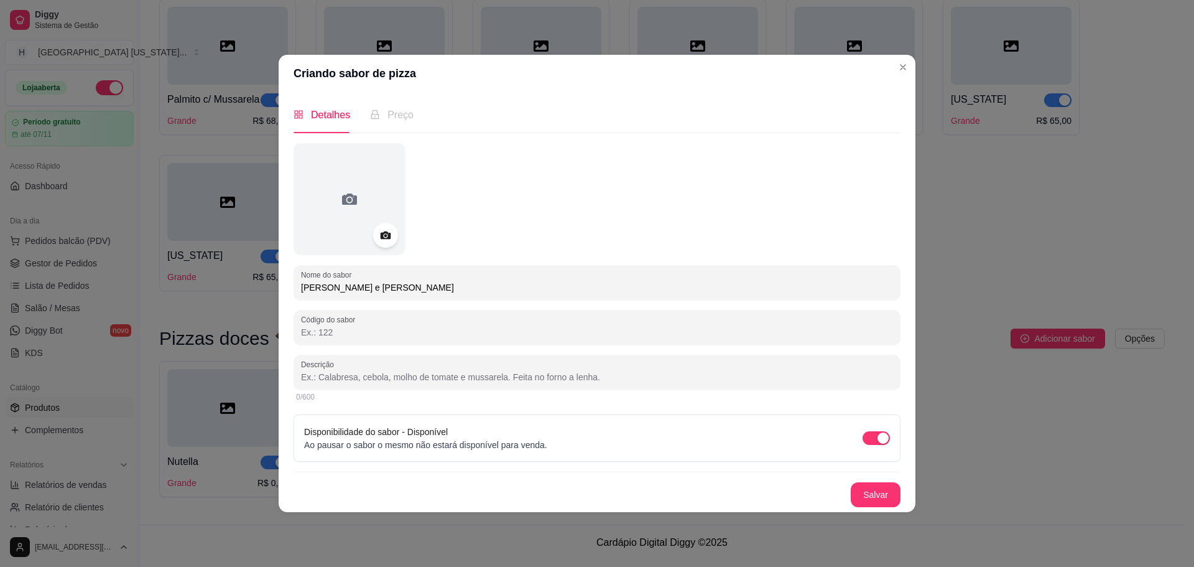
click at [333, 377] on input "Descrição" at bounding box center [597, 377] width 592 height 12
paste input "Mussarela, [GEOGRAPHIC_DATA]."
type input "Mussarela, [GEOGRAPHIC_DATA]."
click at [884, 493] on button "Salvar" at bounding box center [876, 494] width 50 height 25
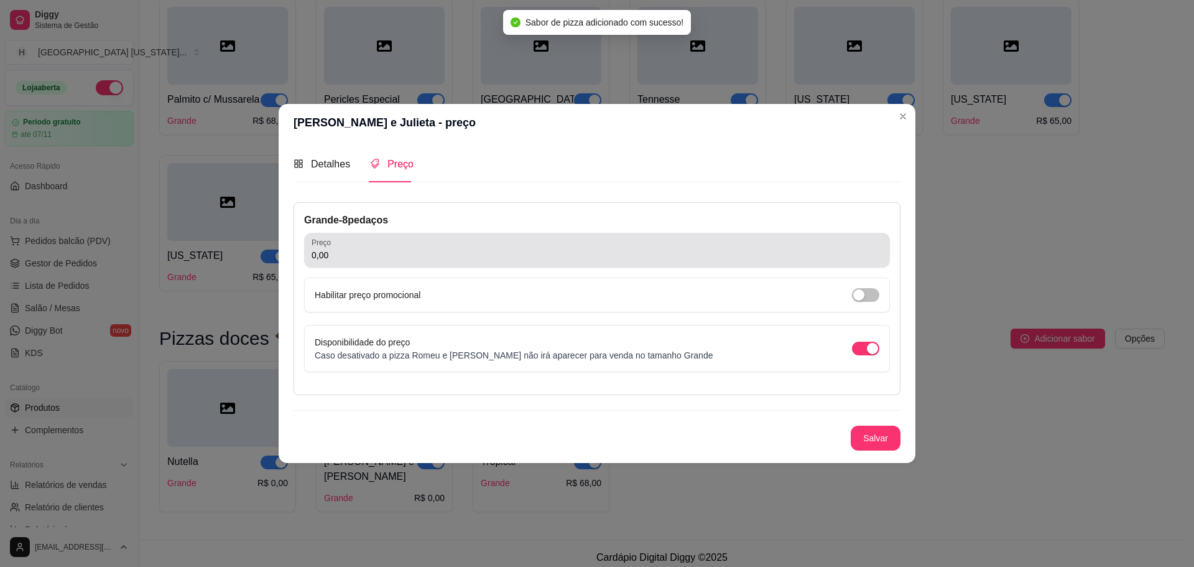
click at [377, 246] on div "0,00" at bounding box center [597, 250] width 571 height 25
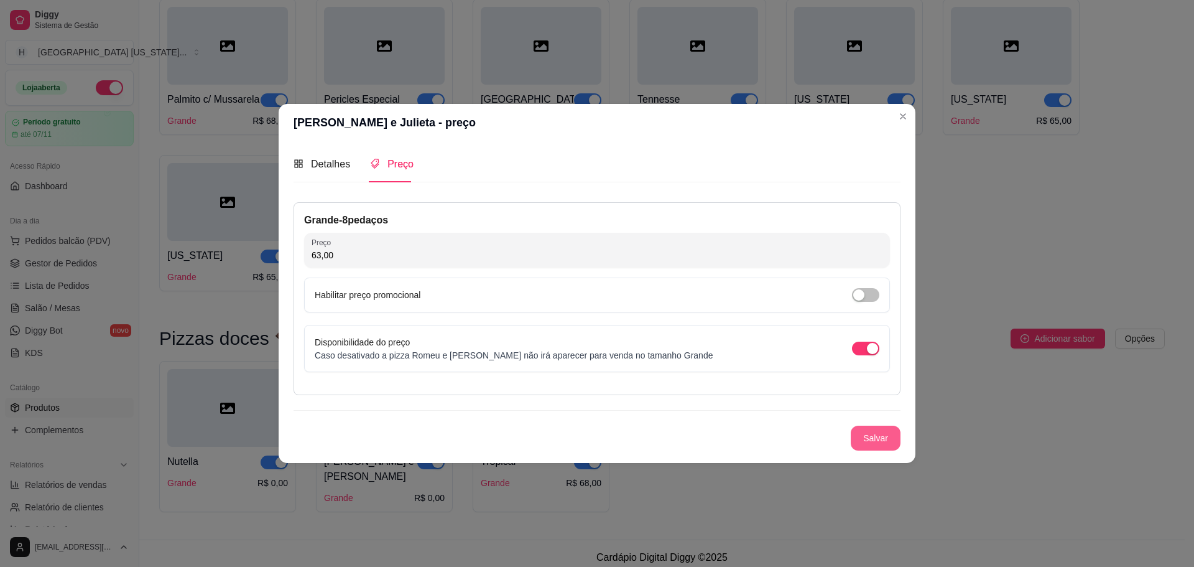
type input "63,00"
click at [889, 439] on button "Salvar" at bounding box center [876, 437] width 50 height 25
click at [890, 432] on button "Salvar" at bounding box center [876, 437] width 49 height 24
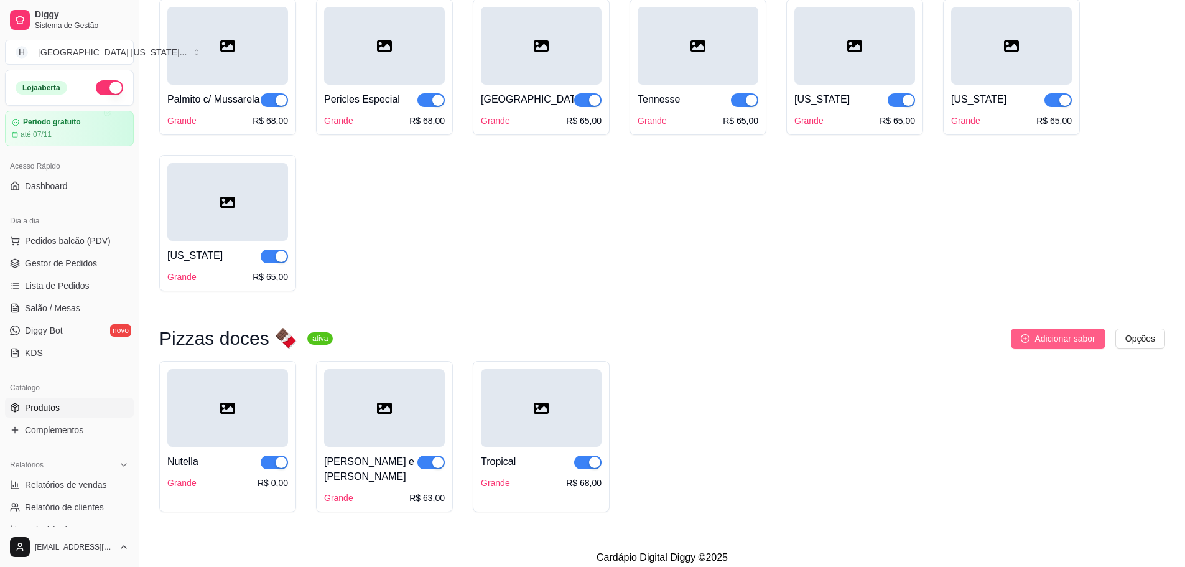
click at [1072, 335] on button "Adicionar sabor" at bounding box center [1058, 338] width 94 height 20
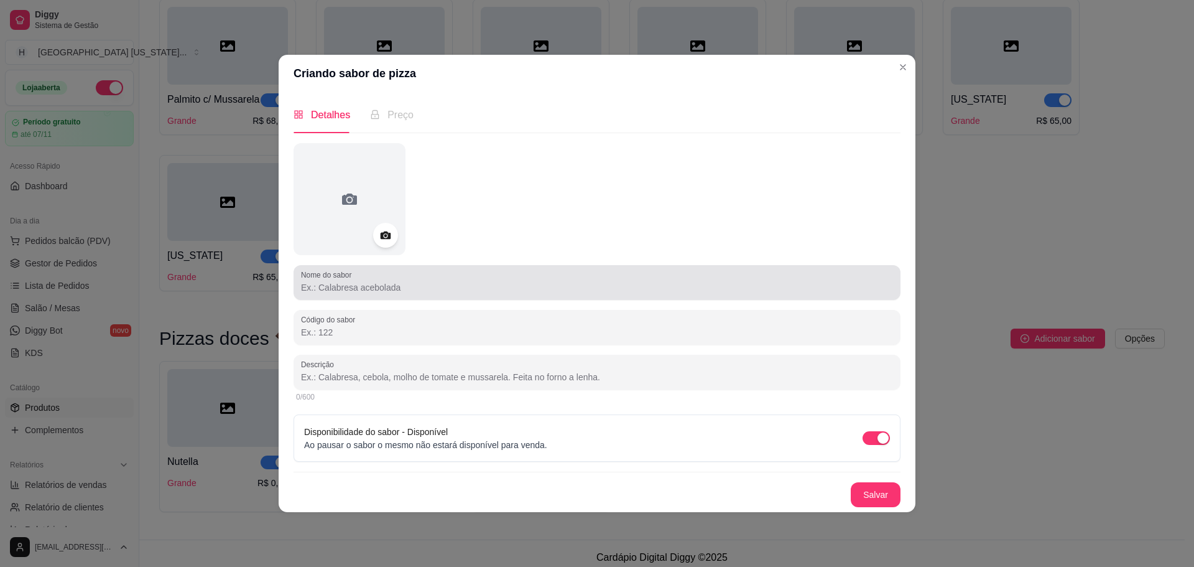
click at [631, 266] on div "Nome do sabor" at bounding box center [597, 282] width 607 height 35
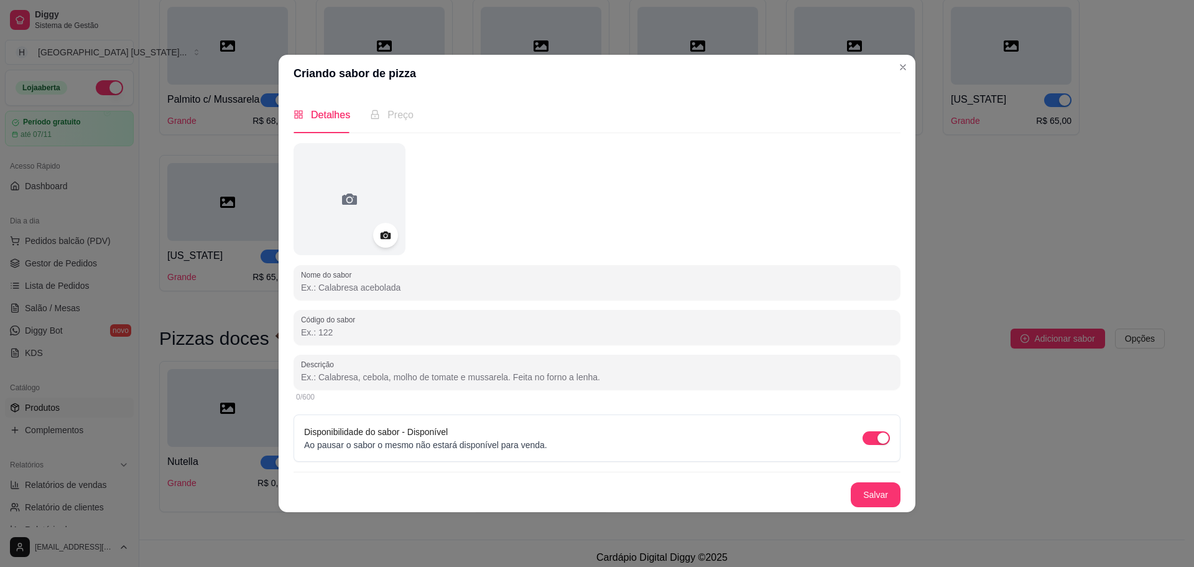
paste
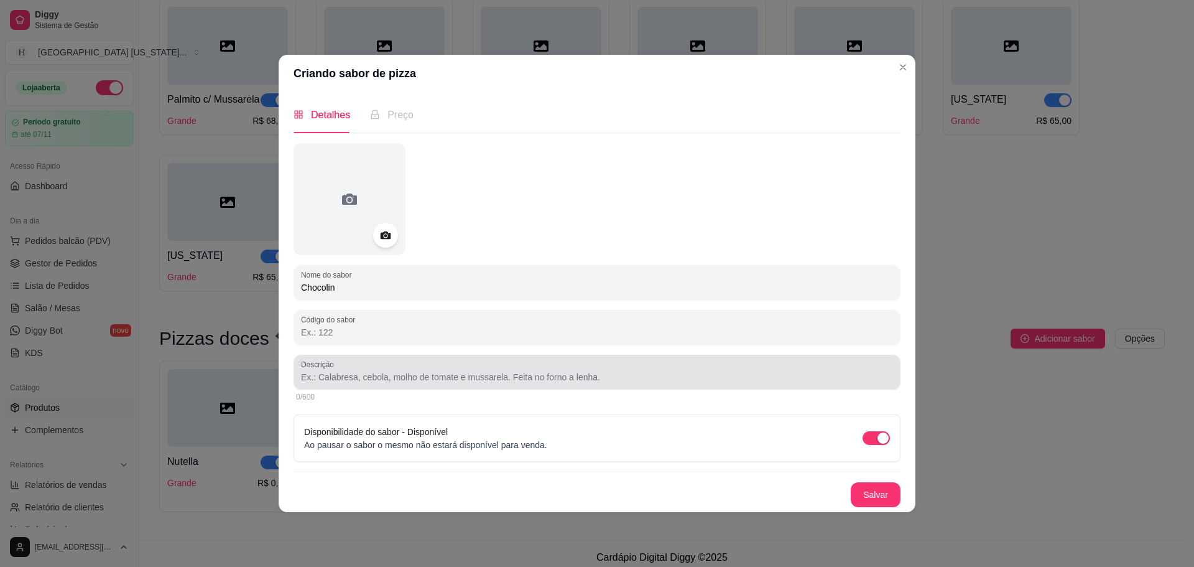
type input "Chocolin"
click at [498, 385] on div "Descrição" at bounding box center [597, 372] width 607 height 35
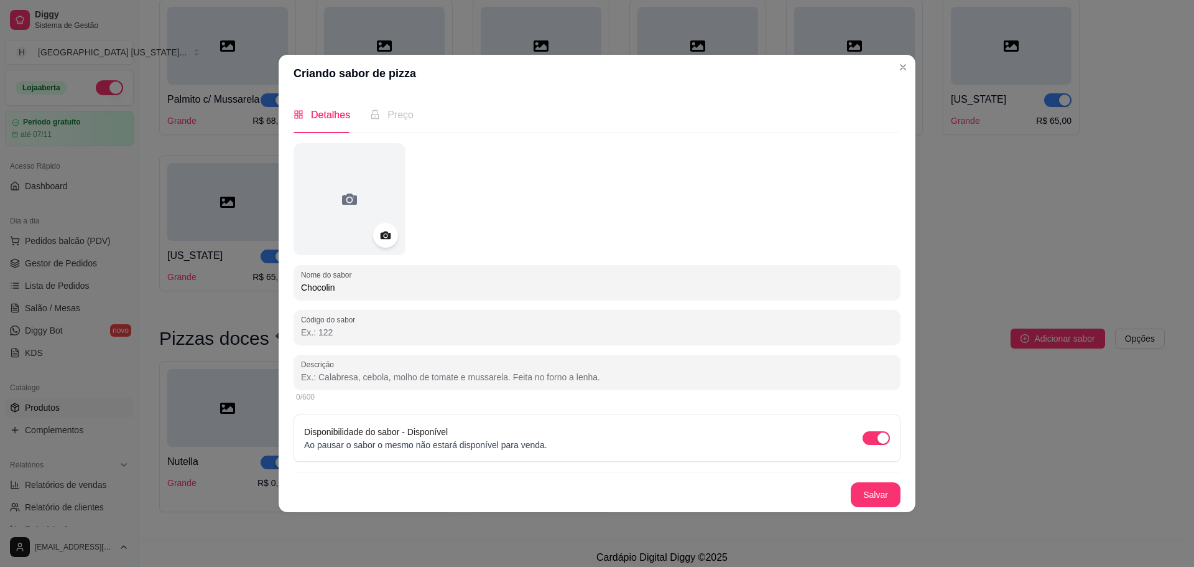
click at [409, 375] on input "Descrição" at bounding box center [597, 377] width 592 height 12
click at [394, 379] on input "Chocolate, doce de leite,paçoca." at bounding box center [597, 377] width 592 height 12
click at [396, 376] on input "Chocolate, doce de leite,paçoca." at bounding box center [597, 377] width 592 height 12
type input "Chocolate, doce de leite, paçoca."
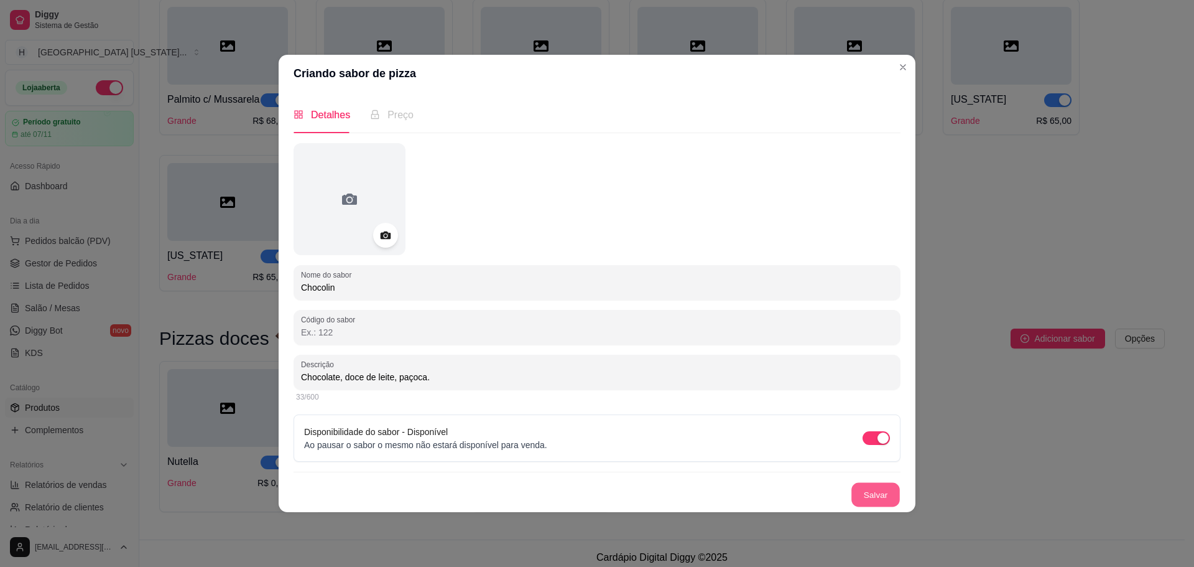
click at [863, 489] on button "Salvar" at bounding box center [876, 494] width 49 height 24
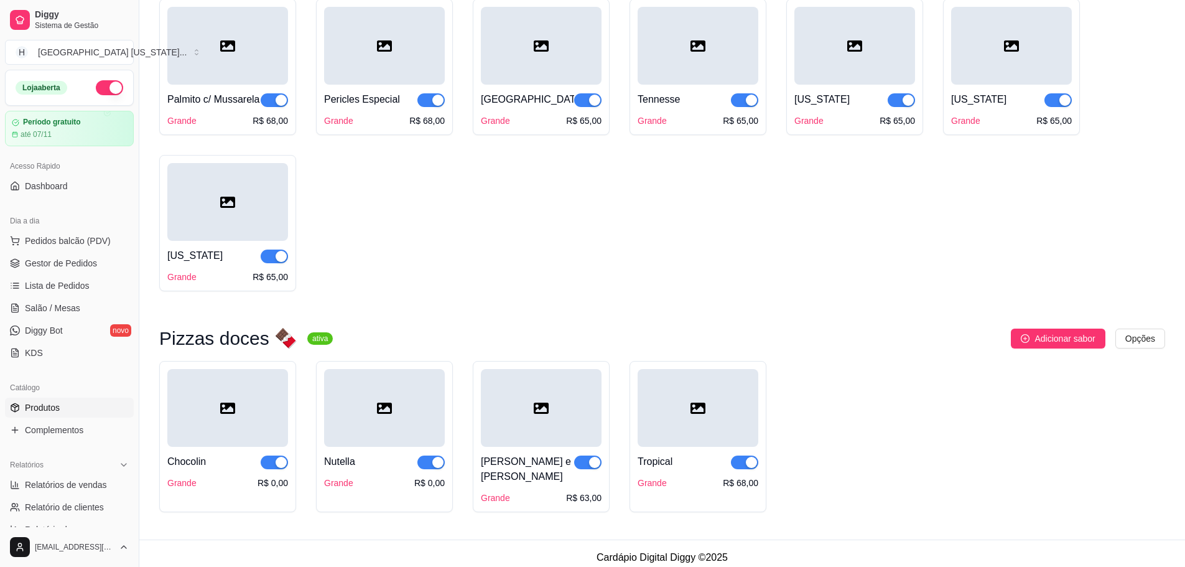
click at [421, 487] on div "R$ 0,00" at bounding box center [429, 482] width 30 height 12
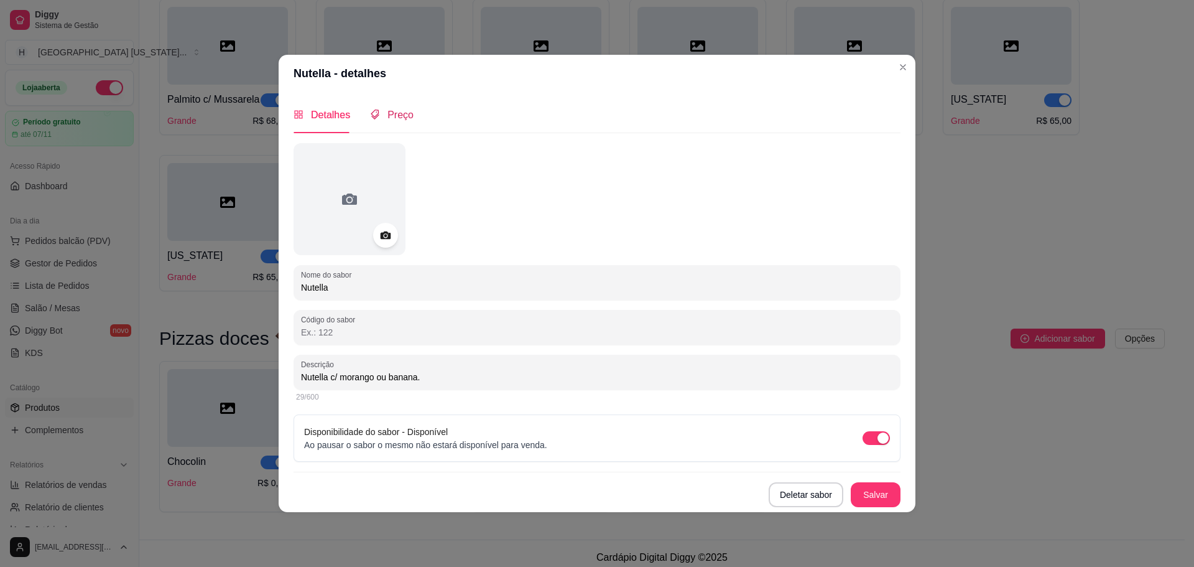
click at [388, 112] on span "Preço" at bounding box center [401, 114] width 26 height 11
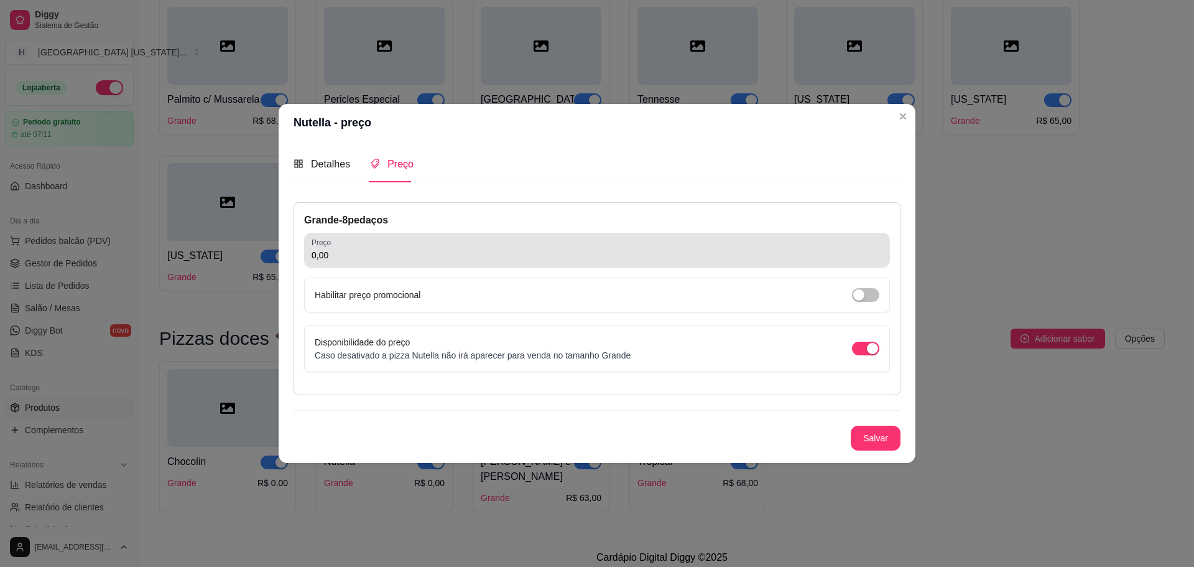
click at [372, 257] on input "0,00" at bounding box center [597, 255] width 571 height 12
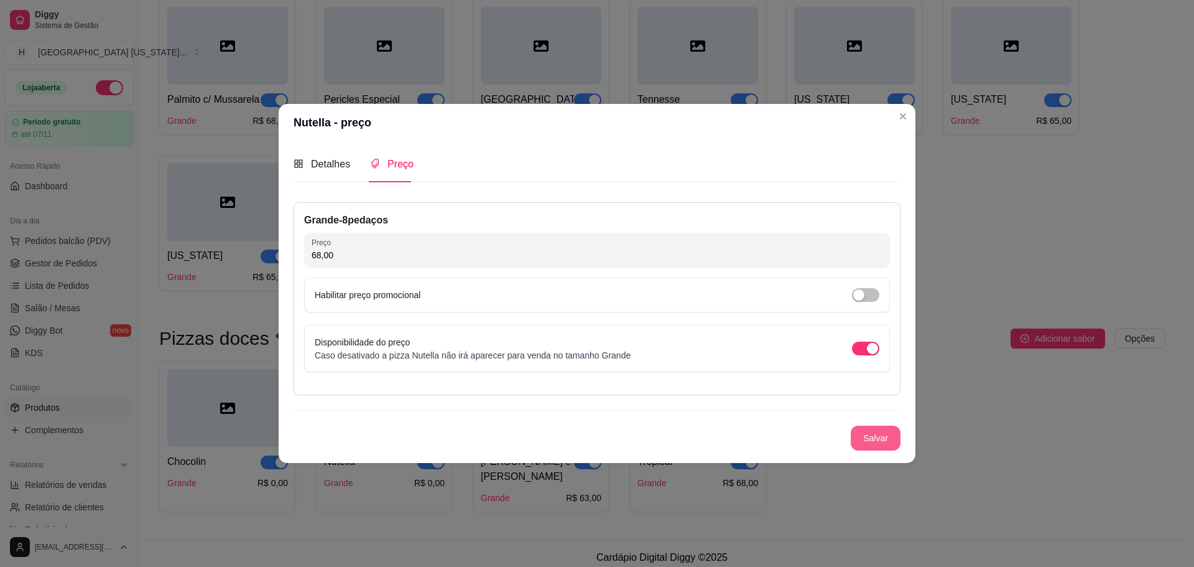
type input "68,00"
click at [882, 435] on button "Salvar" at bounding box center [876, 437] width 49 height 24
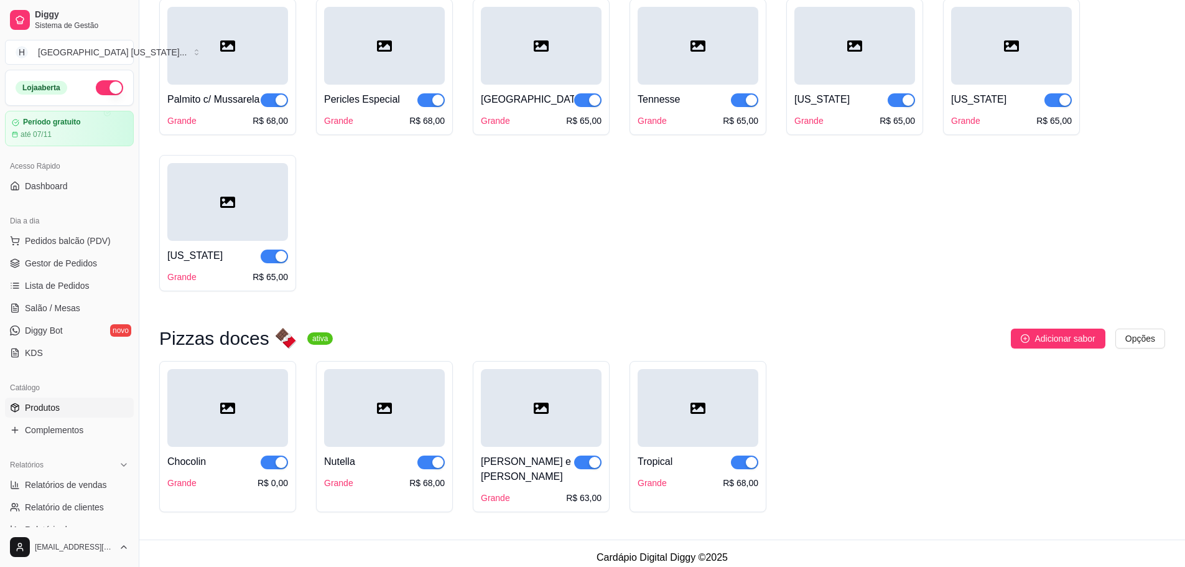
click at [279, 488] on div "R$ 0,00" at bounding box center [273, 482] width 30 height 12
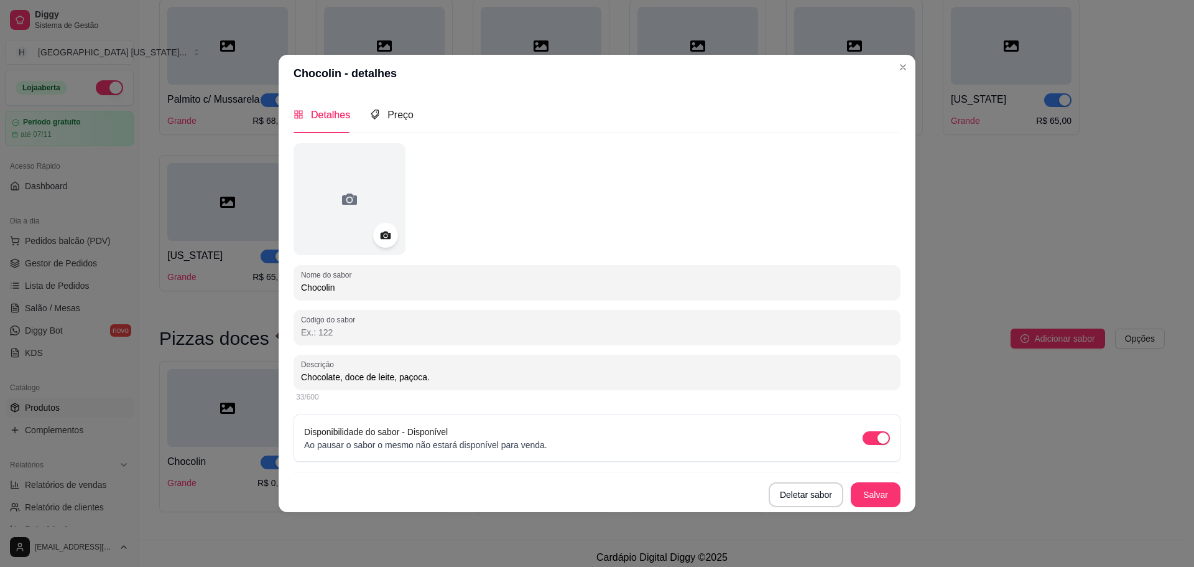
click at [506, 289] on input "Chocolin" at bounding box center [597, 287] width 592 height 12
click at [381, 109] on div "Preço" at bounding box center [392, 115] width 44 height 16
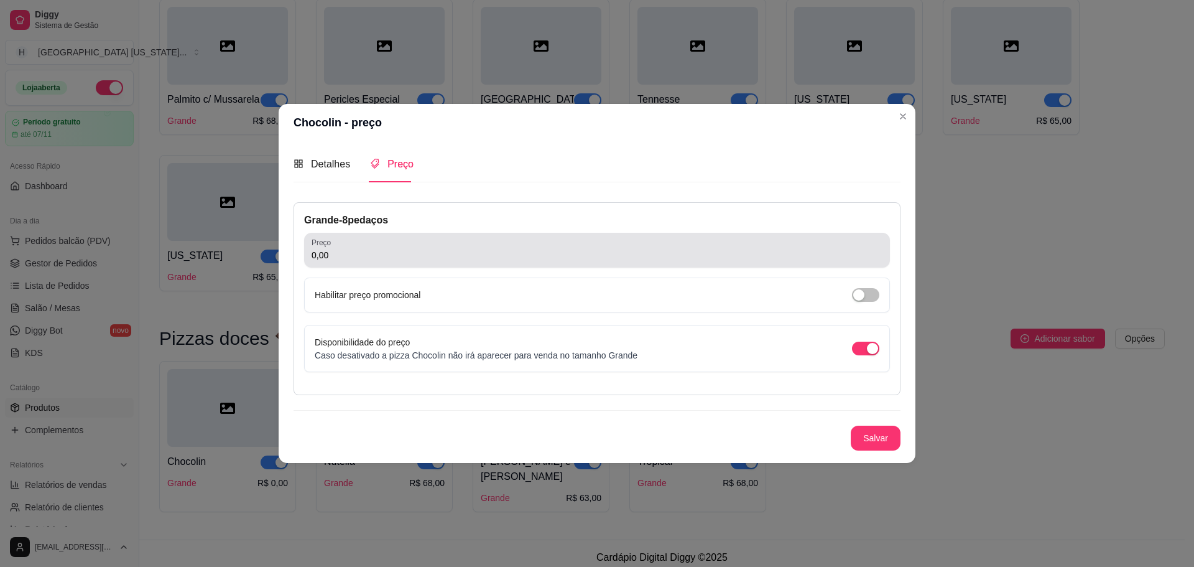
click at [404, 241] on div "0,00" at bounding box center [597, 250] width 571 height 25
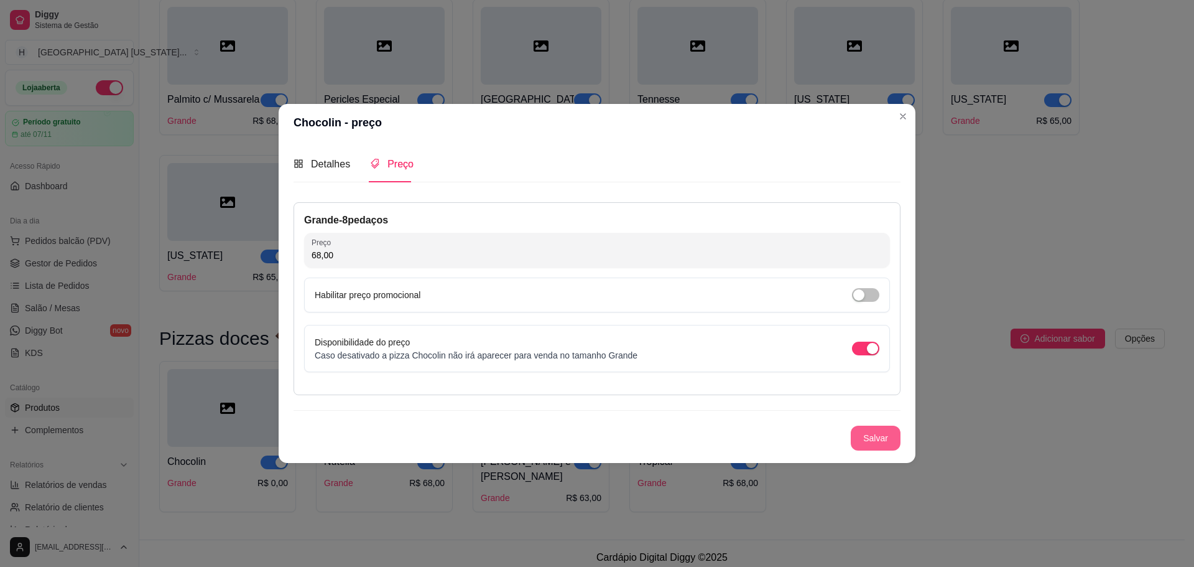
type input "68,00"
click at [888, 445] on button "Salvar" at bounding box center [876, 437] width 49 height 24
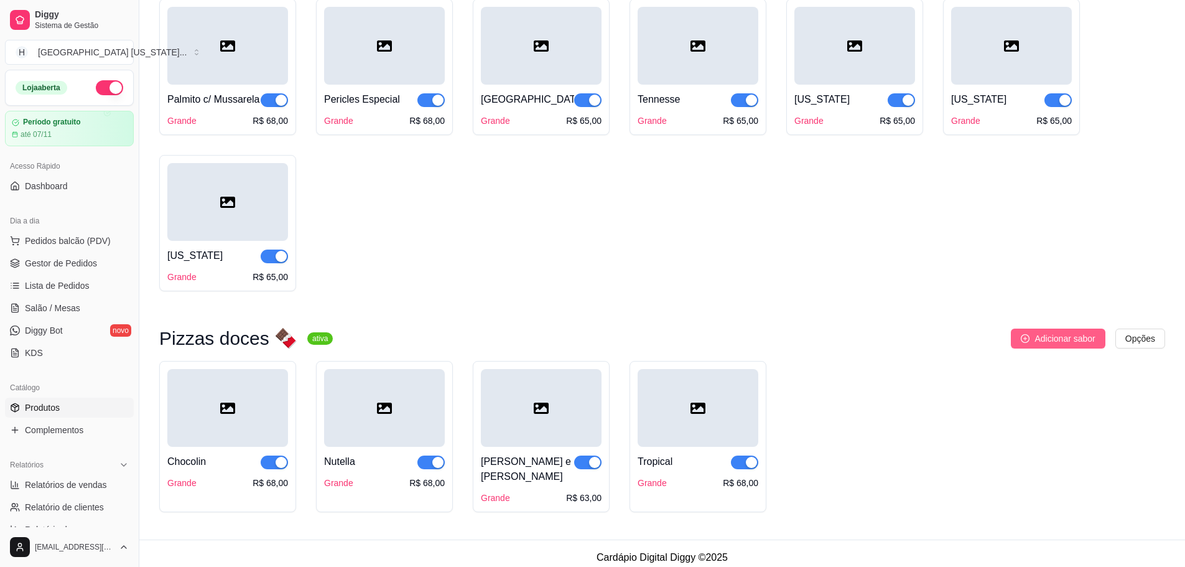
click at [1086, 342] on span "Adicionar sabor" at bounding box center [1064, 339] width 60 height 14
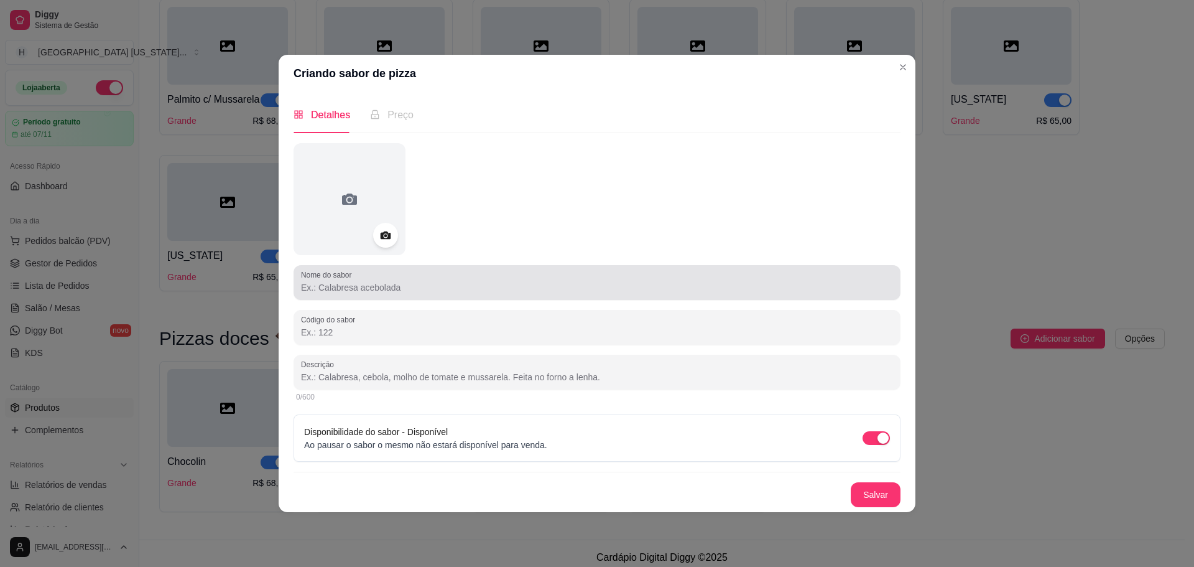
click at [389, 295] on div "Nome do sabor" at bounding box center [597, 282] width 607 height 35
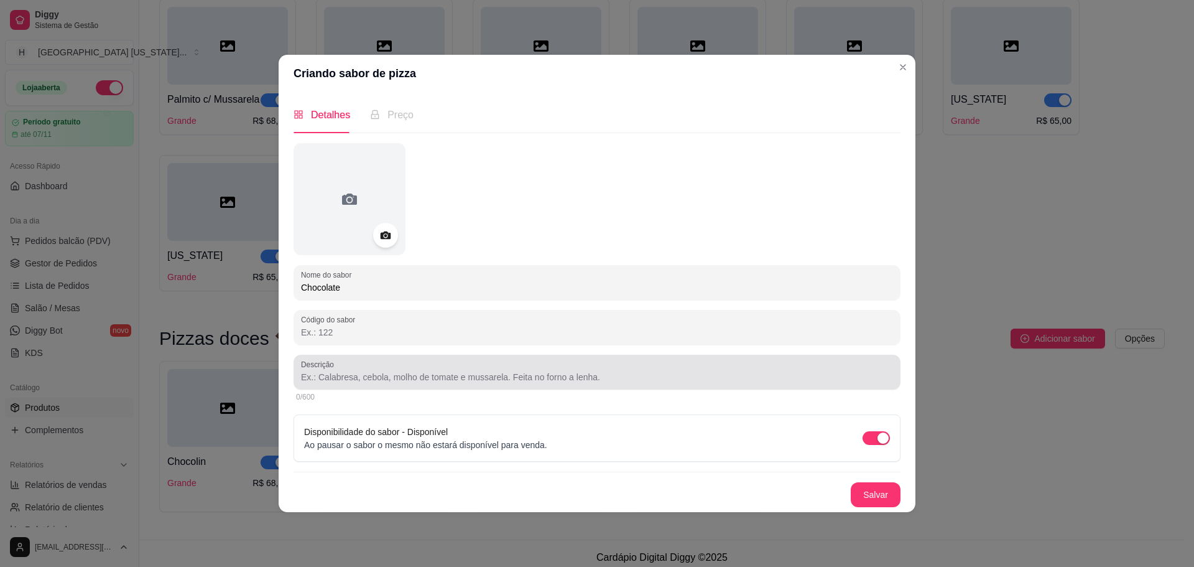
type input "Chocolate"
drag, startPoint x: 520, startPoint y: 358, endPoint x: 518, endPoint y: 366, distance: 8.5
click at [519, 362] on div "Descrição" at bounding box center [597, 372] width 607 height 35
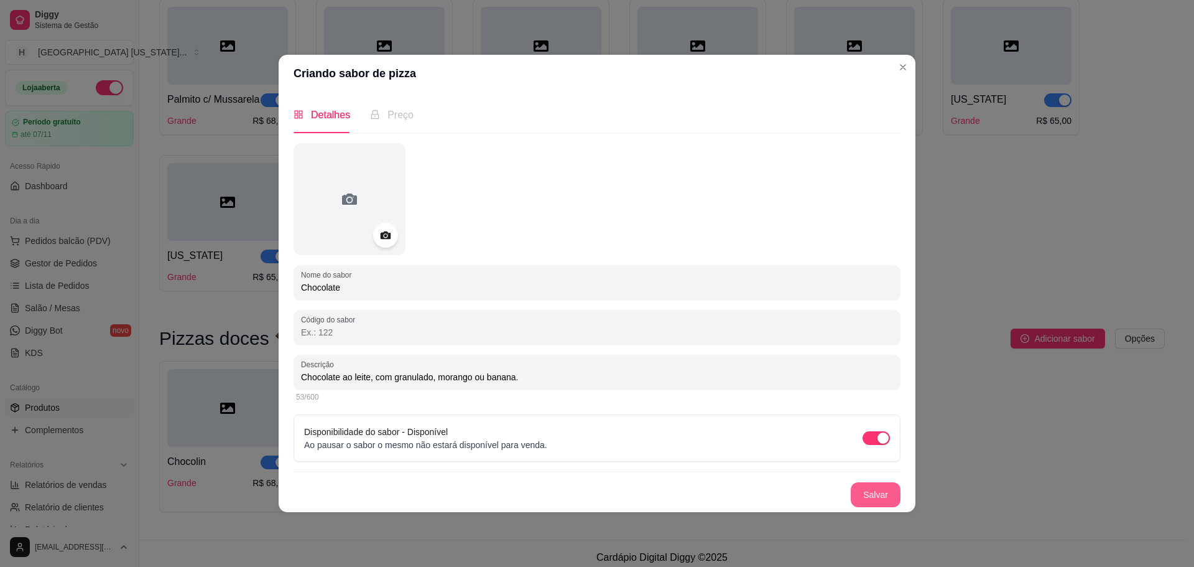
type input "Chocolate ao leite, com granulado, morango ou banana."
click at [881, 486] on button "Salvar" at bounding box center [876, 494] width 49 height 24
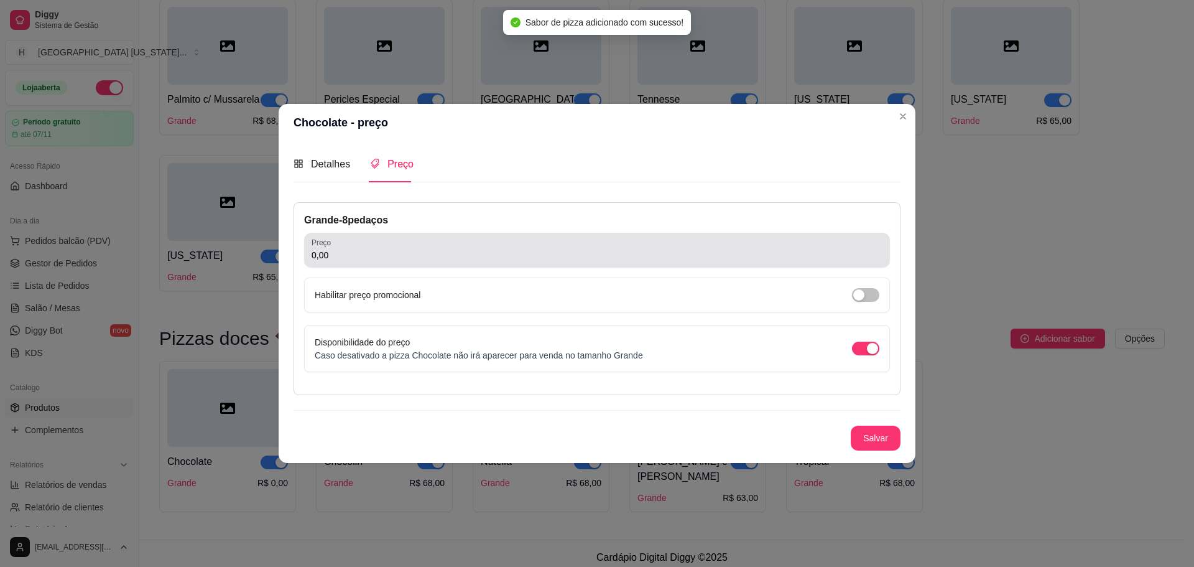
click at [414, 258] on input "0,00" at bounding box center [597, 255] width 571 height 12
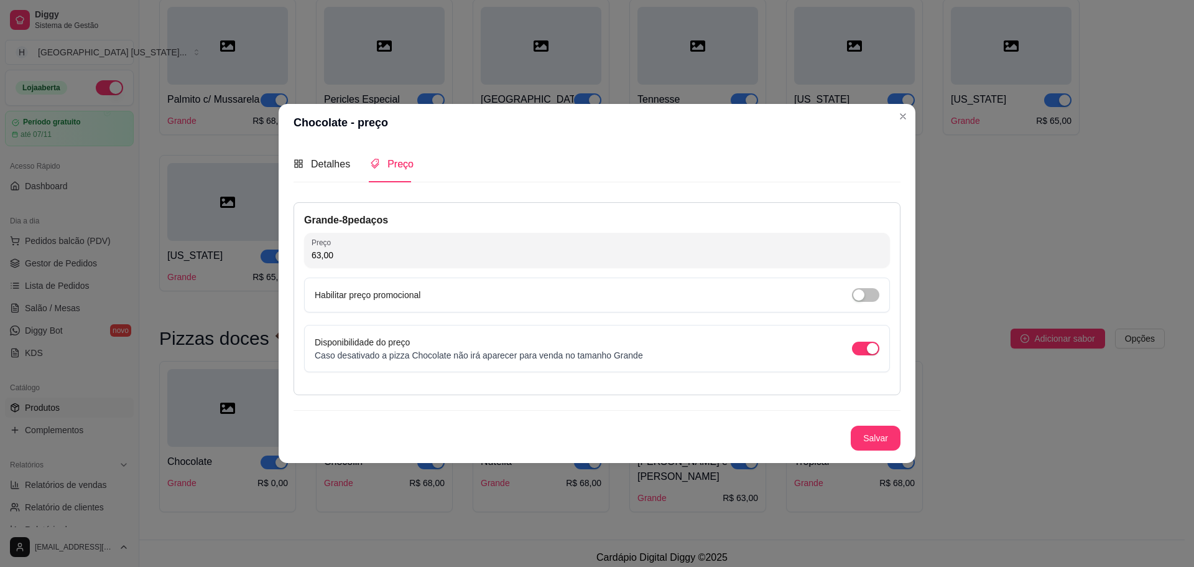
type input "63,00"
click at [870, 442] on button "Salvar" at bounding box center [876, 437] width 49 height 24
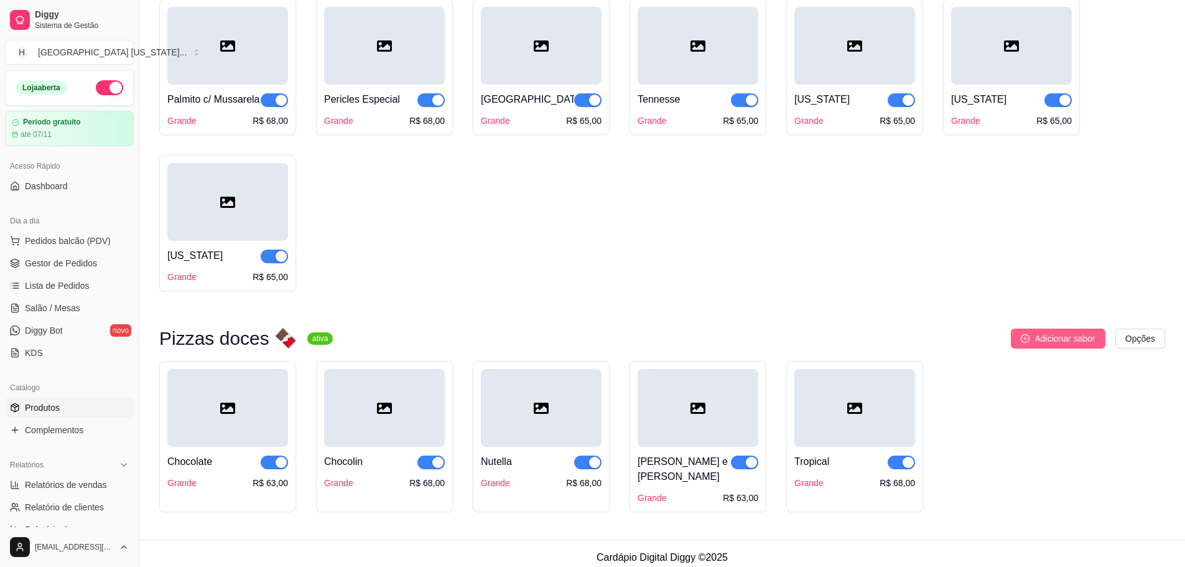
click at [1064, 345] on span "Adicionar sabor" at bounding box center [1064, 339] width 60 height 14
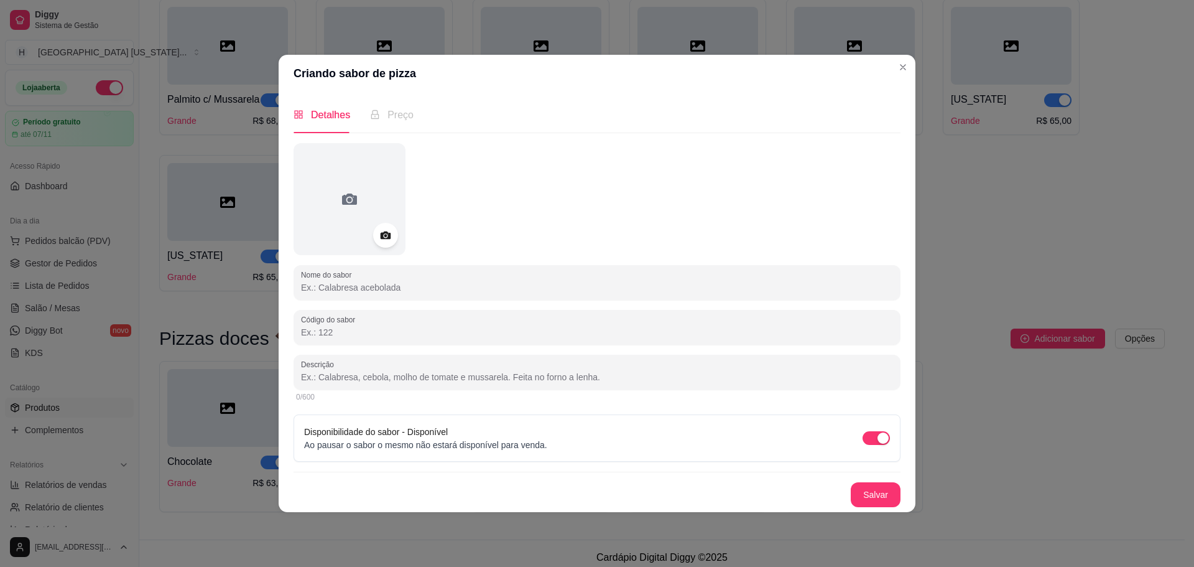
click at [335, 291] on input "Nome do sabor" at bounding box center [597, 287] width 592 height 12
type input "Banana"
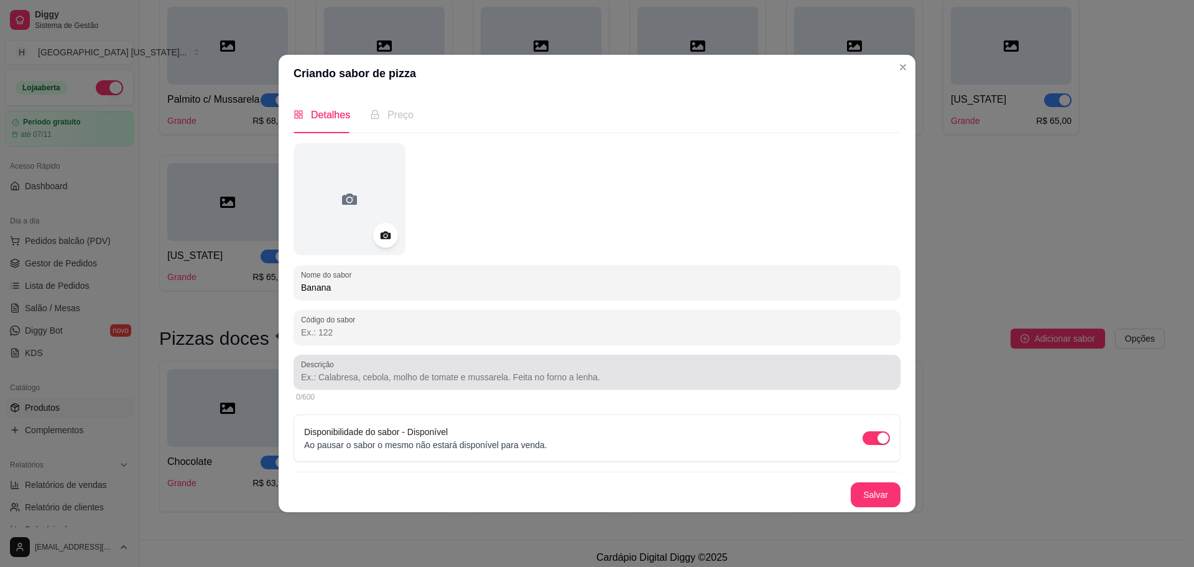
click at [408, 366] on div at bounding box center [597, 372] width 592 height 25
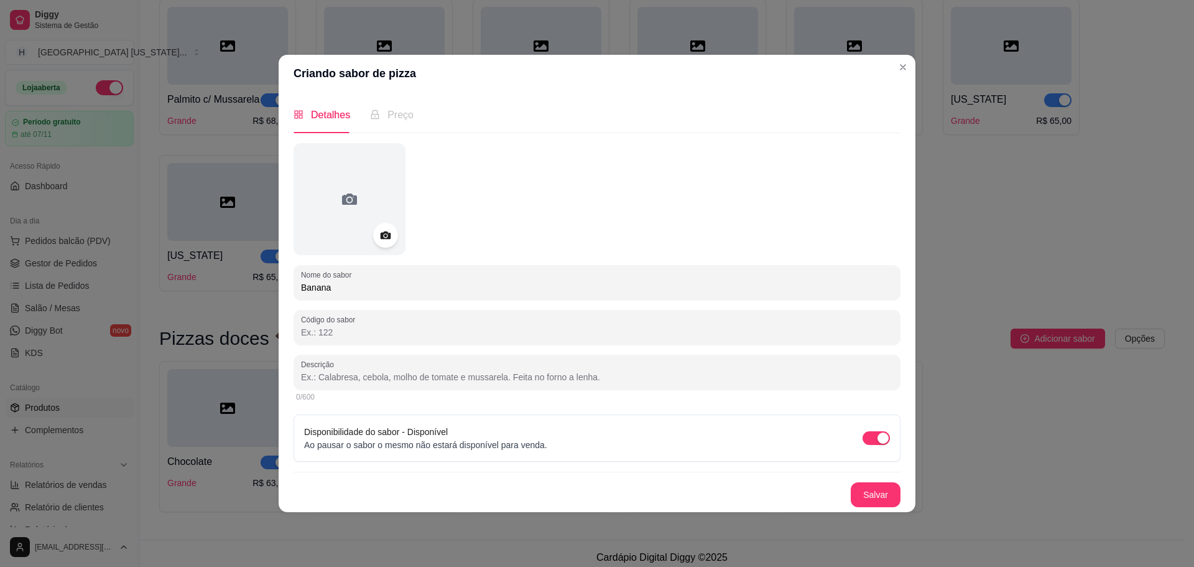
click at [378, 366] on div at bounding box center [597, 372] width 592 height 25
type input "Banana com chocolate ou canela."
click at [873, 498] on button "Salvar" at bounding box center [876, 494] width 50 height 25
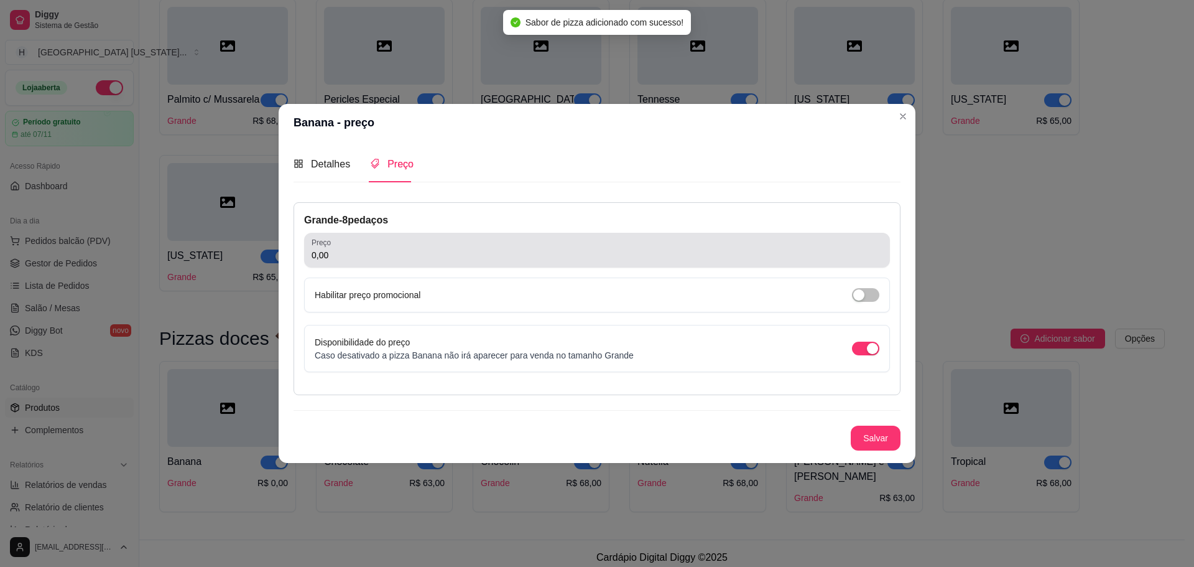
click at [445, 262] on div "0,00" at bounding box center [597, 250] width 571 height 25
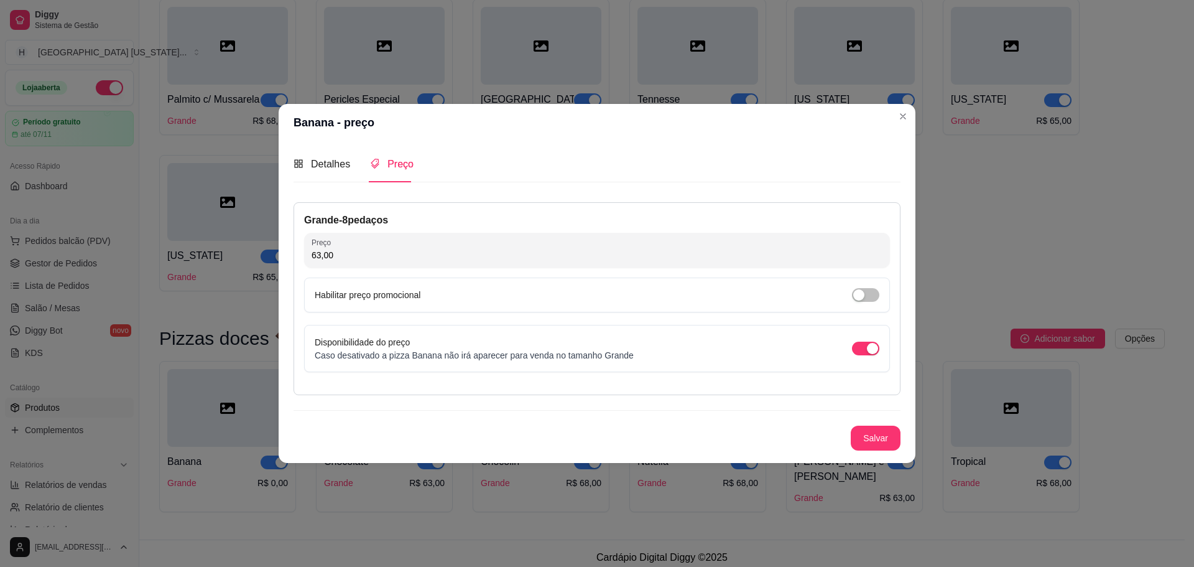
type input "63,00"
click at [901, 439] on div "Detalhes Preço Nome do sabor Banana Código do sabor Descrição Banana com chocol…" at bounding box center [597, 301] width 637 height 321
click at [895, 439] on button "Salvar" at bounding box center [876, 437] width 49 height 24
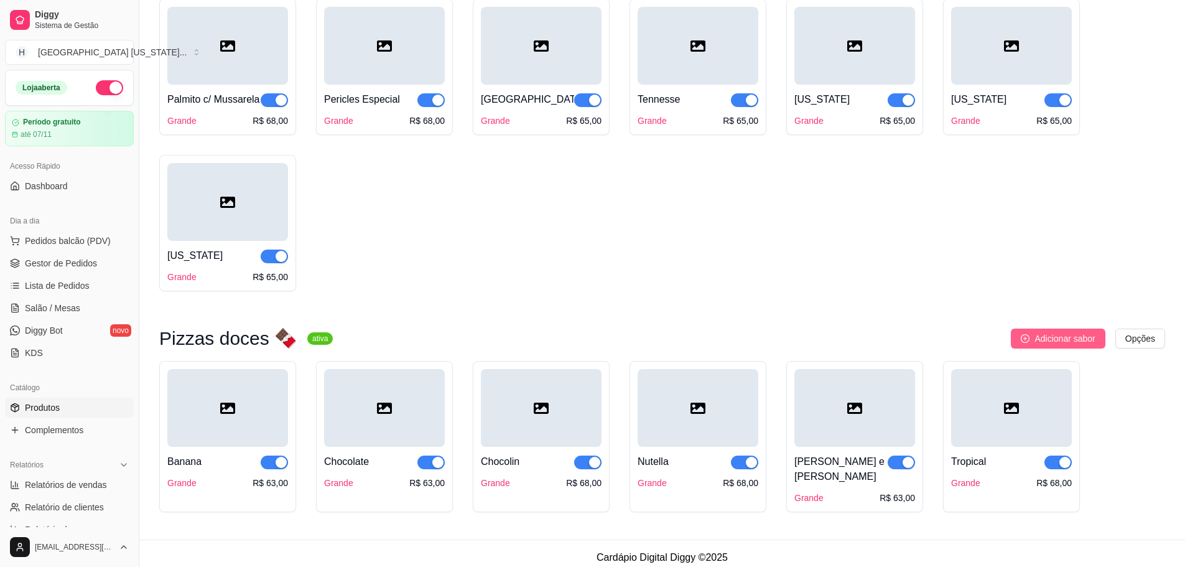
click at [1055, 338] on span "Adicionar sabor" at bounding box center [1064, 339] width 60 height 14
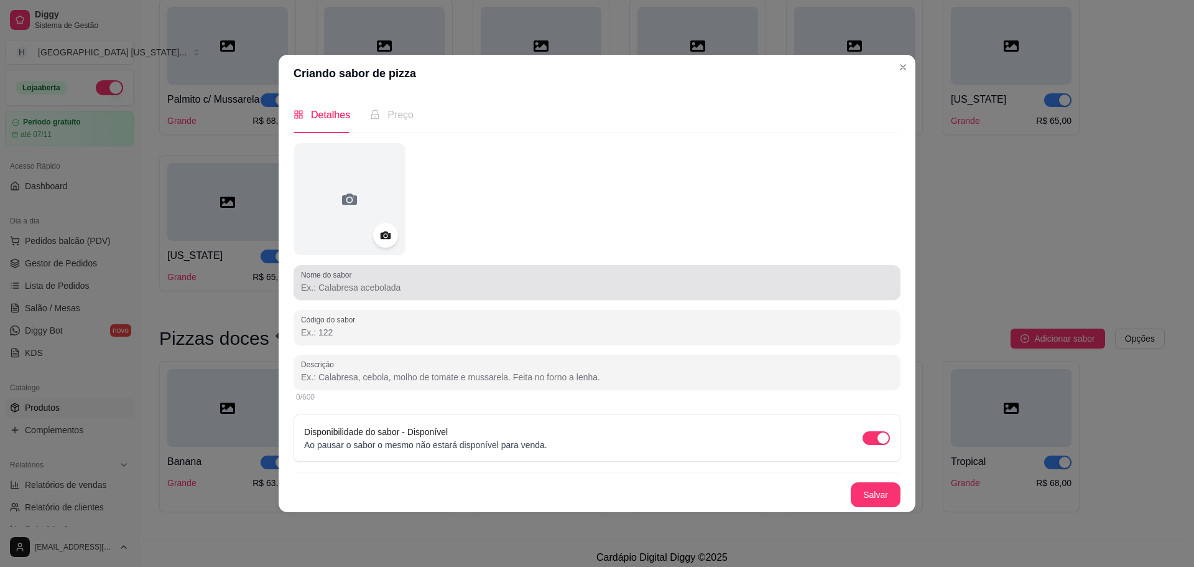
click at [380, 270] on div at bounding box center [597, 282] width 592 height 25
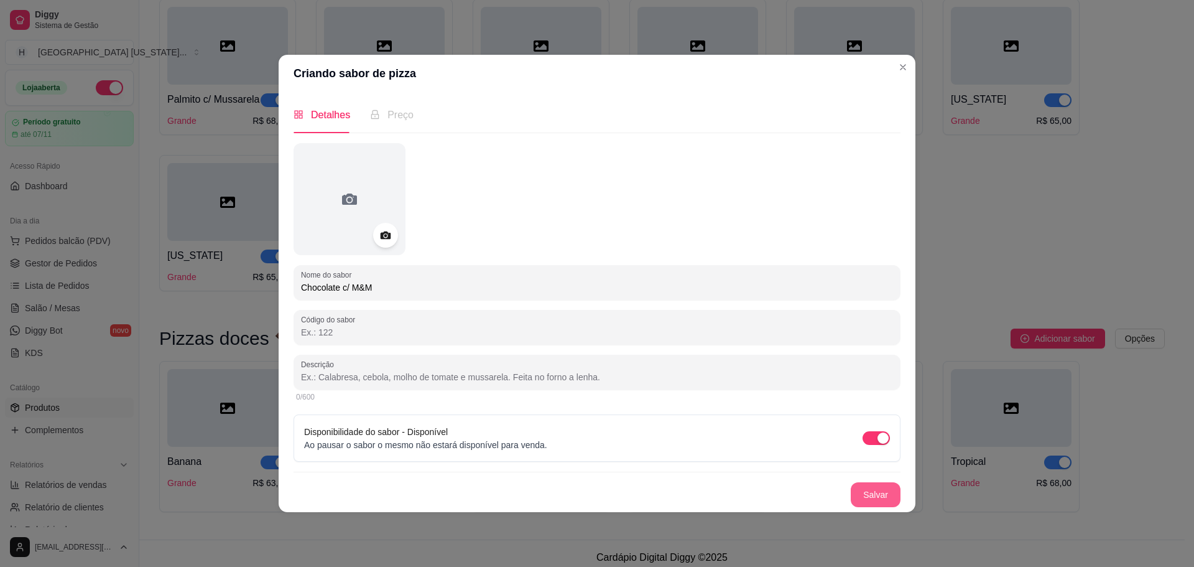
type input "Chocolate c/ M&M"
click at [878, 492] on button "Salvar" at bounding box center [876, 494] width 50 height 25
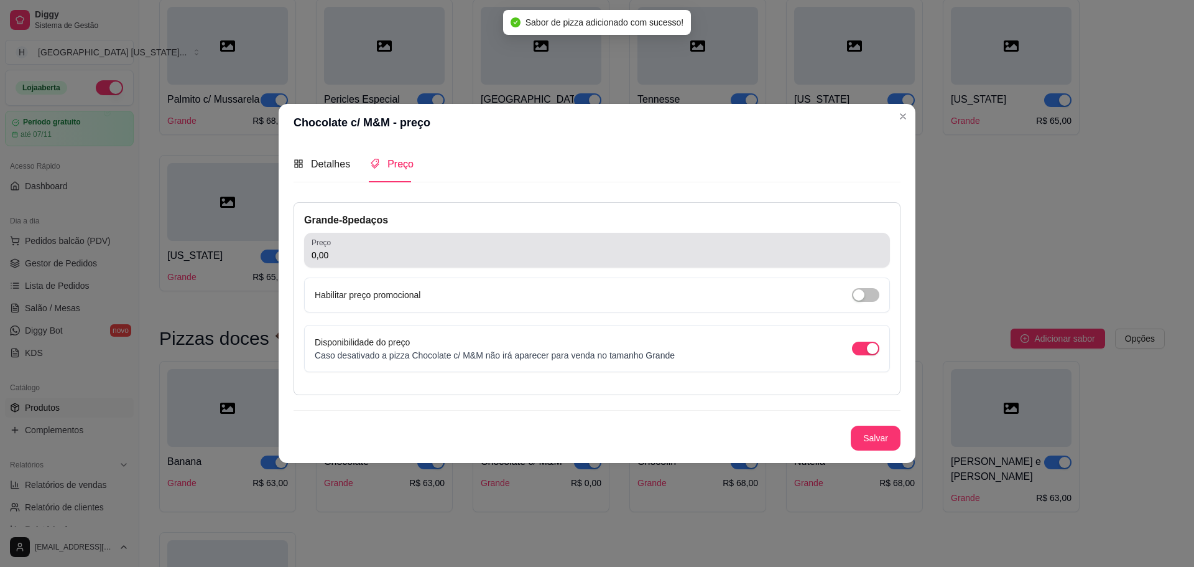
click at [406, 254] on input "0,00" at bounding box center [597, 255] width 571 height 12
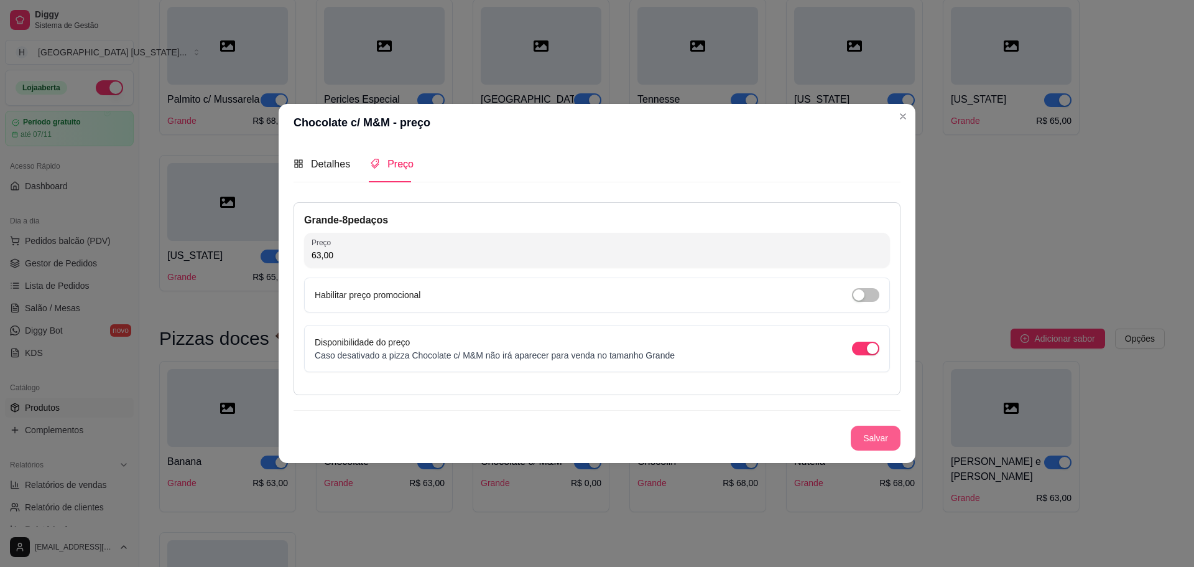
type input "63,00"
click at [890, 437] on button "Salvar" at bounding box center [876, 437] width 49 height 24
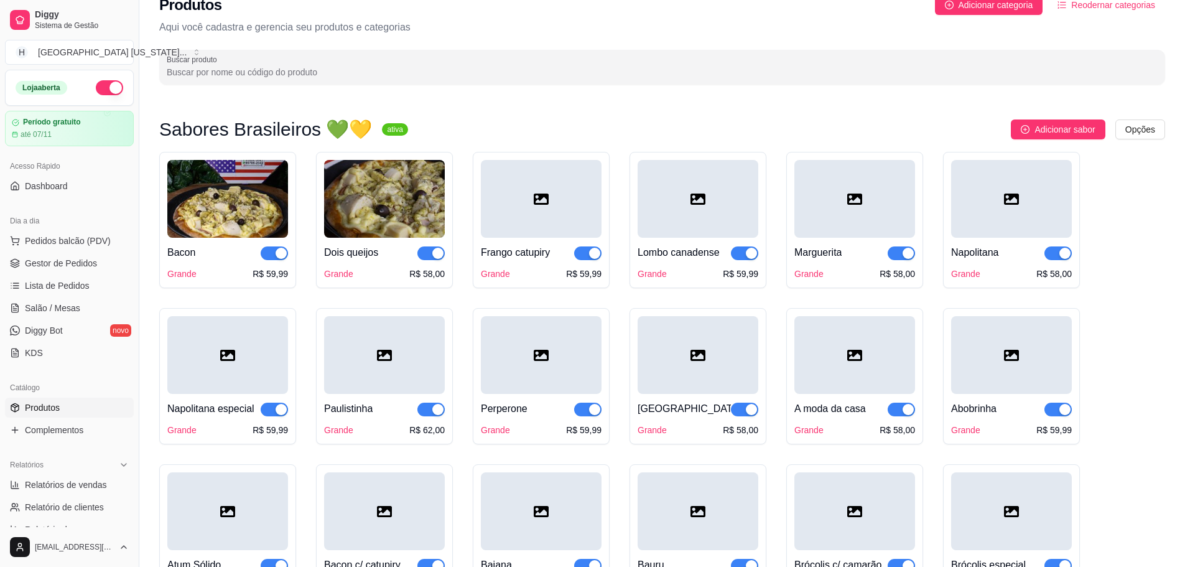
scroll to position [0, 0]
